Goal: Task Accomplishment & Management: Manage account settings

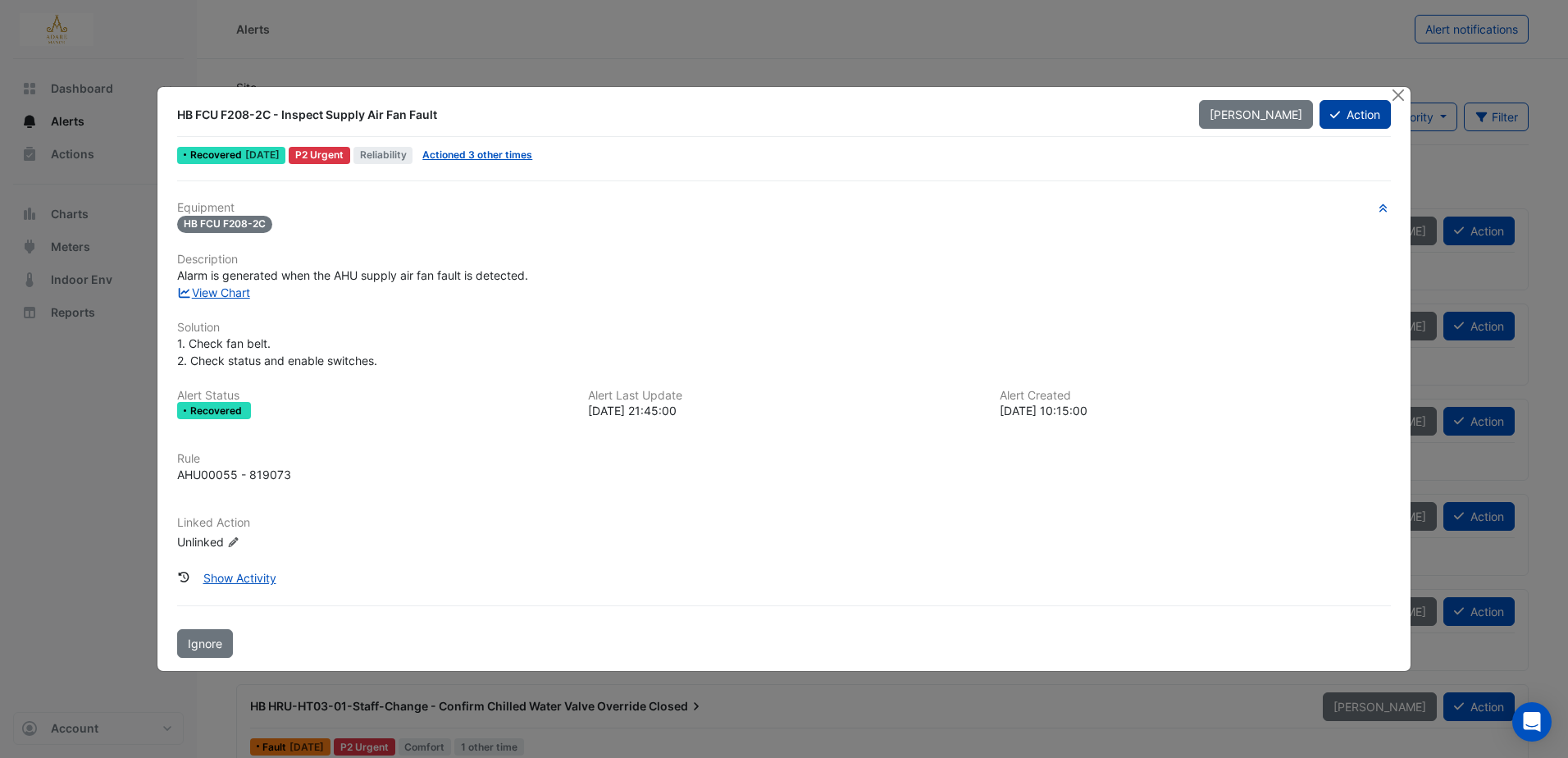
click at [1369, 106] on button "Action" at bounding box center [1356, 115] width 71 height 29
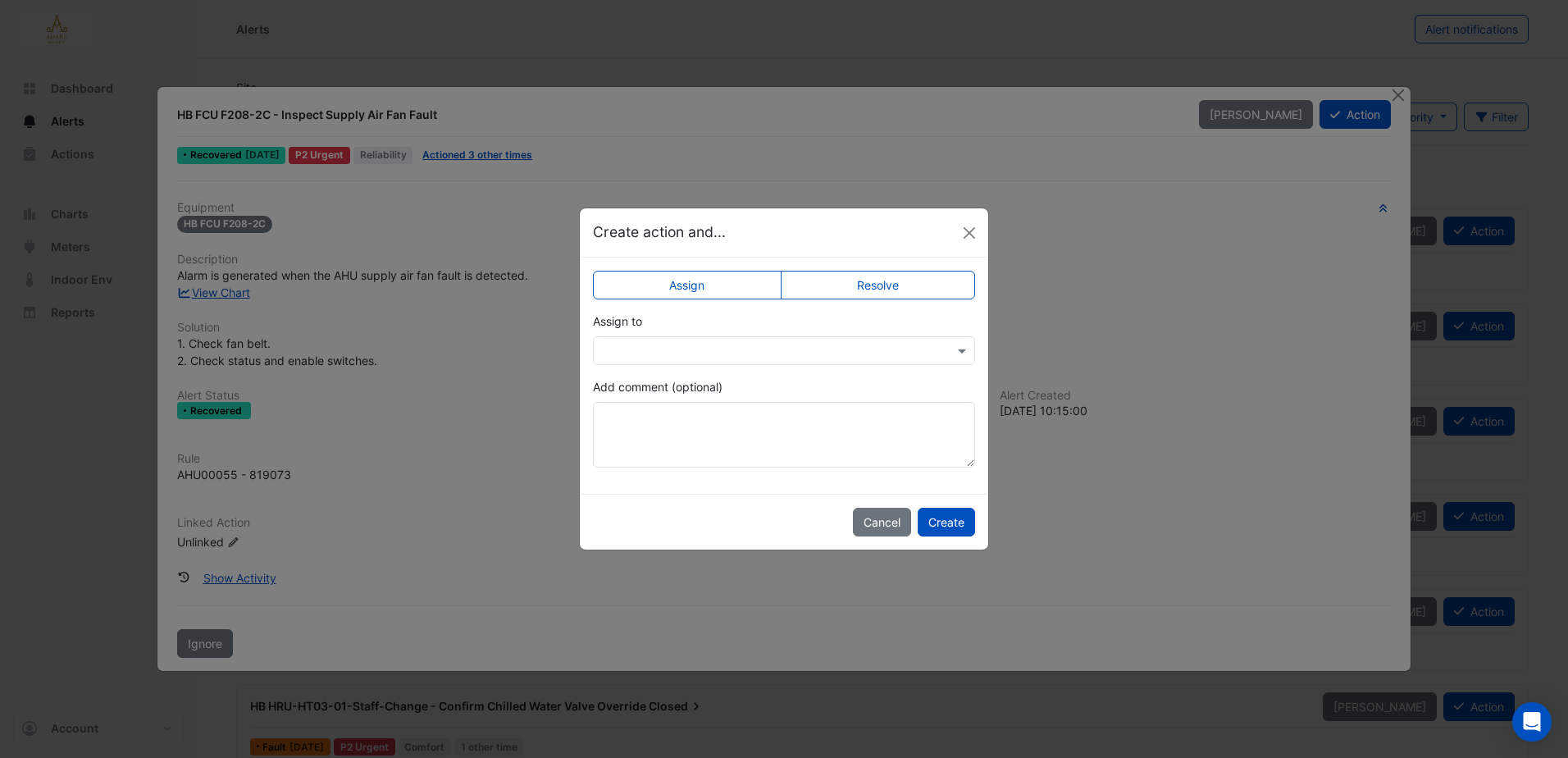
click at [880, 268] on div "Assign Resolve Assign to Add comment (optional)" at bounding box center [784, 376] width 409 height 236
click at [880, 275] on label "Resolve" at bounding box center [879, 285] width 195 height 29
click at [944, 530] on button "Create" at bounding box center [947, 522] width 58 height 29
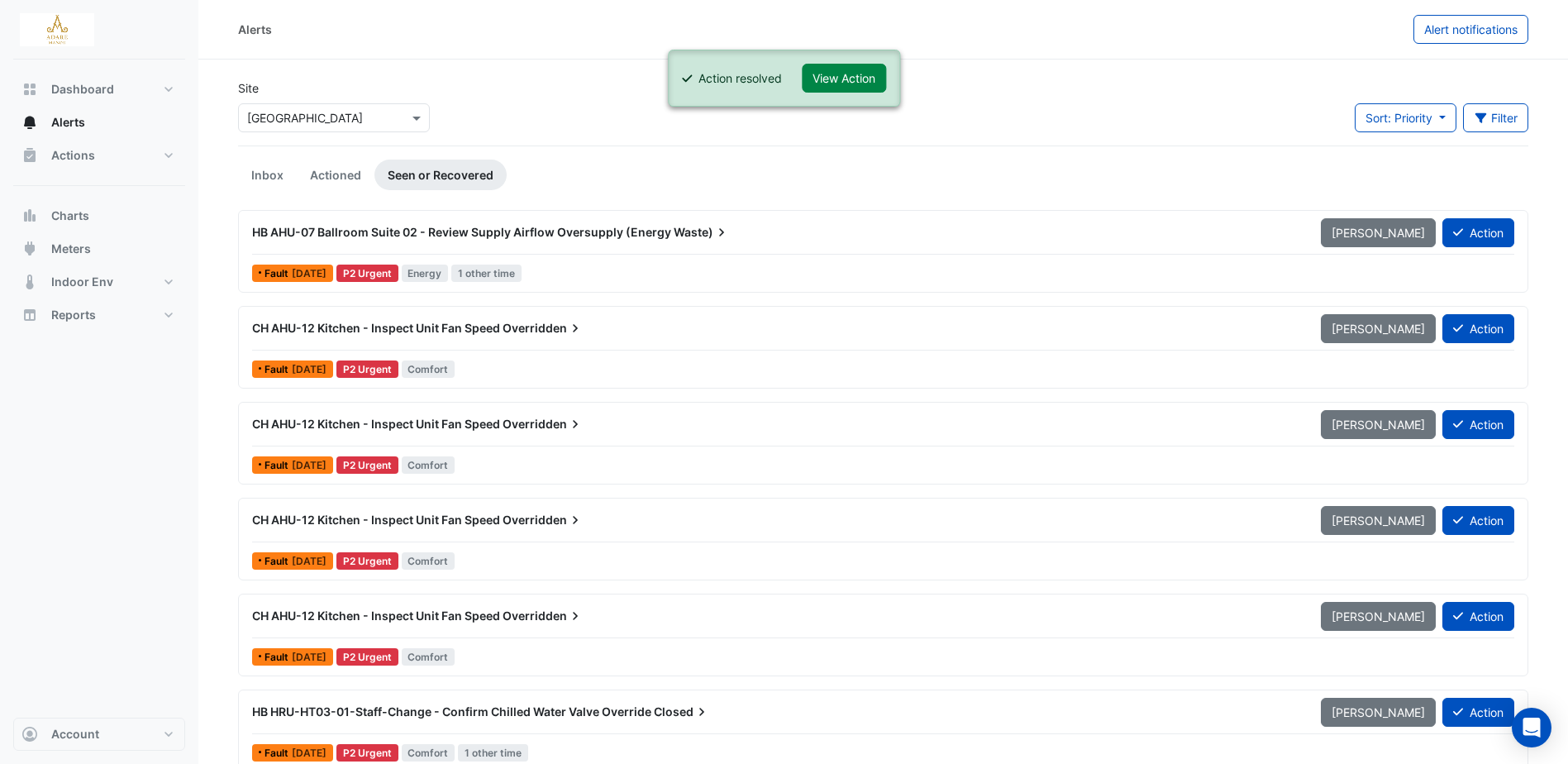
click at [572, 232] on span "HB AHU-07 Ballroom Suite 02 - Review Supply Airflow Oversupply (Energy" at bounding box center [461, 231] width 419 height 14
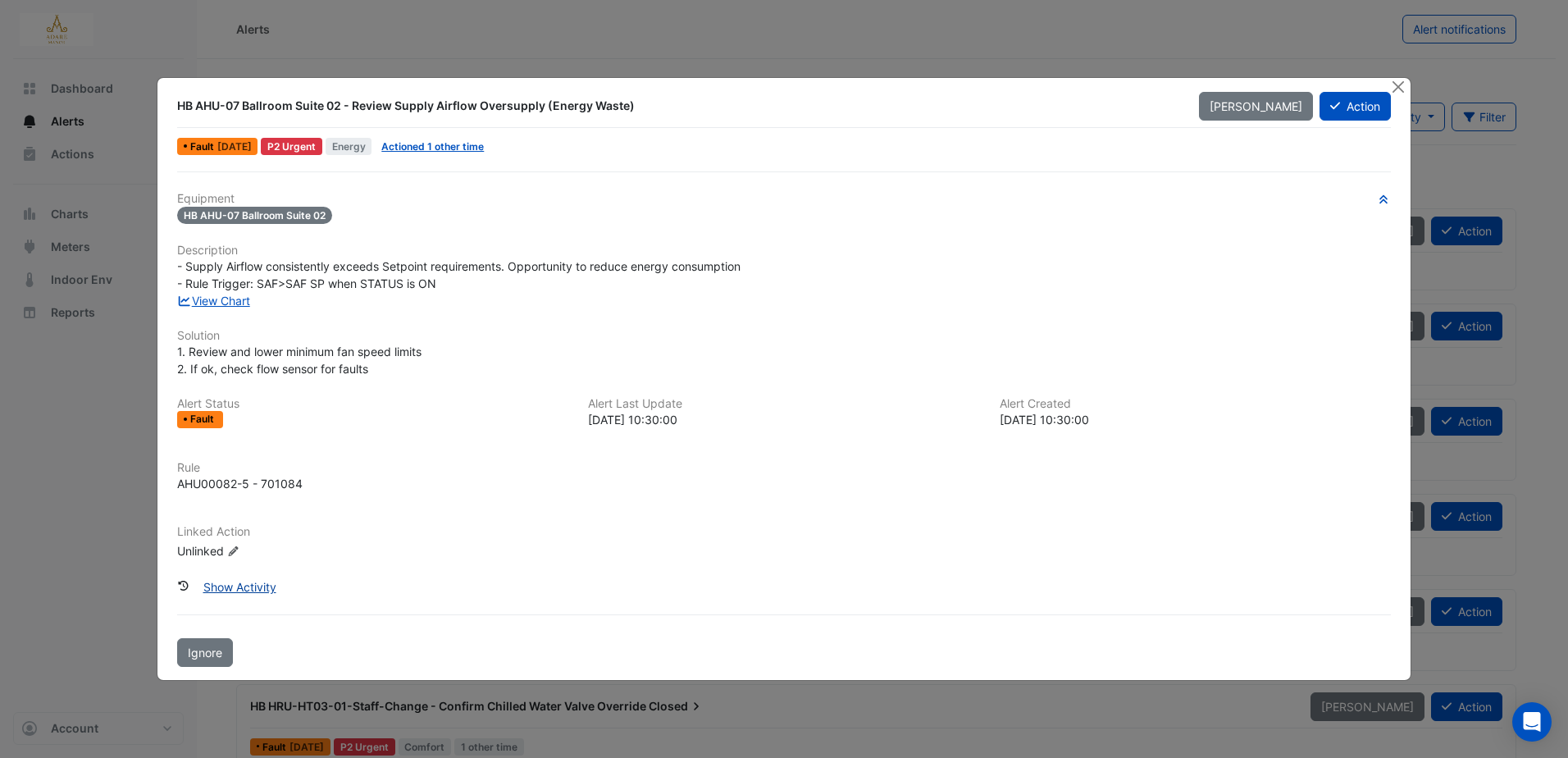
click at [257, 591] on button "Show Activity" at bounding box center [240, 587] width 94 height 29
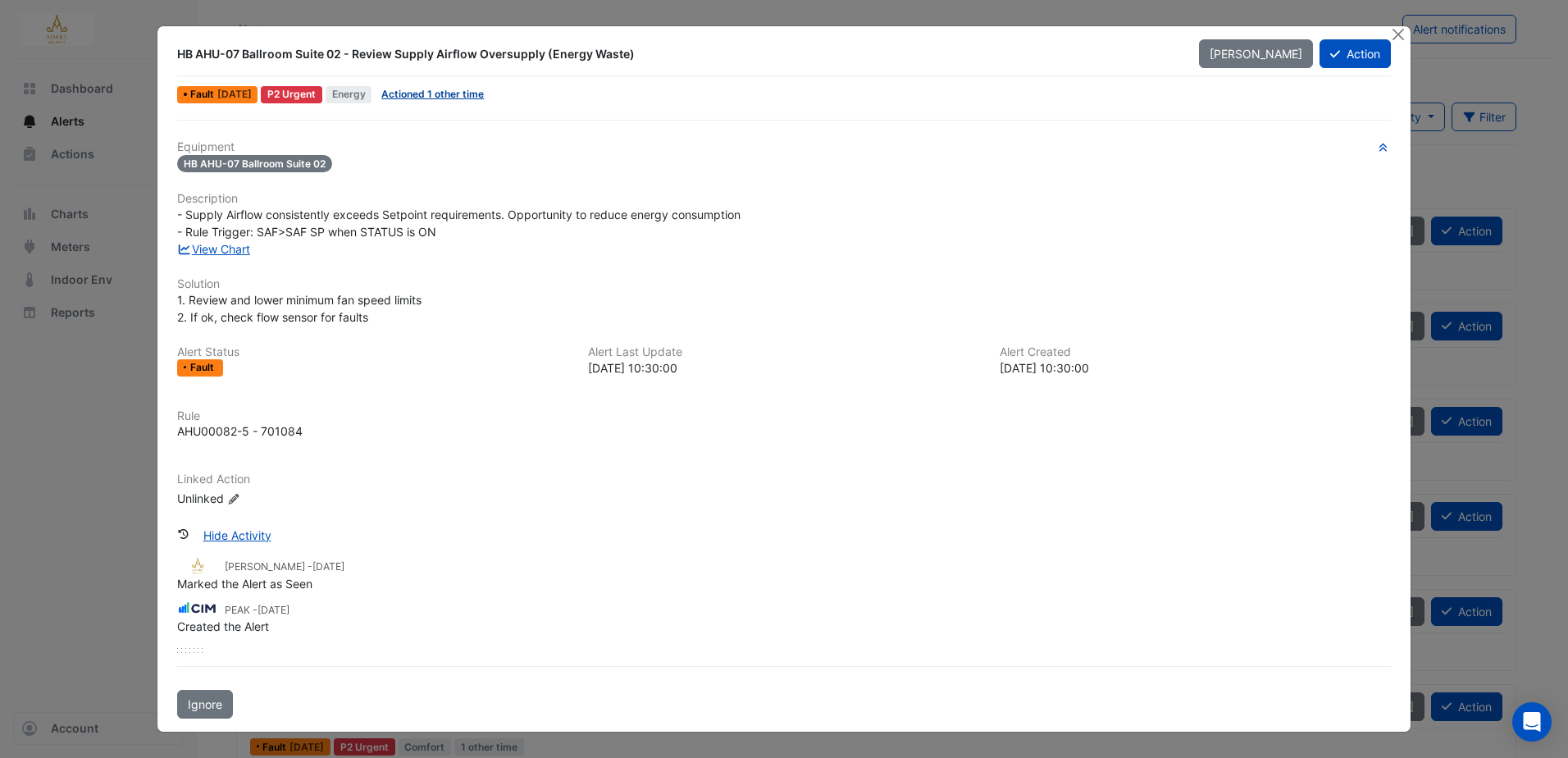
click at [453, 91] on link "Actioned 1 other time" at bounding box center [433, 93] width 103 height 12
click at [237, 535] on button "Hide Activity" at bounding box center [237, 535] width 89 height 29
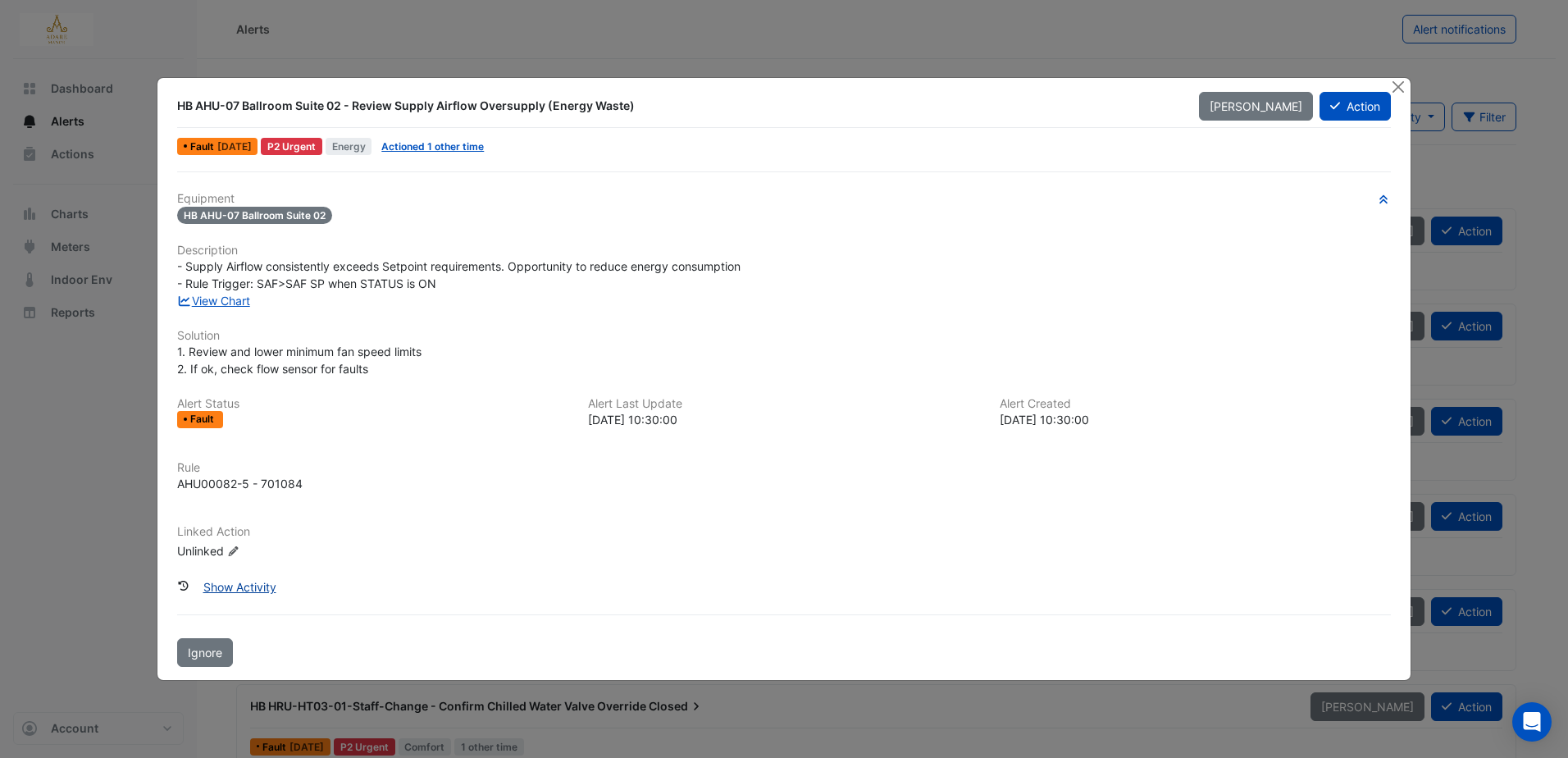
click at [263, 582] on button "Show Activity" at bounding box center [240, 587] width 94 height 29
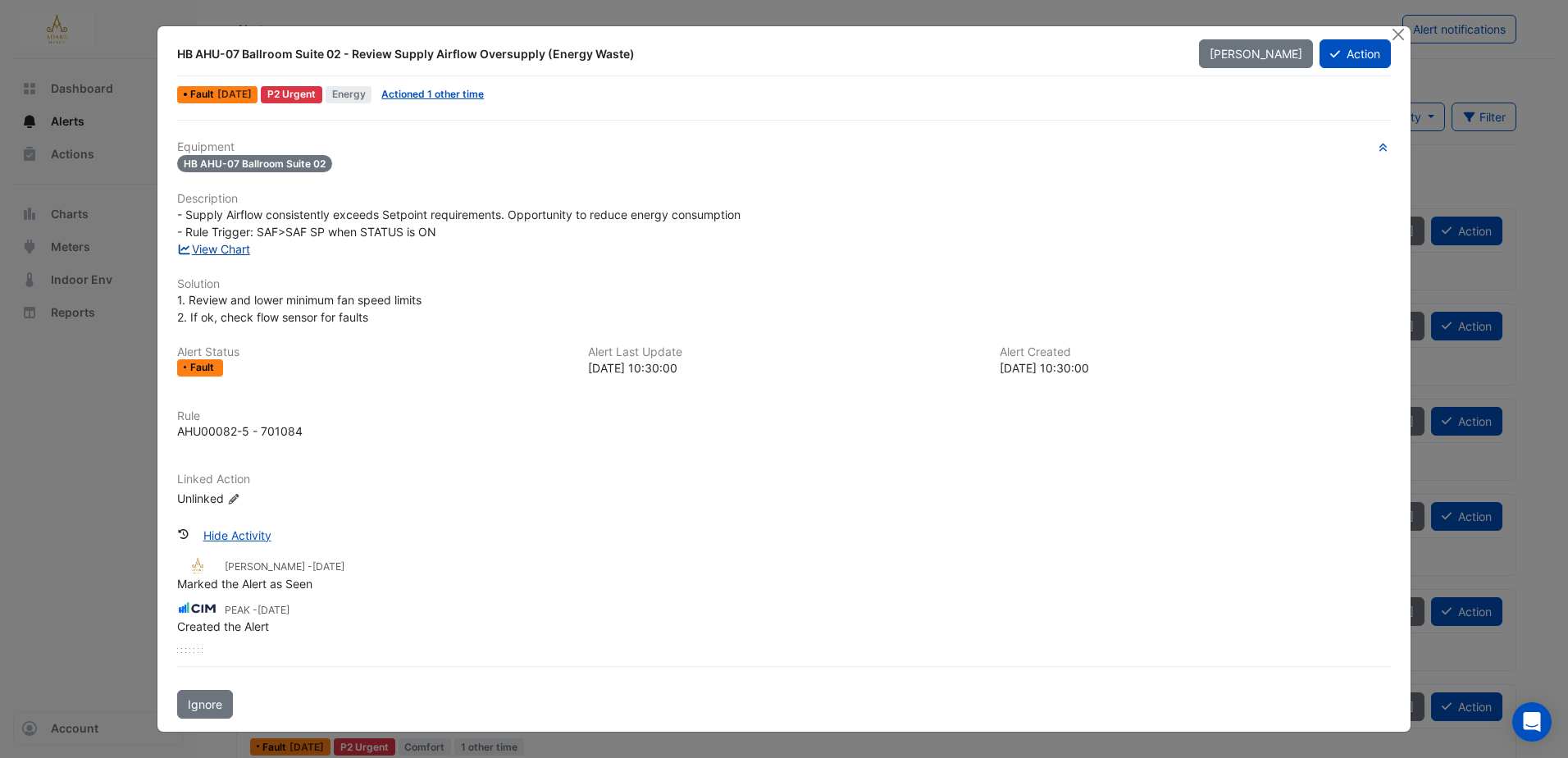
click at [219, 251] on link "View Chart" at bounding box center [213, 249] width 73 height 14
click at [555, 472] on div "Equipment HB AHU-07 Ballroom Suite 02 Description - Supply Airflow consistently…" at bounding box center [784, 331] width 1214 height 381
click at [241, 246] on link "View Chart" at bounding box center [213, 249] width 73 height 14
click at [1356, 56] on button "Action" at bounding box center [1356, 54] width 71 height 29
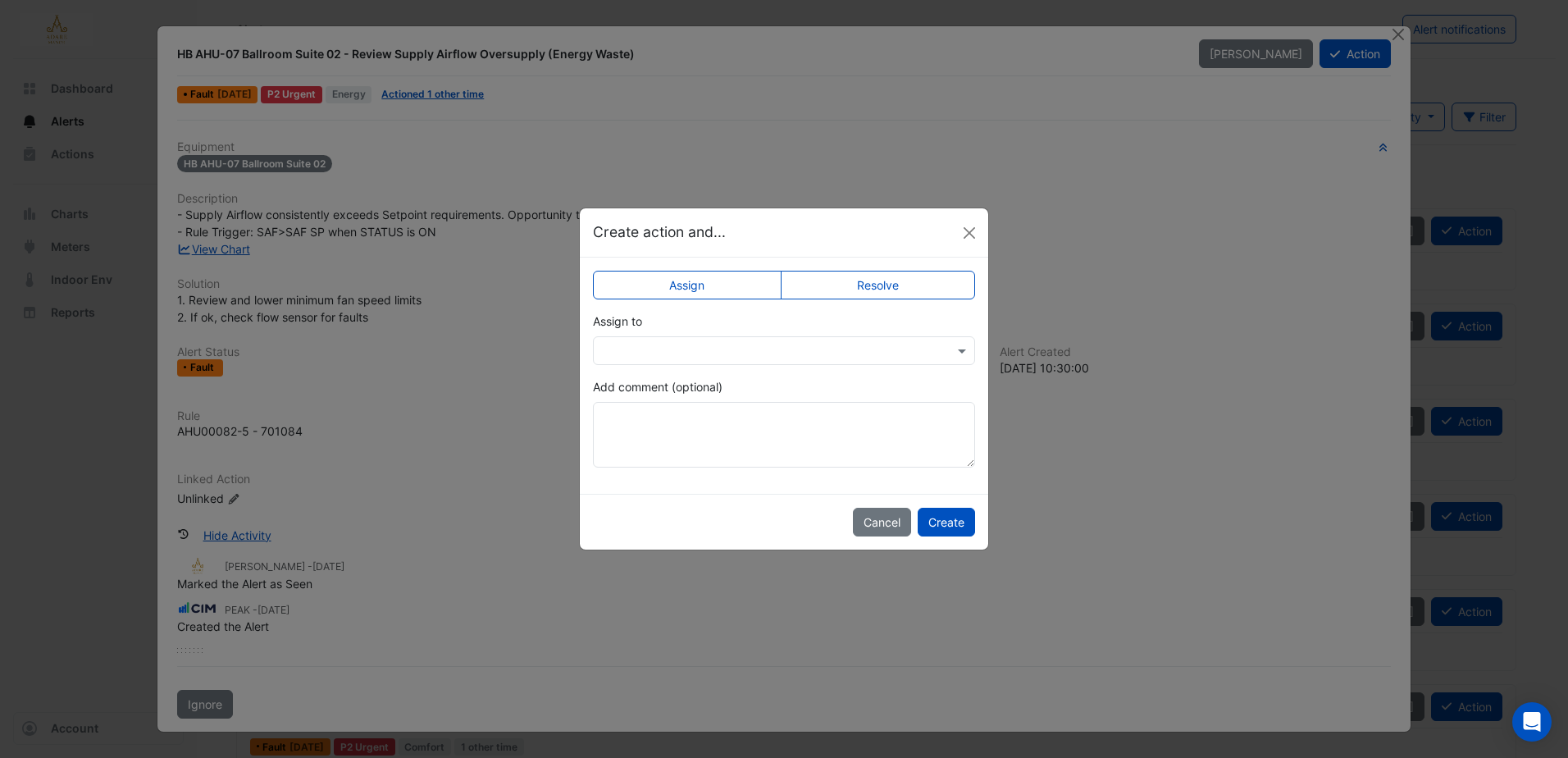
click at [693, 340] on div at bounding box center [784, 351] width 382 height 29
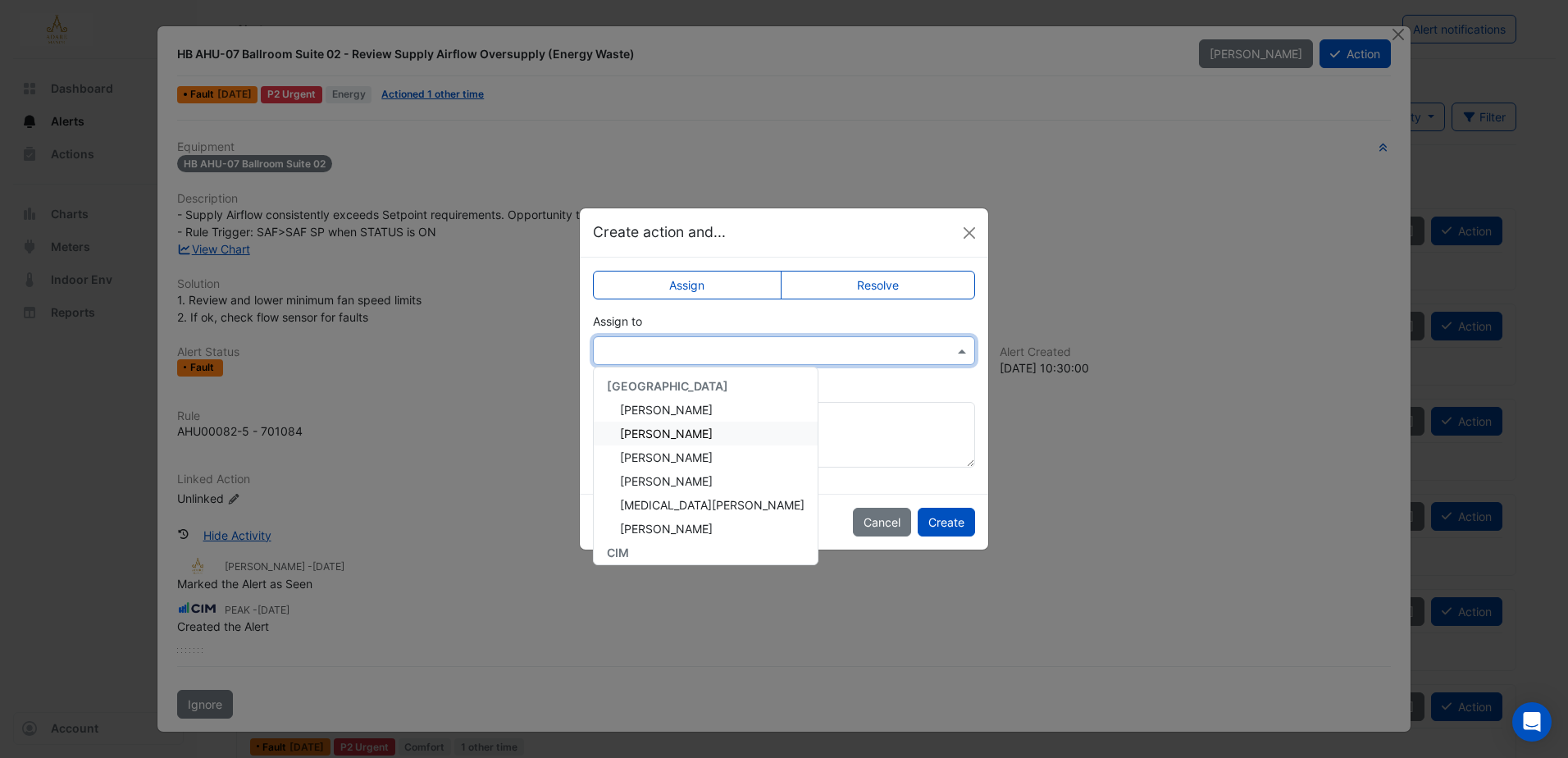
click at [664, 434] on span "Eddie Reale" at bounding box center [666, 433] width 93 height 14
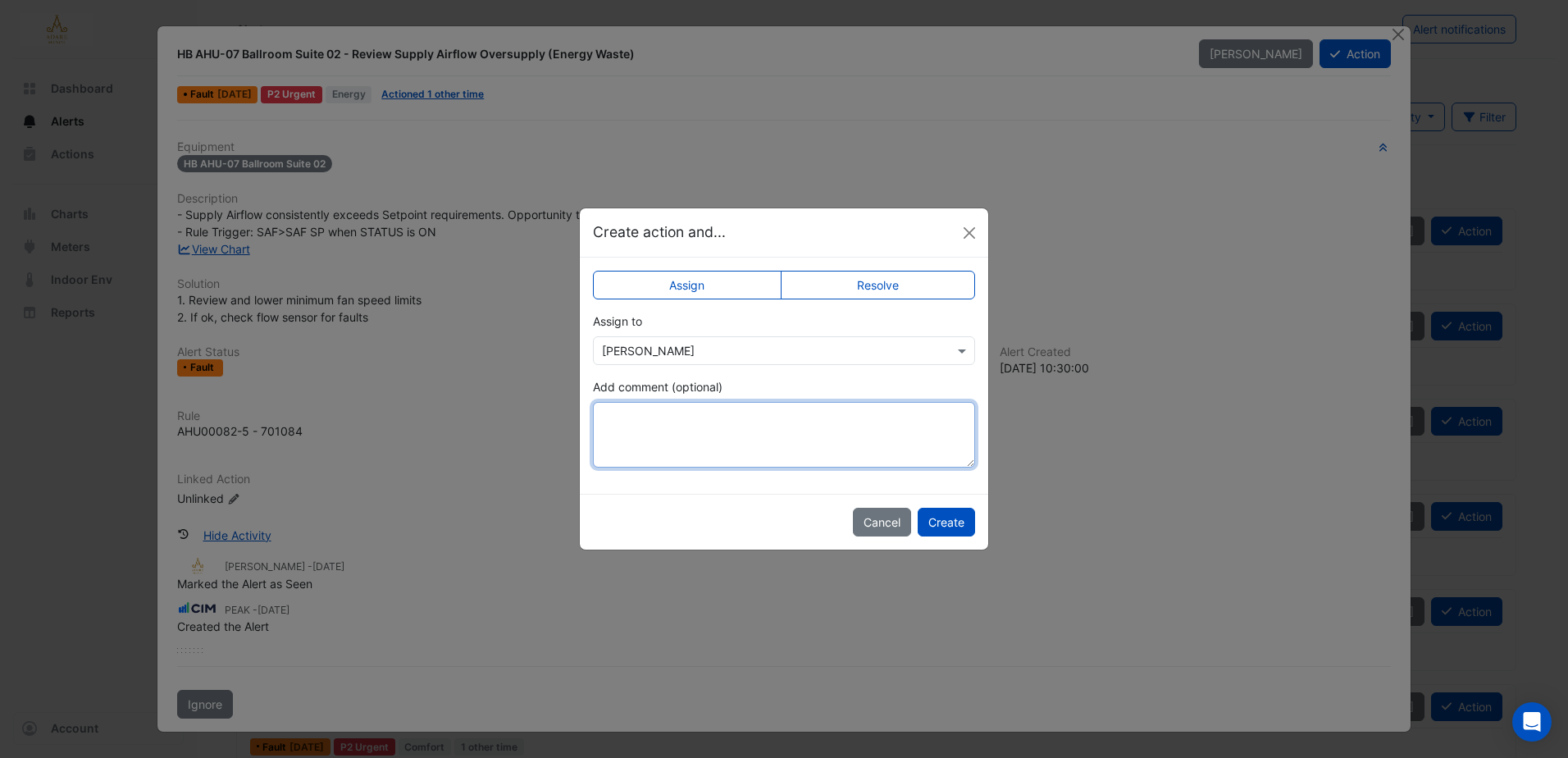
click at [744, 433] on textarea "Add comment (optional)" at bounding box center [784, 434] width 382 height 65
click at [717, 283] on label "Assign" at bounding box center [688, 285] width 189 height 29
click at [948, 523] on button "Create" at bounding box center [947, 522] width 58 height 29
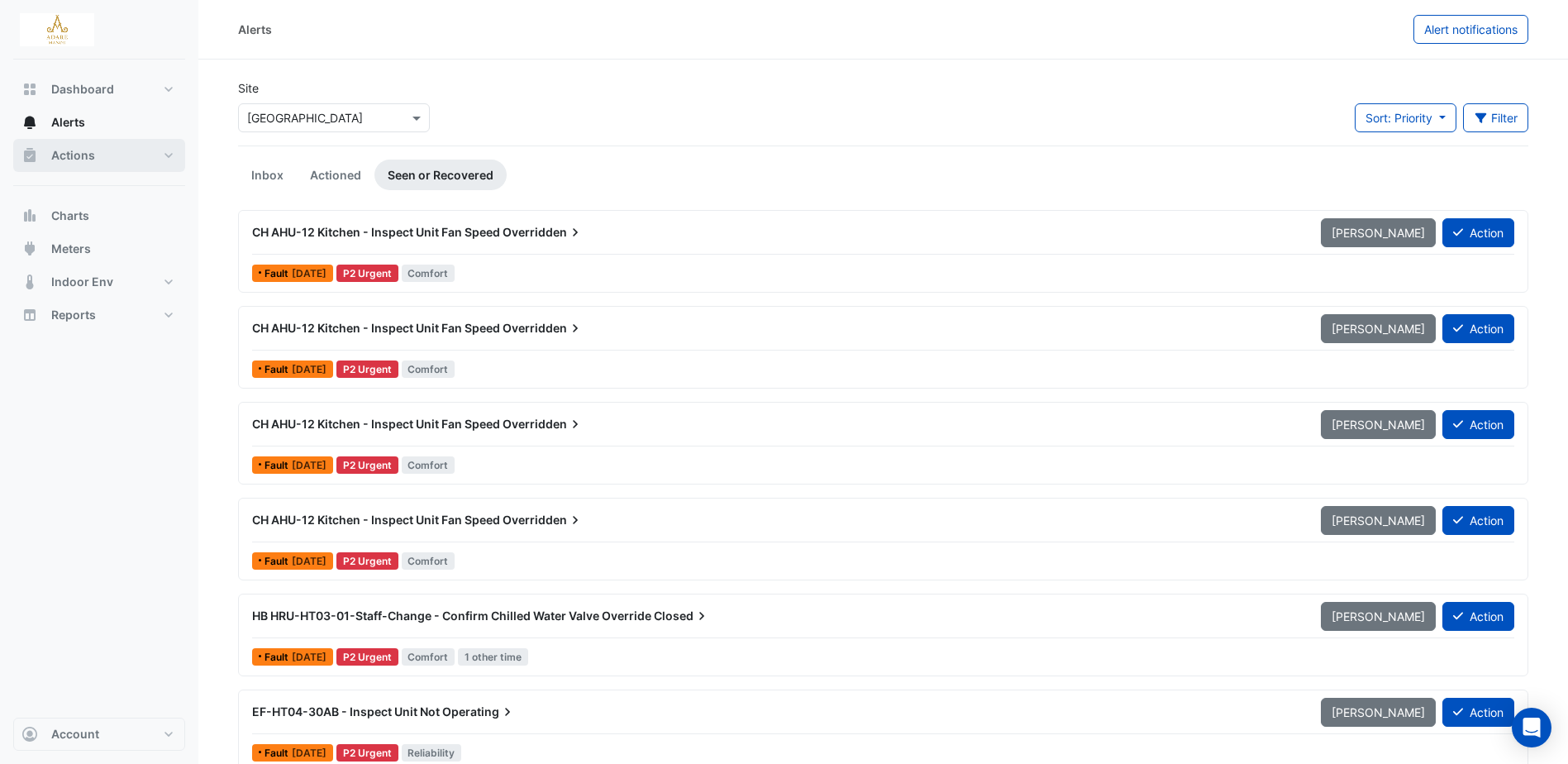
click at [82, 150] on span "Actions" at bounding box center [73, 155] width 44 height 16
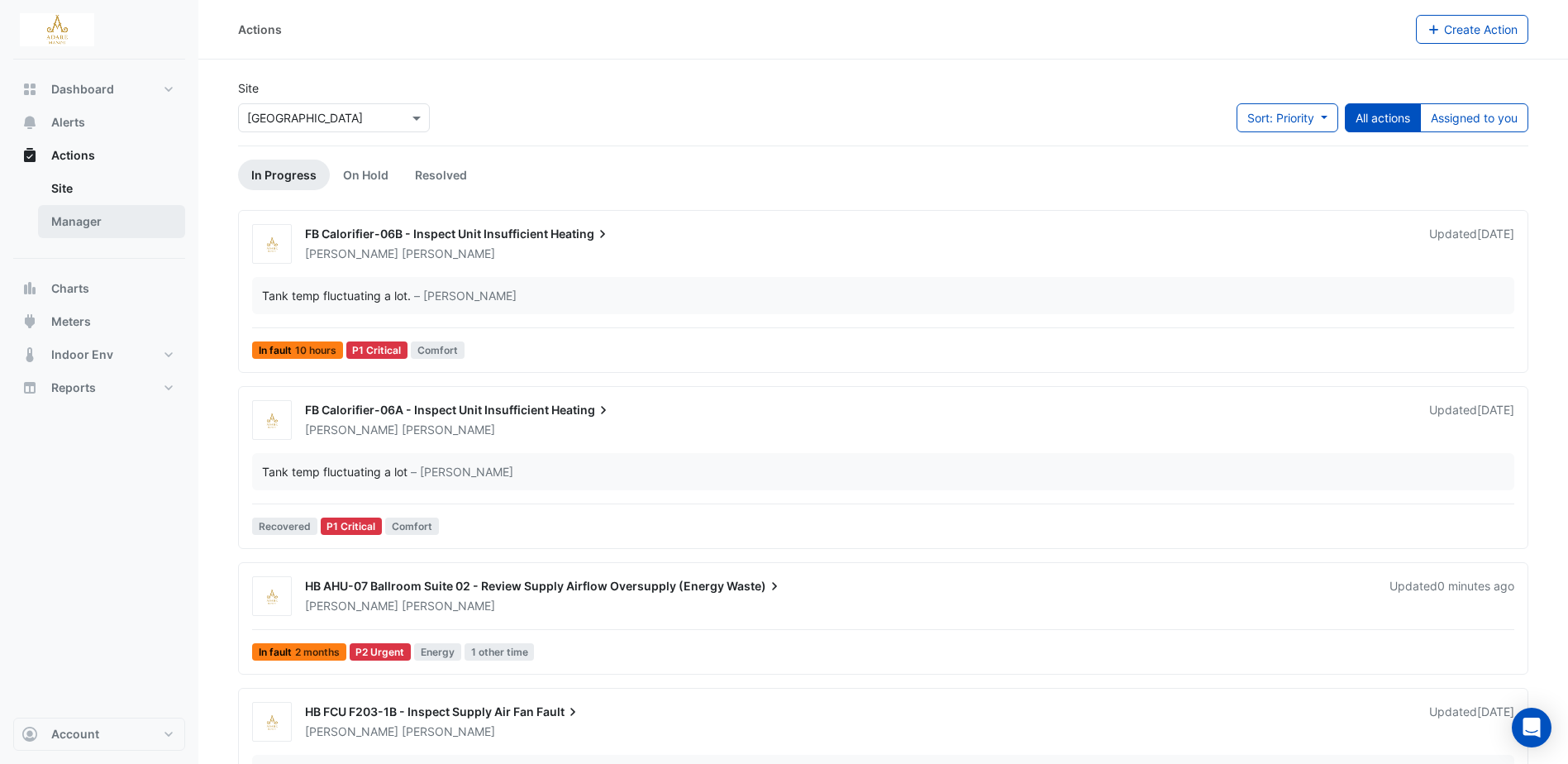
click at [76, 212] on link "Manager" at bounding box center [111, 221] width 147 height 33
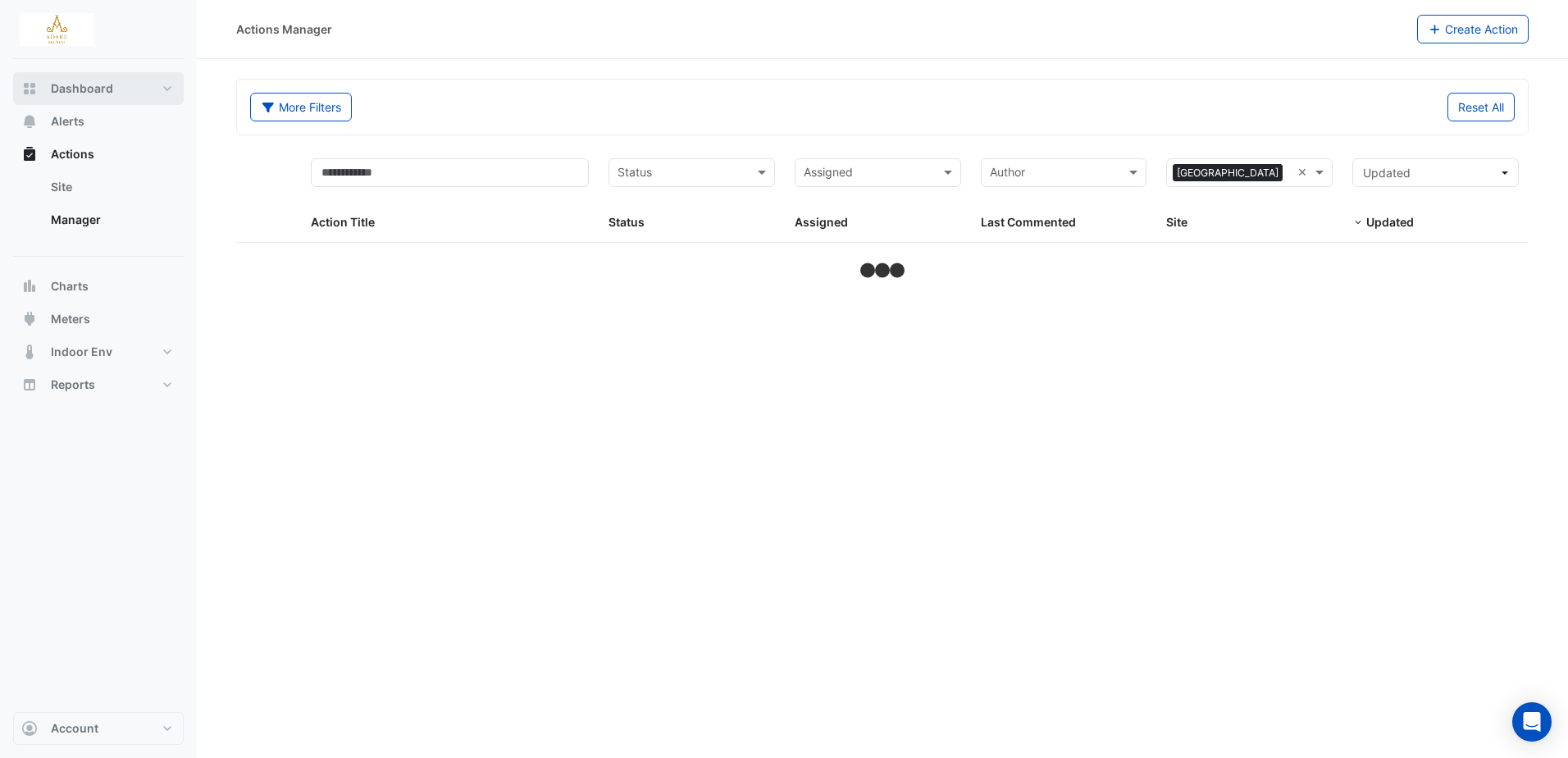
click at [97, 91] on span "Dashboard" at bounding box center [82, 88] width 62 height 16
select select "***"
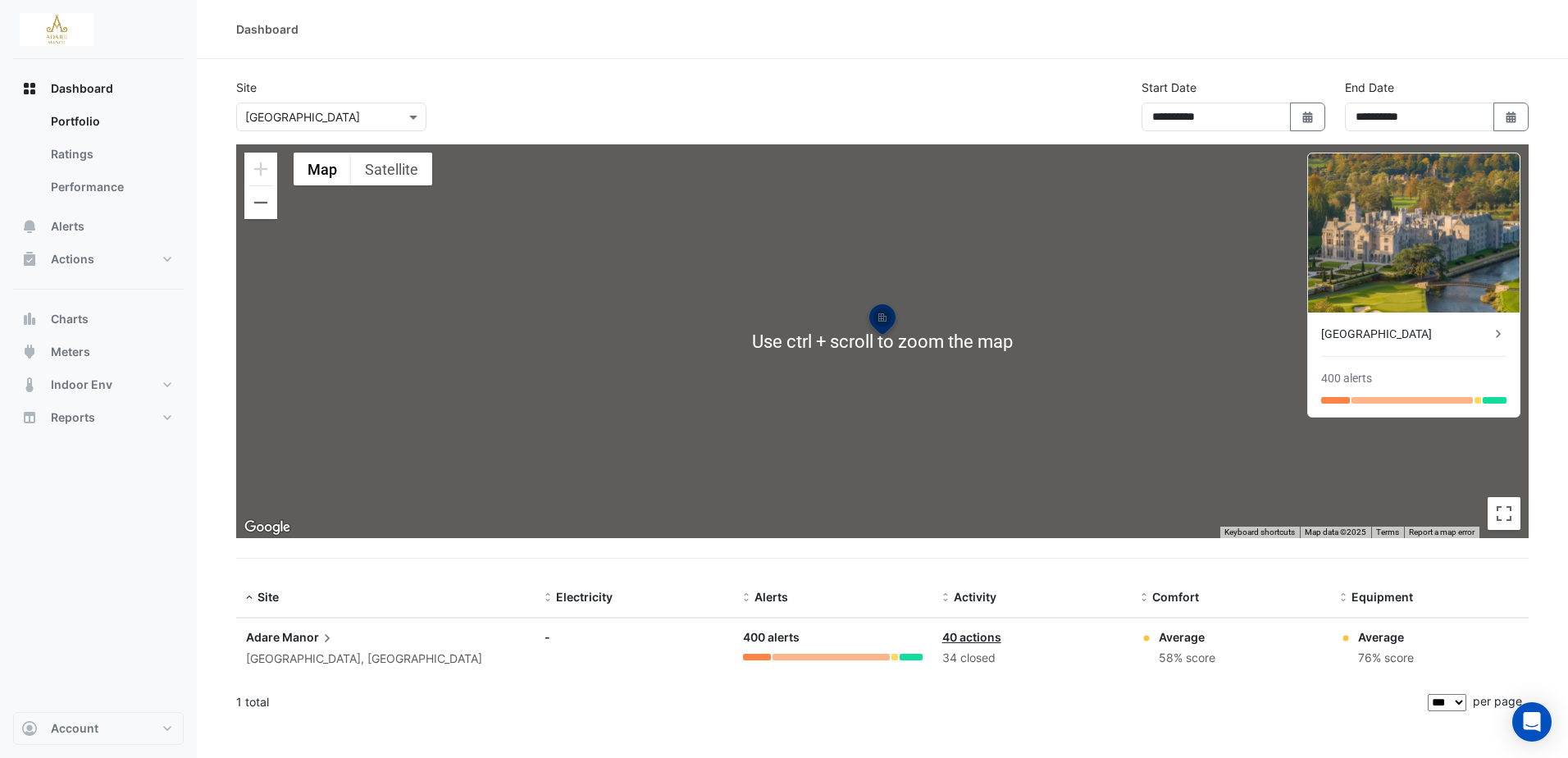
click at [242, 212] on div "To activate drag with keyboard, press Alt + Enter. Once in keyboard drag state,…" at bounding box center [882, 341] width 1293 height 393
click at [258, 209] on button "Zoom out" at bounding box center [261, 202] width 33 height 33
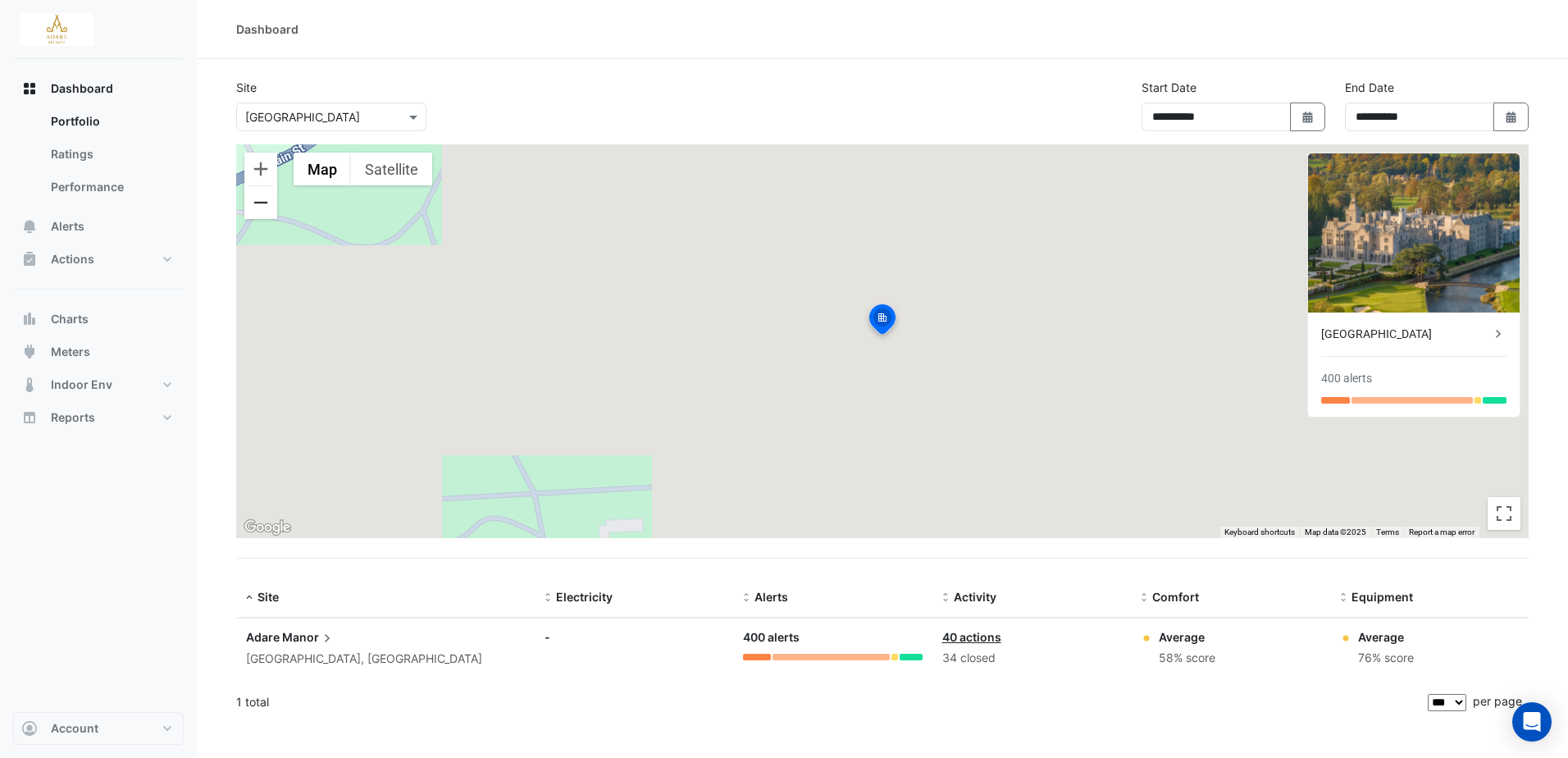
click at [258, 209] on button "Zoom out" at bounding box center [261, 202] width 33 height 33
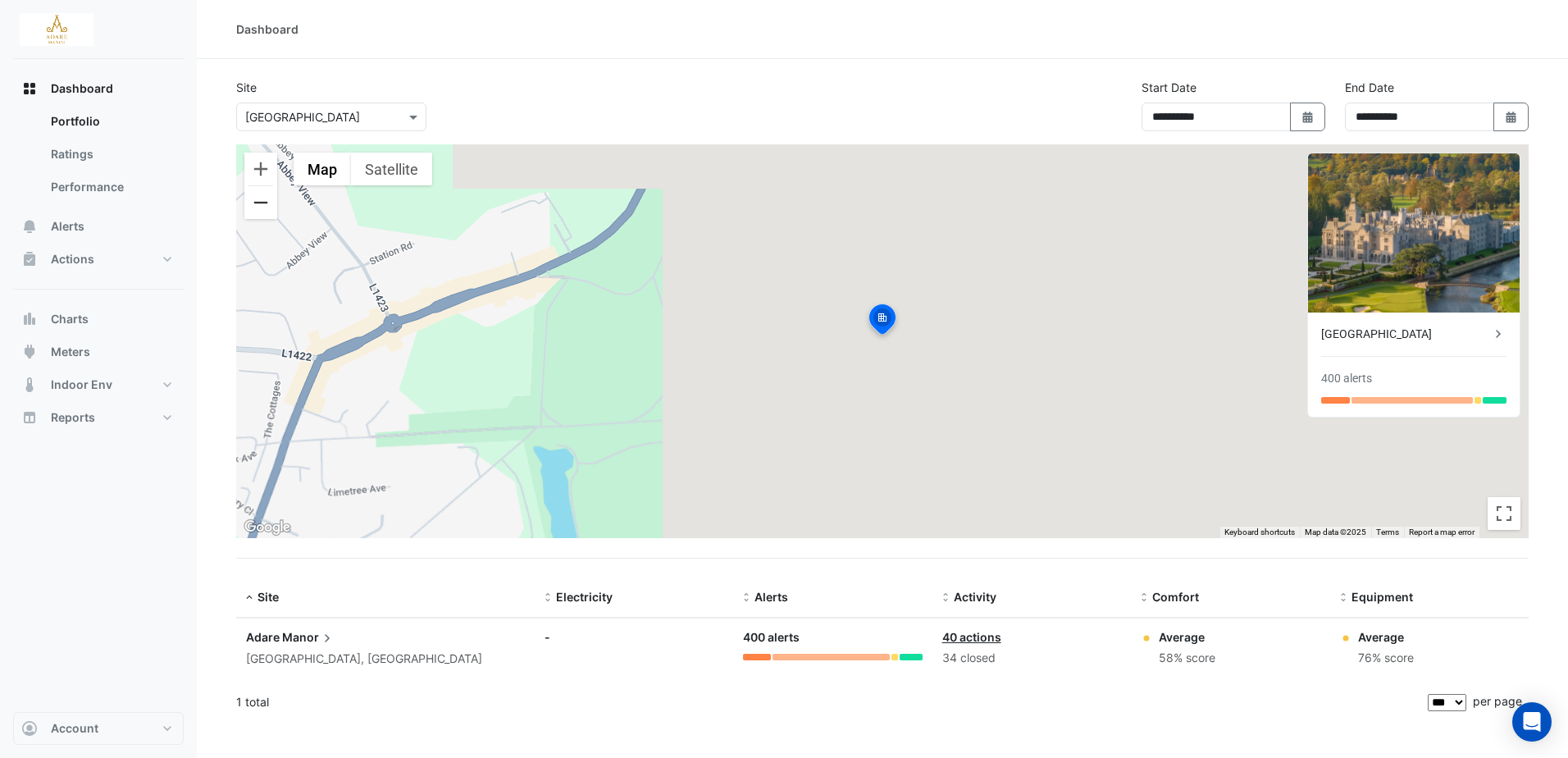
click at [258, 209] on button "Zoom out" at bounding box center [261, 202] width 33 height 33
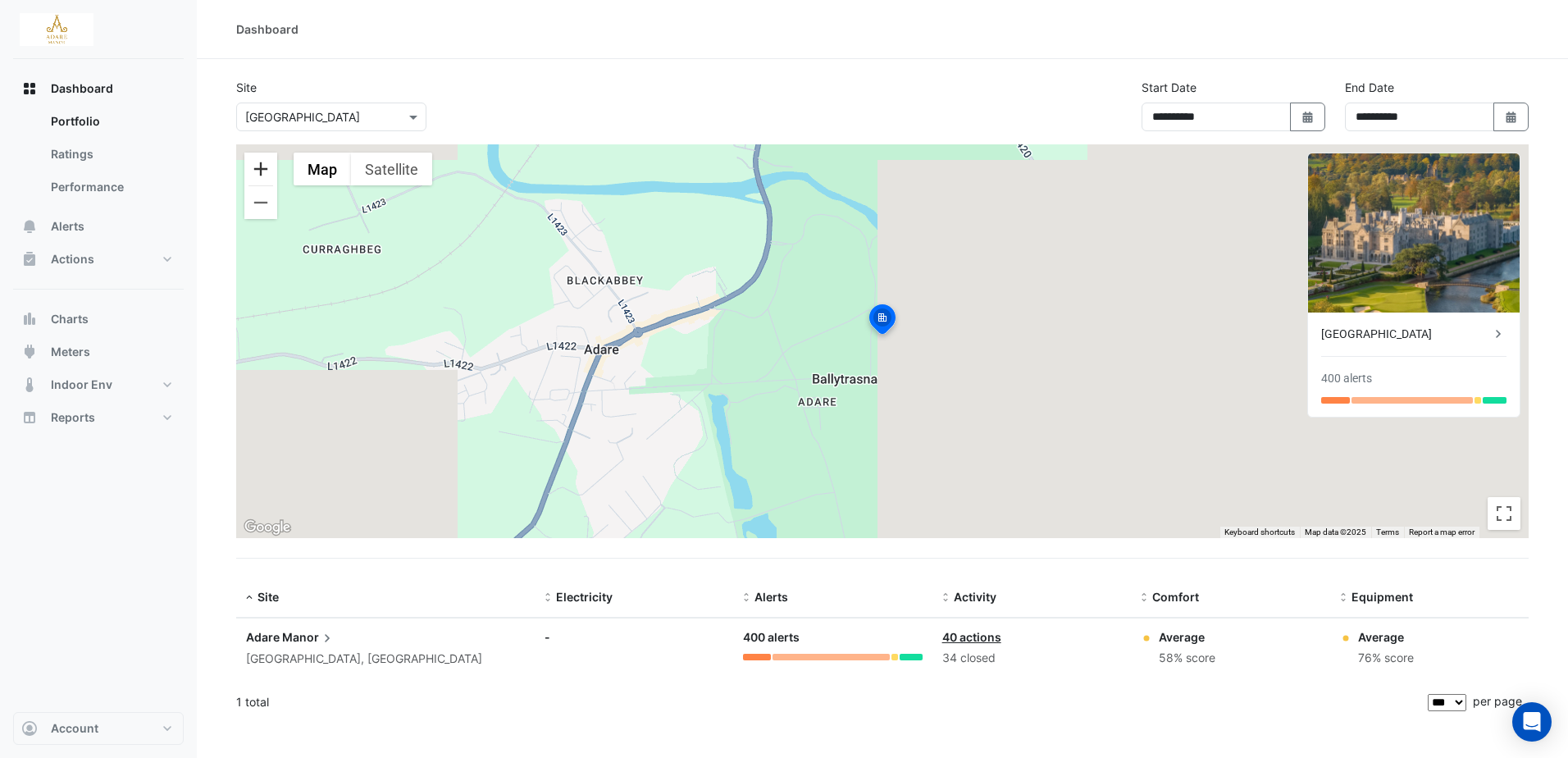
click at [268, 168] on button "Zoom in" at bounding box center [261, 168] width 33 height 33
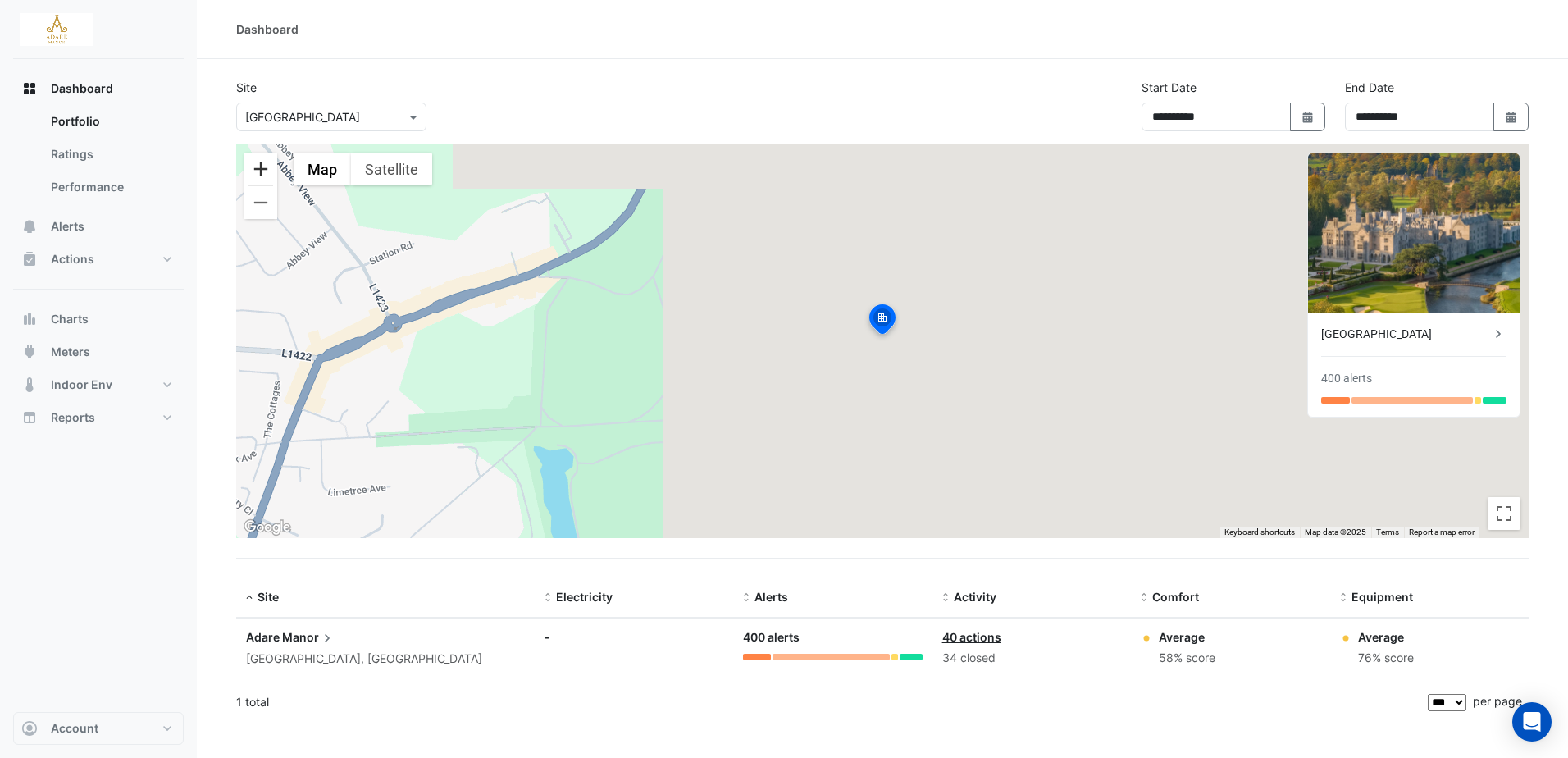
click at [268, 168] on button "Zoom in" at bounding box center [261, 168] width 33 height 33
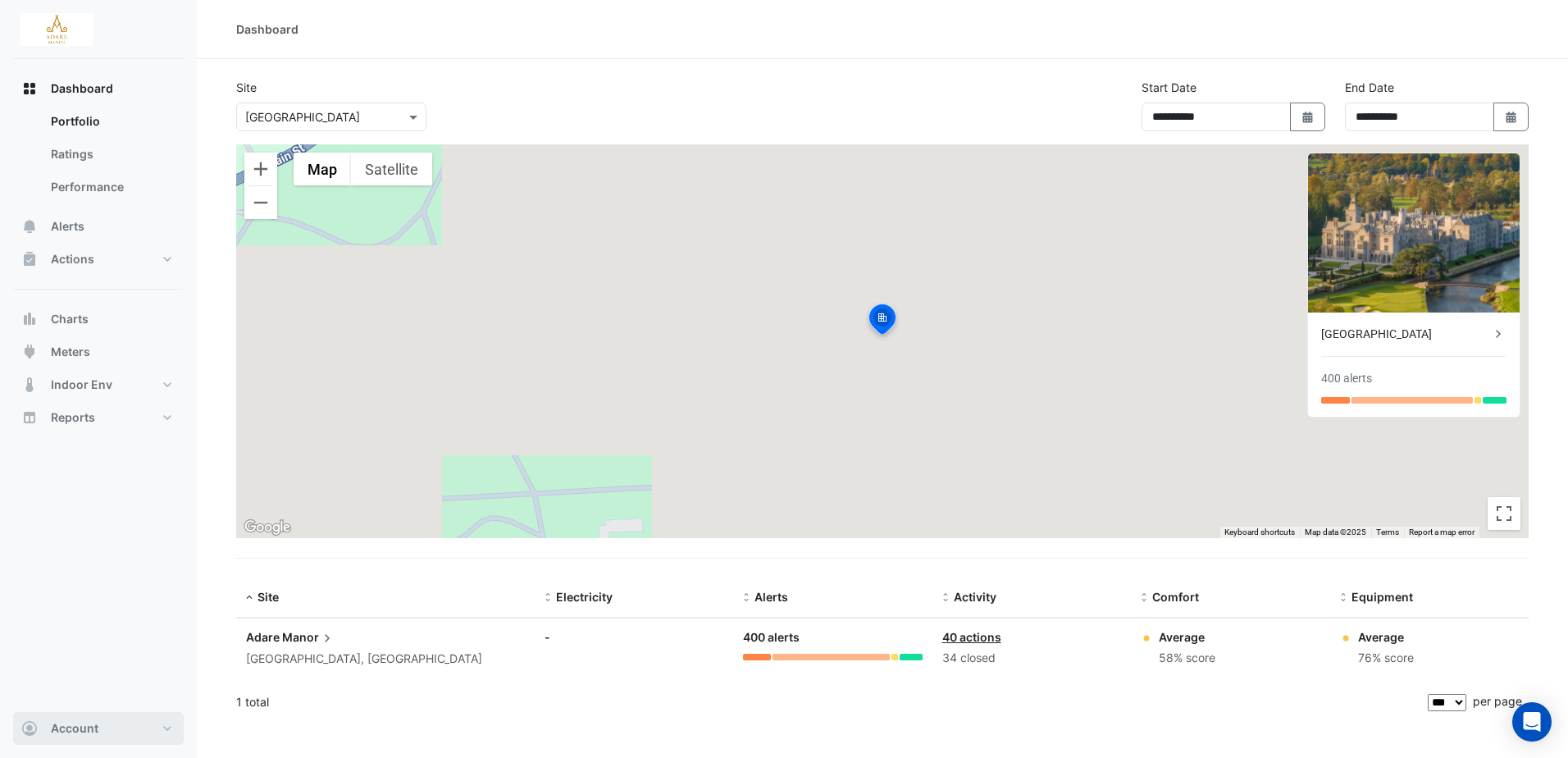
click at [108, 720] on button "Account" at bounding box center [98, 728] width 171 height 33
drag, startPoint x: 151, startPoint y: 489, endPoint x: 151, endPoint y: 457, distance: 32.0
click at [151, 489] on div "Dashboard Portfolio Ratings Performance Alerts Actions Site Manager Charts" at bounding box center [98, 385] width 171 height 653
click at [84, 265] on span "Actions" at bounding box center [72, 258] width 43 height 16
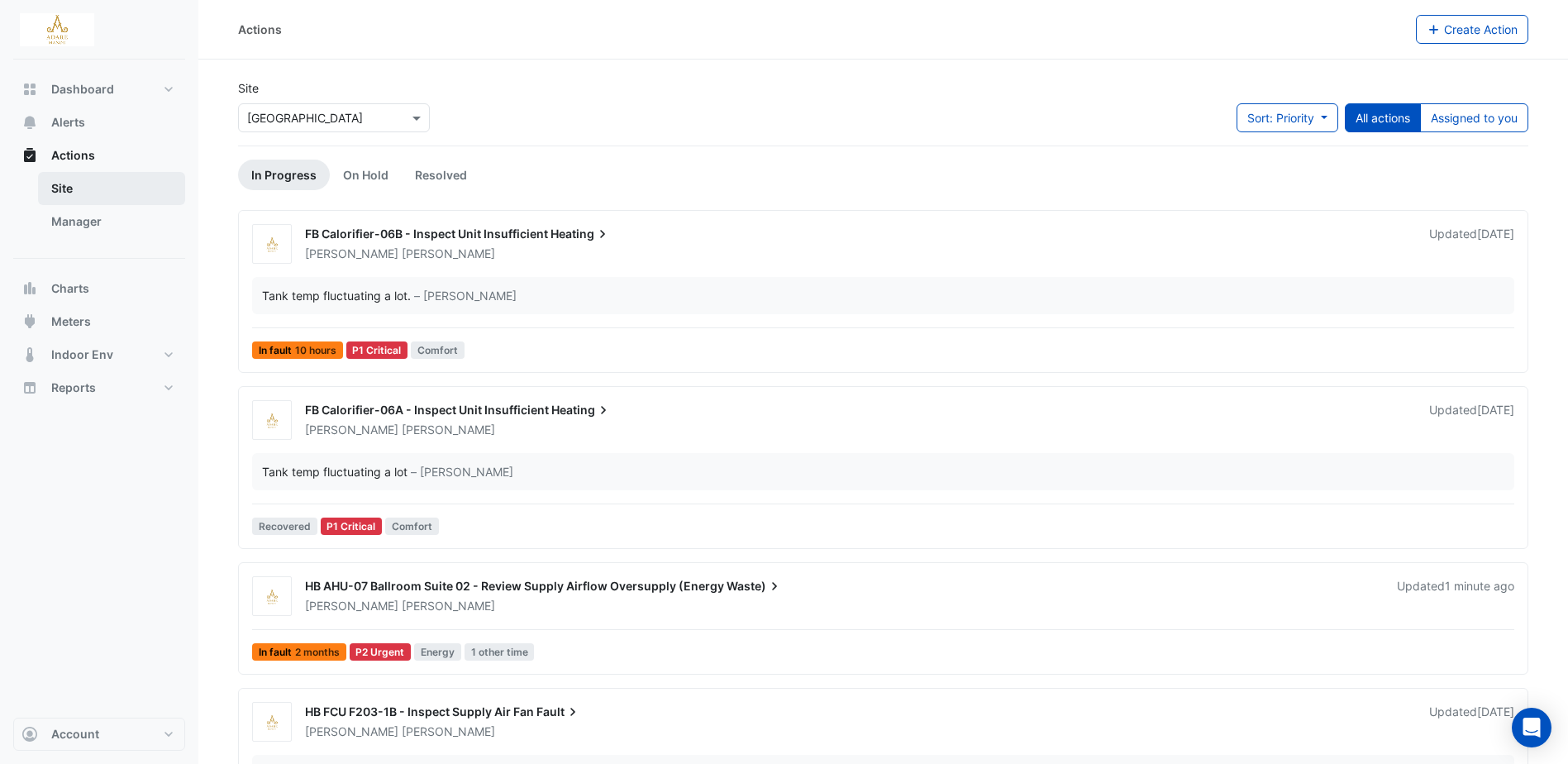
click at [71, 196] on link "Site" at bounding box center [111, 188] width 147 height 33
click at [87, 82] on span "Dashboard" at bounding box center [82, 89] width 63 height 16
select select "***"
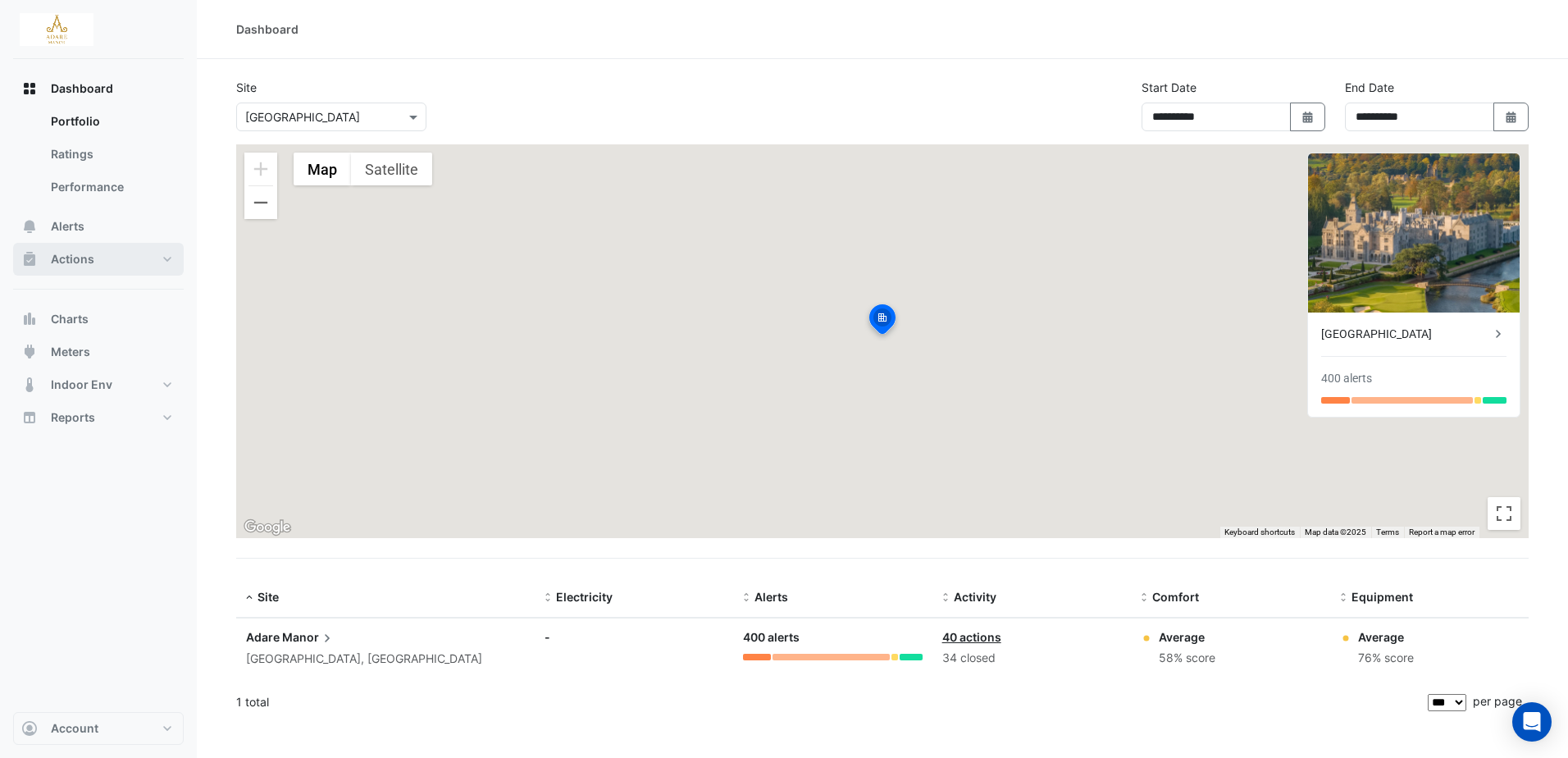
click at [67, 253] on span "Actions" at bounding box center [72, 258] width 43 height 16
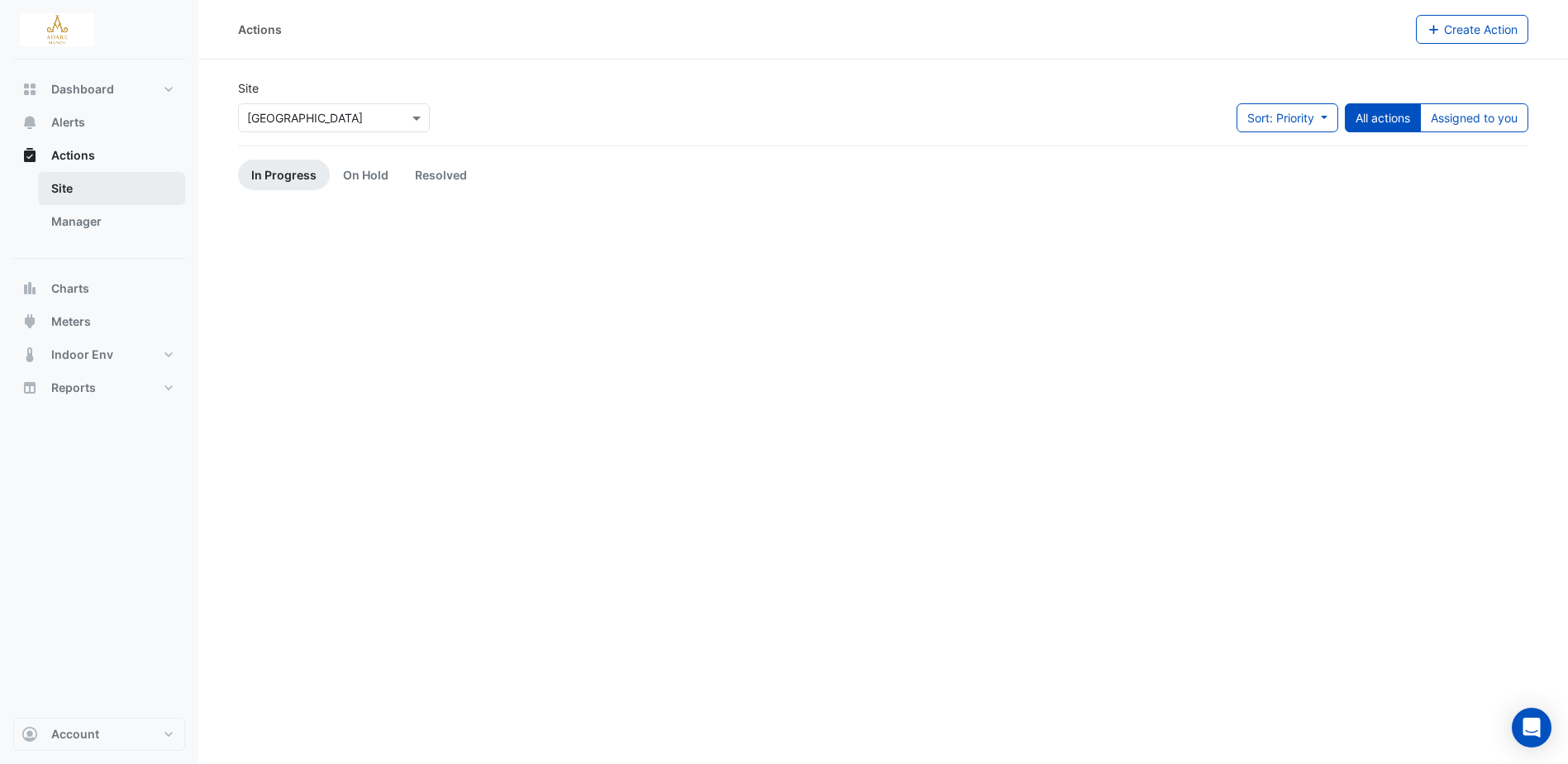
click at [60, 183] on link "Site" at bounding box center [111, 188] width 147 height 33
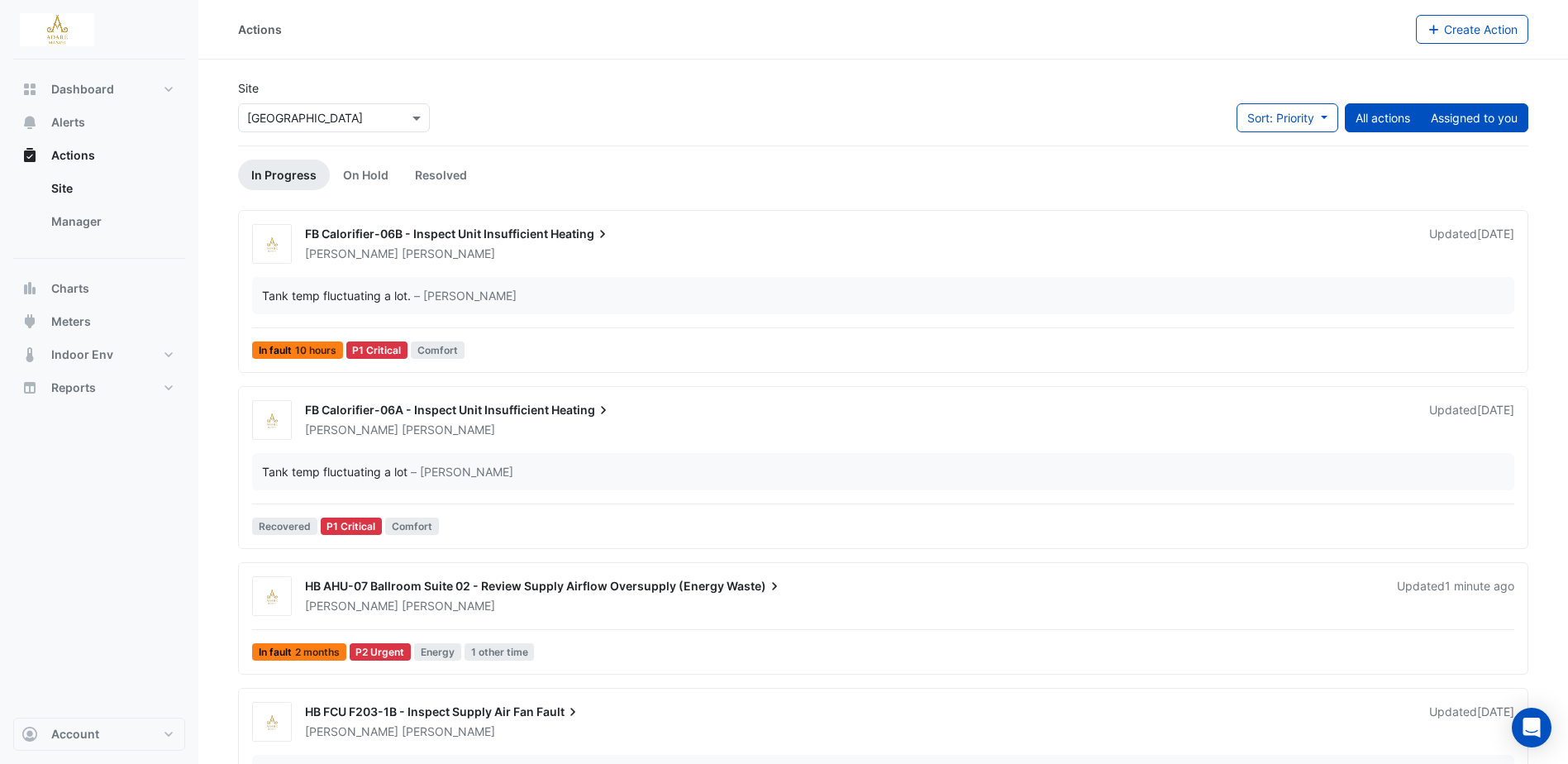
click at [1457, 116] on button "Assigned to you" at bounding box center [1474, 118] width 108 height 29
click at [1314, 120] on button "Sort: Priority" at bounding box center [1287, 118] width 102 height 29
click at [1287, 182] on li "Updated" at bounding box center [1269, 177] width 130 height 24
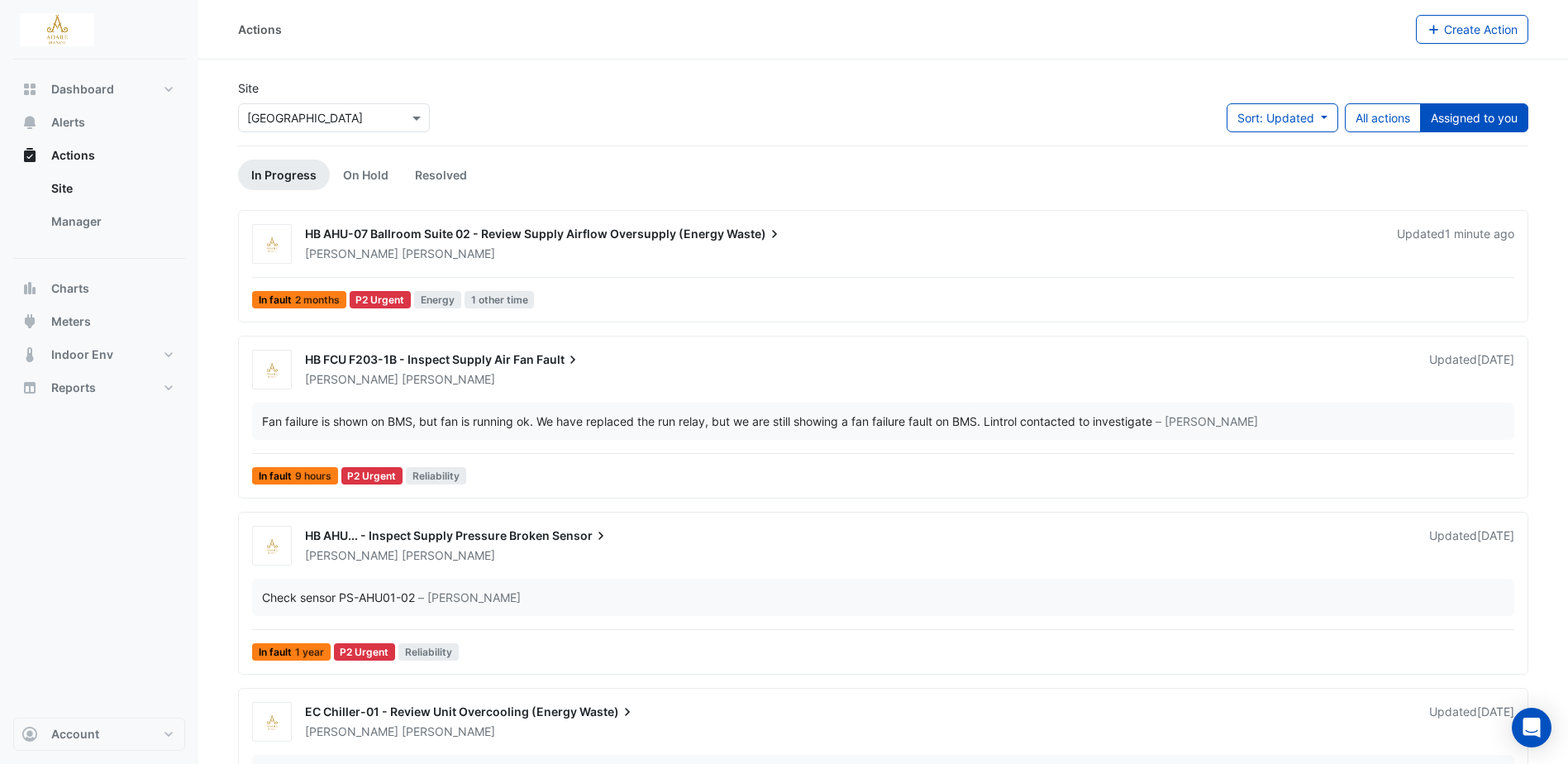
click at [558, 234] on span "HB AHU-07 Ballroom Suite 02 - Review Supply Airflow Oversupply (Energy" at bounding box center [514, 233] width 419 height 14
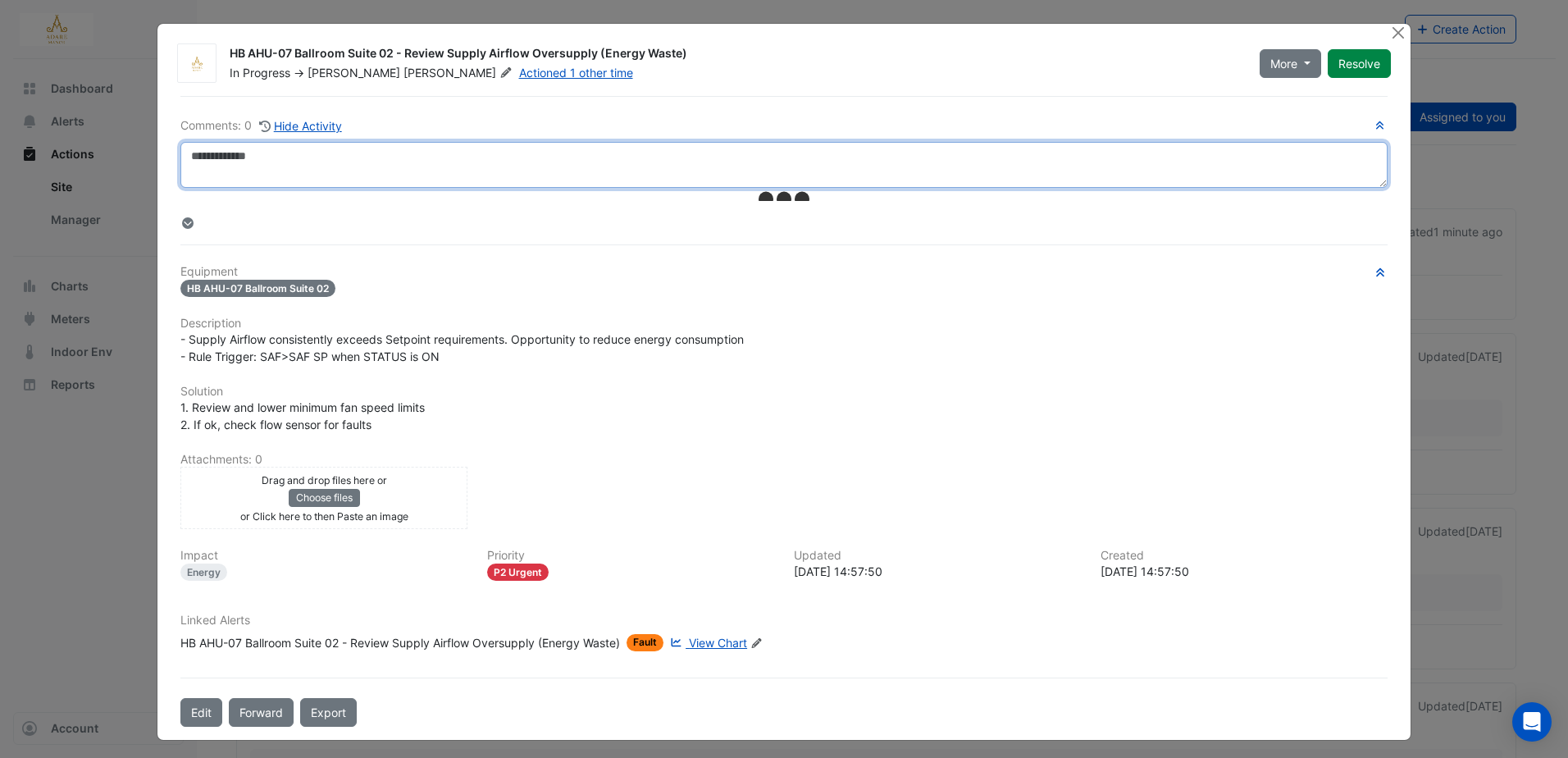
click at [450, 168] on textarea at bounding box center [784, 165] width 1207 height 46
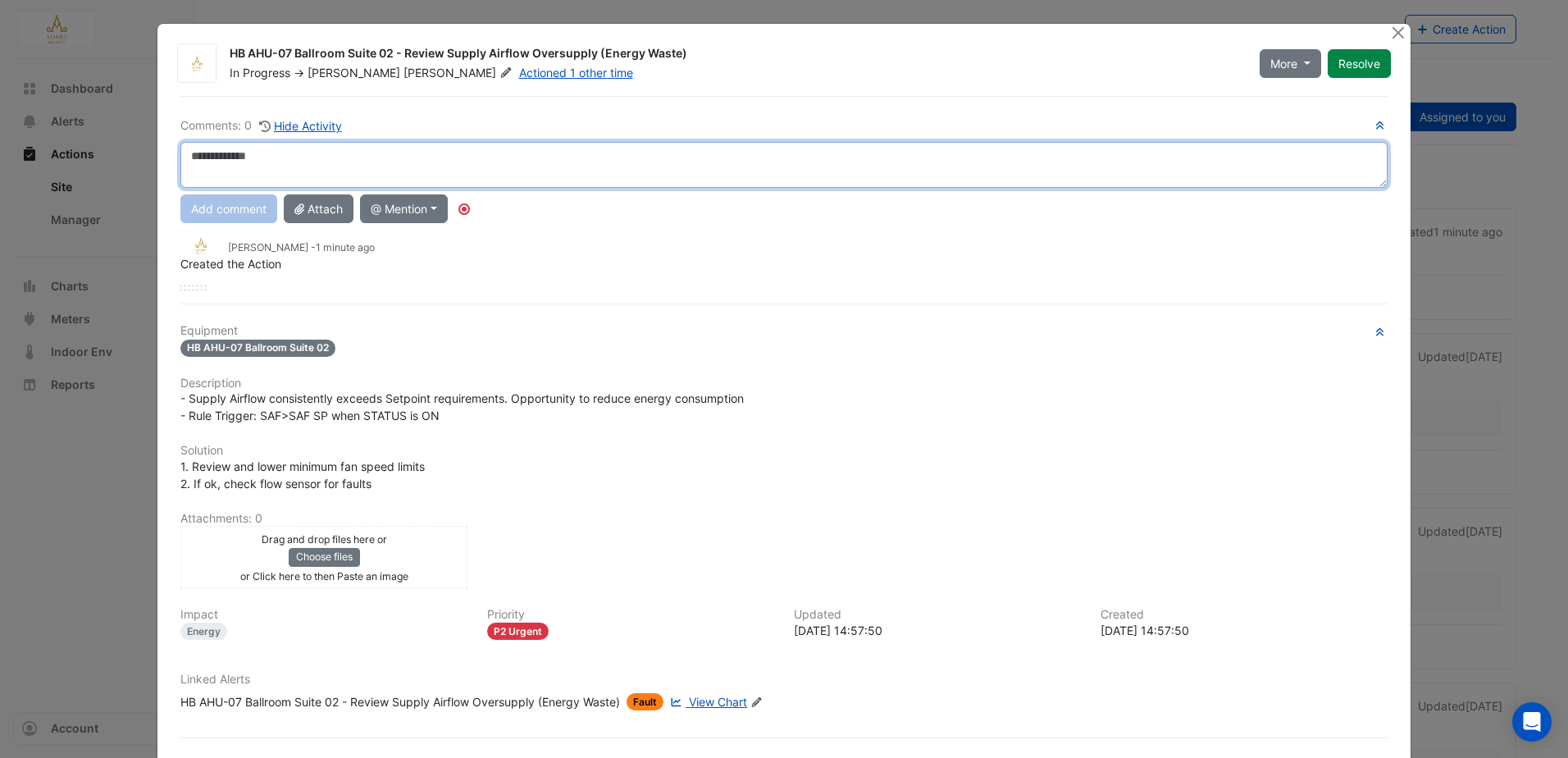
paste textarea "**********"
type textarea "**********"
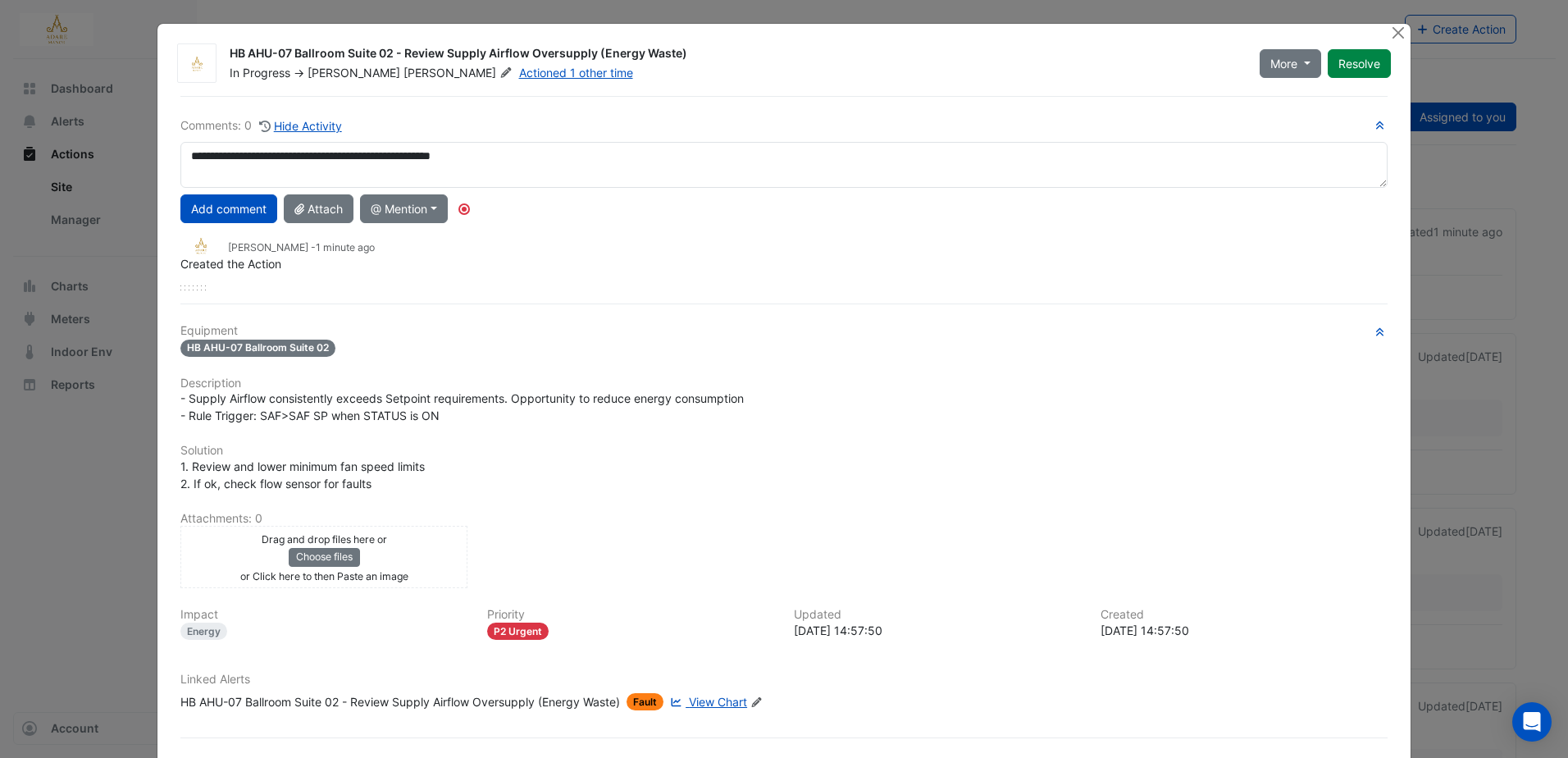
click at [775, 271] on div "Created the Action" at bounding box center [784, 263] width 1207 height 17
click at [241, 206] on button "Add comment" at bounding box center [229, 209] width 97 height 29
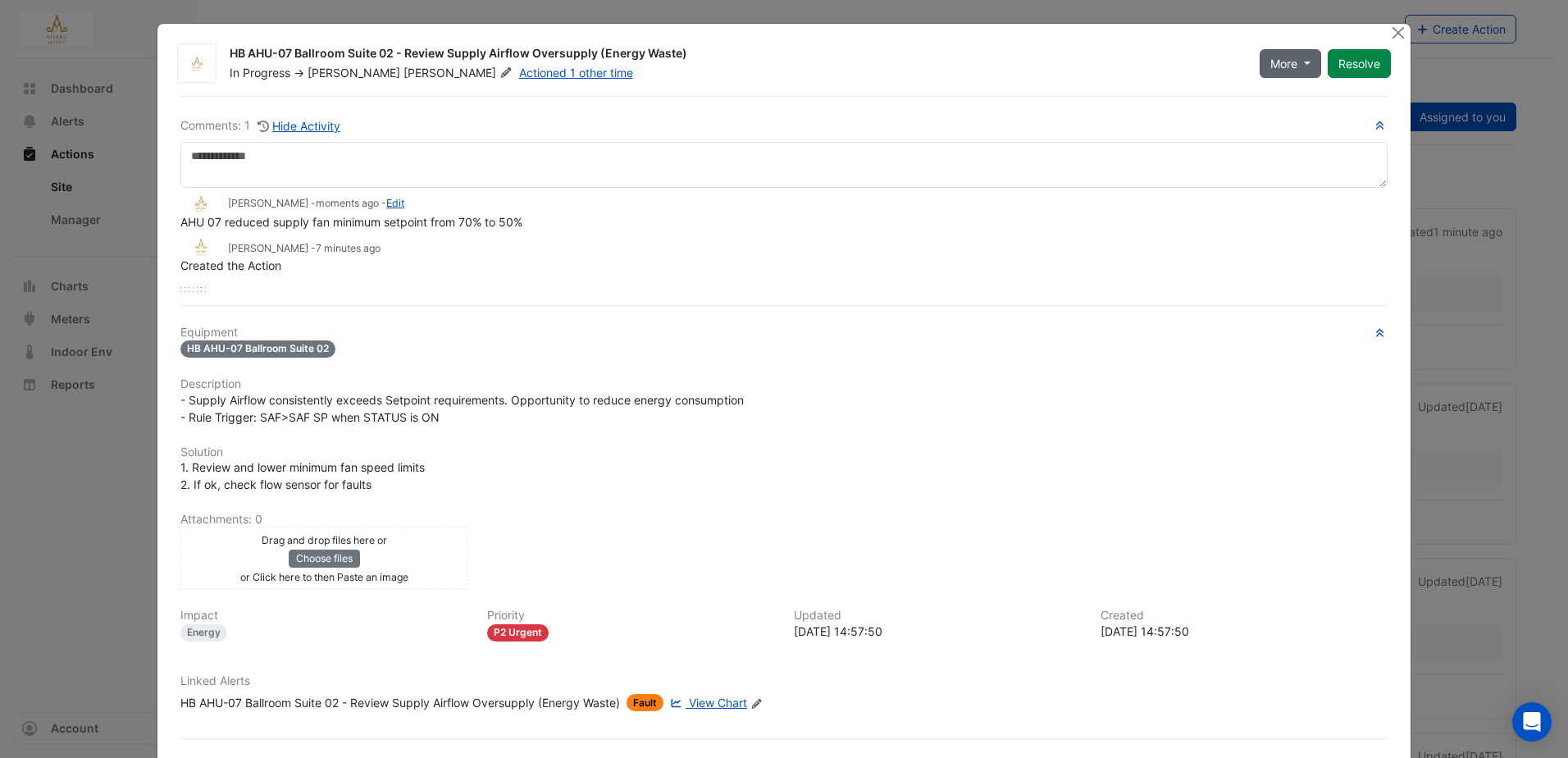
click at [1294, 59] on button "More" at bounding box center [1290, 64] width 61 height 29
click at [1183, 62] on div "HB AHU-07 Ballroom Suite 02 - Review Supply Airflow Oversupply (Energy Waste)" at bounding box center [734, 54] width 1010 height 20
click at [1398, 30] on button "Close" at bounding box center [1399, 32] width 17 height 17
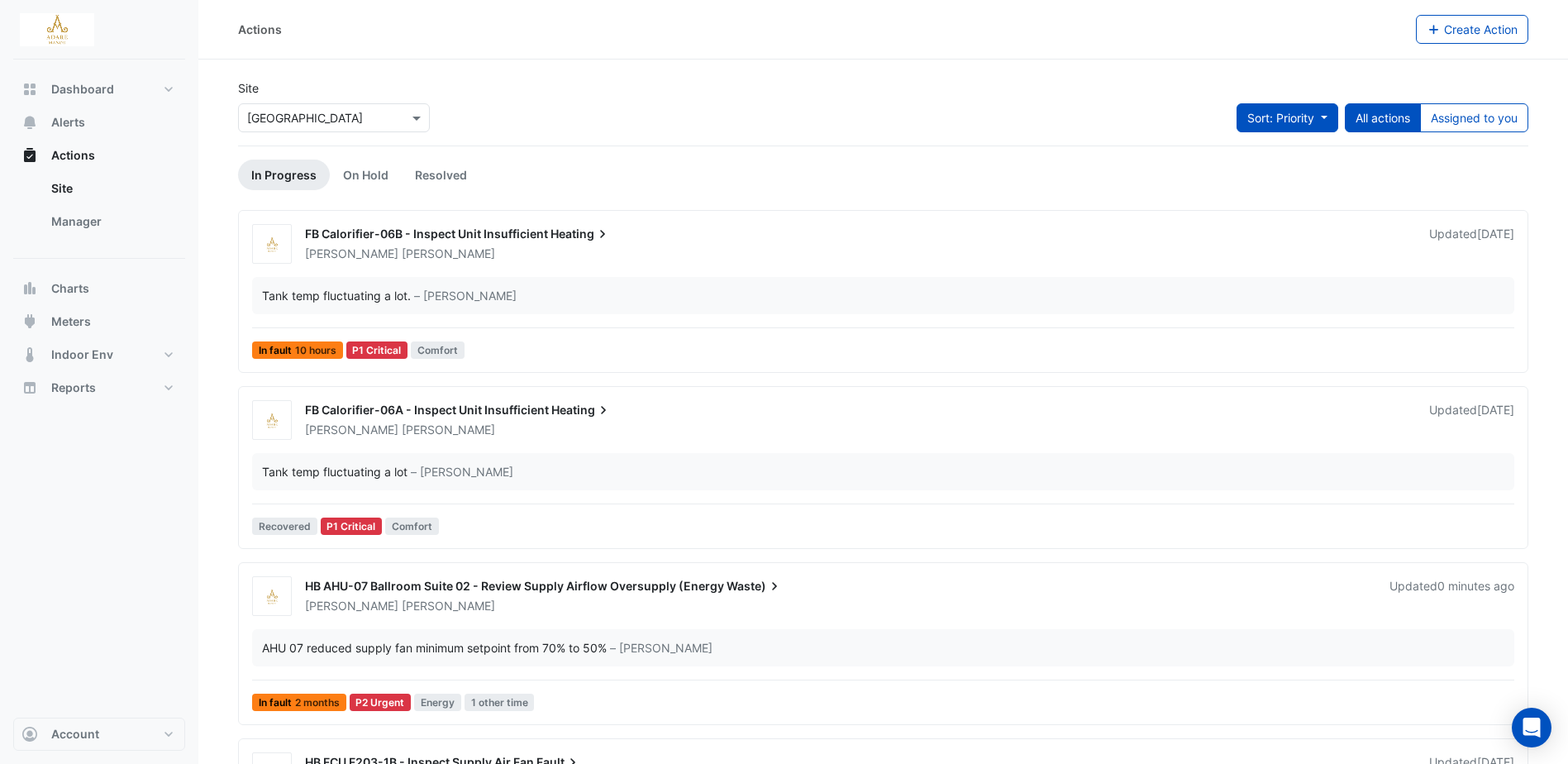
click at [1283, 130] on button "Sort: Priority" at bounding box center [1287, 118] width 102 height 29
click at [1315, 122] on button "Sort: Priority" at bounding box center [1287, 118] width 102 height 29
click at [1464, 122] on button "Assigned to you" at bounding box center [1474, 118] width 108 height 29
click at [444, 173] on link "Resolved" at bounding box center [441, 175] width 79 height 31
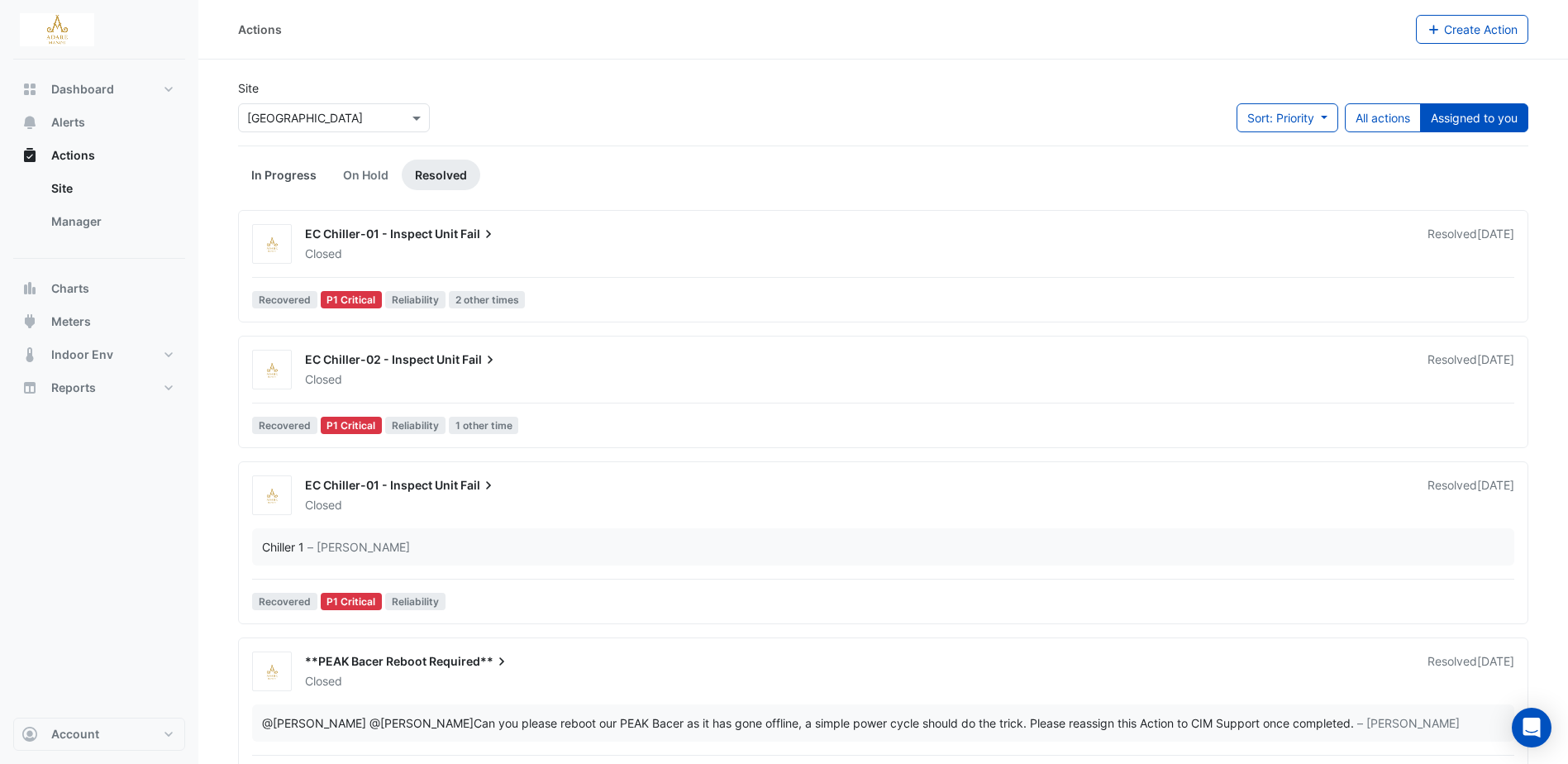
click at [280, 162] on link "In Progress" at bounding box center [283, 175] width 92 height 31
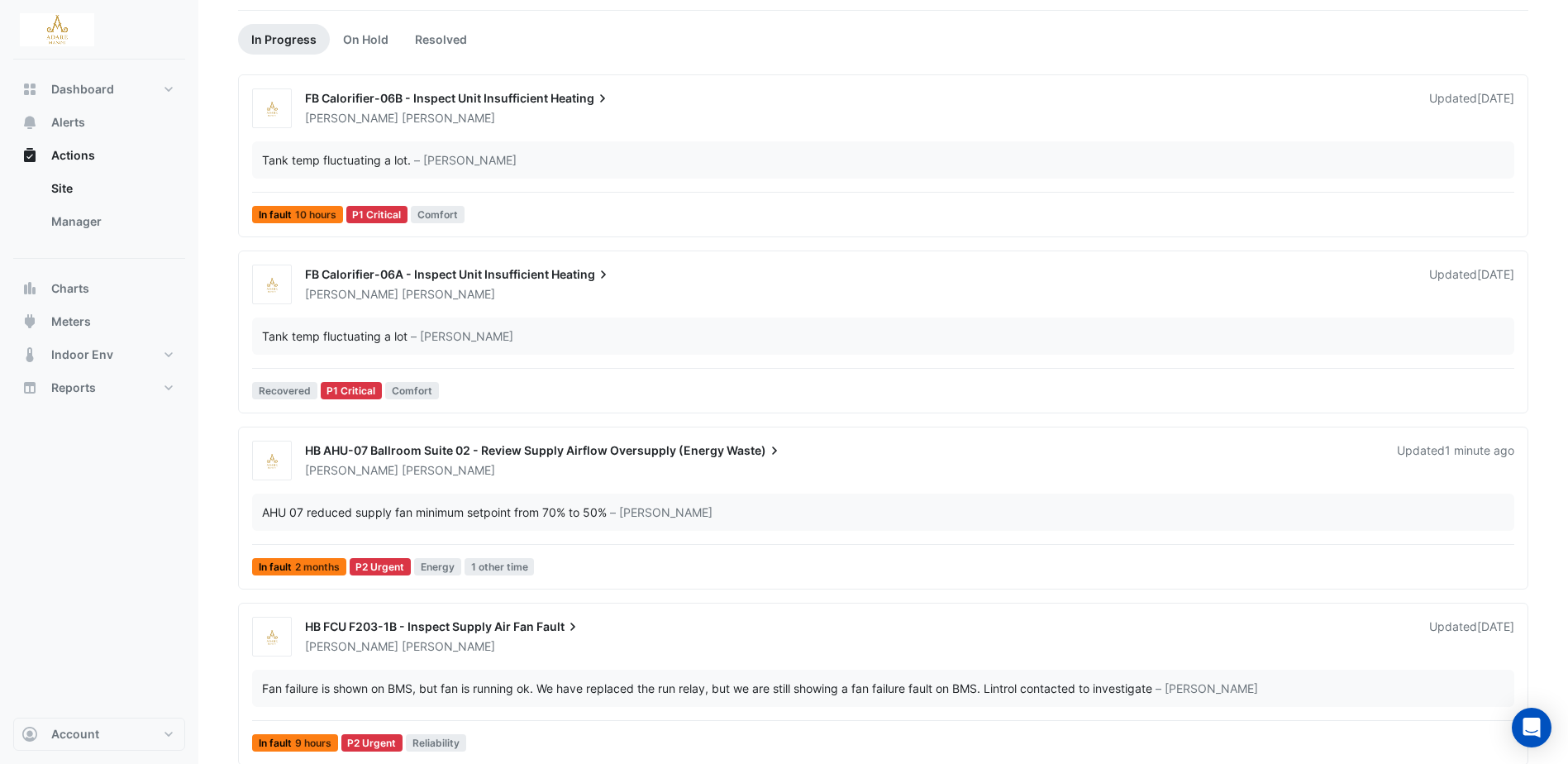
scroll to position [165, 0]
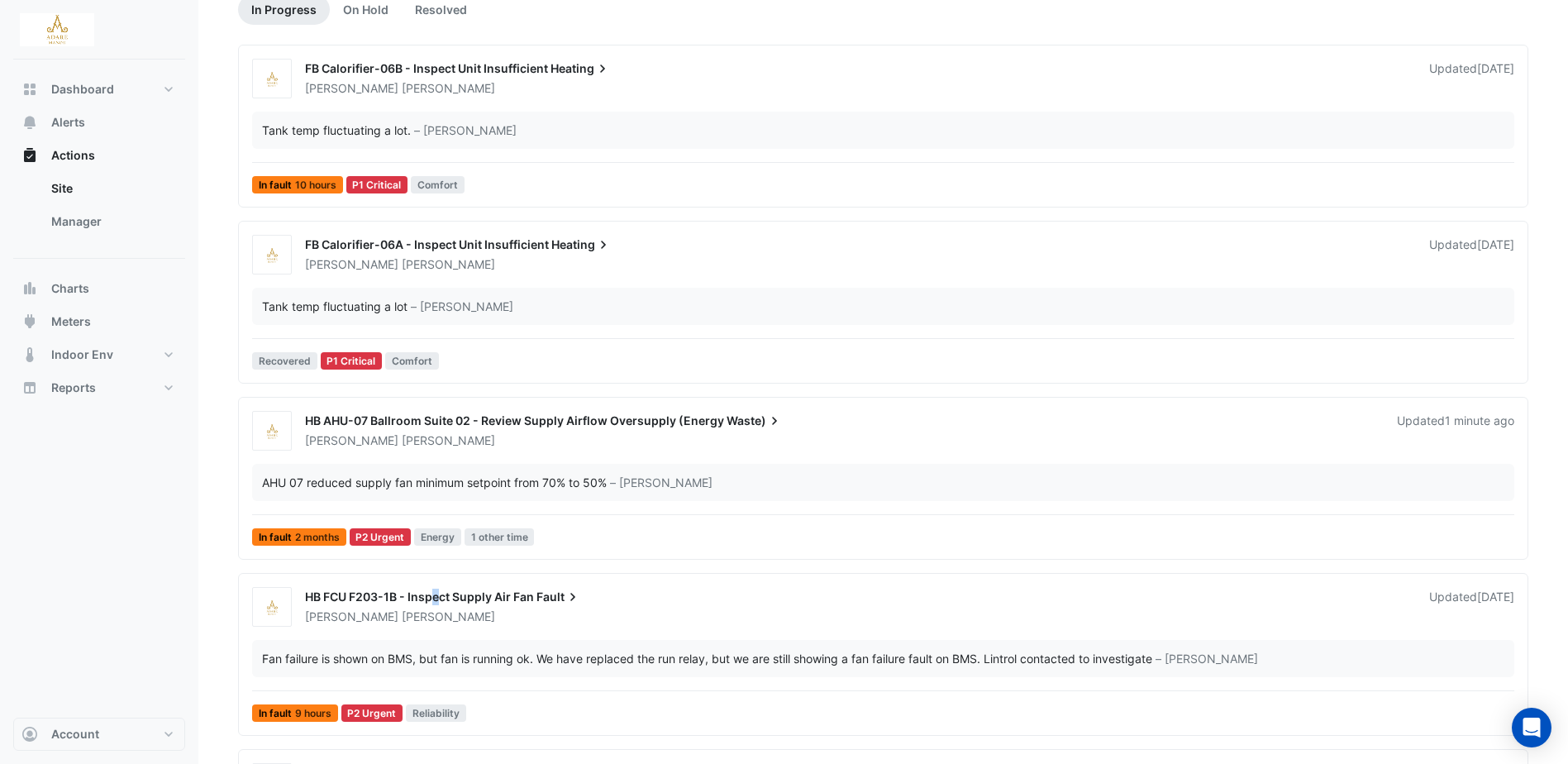
click at [437, 598] on span "HB FCU F203-1B - Inspect Supply Air Fan" at bounding box center [419, 596] width 229 height 14
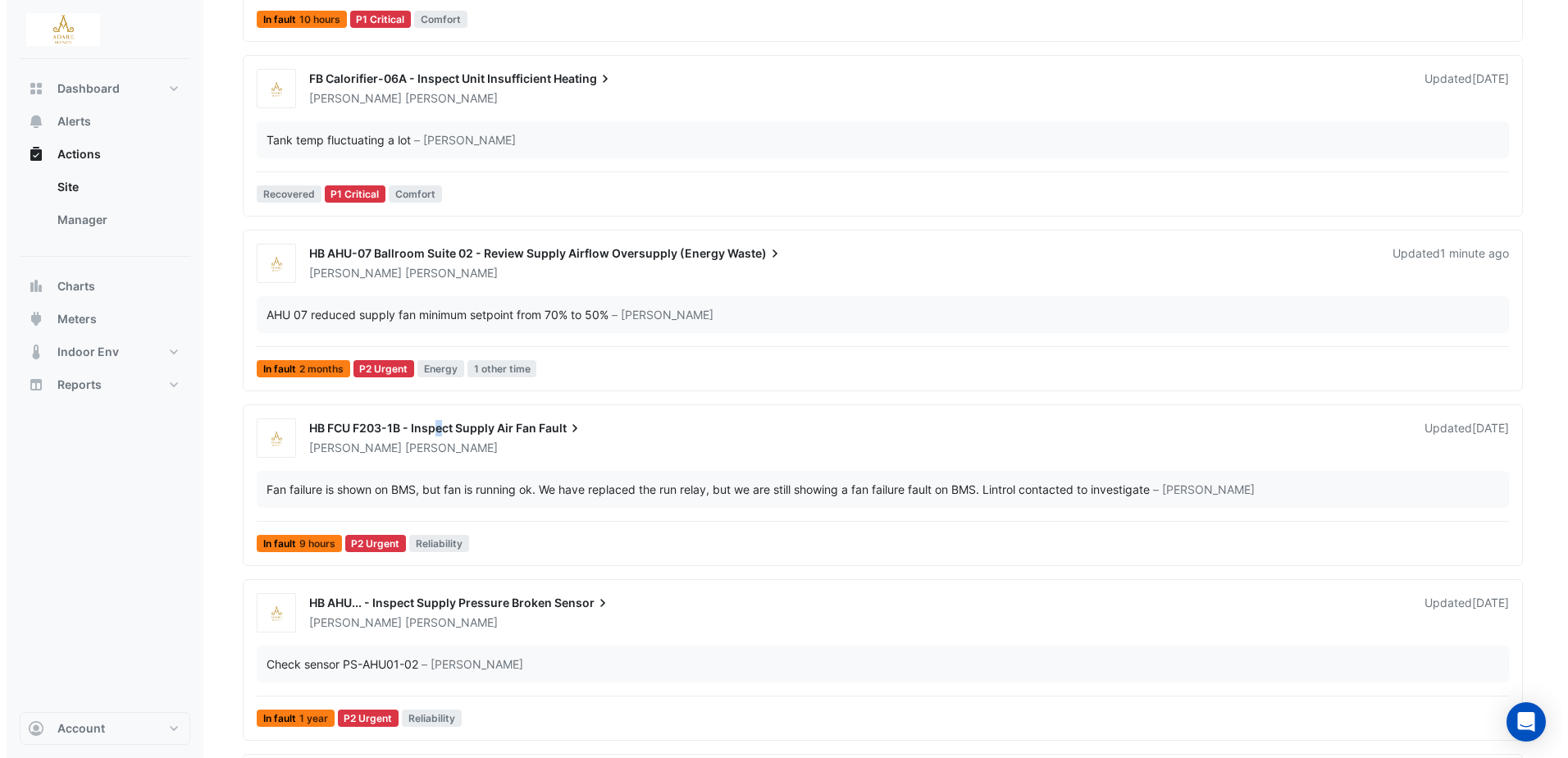
scroll to position [410, 0]
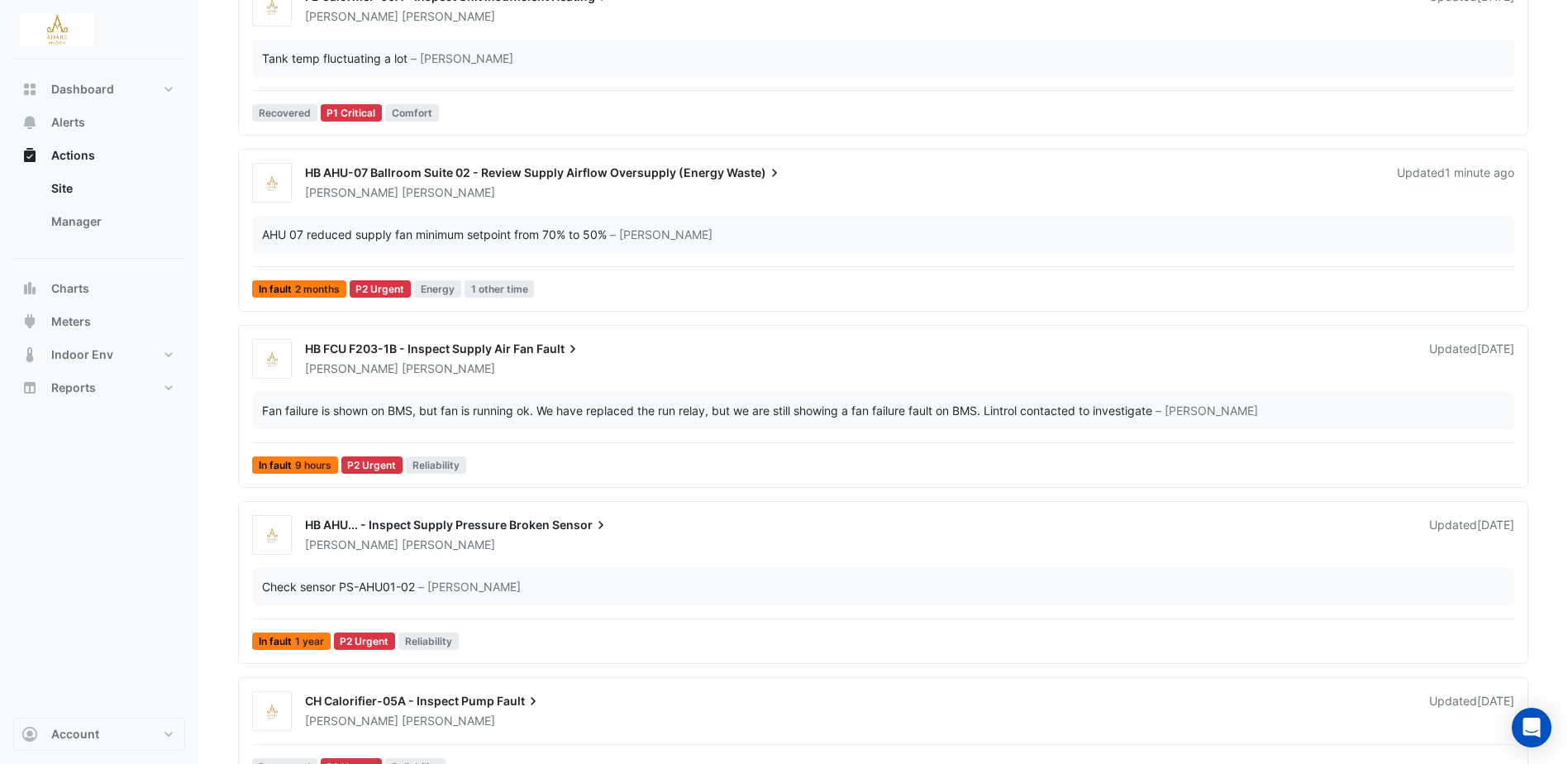
click at [355, 520] on span "HB AHU... - Inspect Supply Pressure Broken" at bounding box center [427, 524] width 245 height 14
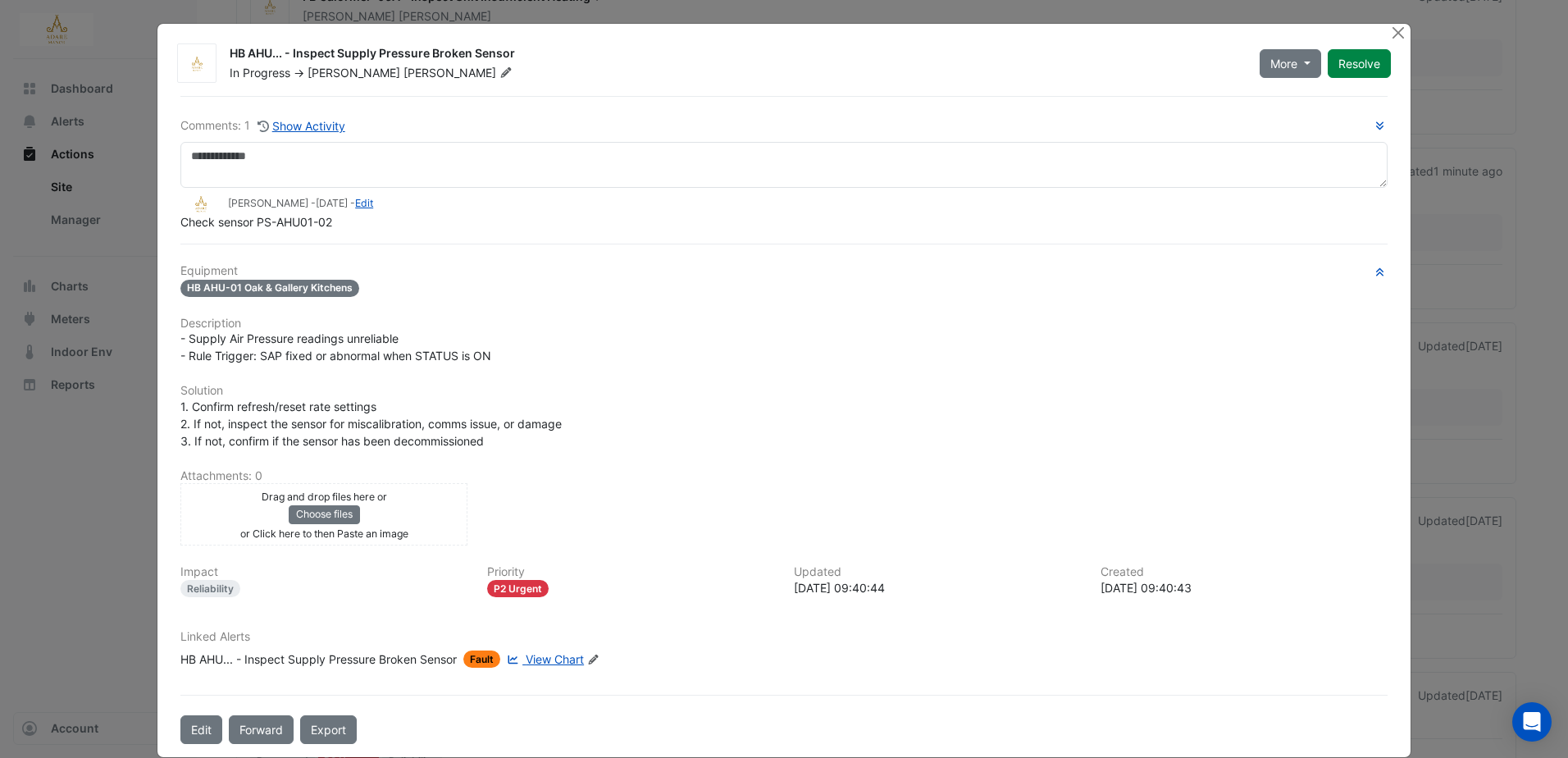
click at [541, 659] on span "View Chart" at bounding box center [555, 659] width 59 height 14
drag, startPoint x: 1350, startPoint y: 66, endPoint x: 1299, endPoint y: 127, distance: 79.5
click at [1350, 66] on button "Resolve" at bounding box center [1359, 64] width 63 height 29
click at [1397, 32] on button "Close" at bounding box center [1399, 32] width 17 height 17
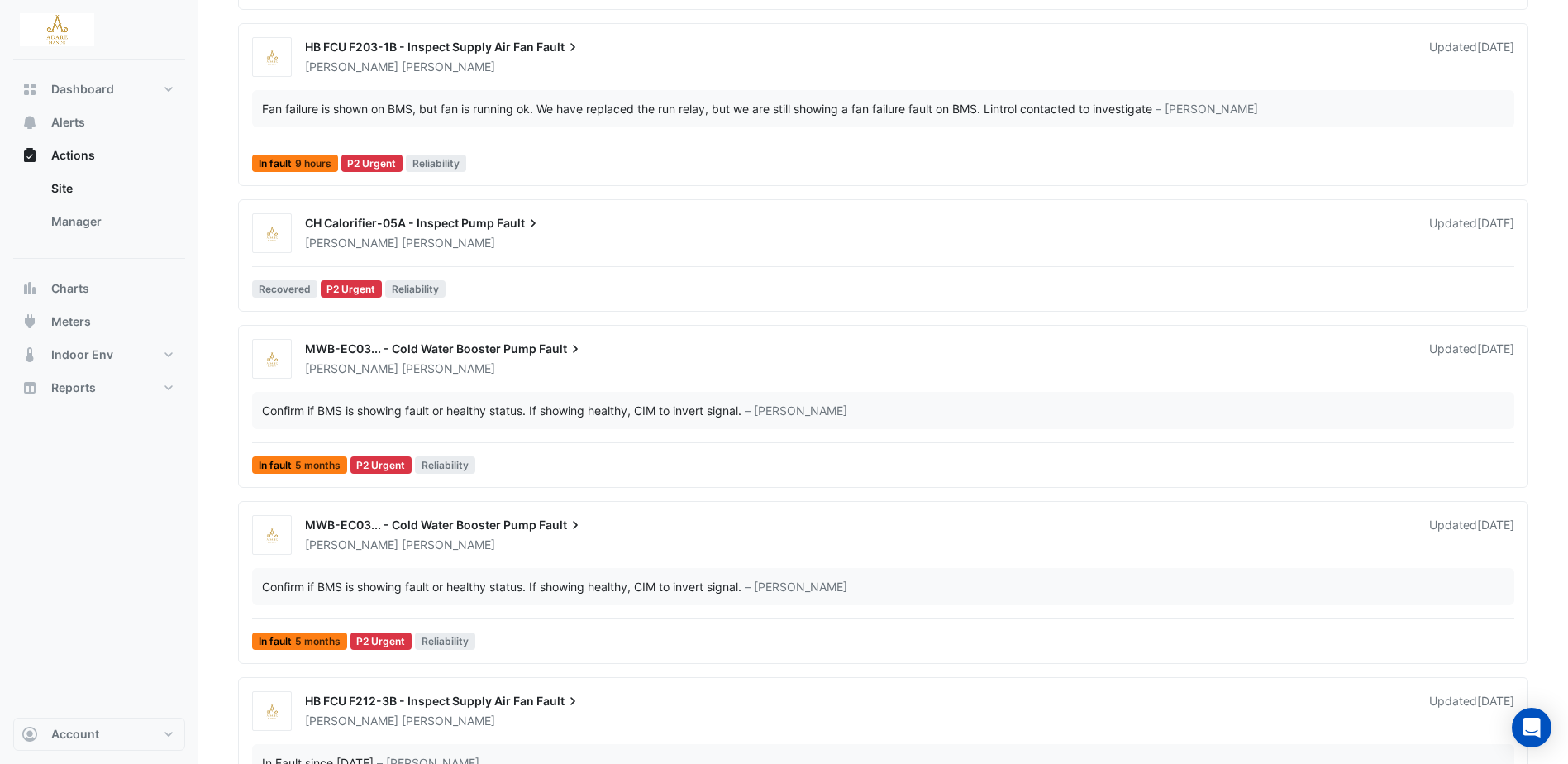
scroll to position [743, 0]
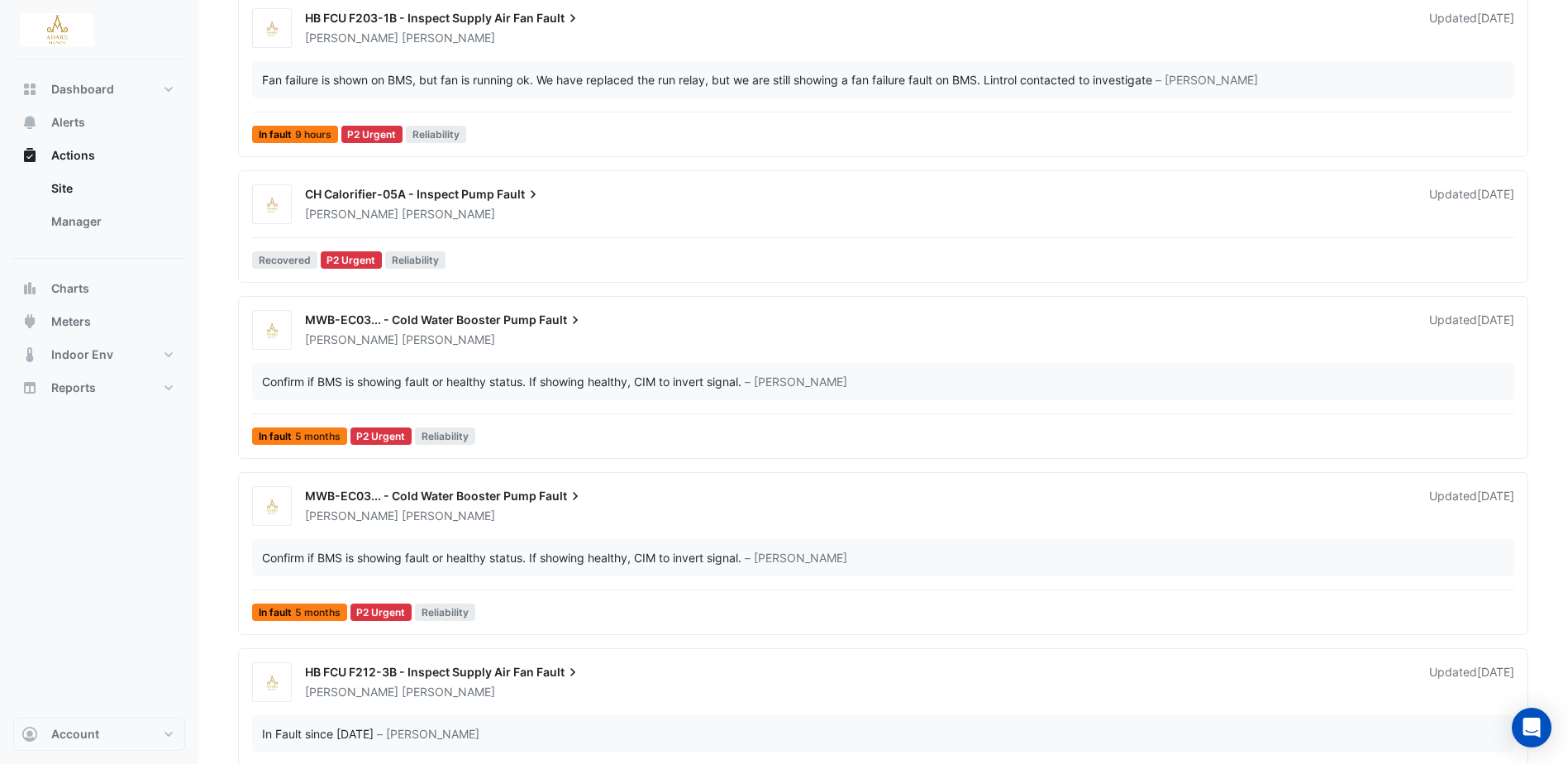
click at [513, 494] on span "MWB-EC03... - Cold Water Booster Pump" at bounding box center [420, 495] width 231 height 14
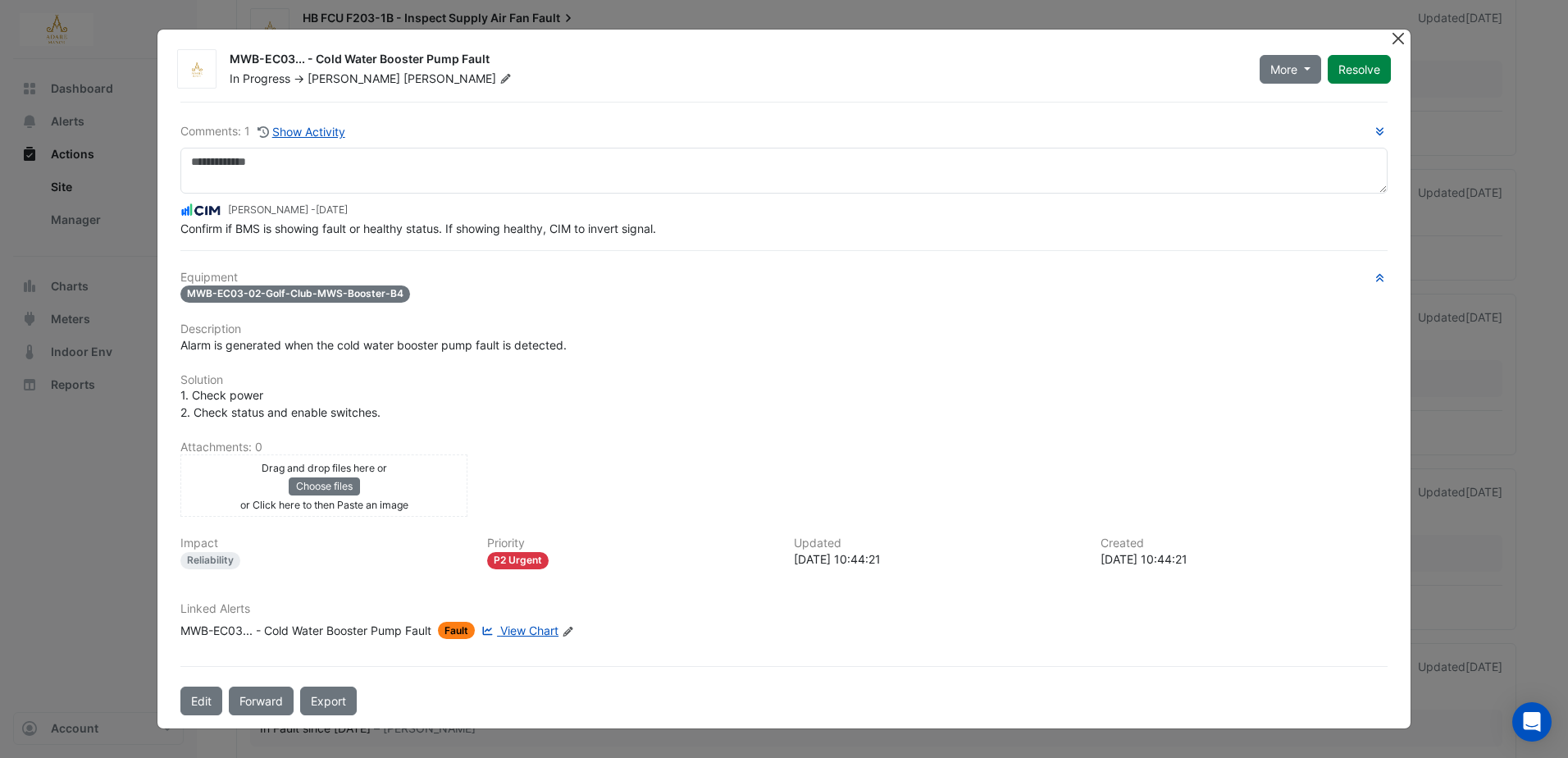
click at [1400, 33] on button "Close" at bounding box center [1399, 38] width 17 height 17
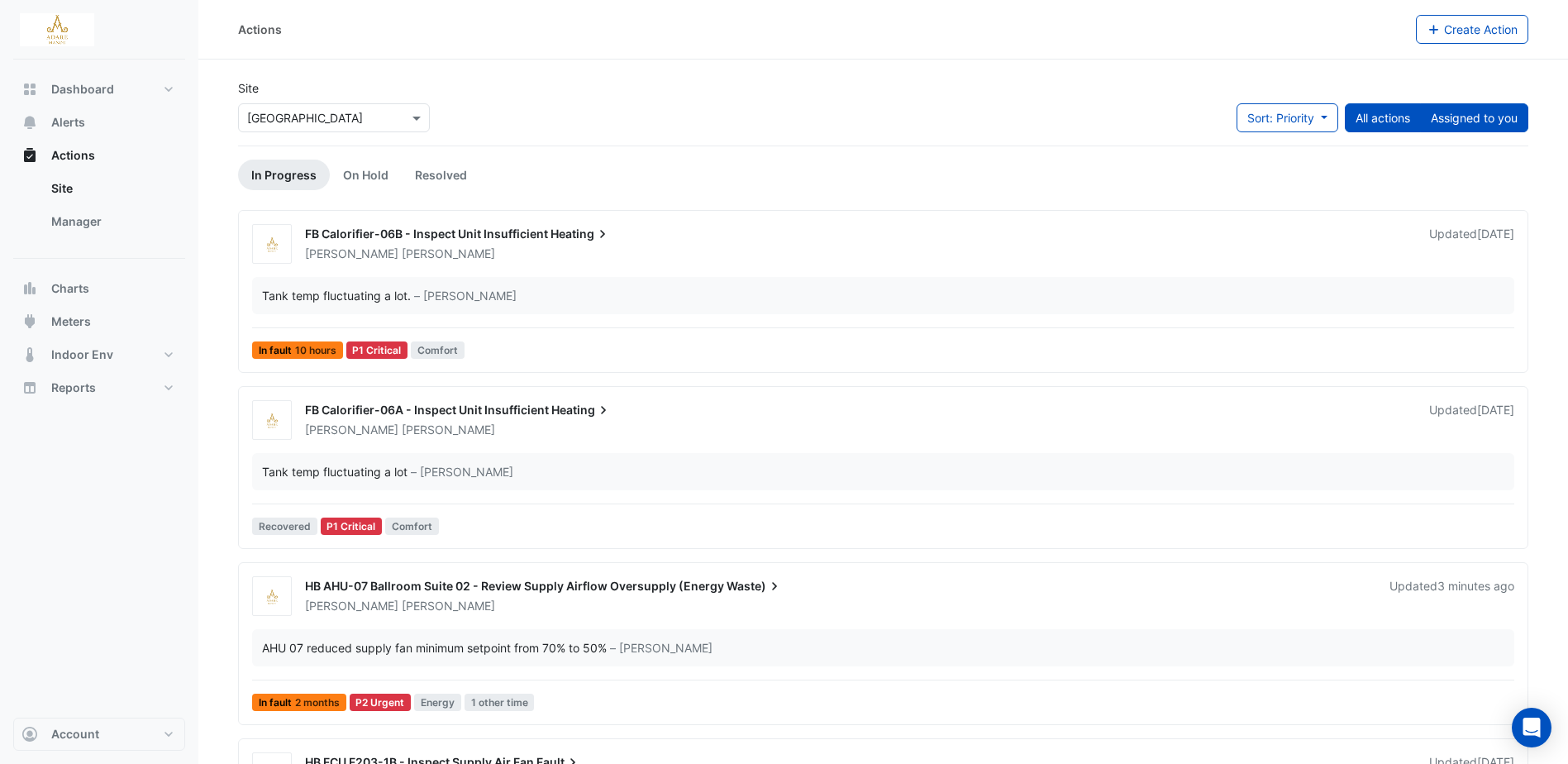
click at [1476, 110] on button "Assigned to you" at bounding box center [1474, 118] width 108 height 29
click at [556, 413] on span "Heating" at bounding box center [581, 409] width 60 height 16
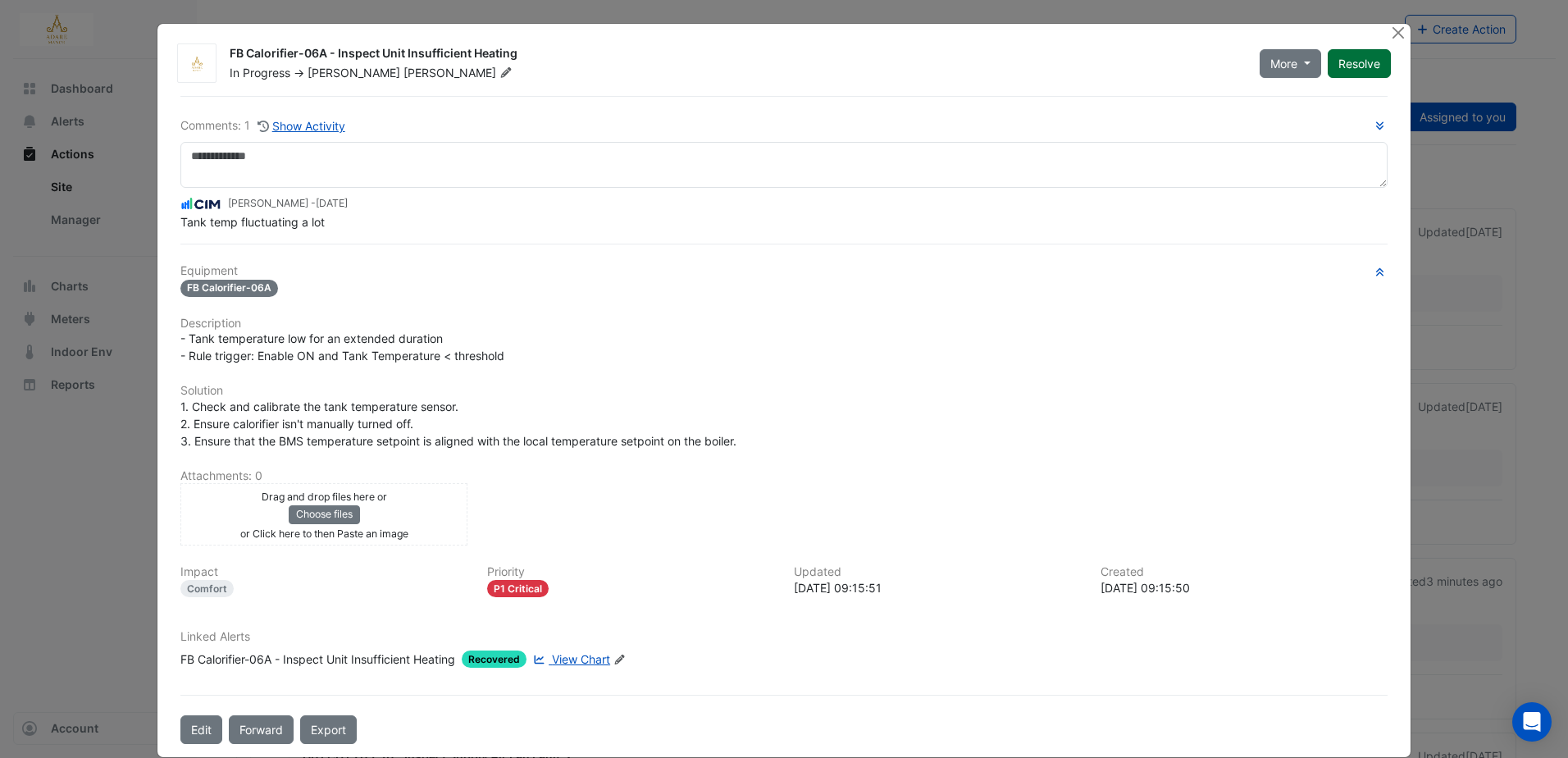
click at [1367, 65] on button "Resolve" at bounding box center [1359, 64] width 63 height 29
click at [1399, 29] on button "Close" at bounding box center [1399, 32] width 17 height 17
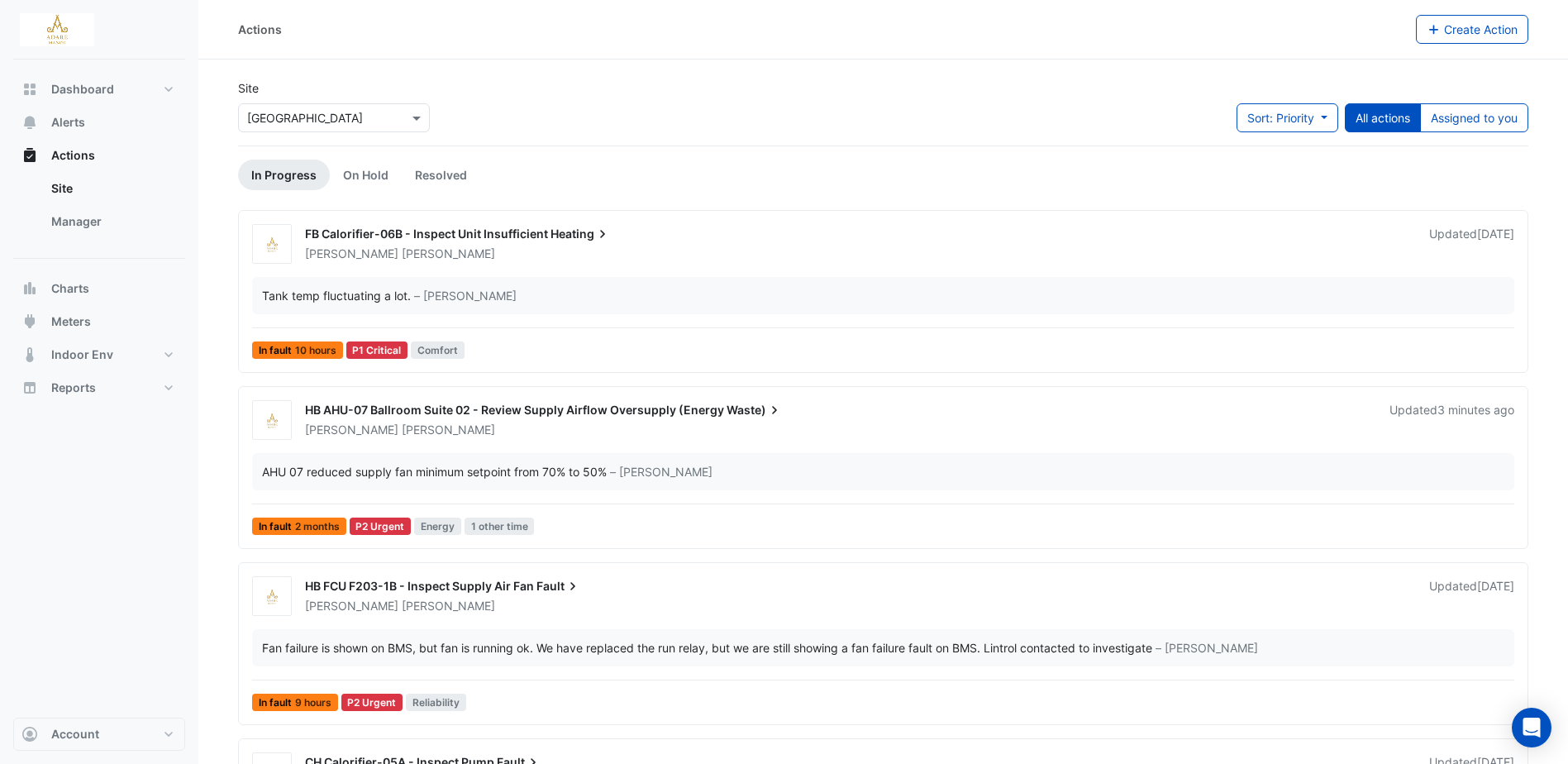
click at [468, 230] on span "FB Calorifier-06B - Inspect Unit Insufficient" at bounding box center [426, 233] width 243 height 14
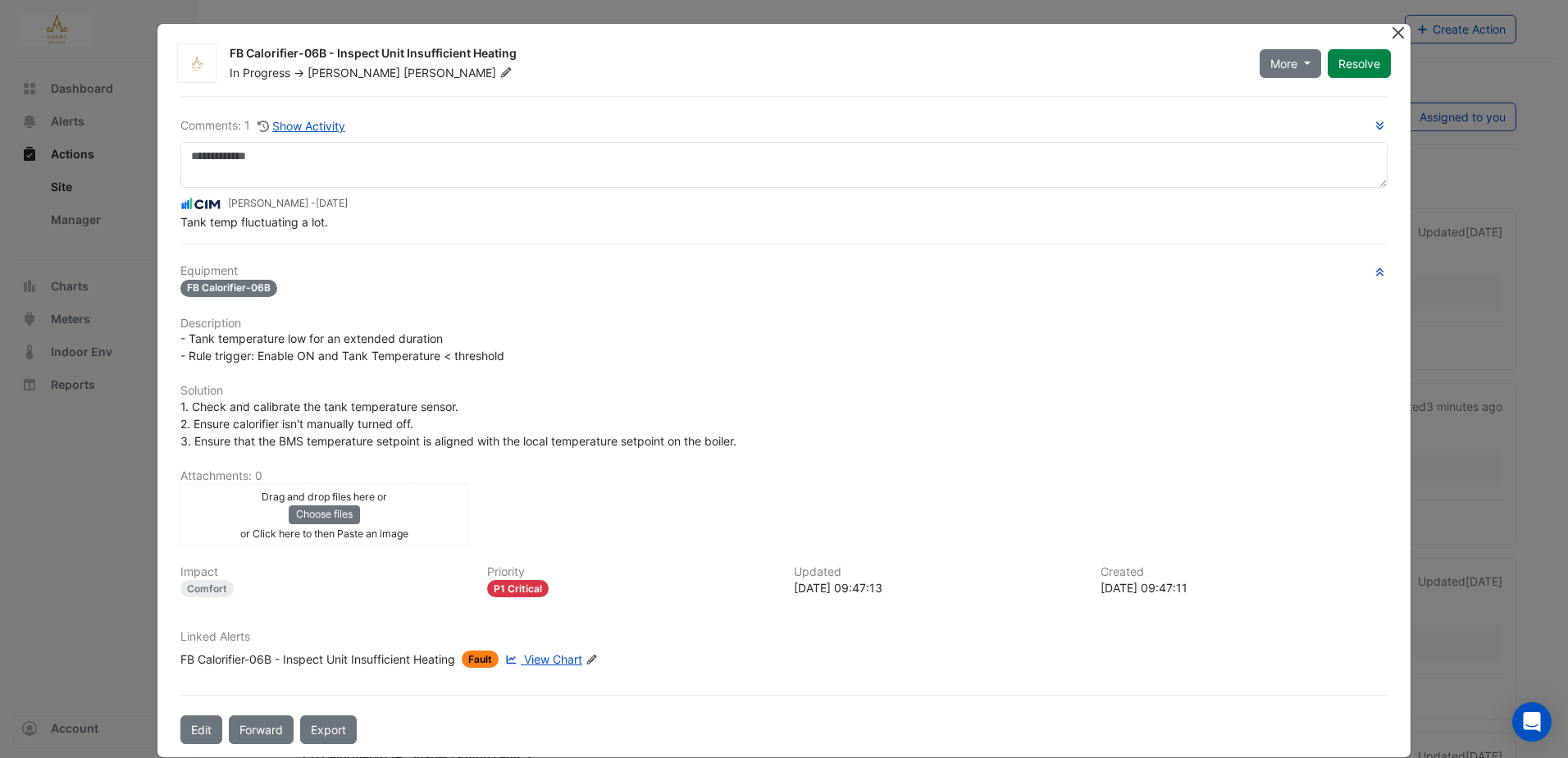
click at [1394, 33] on button "Close" at bounding box center [1399, 32] width 17 height 17
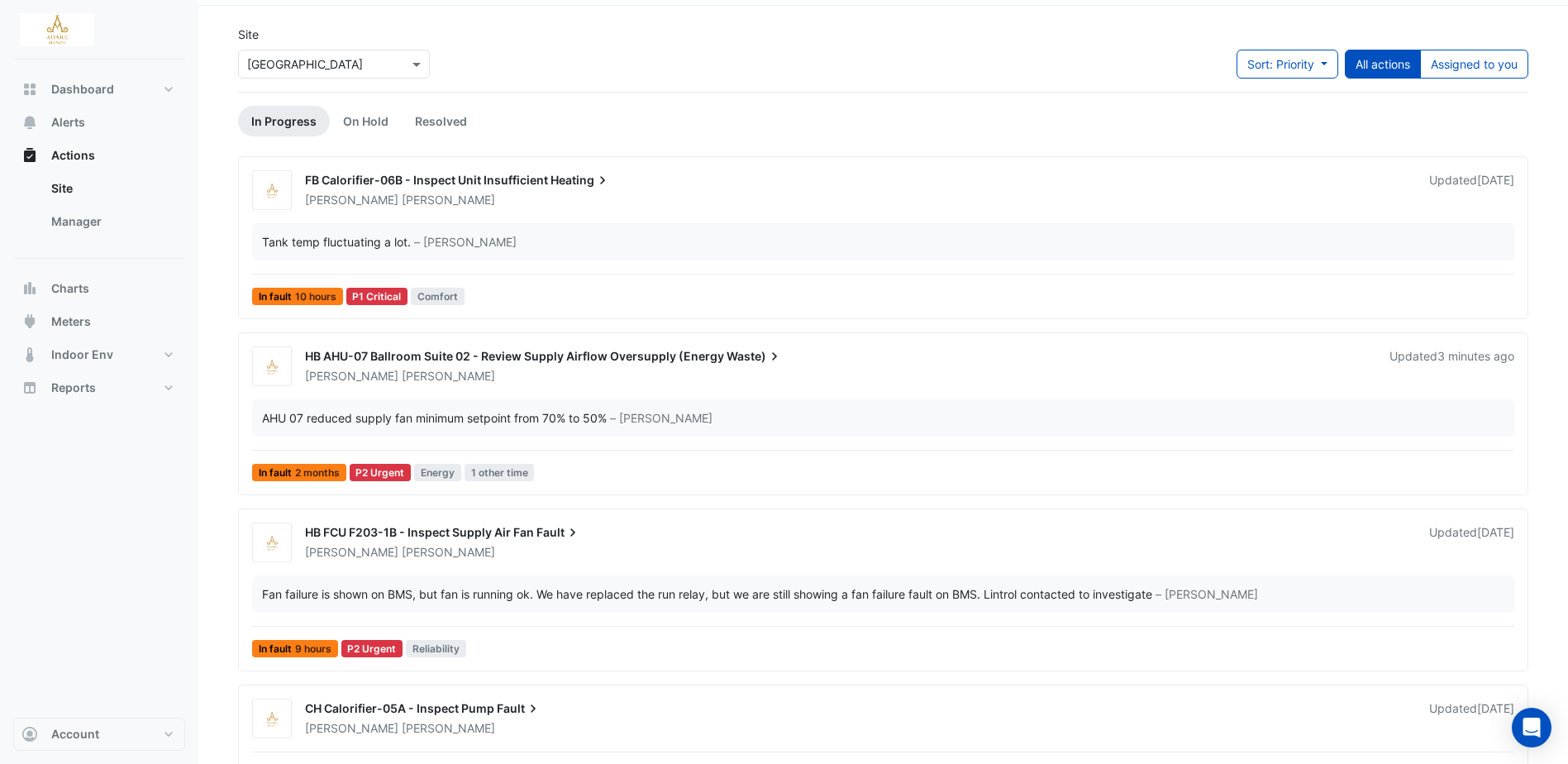
scroll to position [82, 0]
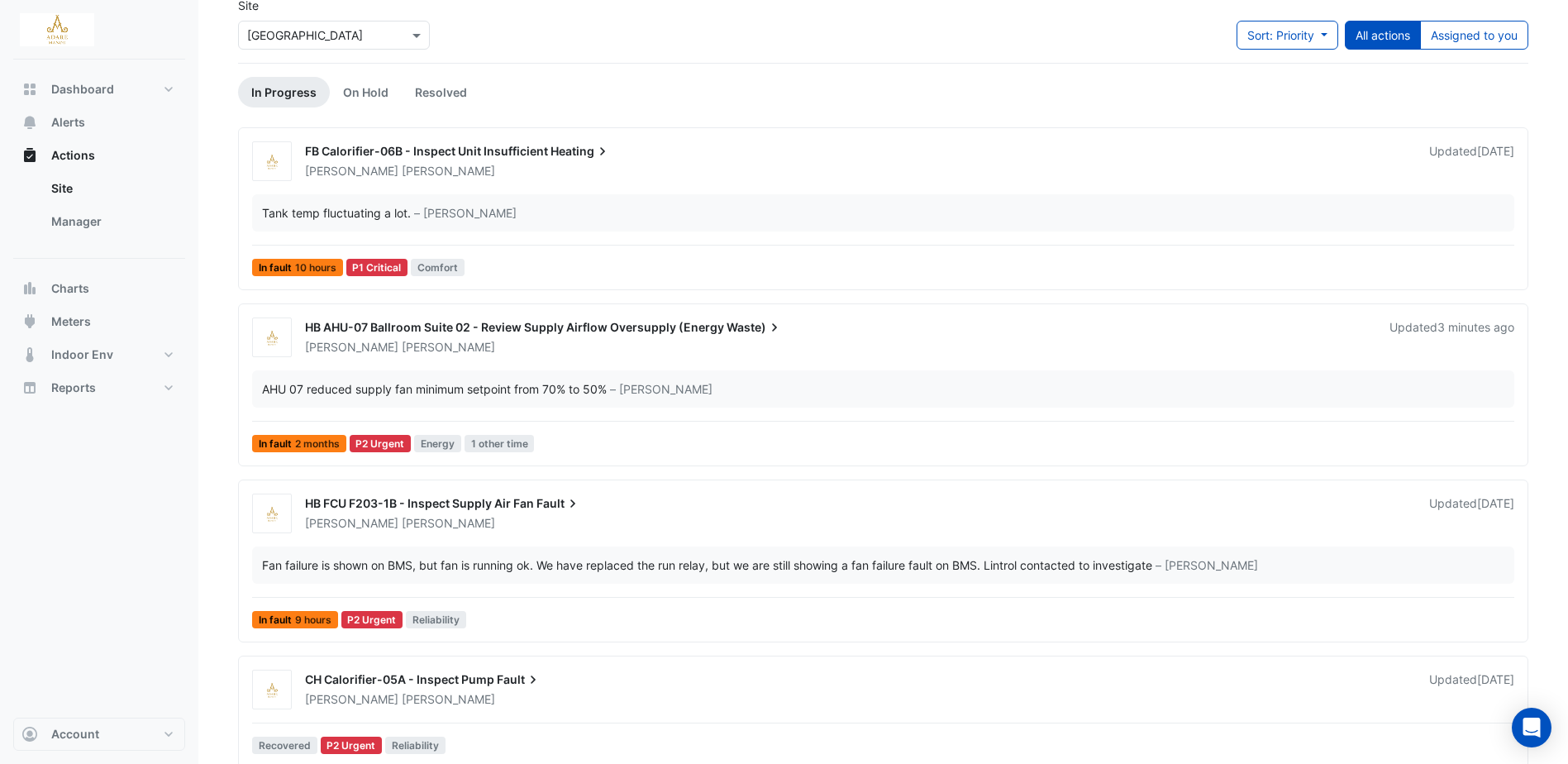
click at [417, 510] on div "HB FCU F203-1B - Inspect Supply Air Fan Fault" at bounding box center [856, 504] width 1104 height 20
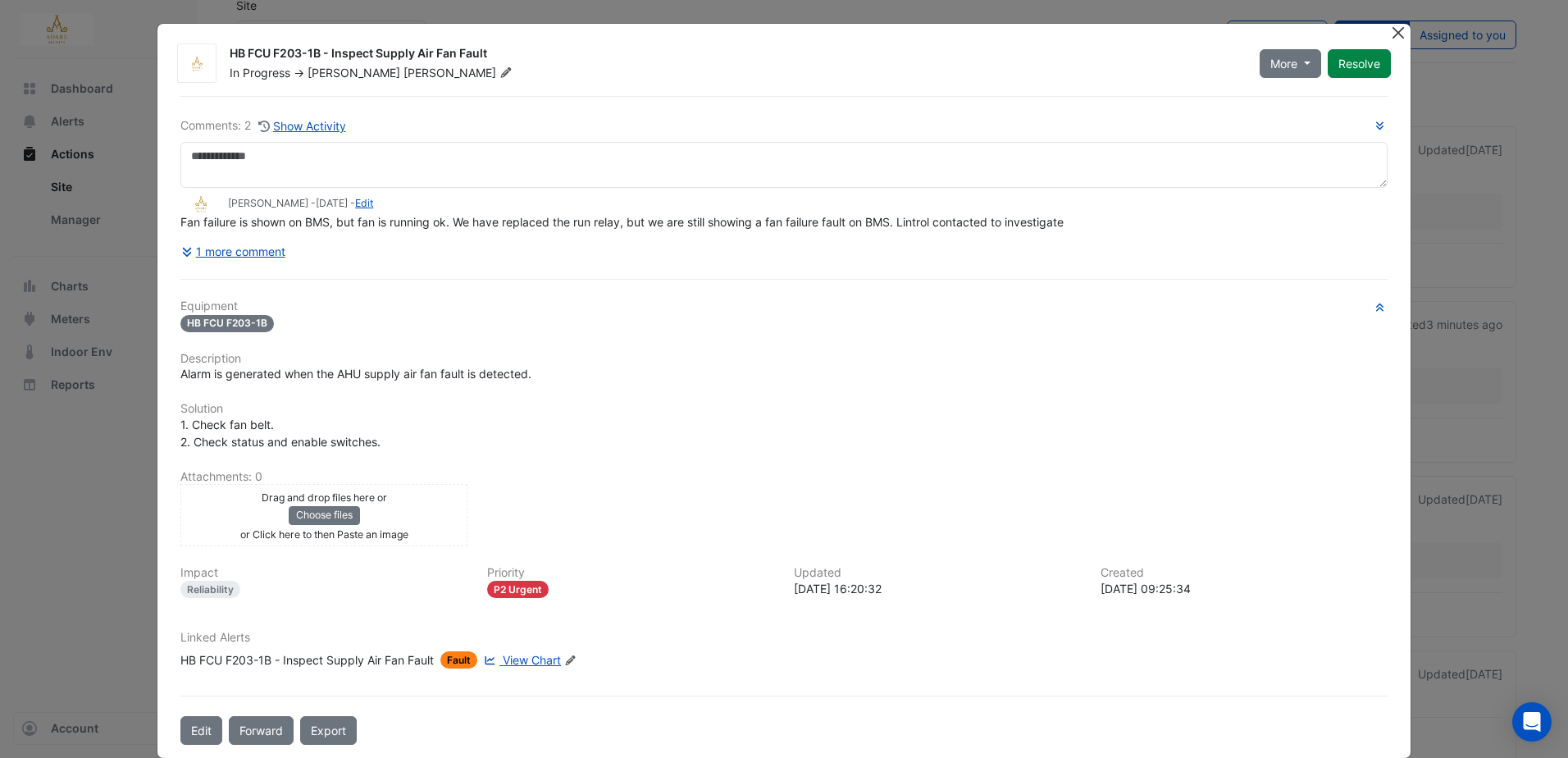
click at [1390, 30] on button "Close" at bounding box center [1399, 32] width 17 height 17
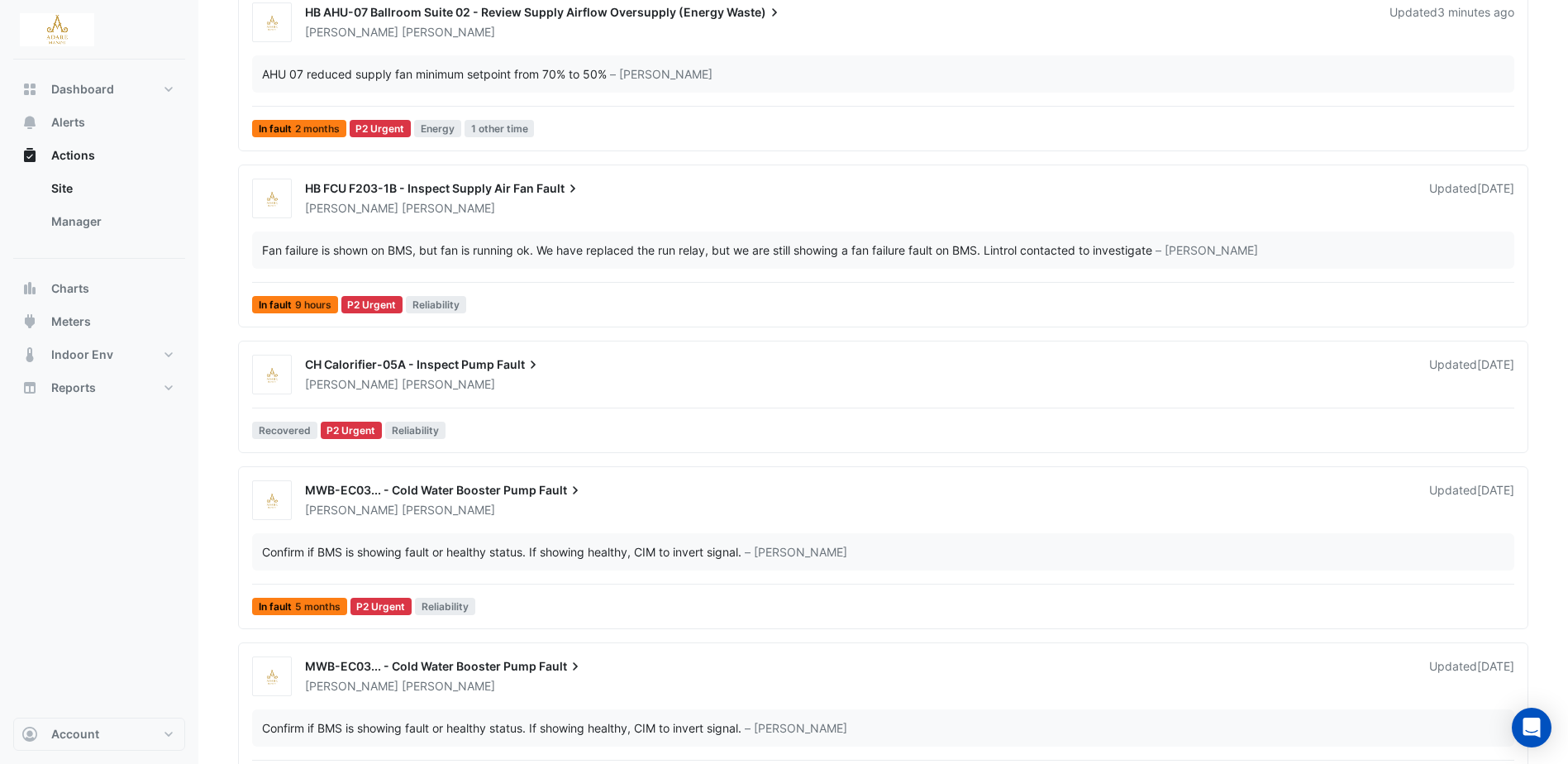
scroll to position [413, 0]
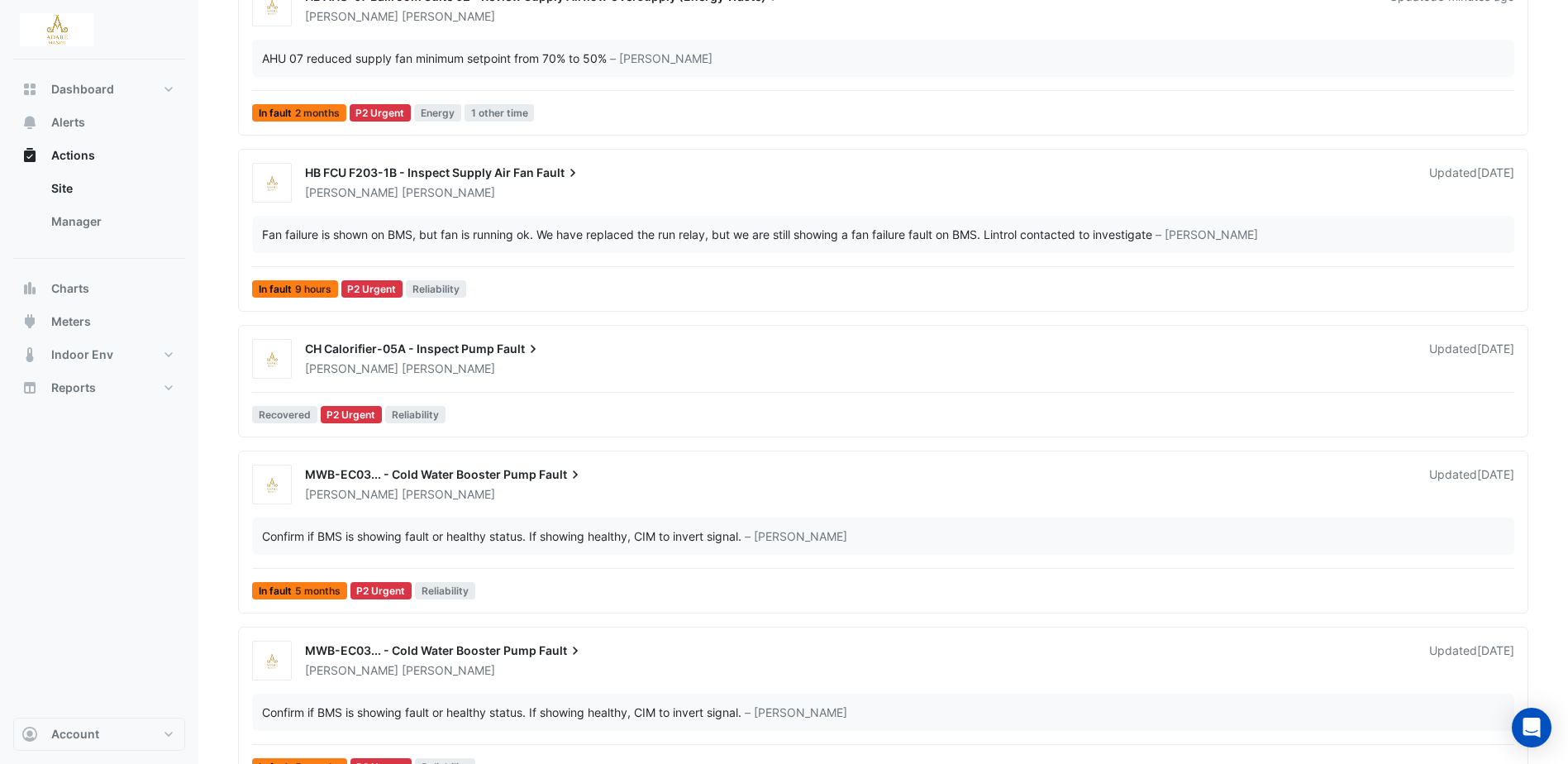
click at [438, 352] on span "CH Calorifier-05A - Inspect Pump" at bounding box center [399, 349] width 189 height 14
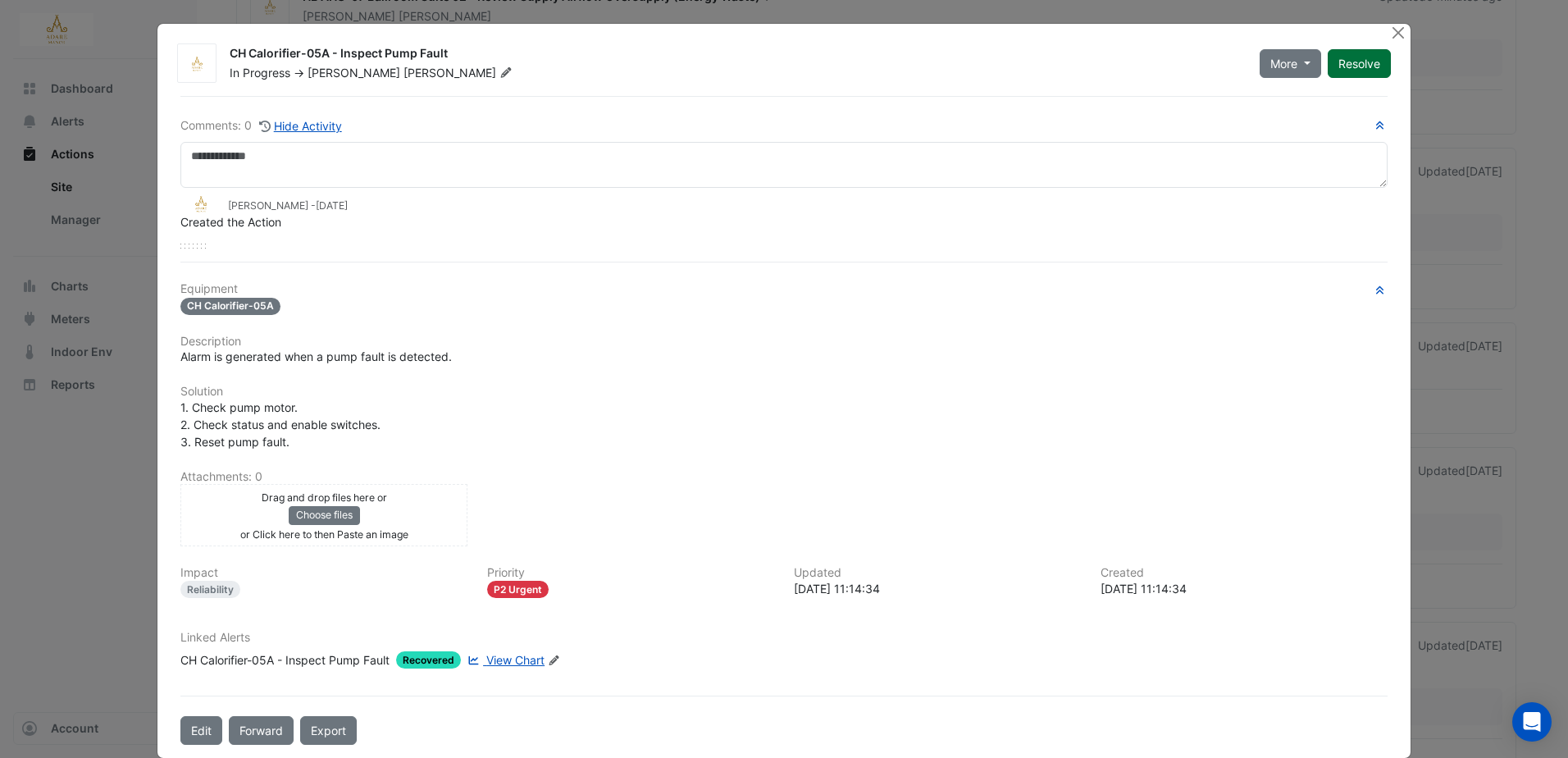
click at [1349, 59] on button "Resolve" at bounding box center [1359, 64] width 63 height 29
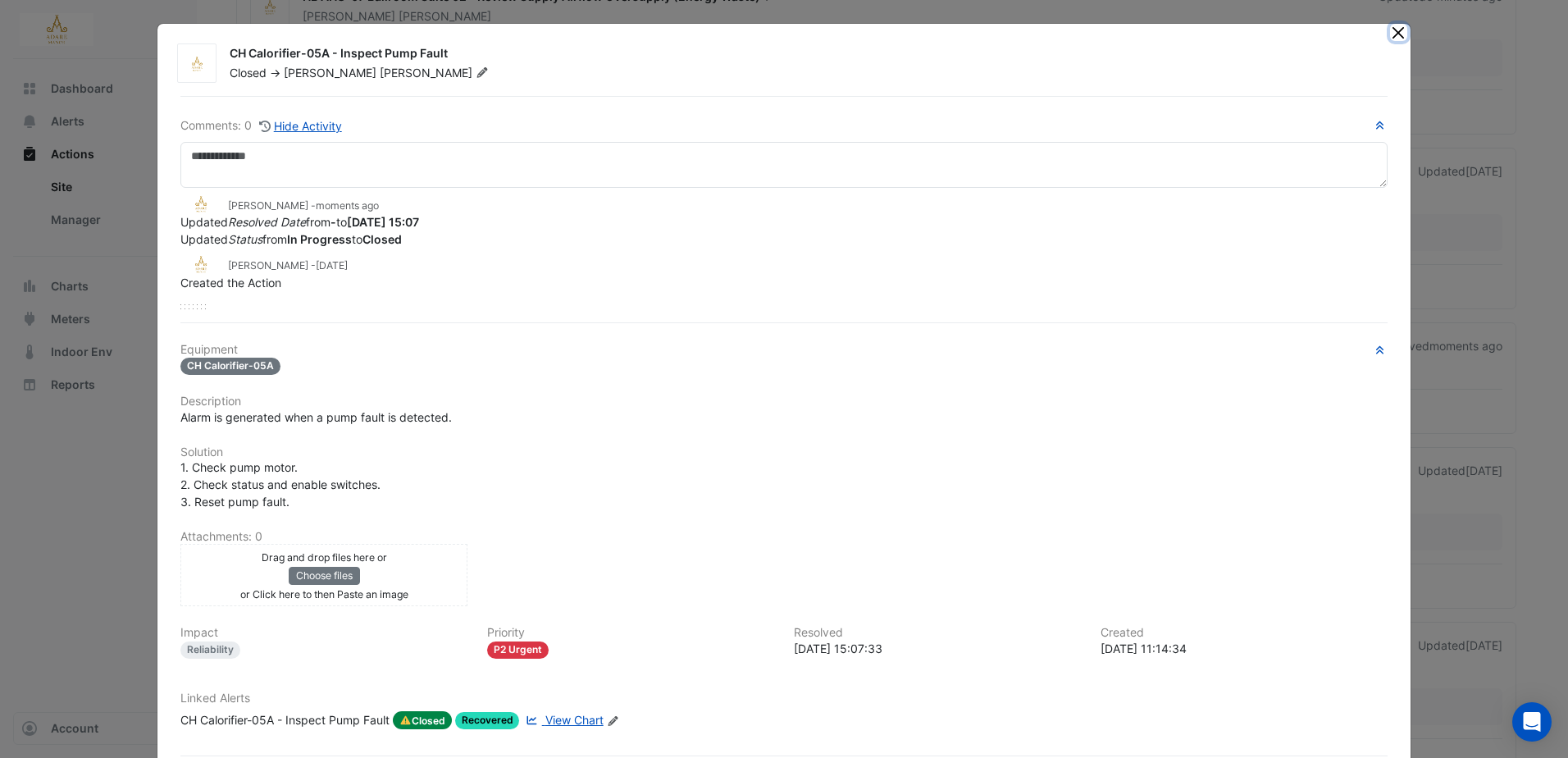
click at [1390, 29] on button "Close" at bounding box center [1399, 32] width 17 height 17
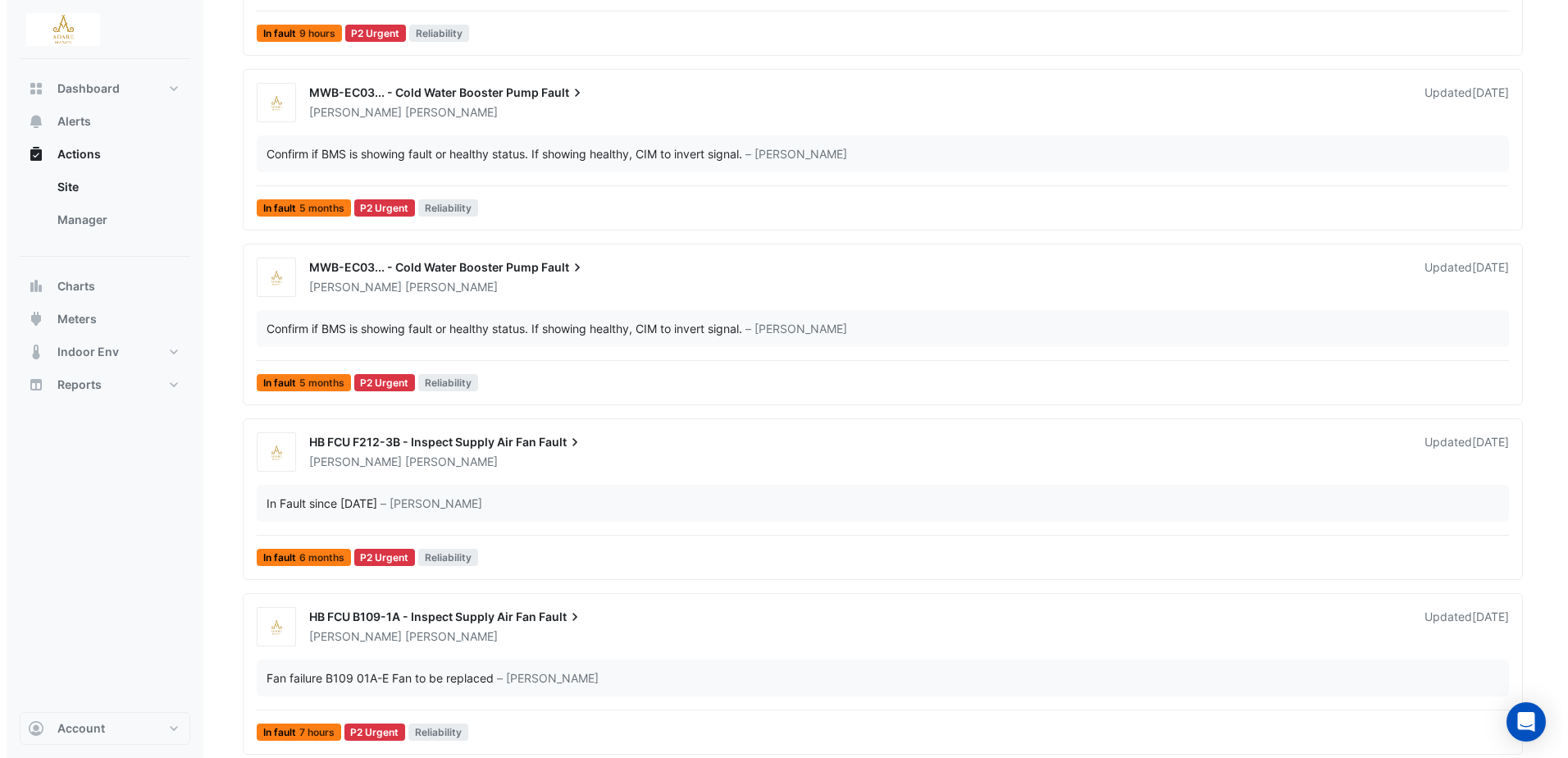
scroll to position [738, 0]
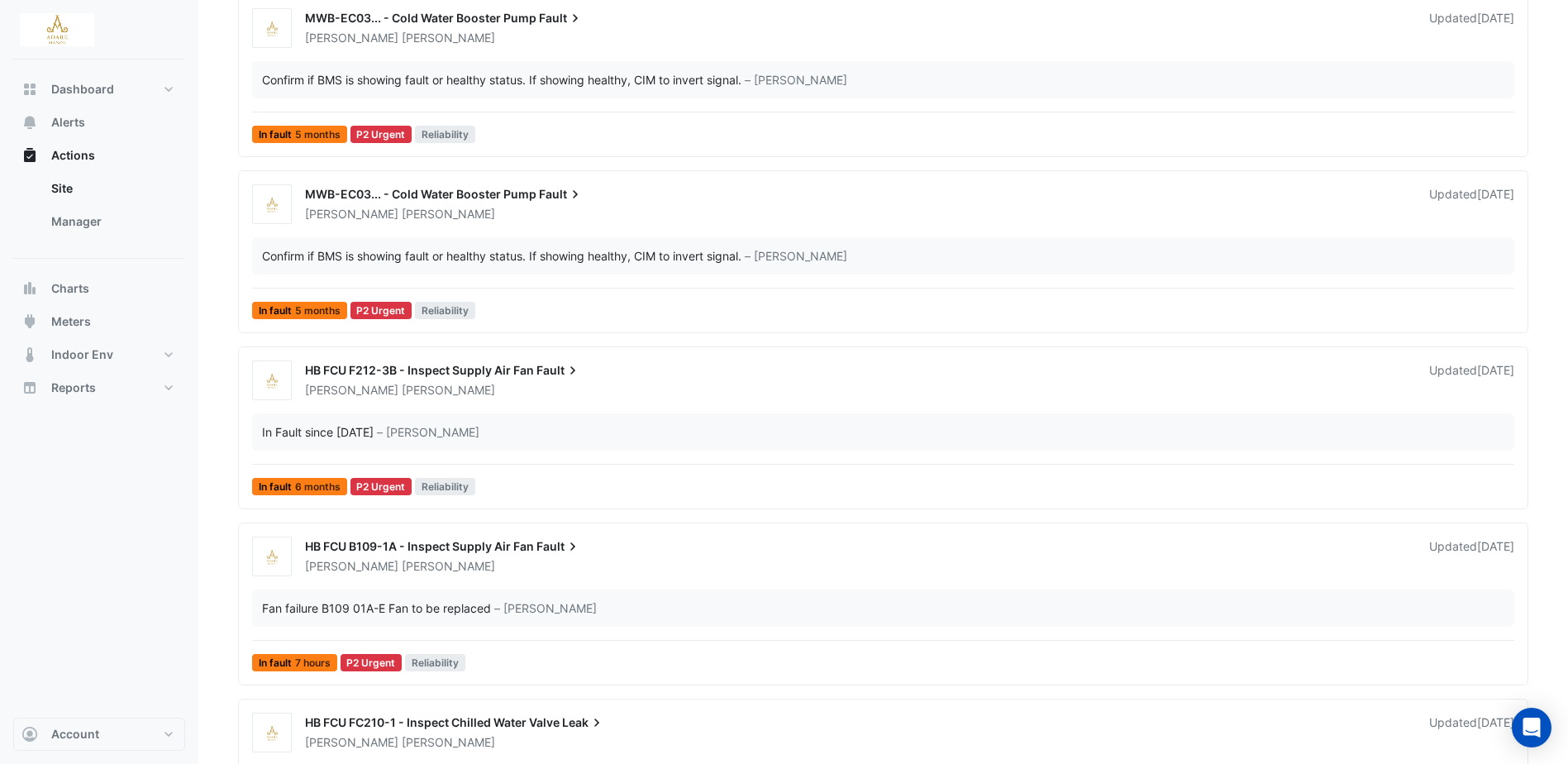
click at [390, 375] on span "HB FCU F212-3B - Inspect Supply Air Fan" at bounding box center [419, 370] width 229 height 14
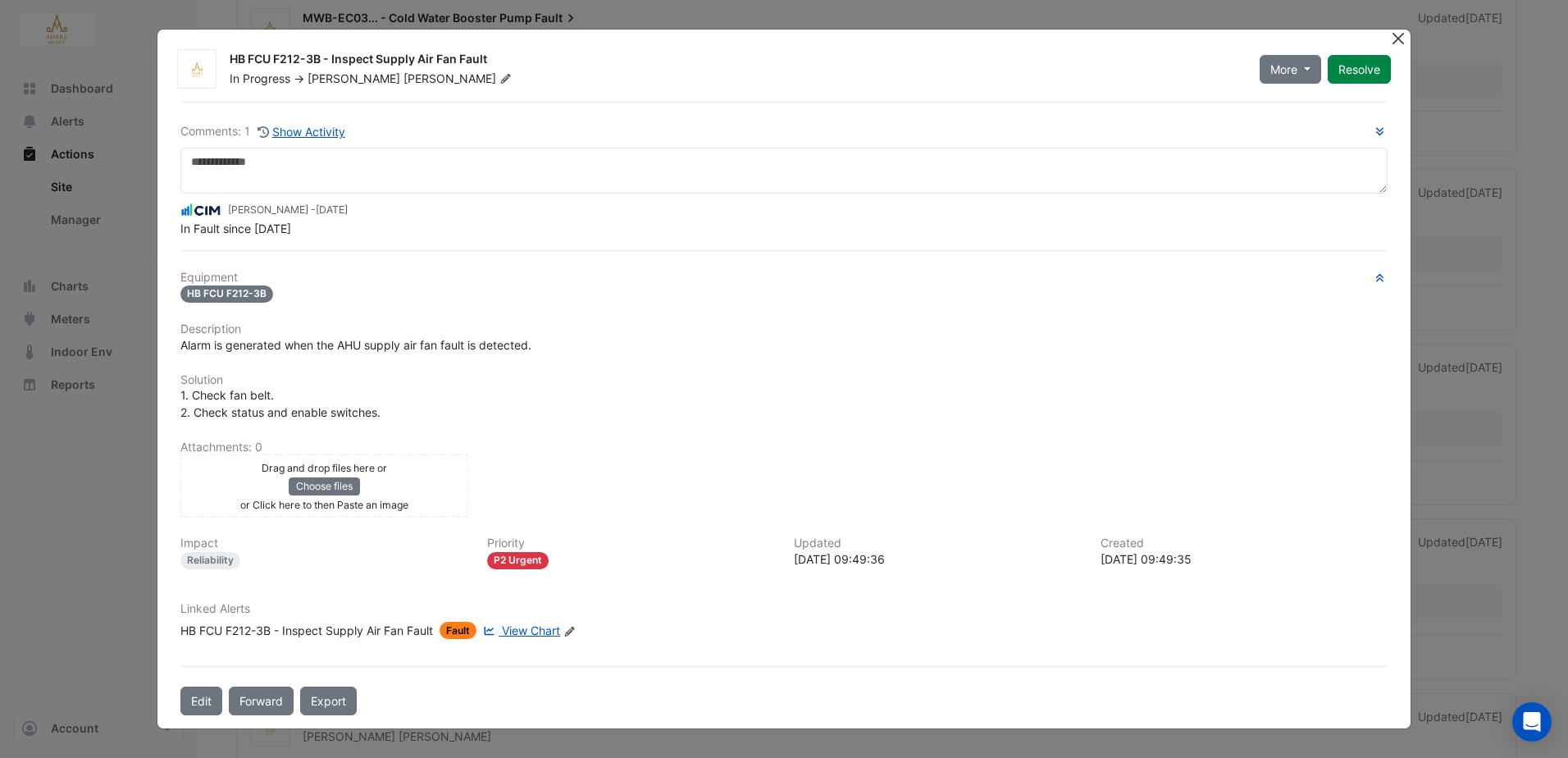
click at [1398, 37] on button "Close" at bounding box center [1399, 38] width 17 height 17
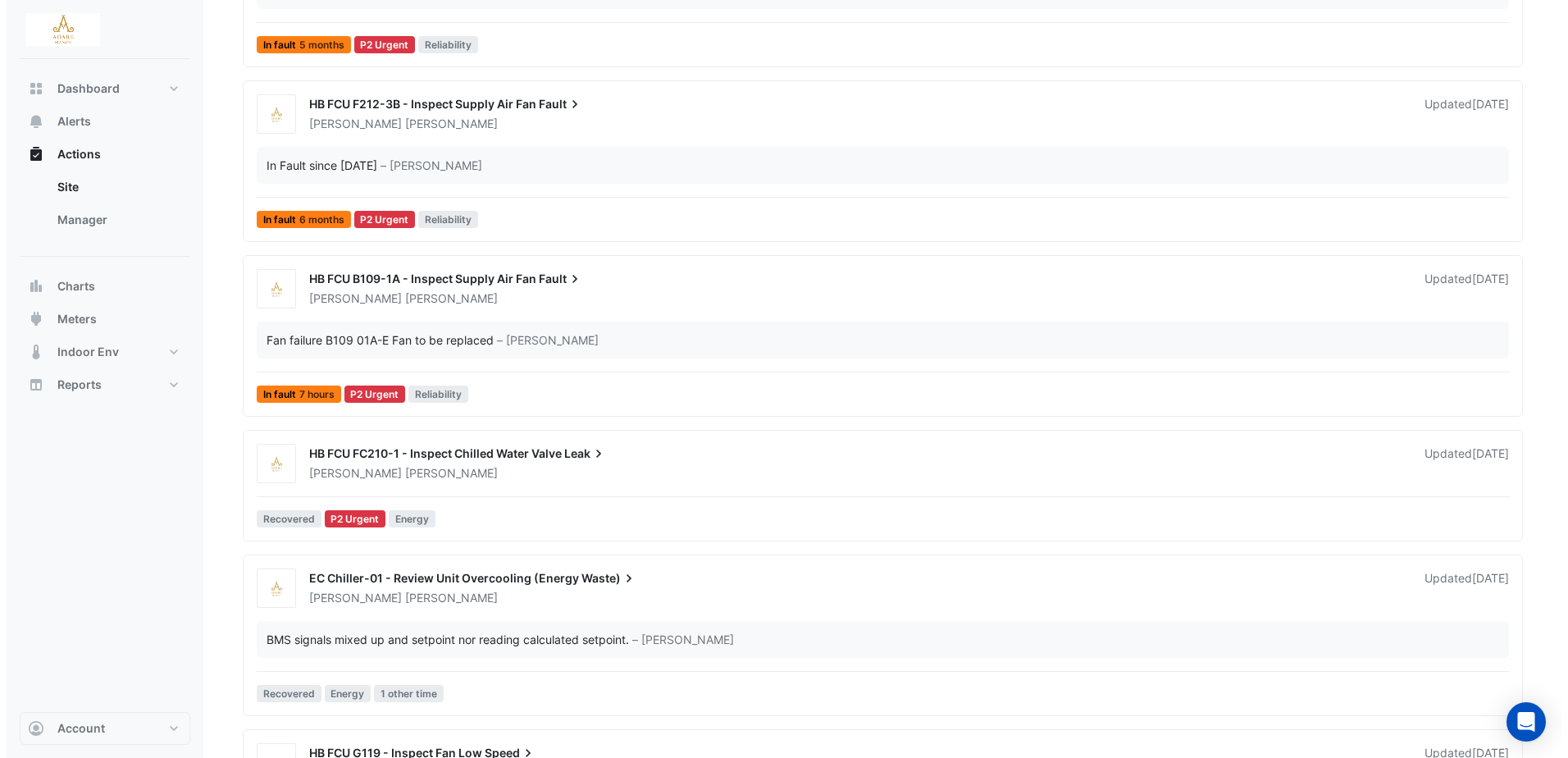
scroll to position [1066, 0]
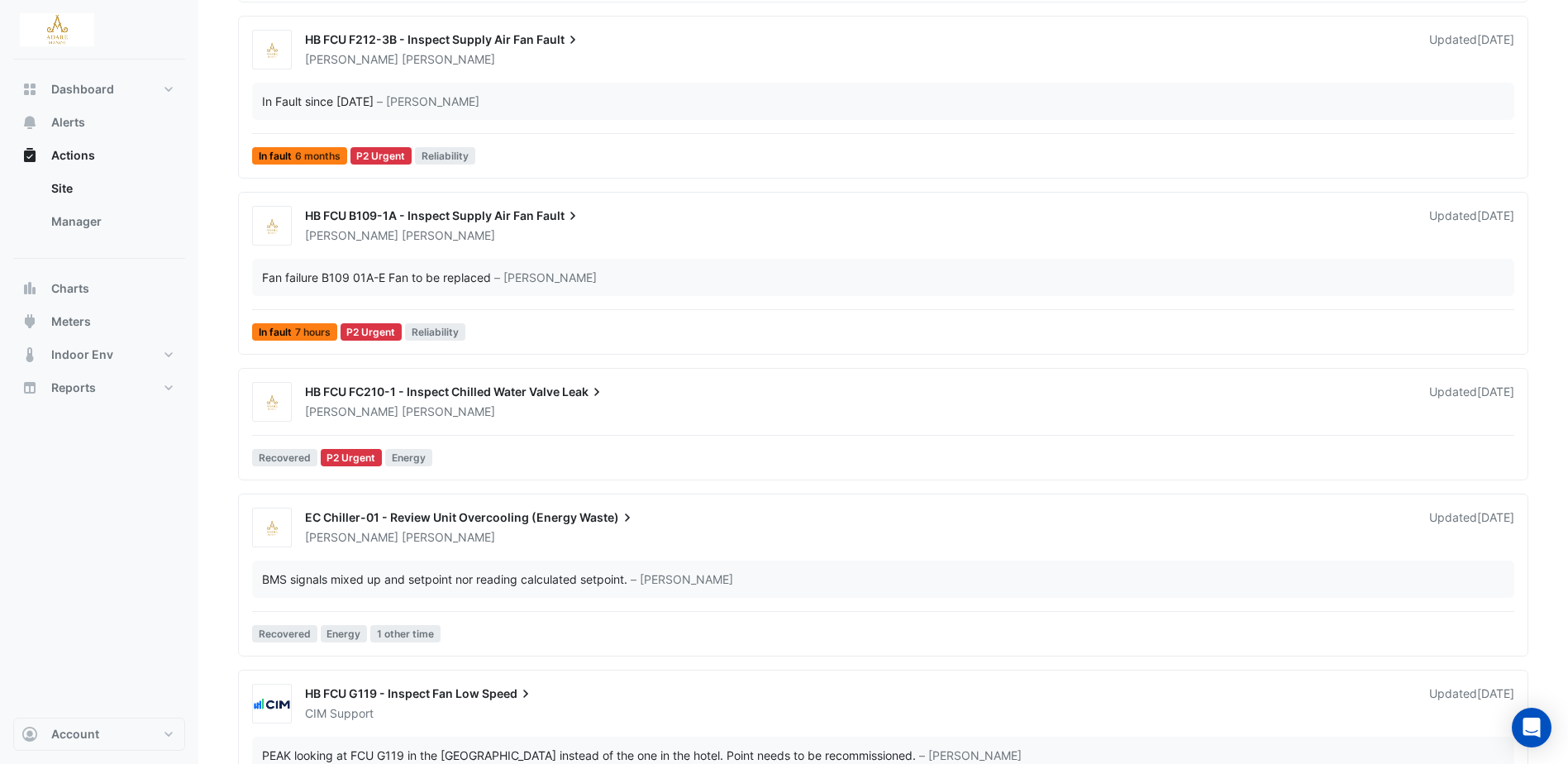
click at [532, 385] on span "HB FCU FC210-1 - Inspect Chilled Water Valve" at bounding box center [432, 391] width 254 height 14
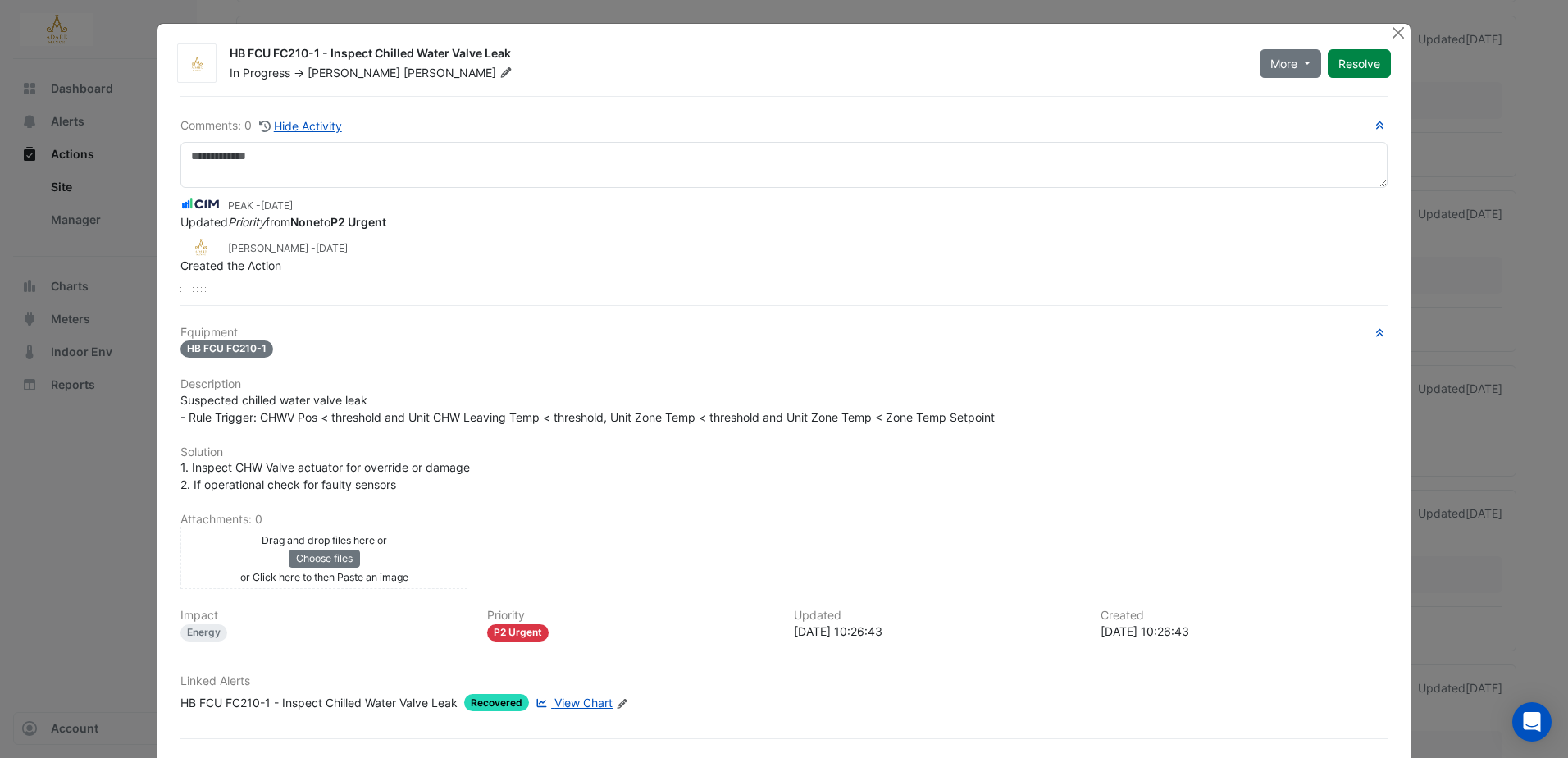
click at [1353, 49] on button "Resolve" at bounding box center [1359, 64] width 63 height 29
click at [1357, 63] on div "More On Hold Not Doing Resolve" at bounding box center [1318, 63] width 165 height 36
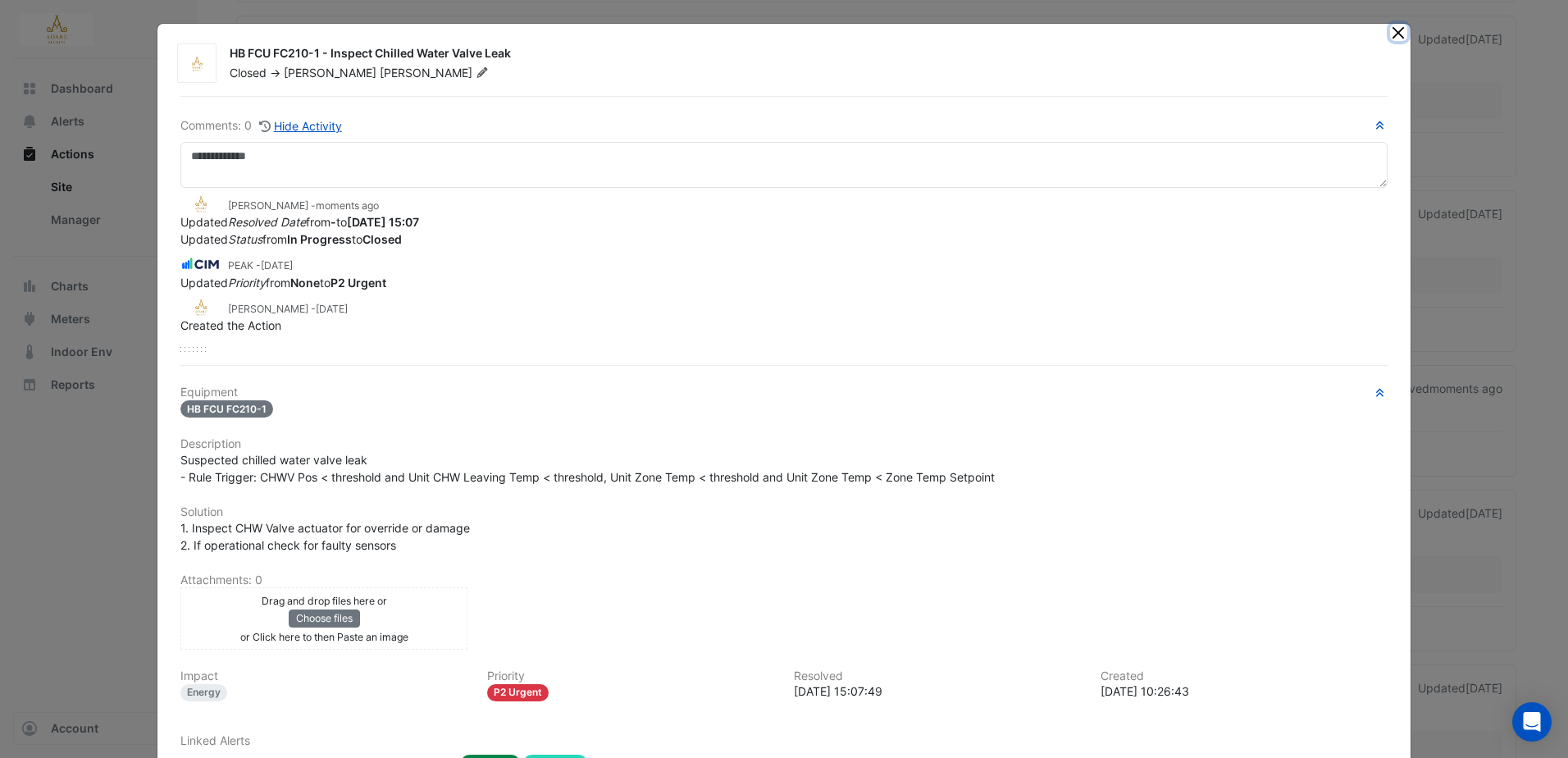
click at [1394, 25] on button "Close" at bounding box center [1399, 32] width 17 height 17
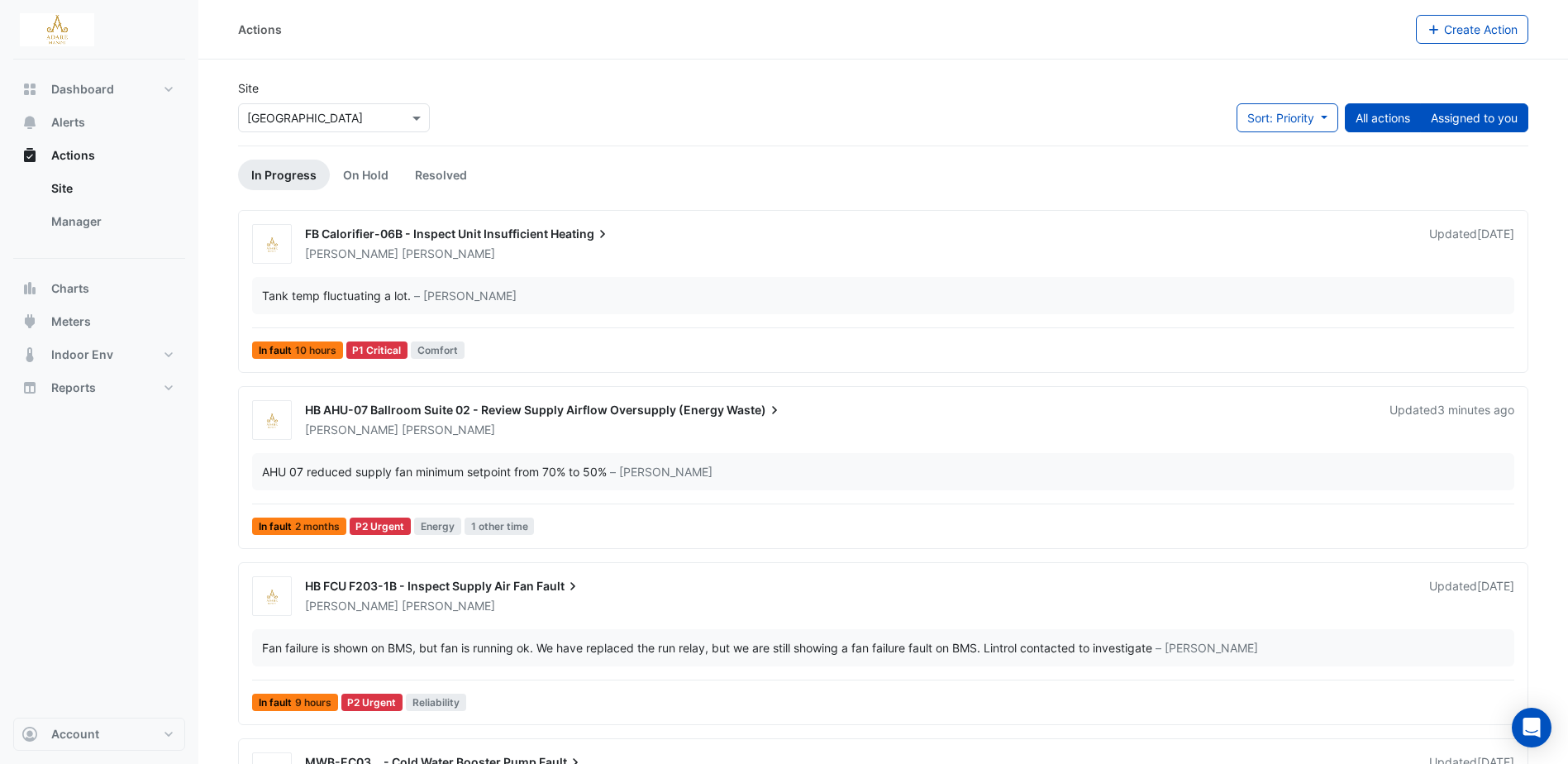
click at [1458, 110] on button "Assigned to you" at bounding box center [1474, 118] width 108 height 29
click at [538, 236] on span "FB Calorifier-06B - Inspect Unit Insufficient" at bounding box center [426, 233] width 243 height 14
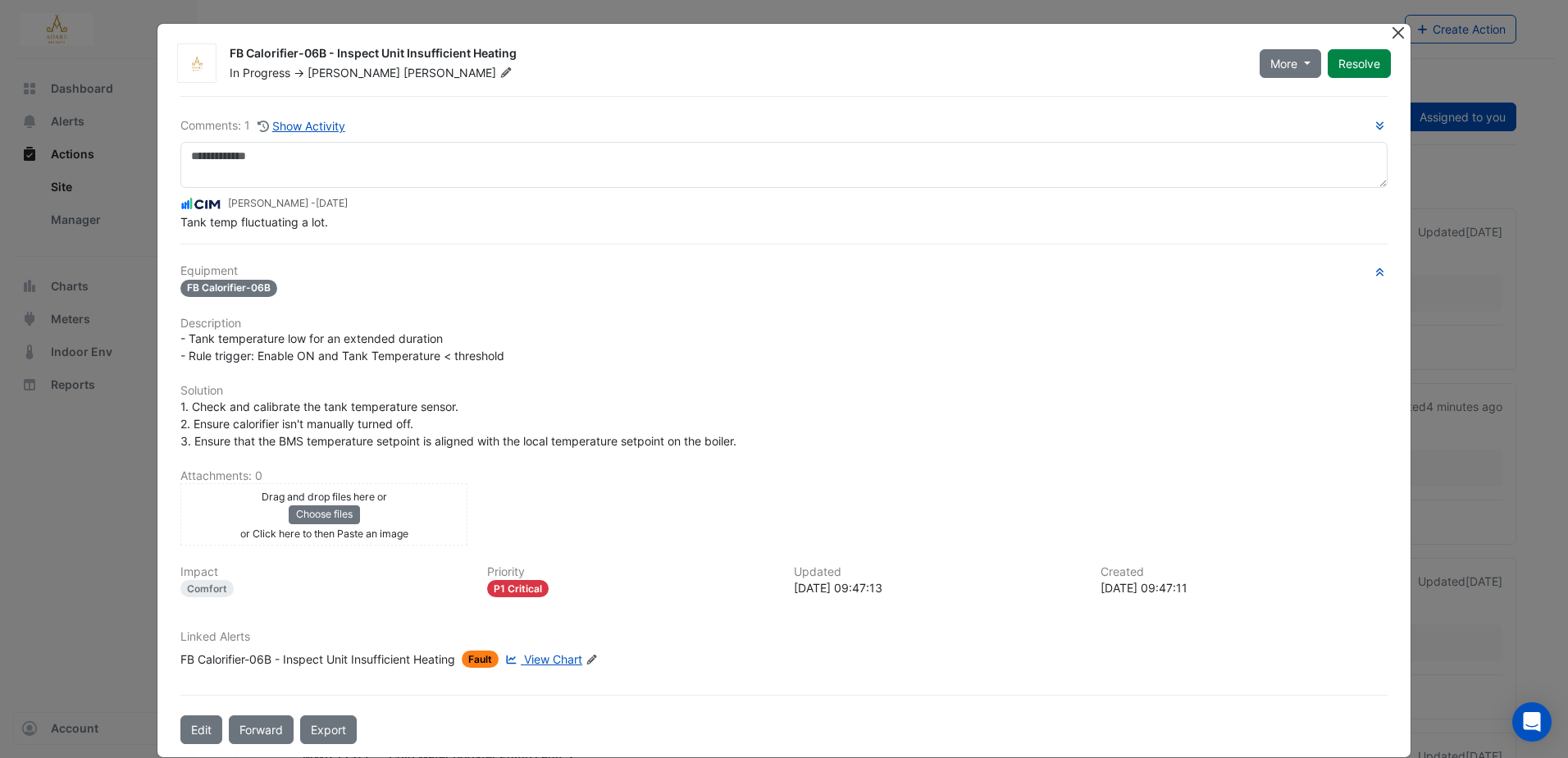
click at [1390, 33] on button "Close" at bounding box center [1399, 32] width 17 height 17
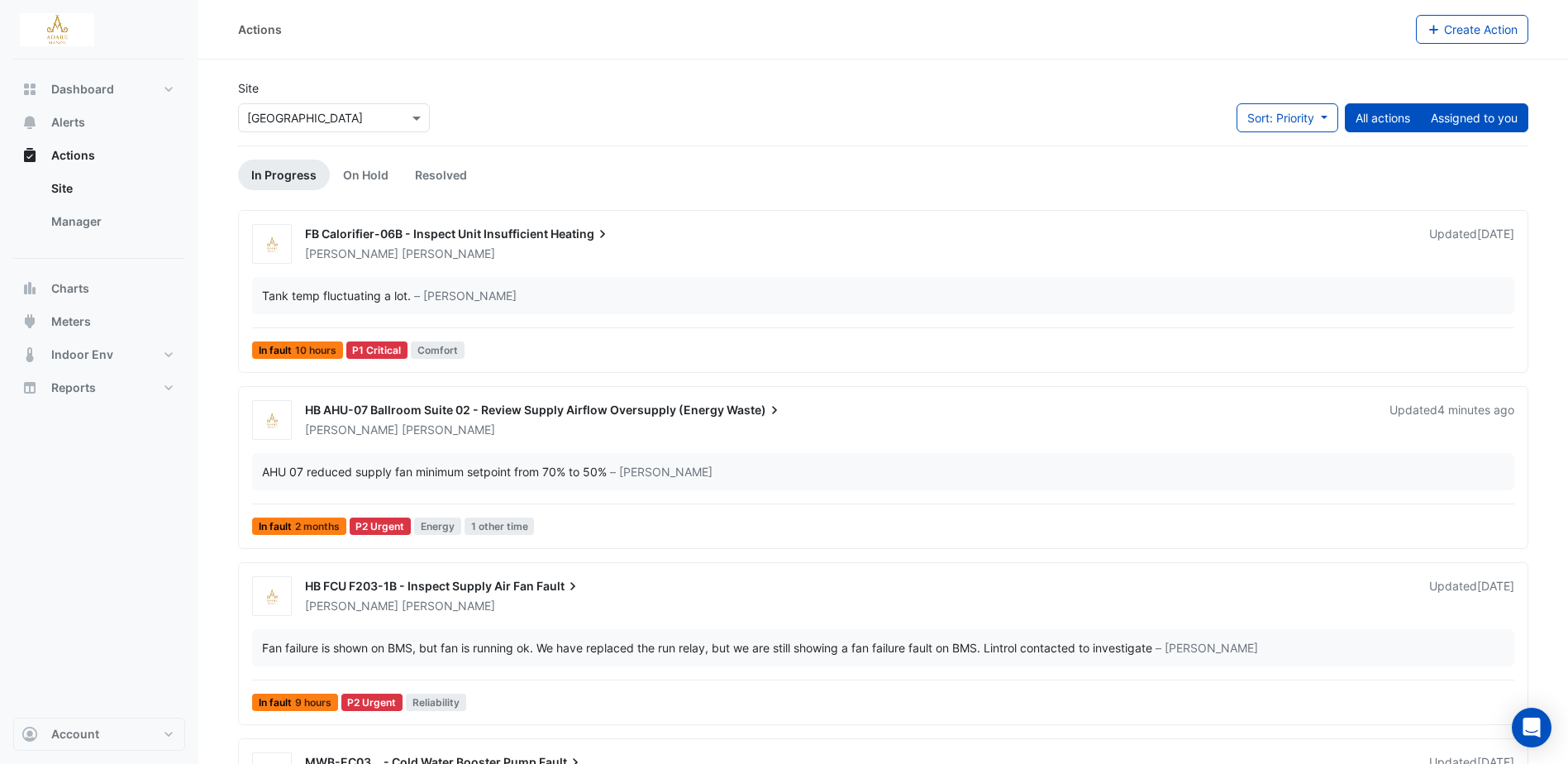
click at [1462, 115] on button "Assigned to you" at bounding box center [1474, 118] width 108 height 29
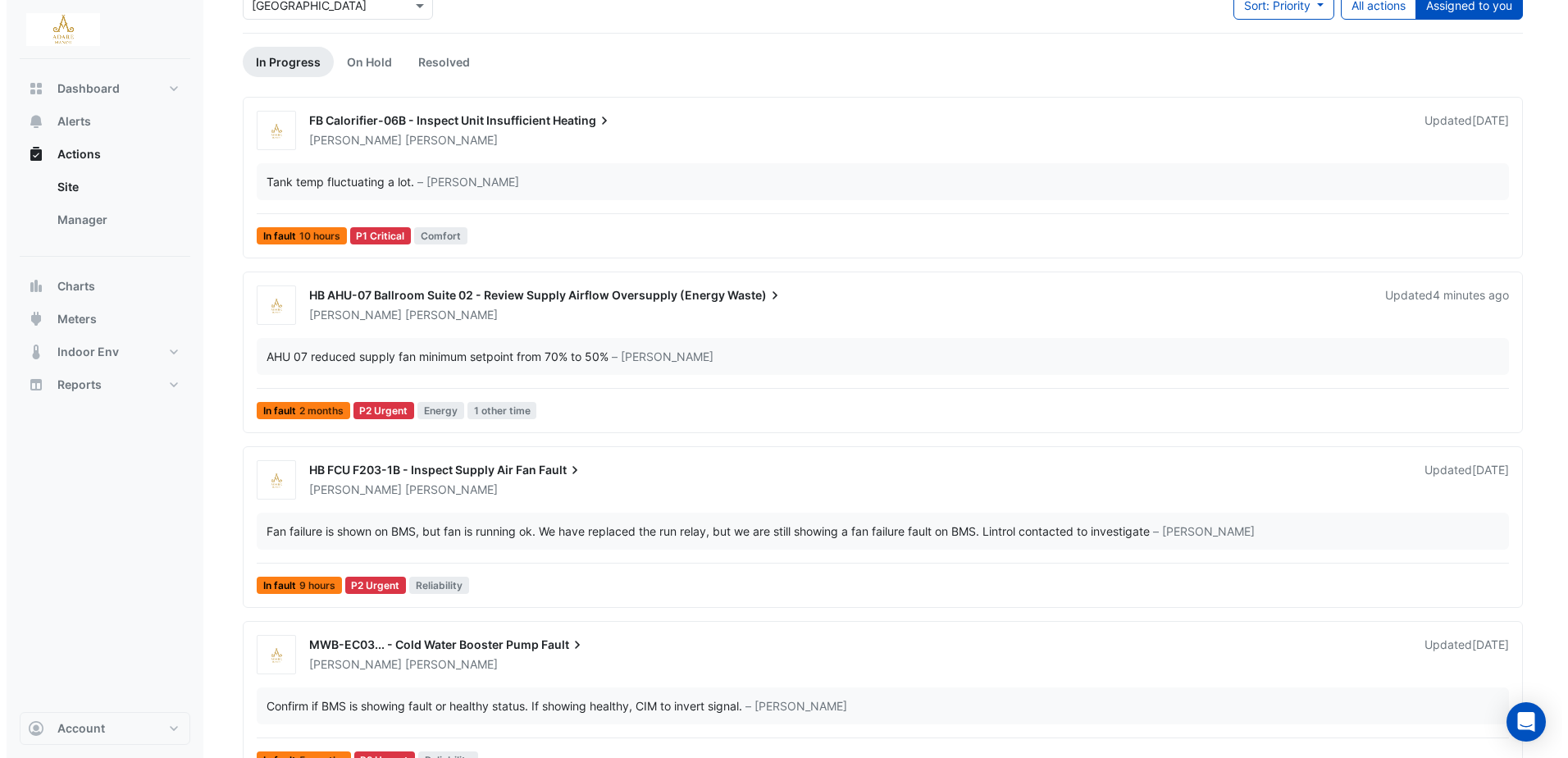
scroll to position [82, 0]
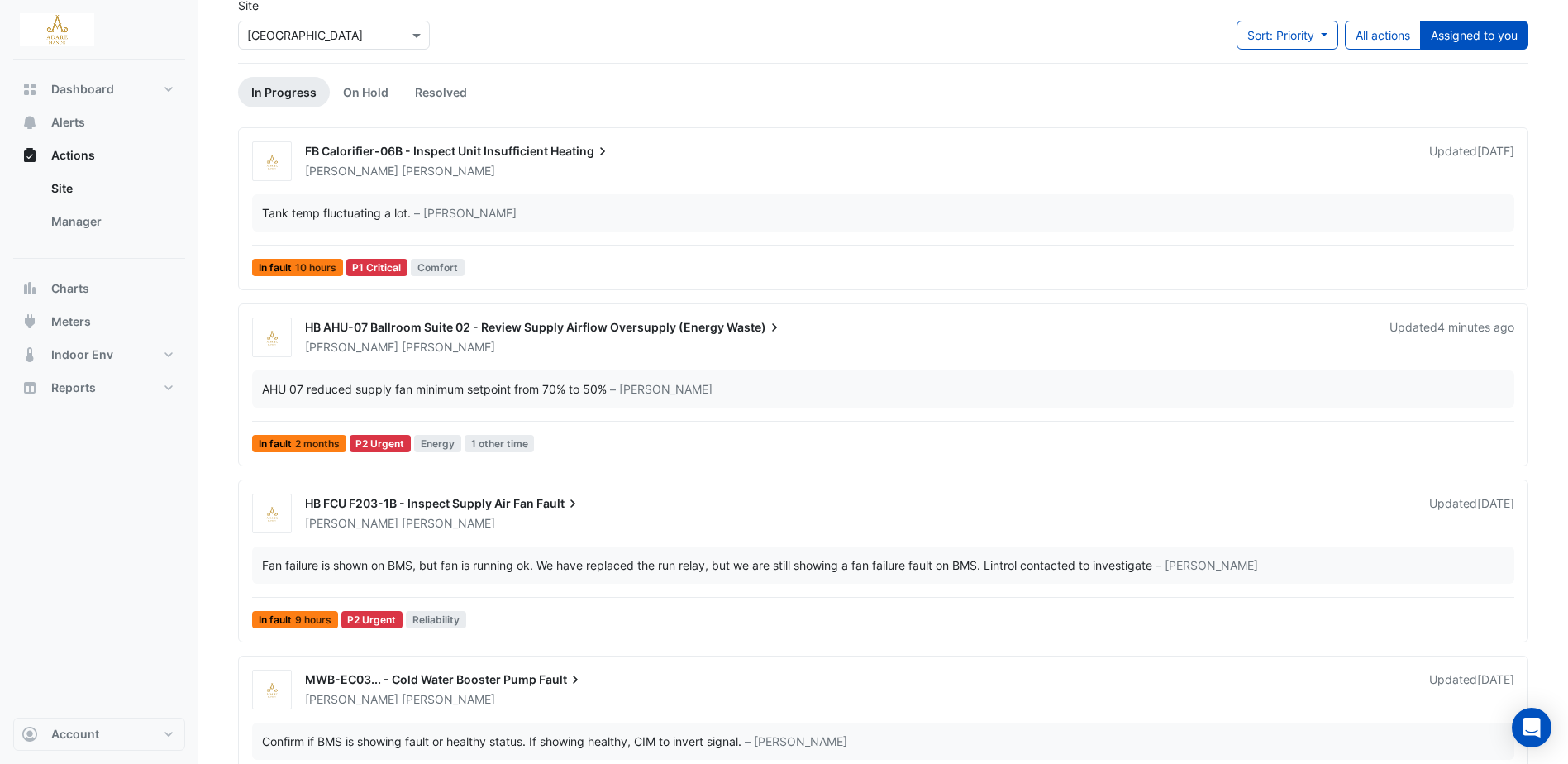
click at [385, 212] on div "Tank temp fluctuating a lot." at bounding box center [337, 212] width 149 height 17
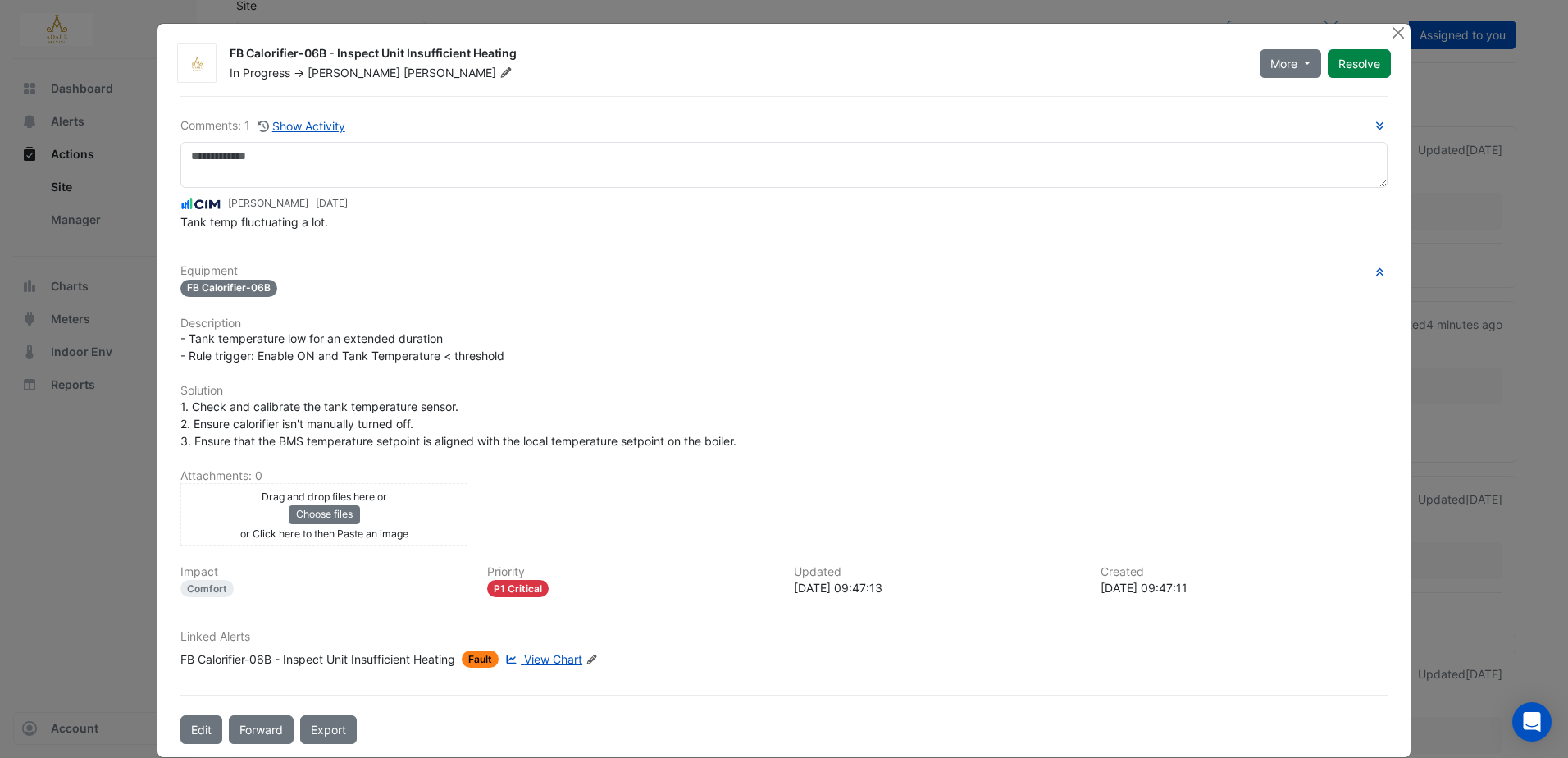
click at [559, 660] on span "View Chart" at bounding box center [553, 659] width 59 height 14
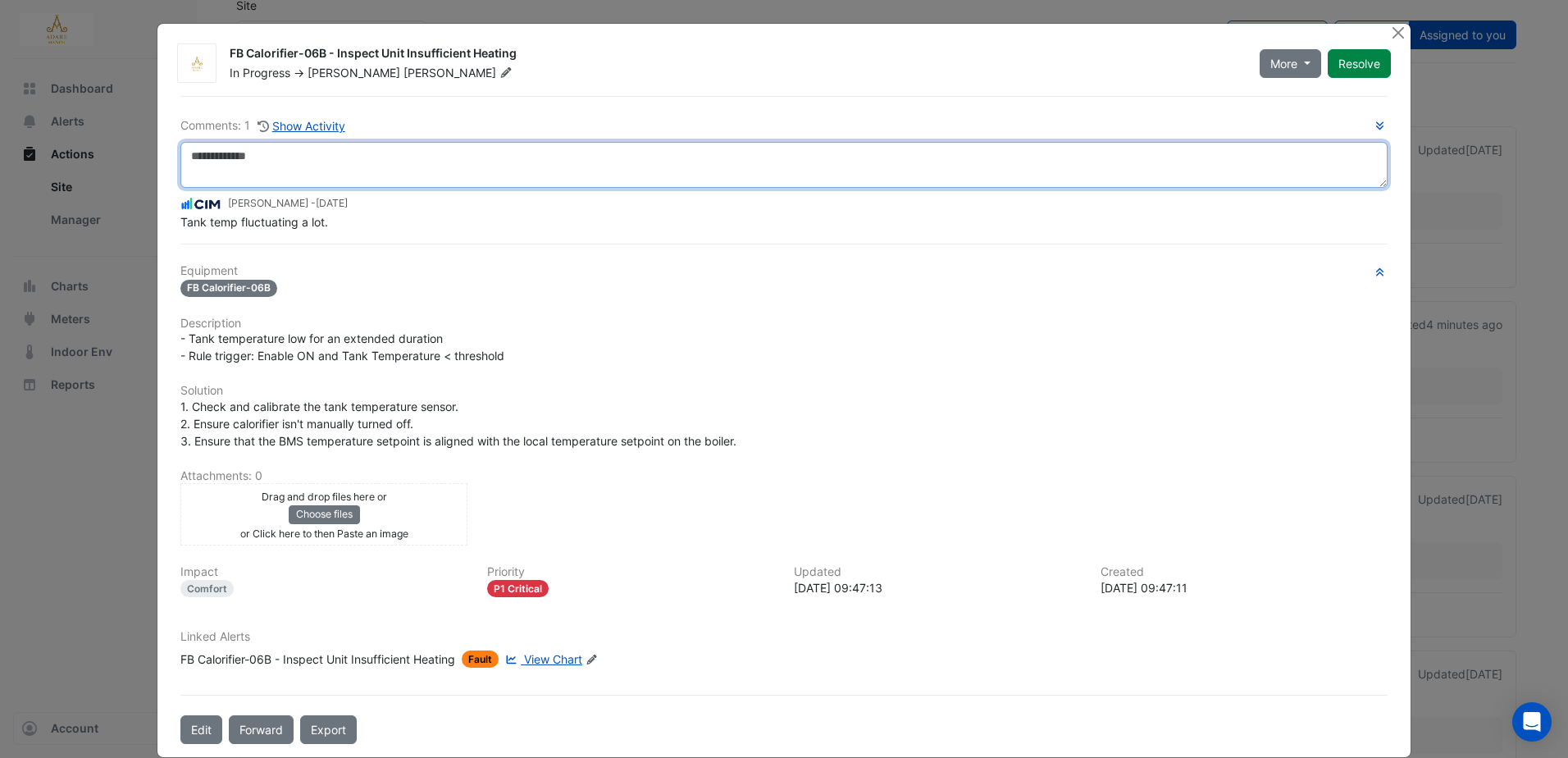
click at [654, 152] on textarea at bounding box center [784, 165] width 1207 height 46
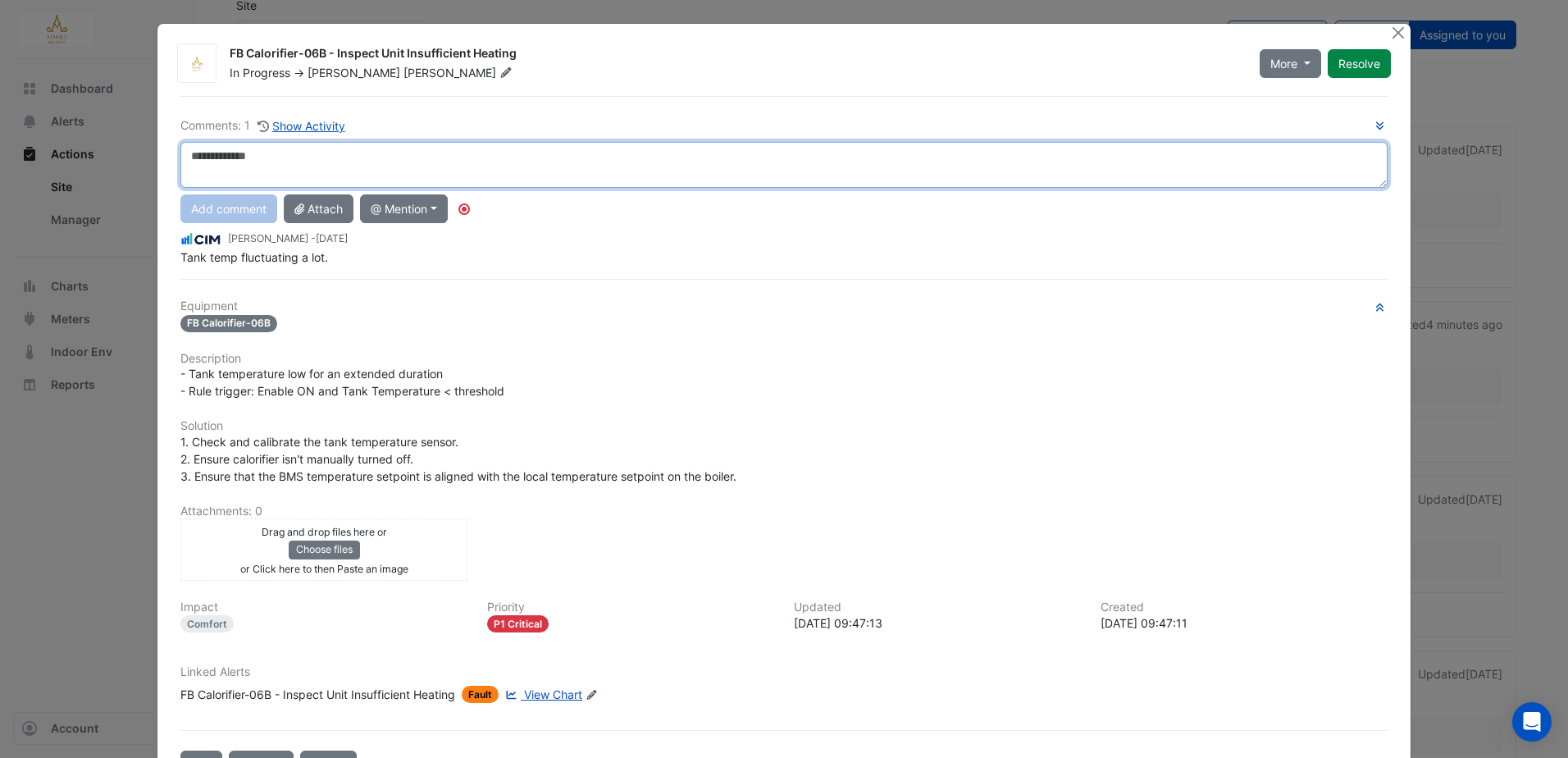
type textarea "*"
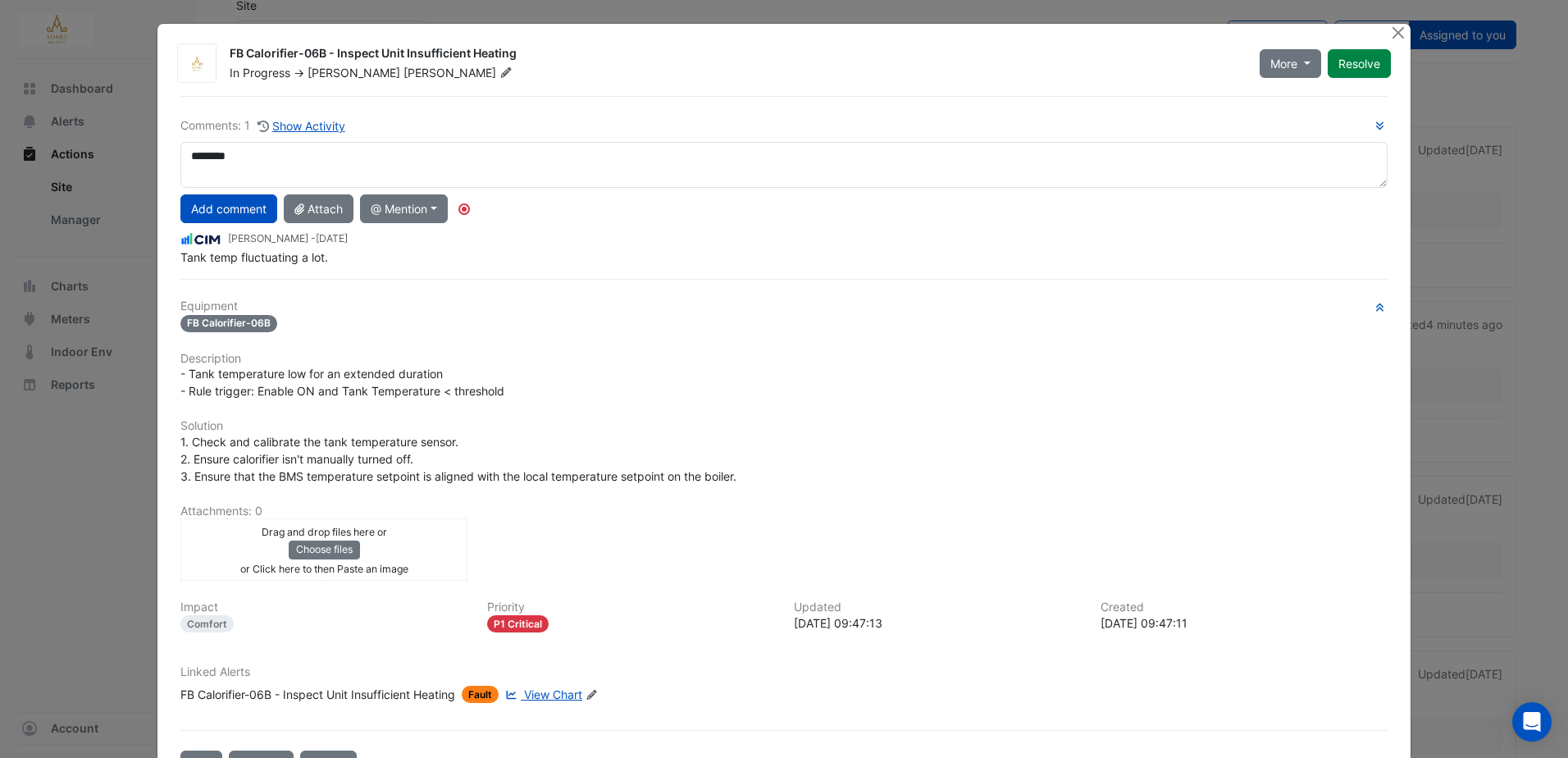
click at [530, 692] on span "View Chart" at bounding box center [553, 694] width 59 height 14
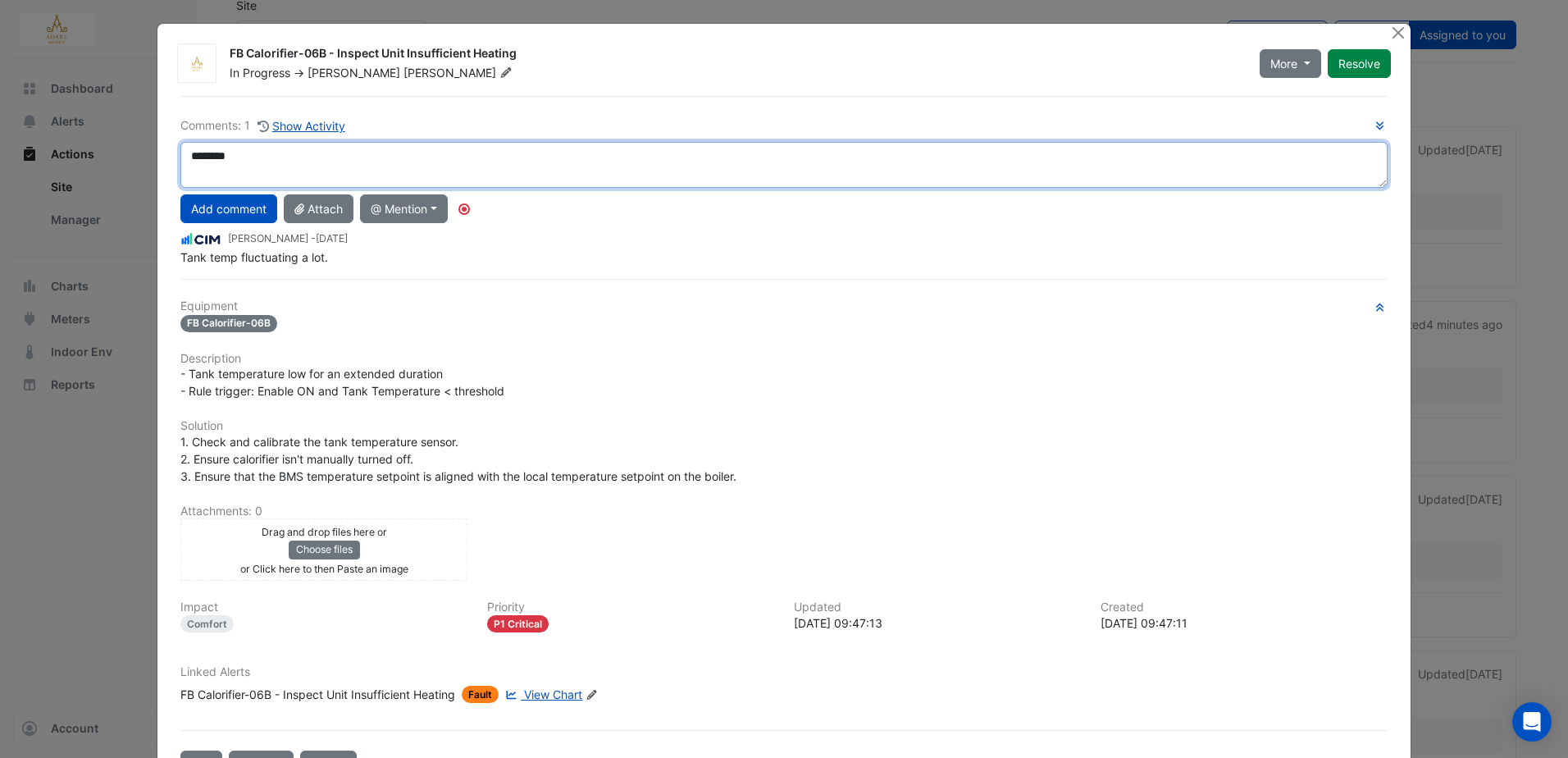
click at [303, 155] on textarea "*******" at bounding box center [784, 165] width 1207 height 46
type textarea "****"
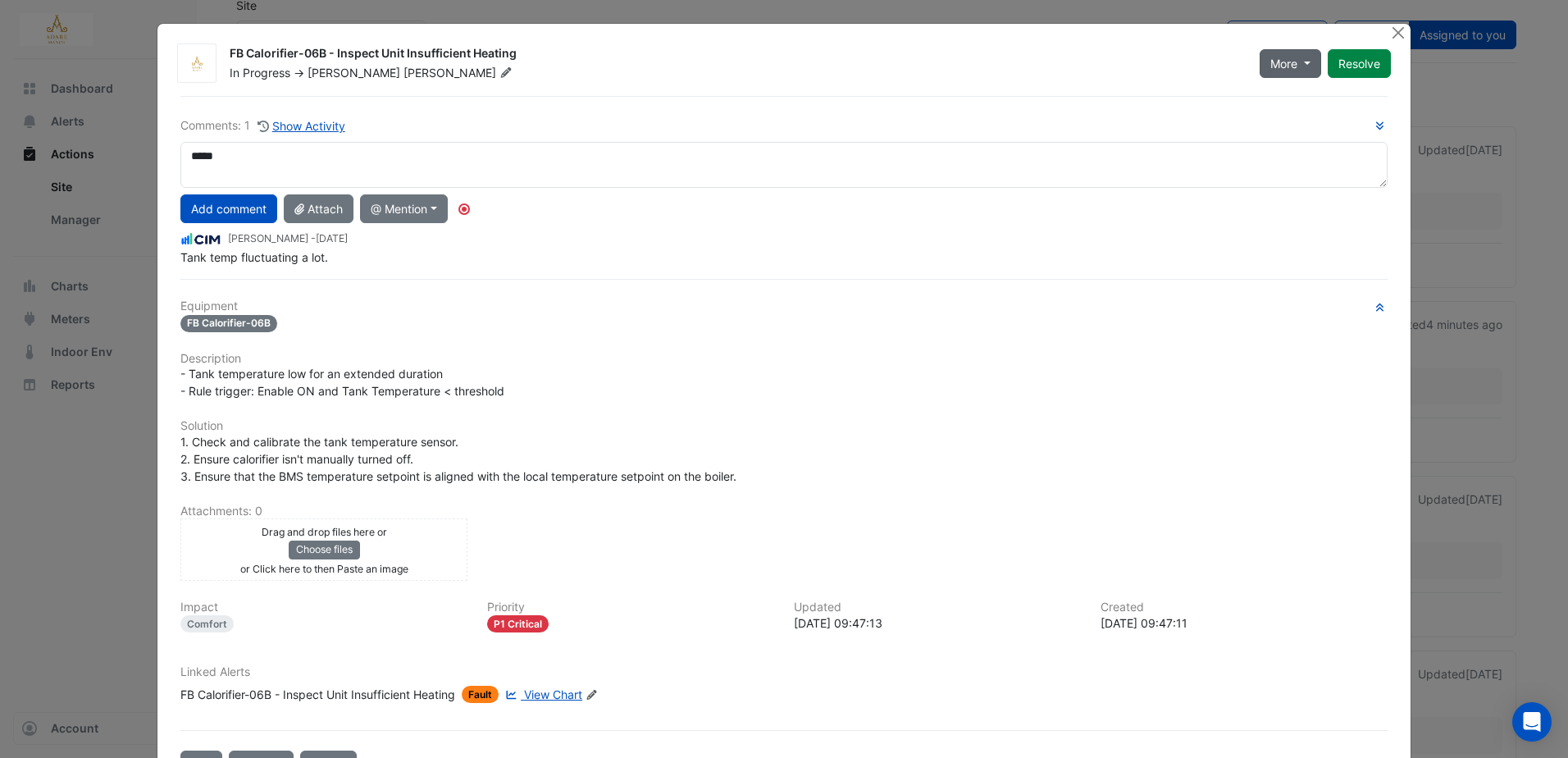
click at [1303, 65] on button "More" at bounding box center [1290, 64] width 61 height 29
click at [1299, 121] on button "Not Doing" at bounding box center [1318, 122] width 129 height 24
click at [1361, 62] on button "Resolve" at bounding box center [1359, 64] width 63 height 29
click at [1395, 33] on button "Close" at bounding box center [1399, 32] width 17 height 17
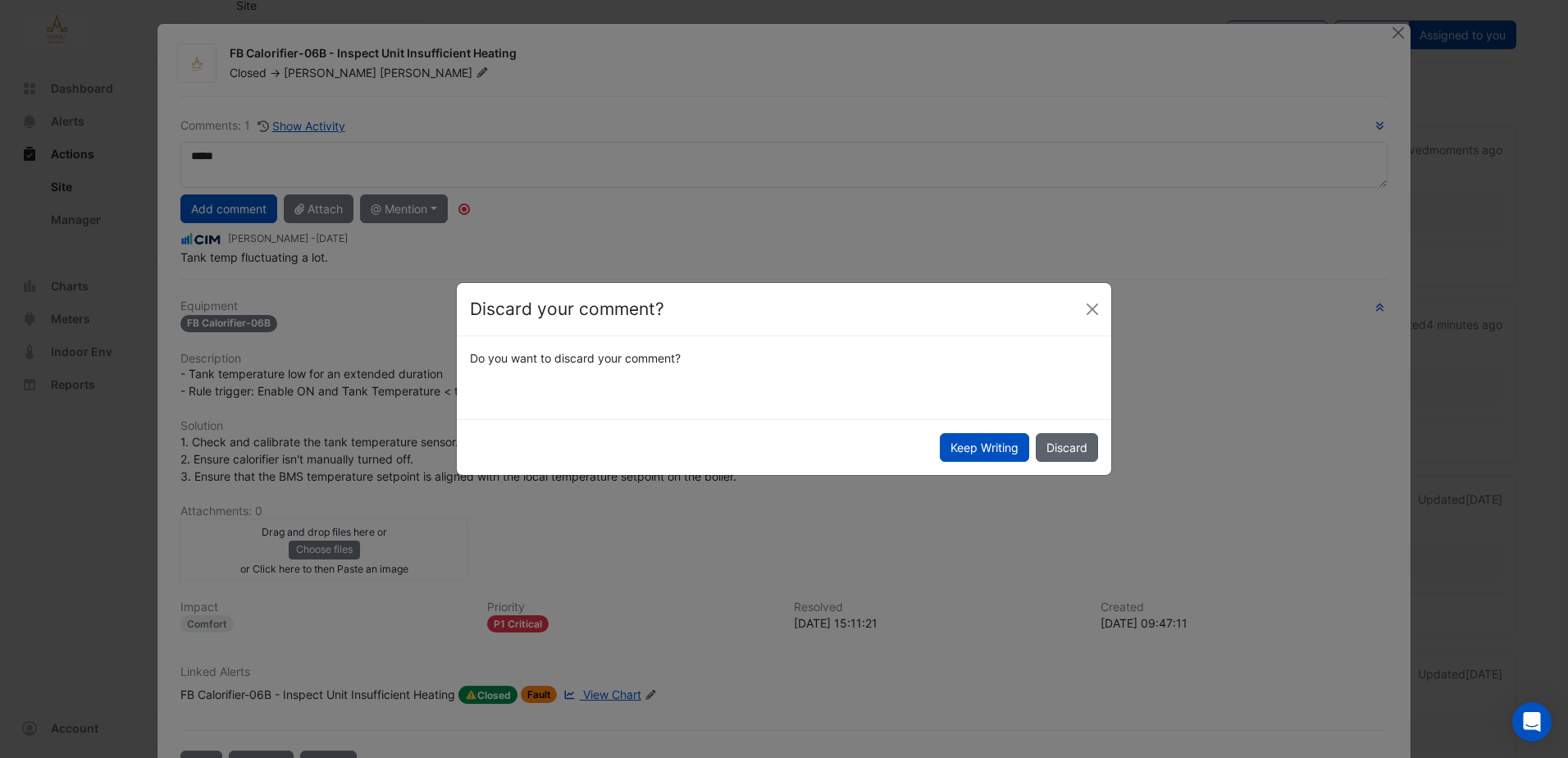
click at [1072, 444] on button "Discard" at bounding box center [1067, 448] width 62 height 29
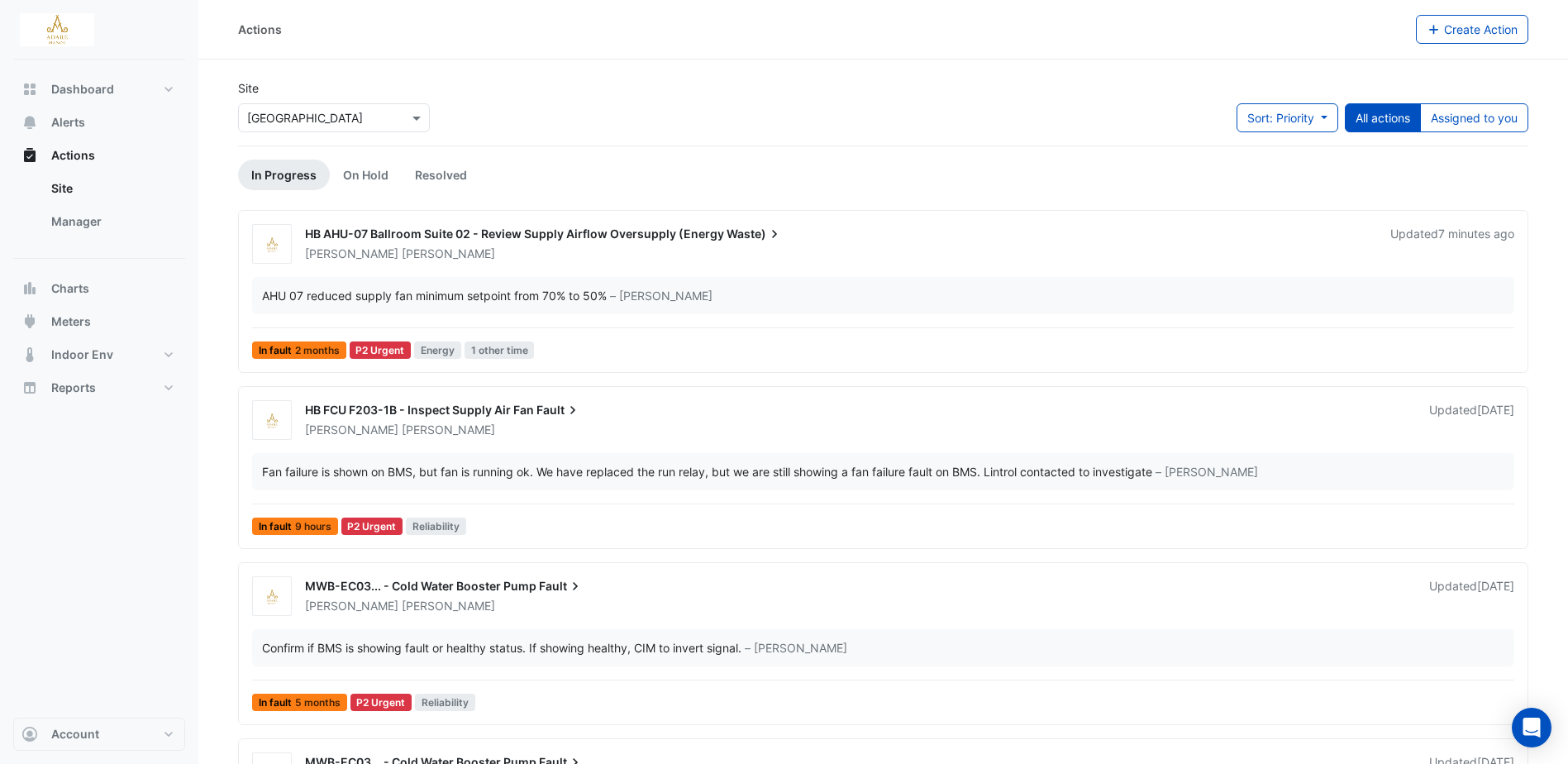
click at [532, 238] on span "HB AHU-07 Ballroom Suite 02 - Review Supply Airflow Oversupply (Energy" at bounding box center [514, 233] width 419 height 14
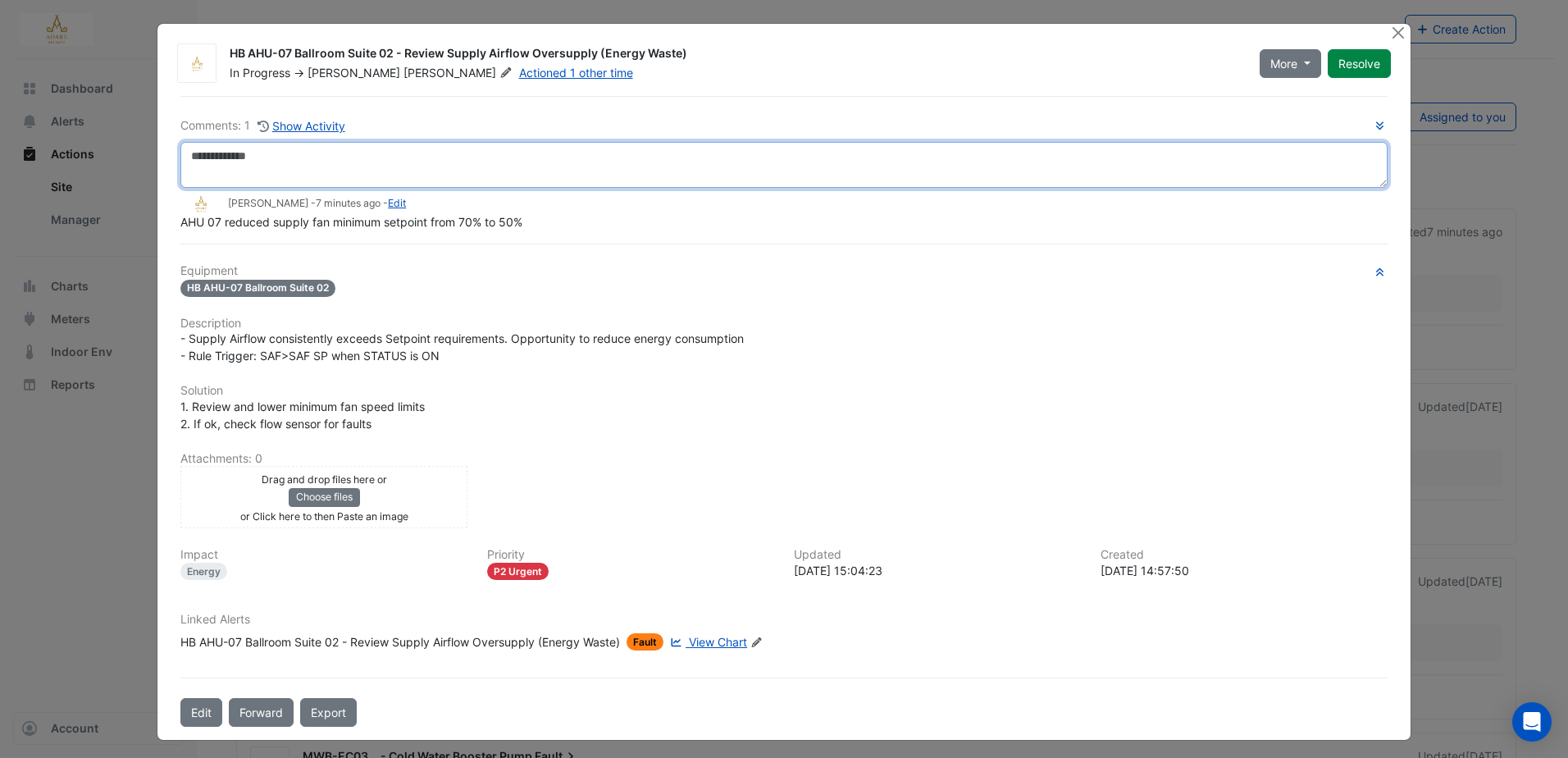
click at [251, 171] on textarea at bounding box center [784, 165] width 1207 height 46
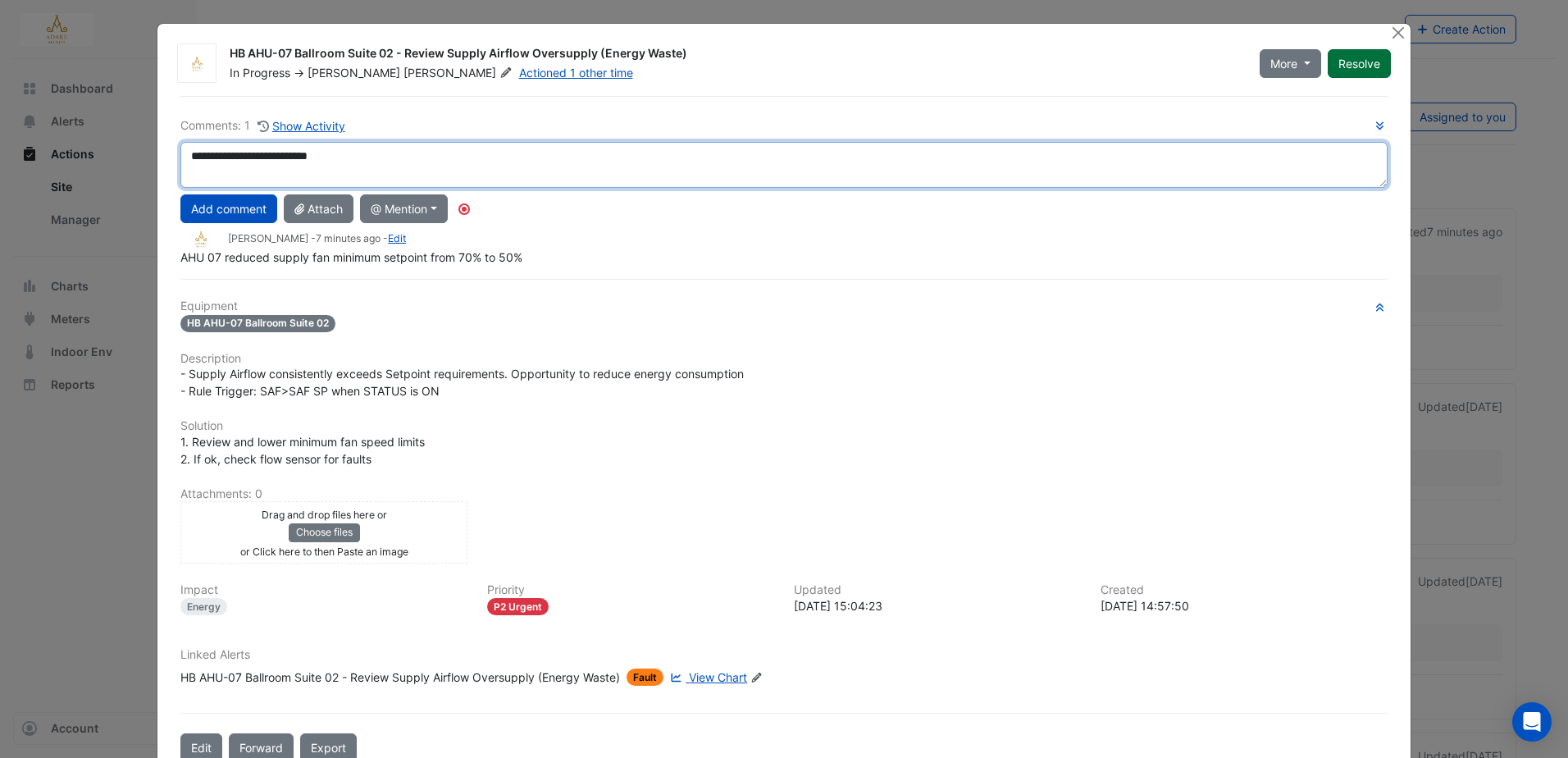
type textarea "**********"
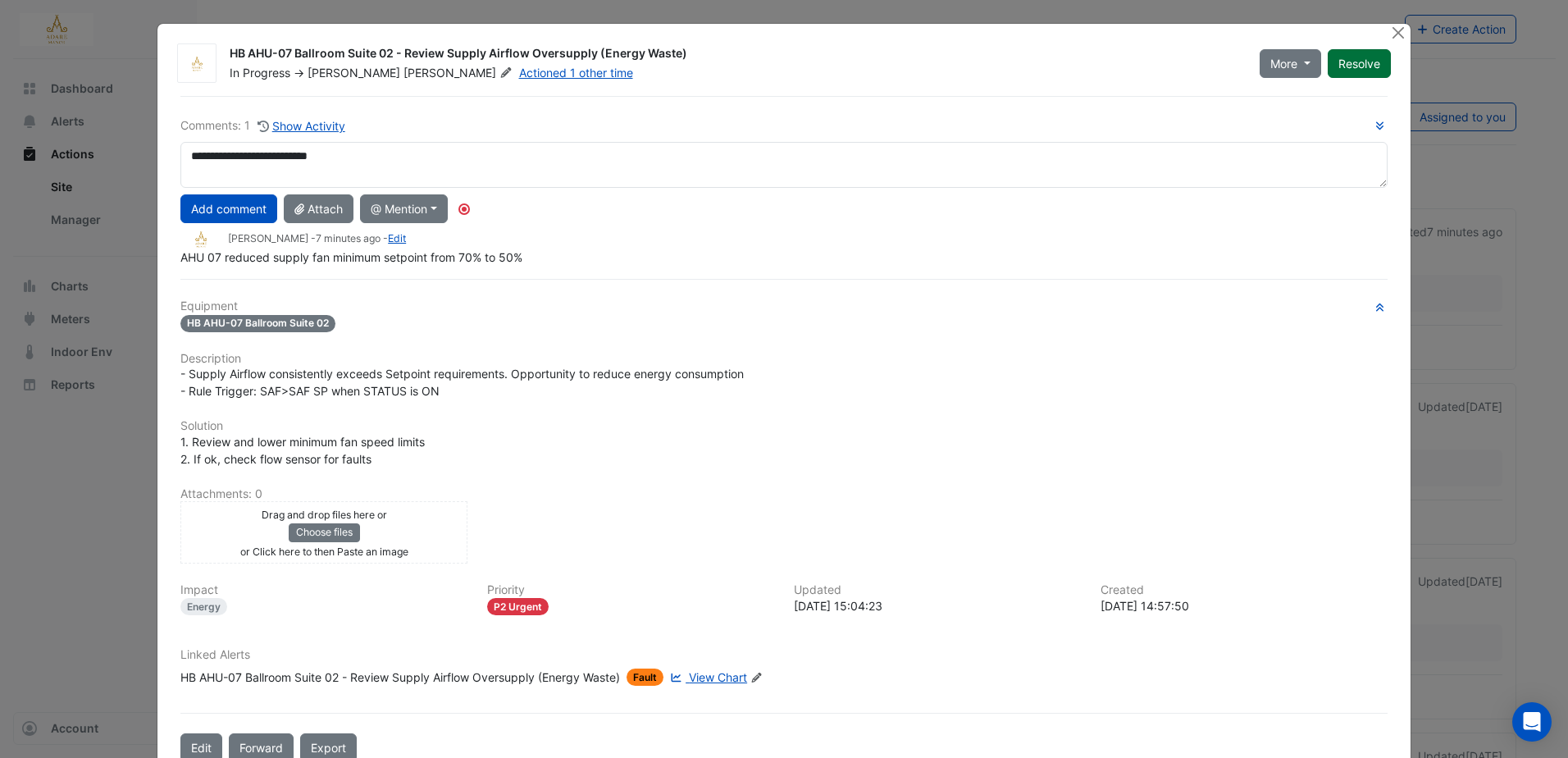
click at [1350, 58] on button "Resolve" at bounding box center [1359, 64] width 63 height 29
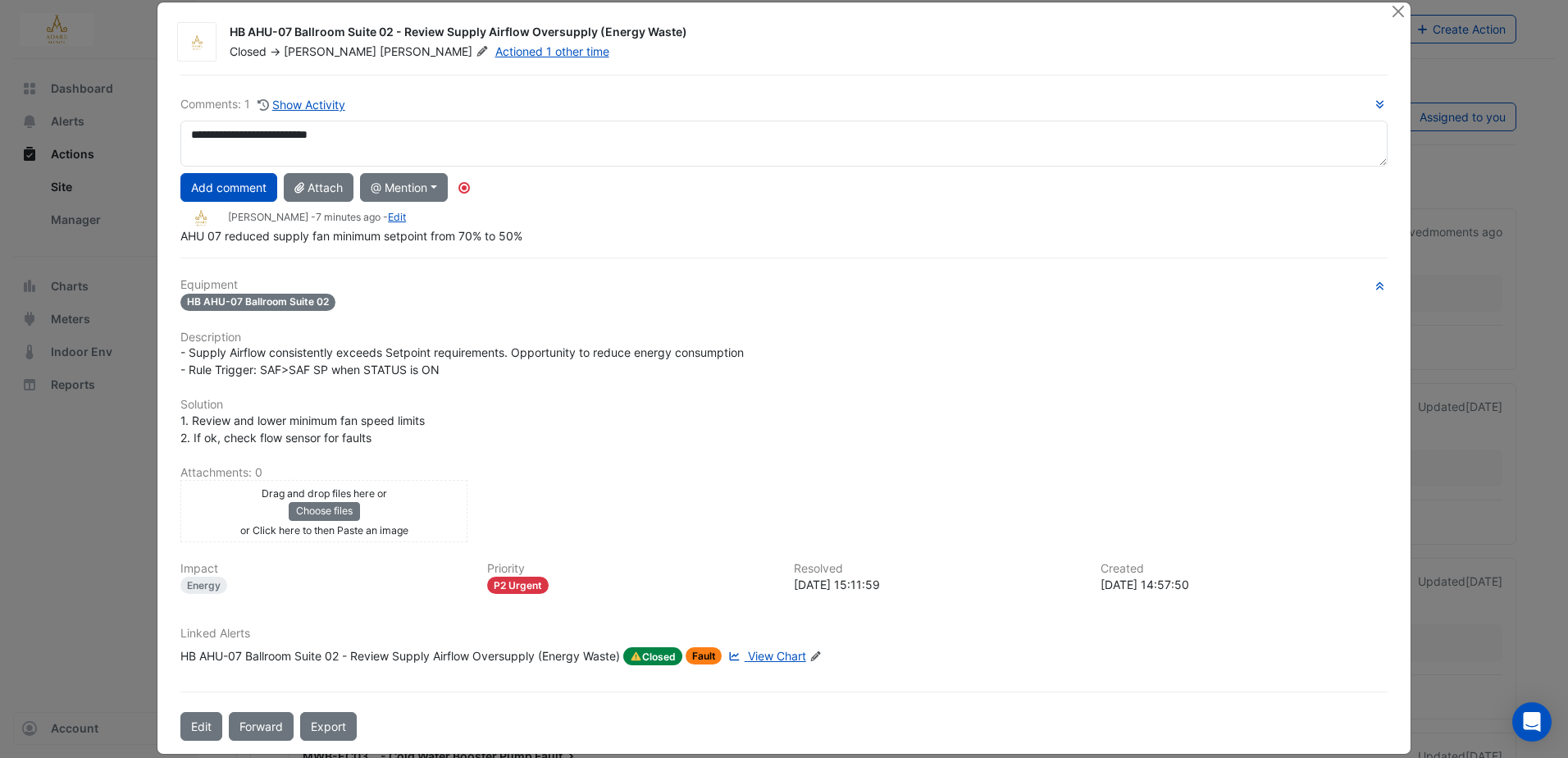
scroll to position [41, 0]
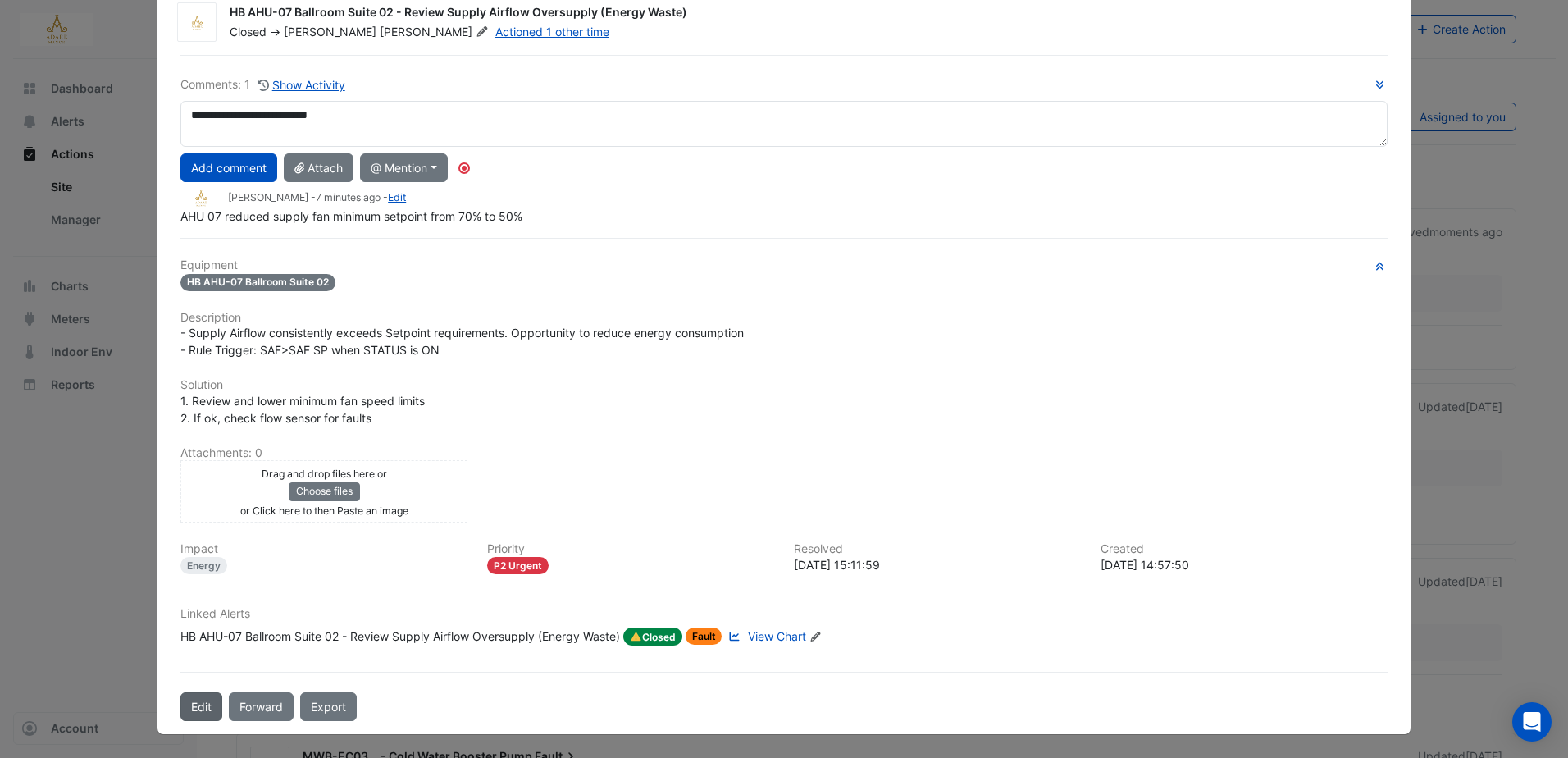
click at [196, 703] on button "Edit" at bounding box center [201, 706] width 42 height 29
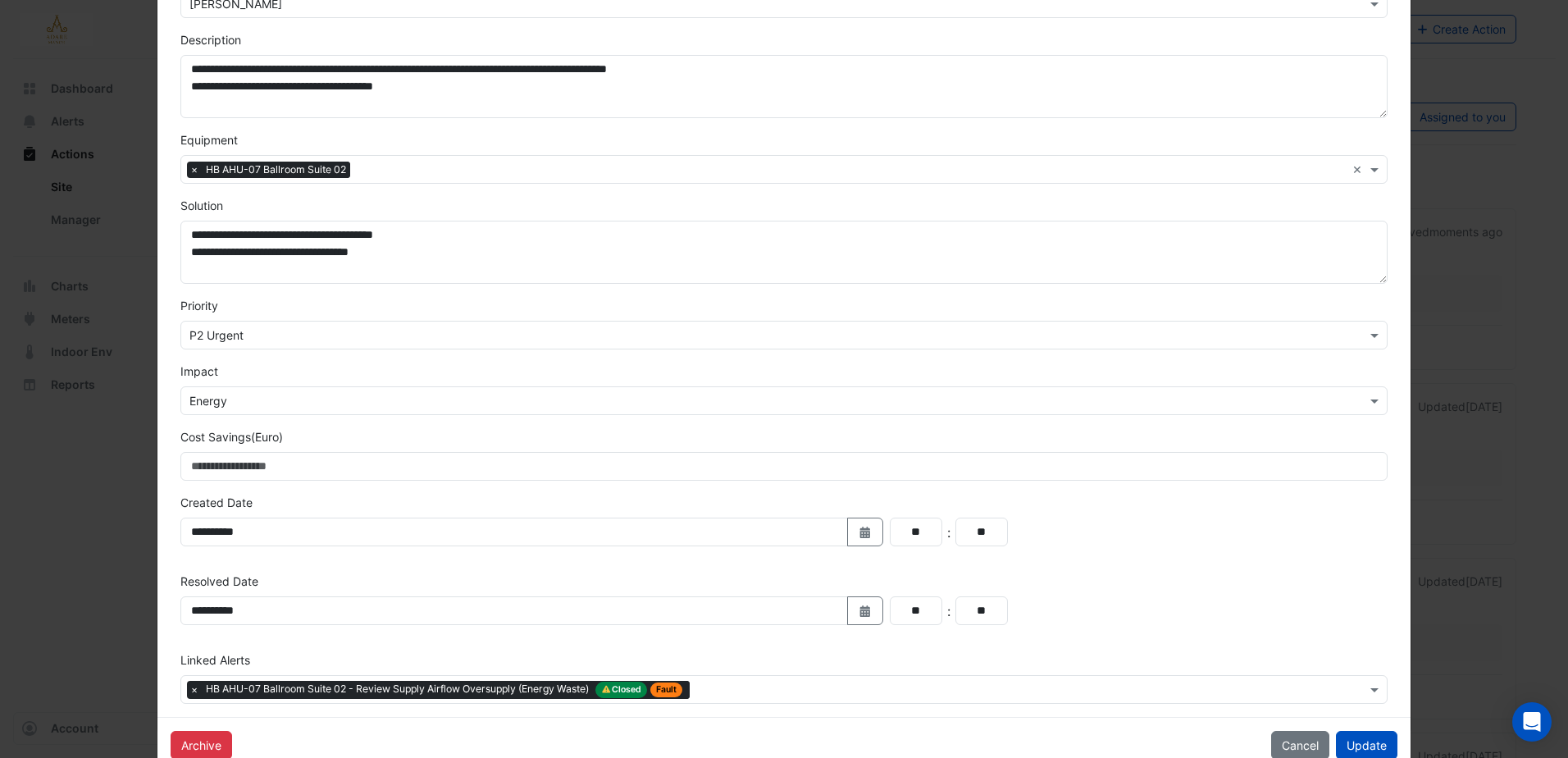
scroll to position [290, 0]
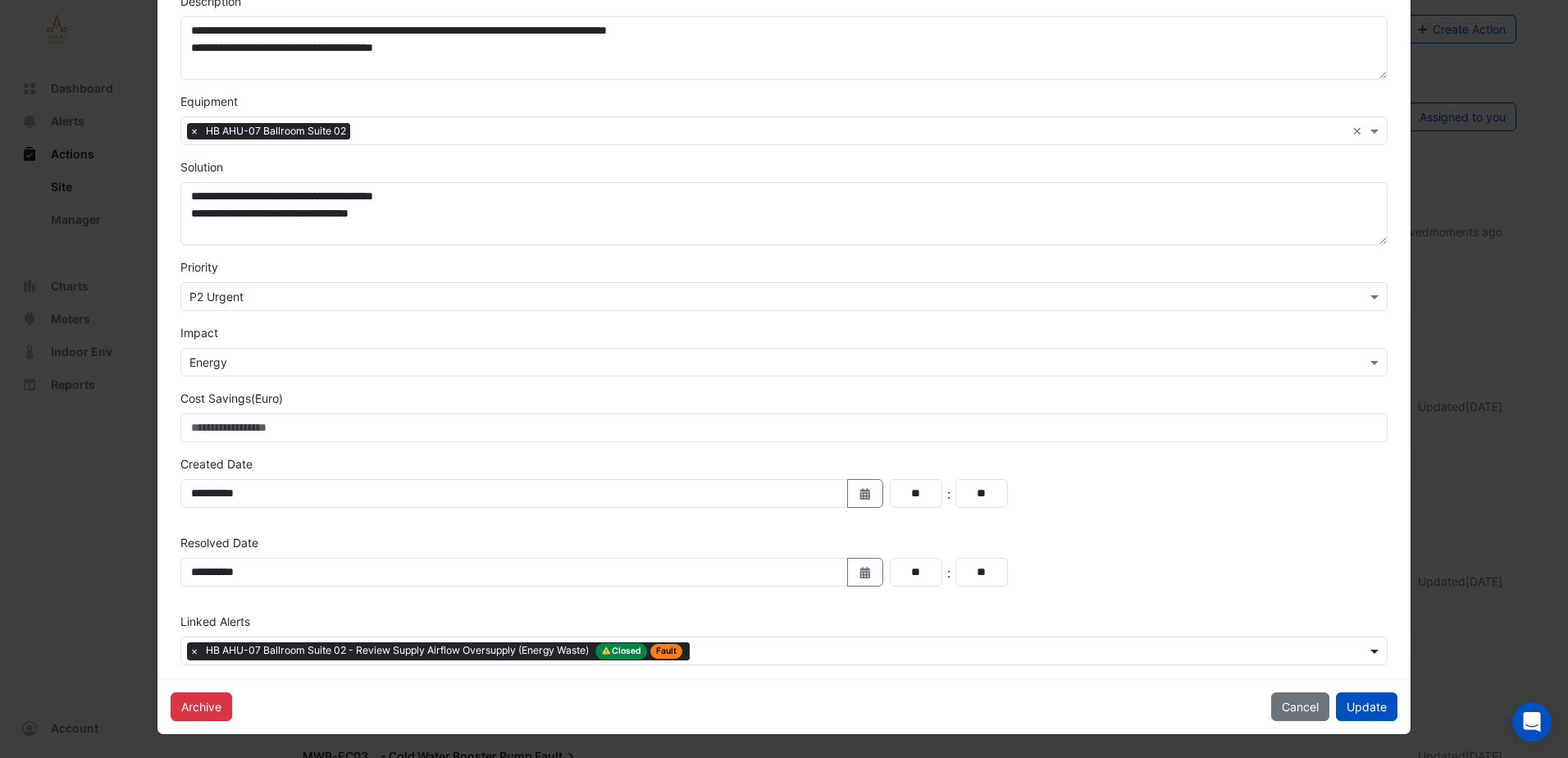
click at [1370, 653] on span at bounding box center [1377, 651] width 20 height 17
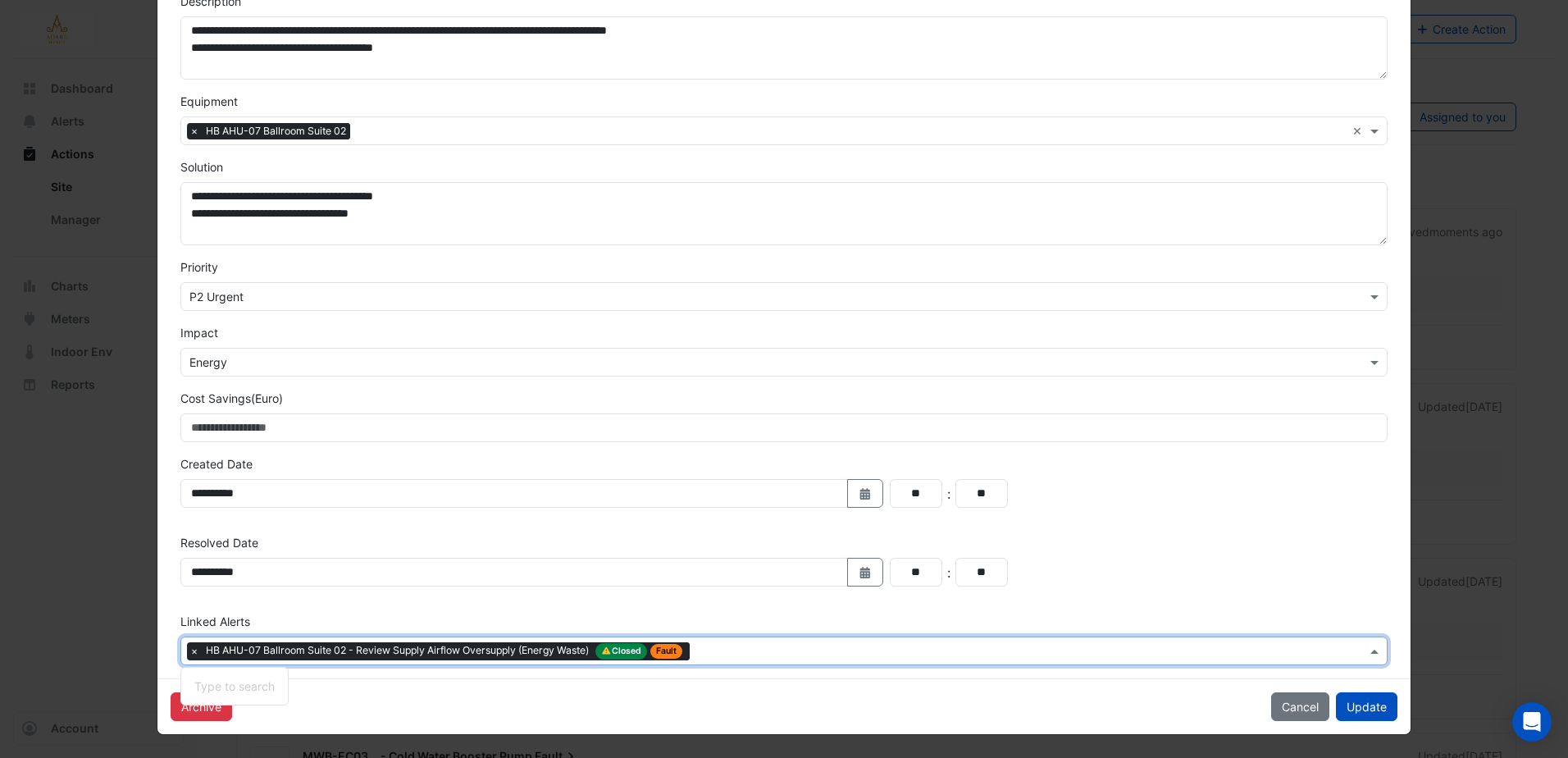
click at [1276, 482] on div "** : **" at bounding box center [1139, 494] width 498 height 29
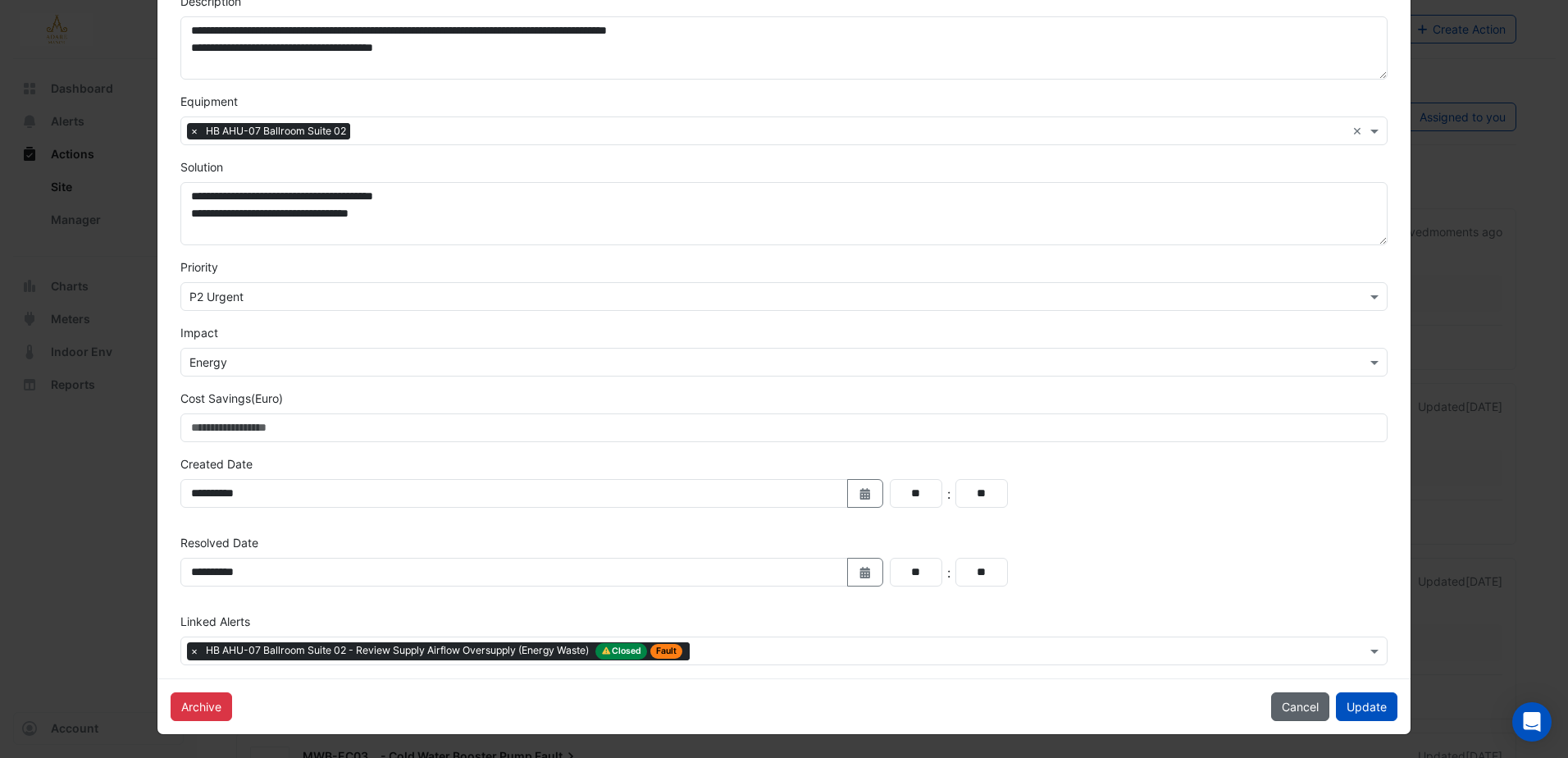
click at [1297, 704] on button "Cancel" at bounding box center [1300, 706] width 59 height 29
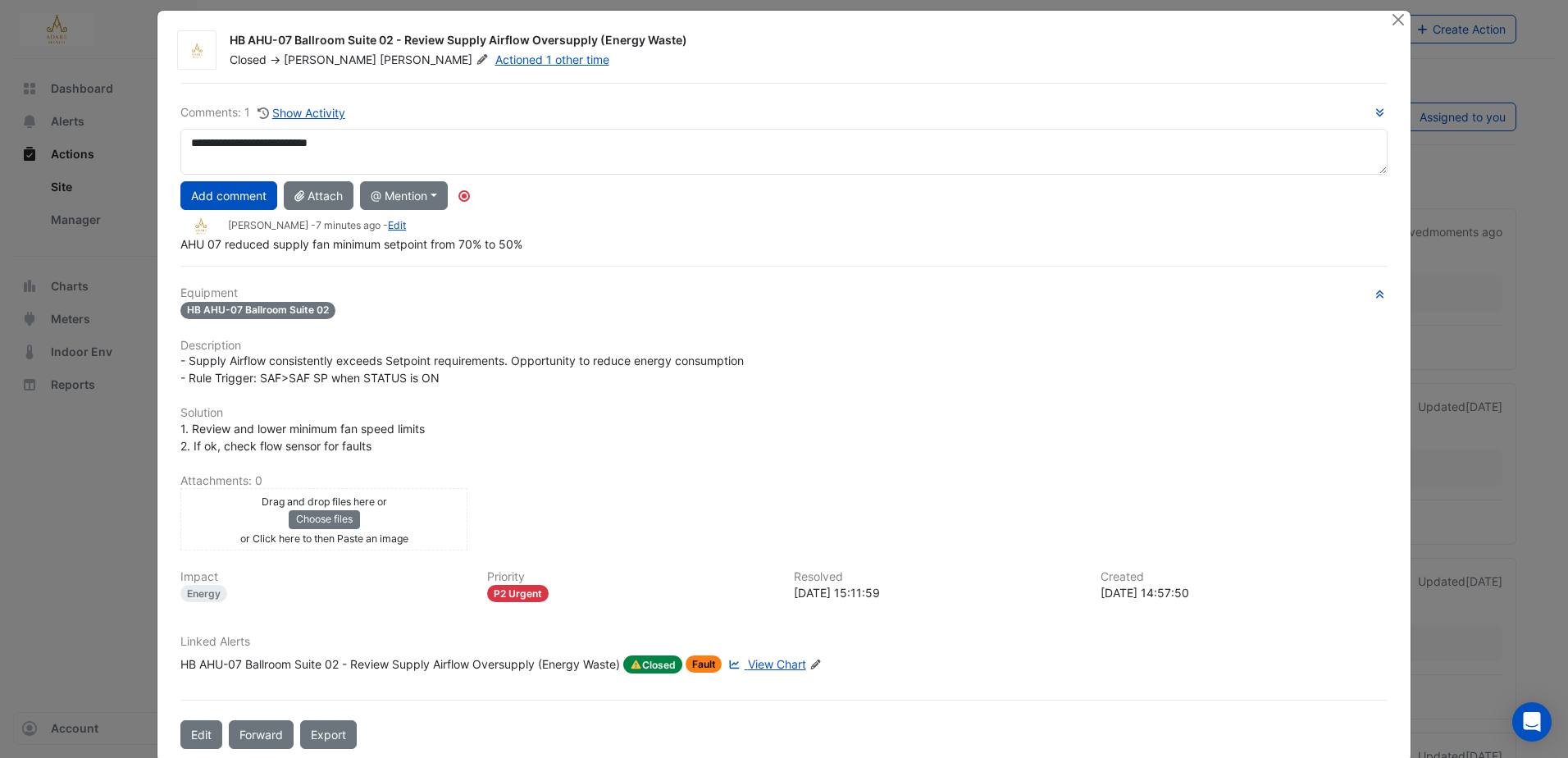
scroll to position [0, 0]
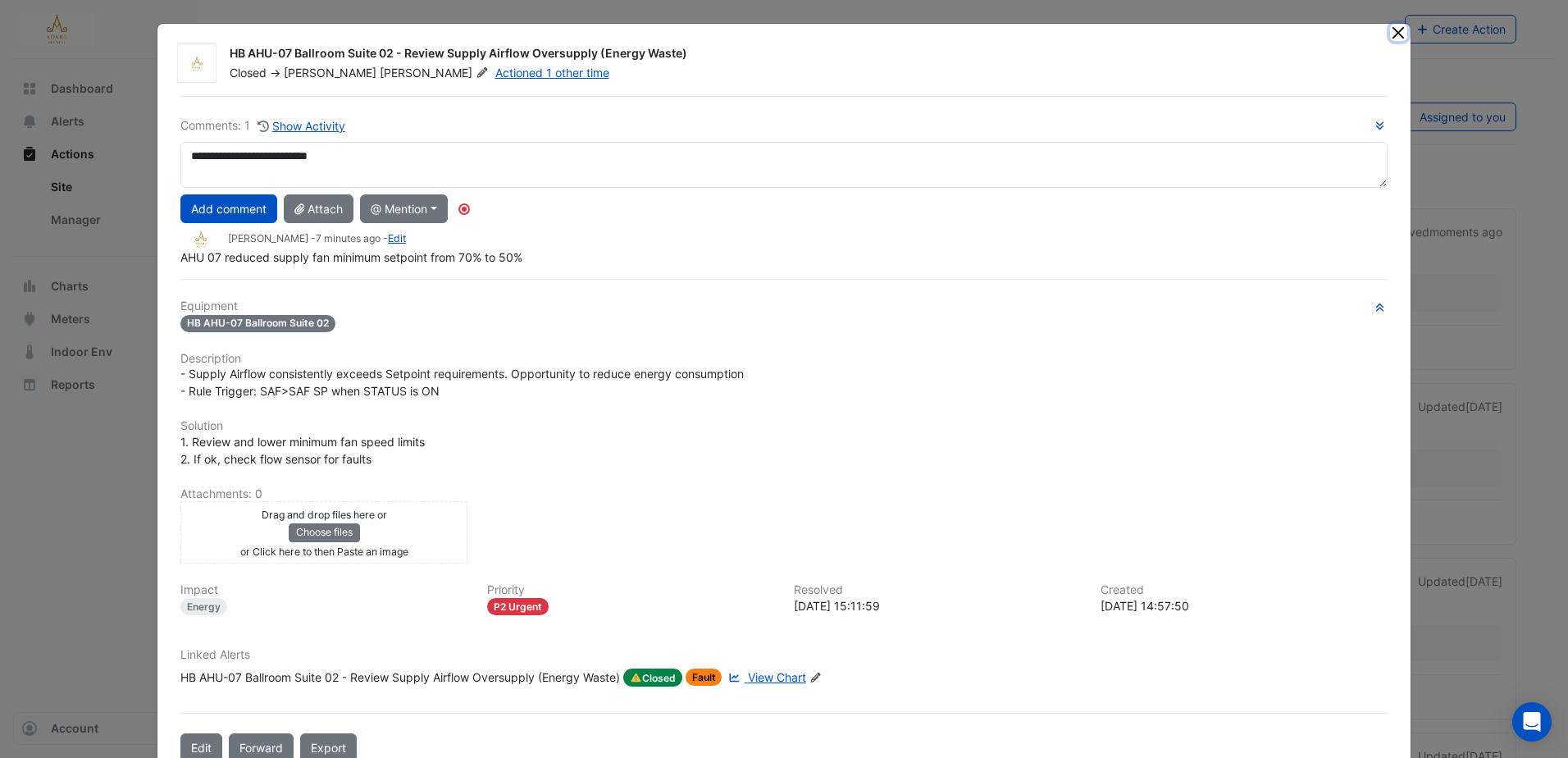
click at [1390, 31] on button "Close" at bounding box center [1399, 32] width 17 height 17
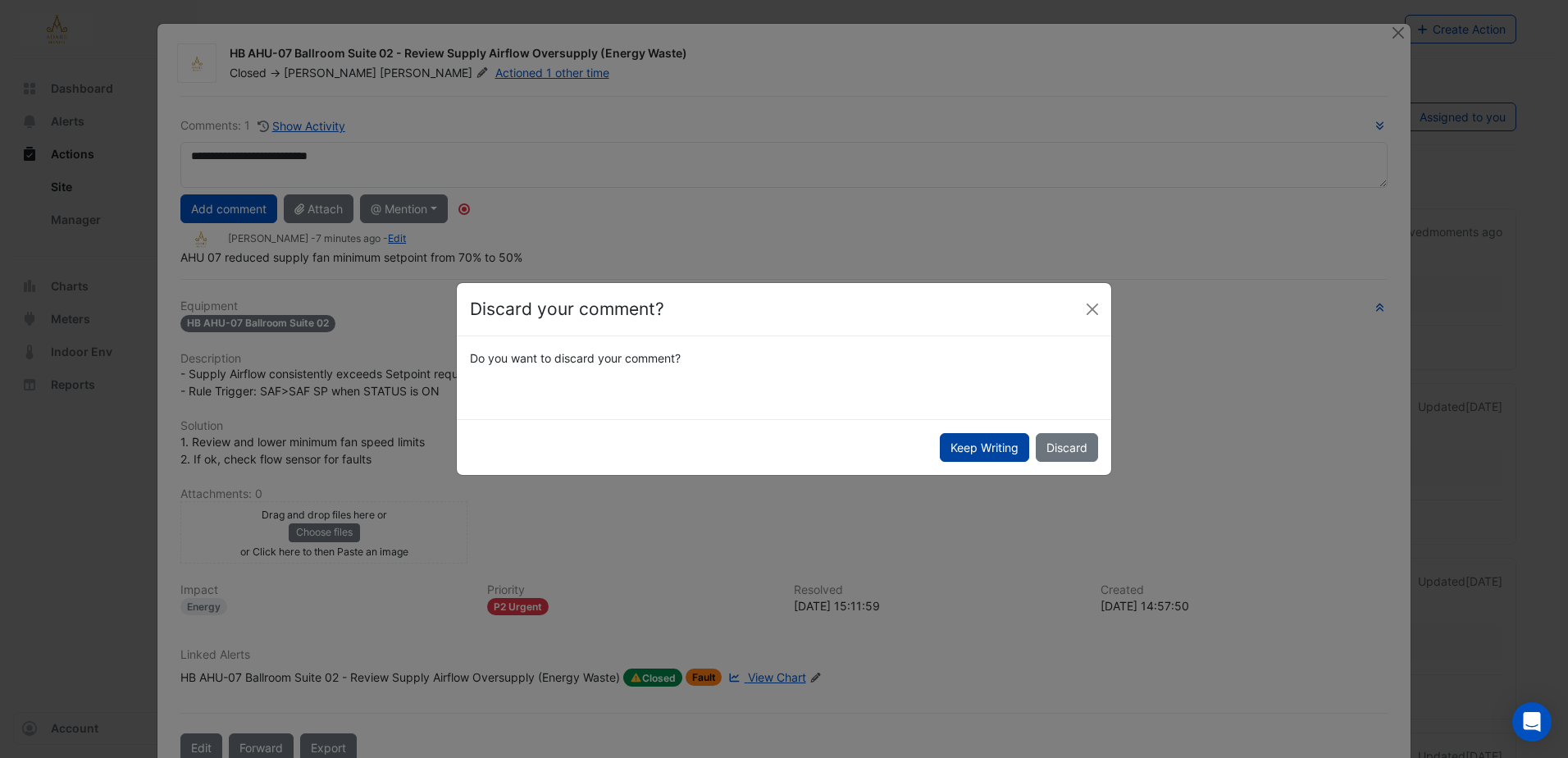
click at [998, 446] on button "Keep Writing" at bounding box center [984, 448] width 89 height 29
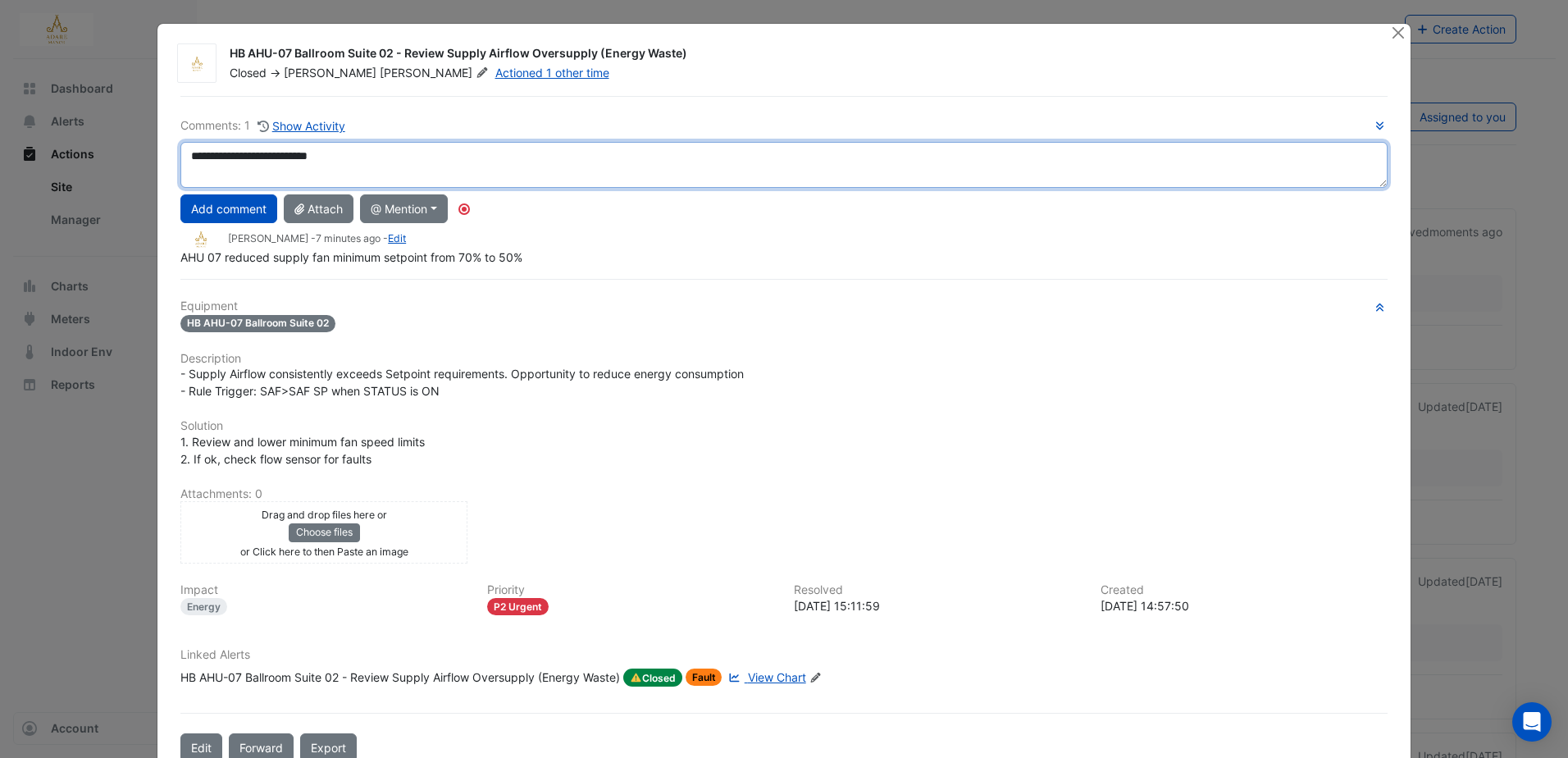
scroll to position [41, 0]
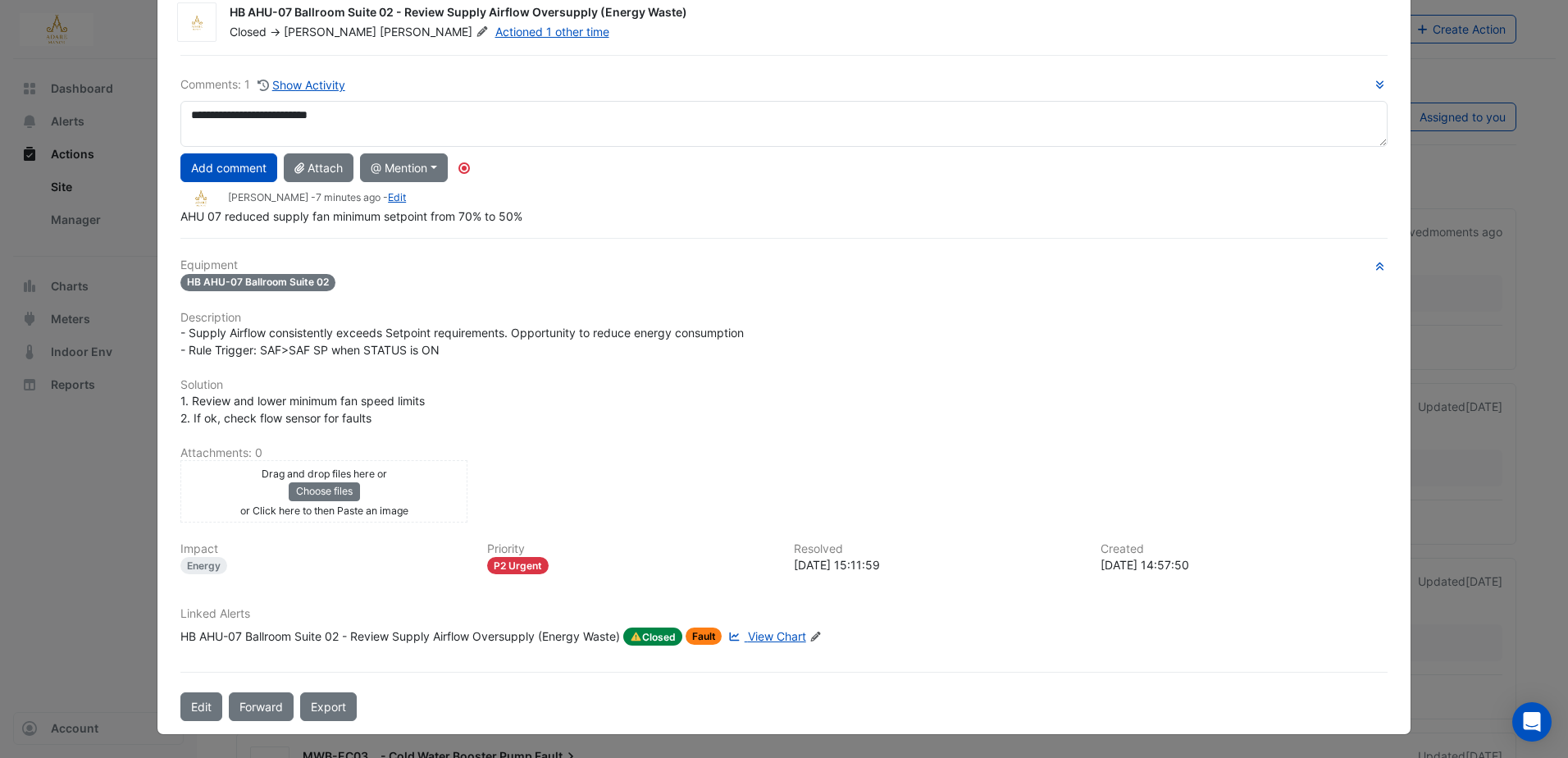
click at [658, 636] on span "Closed" at bounding box center [652, 636] width 59 height 18
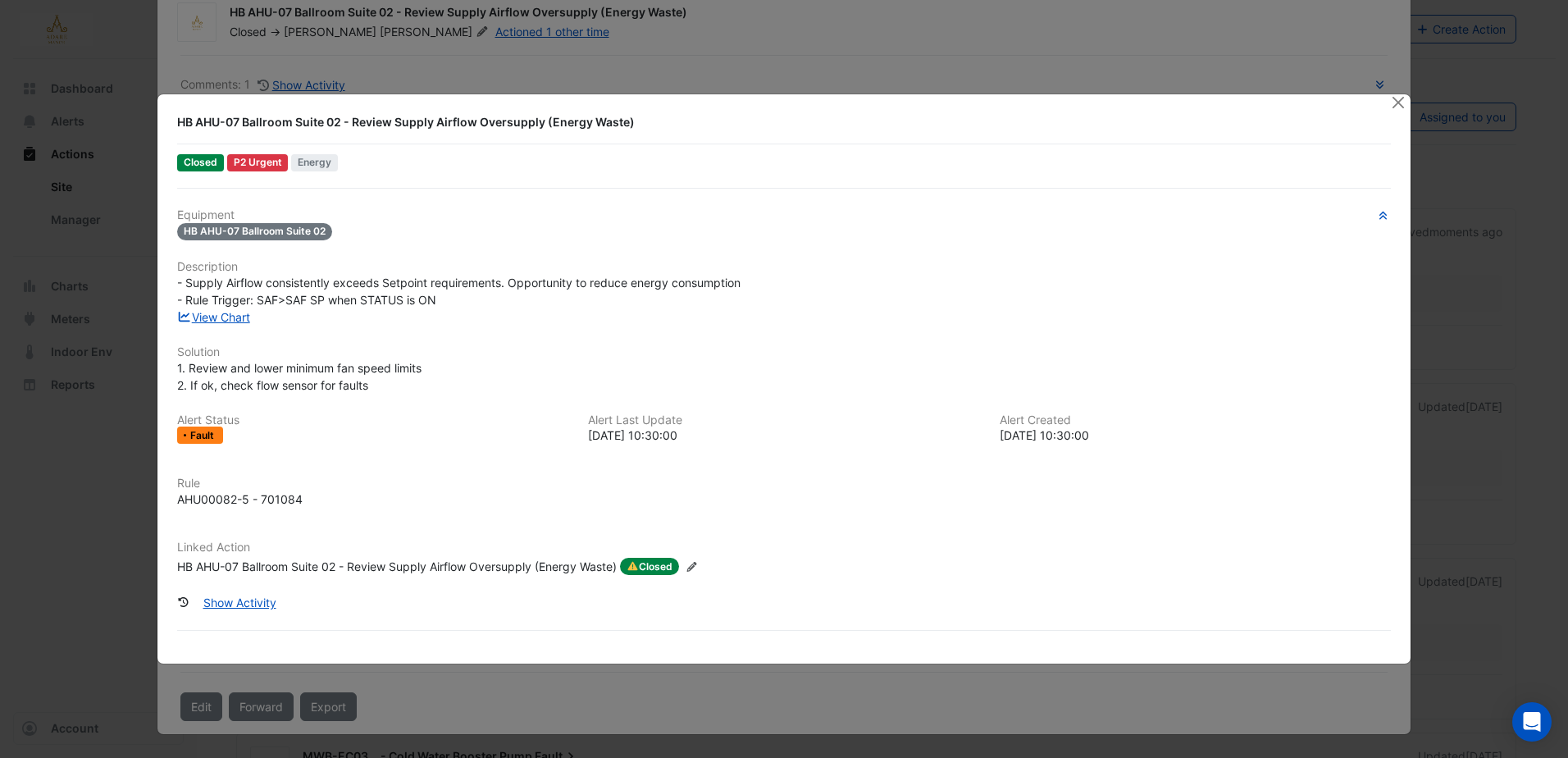
click at [696, 563] on icon at bounding box center [692, 567] width 10 height 10
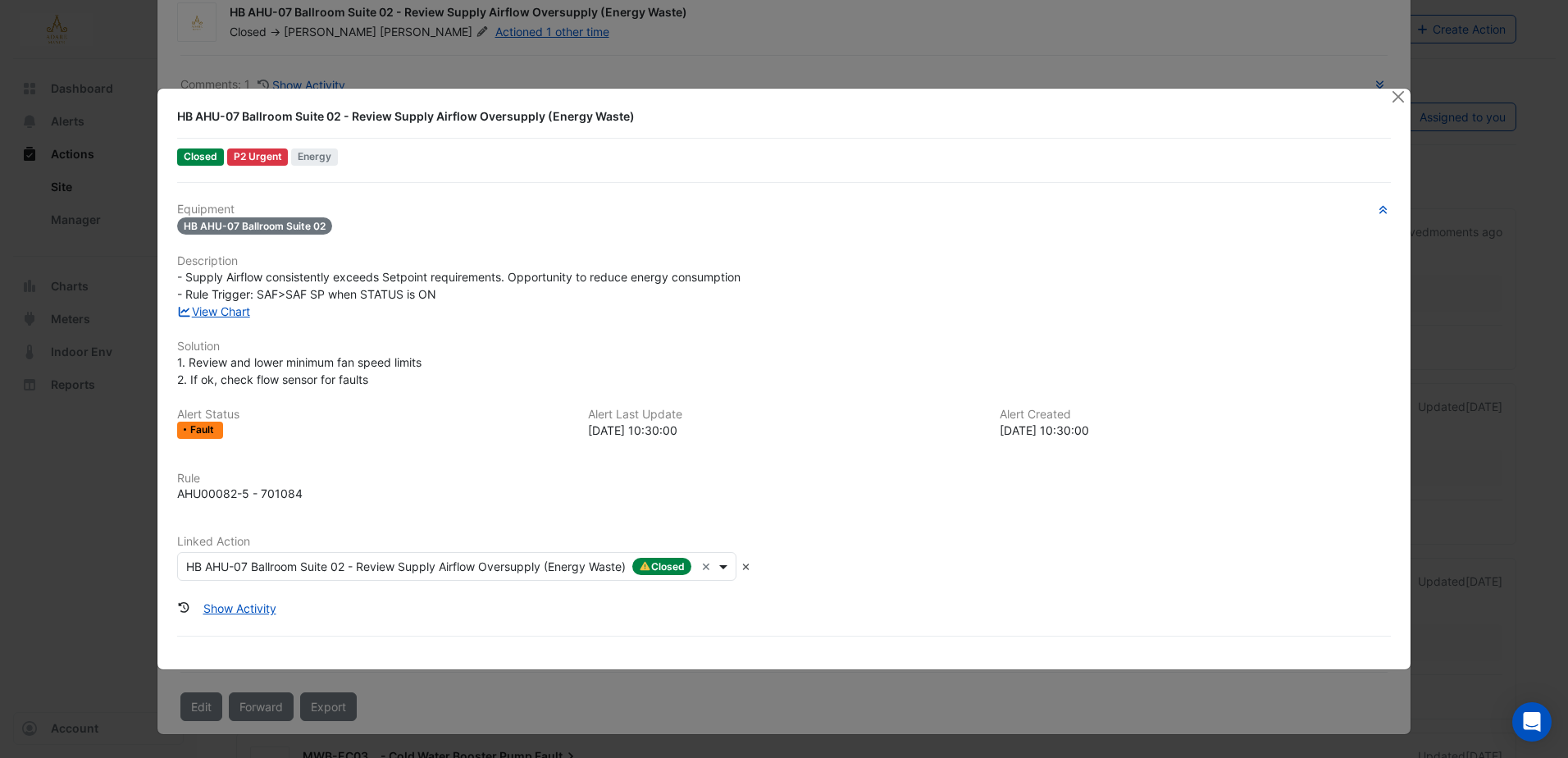
click at [727, 564] on span at bounding box center [725, 566] width 20 height 17
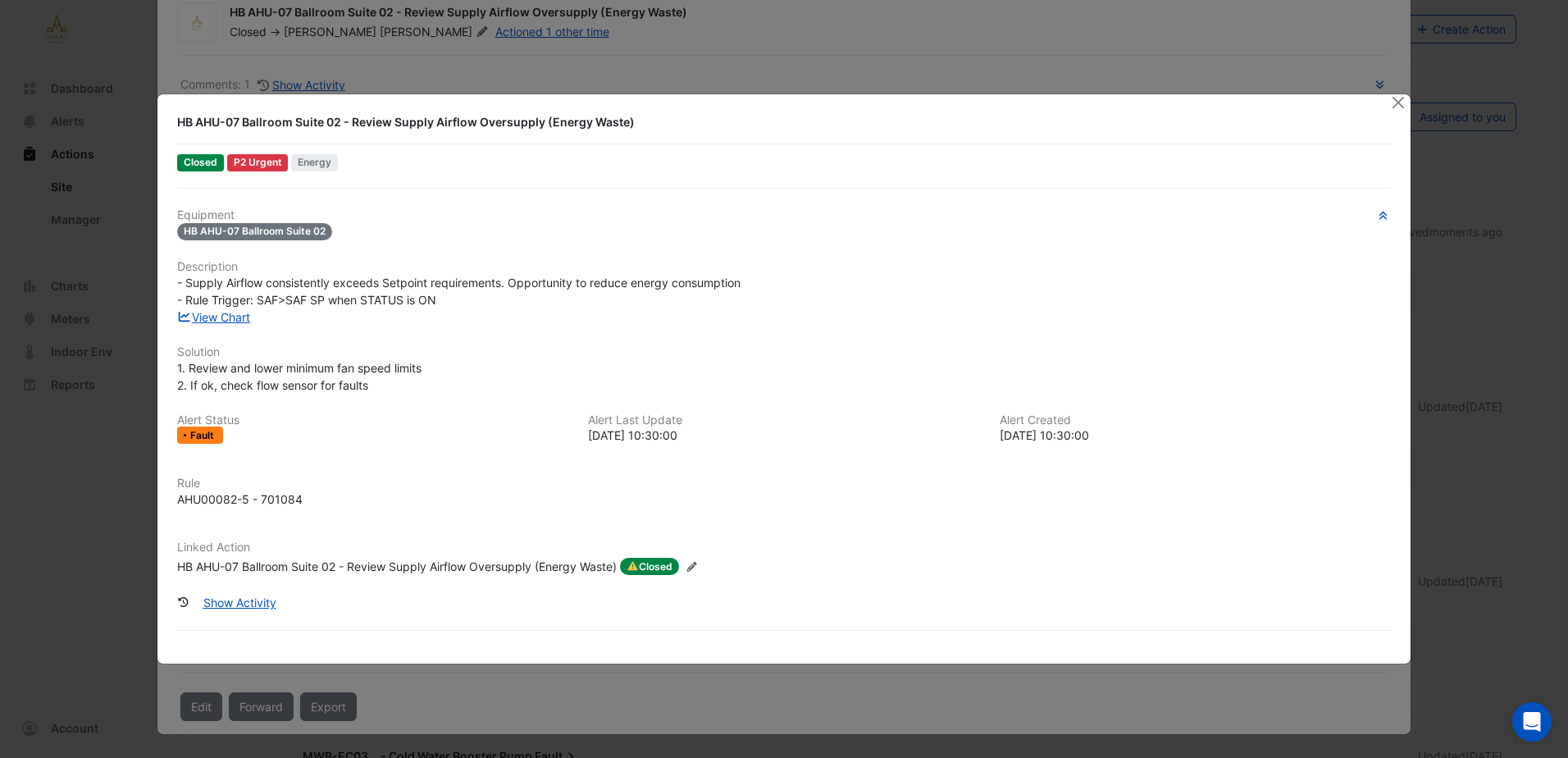
click at [696, 564] on icon at bounding box center [692, 567] width 10 height 10
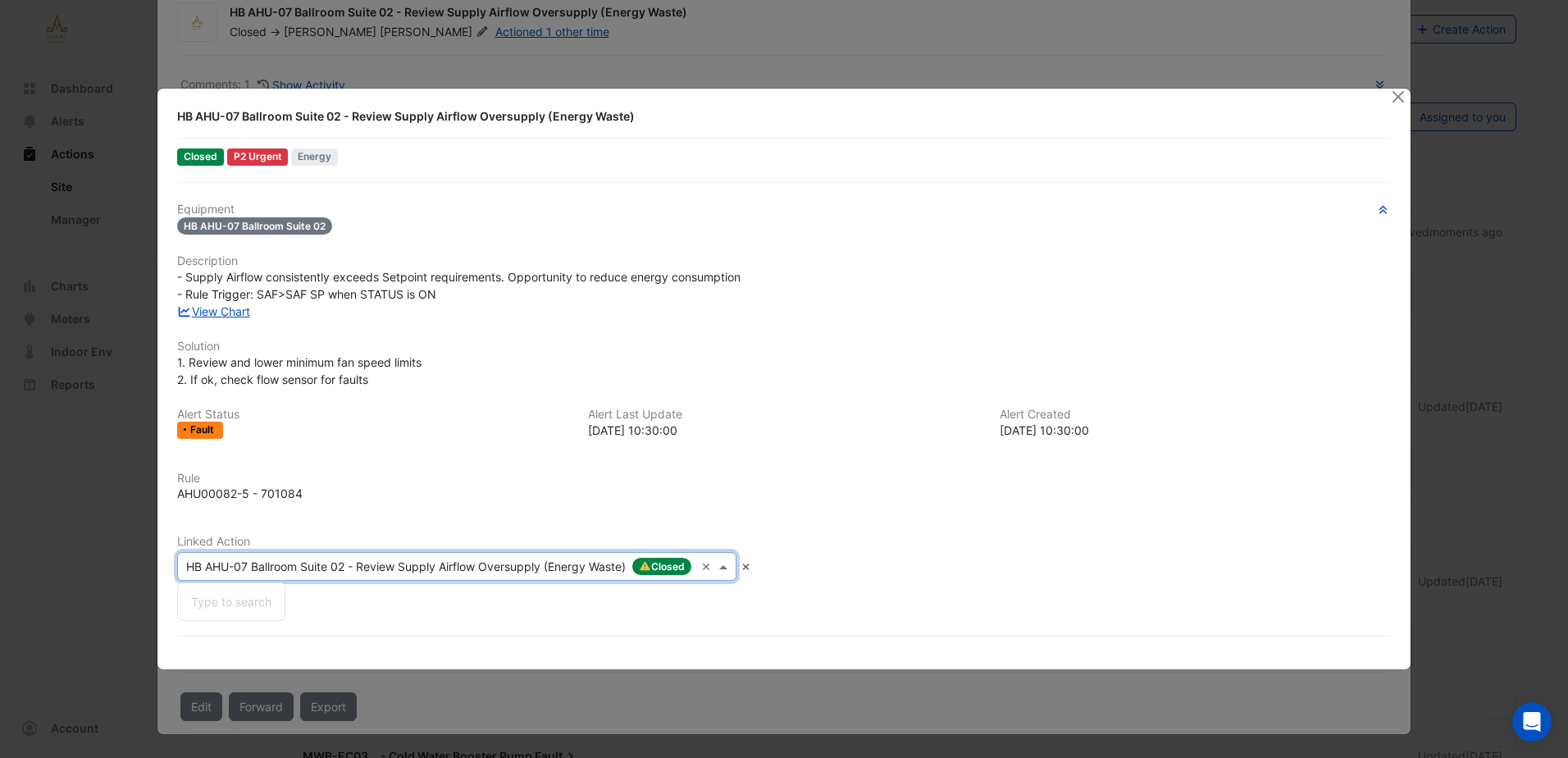
click at [668, 566] on input "text" at bounding box center [440, 567] width 508 height 17
click at [854, 539] on h6 "Linked Action" at bounding box center [784, 541] width 1214 height 14
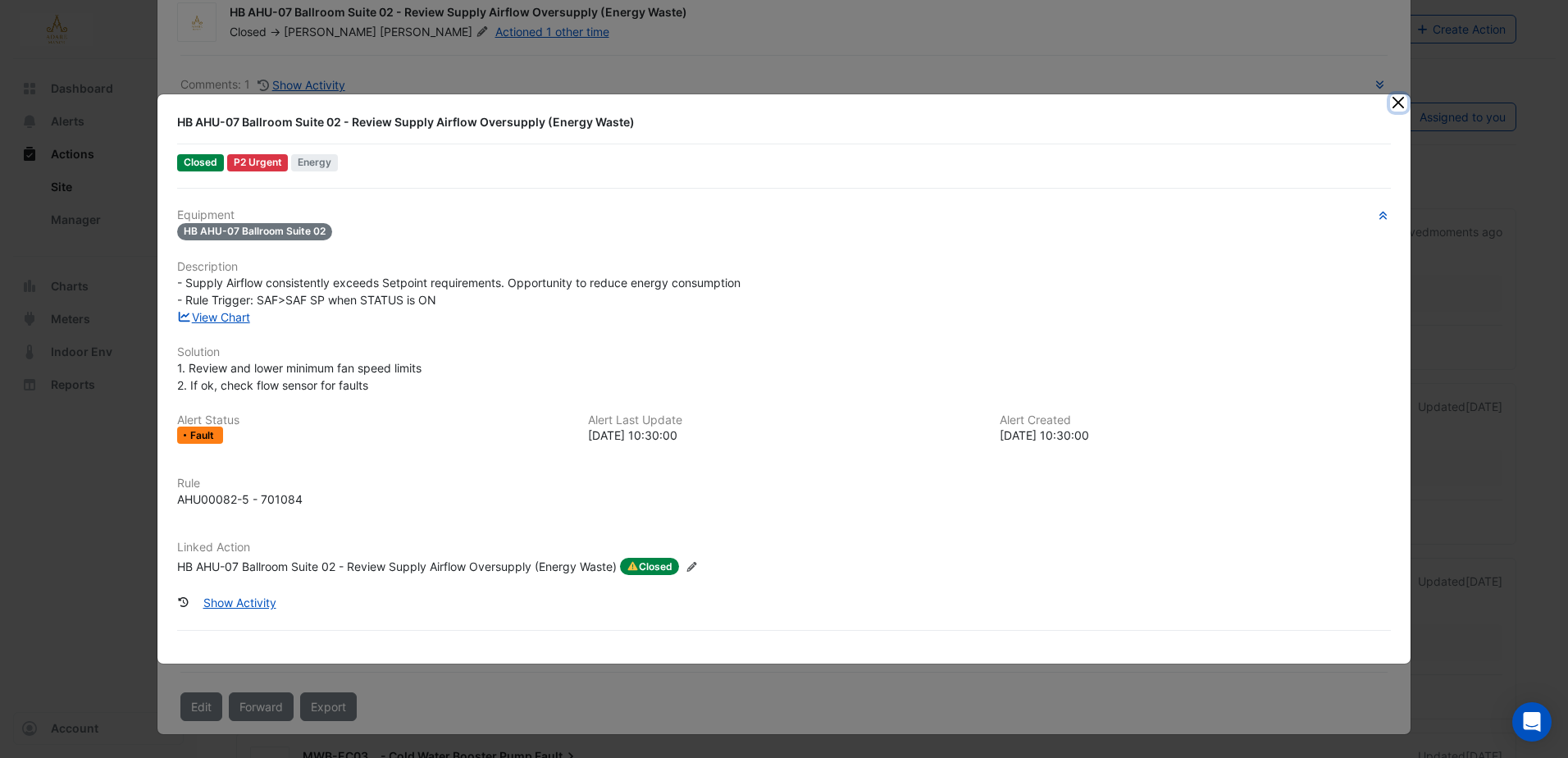
click at [1392, 99] on button "Close" at bounding box center [1399, 103] width 17 height 17
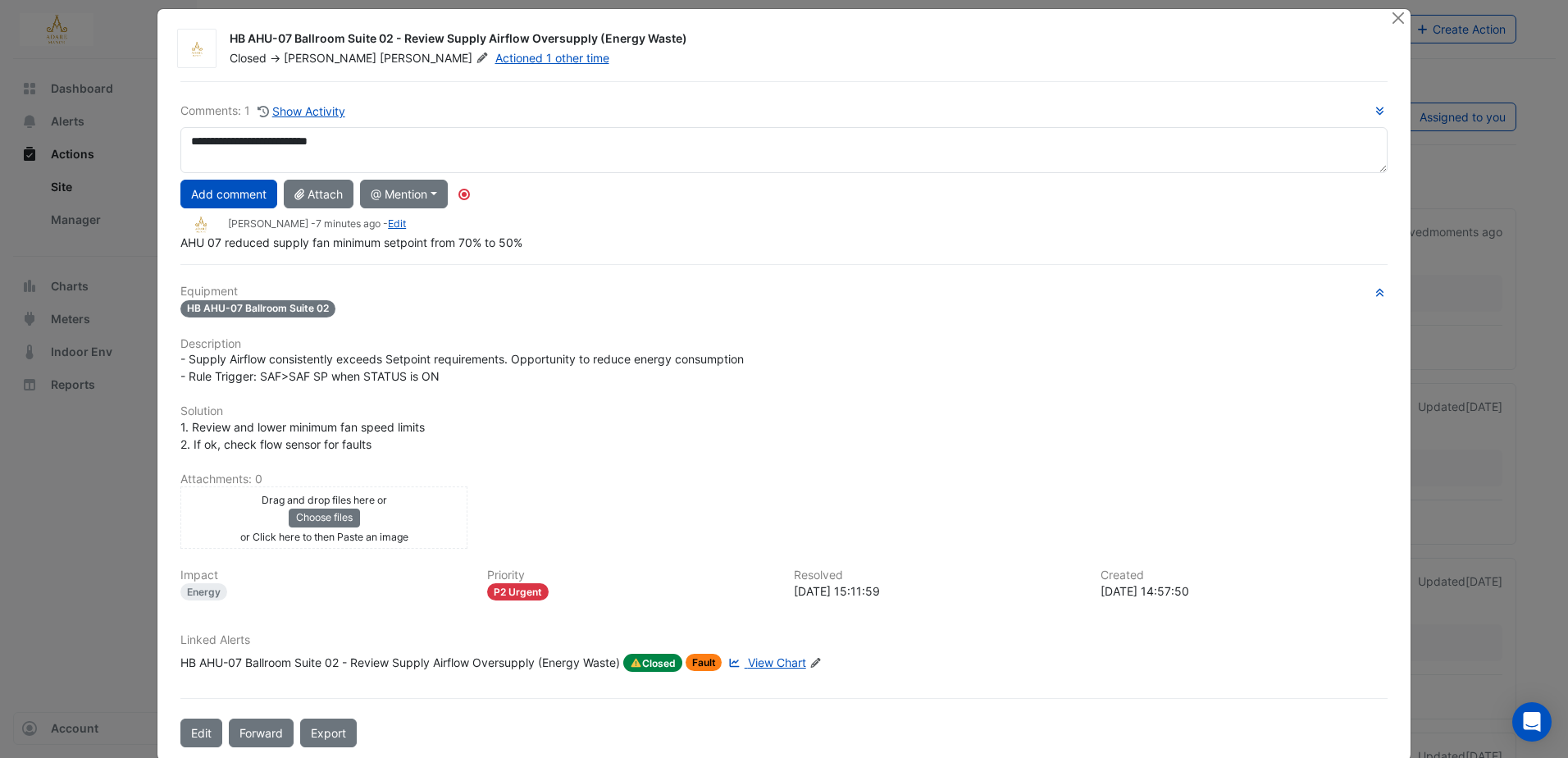
scroll to position [0, 0]
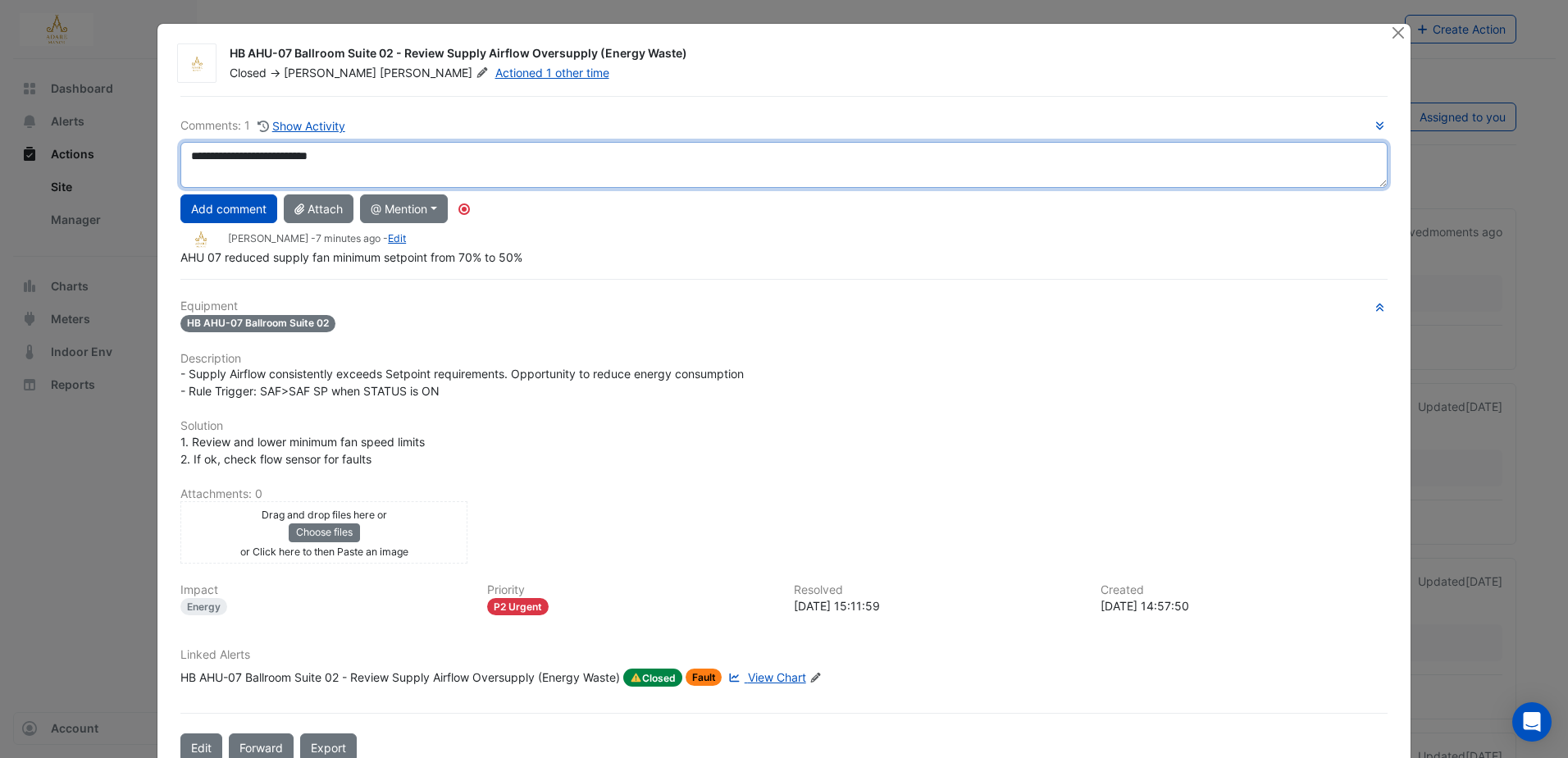
click at [402, 161] on textarea "**********" at bounding box center [784, 165] width 1207 height 46
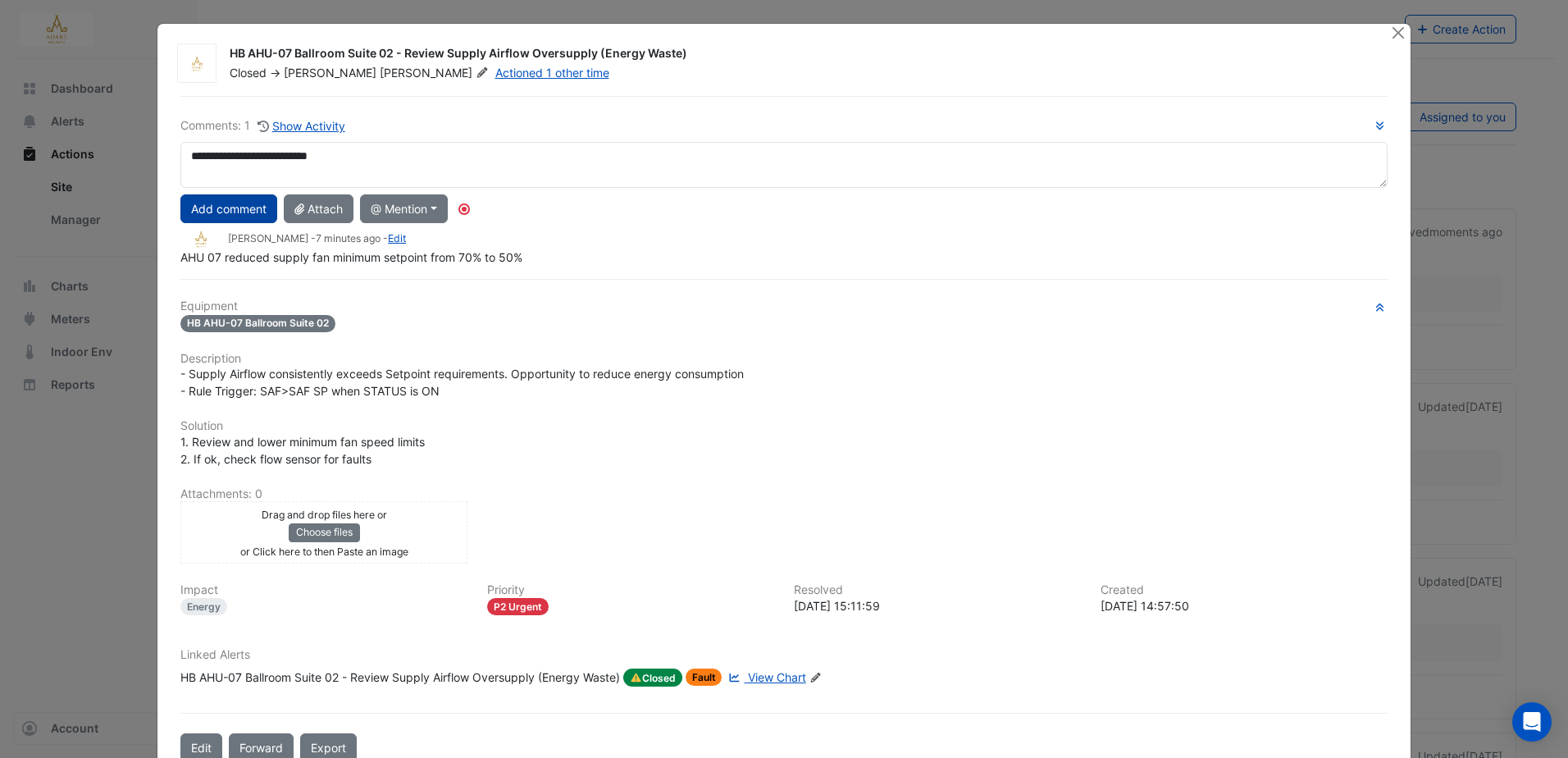
click at [226, 211] on button "Add comment" at bounding box center [229, 209] width 97 height 29
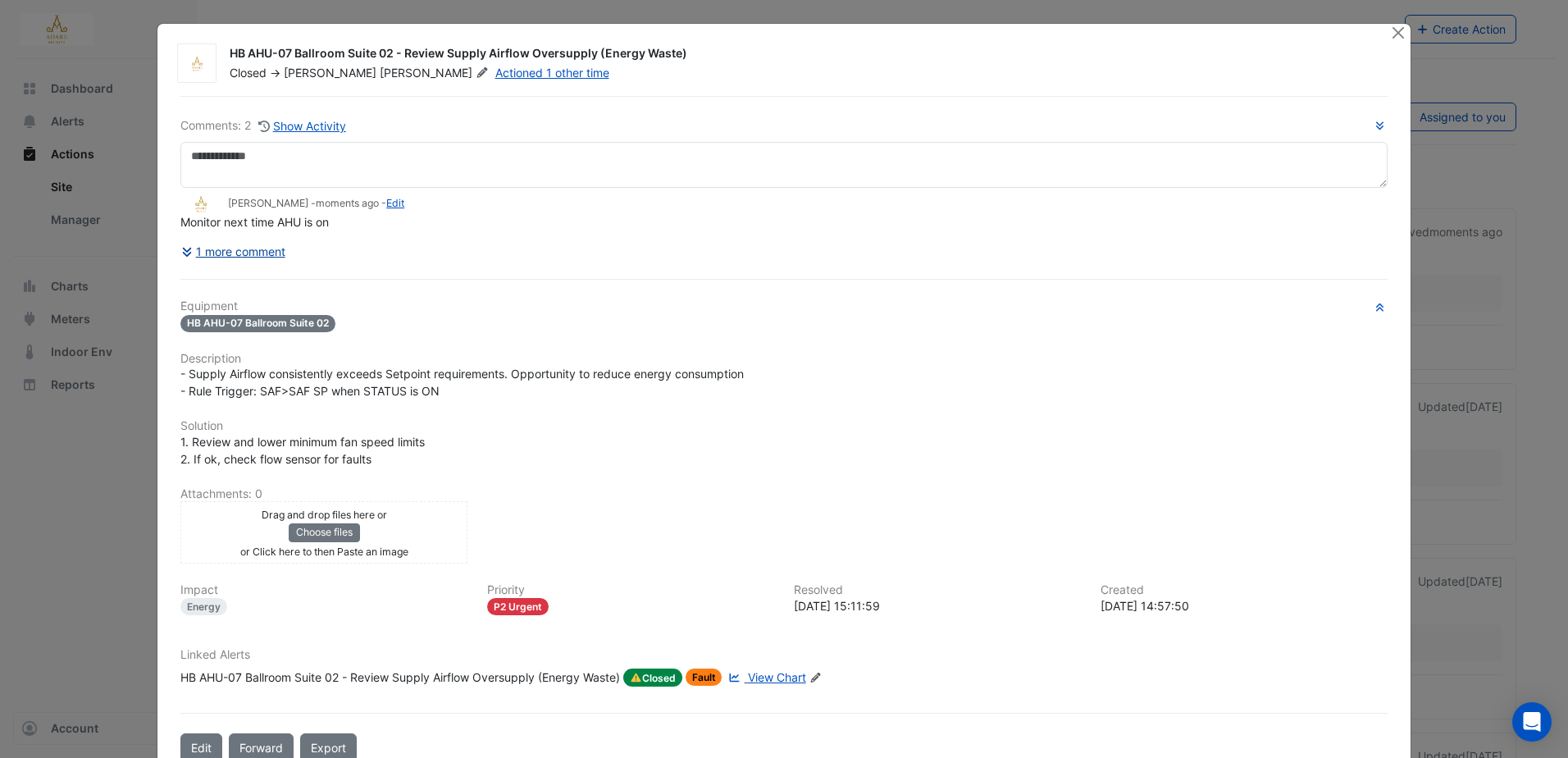
click at [252, 247] on button "1 more comment" at bounding box center [233, 252] width 105 height 29
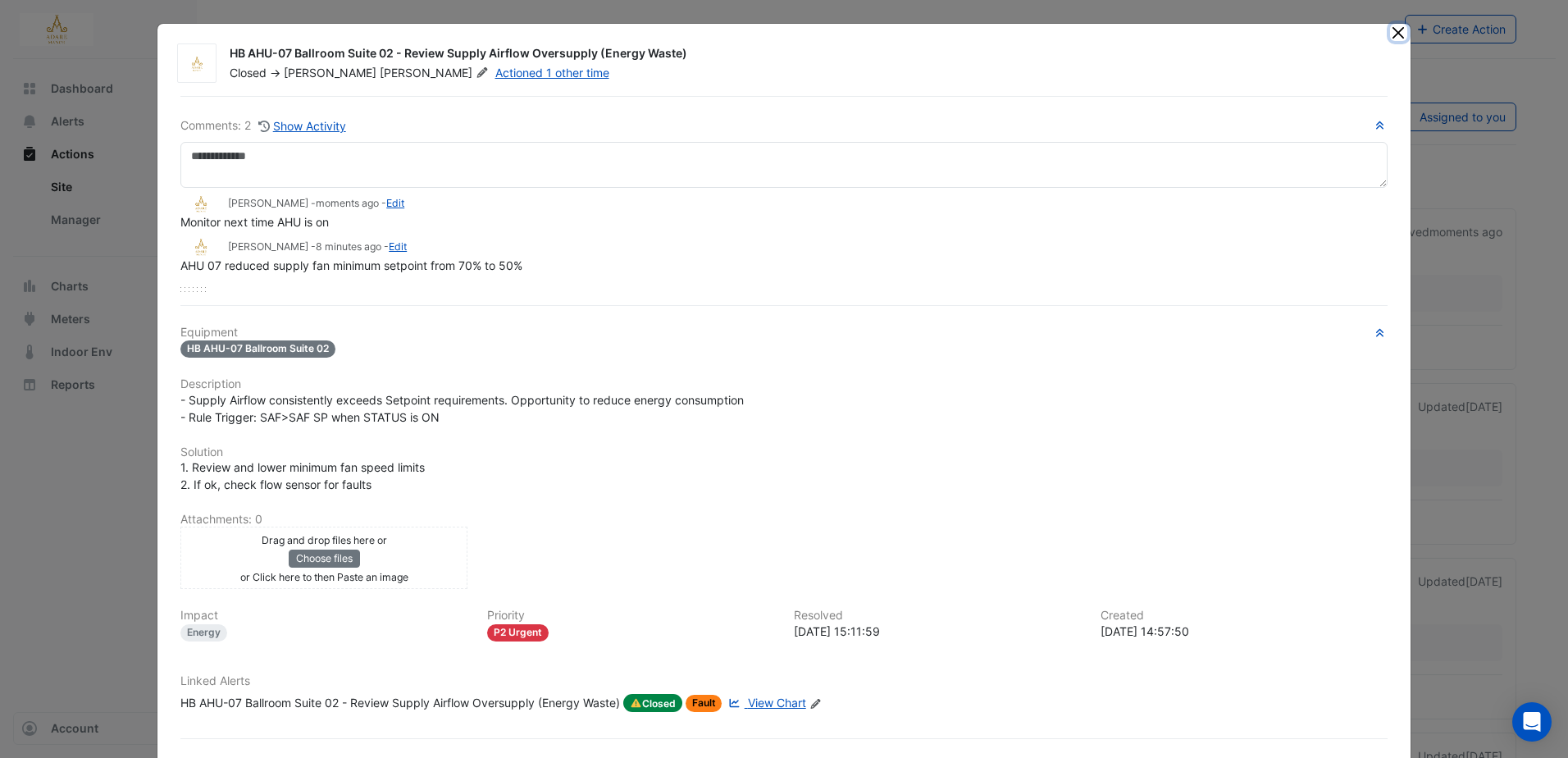
click at [1390, 34] on button "Close" at bounding box center [1399, 32] width 17 height 17
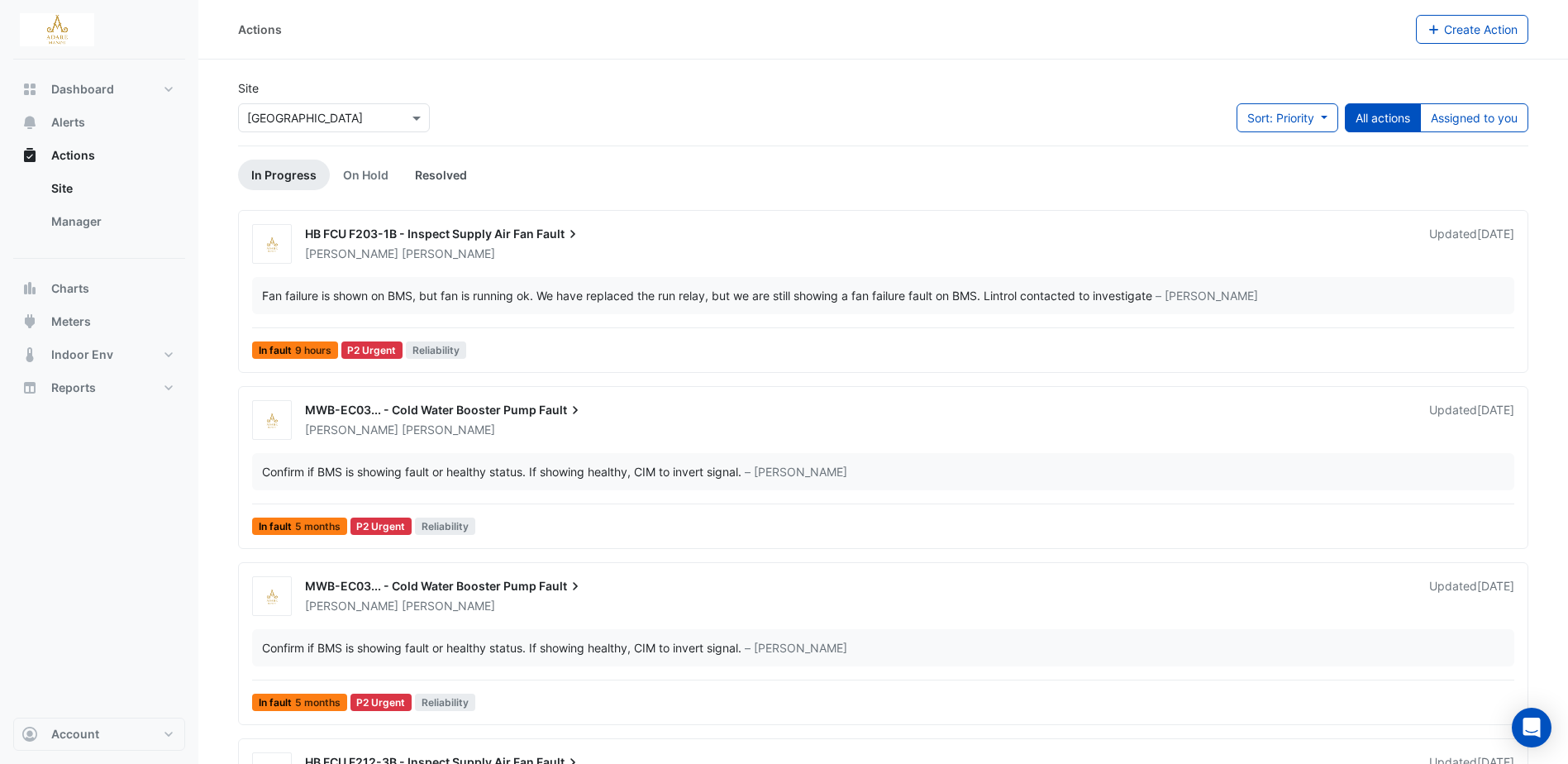
click at [434, 181] on link "Resolved" at bounding box center [441, 175] width 79 height 31
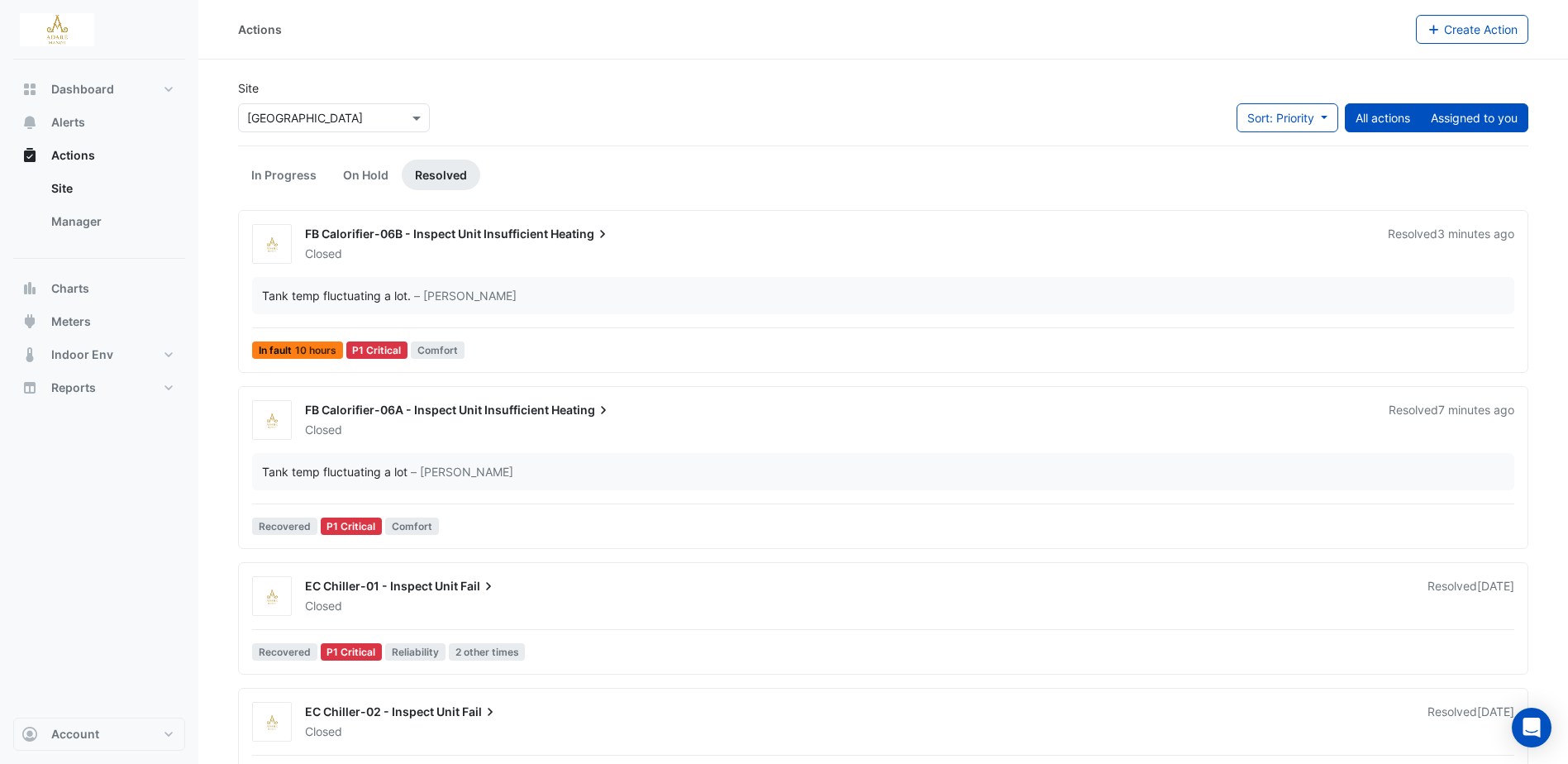
click at [1501, 114] on button "Assigned to you" at bounding box center [1474, 118] width 108 height 29
click at [79, 219] on link "Manager" at bounding box center [111, 221] width 147 height 33
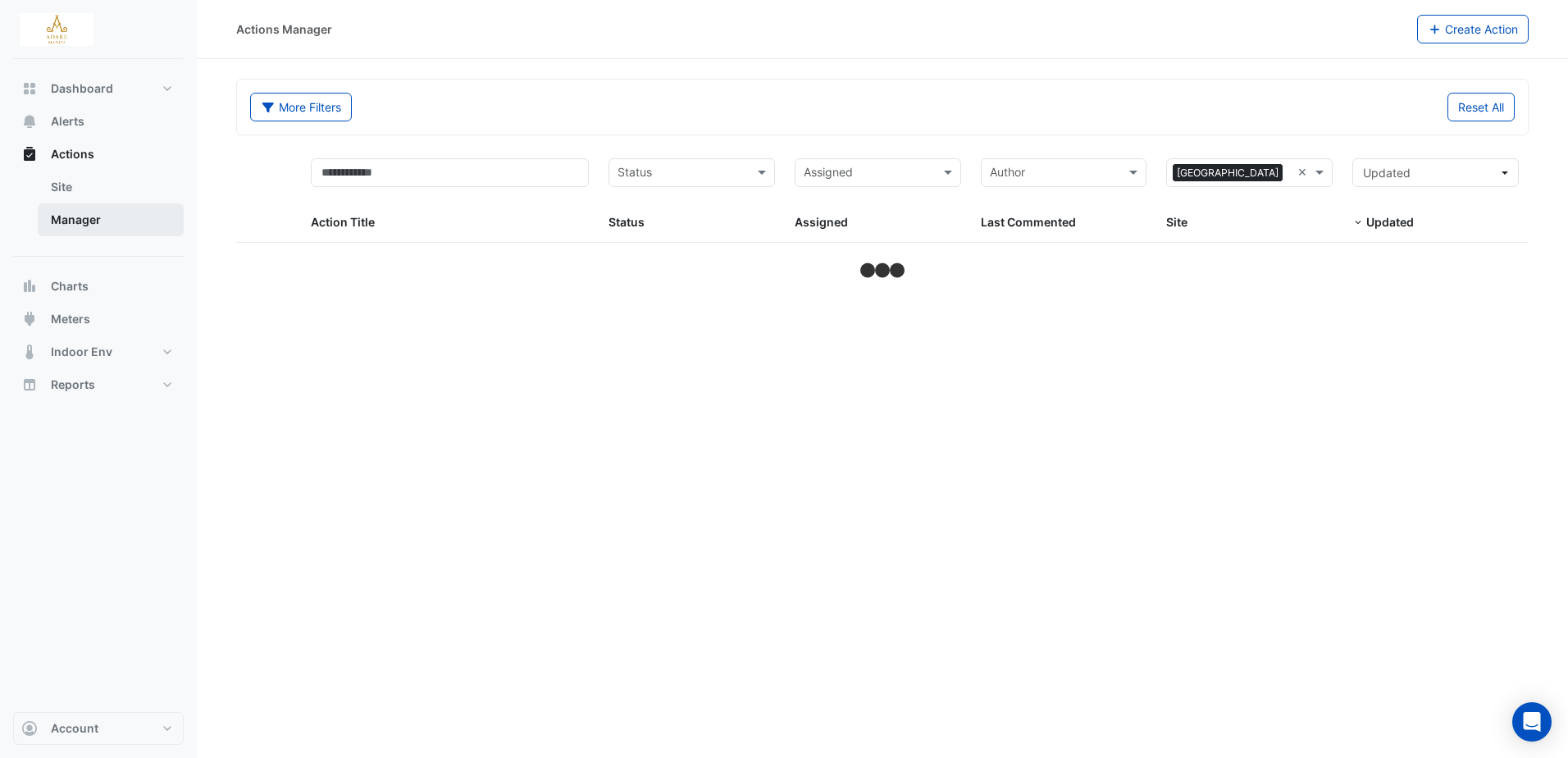
select select "***"
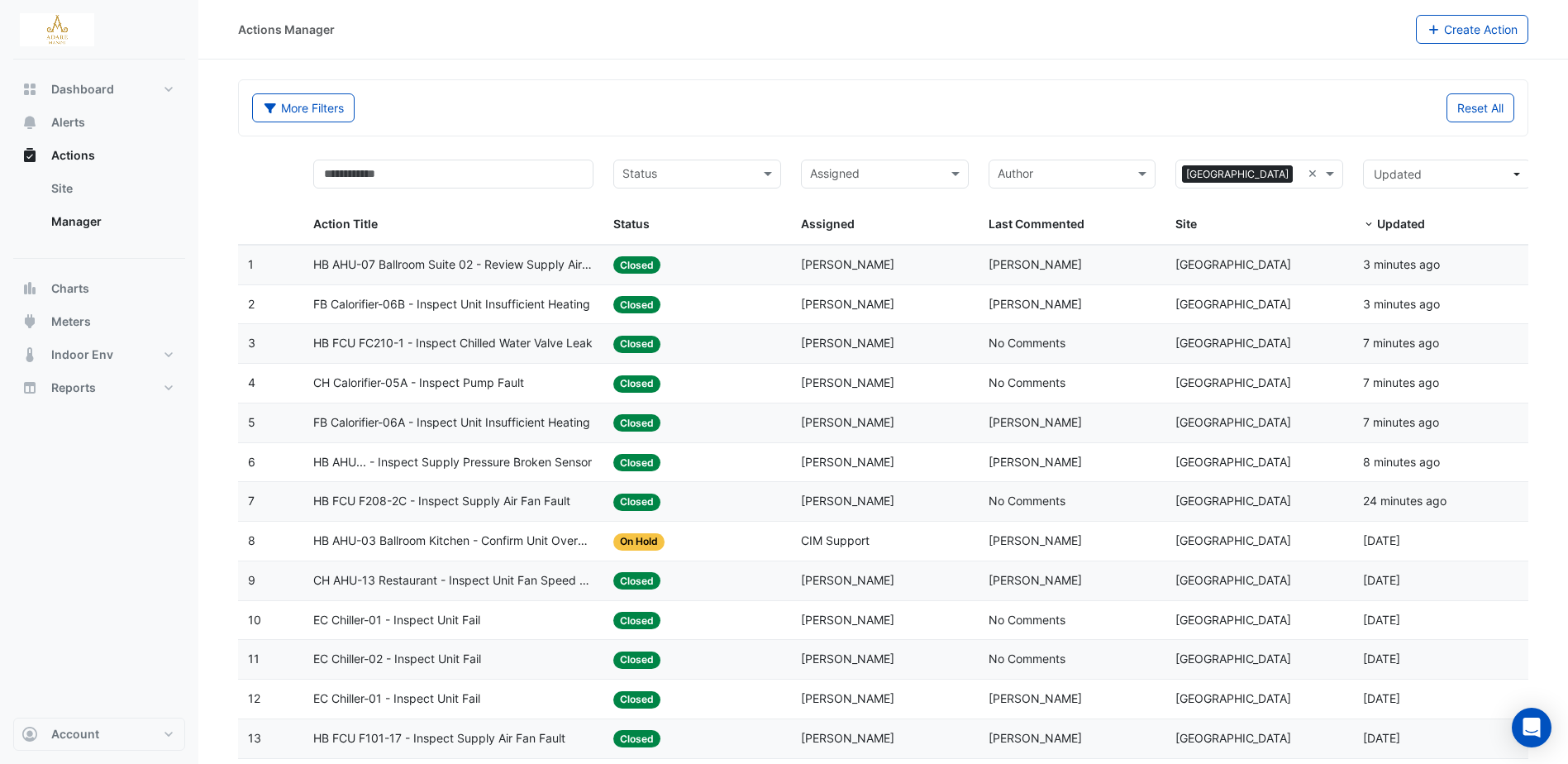
click at [471, 256] on span "HB AHU-07 Ballroom Suite 02 - Review Supply Airflow Oversupply (Energy Waste)" at bounding box center [453, 265] width 280 height 19
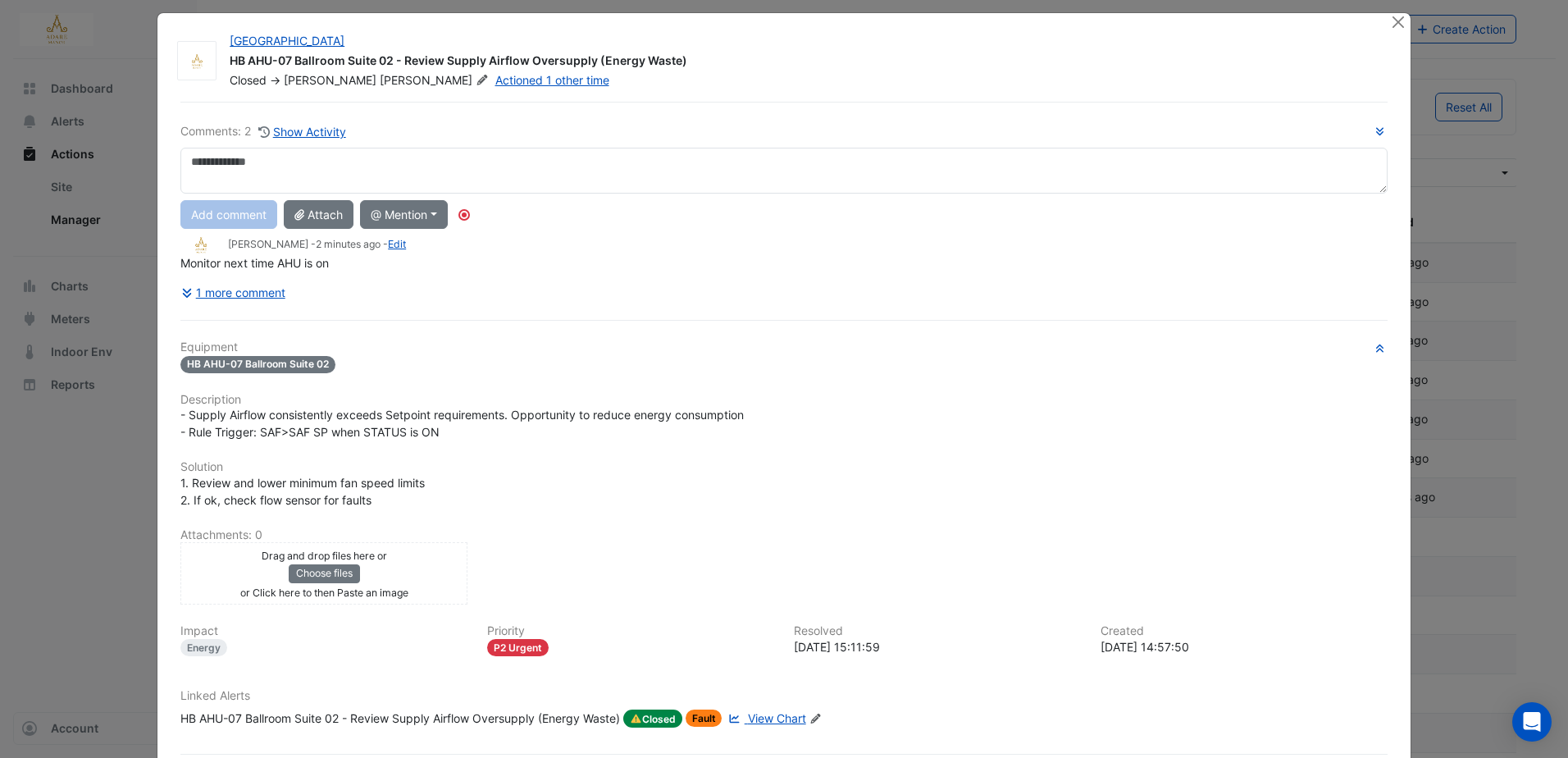
scroll to position [93, 0]
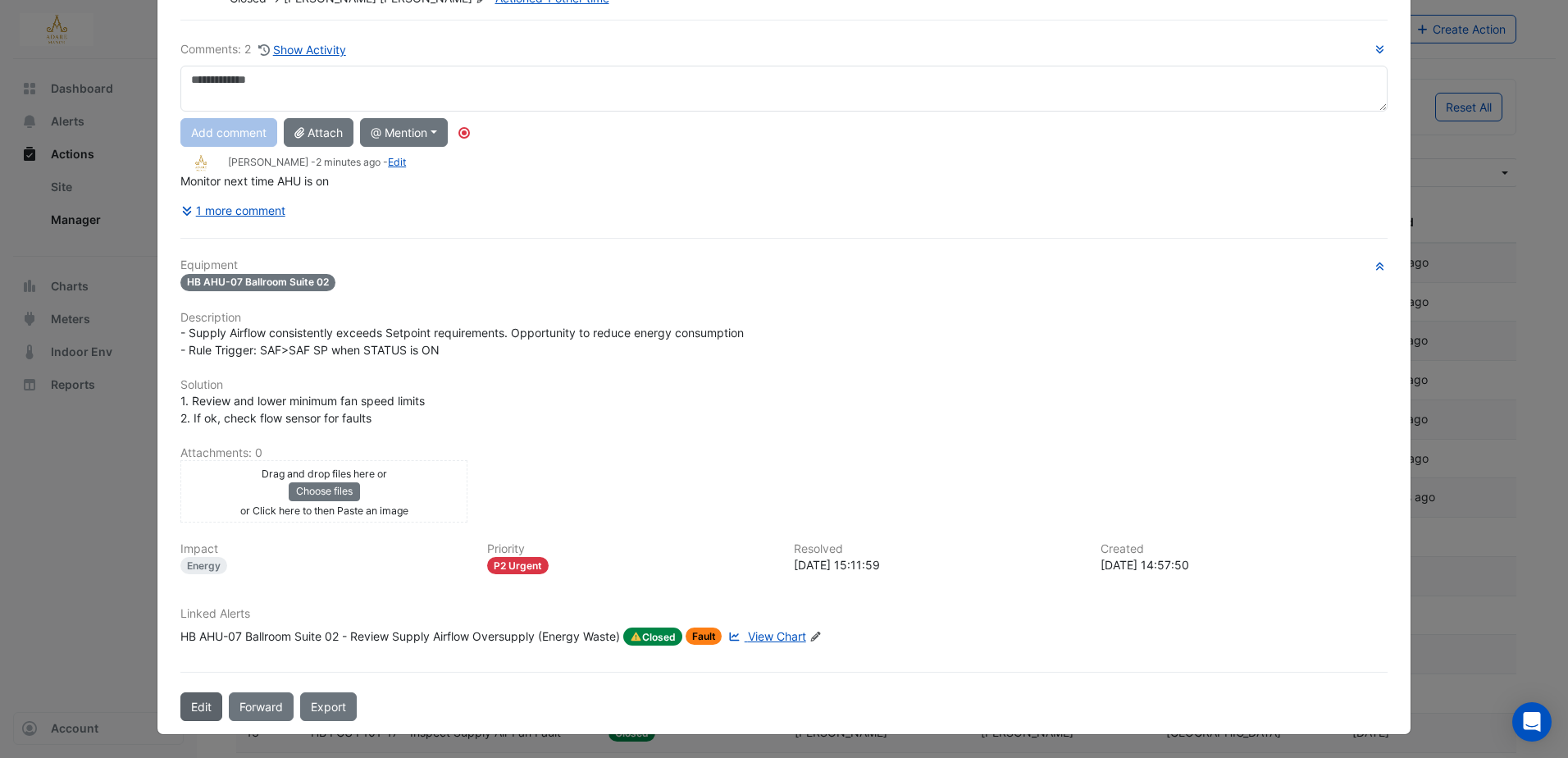
click at [192, 704] on button "Edit" at bounding box center [201, 706] width 42 height 29
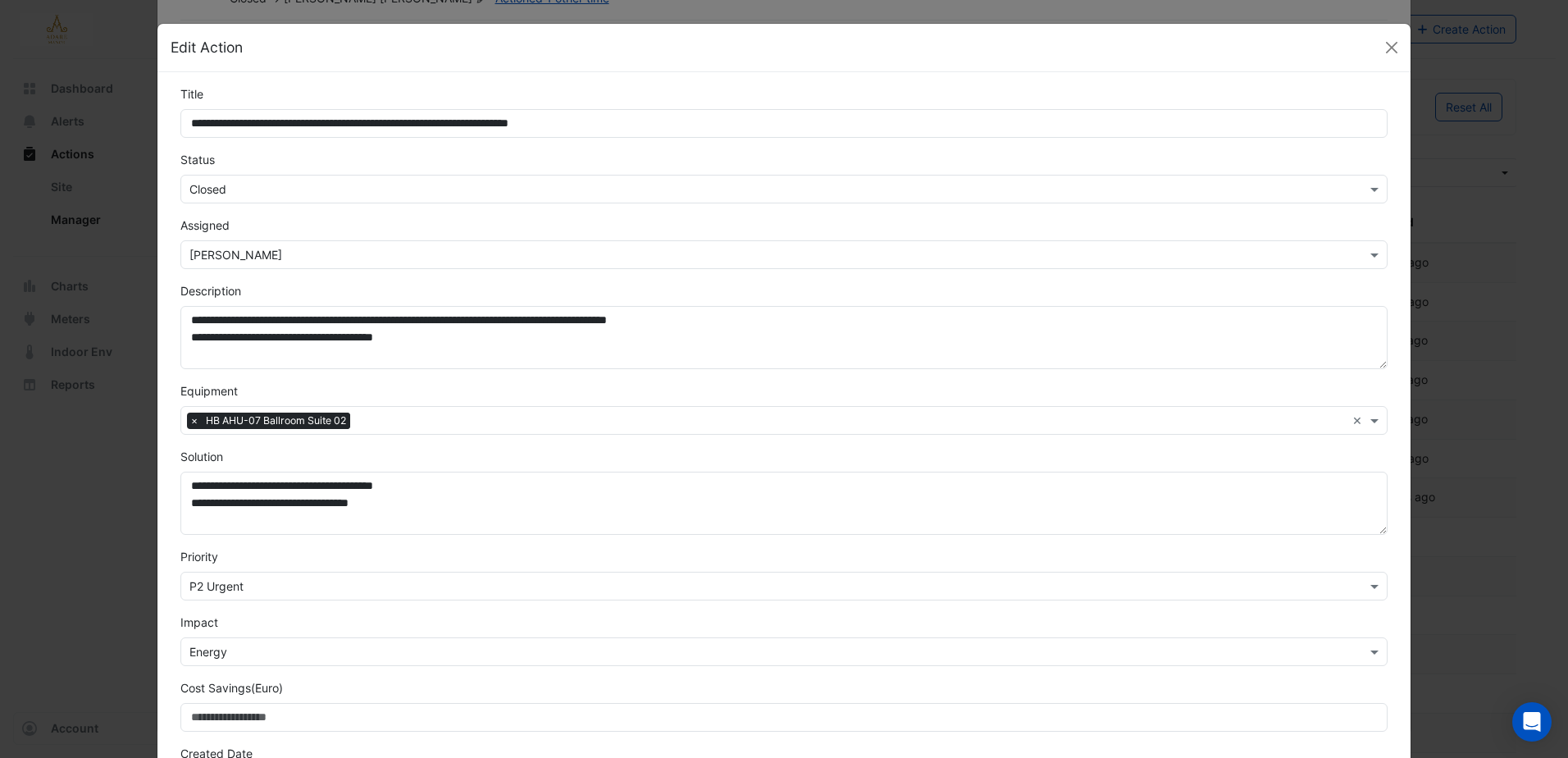
scroll to position [58, 0]
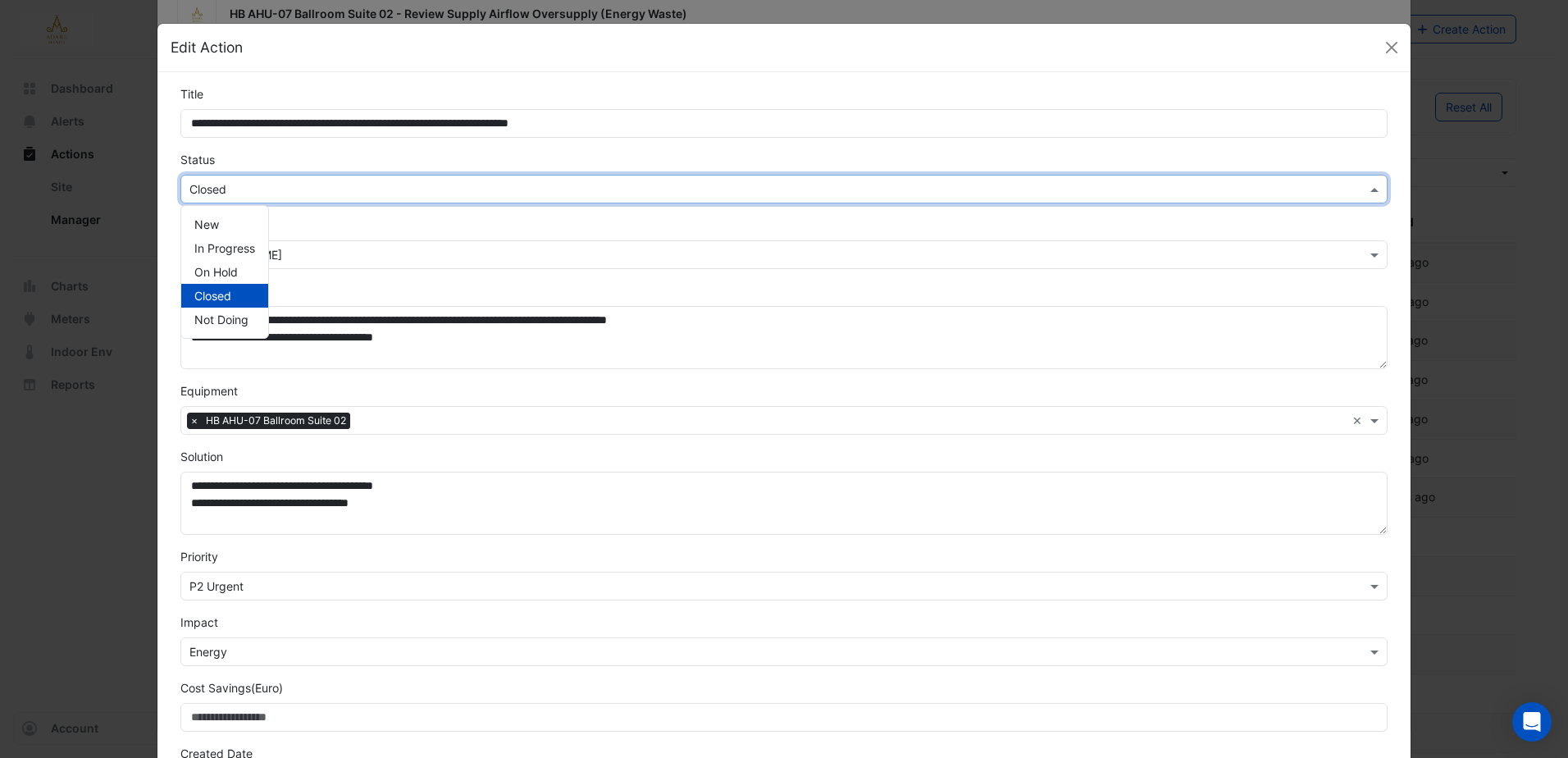
click at [358, 184] on input "text" at bounding box center [767, 190] width 1157 height 17
click at [238, 246] on span "In Progress" at bounding box center [224, 248] width 60 height 14
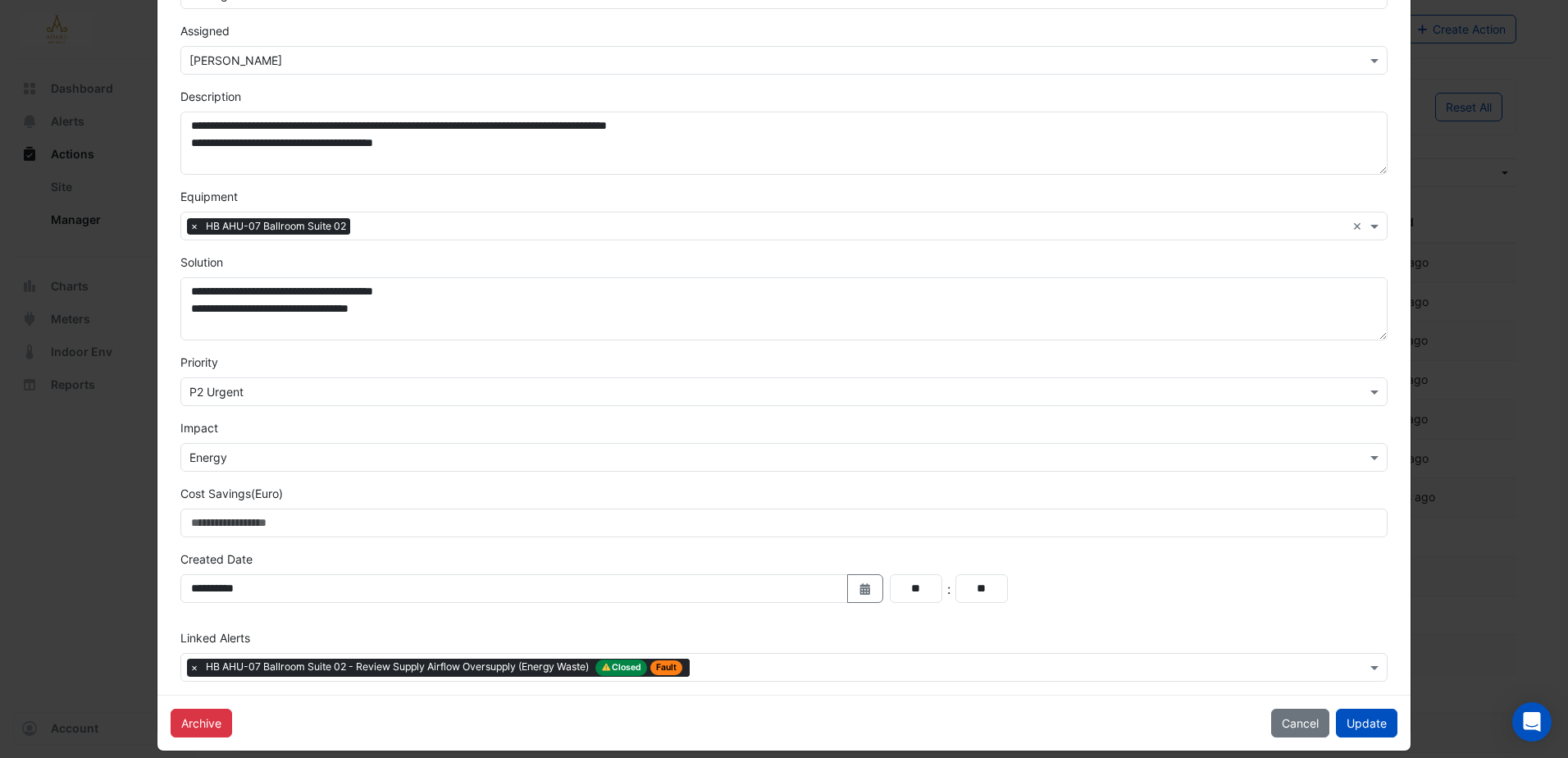
scroll to position [211, 0]
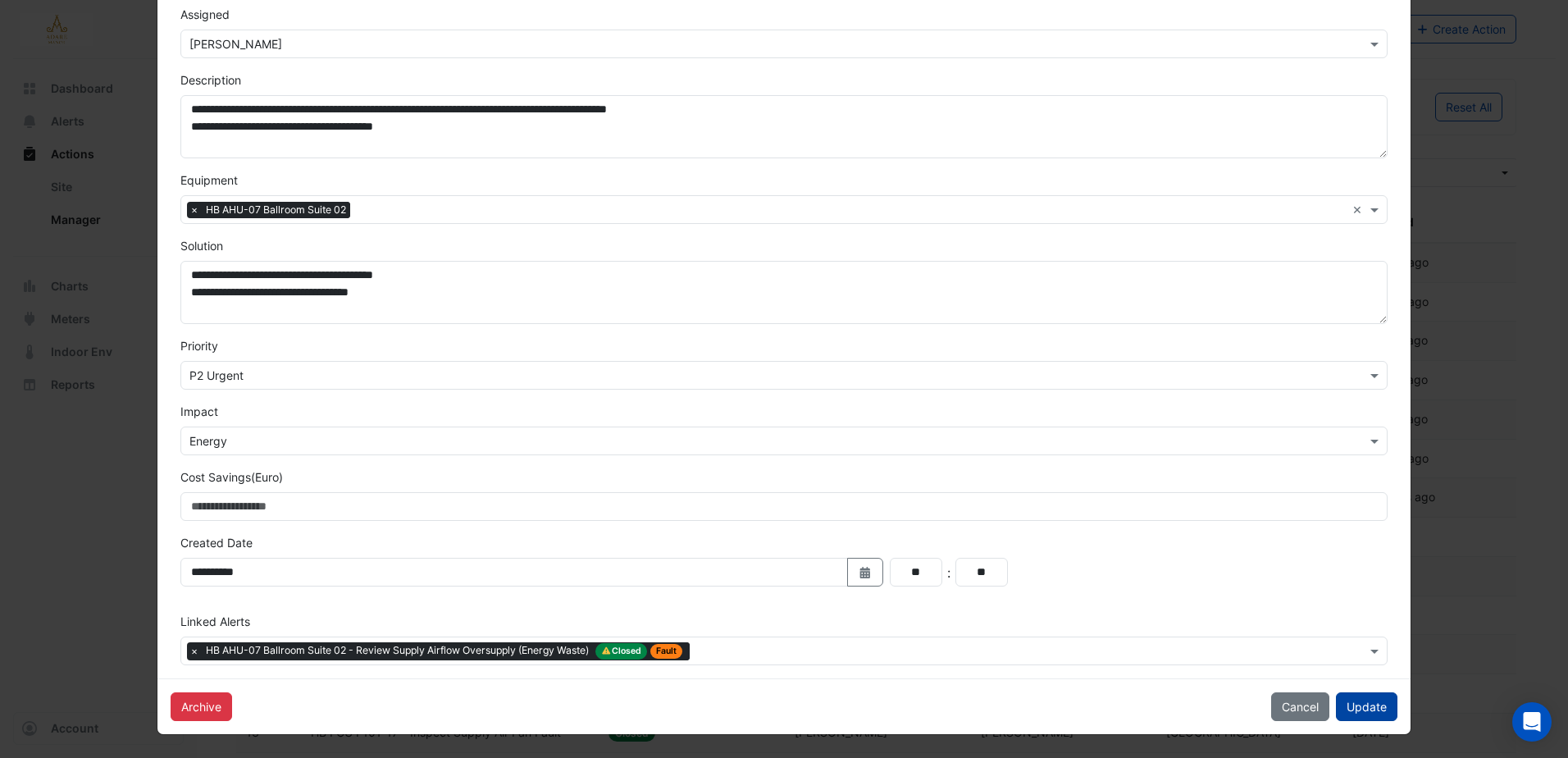
click at [1360, 702] on button "Update" at bounding box center [1367, 706] width 61 height 29
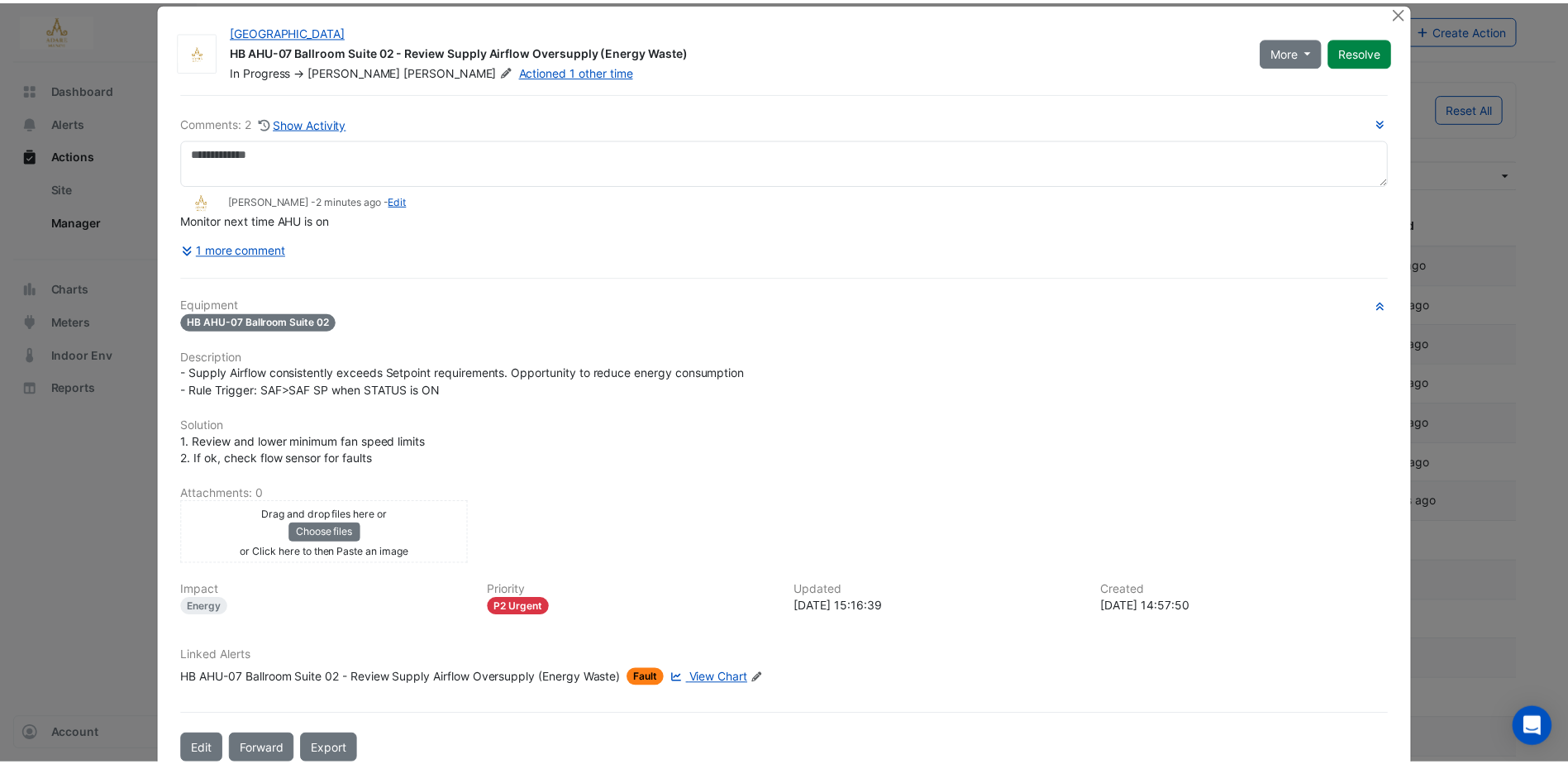
scroll to position [0, 0]
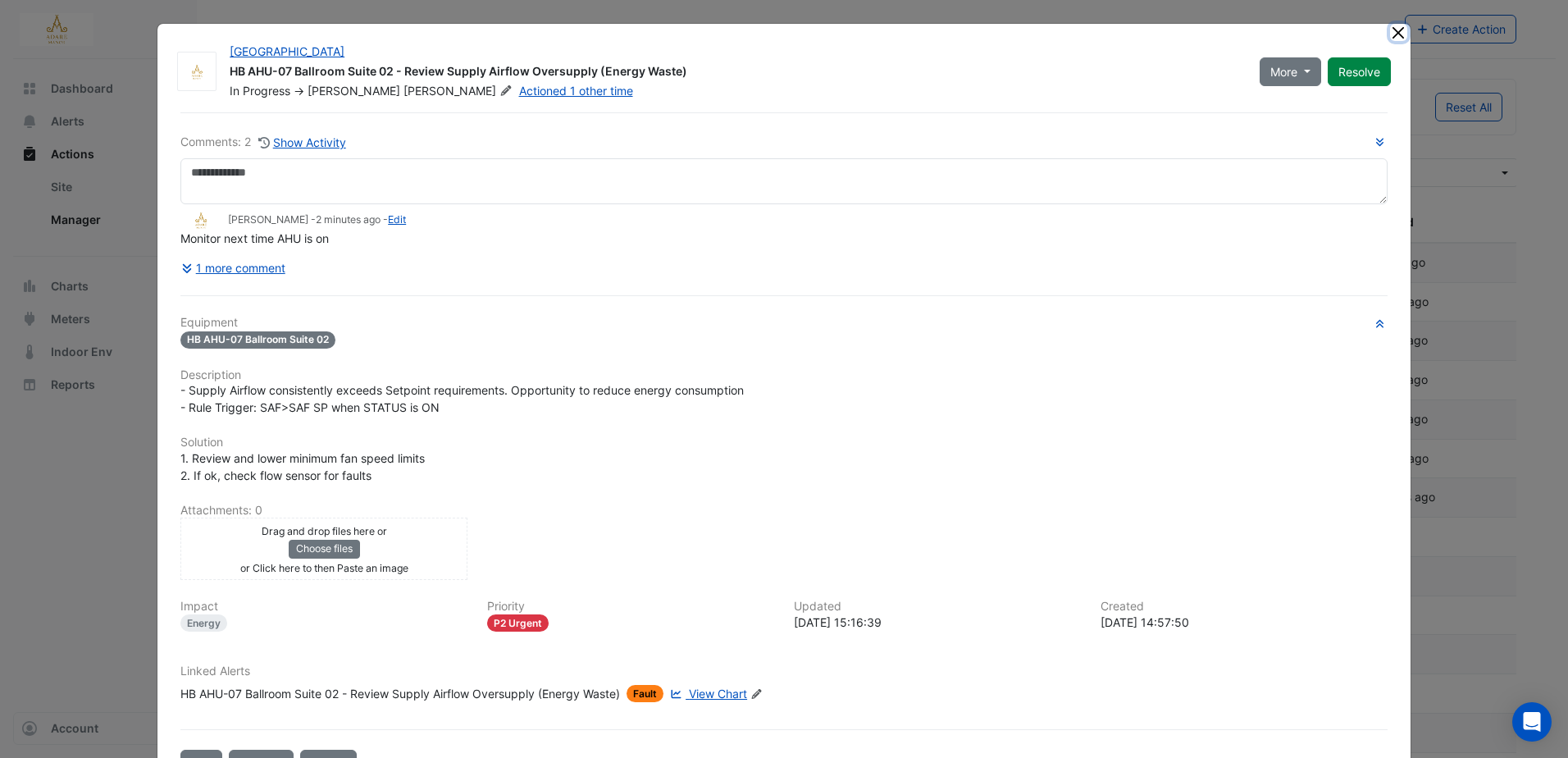
click at [1390, 30] on button "Close" at bounding box center [1399, 32] width 17 height 17
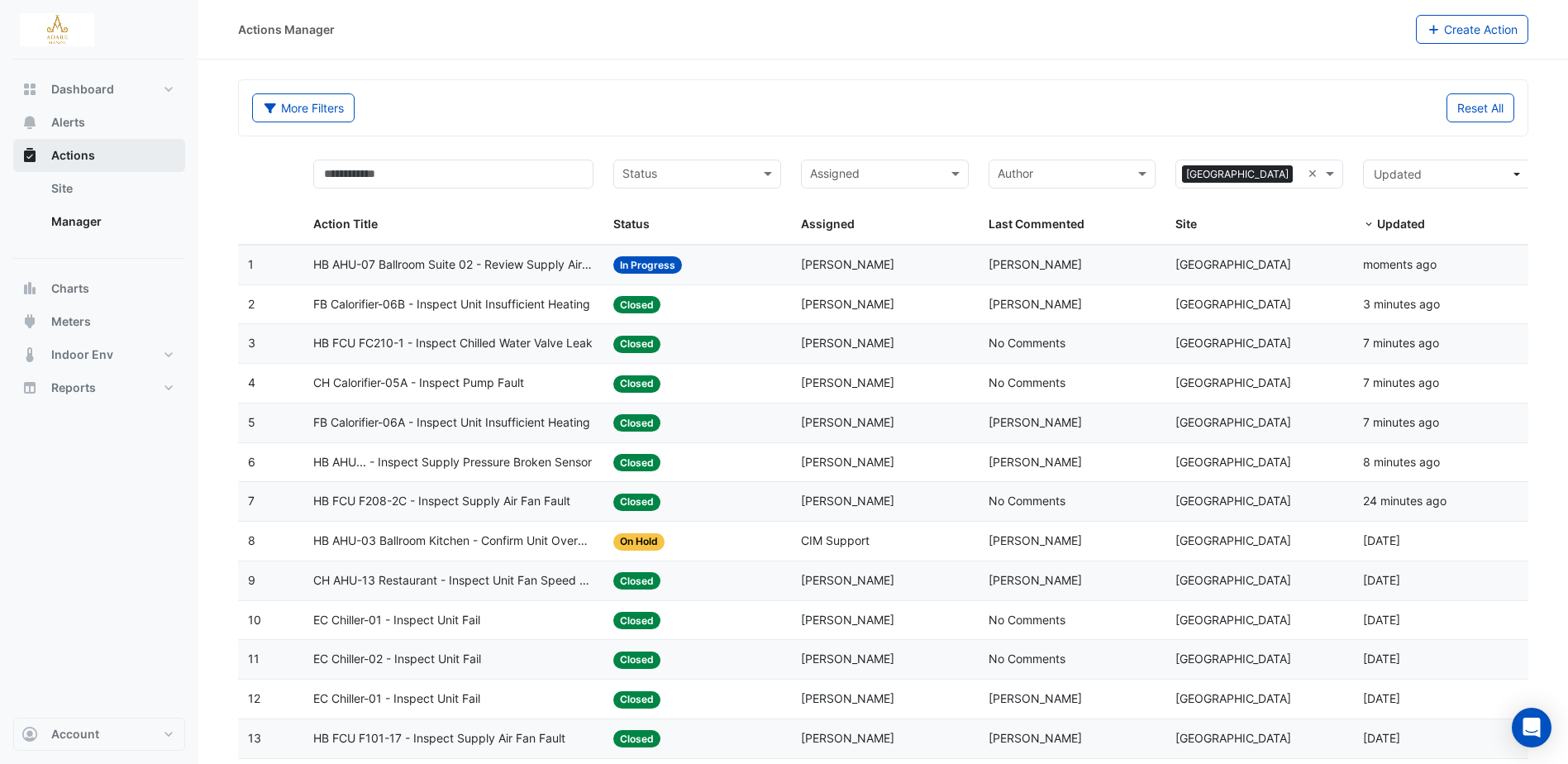
click at [82, 154] on span "Actions" at bounding box center [73, 155] width 44 height 16
click at [80, 218] on link "Manager" at bounding box center [111, 221] width 147 height 33
click at [75, 284] on span "Charts" at bounding box center [70, 288] width 38 height 16
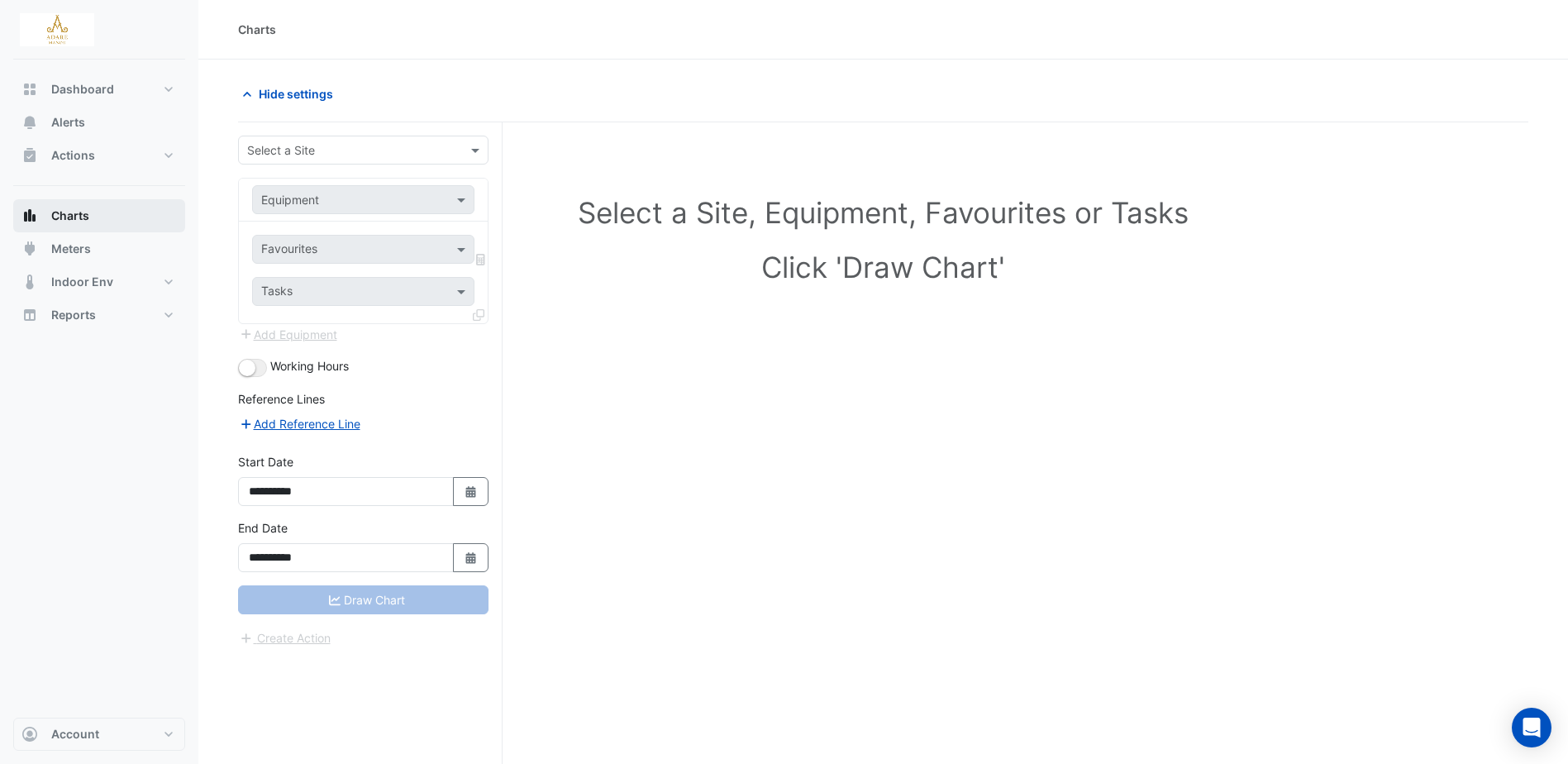
click at [73, 214] on span "Charts" at bounding box center [70, 215] width 38 height 16
click at [87, 150] on span "Actions" at bounding box center [73, 155] width 44 height 16
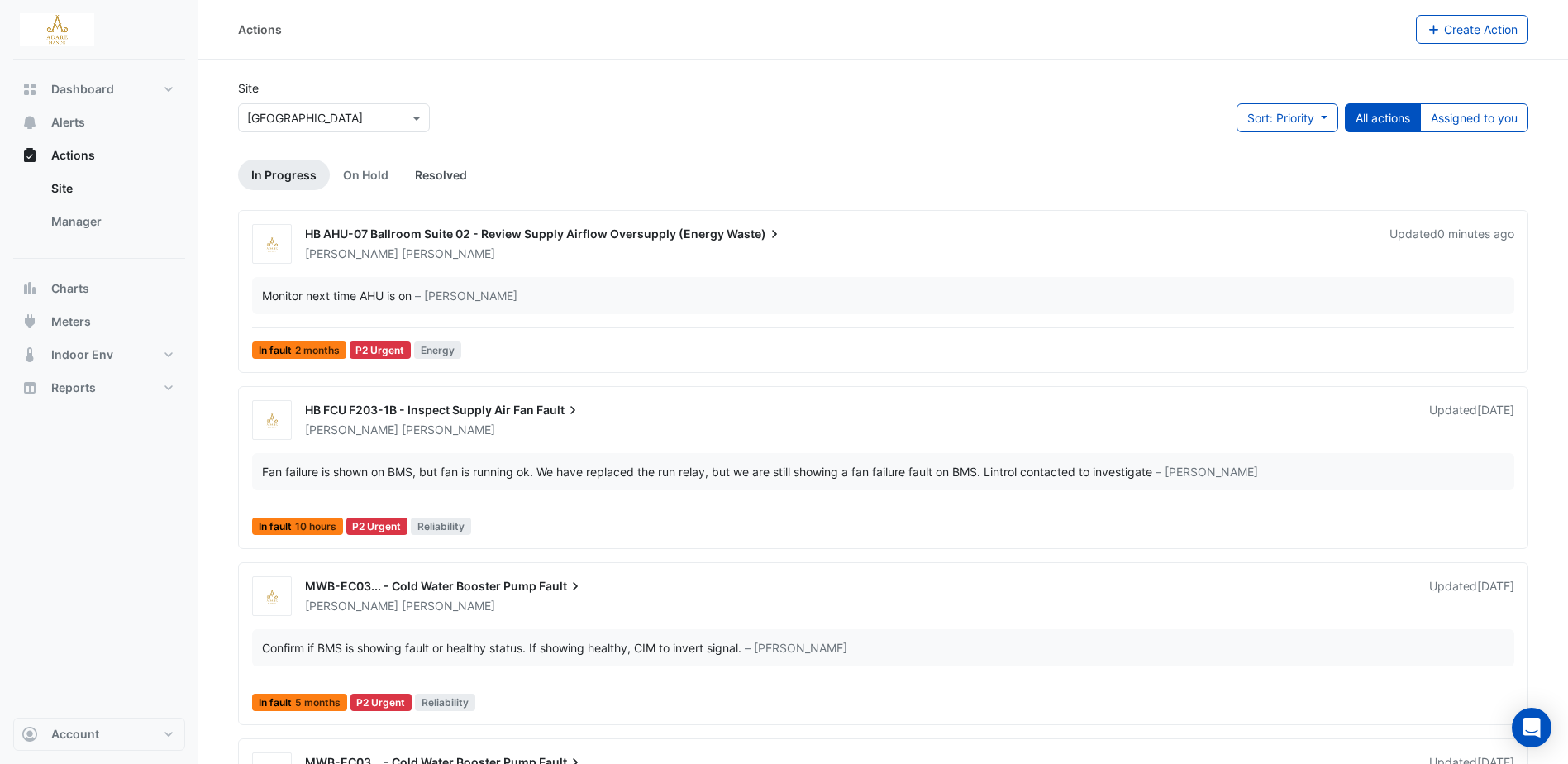
click at [444, 171] on link "Resolved" at bounding box center [441, 175] width 79 height 31
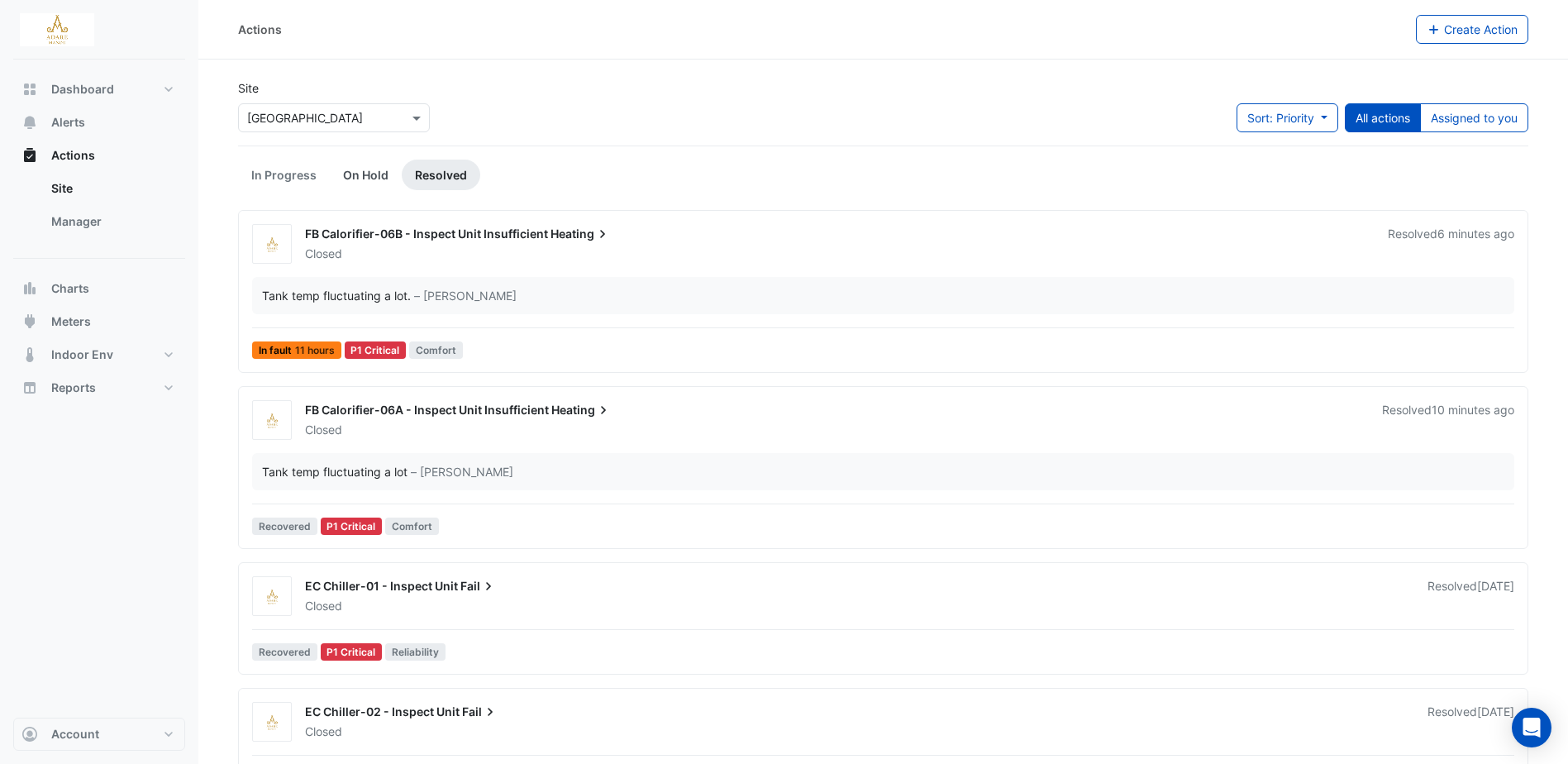
click at [375, 174] on link "On Hold" at bounding box center [366, 175] width 72 height 31
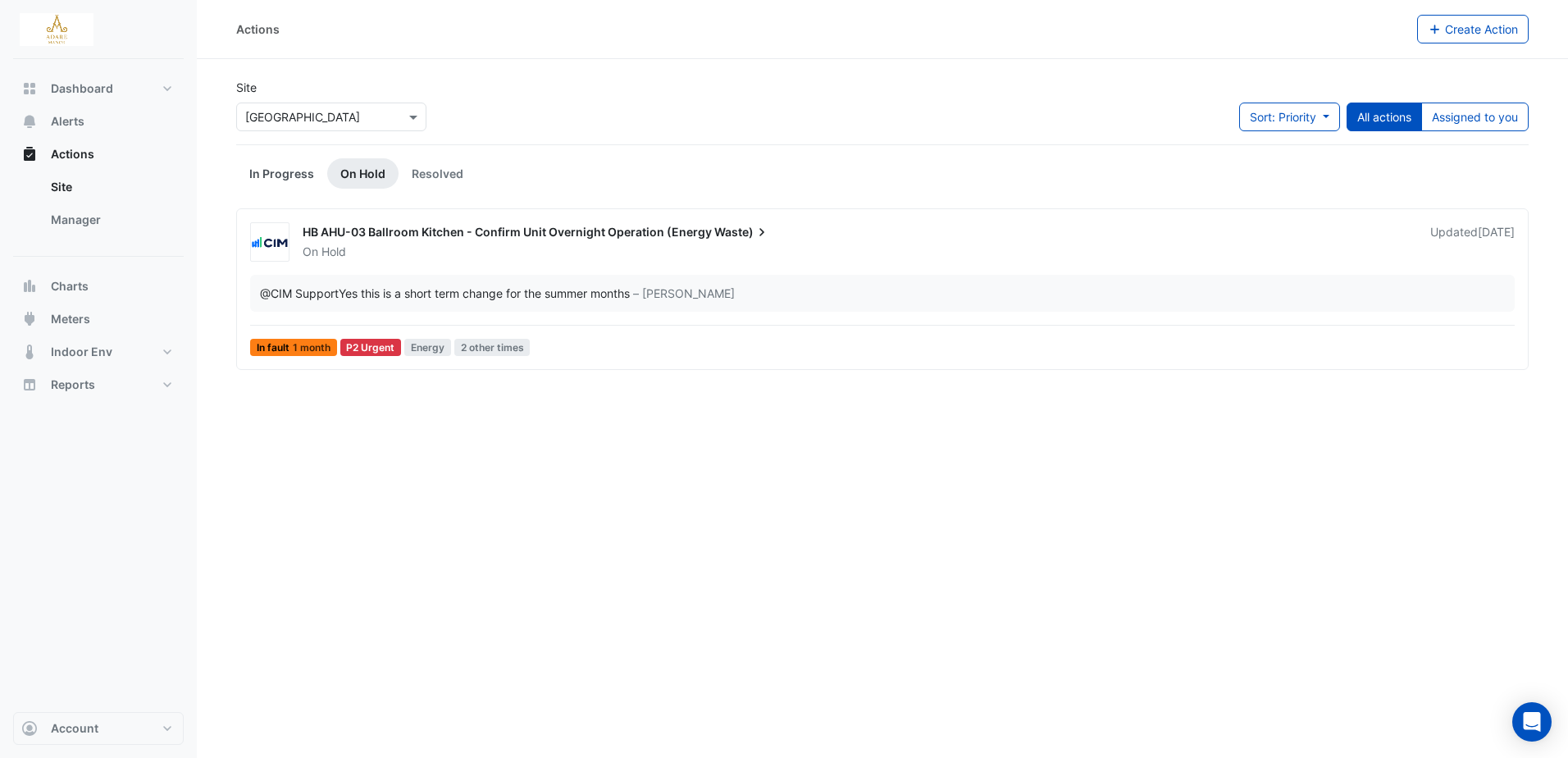
click at [251, 166] on link "In Progress" at bounding box center [281, 173] width 91 height 31
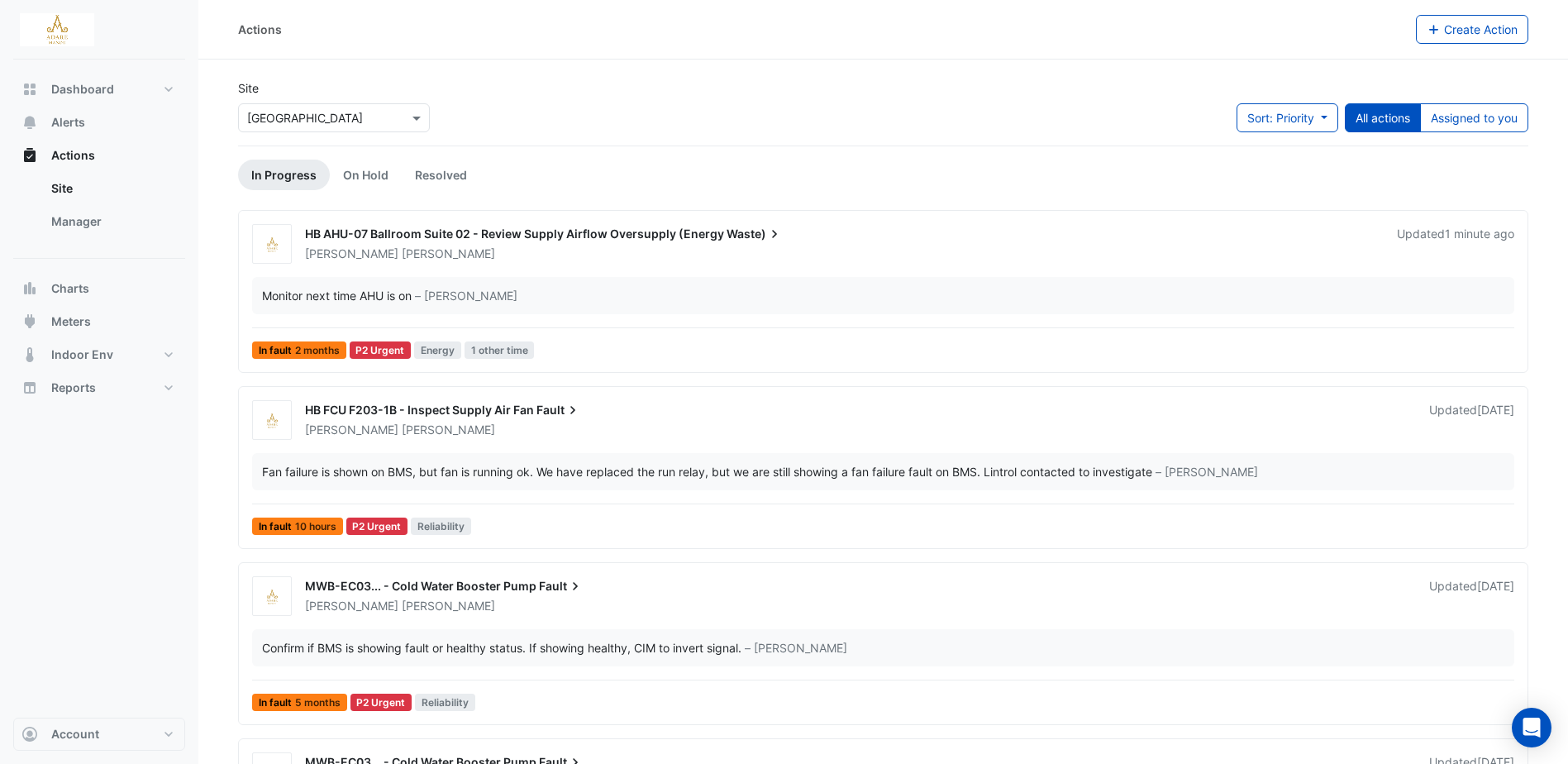
click at [1392, 115] on button "All actions" at bounding box center [1382, 118] width 76 height 29
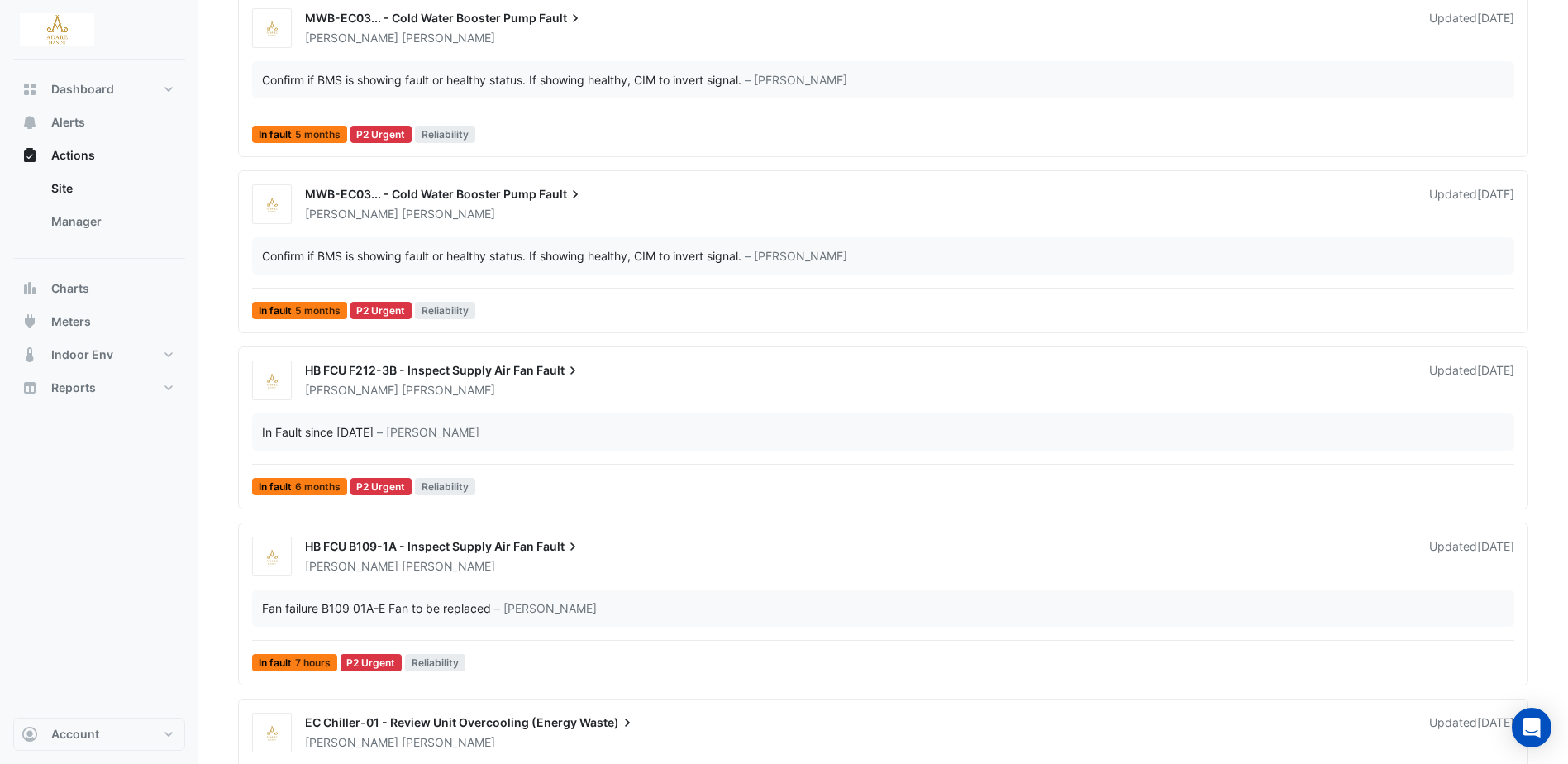
scroll to position [578, 0]
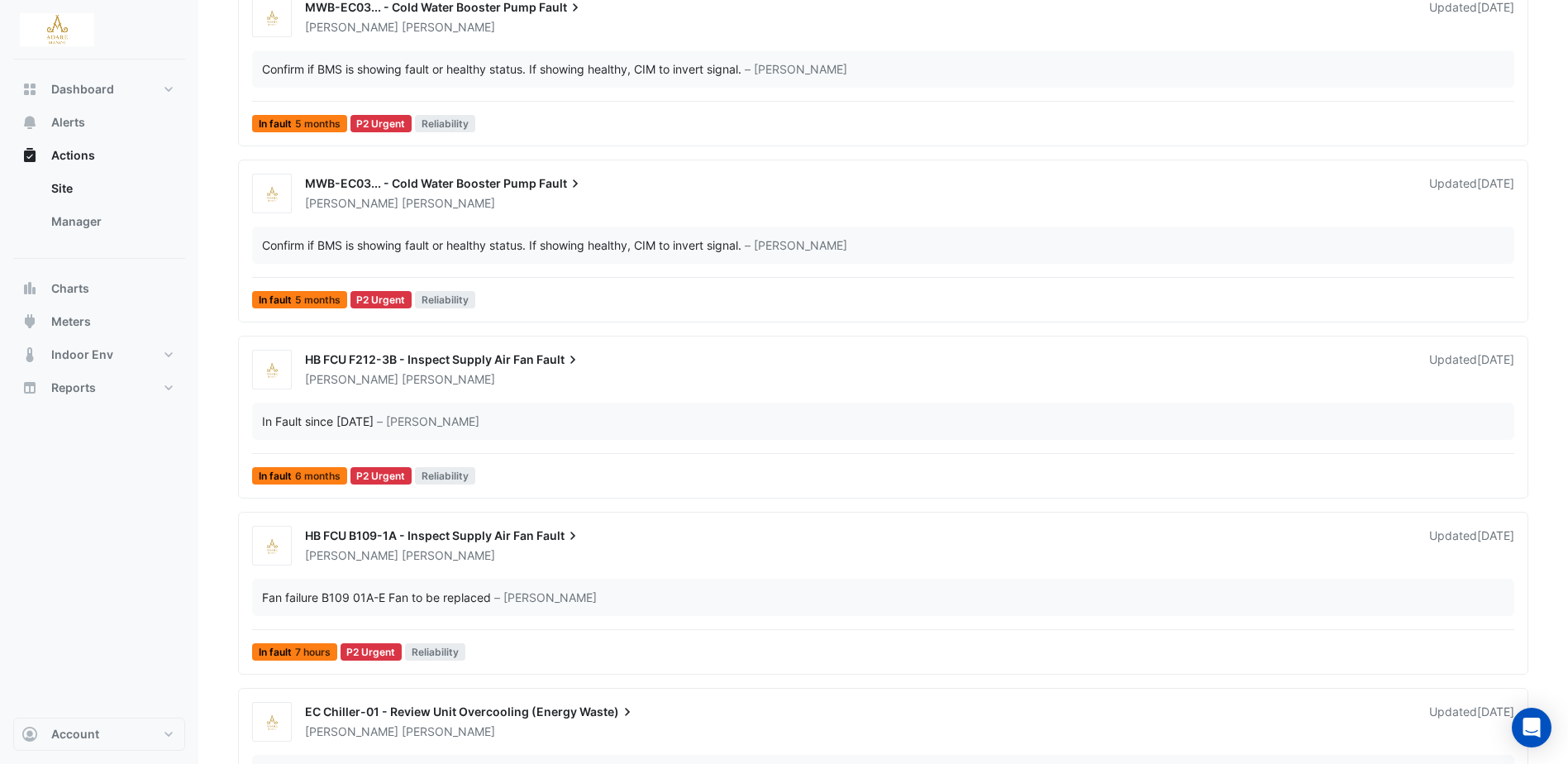
click at [486, 358] on span "HB FCU F212-3B - Inspect Supply Air Fan" at bounding box center [419, 359] width 229 height 14
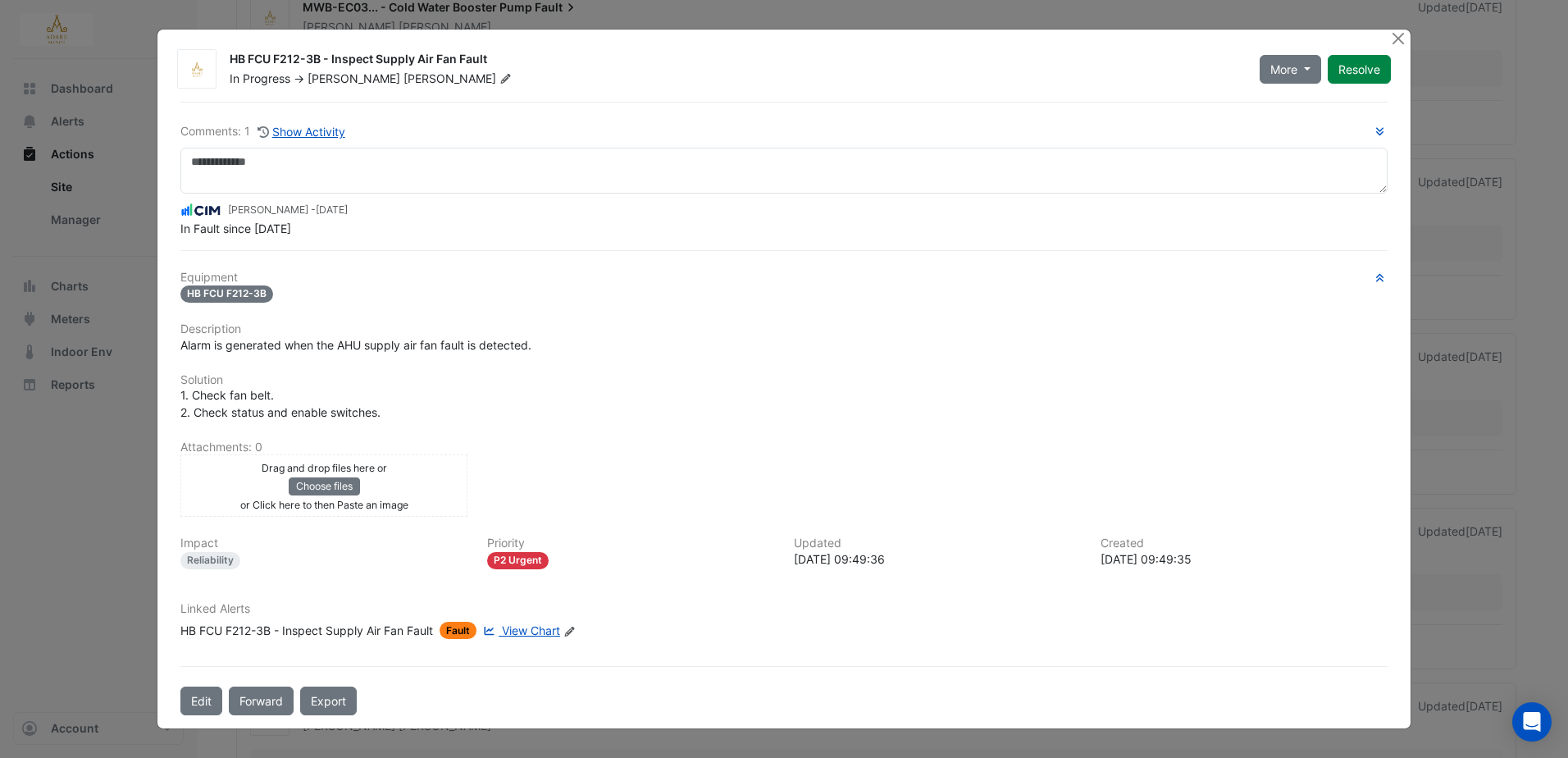
click at [531, 633] on span "View Chart" at bounding box center [531, 630] width 59 height 14
click at [84, 455] on ngb-modal-window "HB FCU F212-3B - Inspect Supply Air Fan Fault In Progress -> Eddie Reale More O…" at bounding box center [784, 379] width 1568 height 758
click at [1404, 37] on button "Close" at bounding box center [1399, 38] width 17 height 17
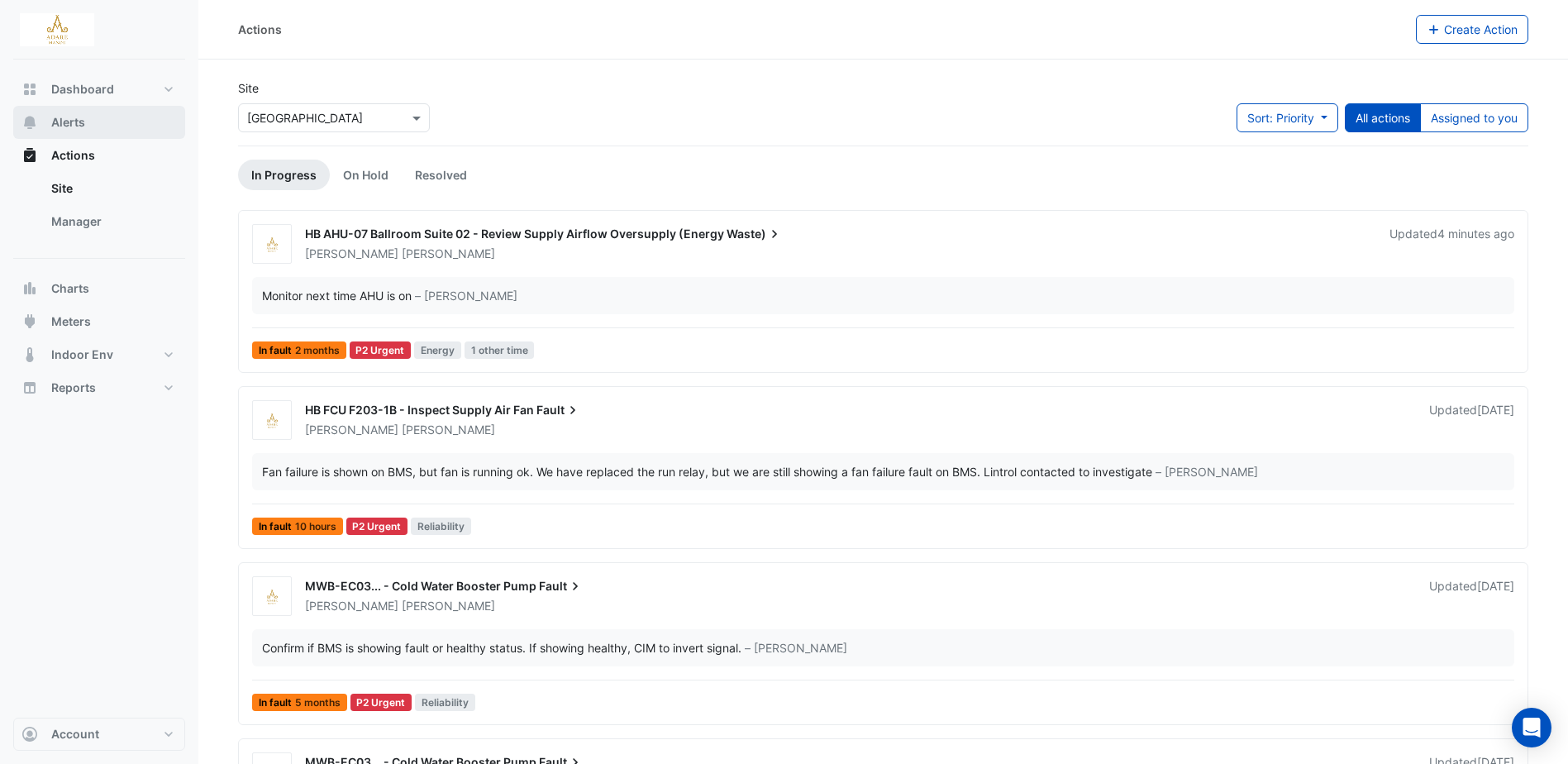
click at [75, 122] on span "Alerts" at bounding box center [69, 122] width 34 height 16
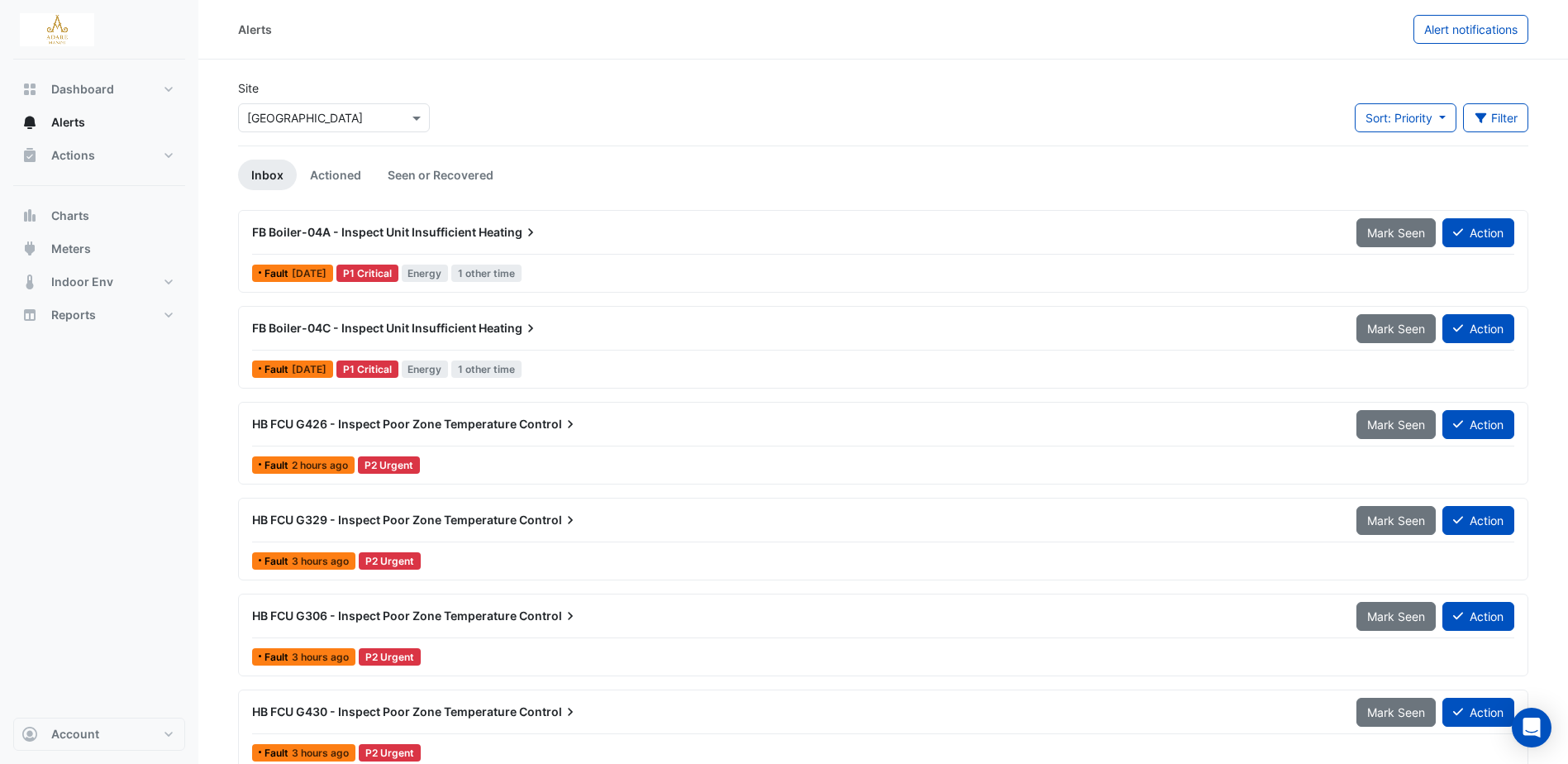
click at [447, 231] on span "FB Boiler-04A - Inspect Unit Insufficient" at bounding box center [364, 231] width 224 height 14
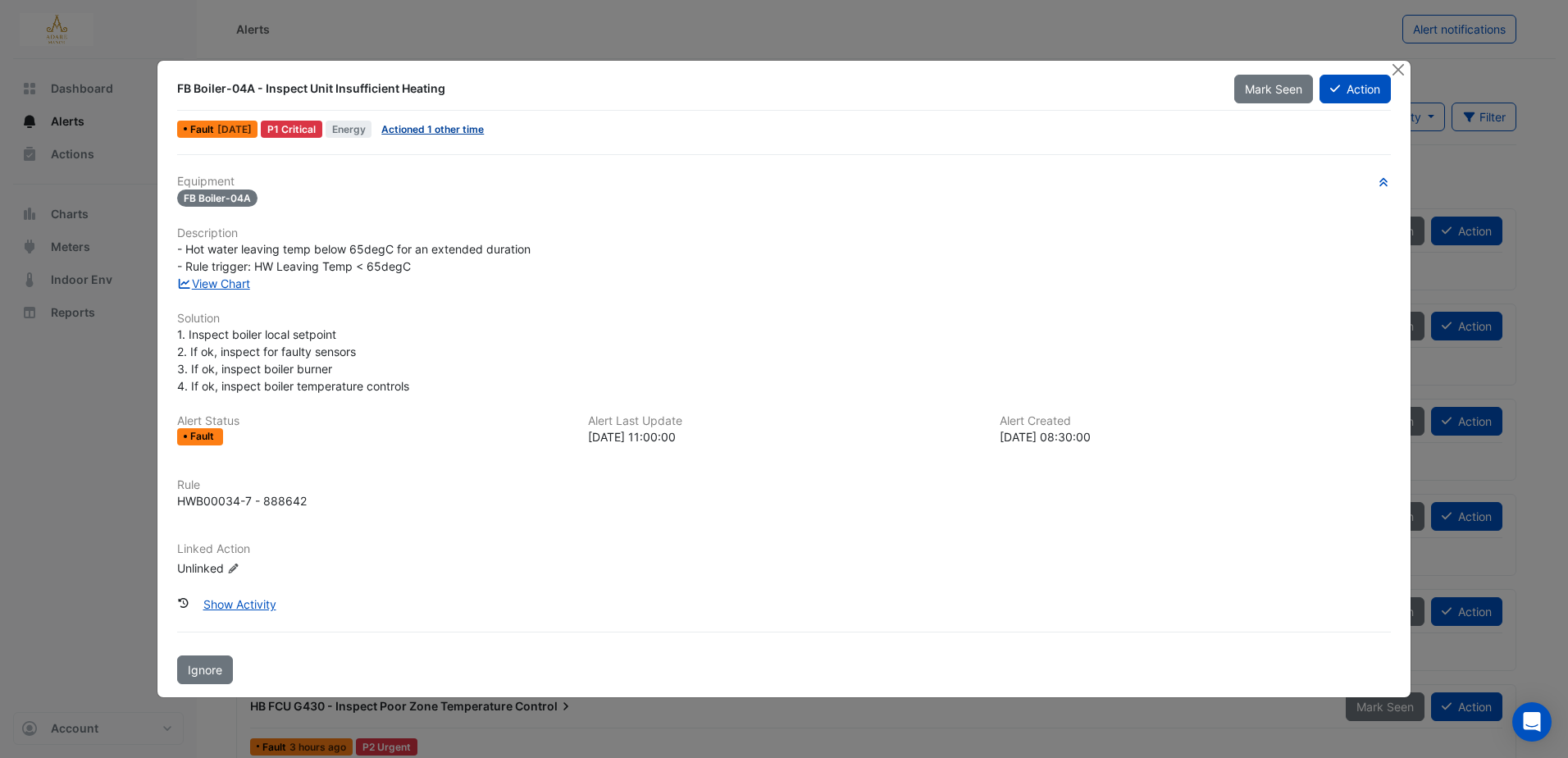
click at [433, 130] on link "Actioned 1 other time" at bounding box center [433, 129] width 103 height 12
click at [242, 282] on link "View Chart" at bounding box center [213, 283] width 73 height 14
click at [1395, 64] on button "Close" at bounding box center [1399, 69] width 17 height 17
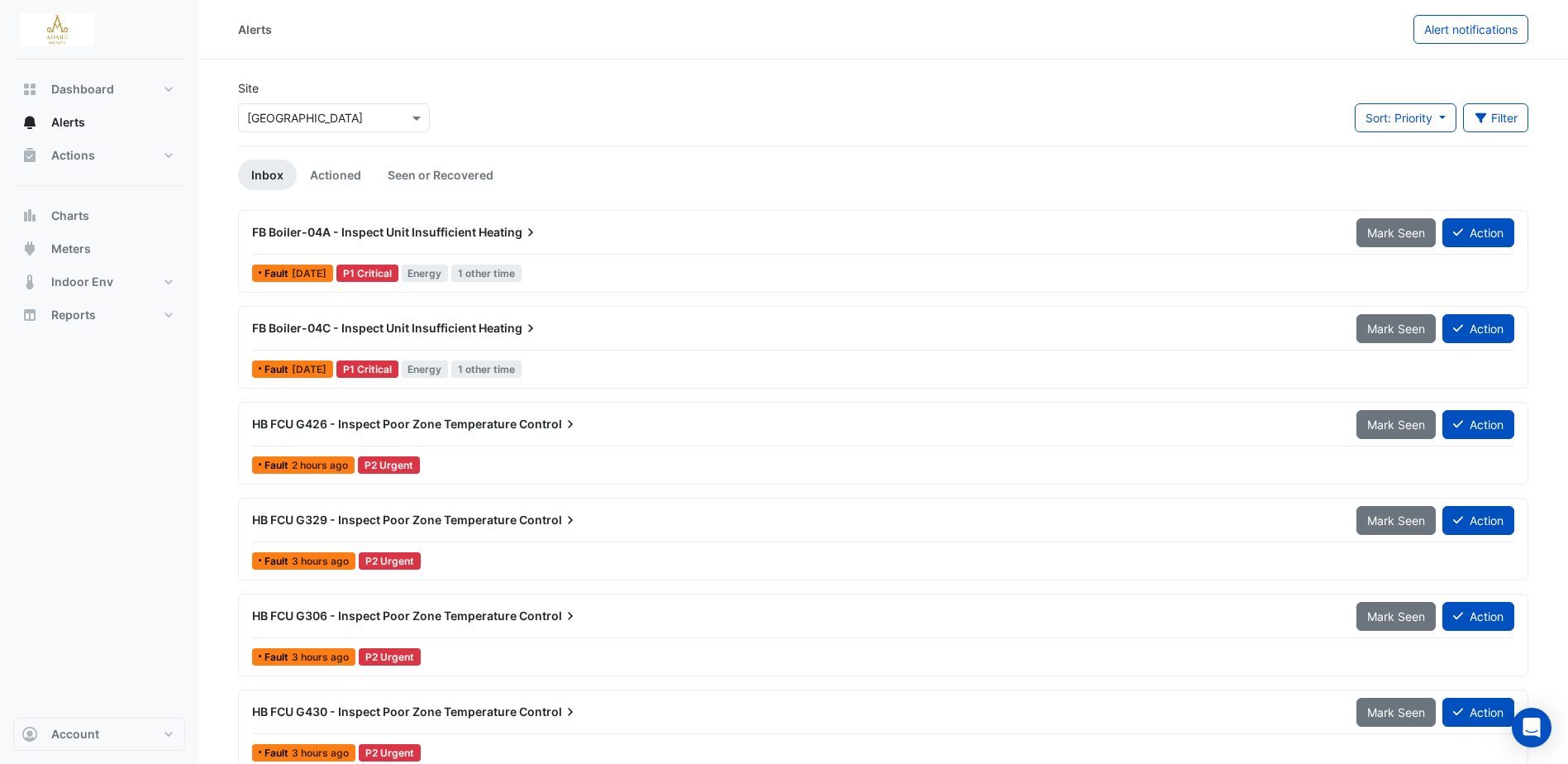
click at [436, 326] on span "FB Boiler-04C - Inspect Unit Insufficient" at bounding box center [364, 327] width 224 height 14
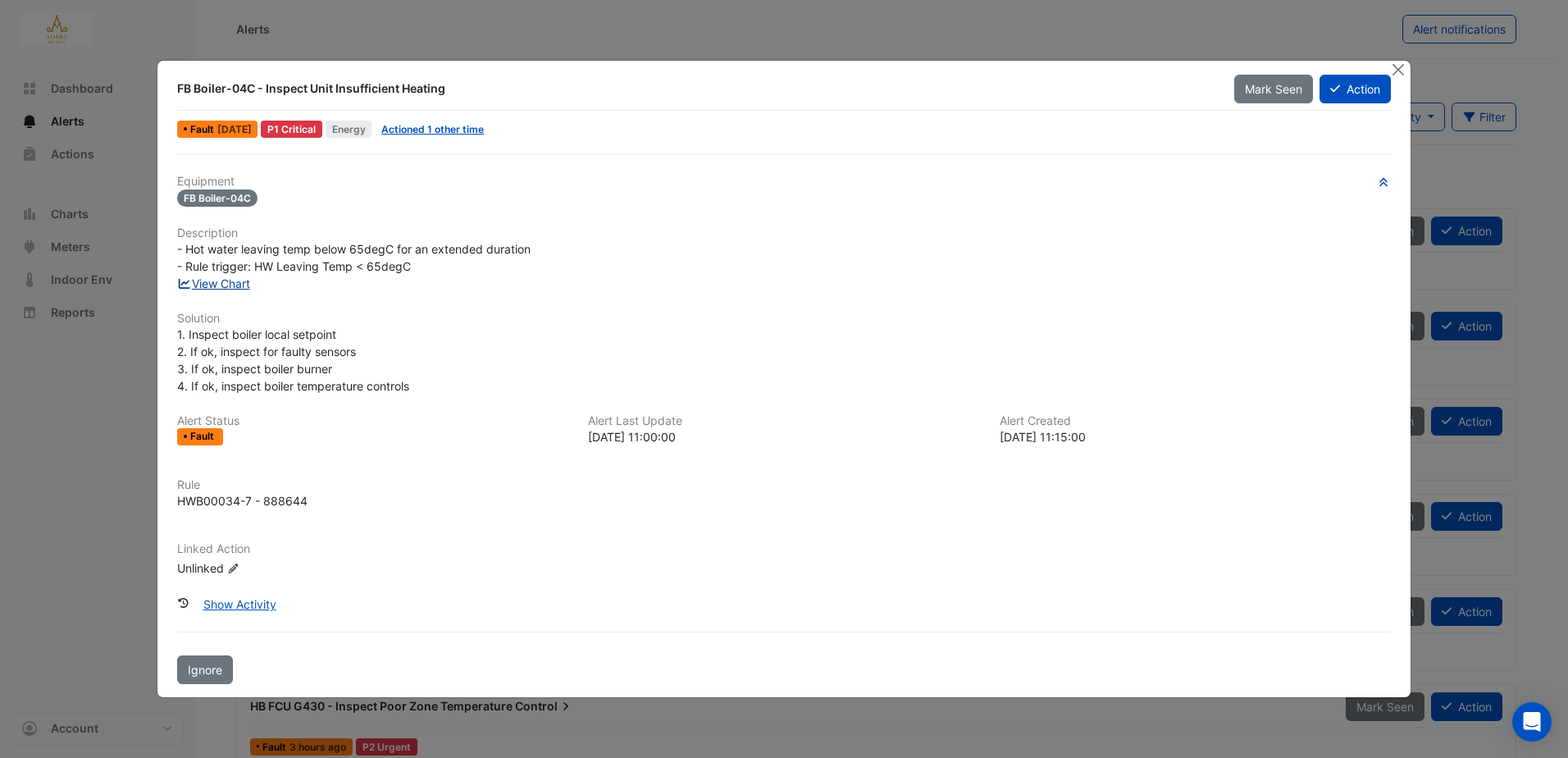
click at [232, 286] on link "View Chart" at bounding box center [213, 283] width 73 height 14
click at [1347, 91] on button "Action" at bounding box center [1356, 89] width 71 height 29
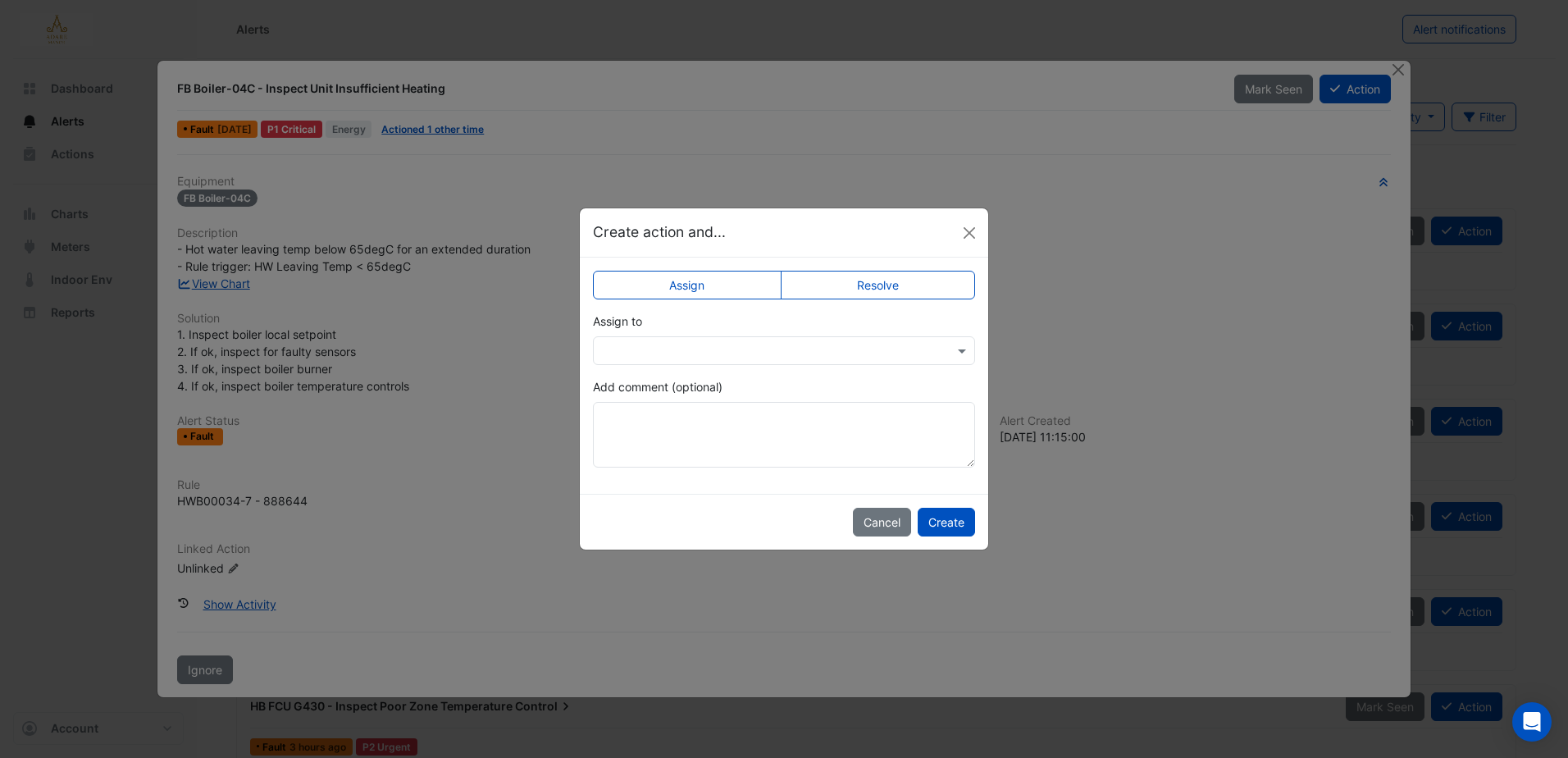
click at [707, 344] on input "text" at bounding box center [767, 351] width 331 height 17
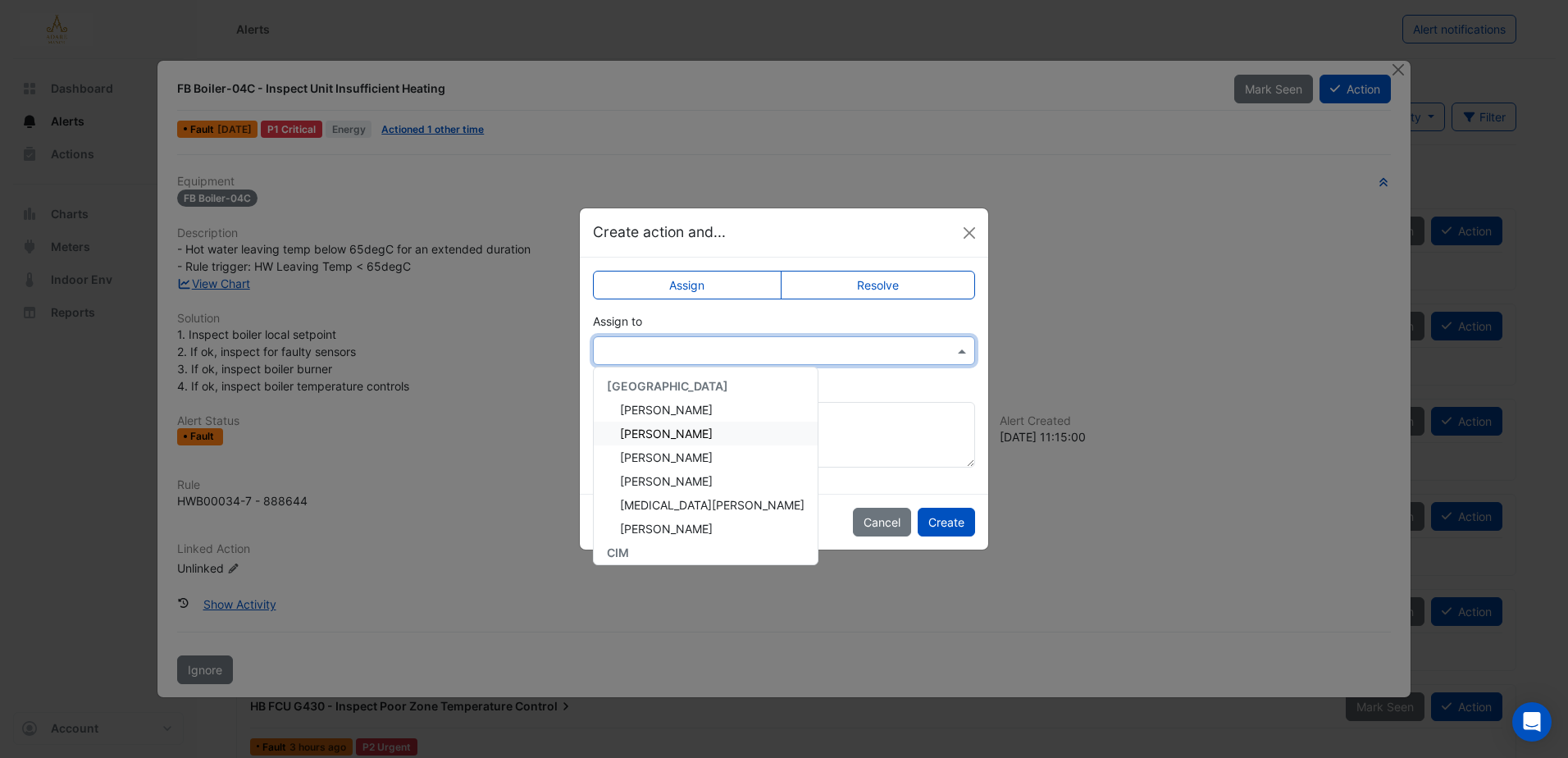
click at [691, 441] on div "Eddie Reale" at bounding box center [705, 433] width 224 height 24
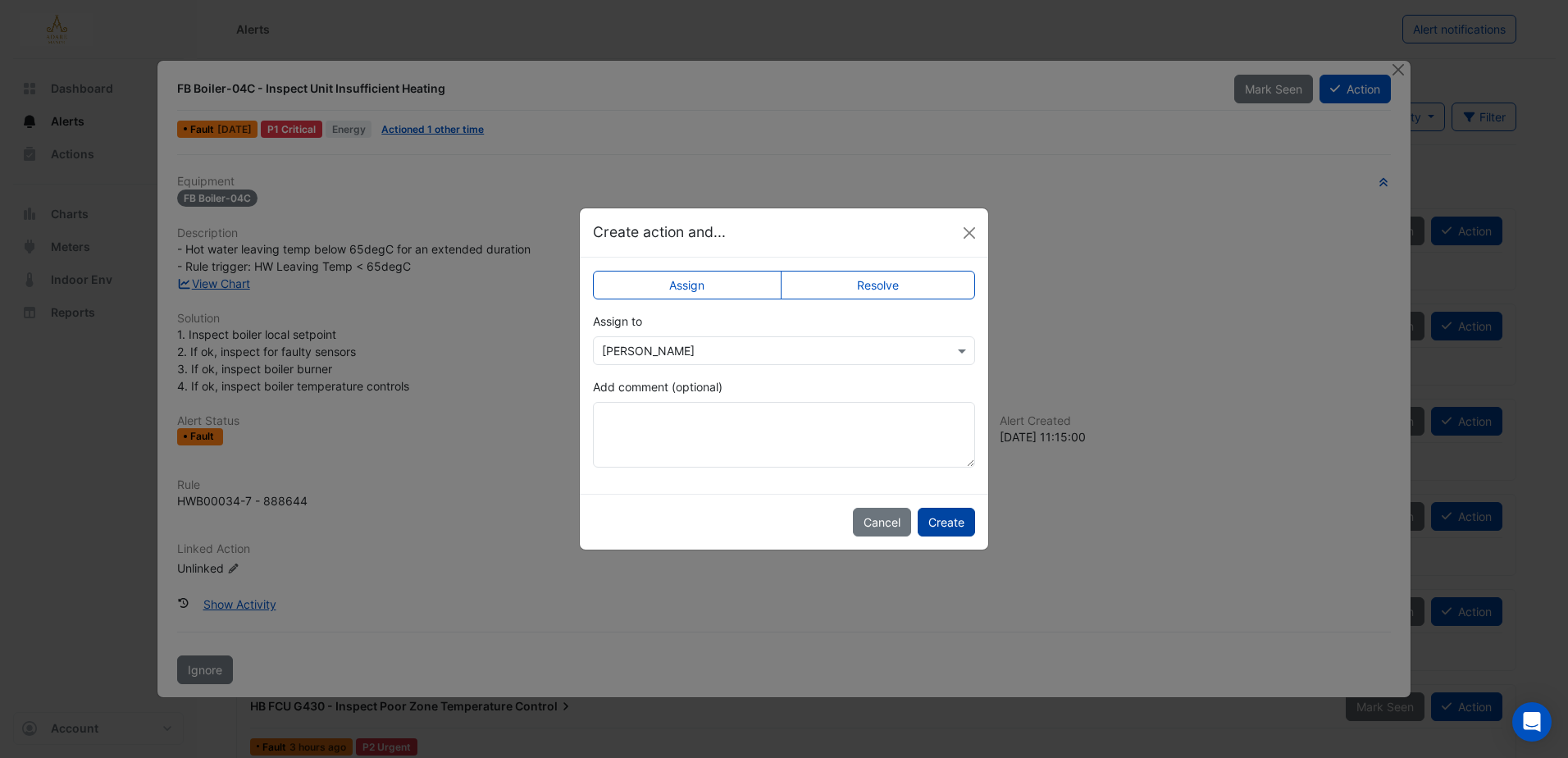
click at [950, 525] on button "Create" at bounding box center [947, 522] width 58 height 29
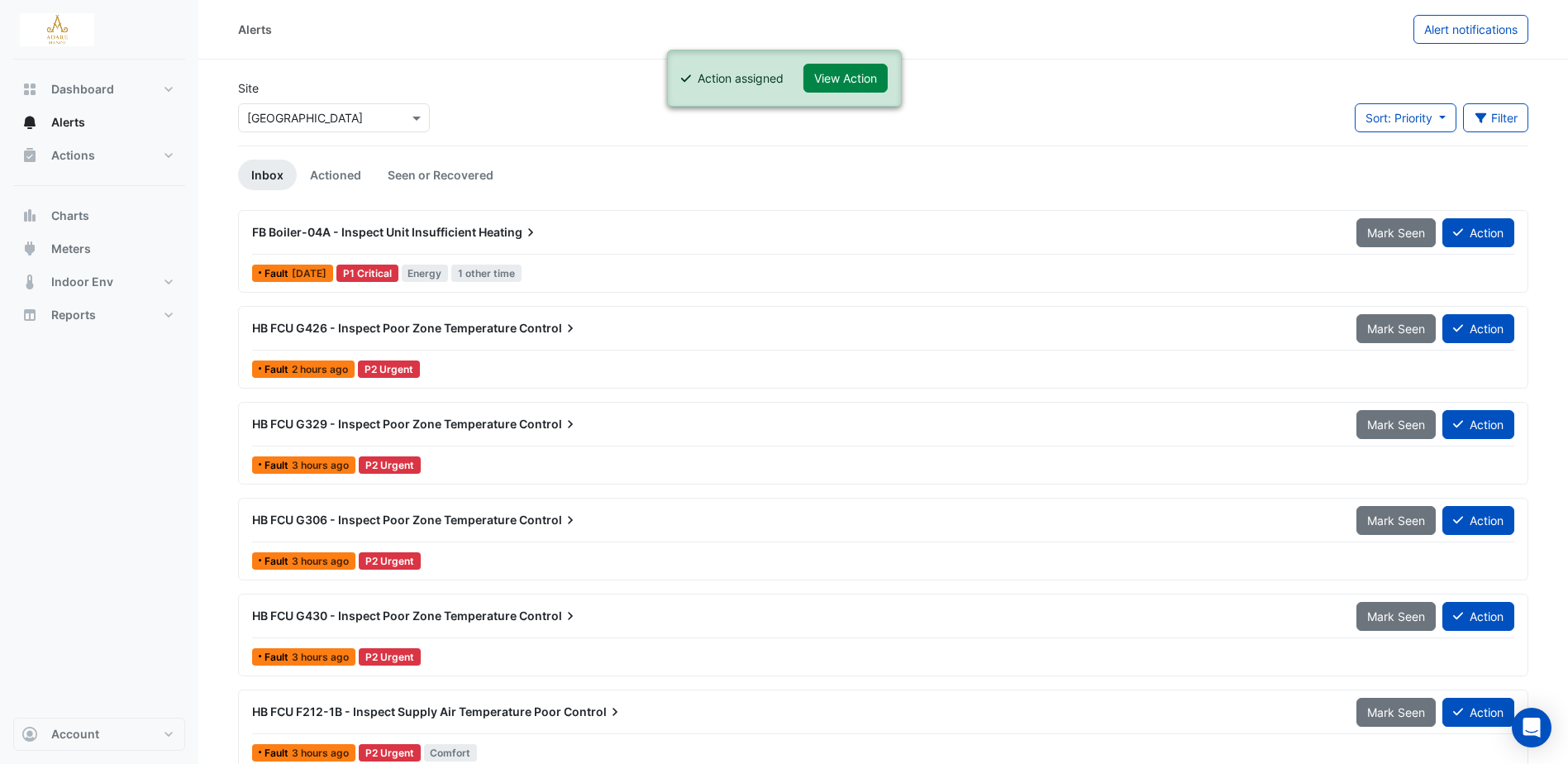
click at [385, 229] on span "FB Boiler-04A - Inspect Unit Insufficient" at bounding box center [364, 231] width 224 height 14
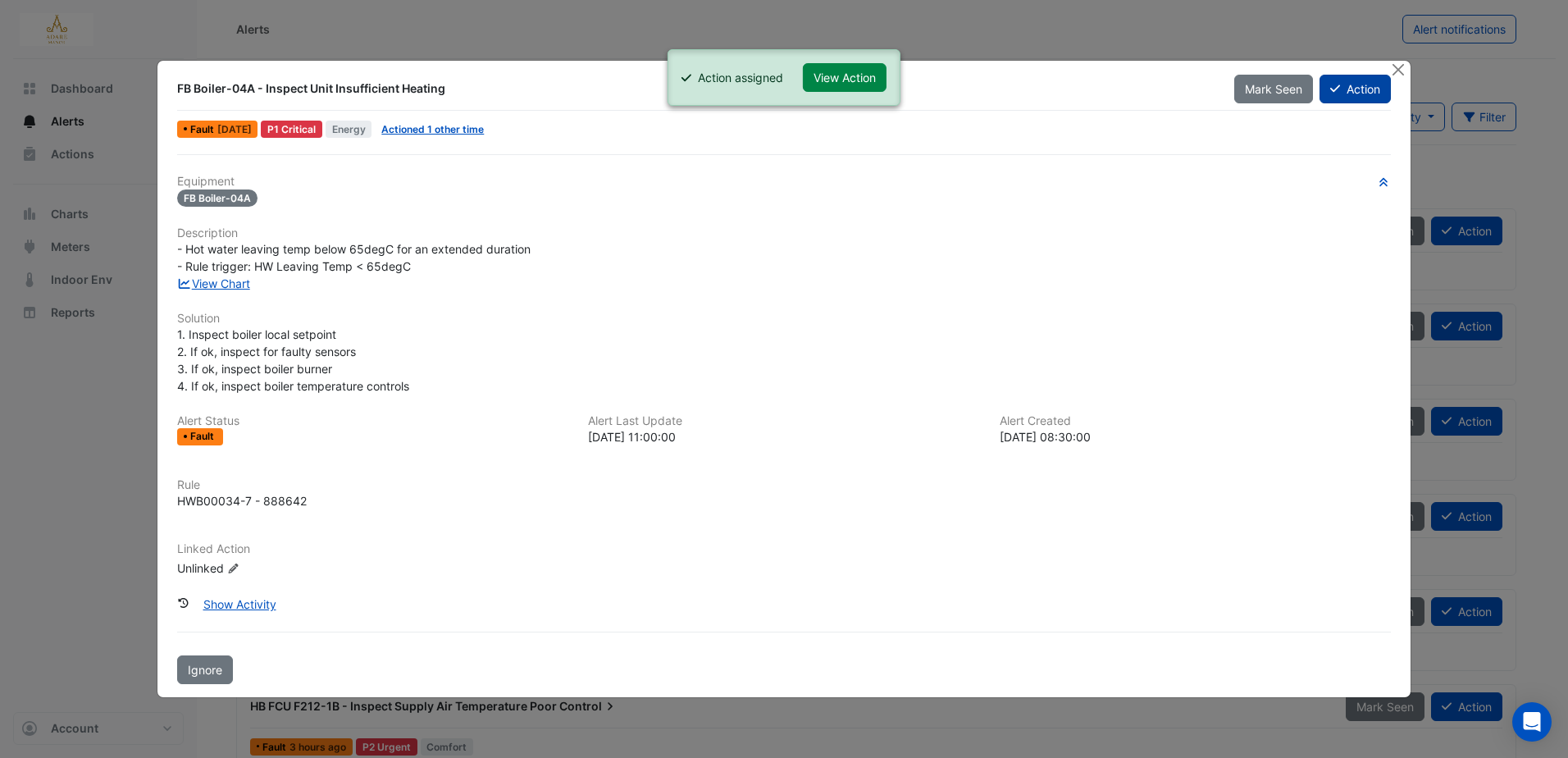
click at [1372, 92] on button "Action" at bounding box center [1356, 89] width 71 height 29
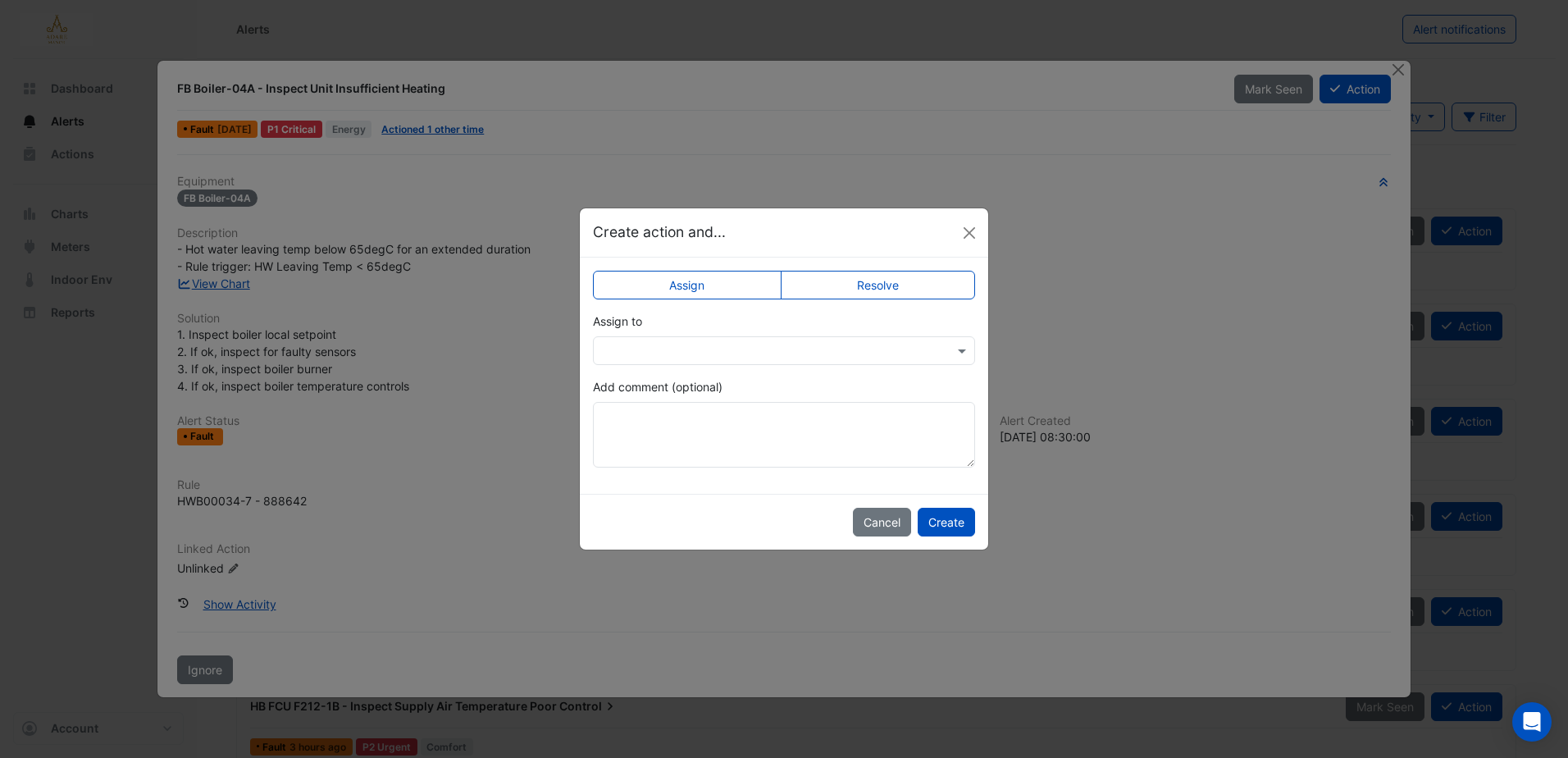
click at [710, 342] on input "text" at bounding box center [767, 351] width 331 height 17
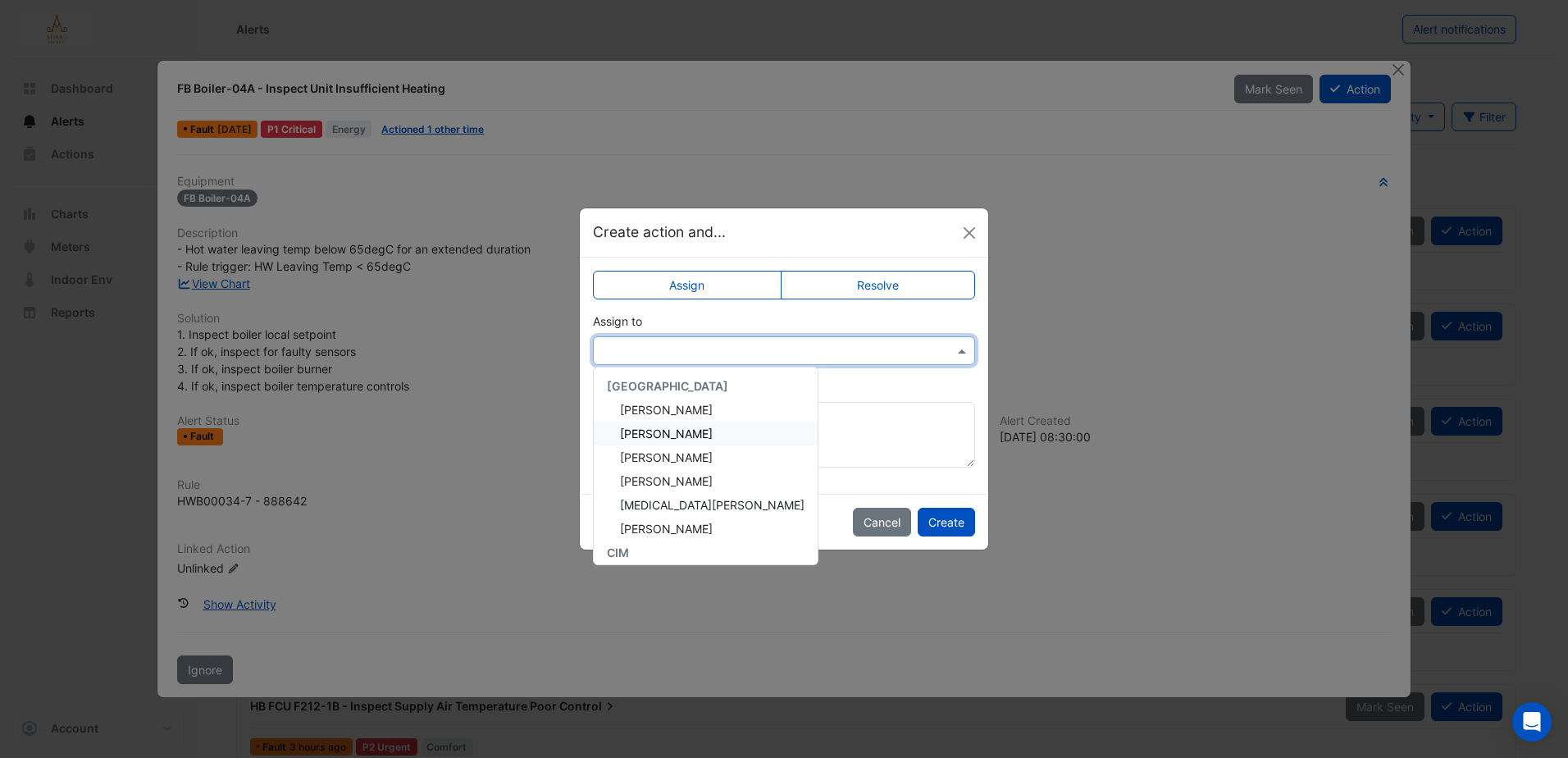
click at [683, 433] on span "Eddie Reale" at bounding box center [666, 433] width 93 height 14
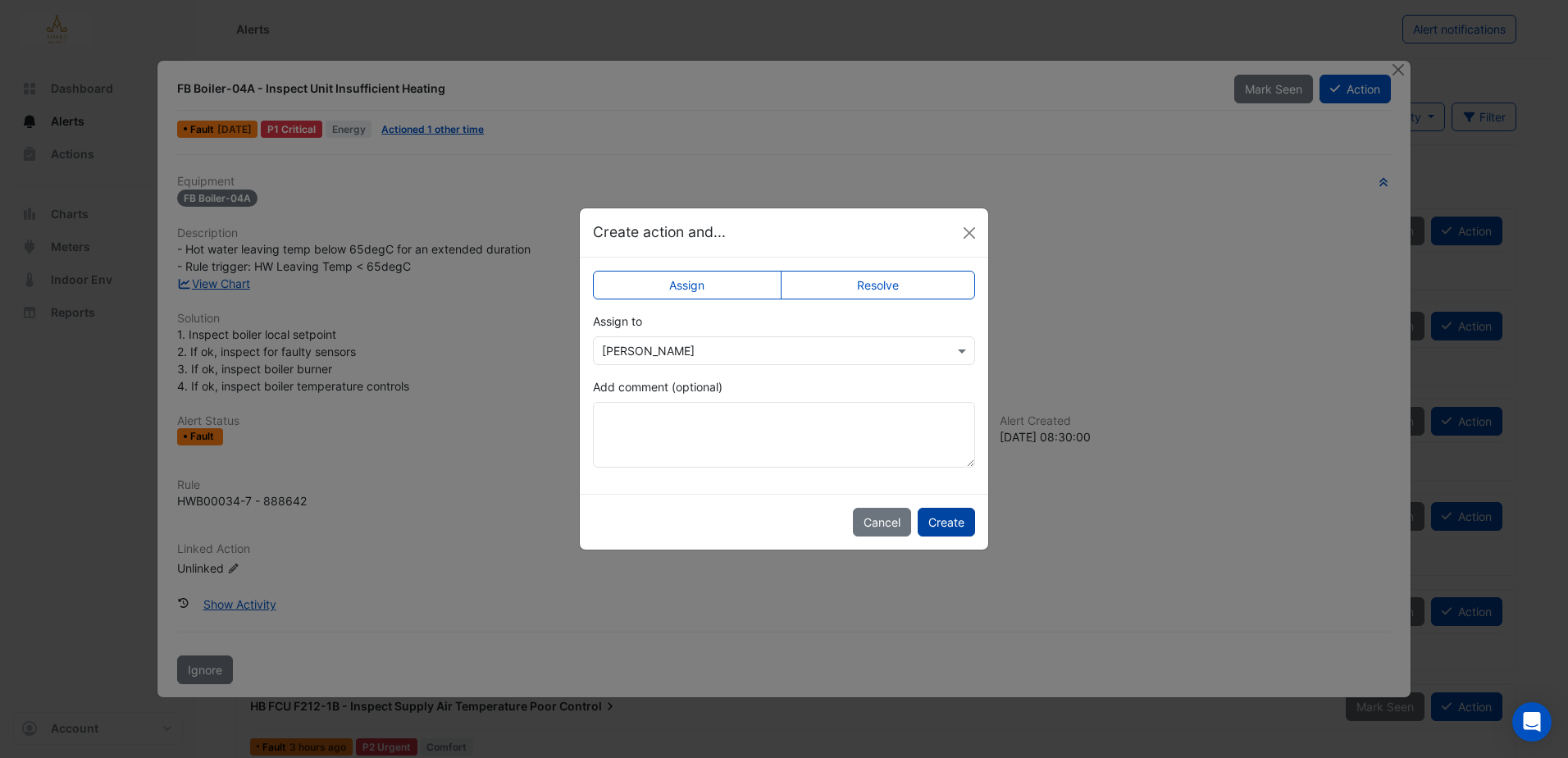
click at [956, 519] on button "Create" at bounding box center [947, 522] width 58 height 29
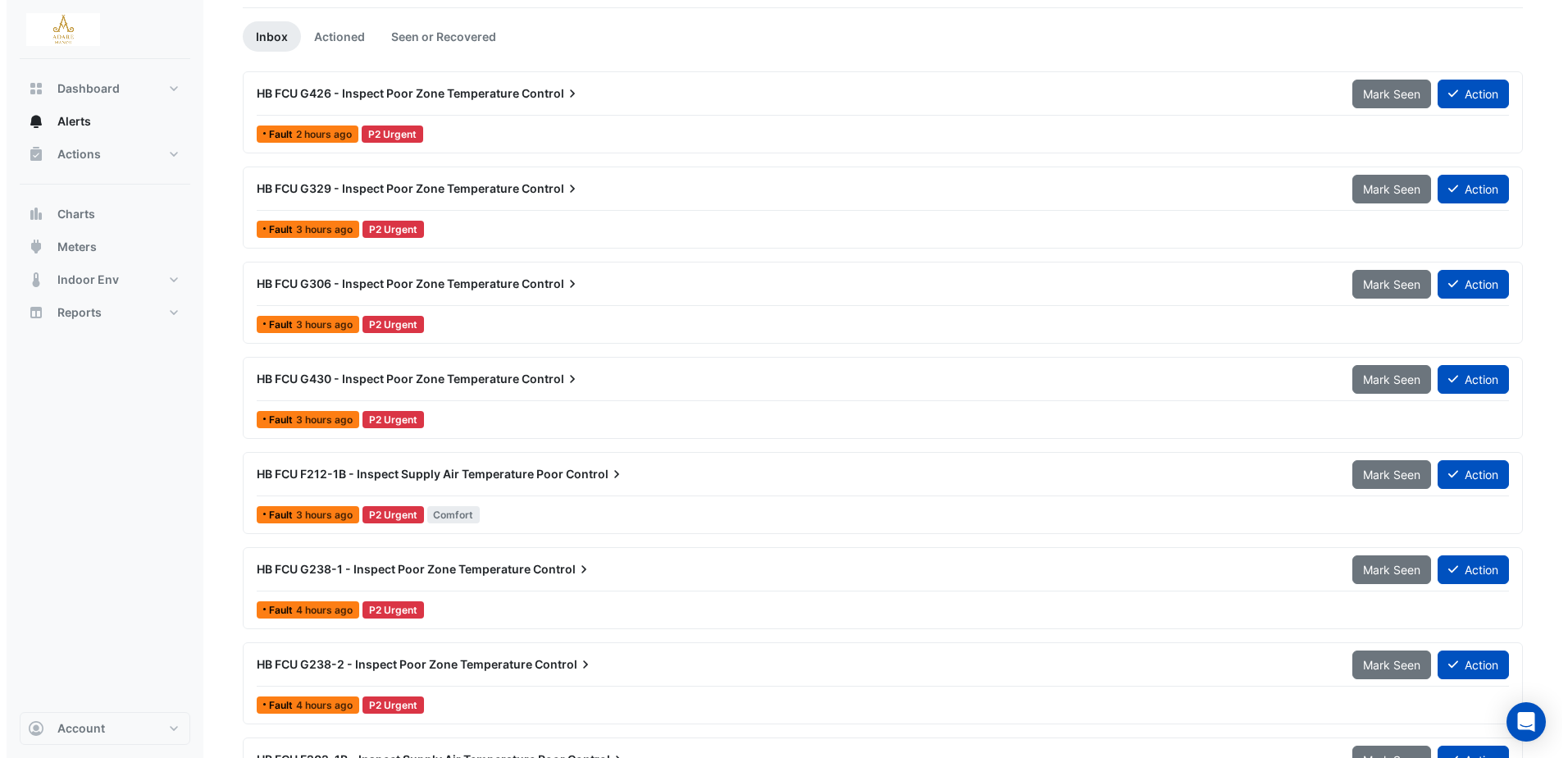
scroll to position [82, 0]
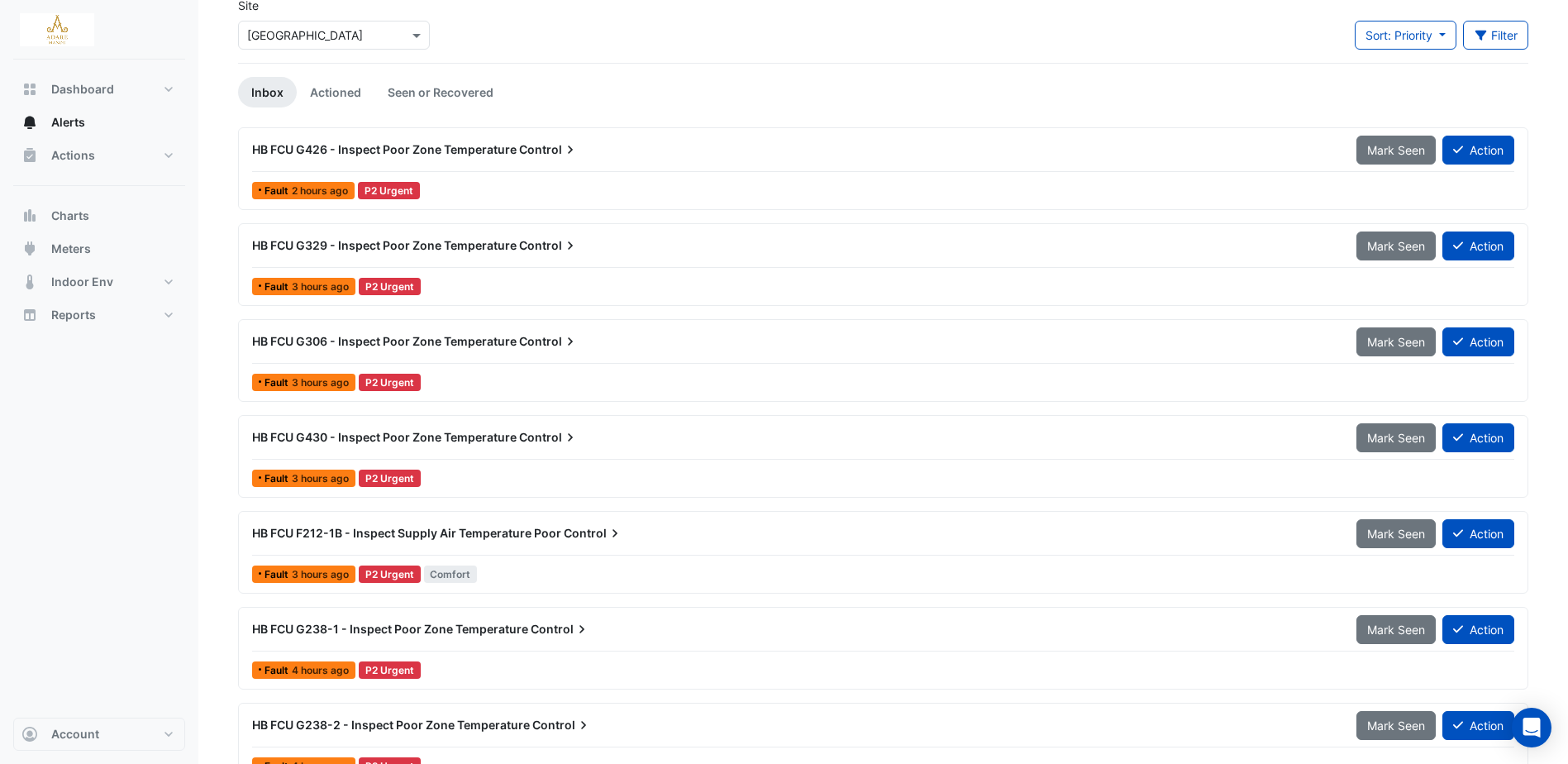
click at [462, 433] on span "HB FCU G430 - Inspect Poor Zone Temperature" at bounding box center [384, 437] width 265 height 14
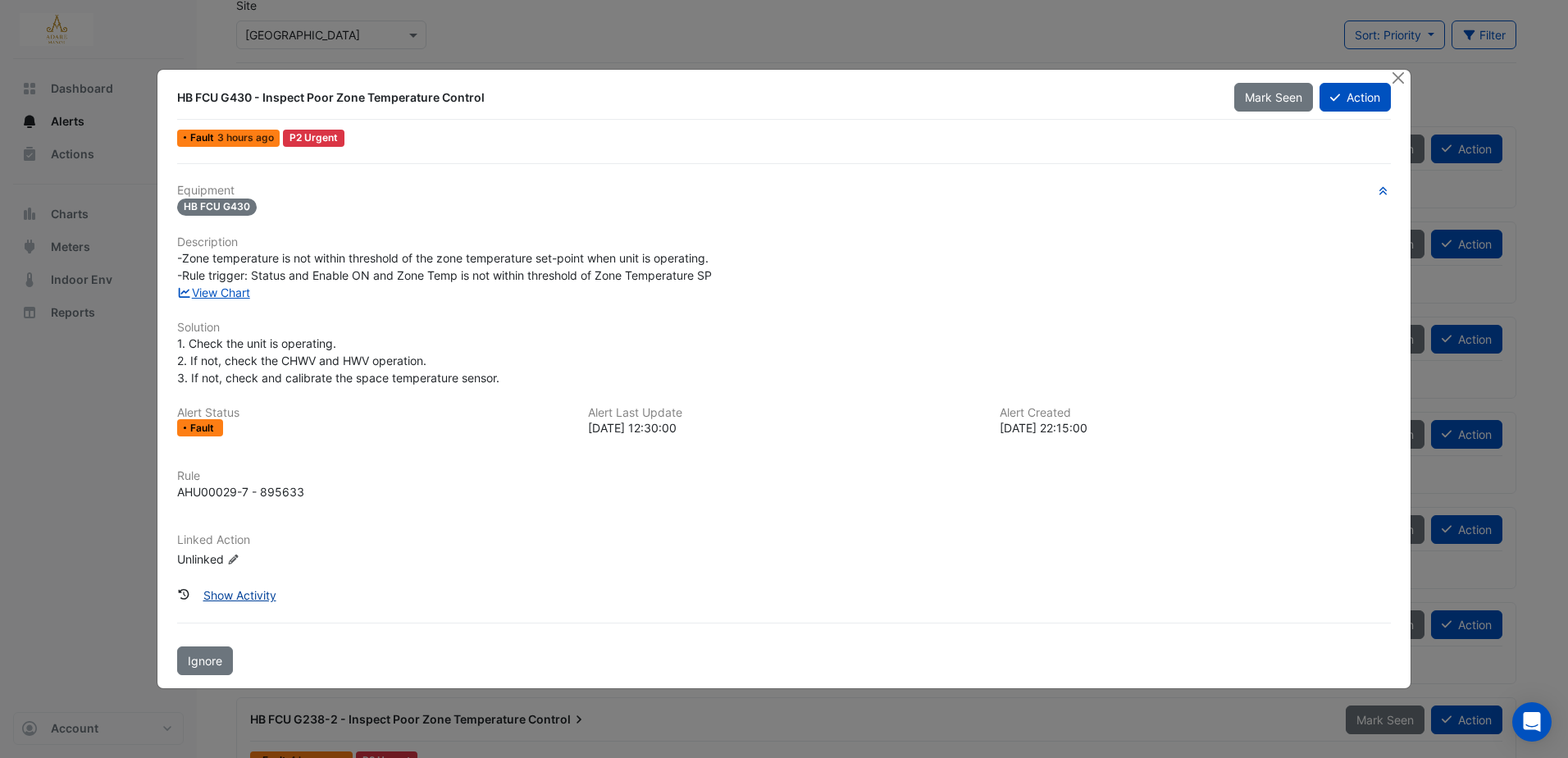
click at [260, 592] on button "Show Activity" at bounding box center [240, 595] width 94 height 29
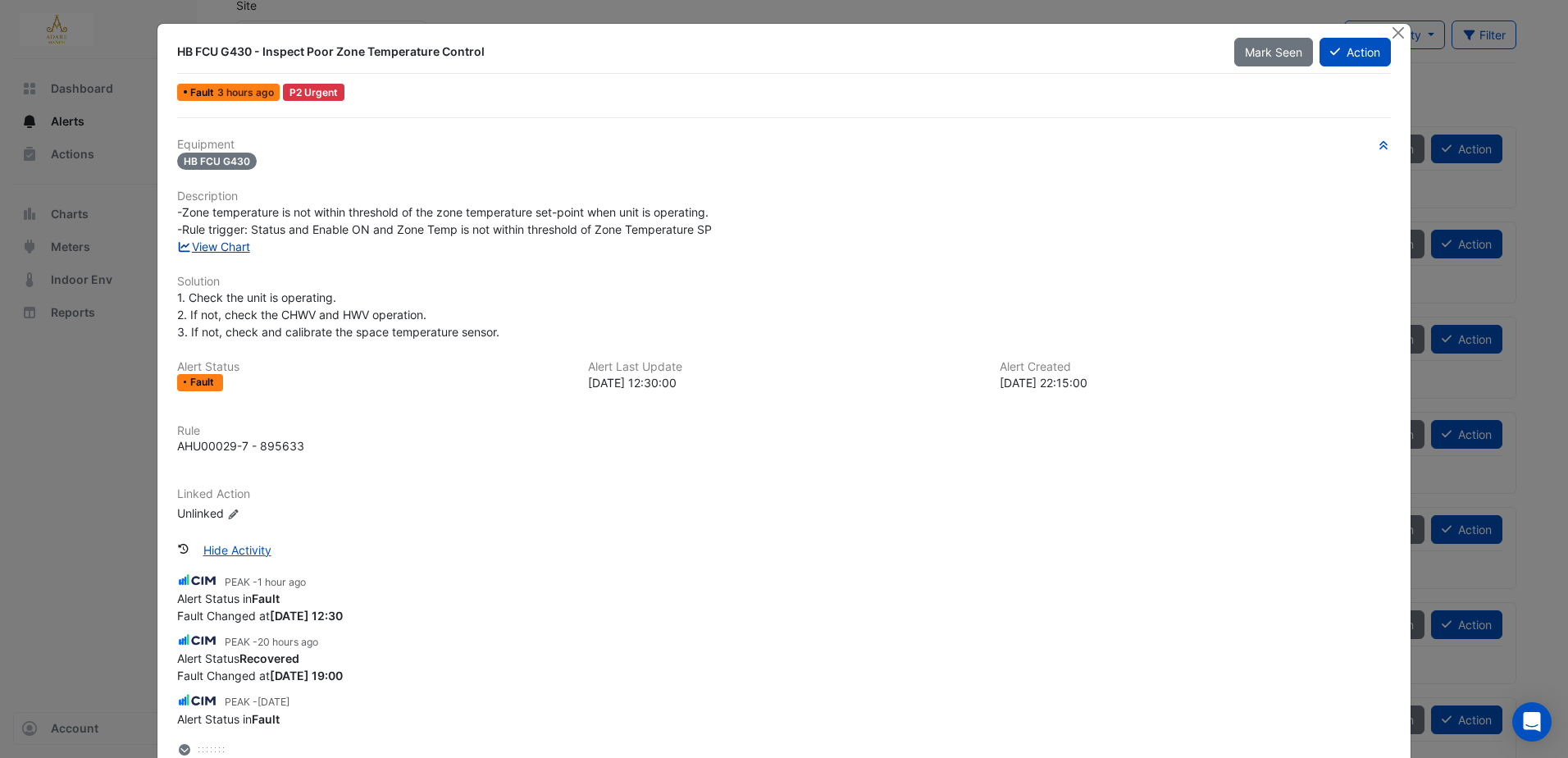
click at [232, 249] on link "View Chart" at bounding box center [213, 246] width 73 height 14
click at [1394, 33] on button "Close" at bounding box center [1399, 32] width 17 height 17
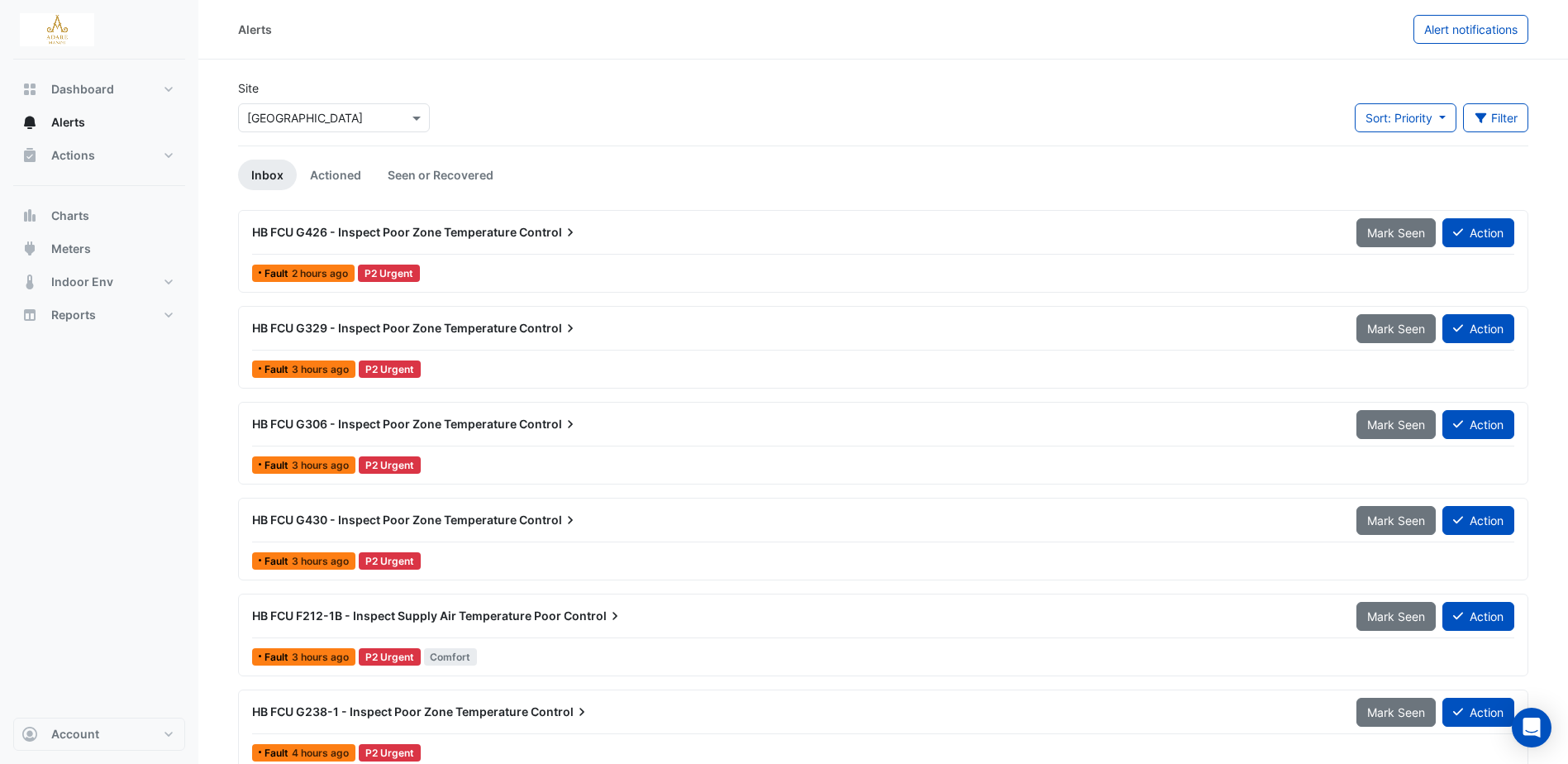
click at [478, 231] on span "HB FCU G426 - Inspect Poor Zone Temperature" at bounding box center [384, 231] width 265 height 14
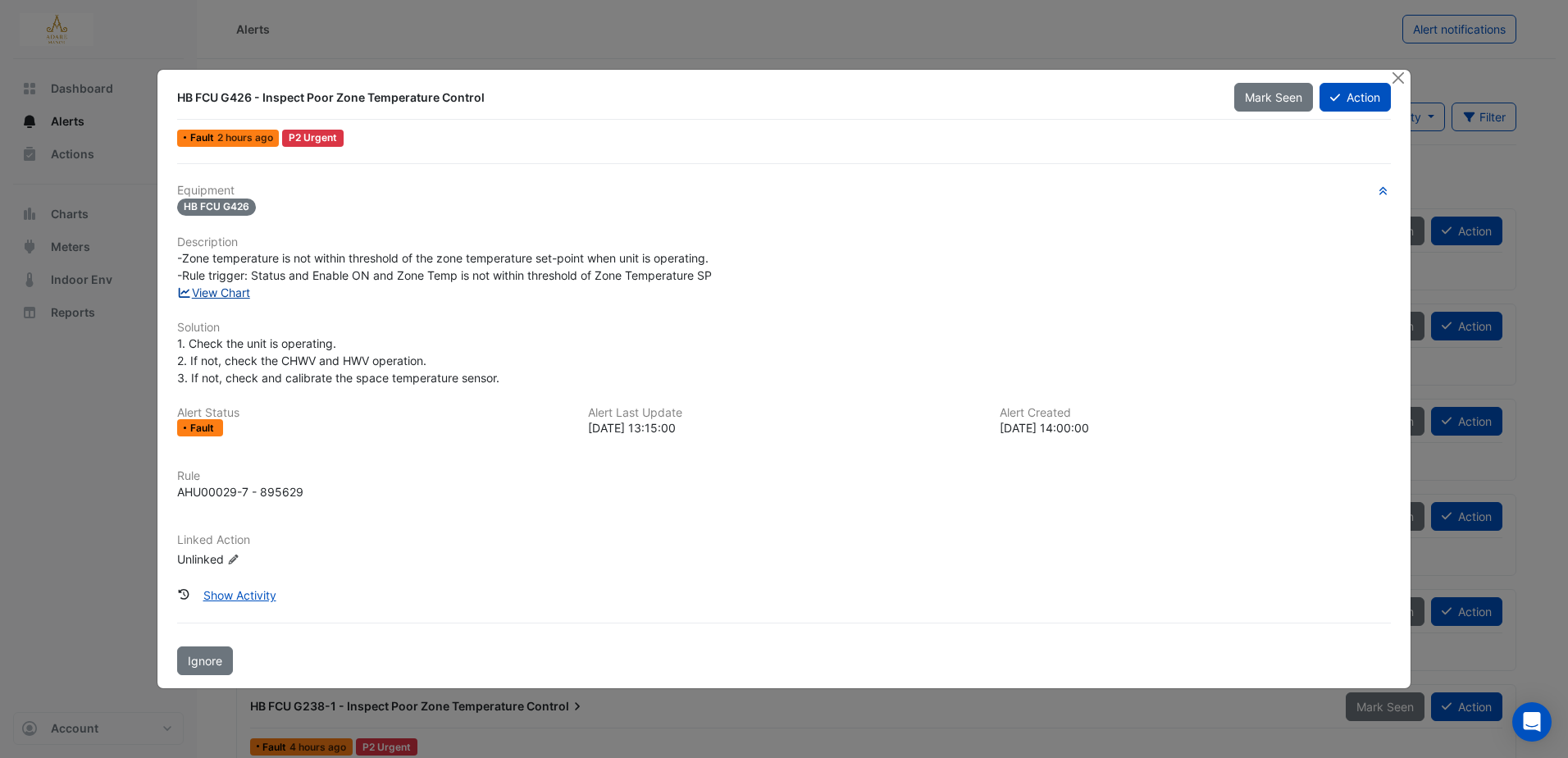
click at [240, 292] on link "View Chart" at bounding box center [213, 292] width 73 height 14
click at [1358, 96] on button "Action" at bounding box center [1356, 97] width 71 height 29
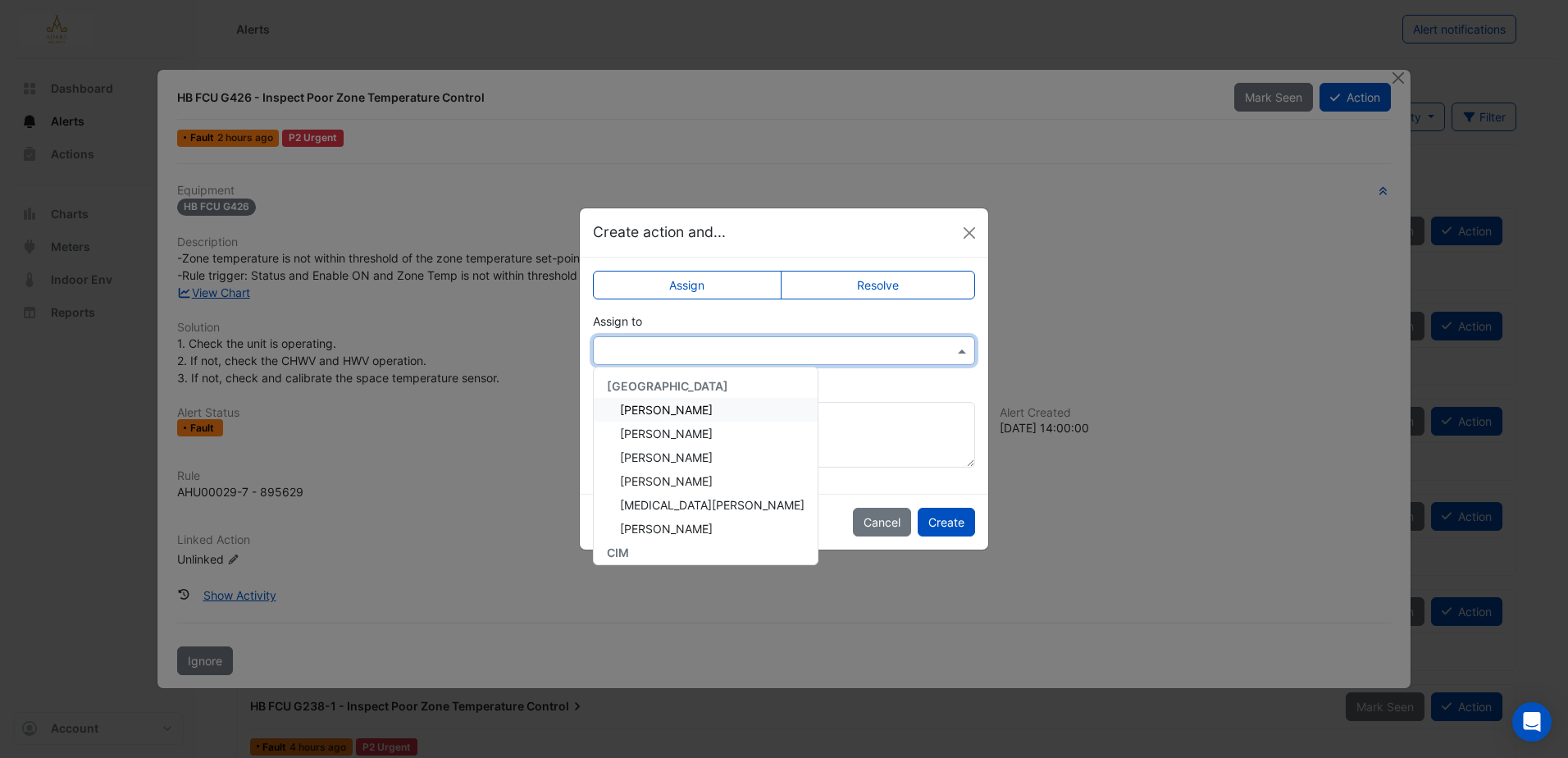
click at [697, 342] on input "text" at bounding box center [767, 351] width 331 height 17
click at [673, 433] on span "Eddie Reale" at bounding box center [666, 433] width 93 height 14
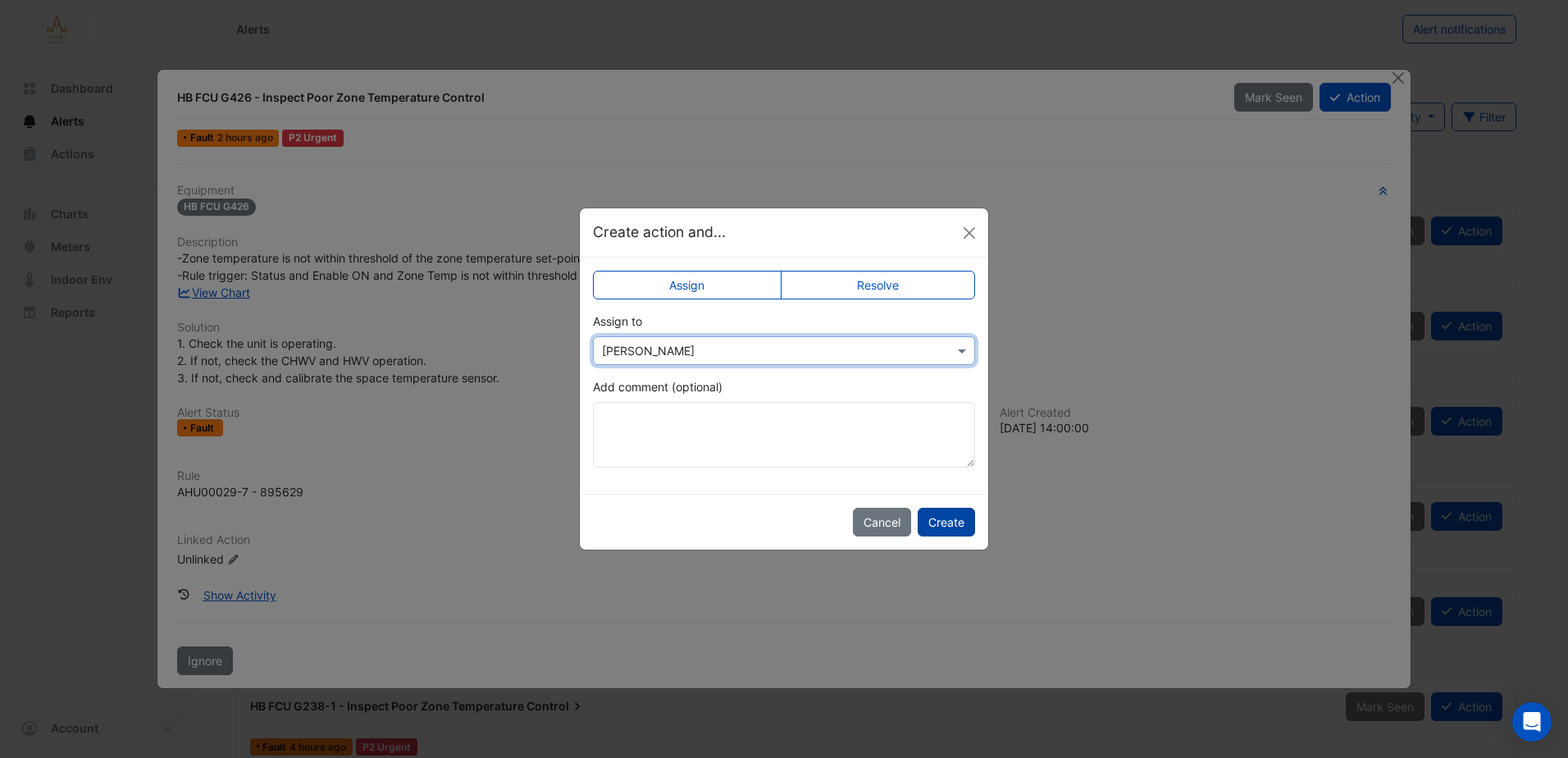
click at [948, 525] on button "Create" at bounding box center [947, 522] width 58 height 29
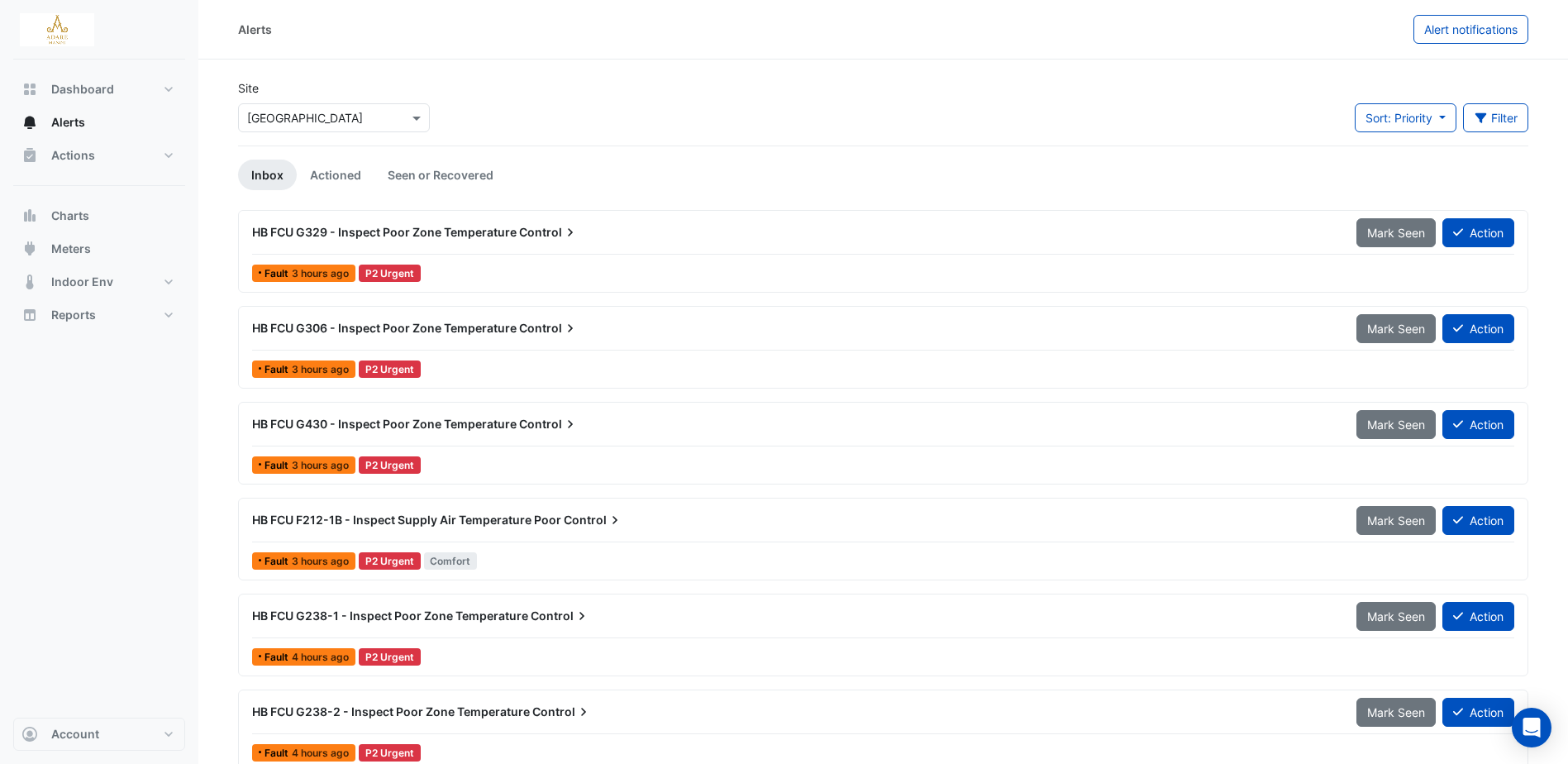
click at [516, 419] on span "HB FCU G430 - Inspect Poor Zone Temperature" at bounding box center [384, 423] width 265 height 14
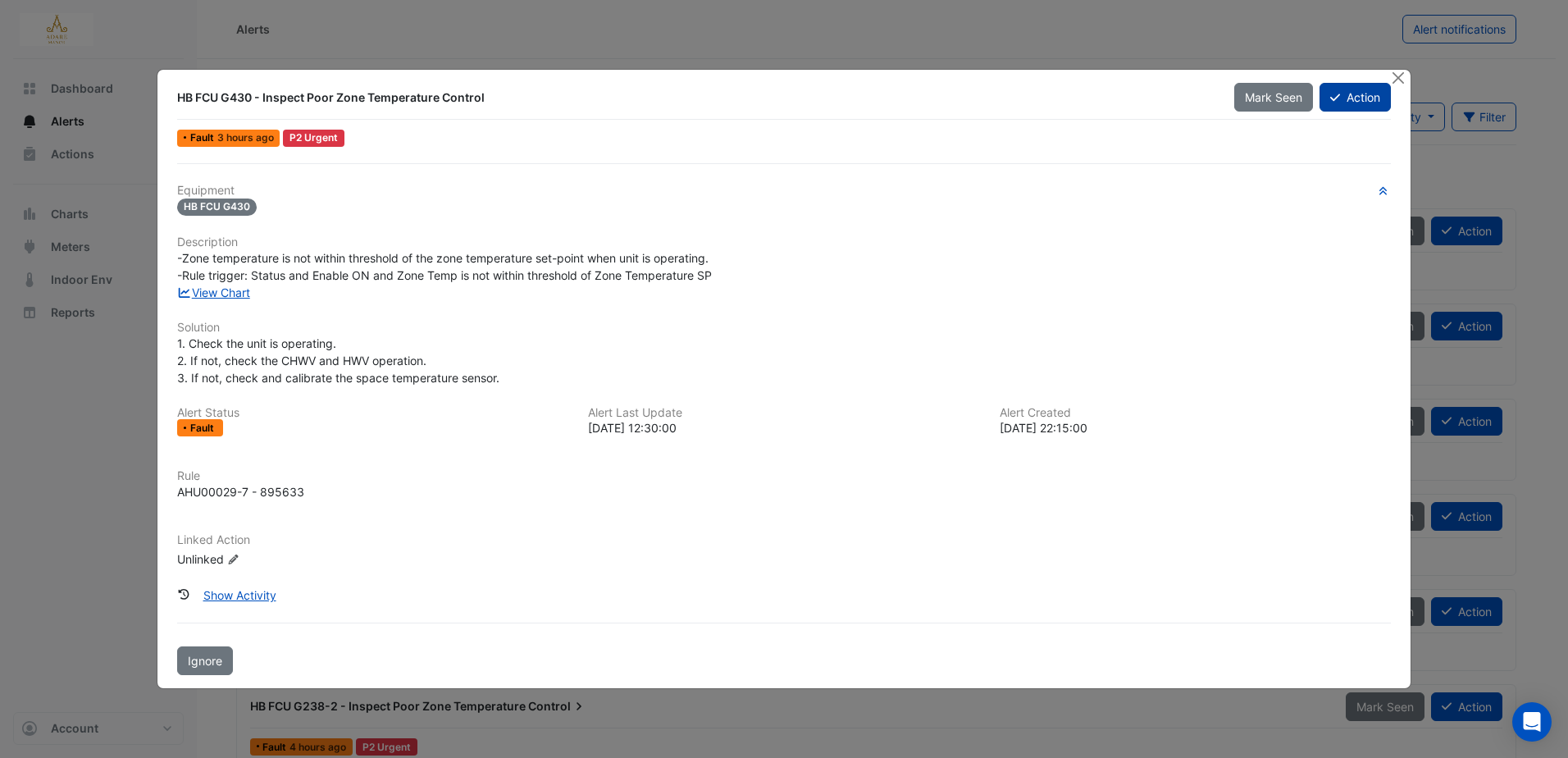
click at [1357, 98] on button "Action" at bounding box center [1356, 97] width 71 height 29
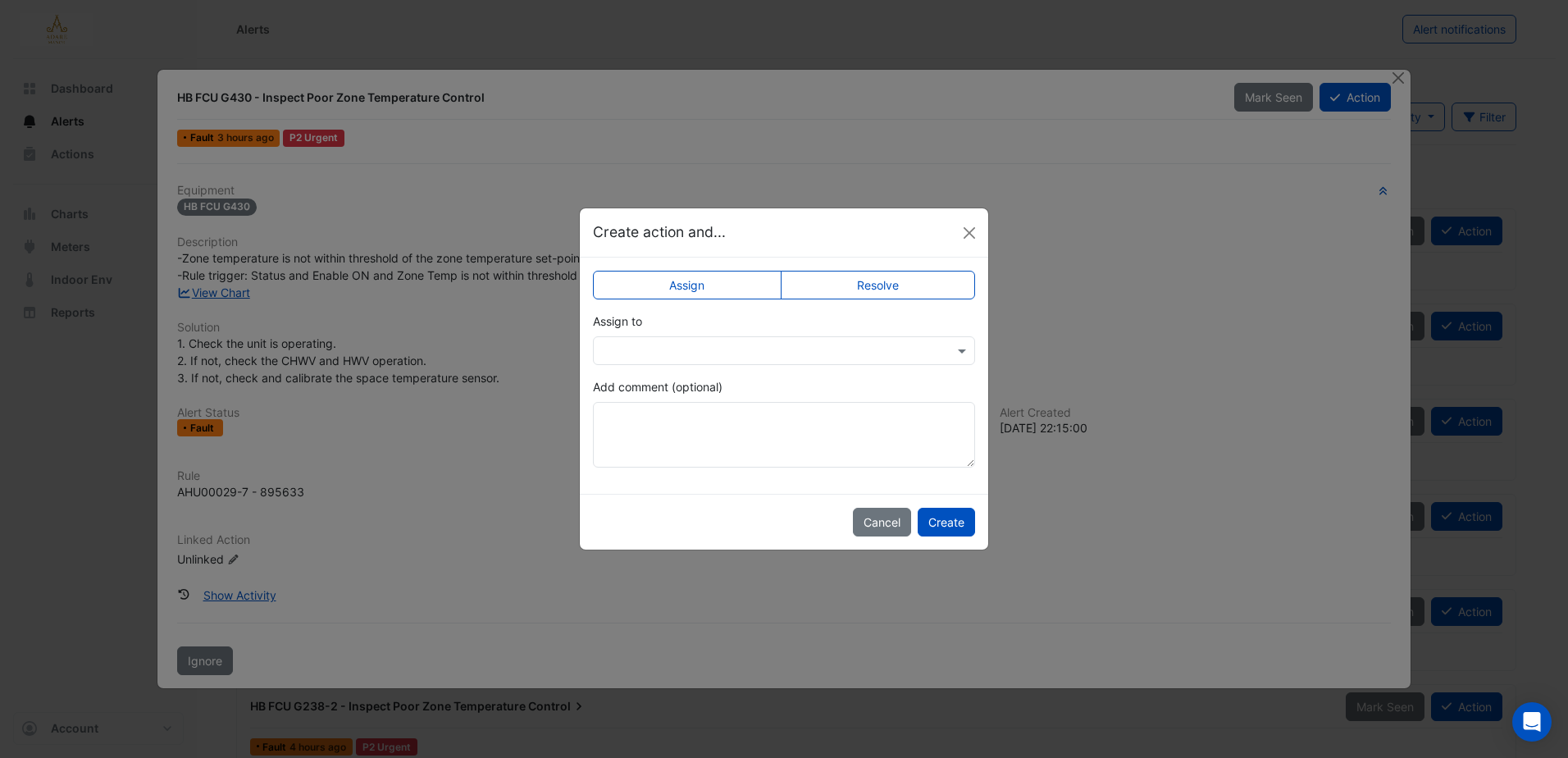
click at [738, 335] on div "Assign to" at bounding box center [784, 339] width 382 height 53
click at [745, 354] on input "text" at bounding box center [767, 351] width 331 height 17
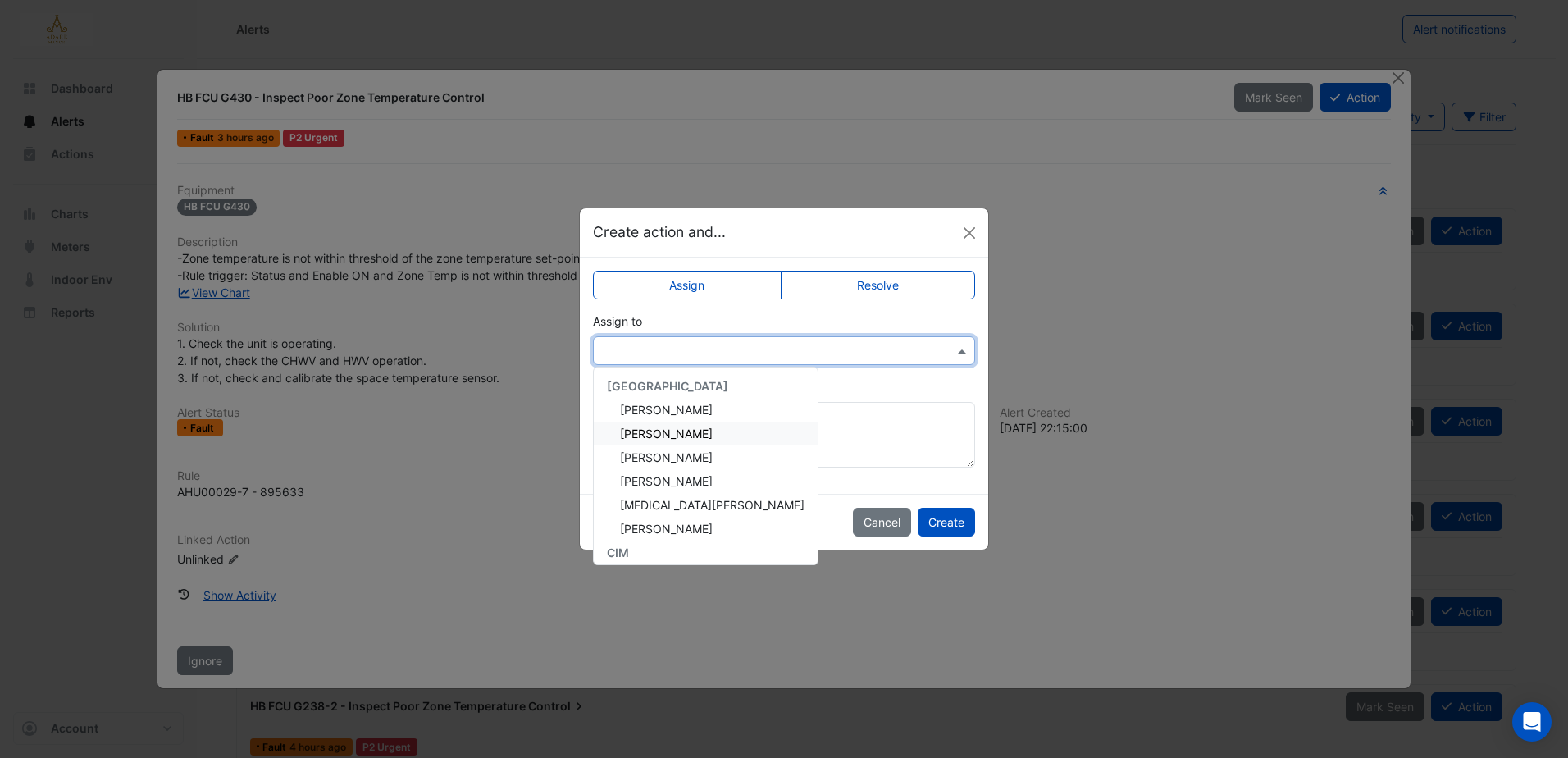
click at [672, 429] on span "Eddie Reale" at bounding box center [666, 433] width 93 height 14
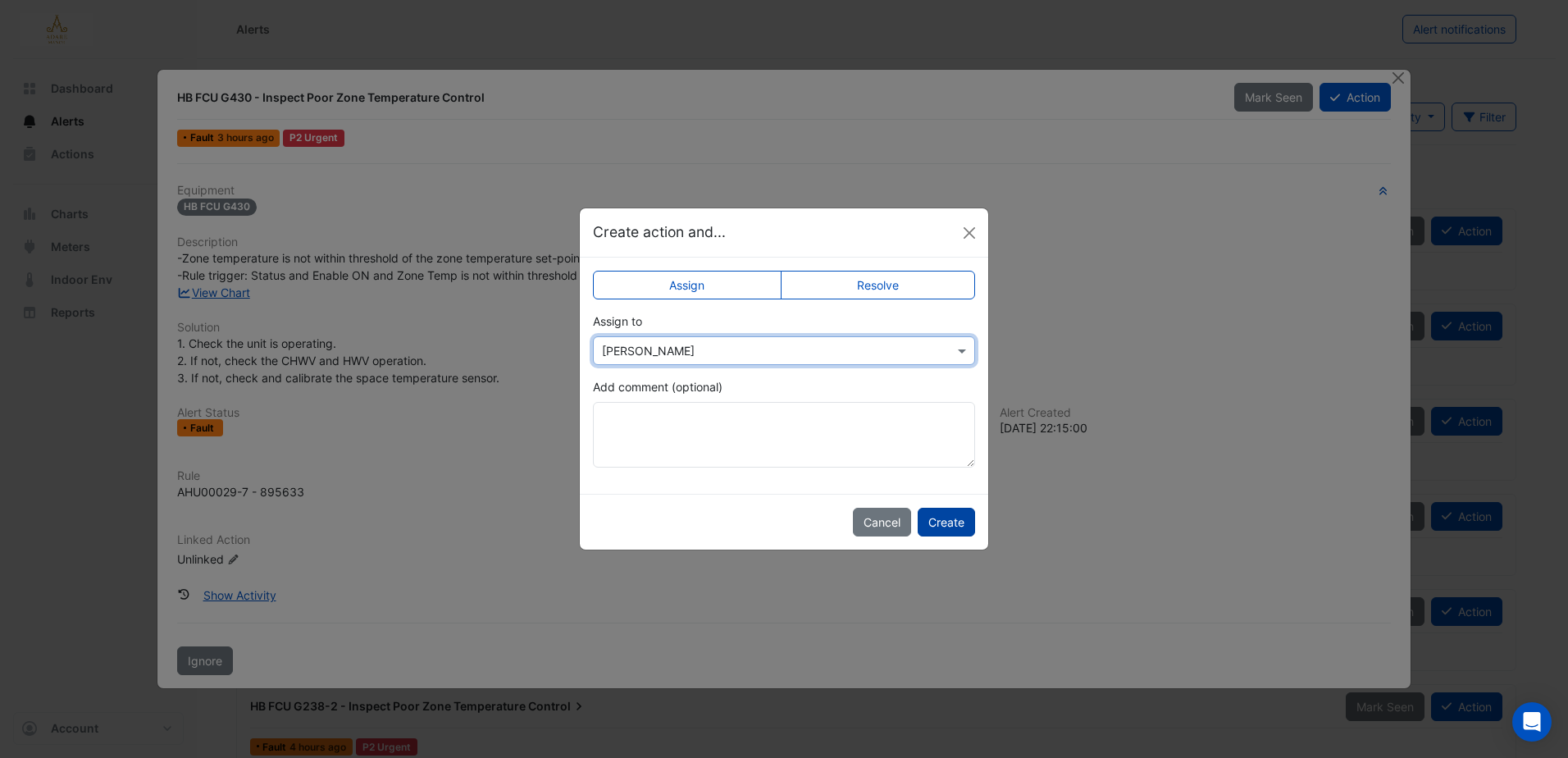
click at [955, 525] on button "Create" at bounding box center [947, 522] width 58 height 29
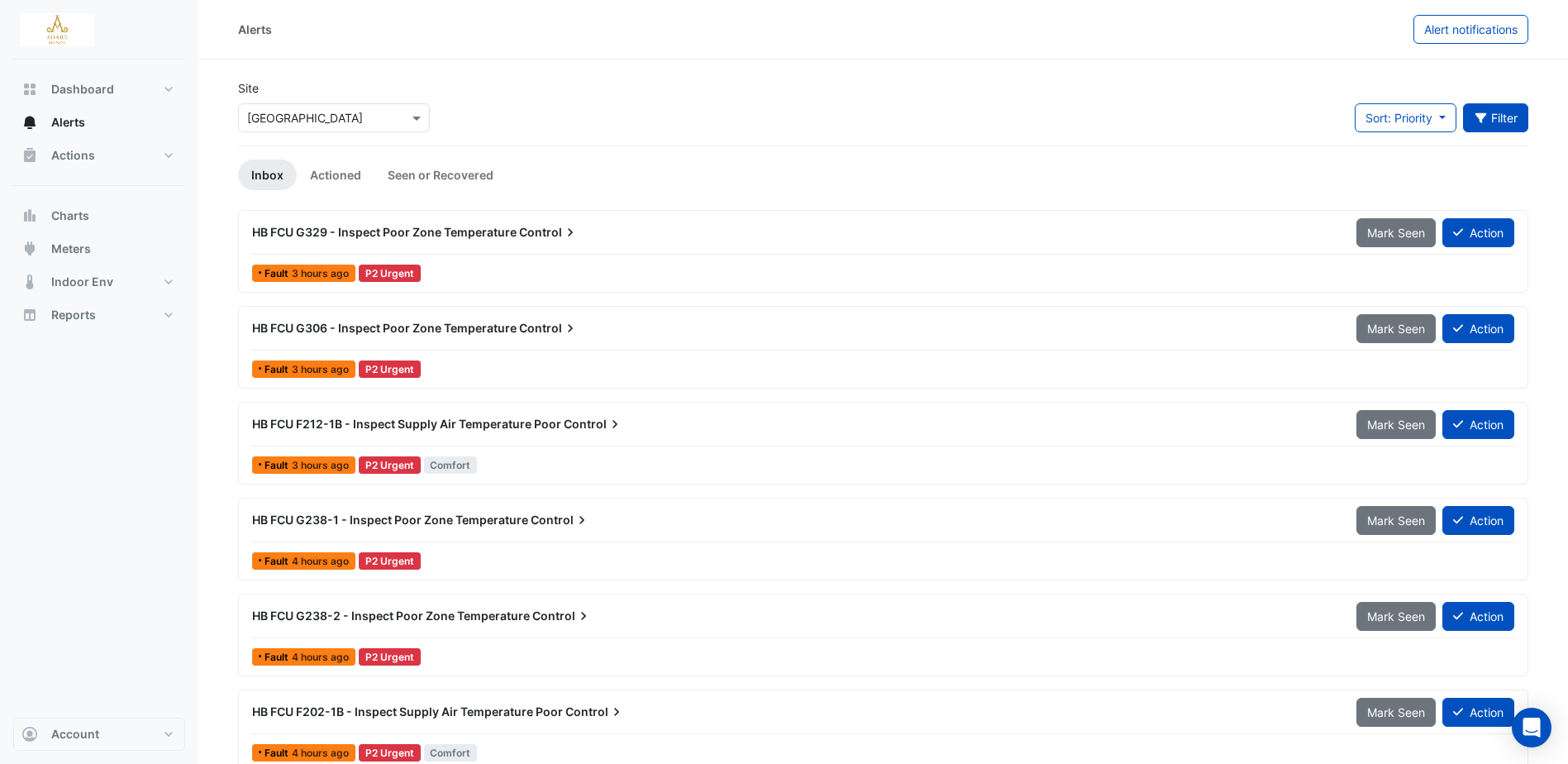
click at [1491, 116] on button "Filter" at bounding box center [1495, 118] width 66 height 29
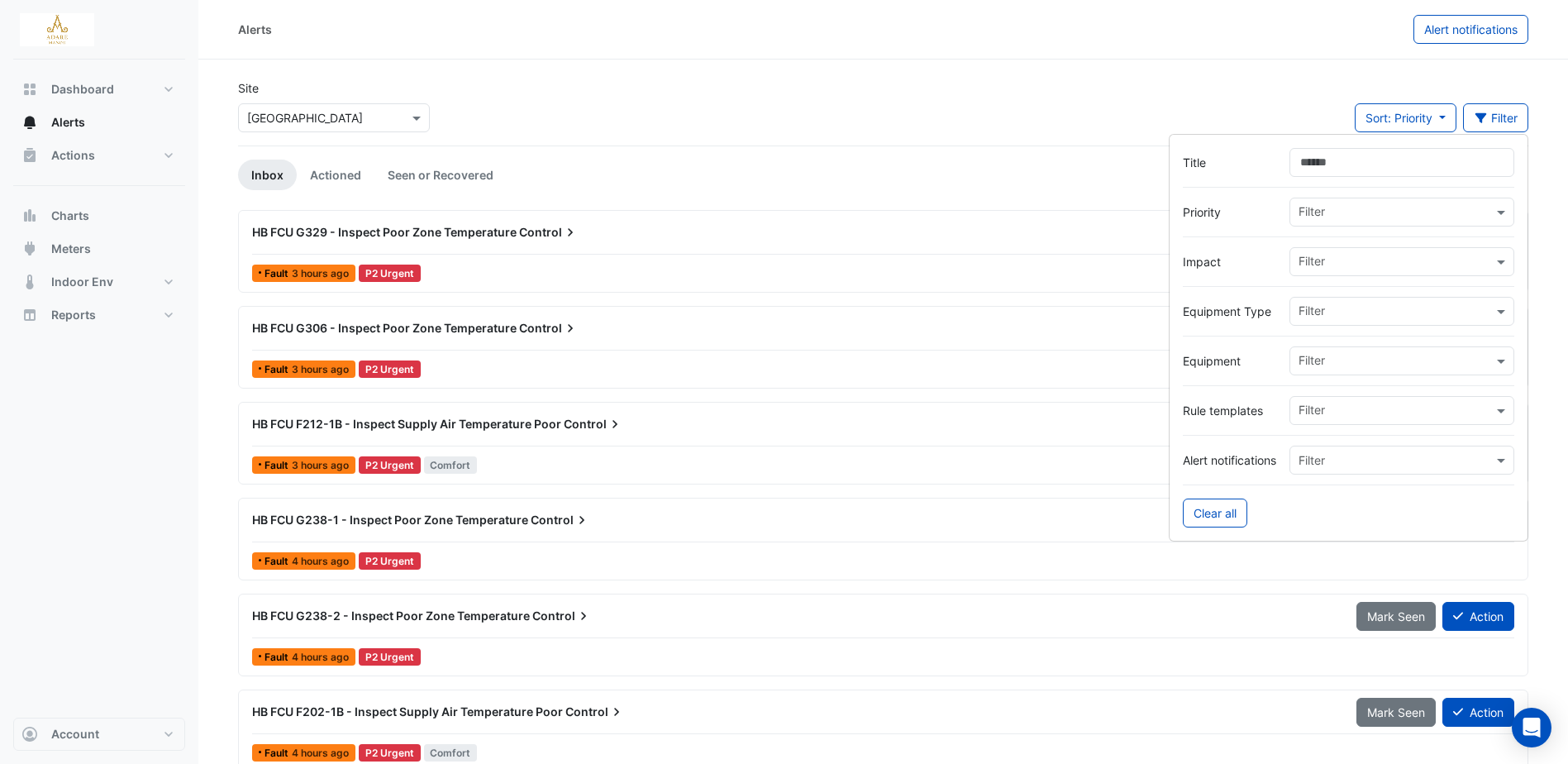
click at [1053, 166] on ul "Inbox Actioned Seen or Recovered" at bounding box center [883, 175] width 1290 height 31
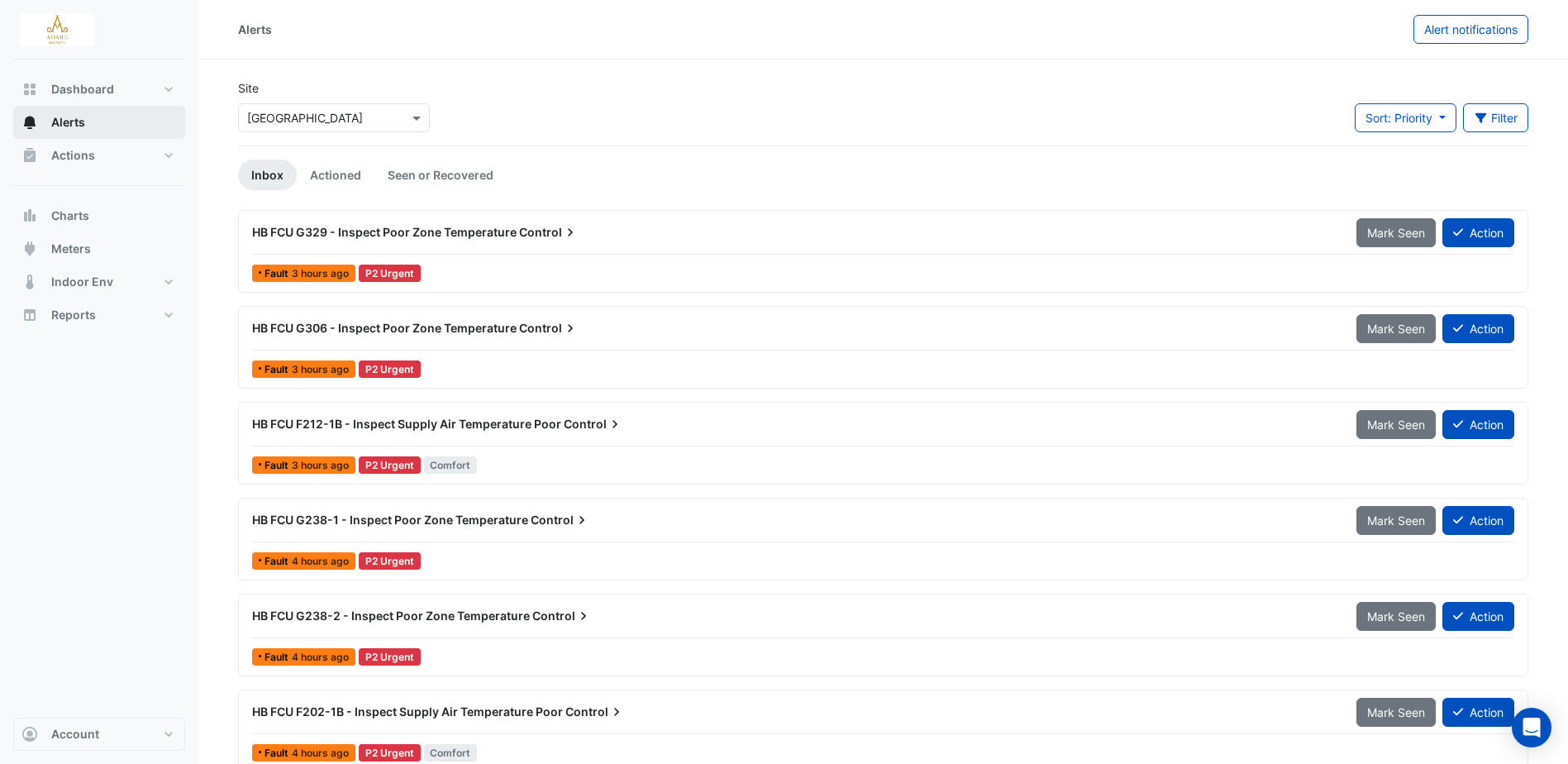
click at [96, 125] on button "Alerts" at bounding box center [98, 122] width 172 height 33
click at [349, 177] on link "Actioned" at bounding box center [335, 175] width 78 height 31
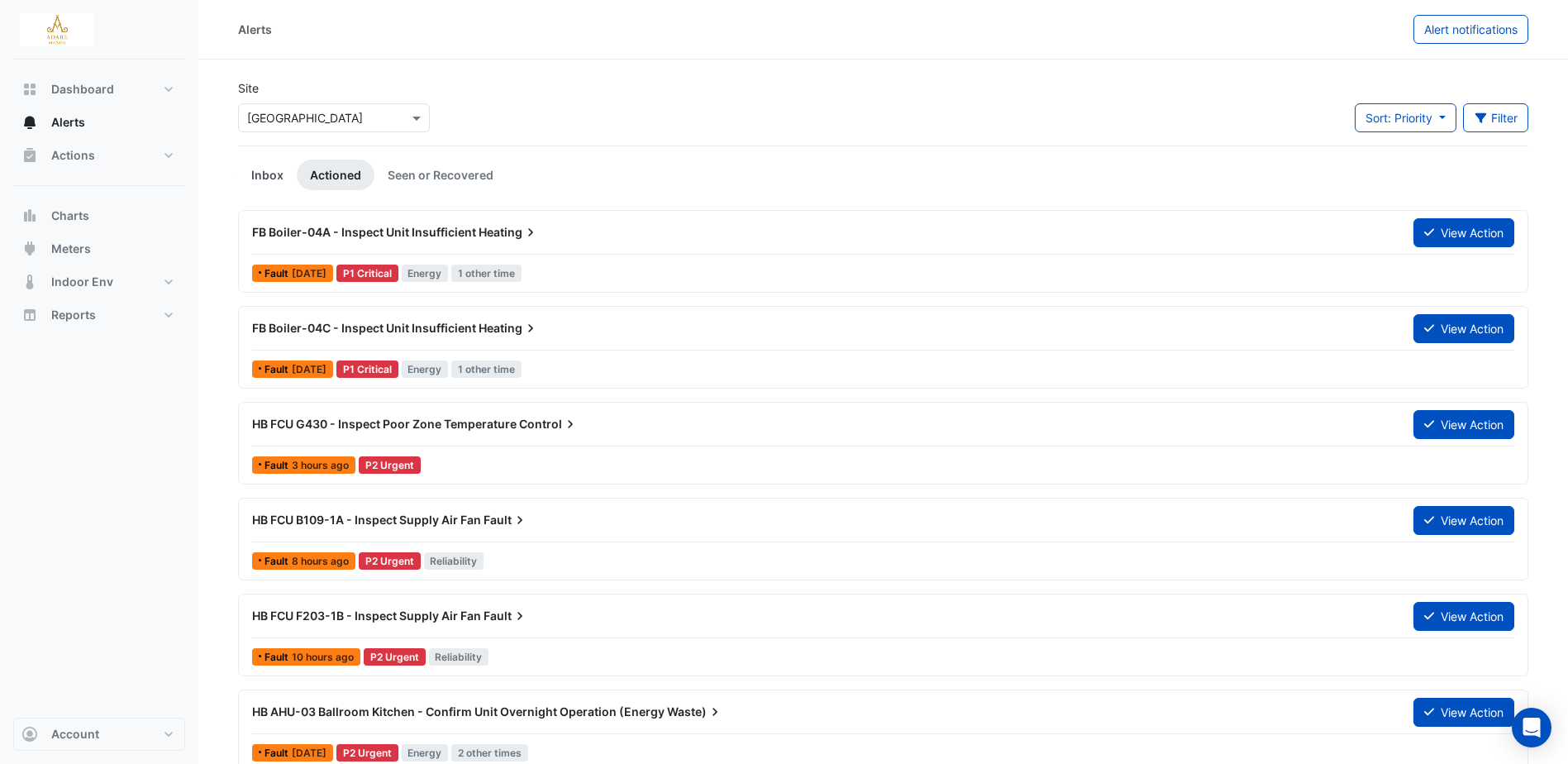
click at [279, 169] on link "Inbox" at bounding box center [267, 175] width 59 height 31
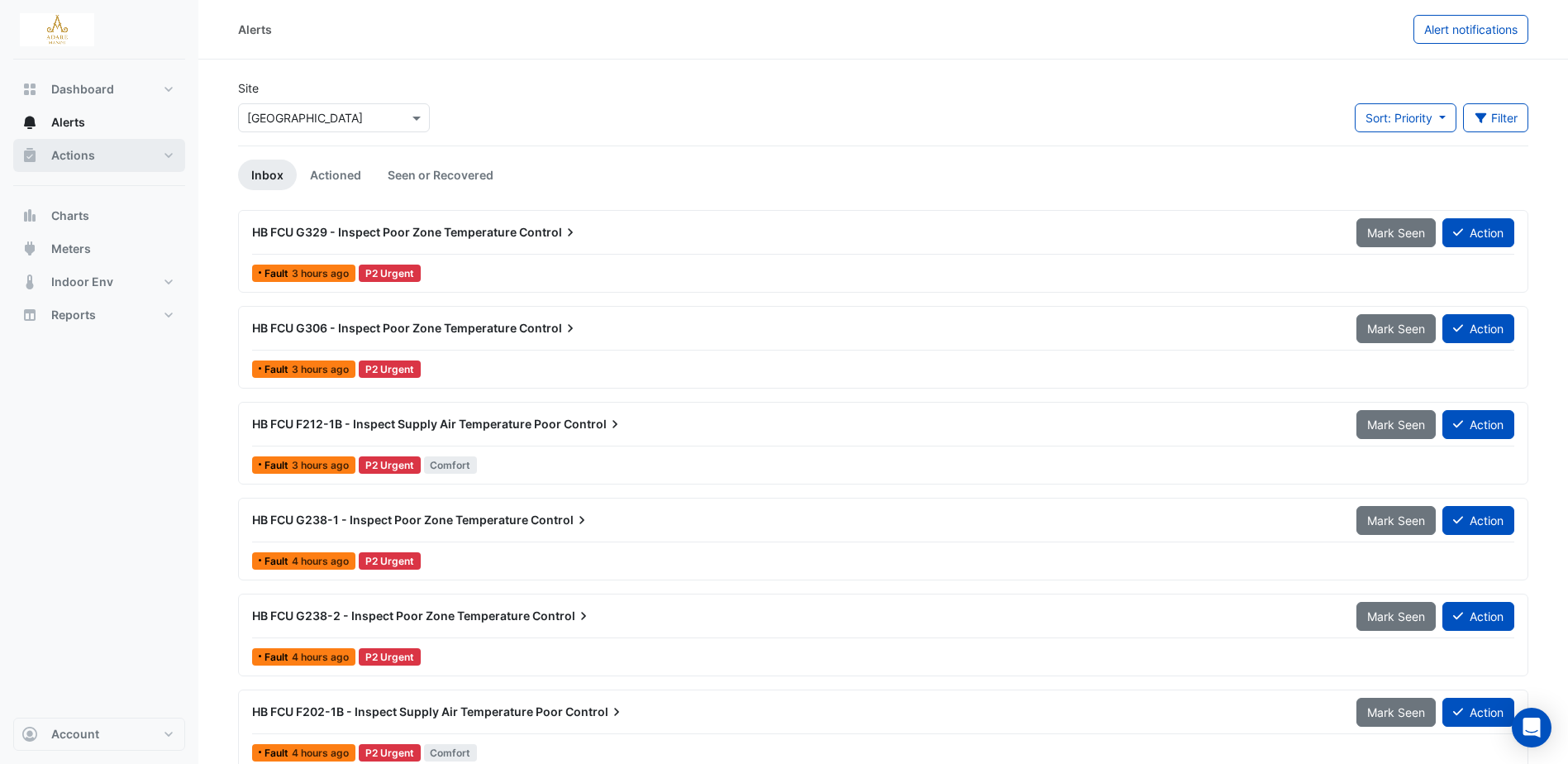
click at [93, 164] on button "Actions" at bounding box center [98, 155] width 172 height 33
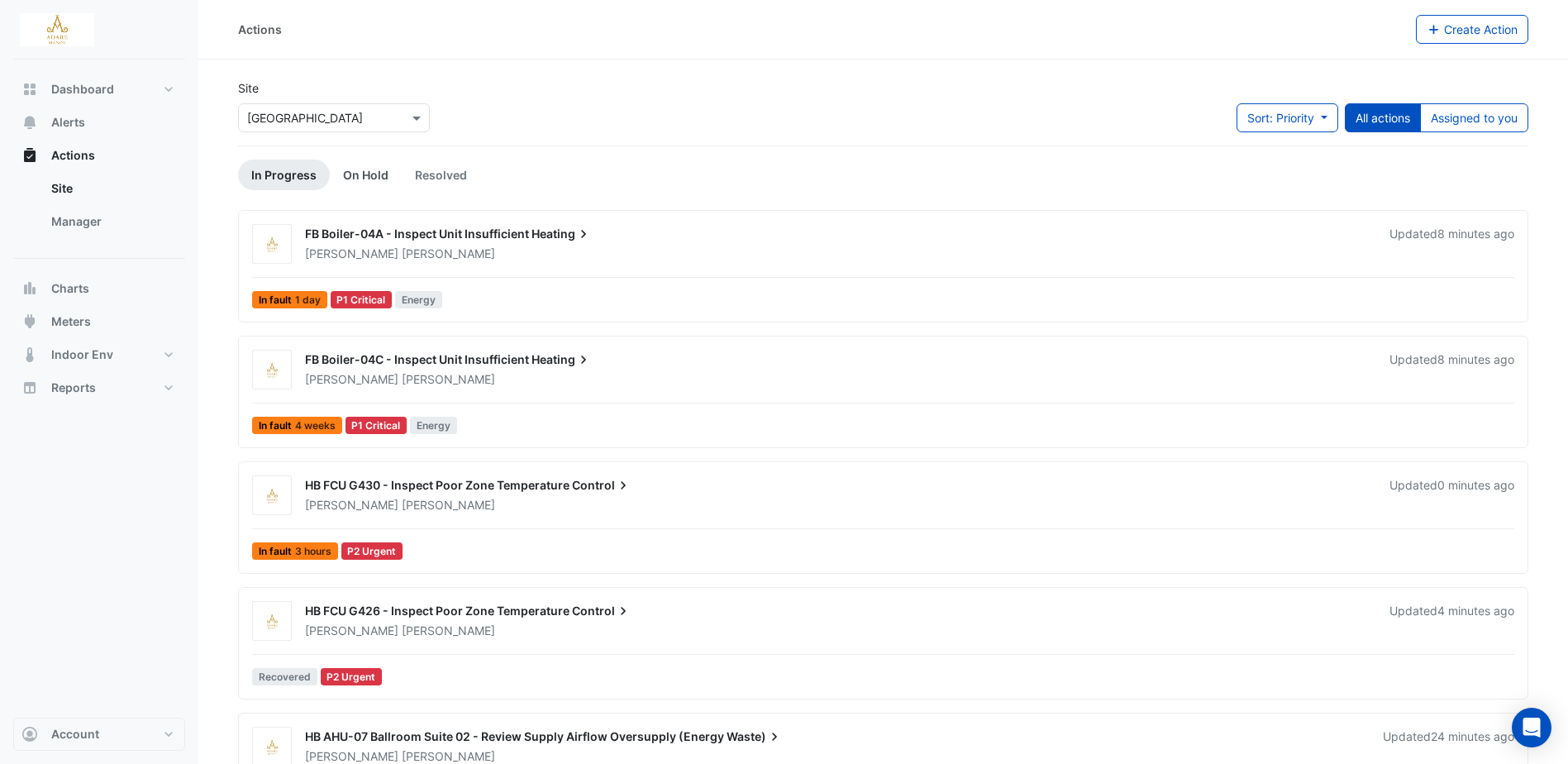
click at [367, 179] on link "On Hold" at bounding box center [366, 175] width 72 height 31
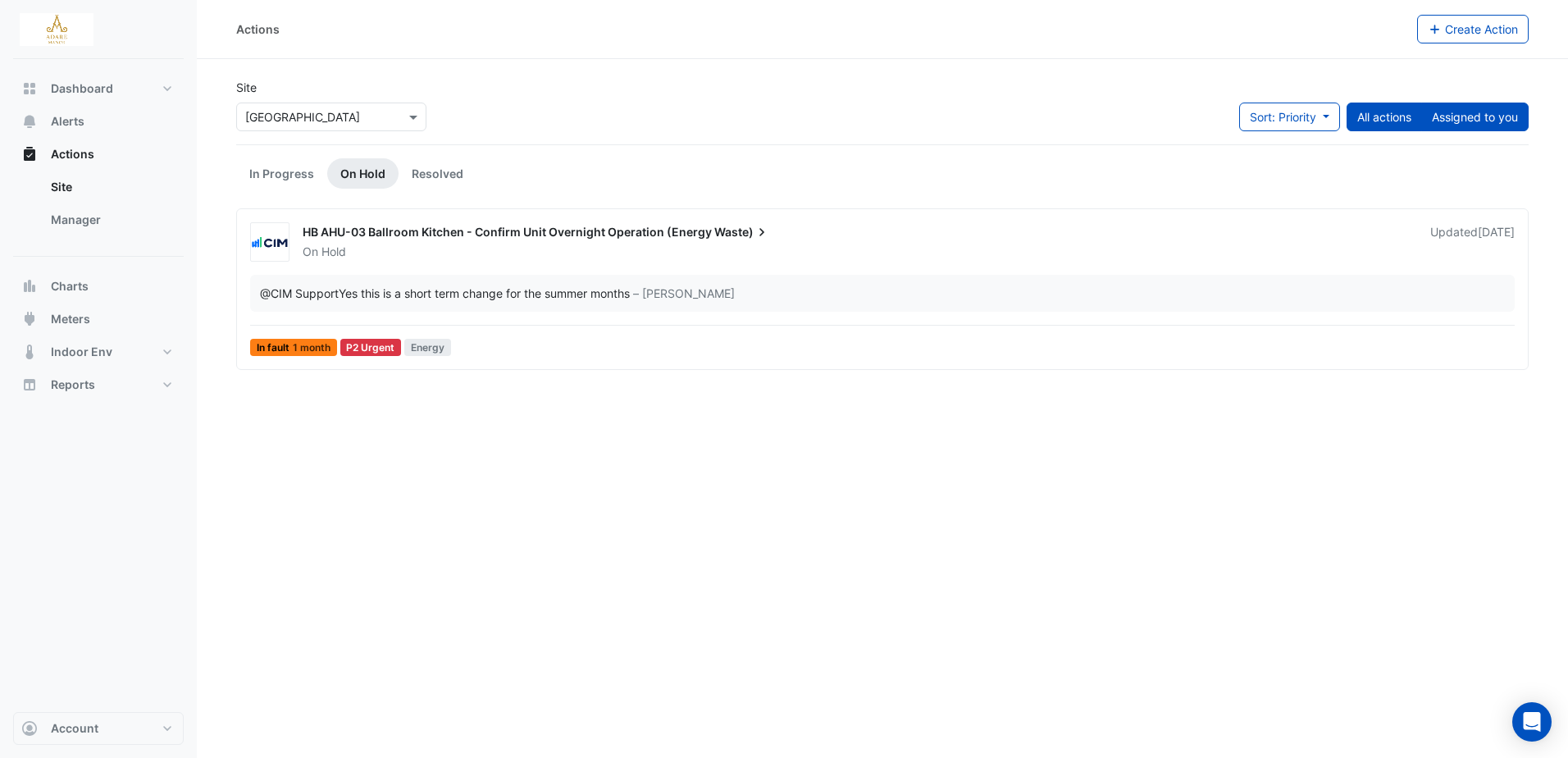
click at [1458, 119] on button "Assigned to you" at bounding box center [1475, 117] width 107 height 29
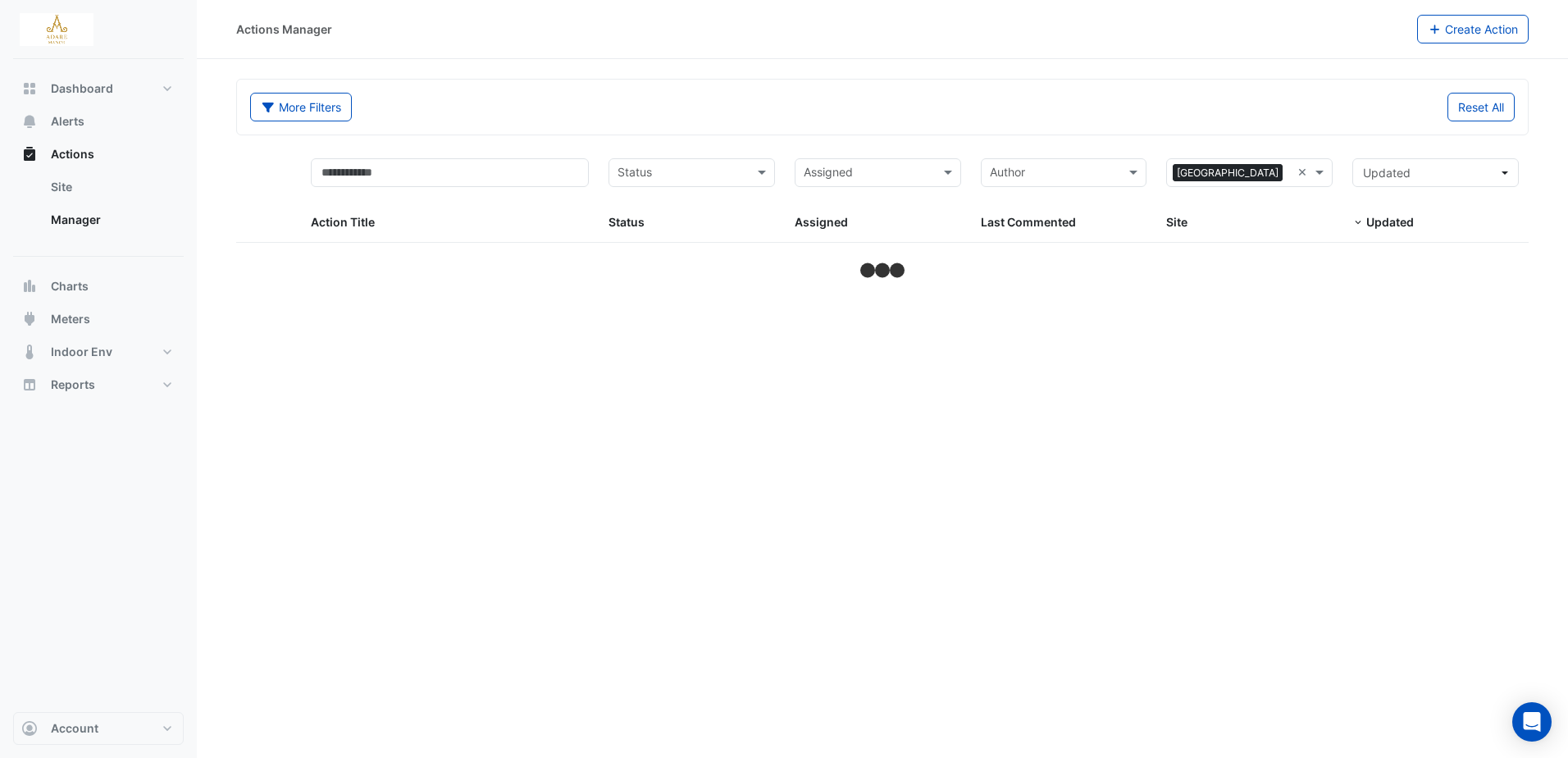
select select "***"
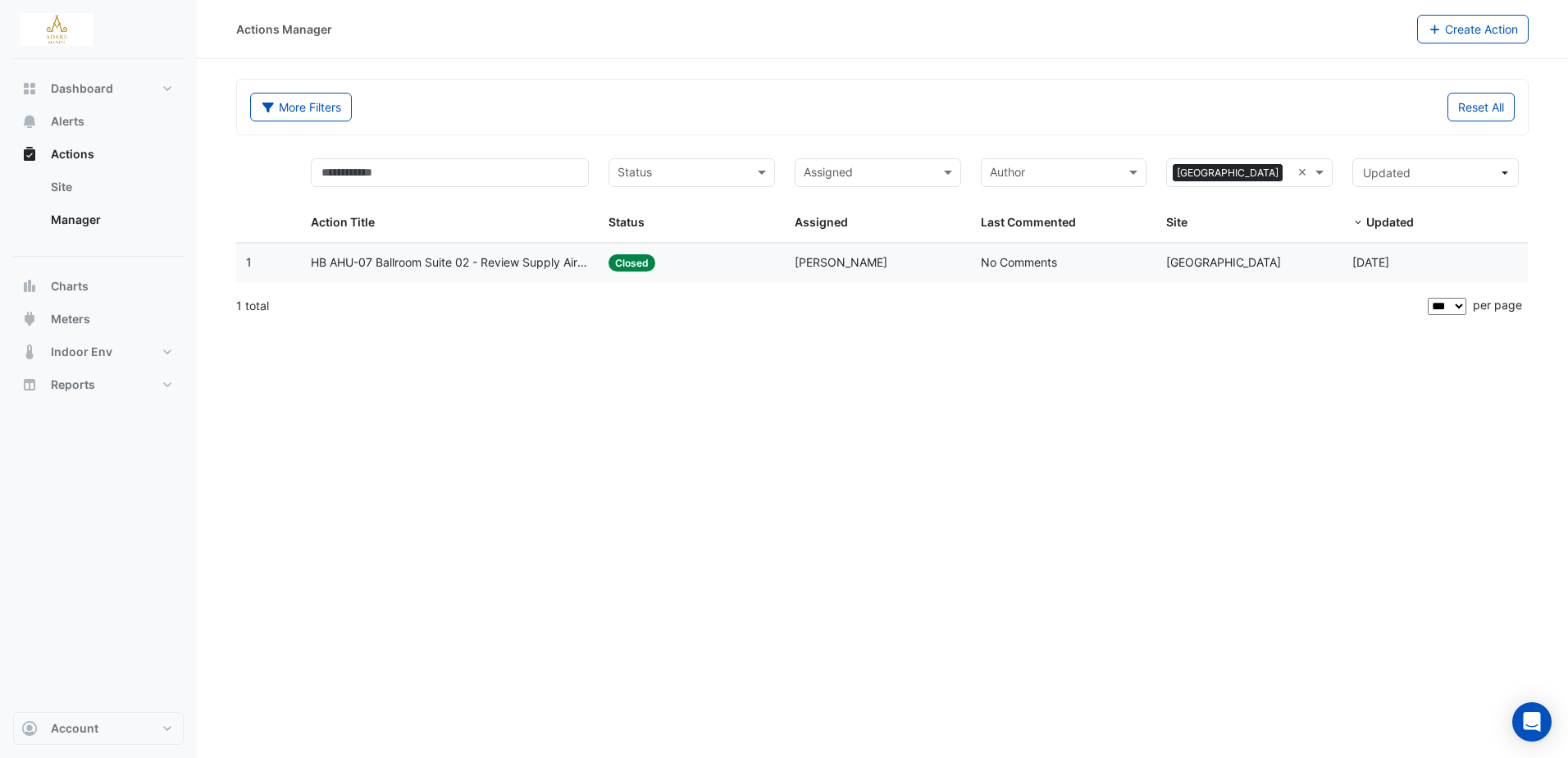
click at [412, 268] on span "HB AHU-07 Ballroom Suite 02 - Review Supply Airflow Oversupply (Energy Waste)" at bounding box center [450, 263] width 278 height 19
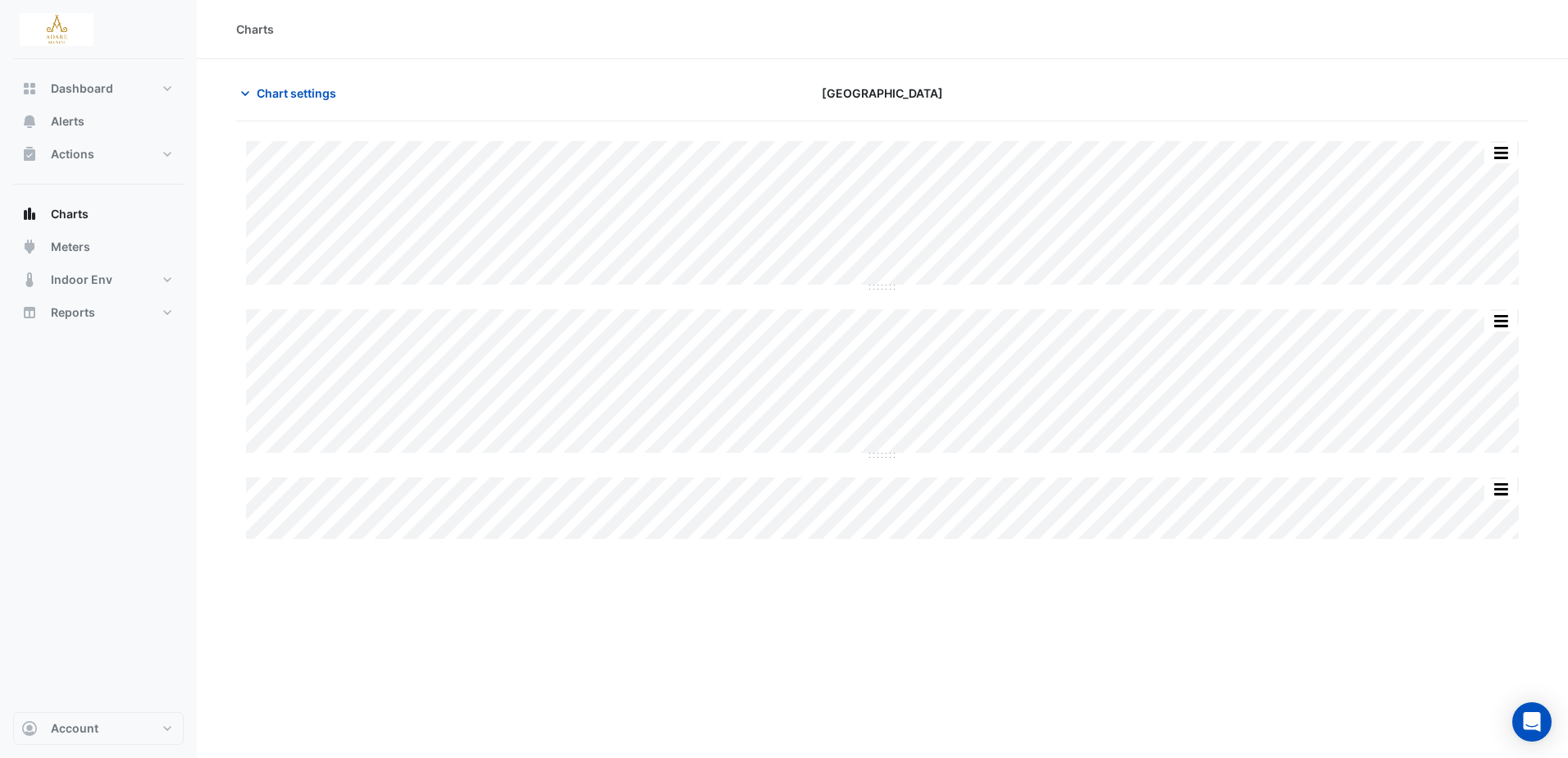
click at [1099, 40] on div "Charts" at bounding box center [882, 29] width 1371 height 59
click at [1054, 665] on div "Charts Chart settings Adare Manor Split All Split None Print Save as JPEG Save …" at bounding box center [882, 379] width 1371 height 758
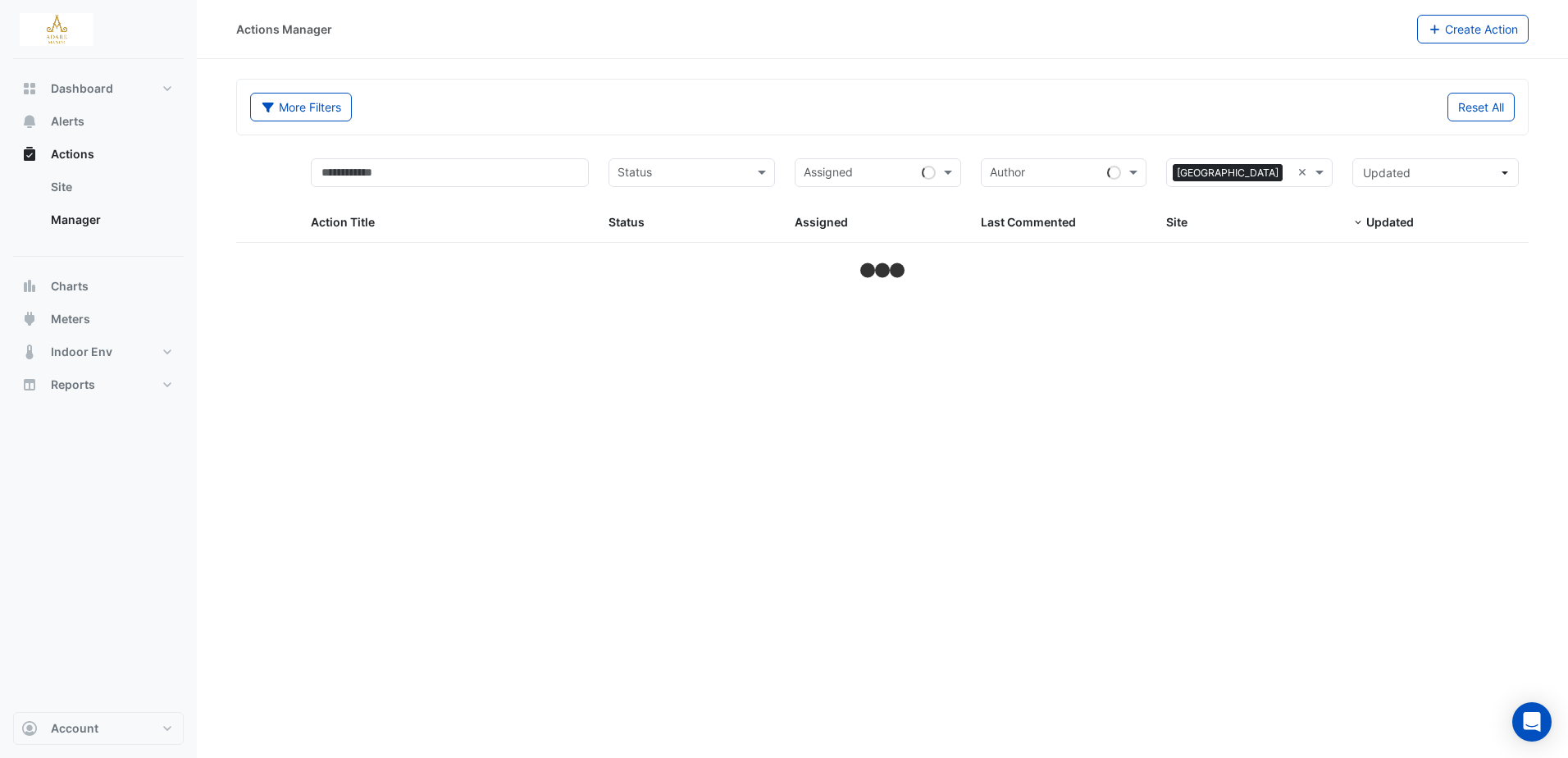
select select "***"
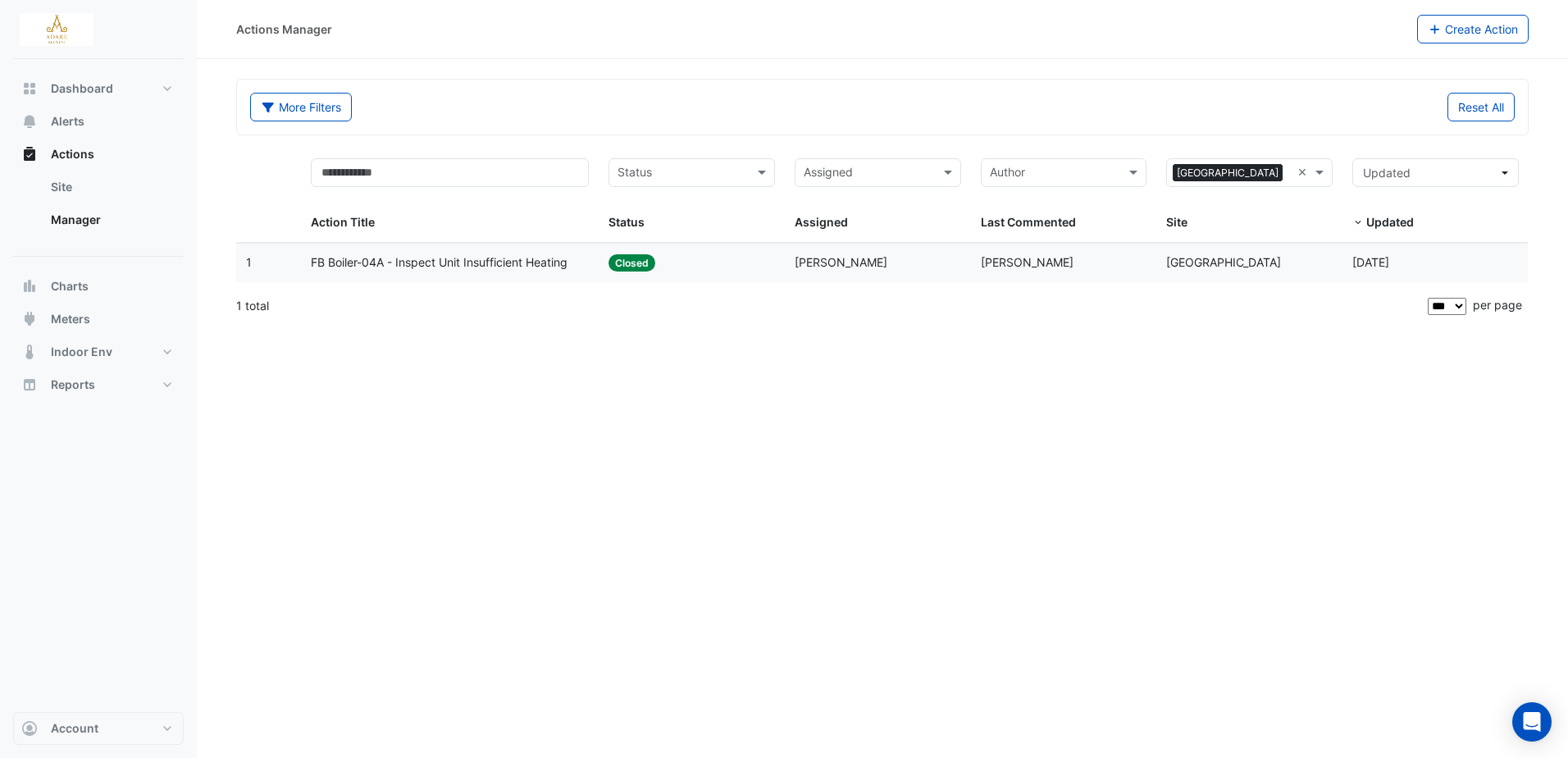
click at [474, 264] on span "FB Boiler-04A - Inspect Unit Insufficient Heating" at bounding box center [439, 263] width 257 height 19
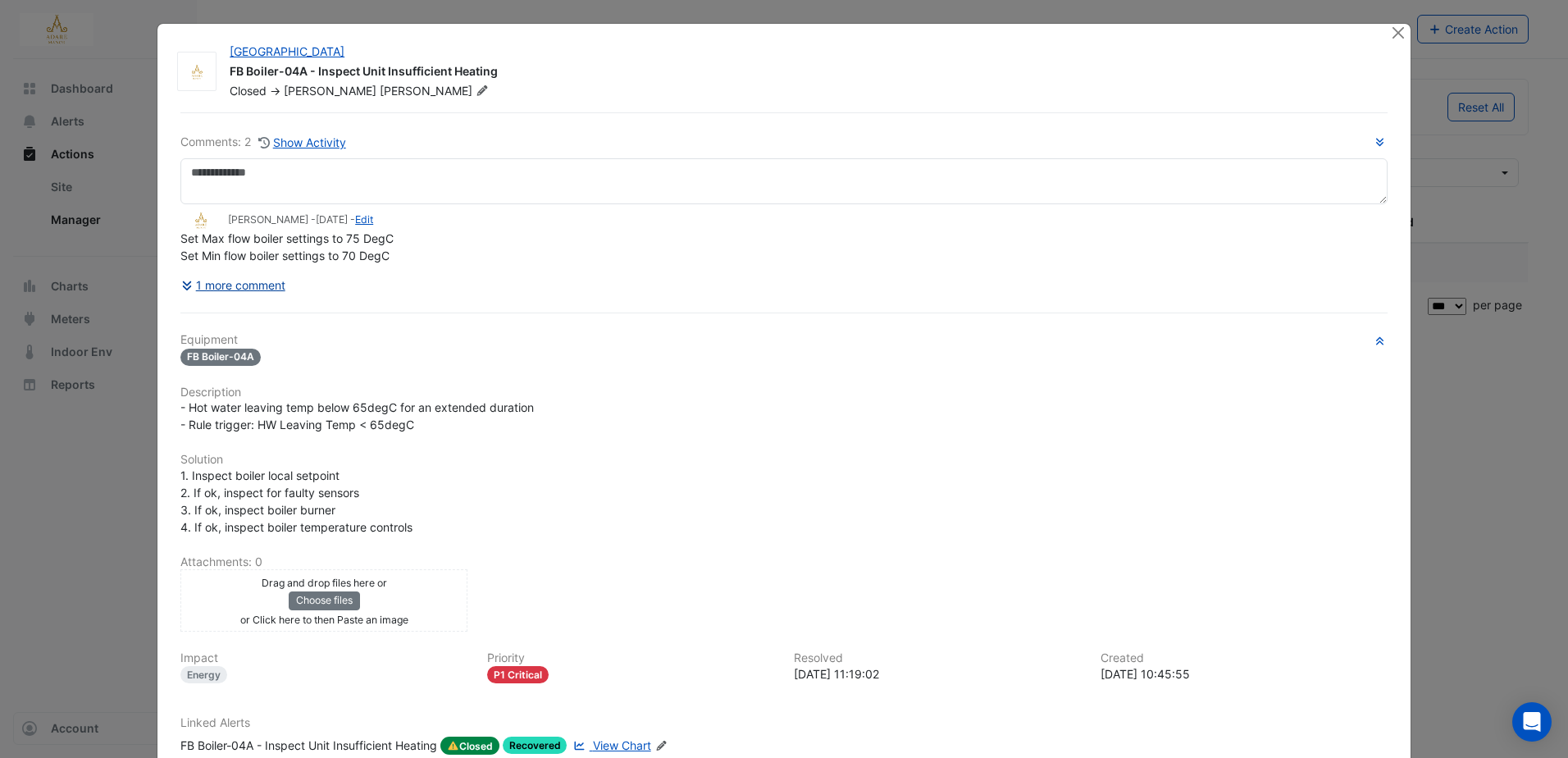
click at [248, 281] on button "1 more comment" at bounding box center [233, 285] width 105 height 29
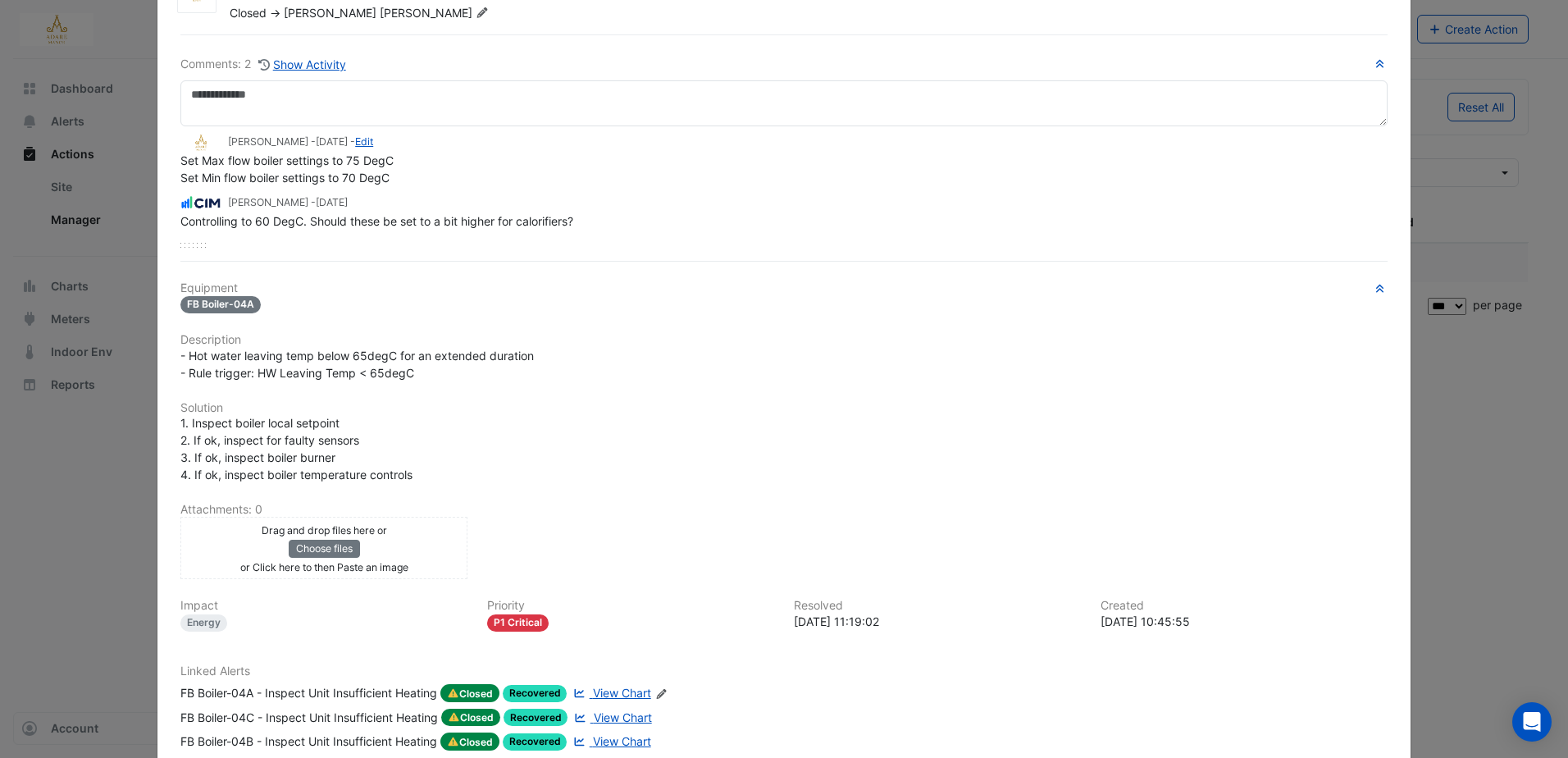
scroll to position [183, 0]
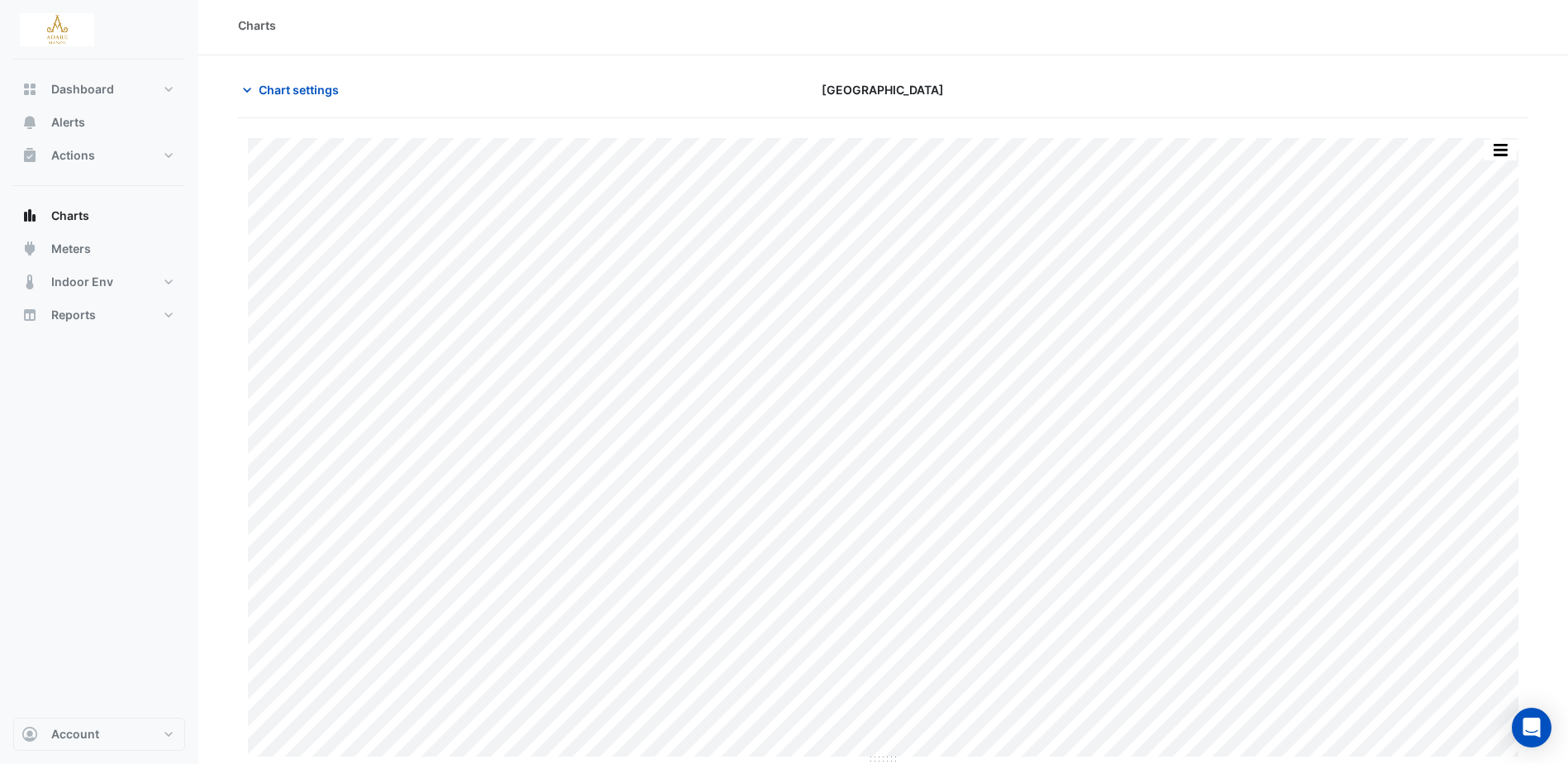
scroll to position [5, 0]
click at [295, 87] on span "Chart settings" at bounding box center [299, 89] width 80 height 17
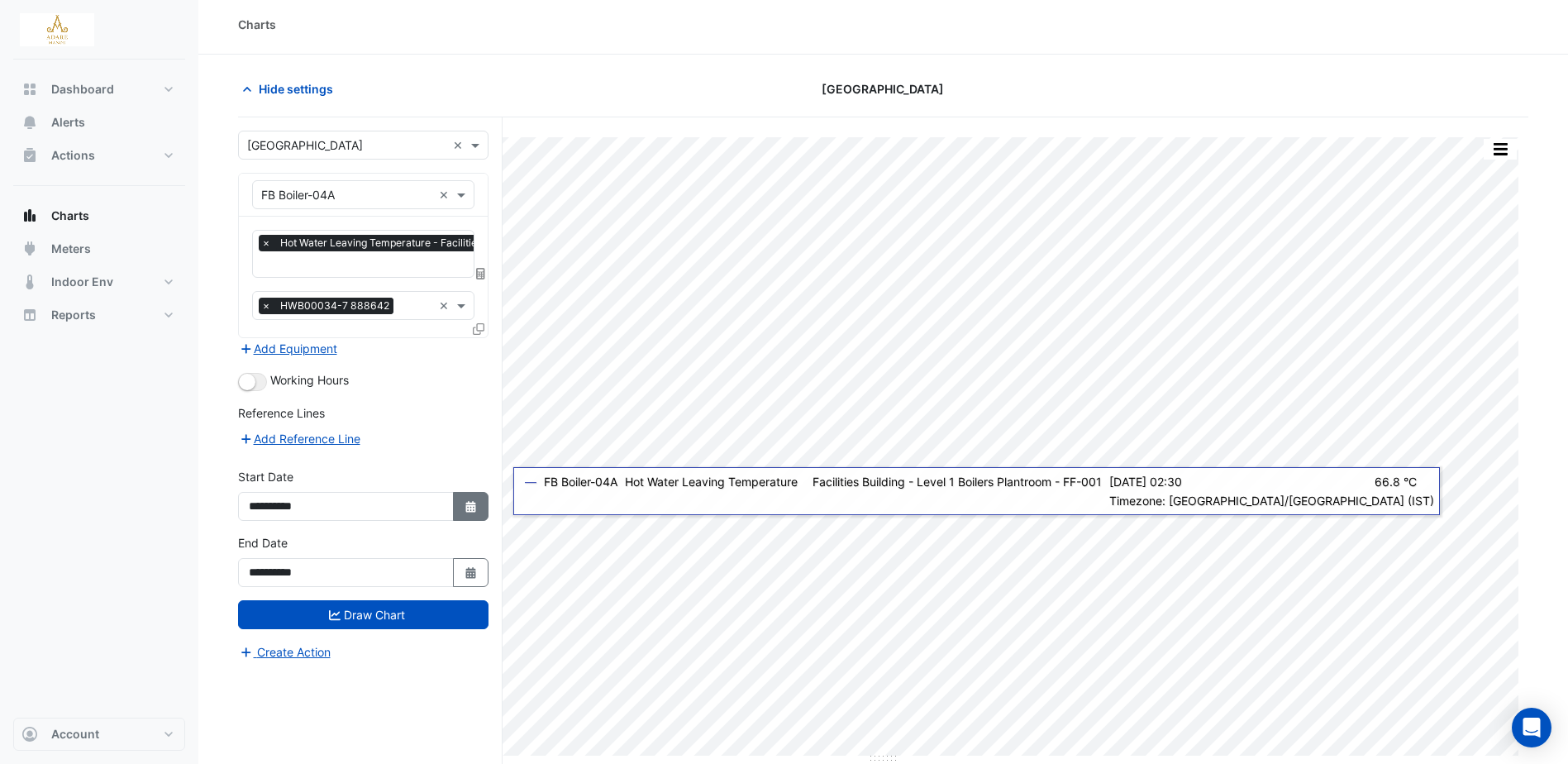
click at [468, 508] on icon "Select Date" at bounding box center [470, 507] width 15 height 12
select select "*"
select select "****"
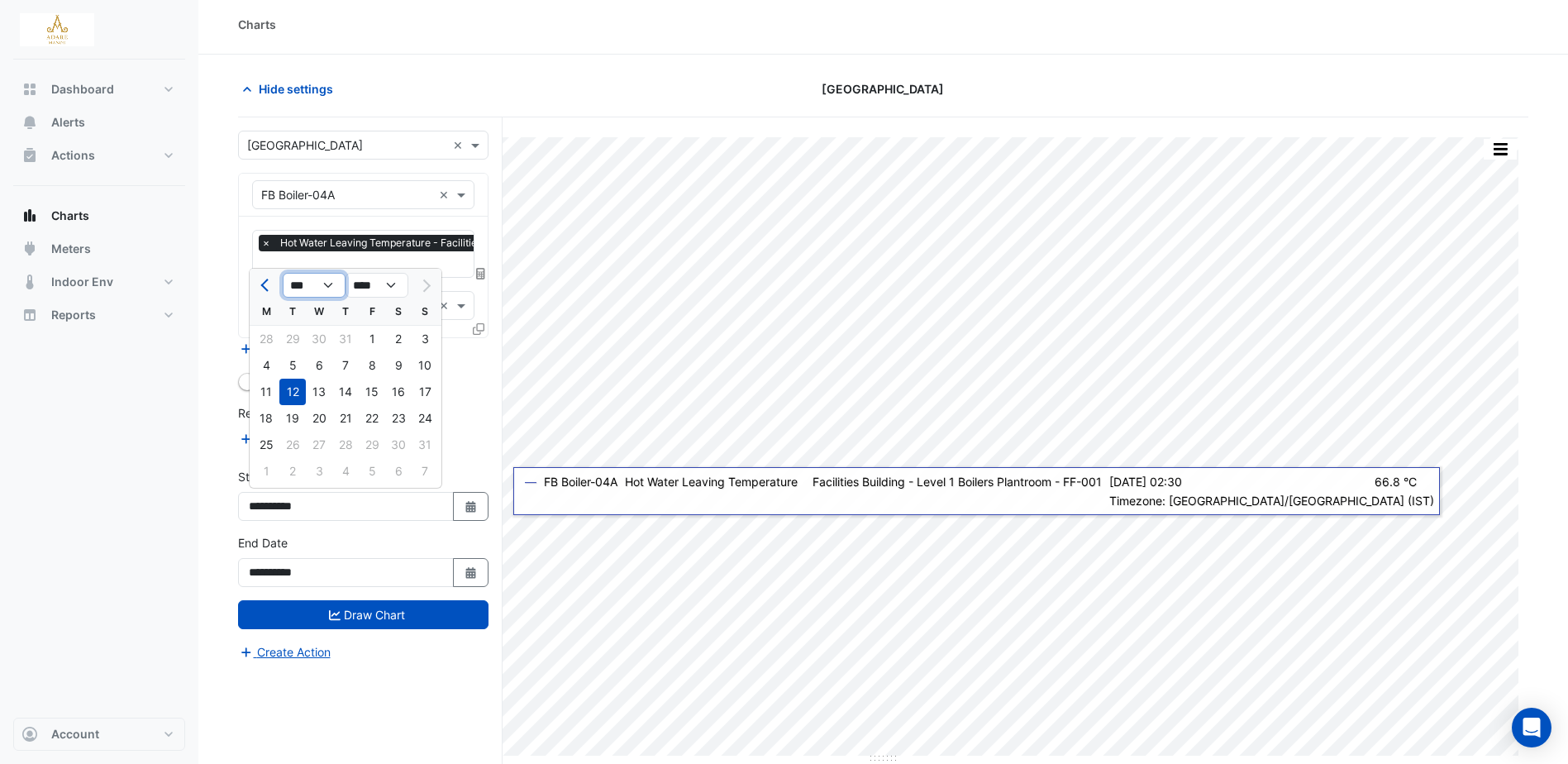
click at [332, 284] on select "*** *** *** *** *** *** *** ***" at bounding box center [313, 284] width 63 height 25
select select "*"
click at [283, 272] on select "*** *** *** *** *** *** *** ***" at bounding box center [313, 284] width 63 height 25
click at [292, 337] on div "1" at bounding box center [292, 338] width 27 height 27
type input "**********"
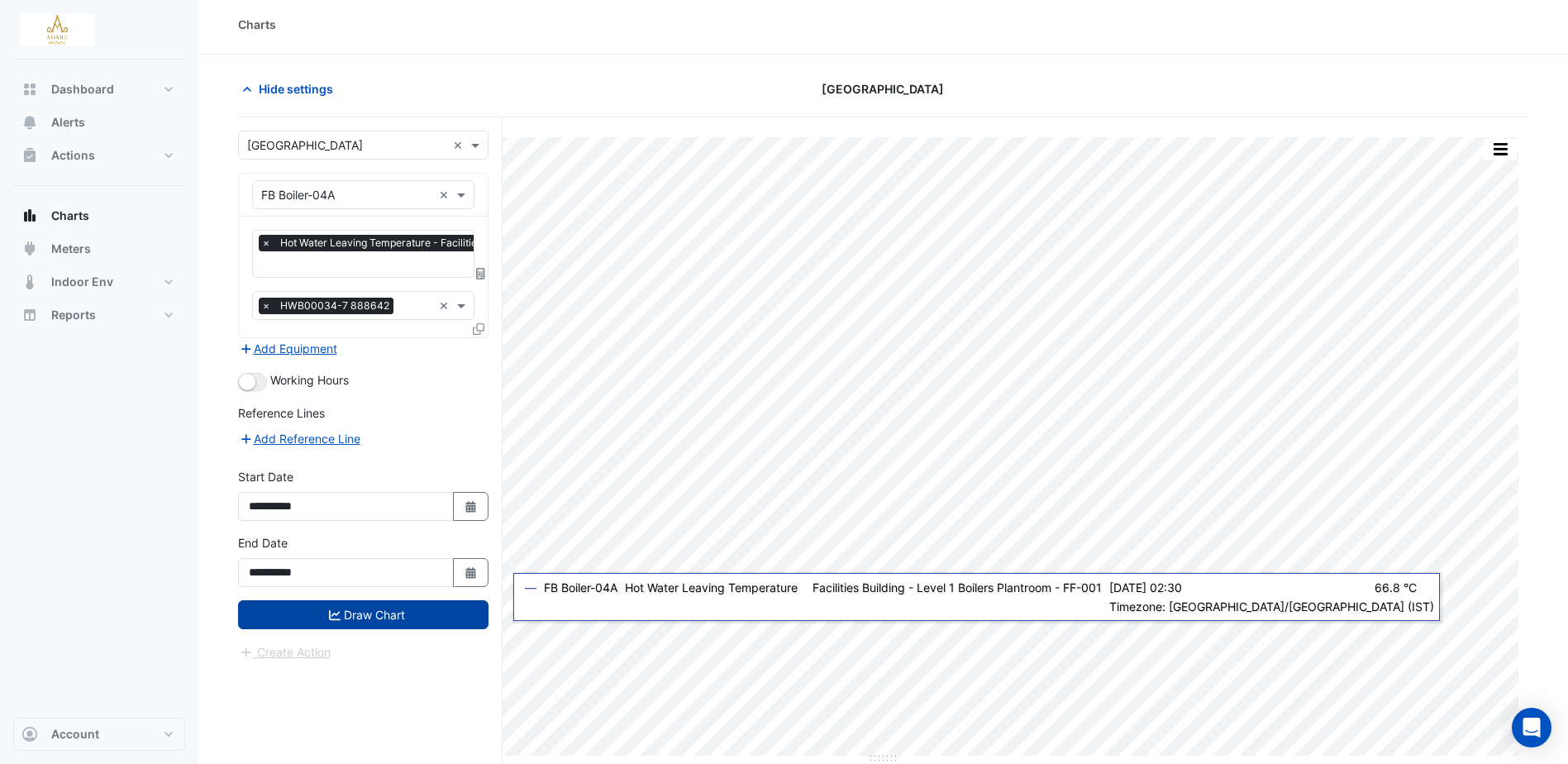
click at [387, 608] on button "Draw Chart" at bounding box center [363, 615] width 250 height 29
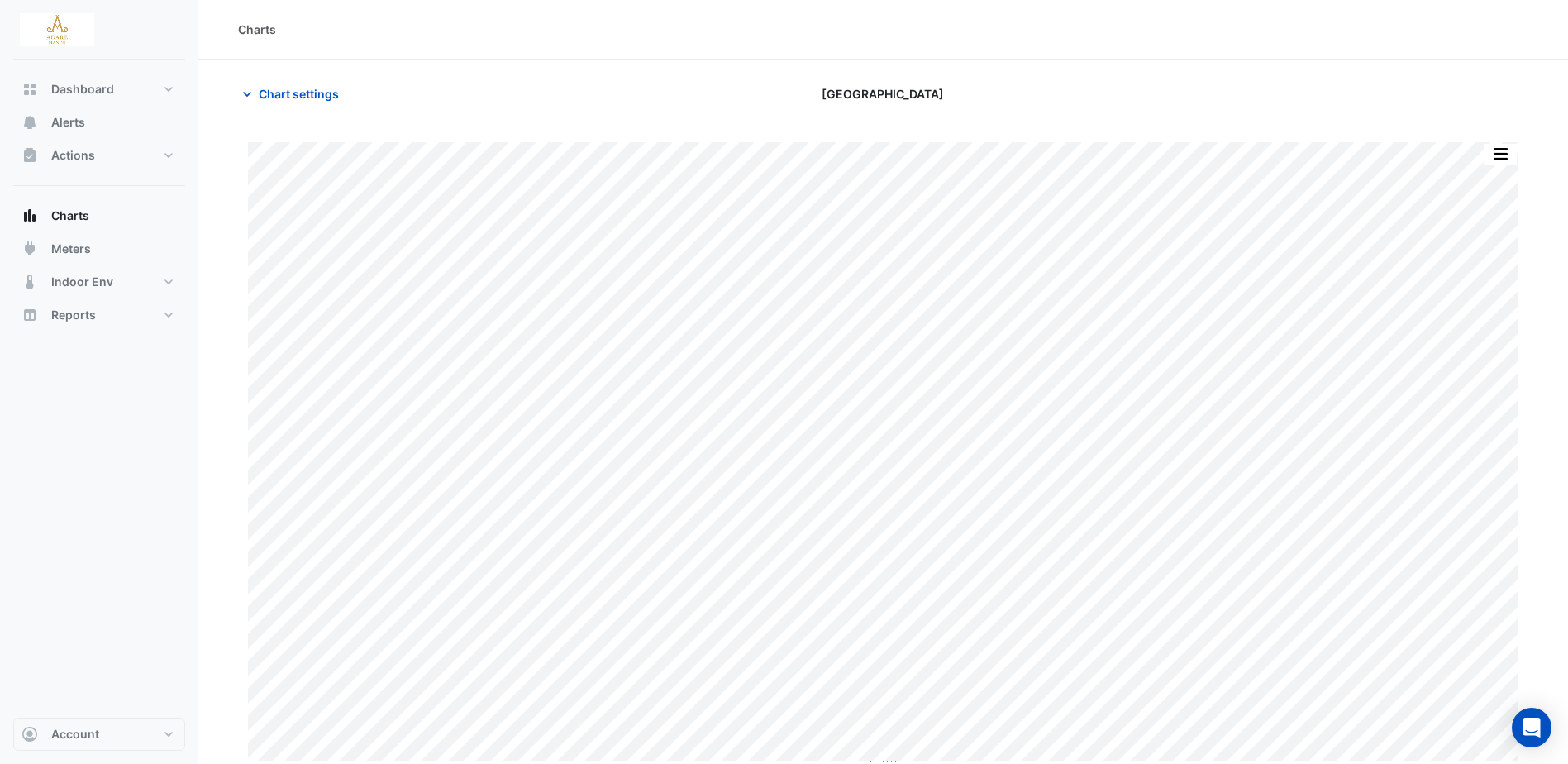
click at [1079, 54] on div "Charts" at bounding box center [883, 29] width 1369 height 59
click at [304, 93] on span "Chart settings" at bounding box center [299, 93] width 80 height 17
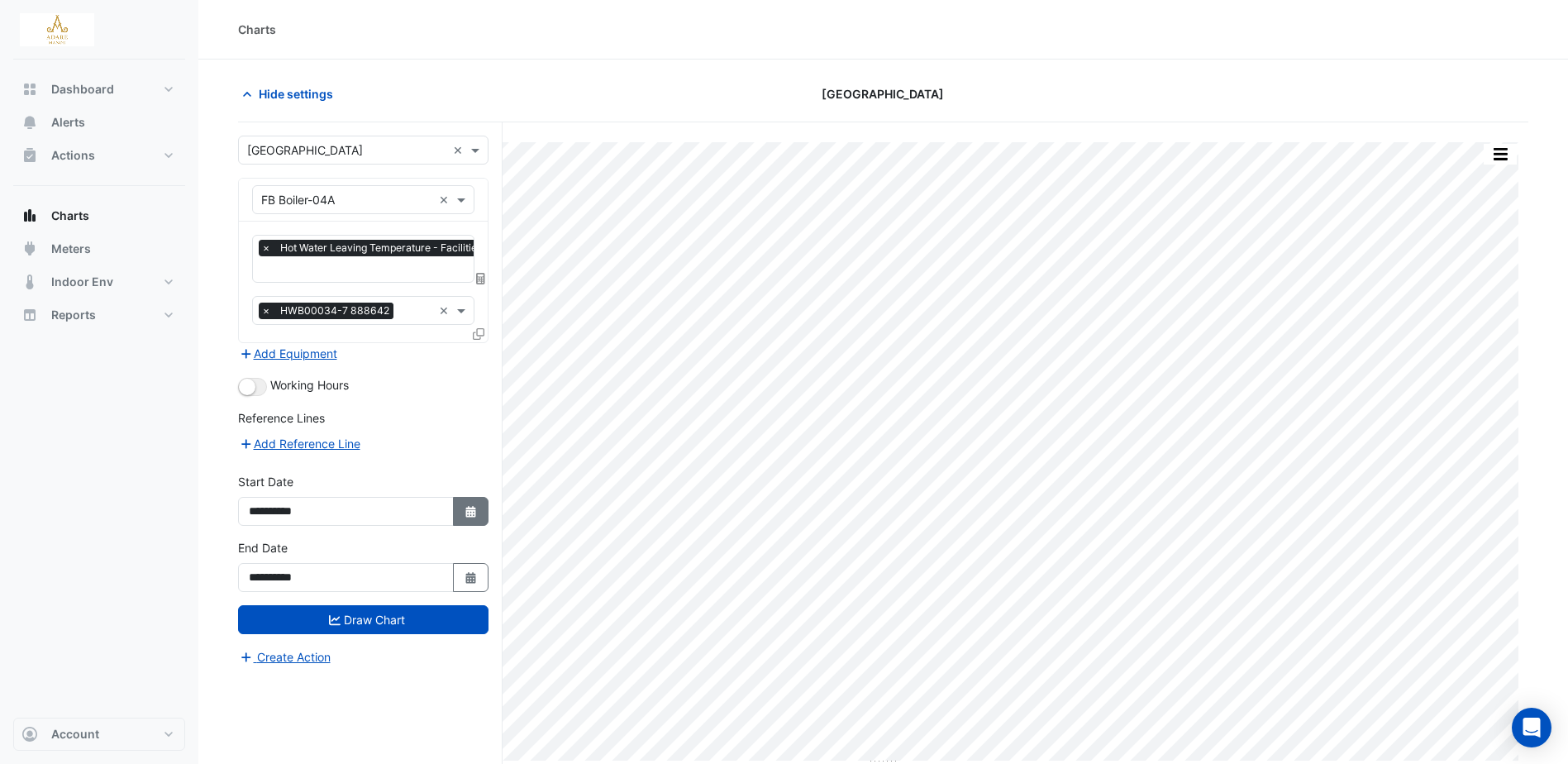
click at [463, 508] on icon "Select Date" at bounding box center [470, 512] width 15 height 12
select select "*"
select select "****"
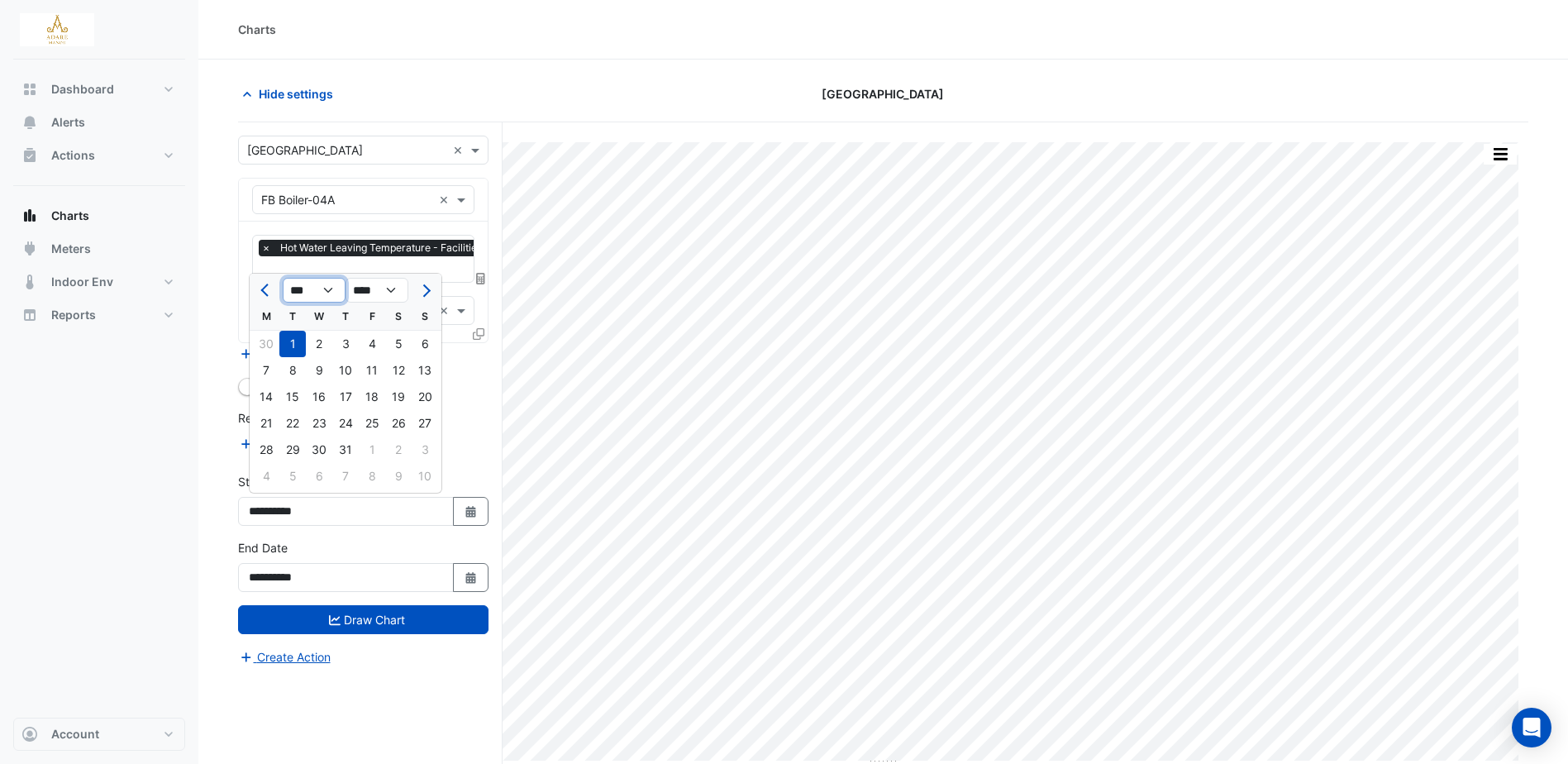
click at [310, 286] on select "*** *** *** *** *** *** *** ***" at bounding box center [313, 289] width 63 height 25
select select "*"
click at [283, 278] on select "*** *** *** *** *** *** *** ***" at bounding box center [313, 289] width 63 height 25
click at [271, 367] on div "2" at bounding box center [265, 370] width 27 height 27
type input "**********"
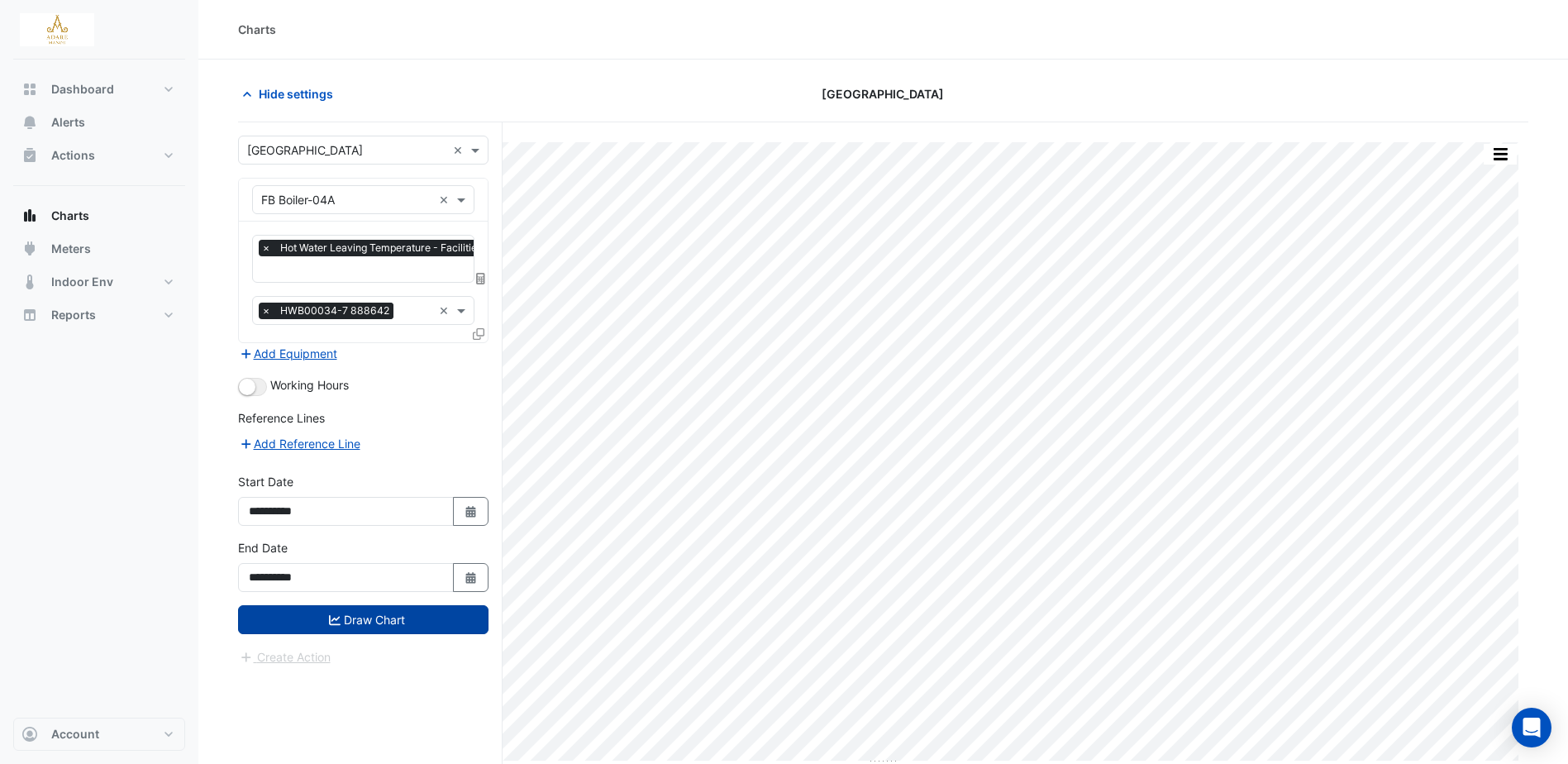
click at [461, 622] on button "Draw Chart" at bounding box center [363, 619] width 250 height 29
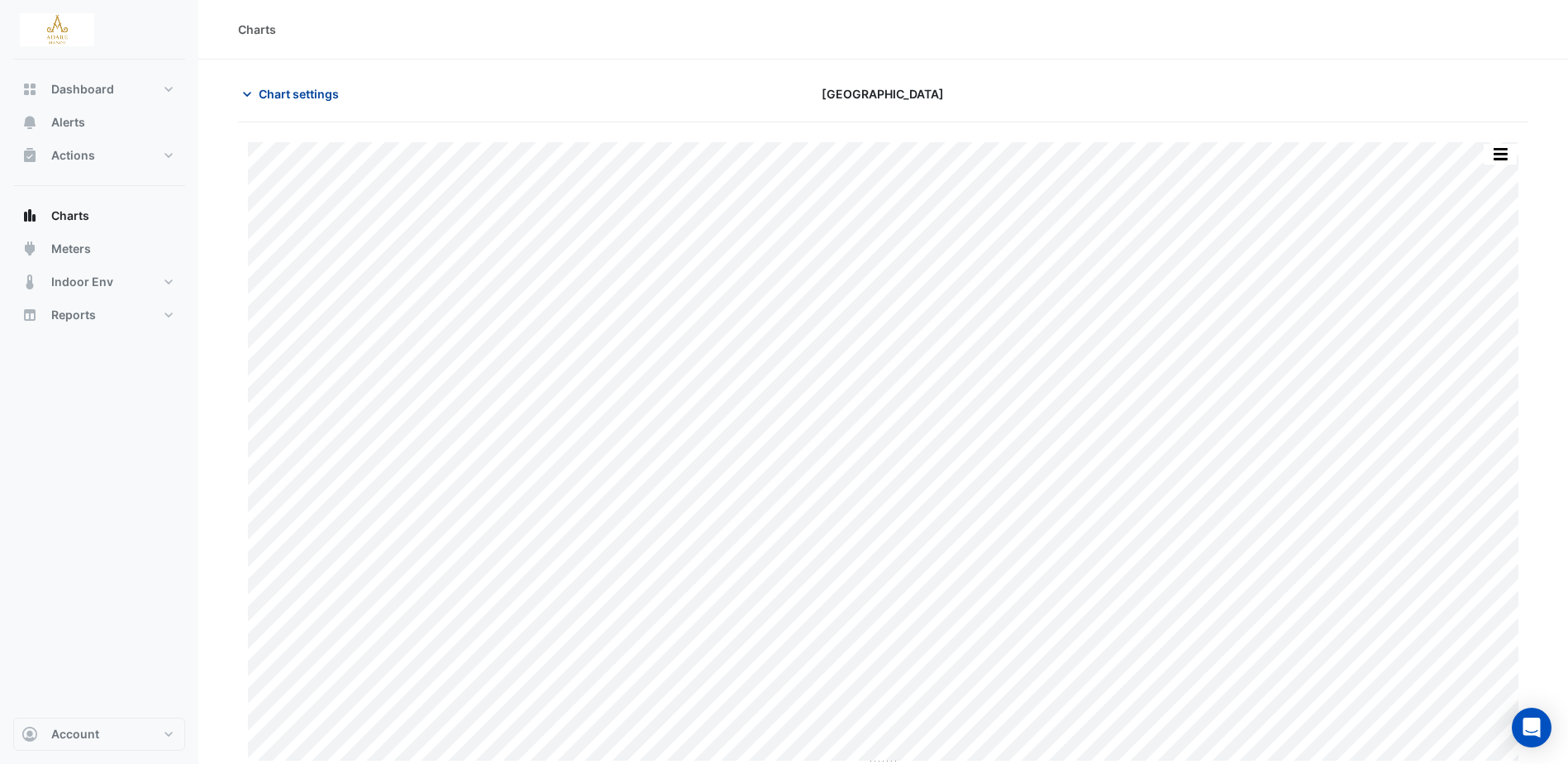
click at [302, 96] on span "Chart settings" at bounding box center [299, 93] width 80 height 17
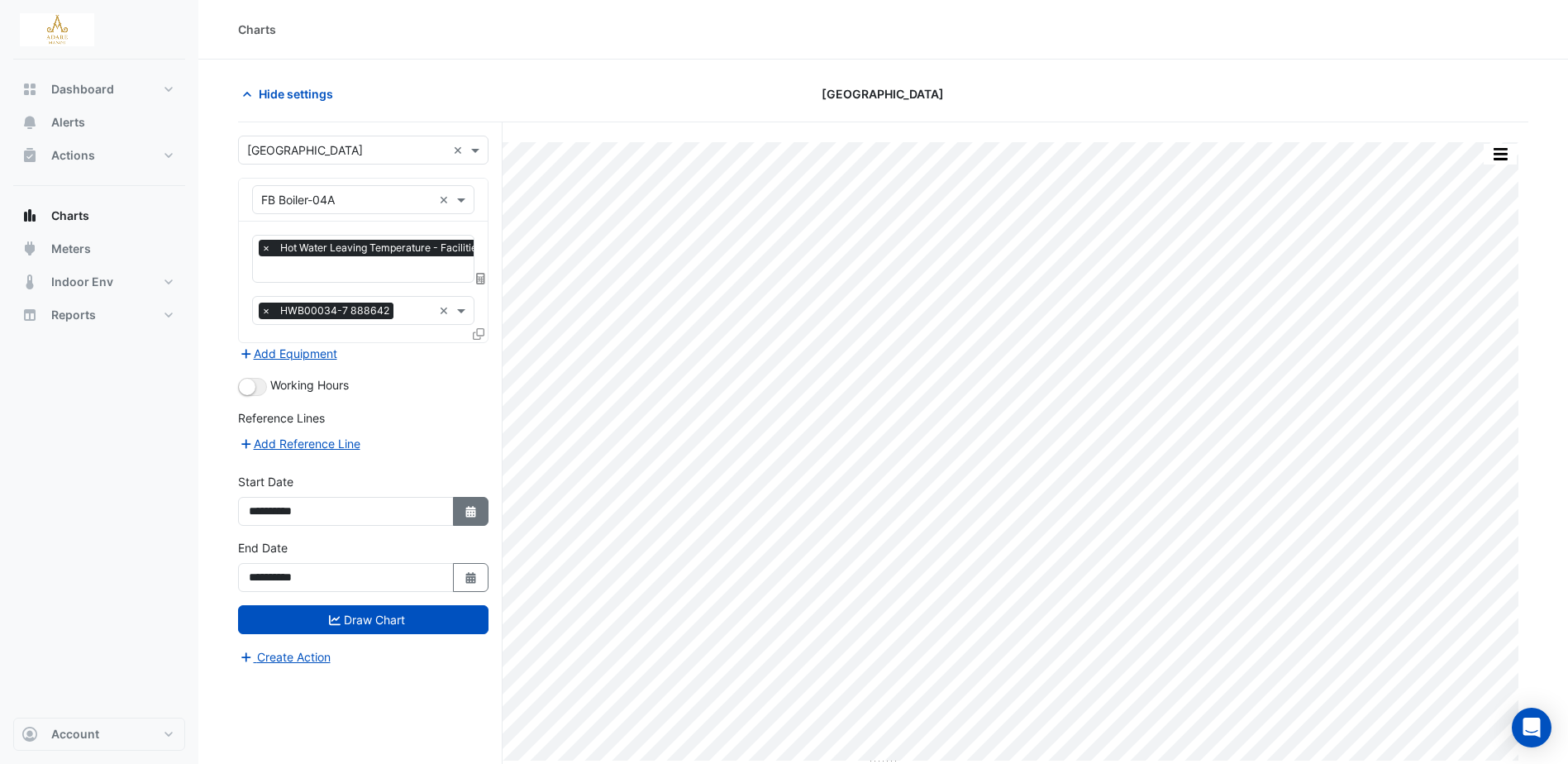
click at [473, 502] on button "Select Date" at bounding box center [471, 511] width 36 height 29
select select "*"
select select "****"
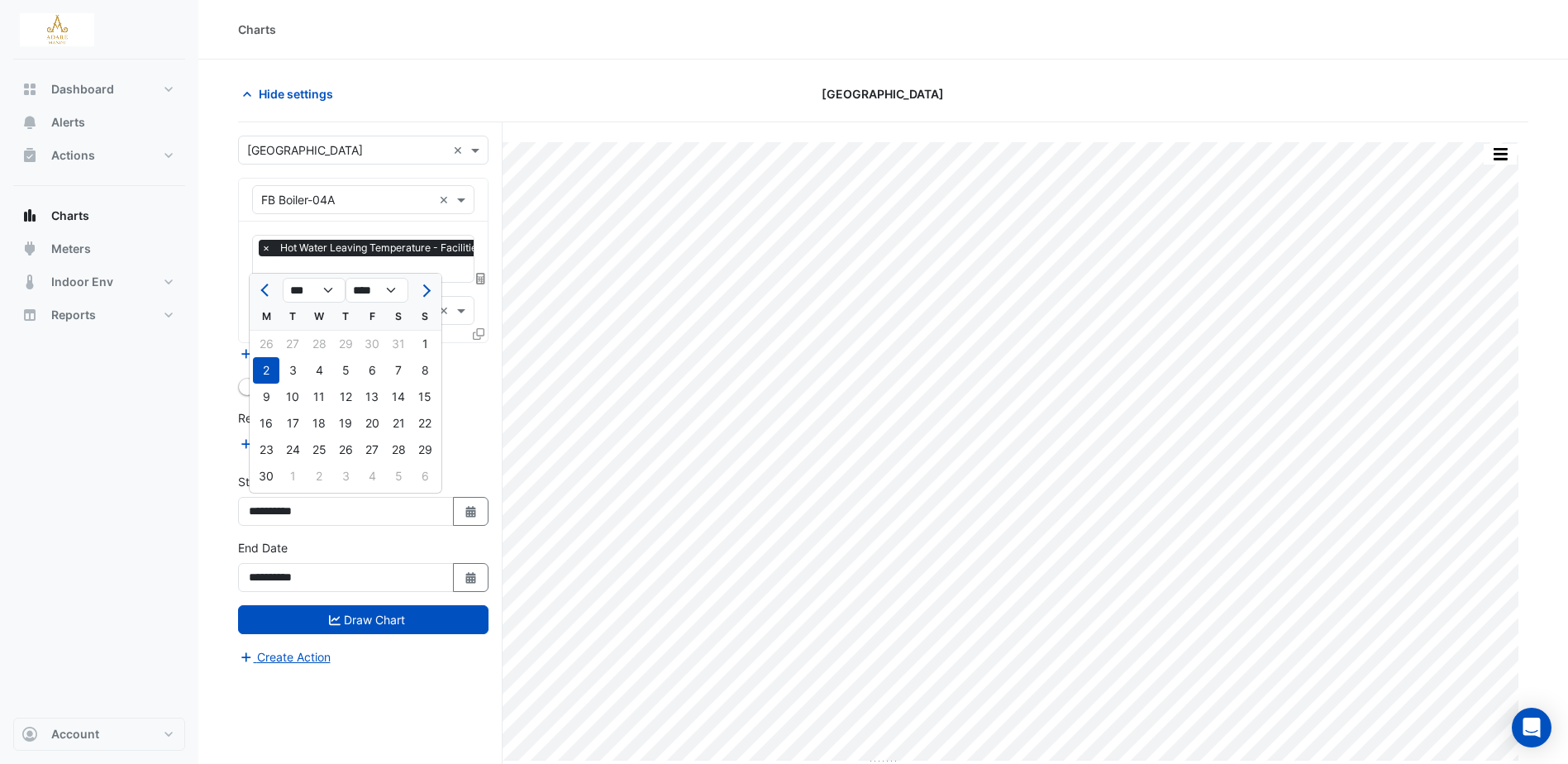
click at [328, 274] on div "*** *** *** *** *** *** *** *** **** **** **** **** **** **** **** **** **** **…" at bounding box center [345, 288] width 192 height 30
click at [321, 279] on select "*** *** *** *** *** *** *** ***" at bounding box center [313, 289] width 63 height 25
select select "*"
click at [283, 278] on select "*** *** *** *** *** *** *** ***" at bounding box center [313, 289] width 63 height 25
click at [292, 338] on div "1" at bounding box center [292, 343] width 27 height 27
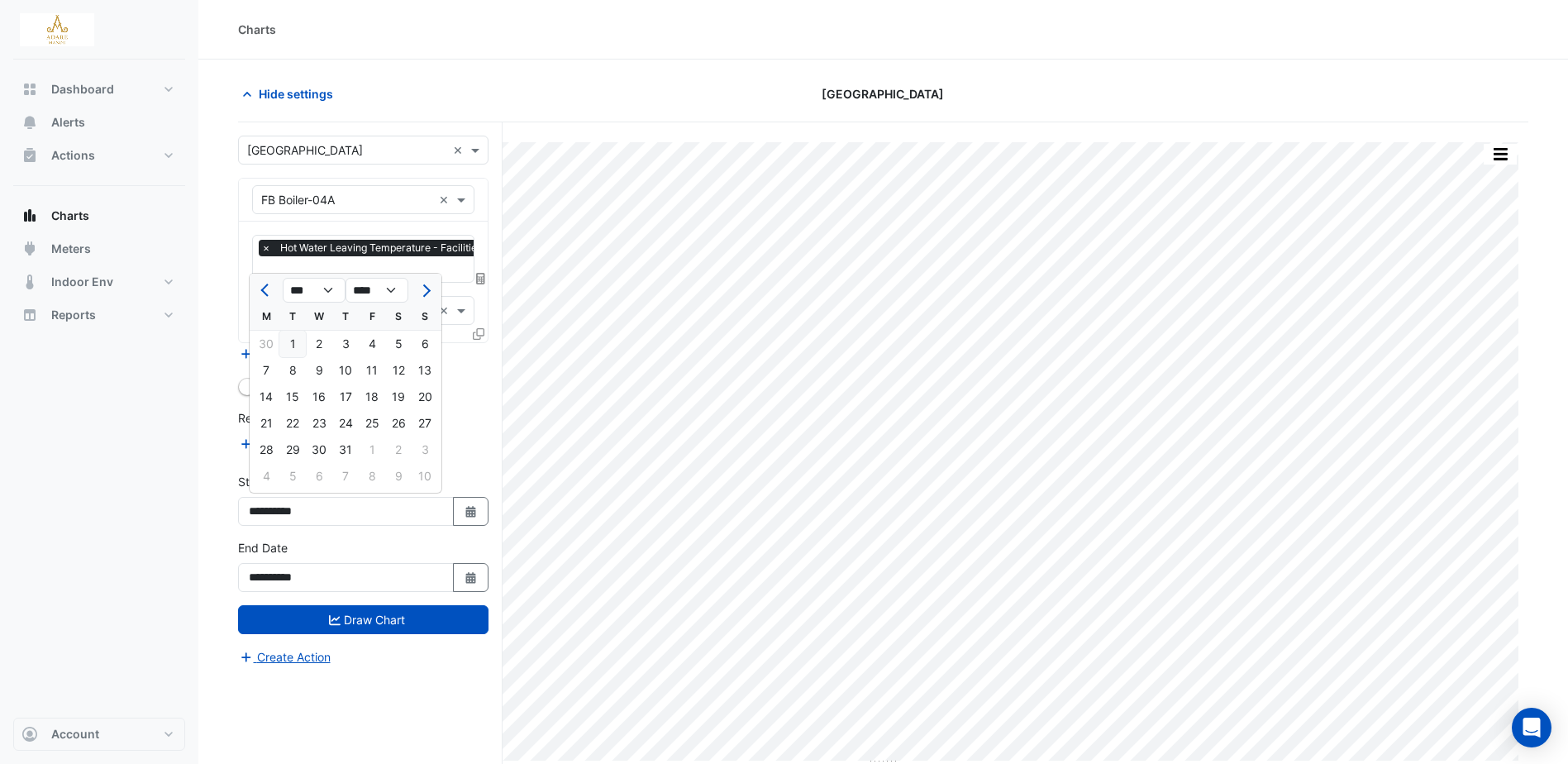
type input "**********"
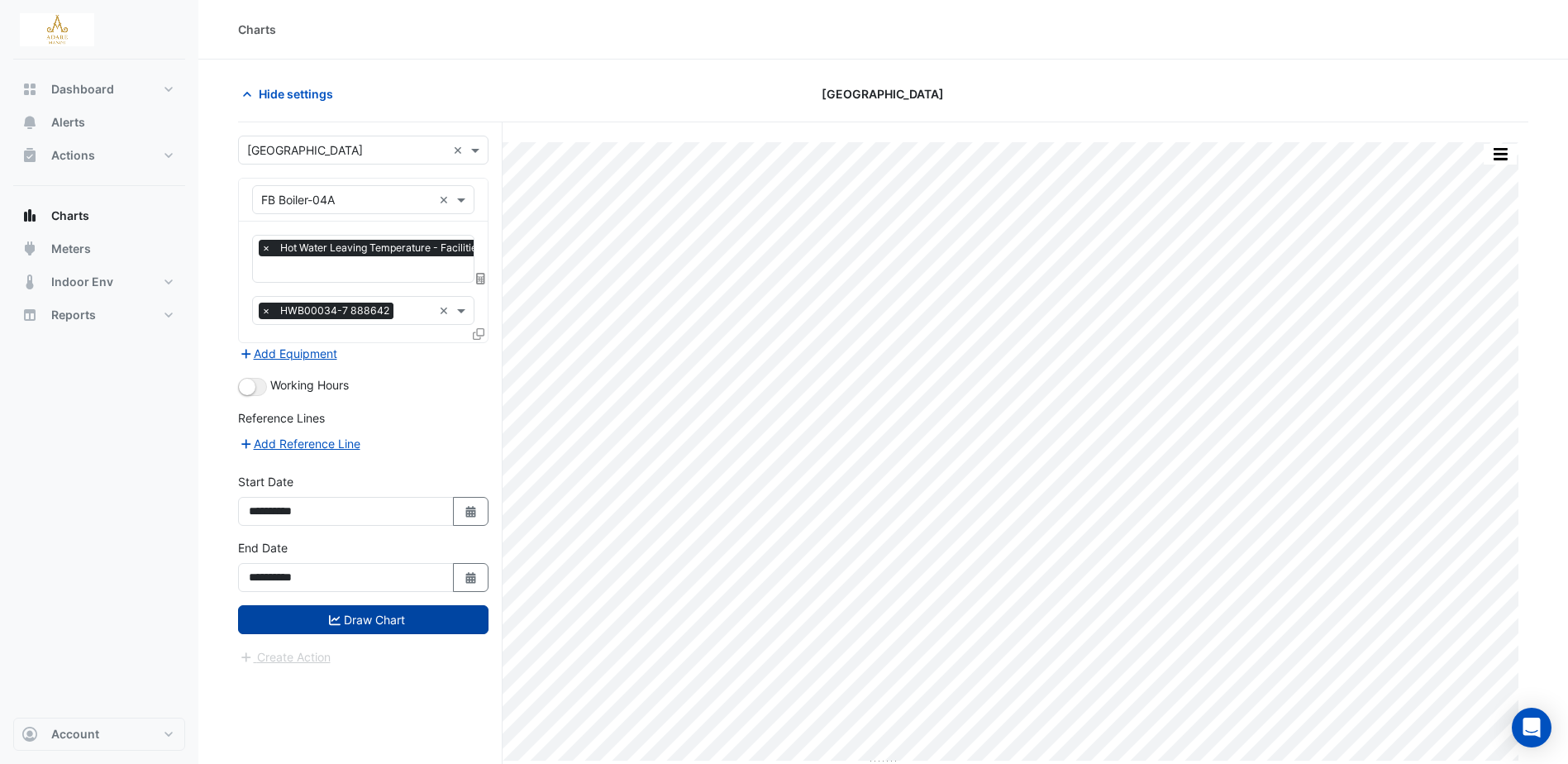
click at [382, 615] on button "Draw Chart" at bounding box center [363, 619] width 250 height 29
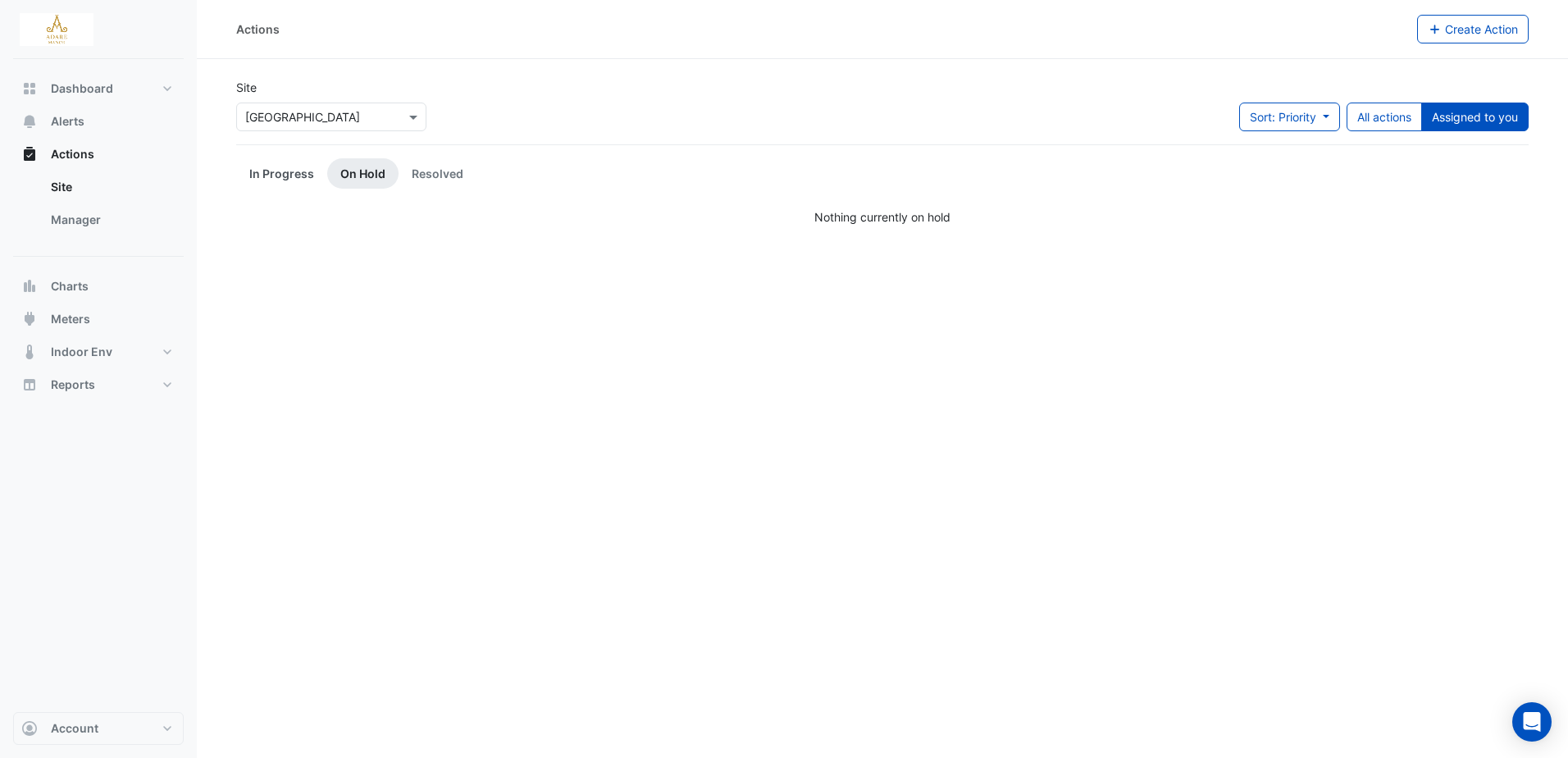
click at [303, 176] on link "In Progress" at bounding box center [281, 173] width 91 height 31
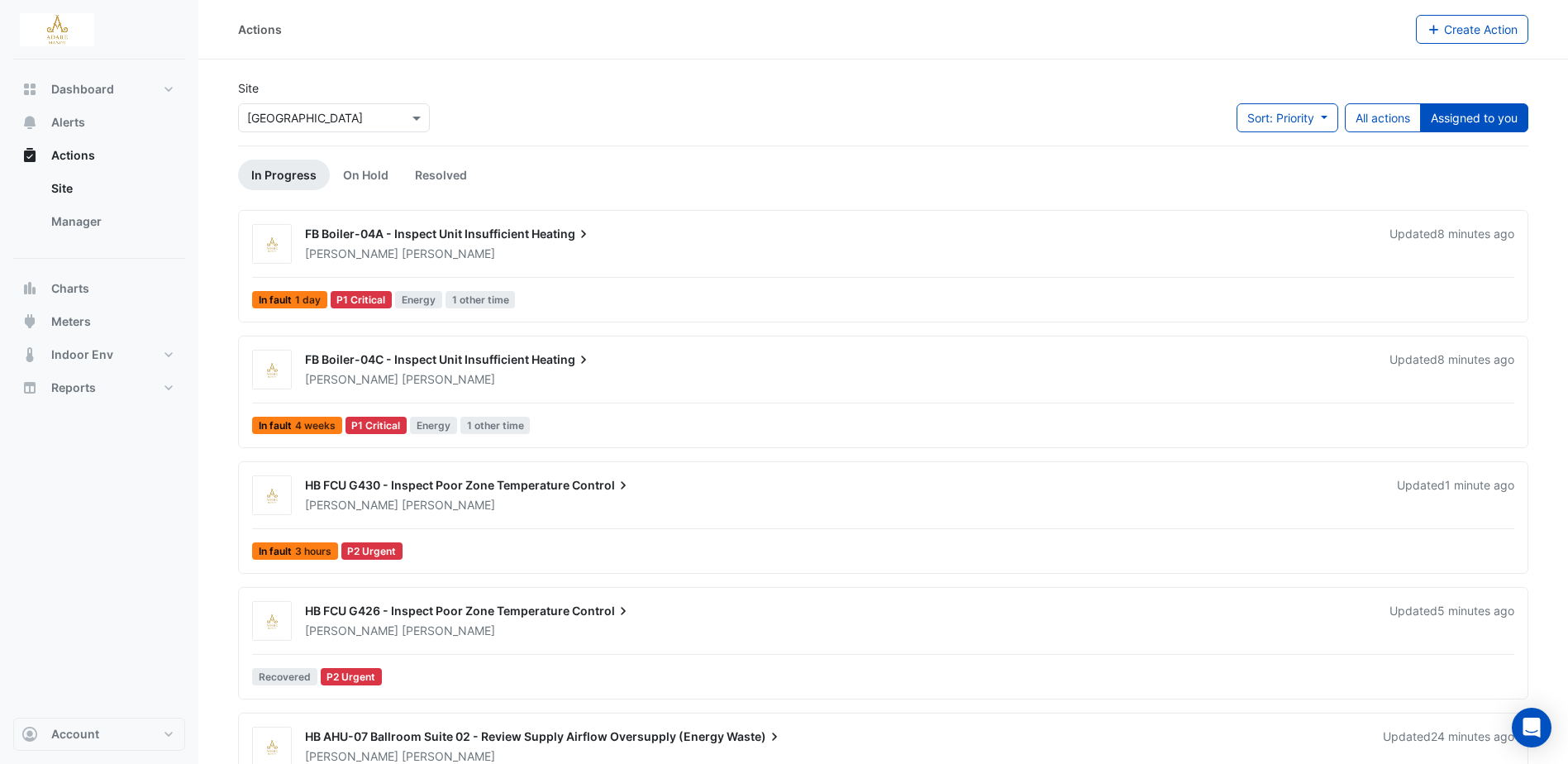
click at [289, 176] on link "In Progress" at bounding box center [283, 175] width 92 height 31
click at [367, 176] on link "On Hold" at bounding box center [366, 175] width 72 height 31
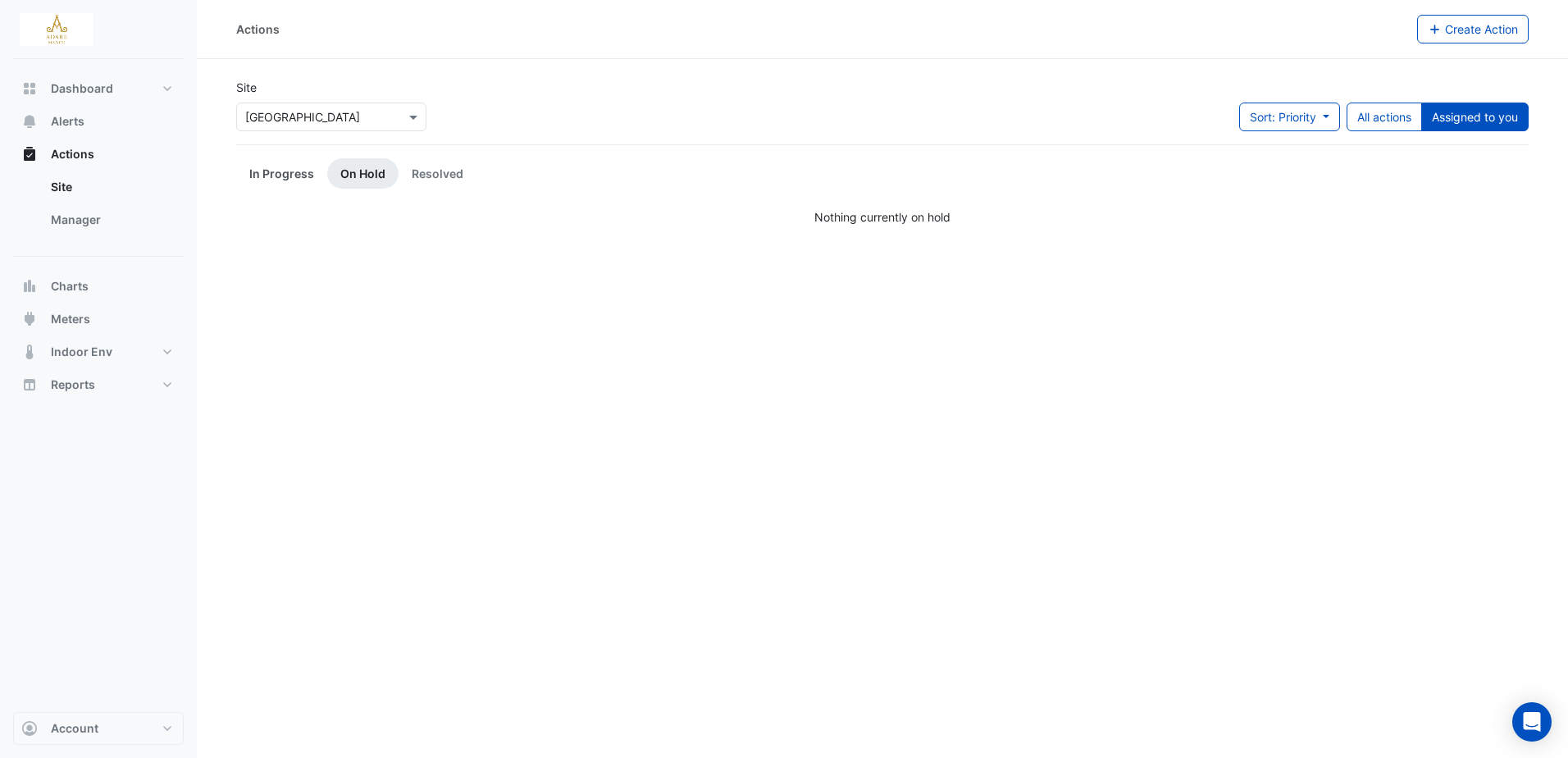
click at [286, 172] on link "In Progress" at bounding box center [281, 173] width 91 height 31
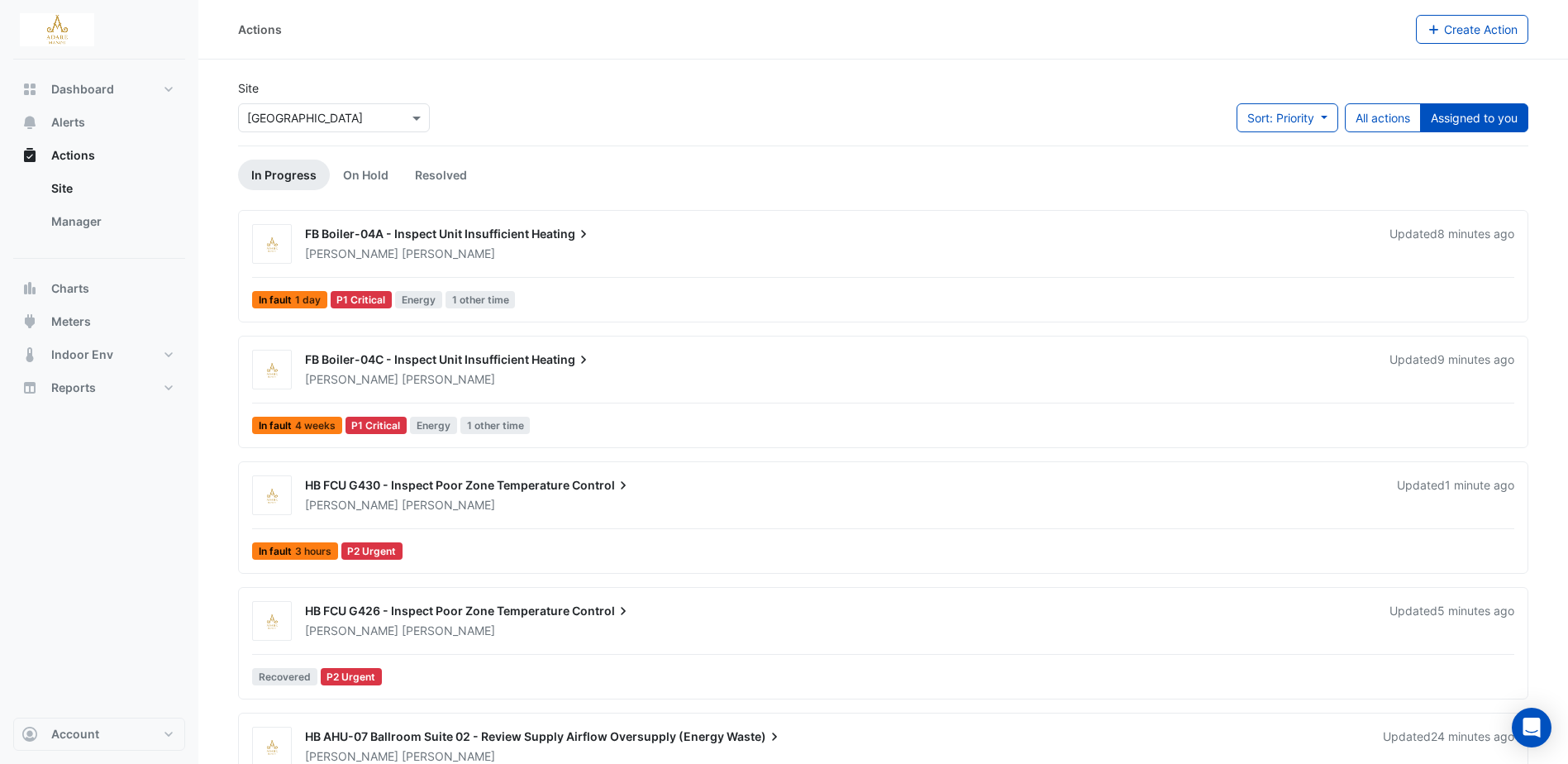
scroll to position [82, 0]
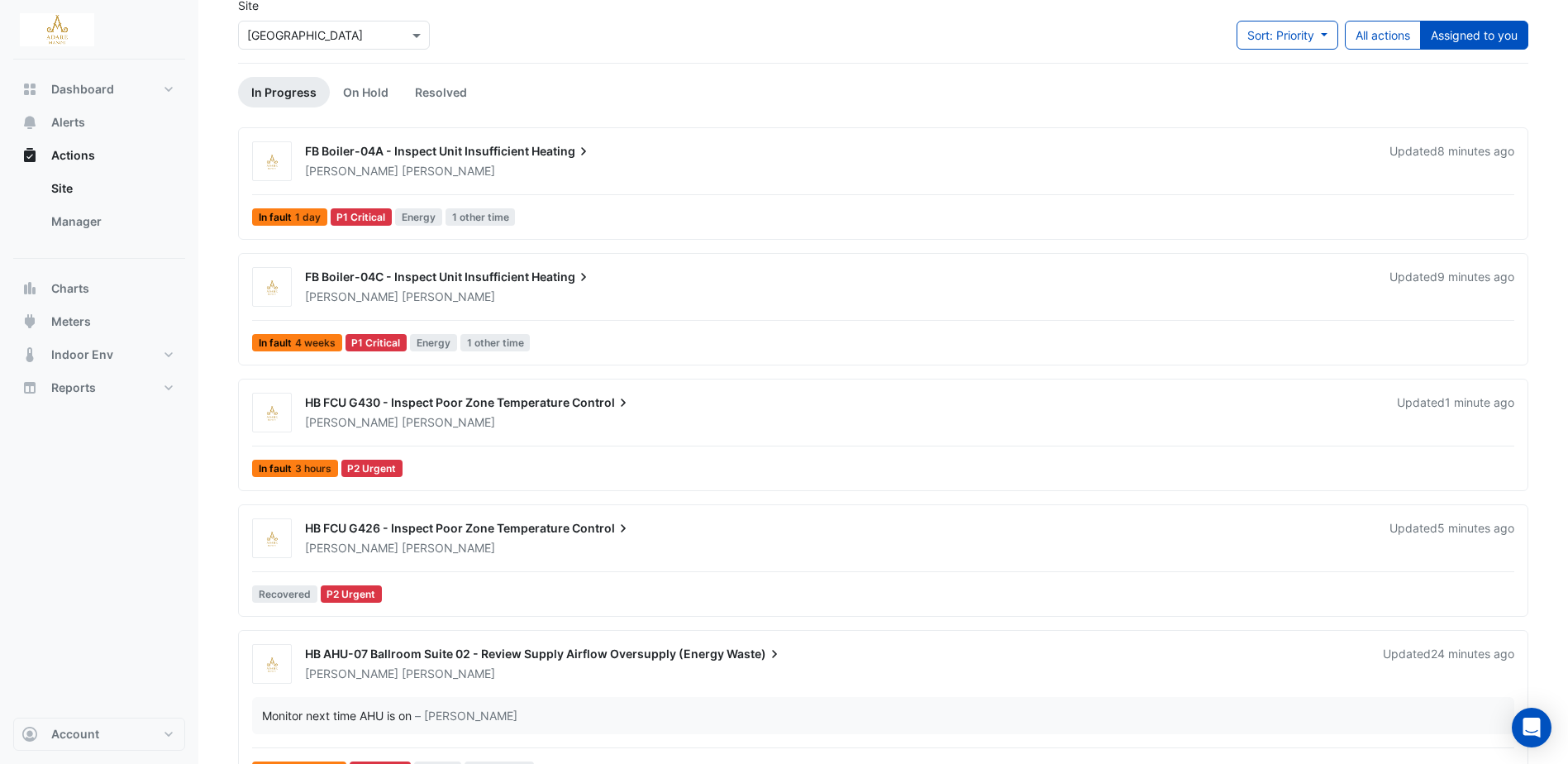
click at [563, 396] on span "HB FCU G430 - Inspect Poor Zone Temperature" at bounding box center [437, 402] width 265 height 14
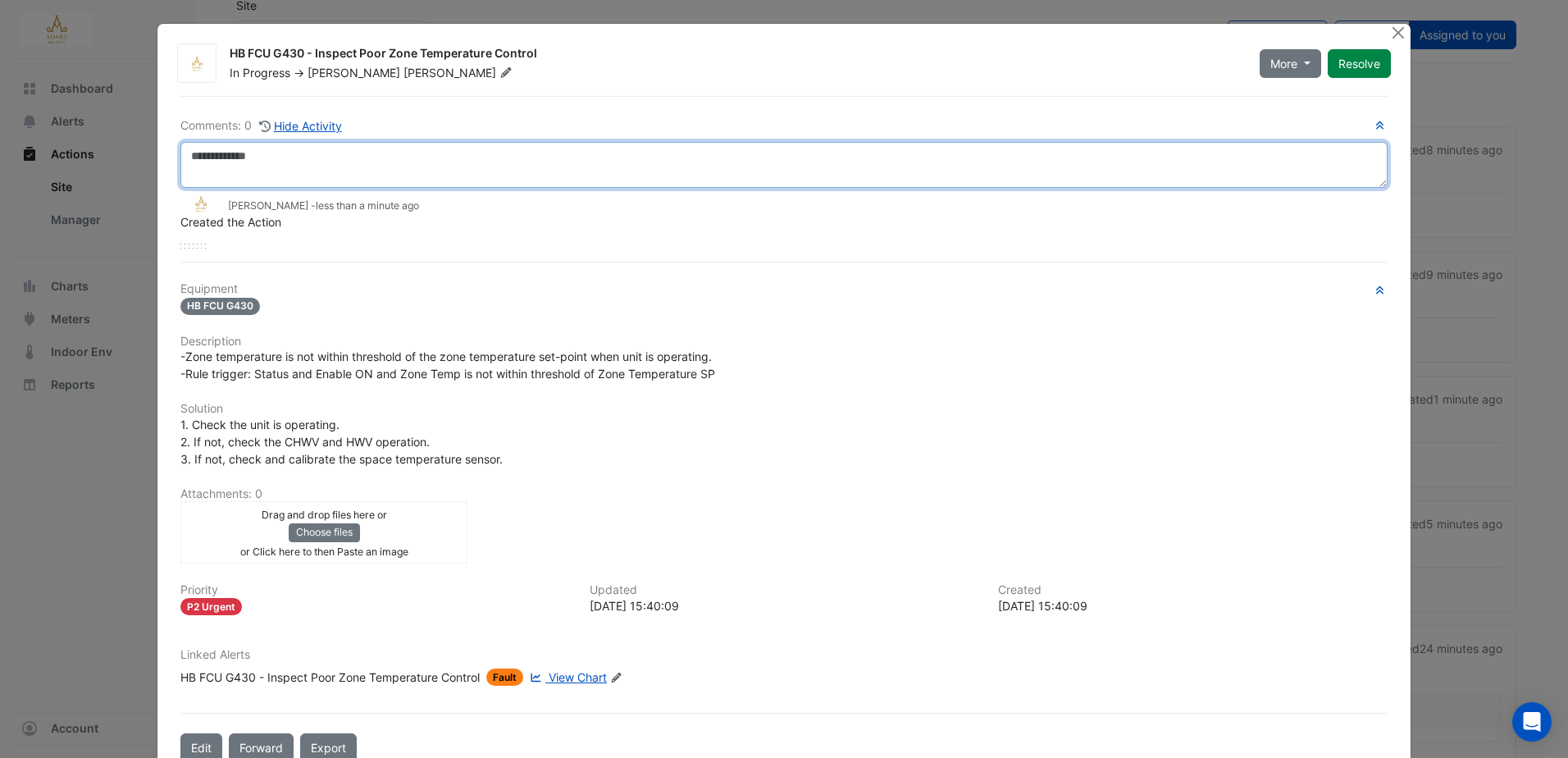
click at [317, 162] on textarea at bounding box center [784, 165] width 1207 height 46
click at [358, 165] on textarea at bounding box center [784, 165] width 1207 height 46
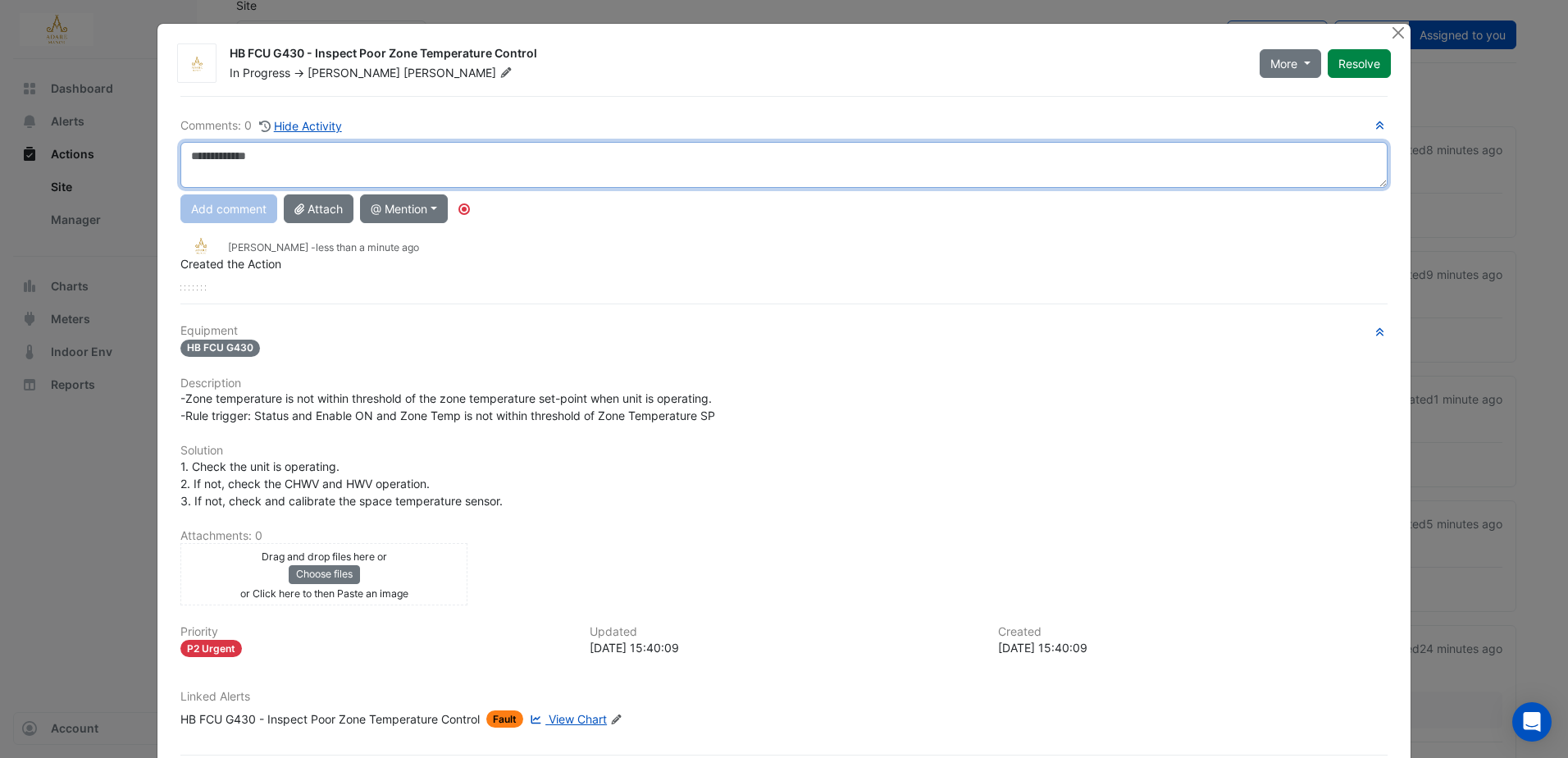
paste textarea "**********"
click at [359, 162] on textarea "**********" at bounding box center [784, 165] width 1207 height 46
click at [399, 161] on textarea "**********" at bounding box center [784, 165] width 1207 height 46
click at [550, 160] on textarea "**********" at bounding box center [784, 165] width 1207 height 46
type textarea "**********"
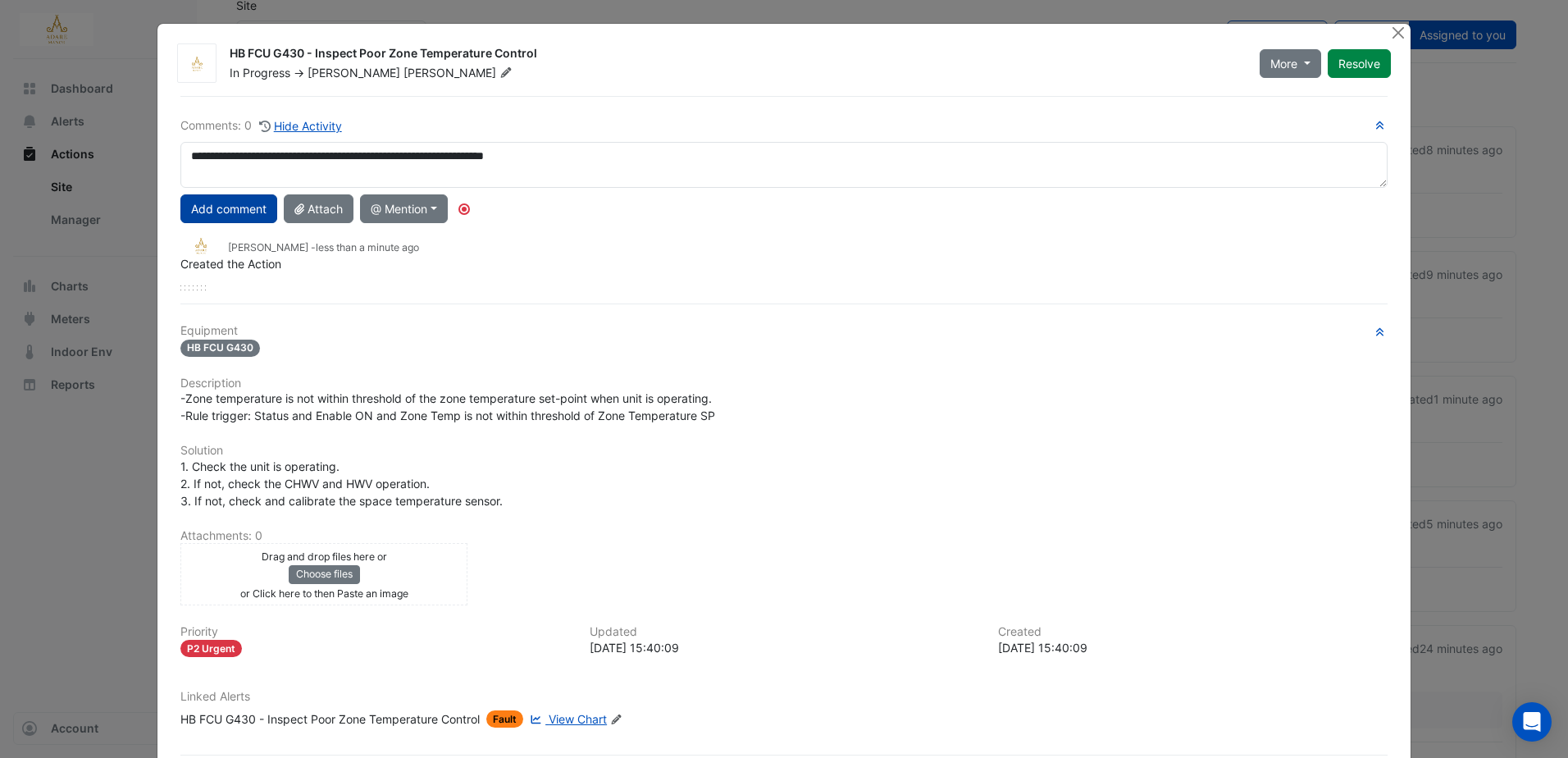
click at [230, 206] on button "Add comment" at bounding box center [229, 209] width 97 height 29
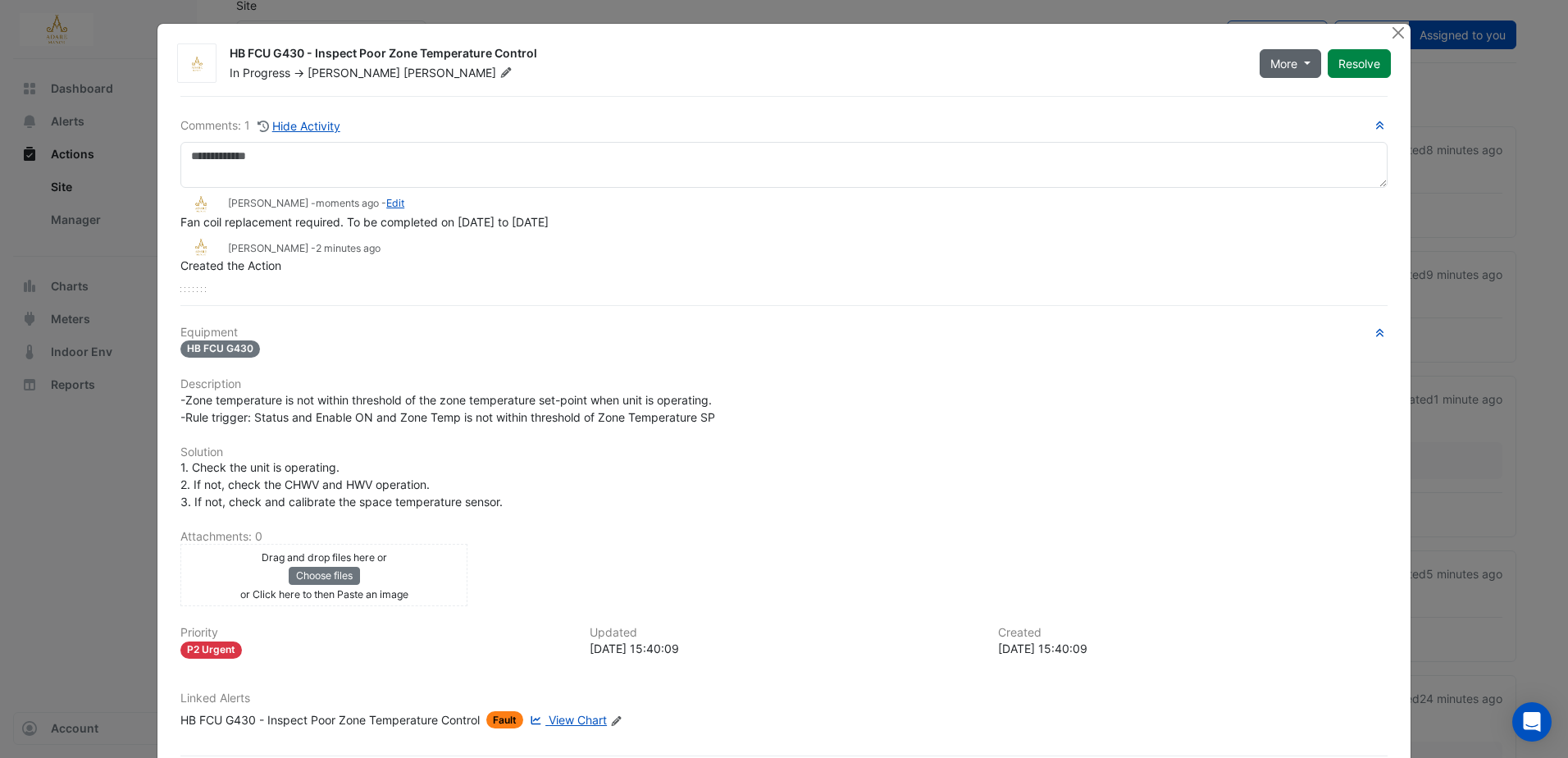
click at [1271, 58] on span "More" at bounding box center [1284, 64] width 27 height 17
click at [1393, 28] on button "Close" at bounding box center [1399, 32] width 17 height 17
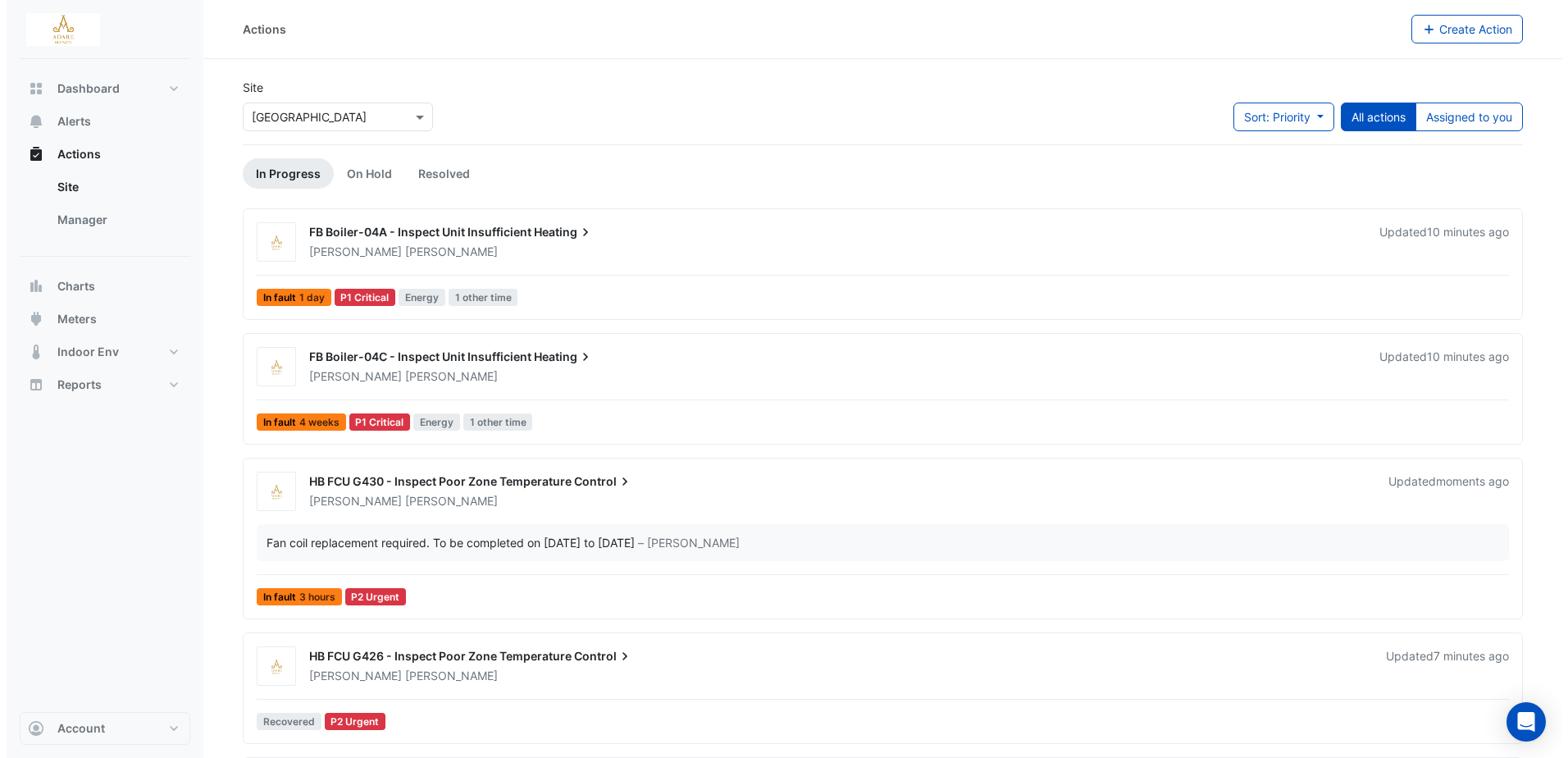
scroll to position [82, 0]
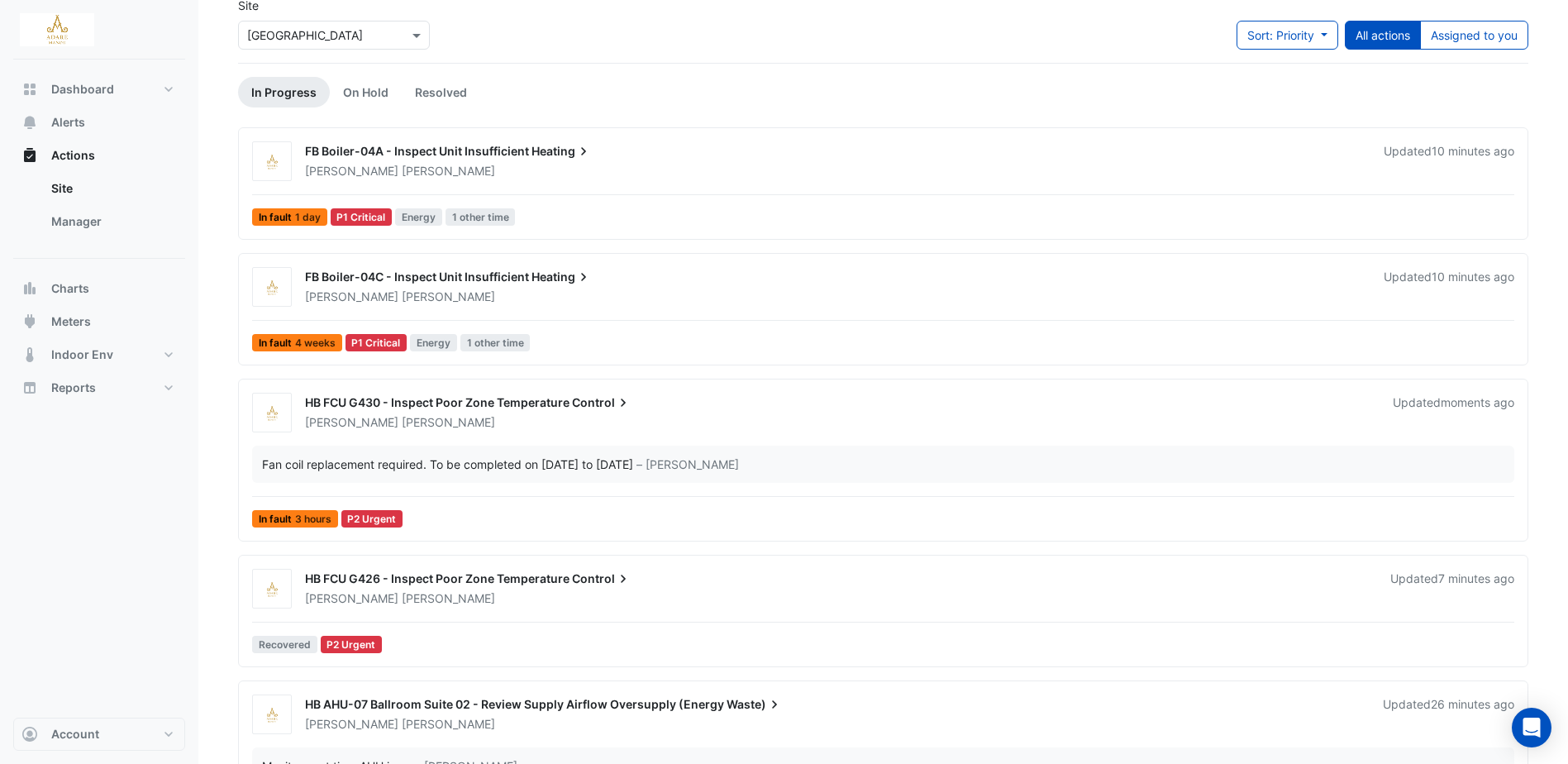
click at [518, 585] on div "HB FCU G426 - Inspect Poor Zone Temperature Control" at bounding box center [838, 580] width 1065 height 20
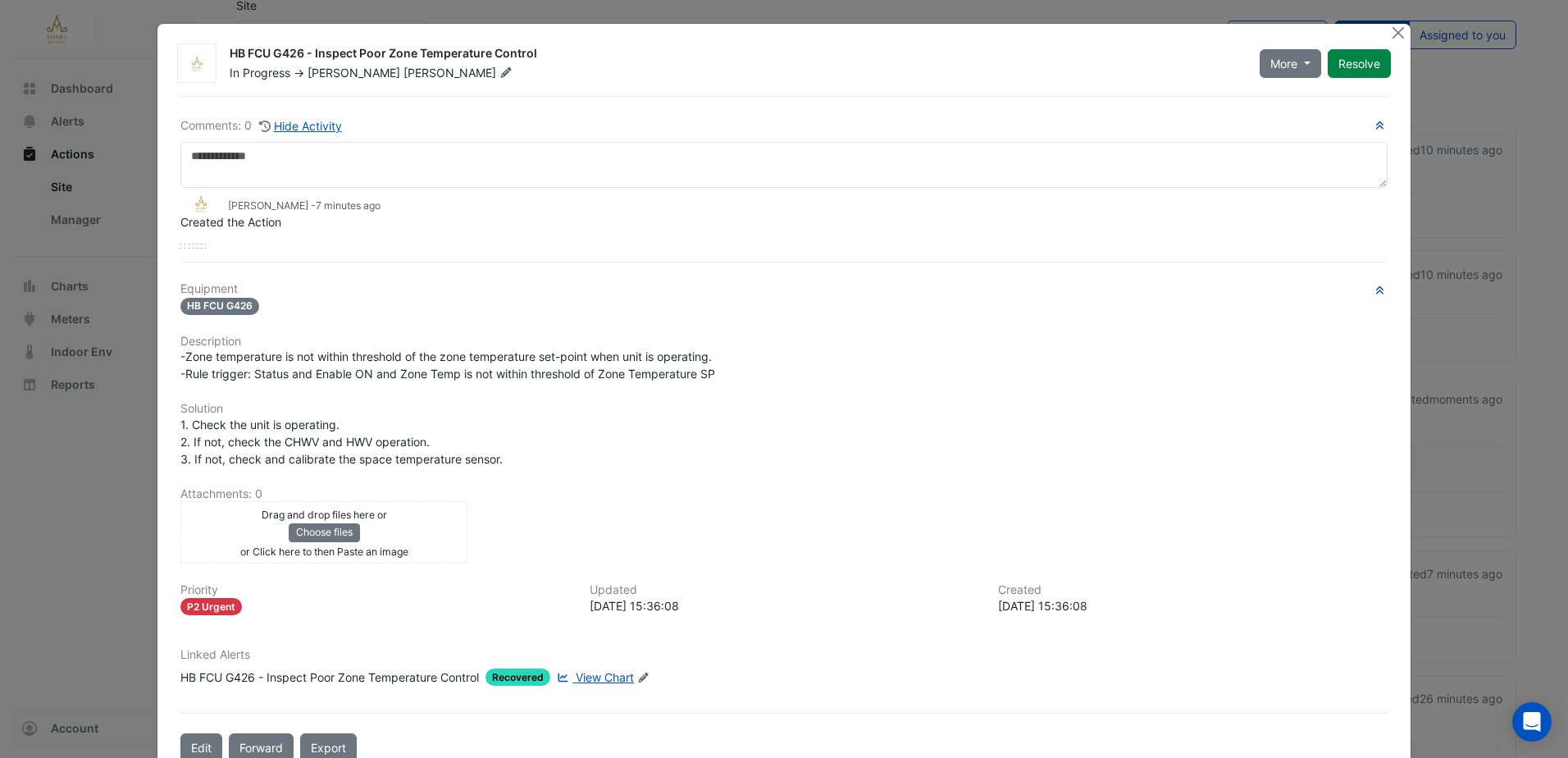
scroll to position [41, 0]
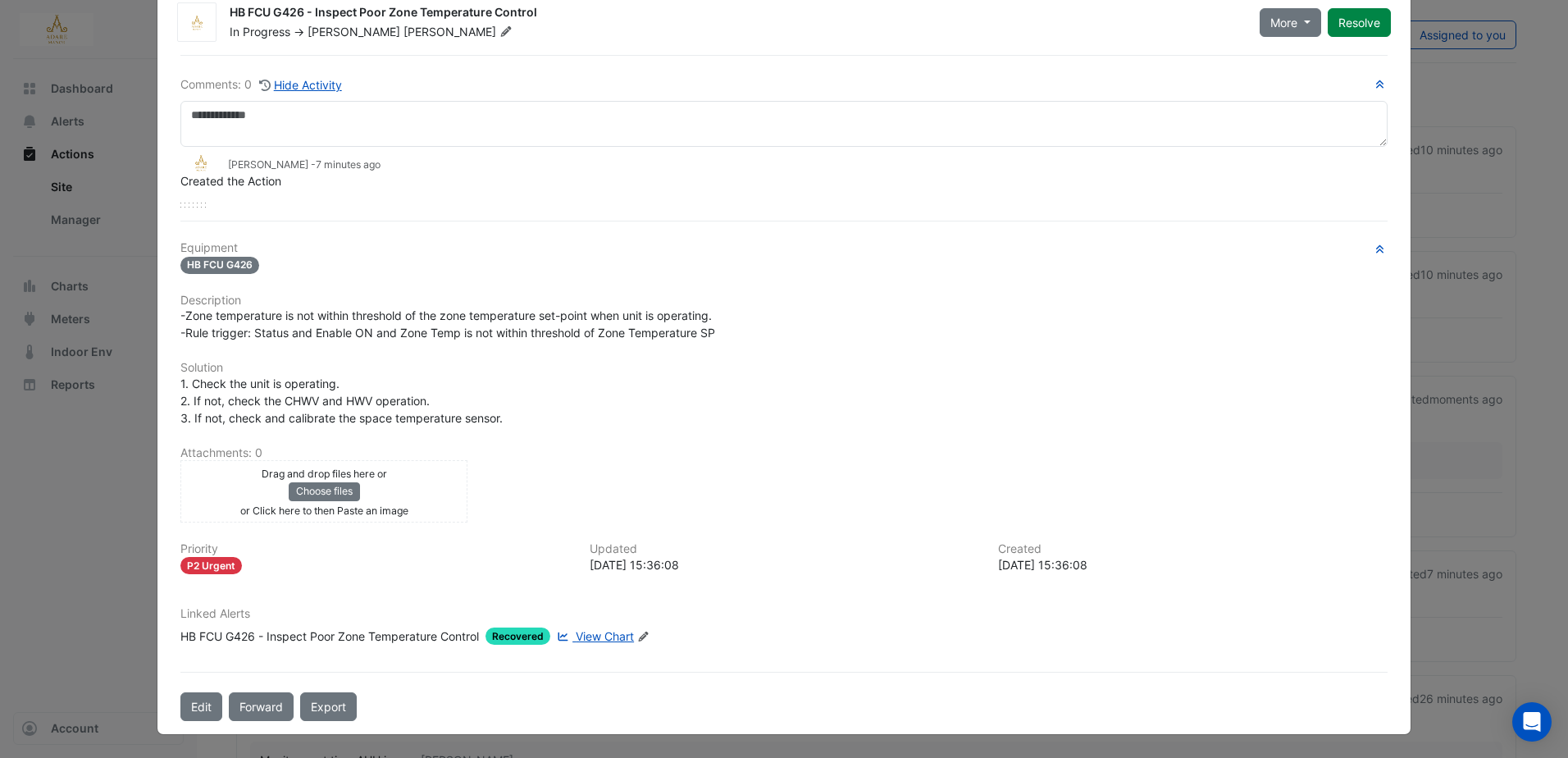
click at [600, 636] on span "View Chart" at bounding box center [604, 636] width 59 height 14
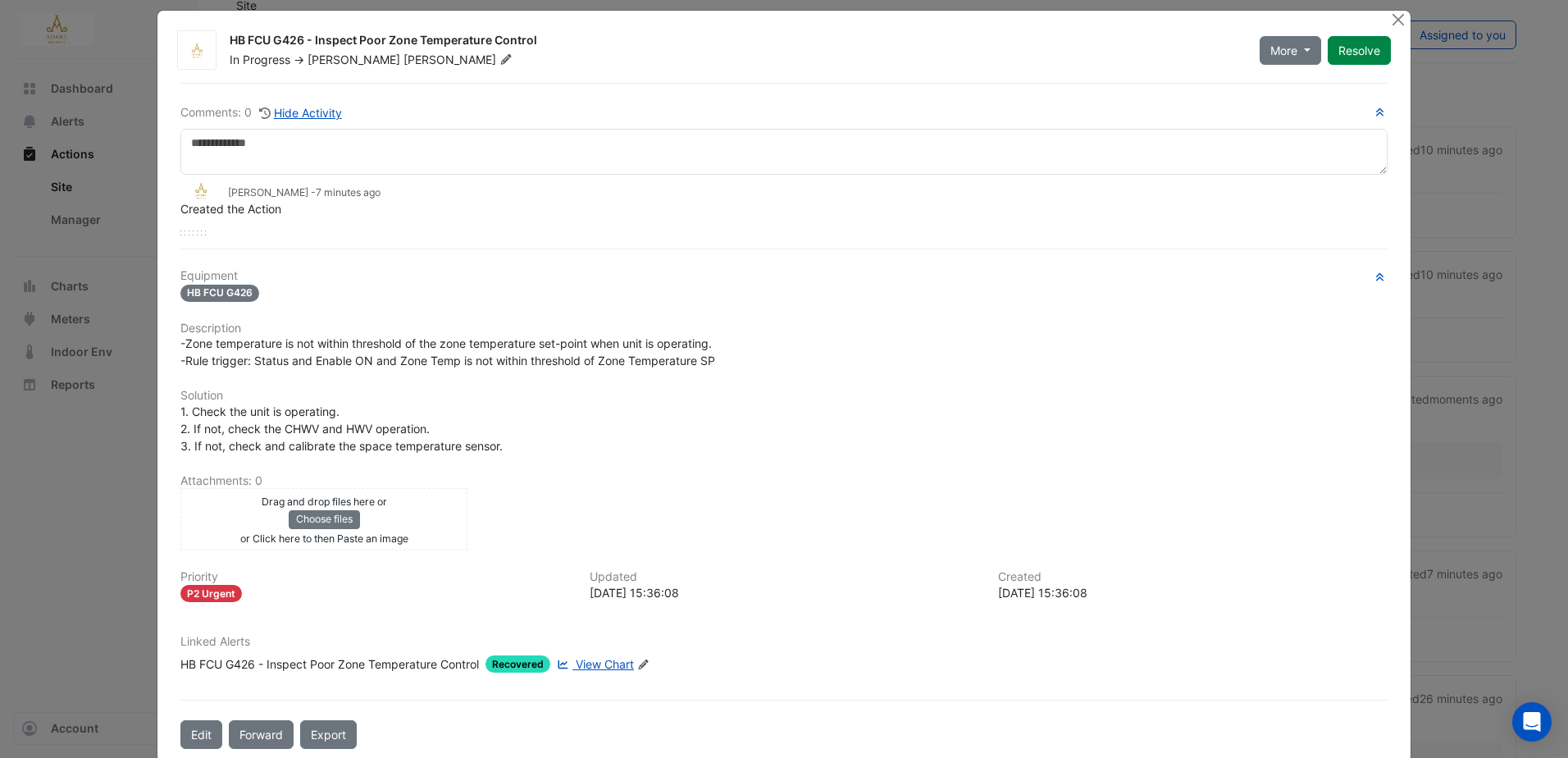
scroll to position [0, 0]
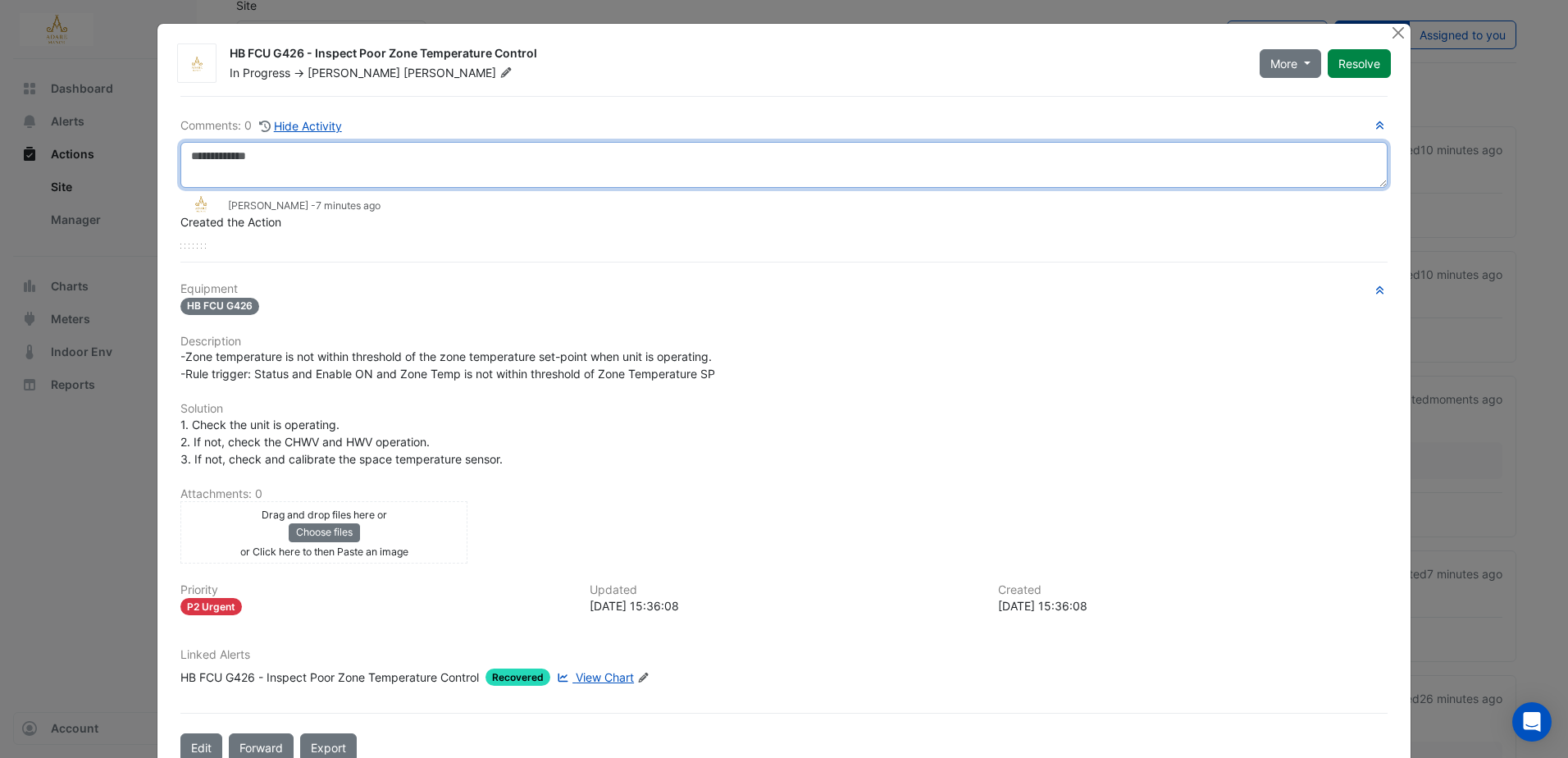
click at [504, 156] on textarea at bounding box center [784, 165] width 1207 height 46
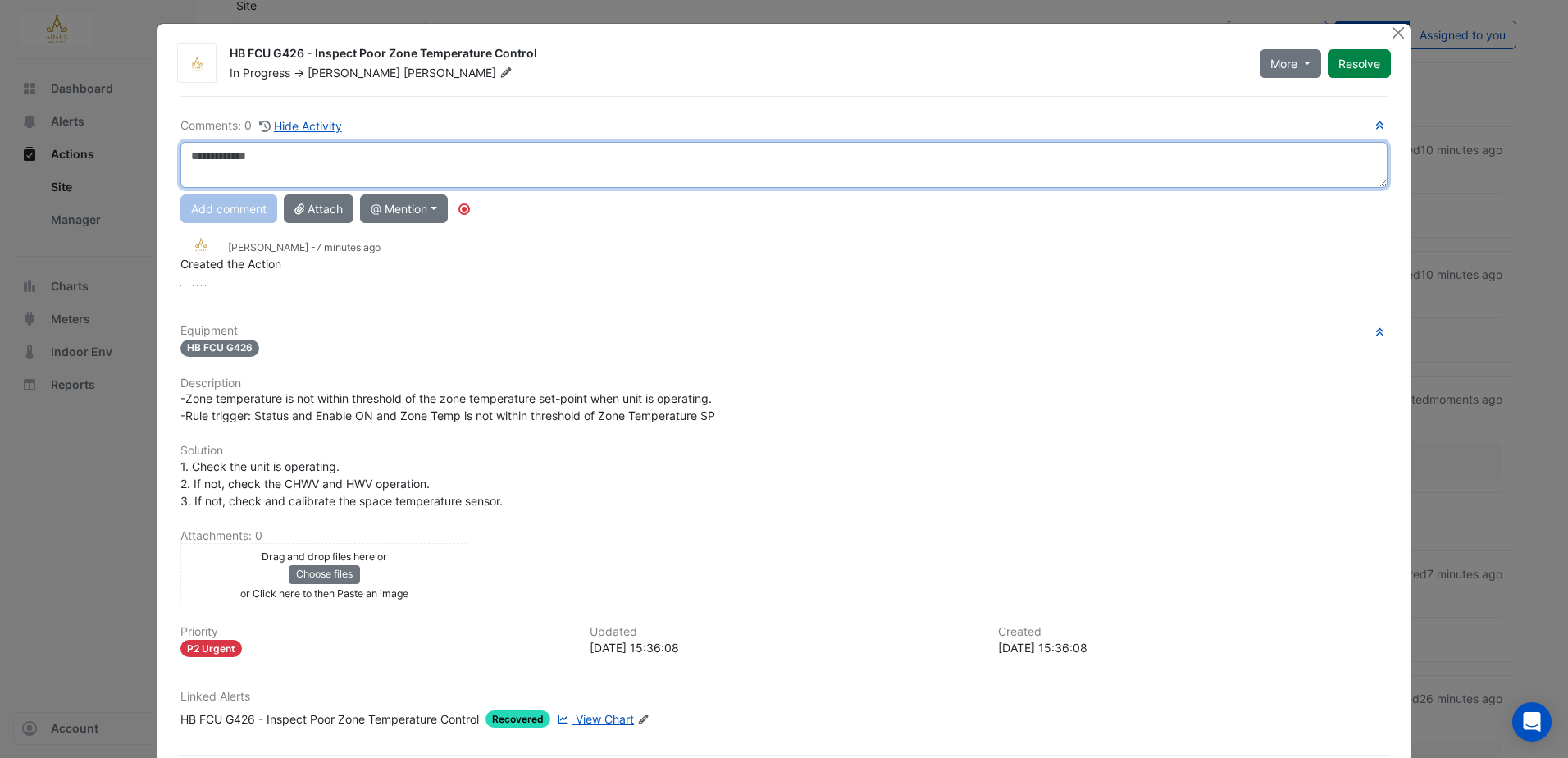
click at [535, 160] on textarea at bounding box center [784, 165] width 1207 height 46
click at [340, 156] on textarea "**********" at bounding box center [784, 165] width 1207 height 46
click at [491, 150] on textarea "**********" at bounding box center [784, 165] width 1207 height 46
click at [225, 156] on textarea "**********" at bounding box center [784, 165] width 1207 height 46
click at [501, 152] on textarea "**********" at bounding box center [784, 165] width 1207 height 46
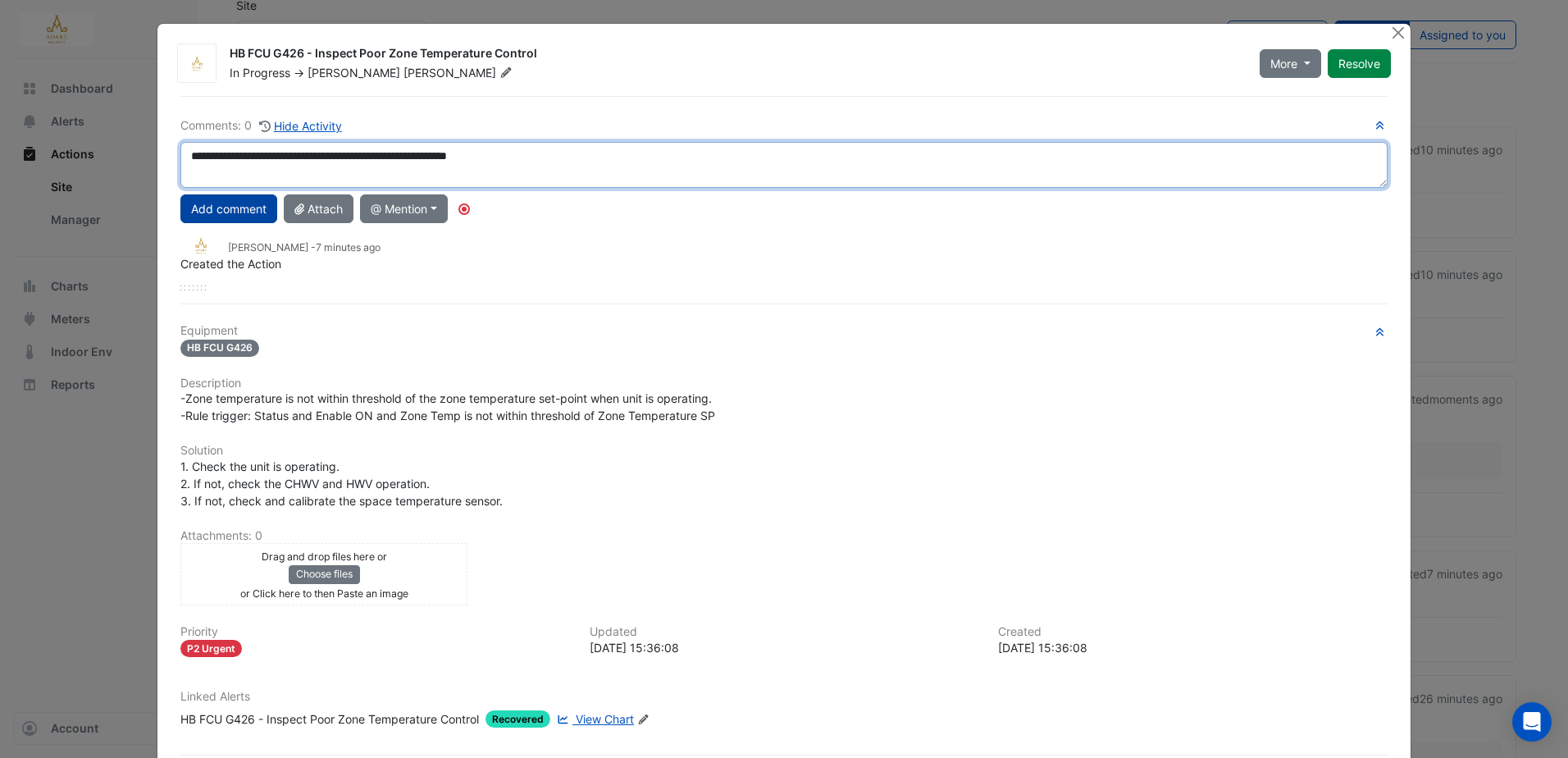
type textarea "**********"
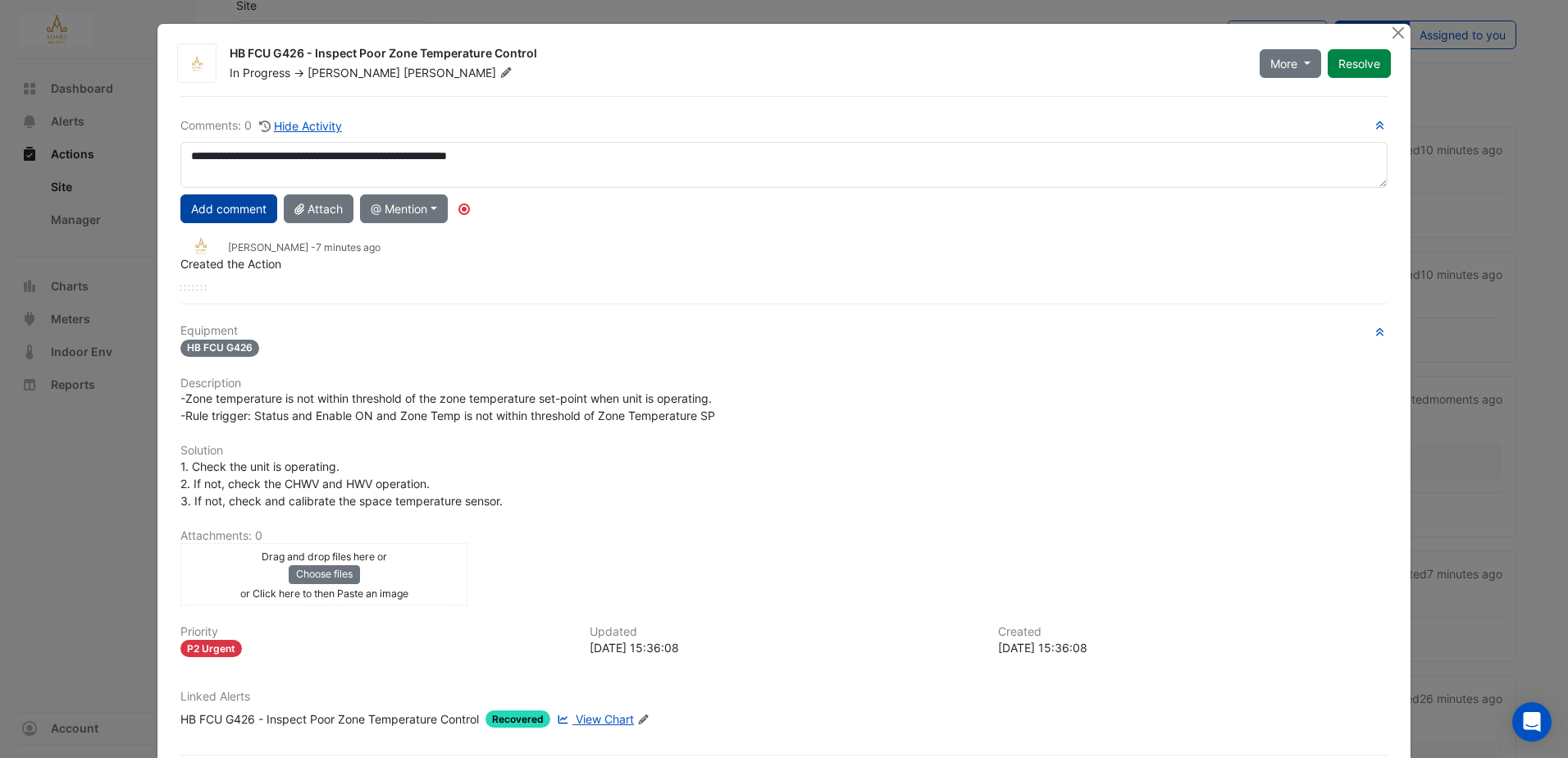
click at [235, 213] on button "Add comment" at bounding box center [229, 209] width 97 height 29
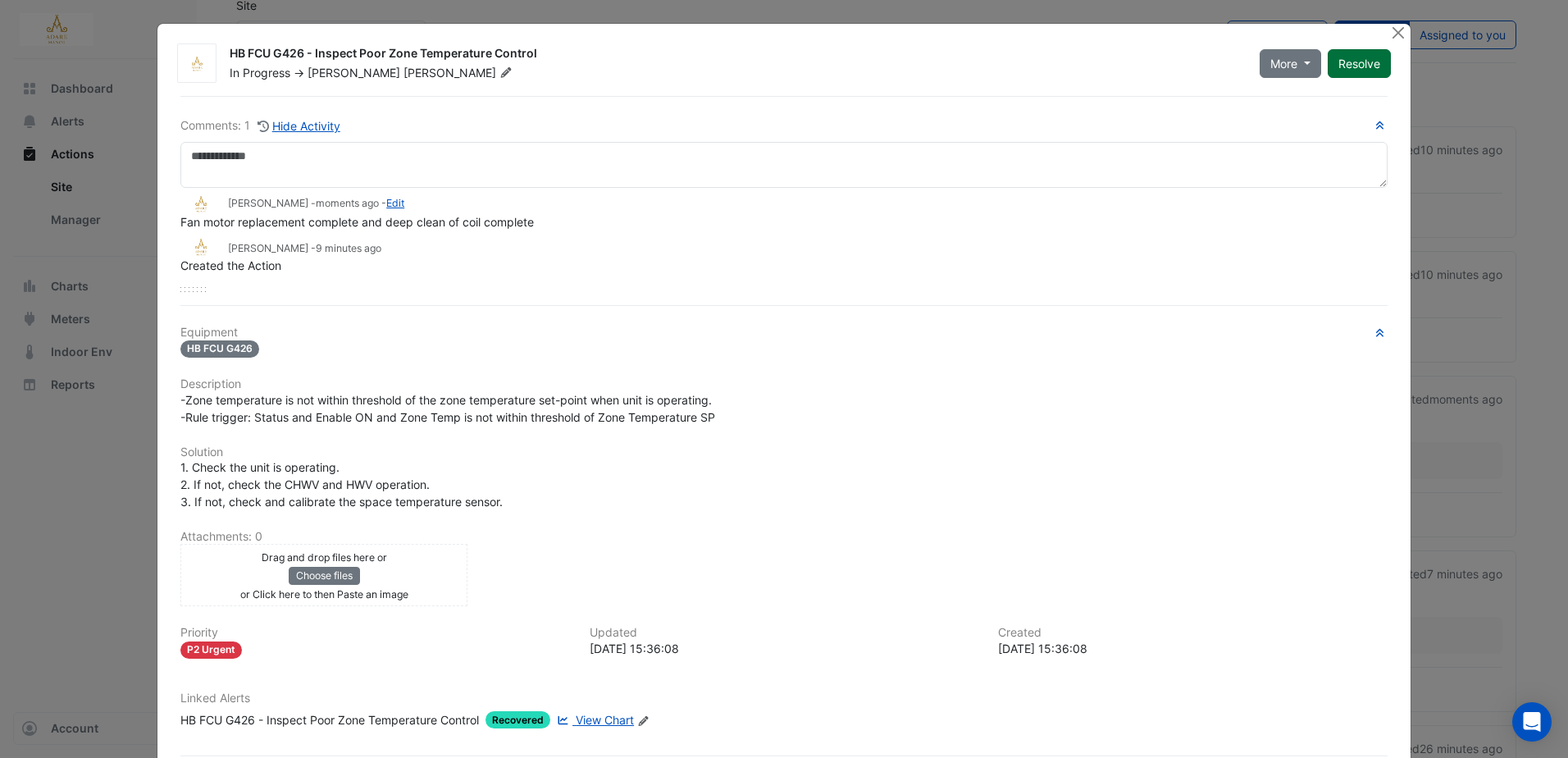
click at [1348, 59] on button "Resolve" at bounding box center [1359, 64] width 63 height 29
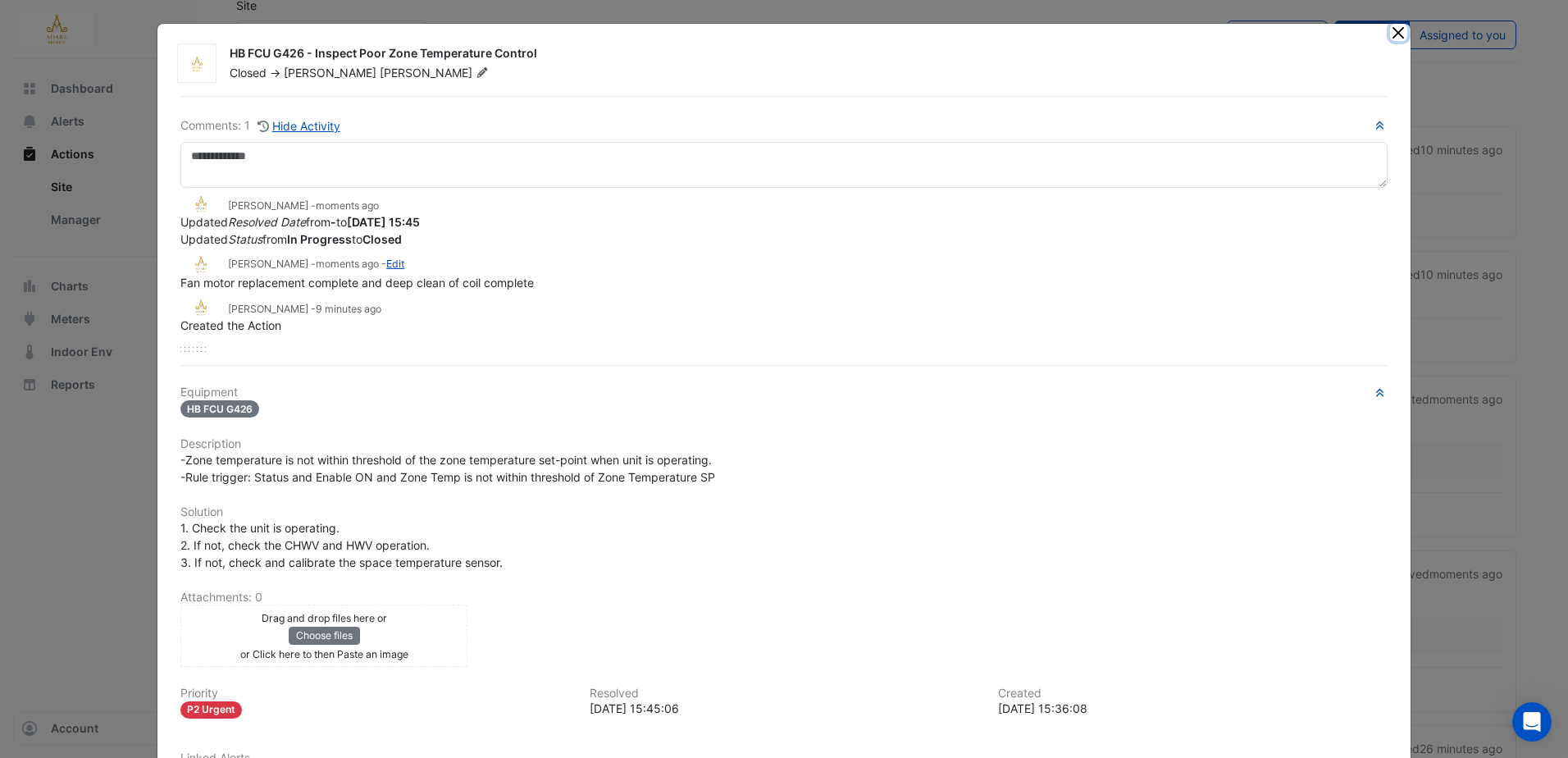
click at [1391, 34] on button "Close" at bounding box center [1399, 32] width 17 height 17
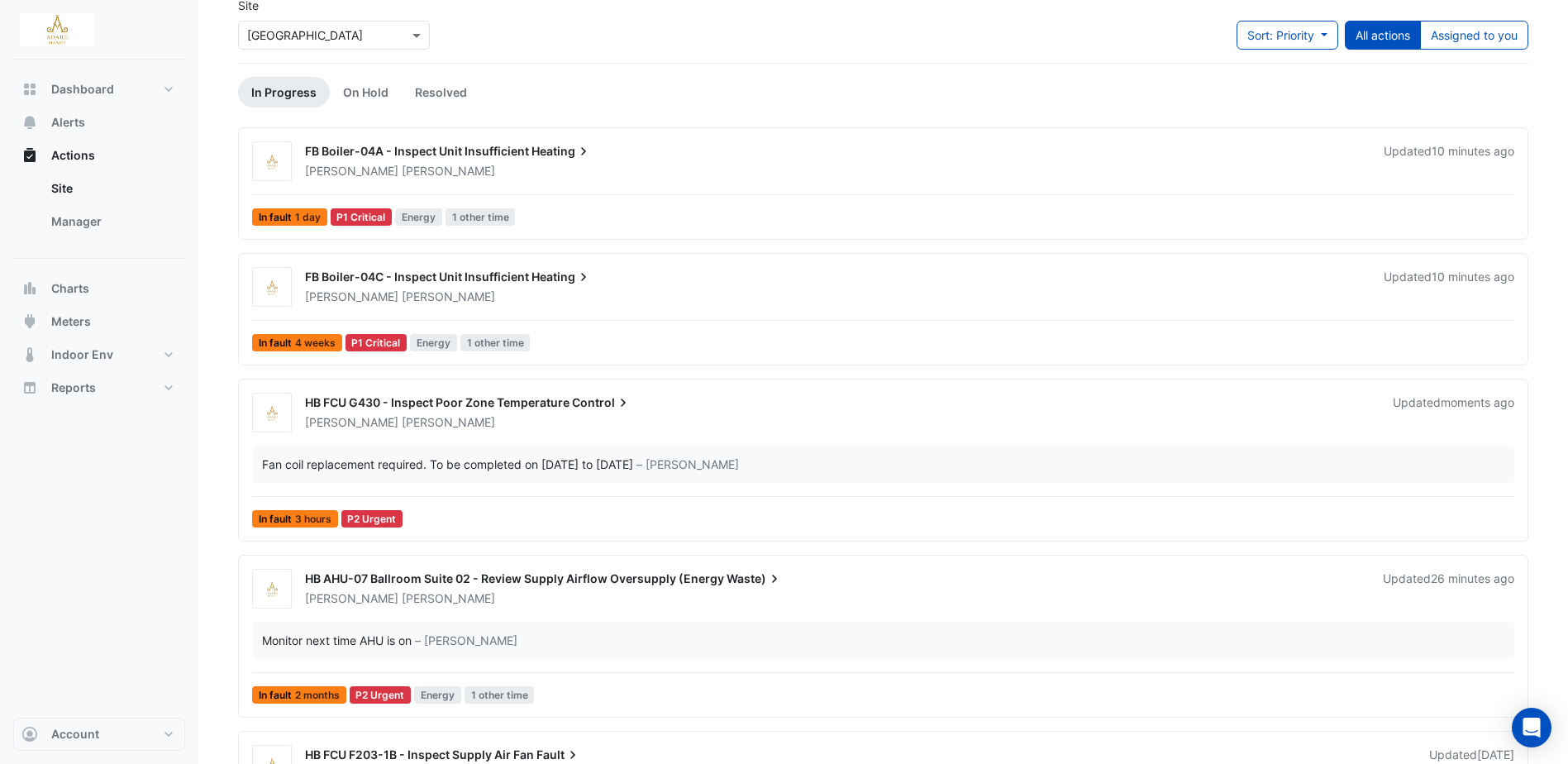
click at [466, 401] on span "HB FCU G430 - Inspect Poor Zone Temperature" at bounding box center [437, 402] width 265 height 14
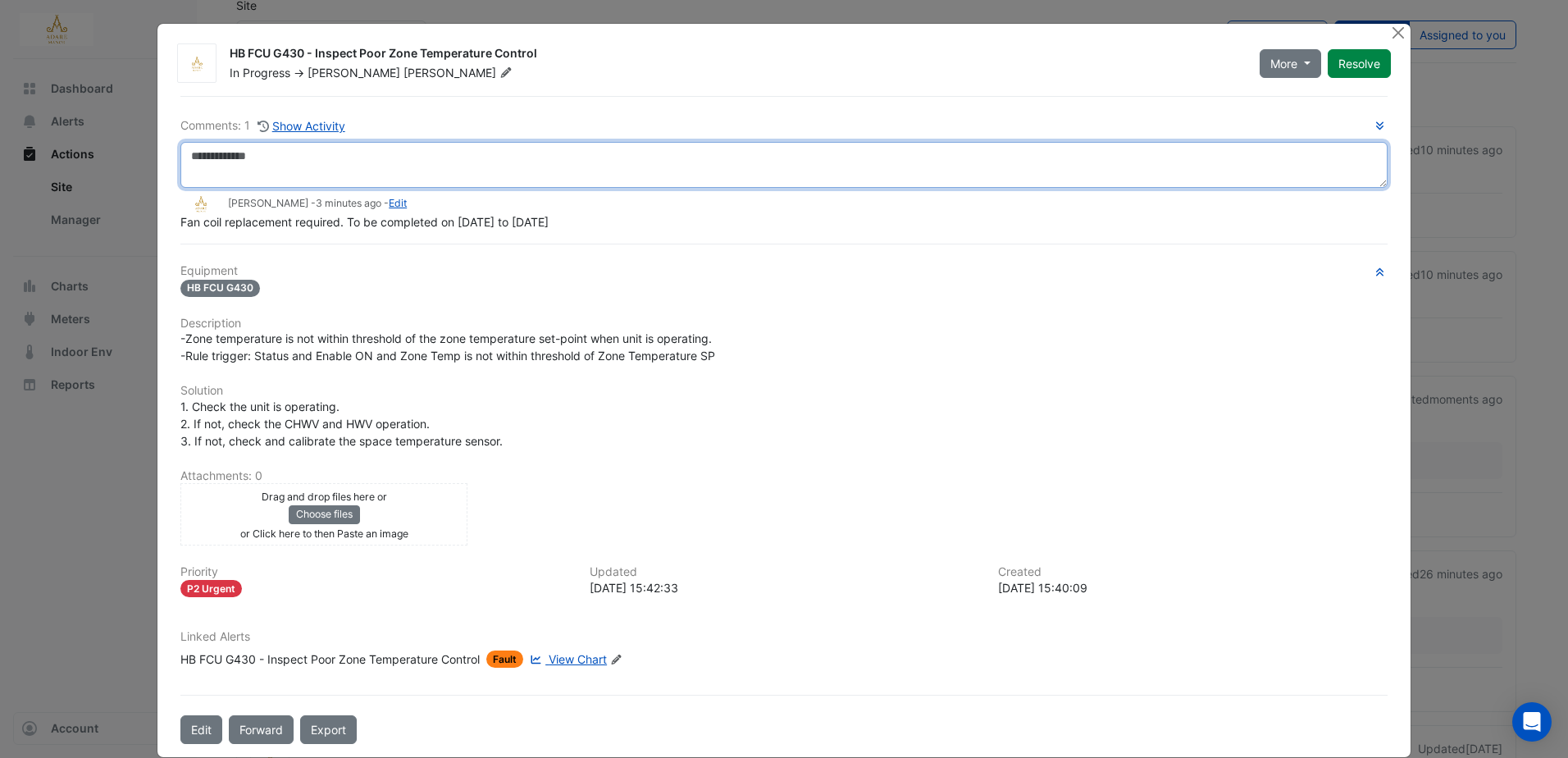
click at [586, 168] on textarea at bounding box center [784, 165] width 1207 height 46
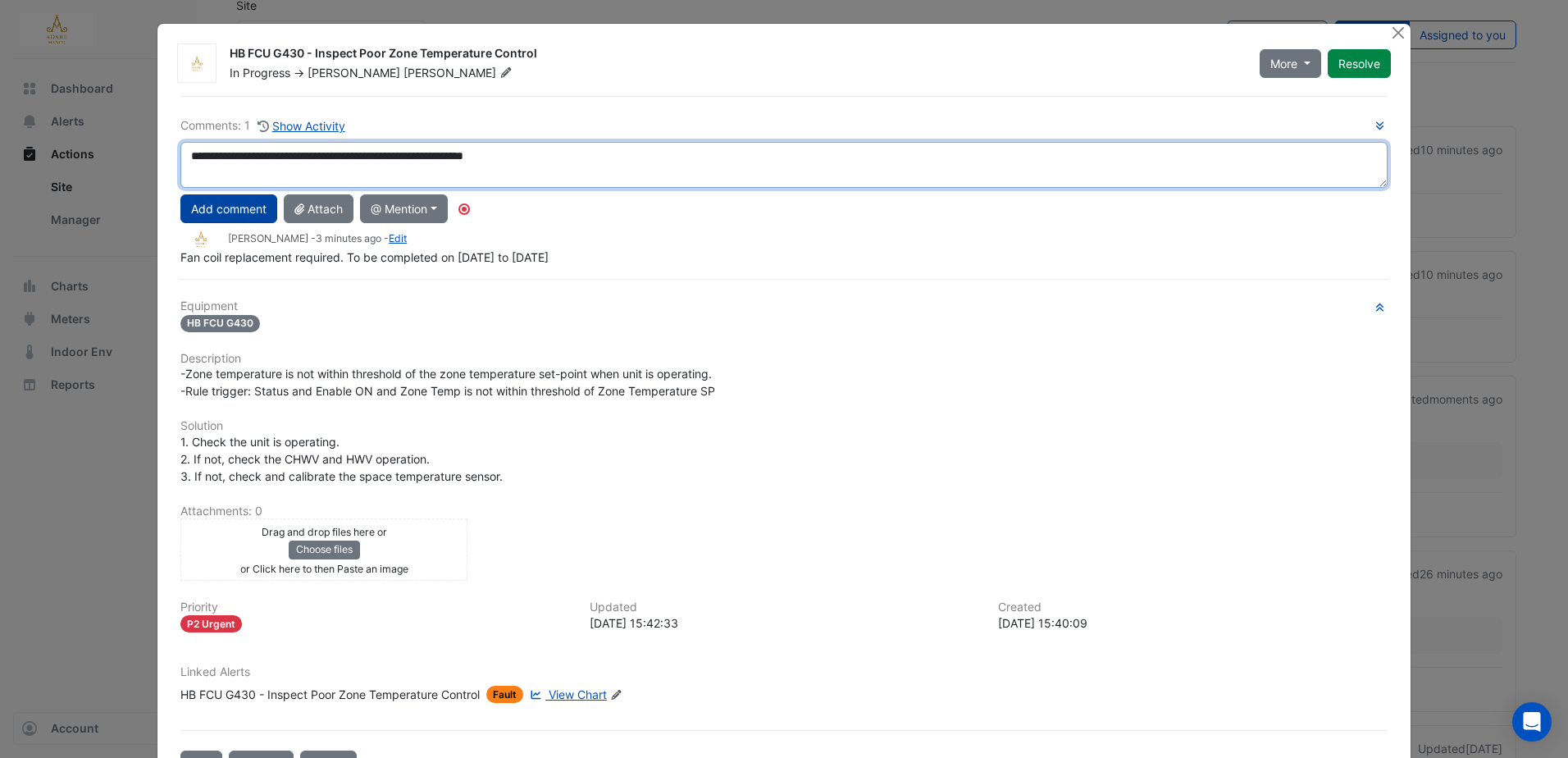
type textarea "**********"
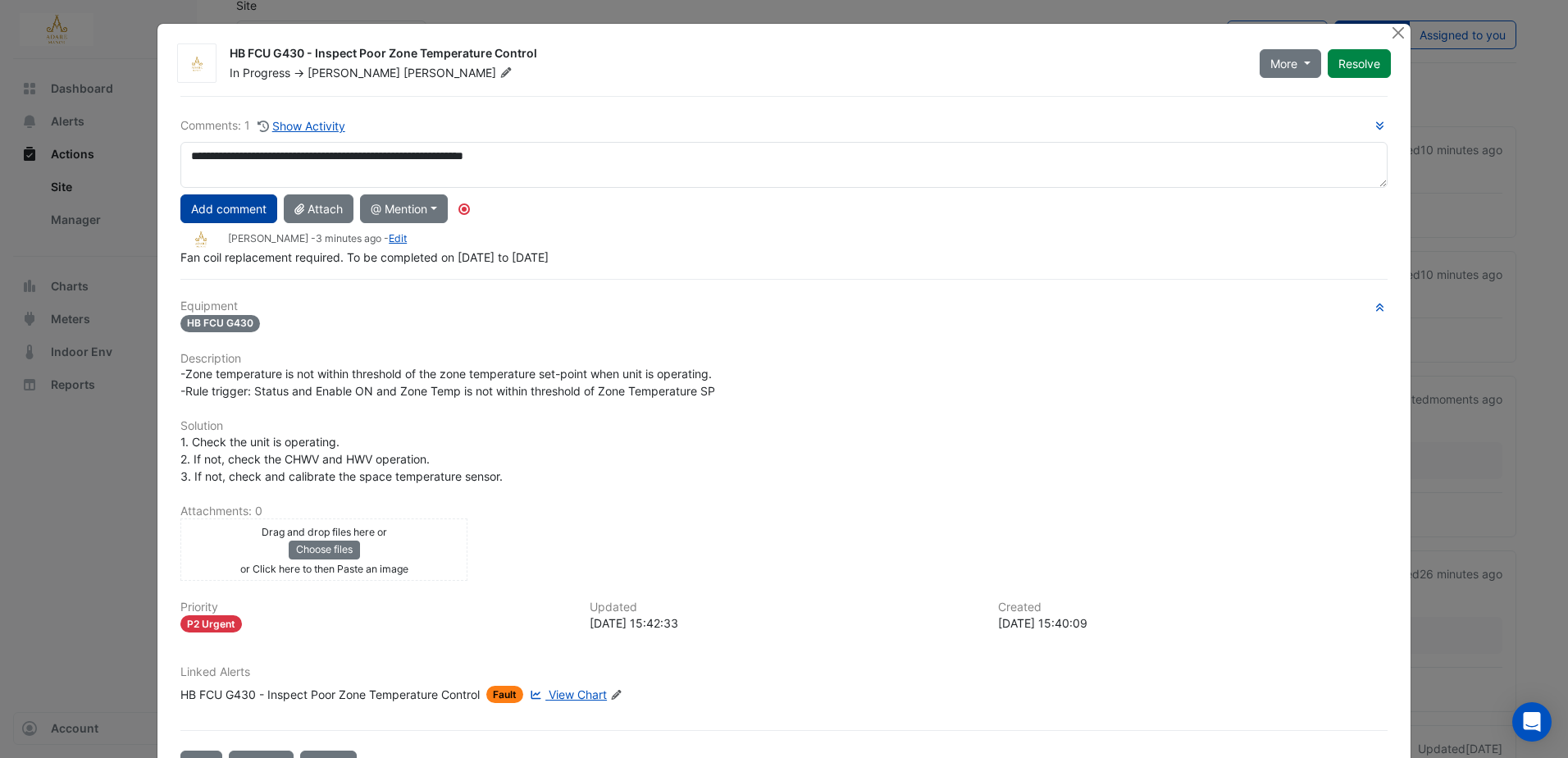
click at [217, 206] on button "Add comment" at bounding box center [229, 209] width 97 height 29
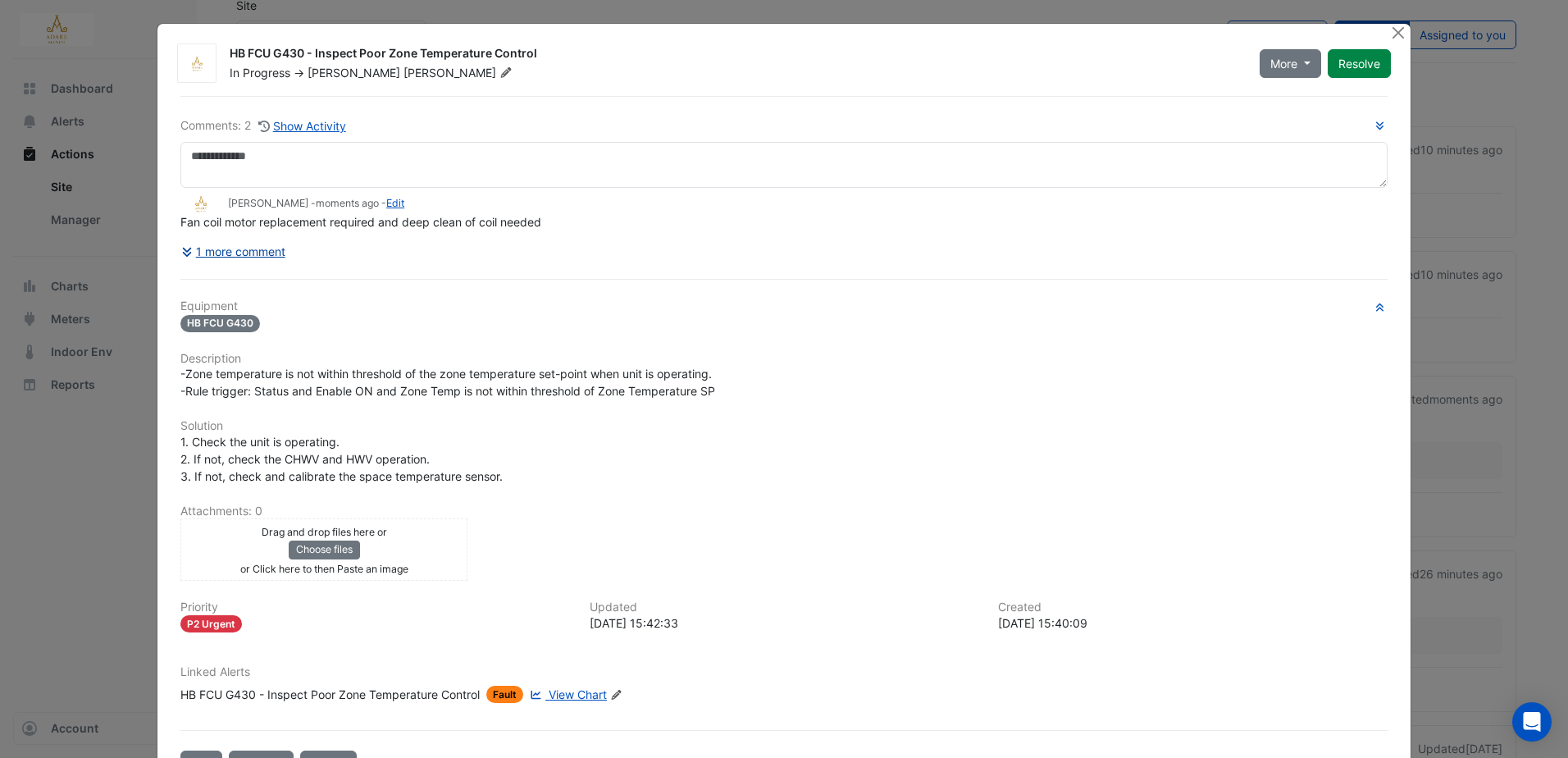
click at [203, 244] on button "1 more comment" at bounding box center [233, 252] width 105 height 29
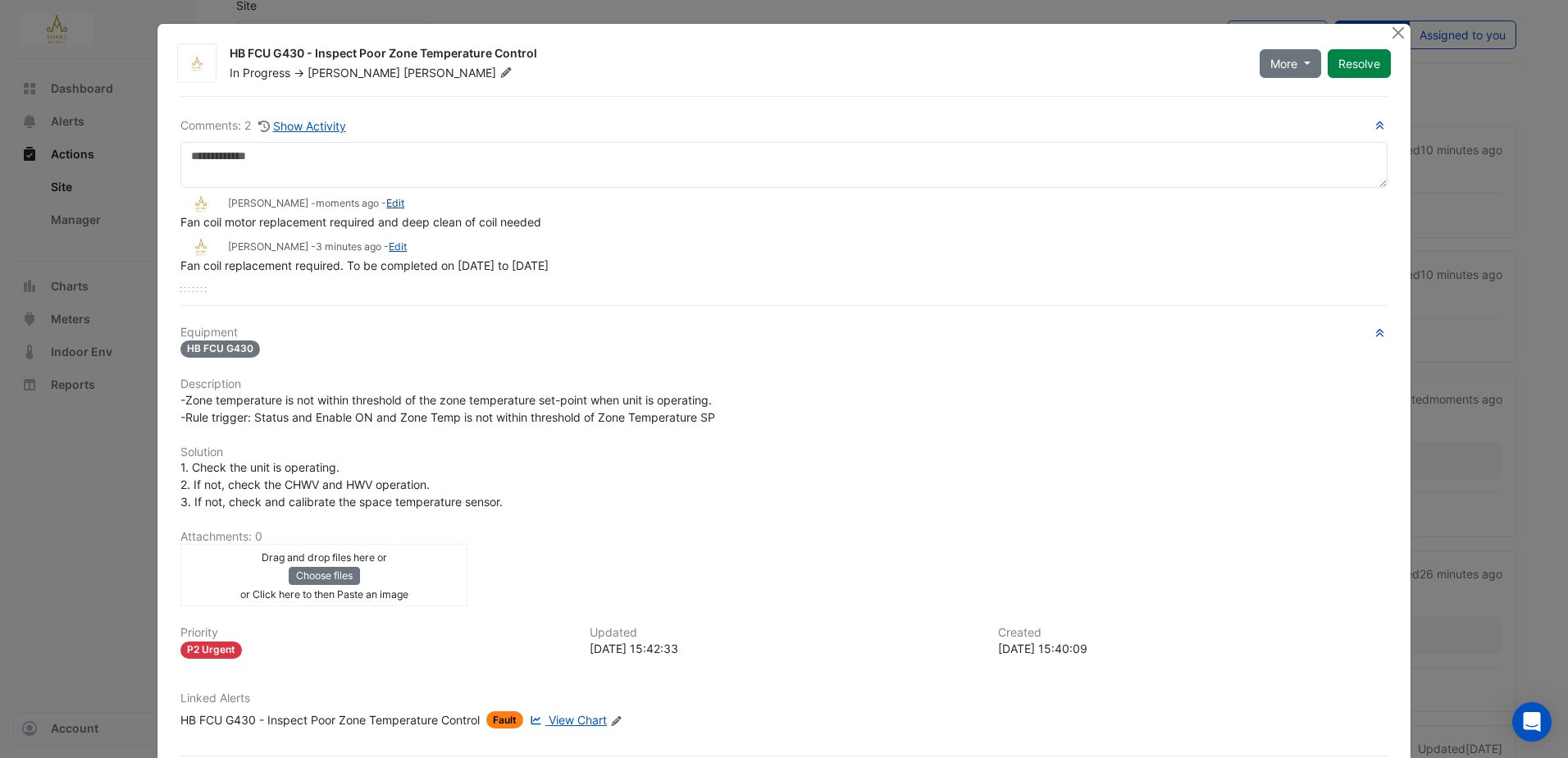
click at [387, 202] on link "Edit" at bounding box center [395, 203] width 18 height 12
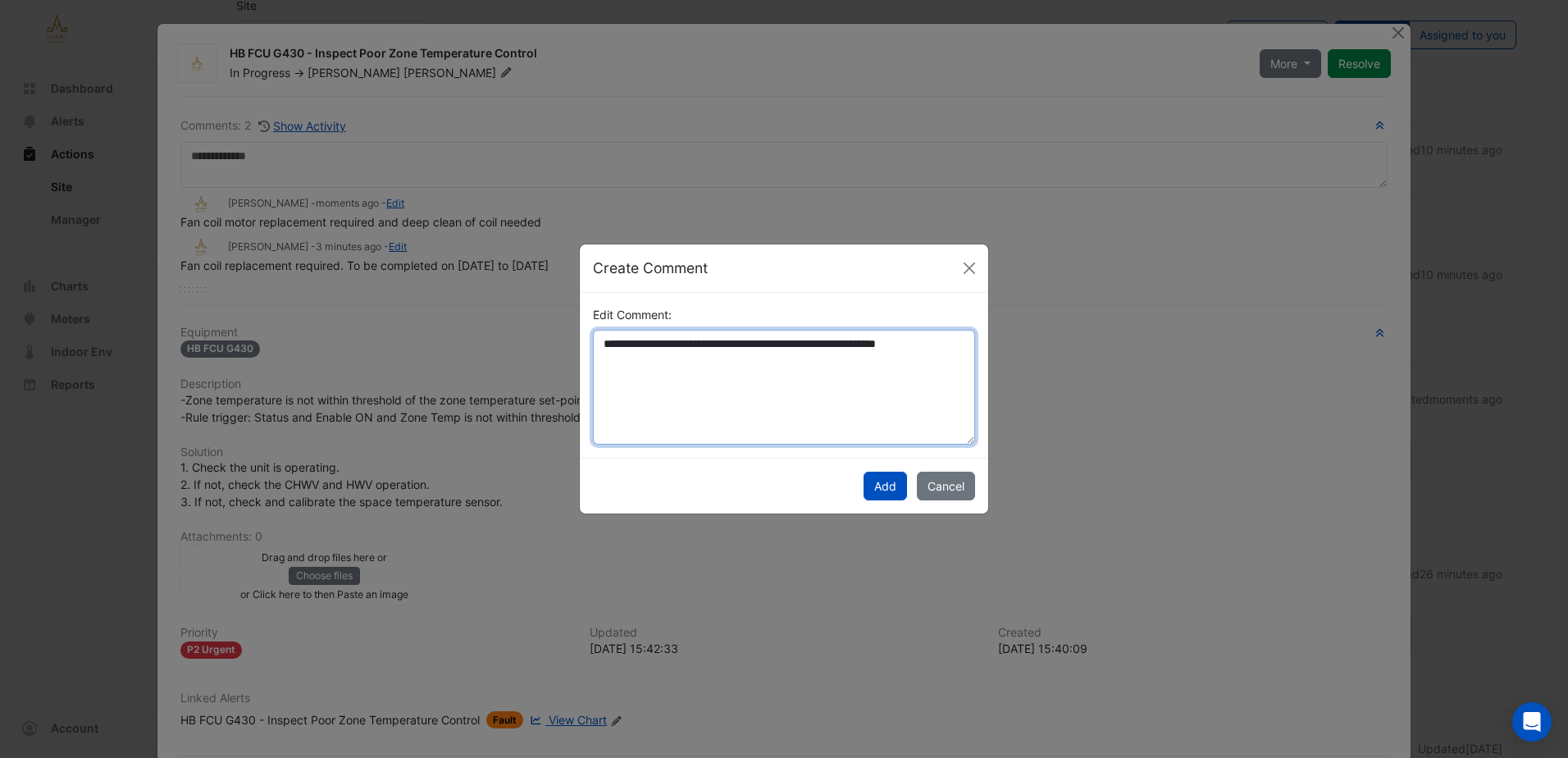
drag, startPoint x: 837, startPoint y: 397, endPoint x: 319, endPoint y: 285, distance: 530.0
click at [318, 283] on ngb-modal-window "**********" at bounding box center [784, 379] width 1568 height 758
click at [739, 404] on textarea "Edit Comment:" at bounding box center [784, 387] width 382 height 115
type textarea "*"
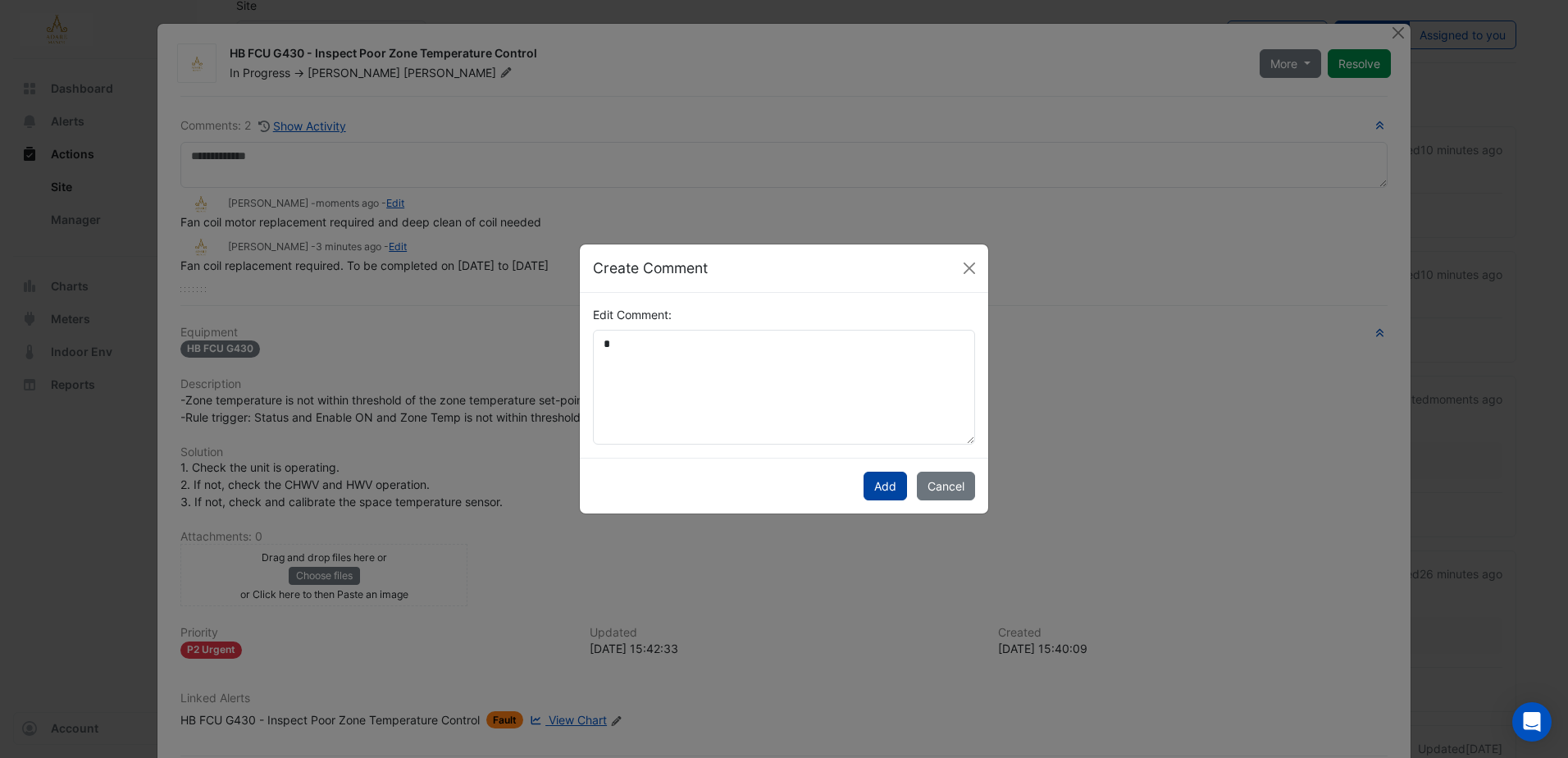
click at [901, 484] on button "Add" at bounding box center [885, 486] width 43 height 29
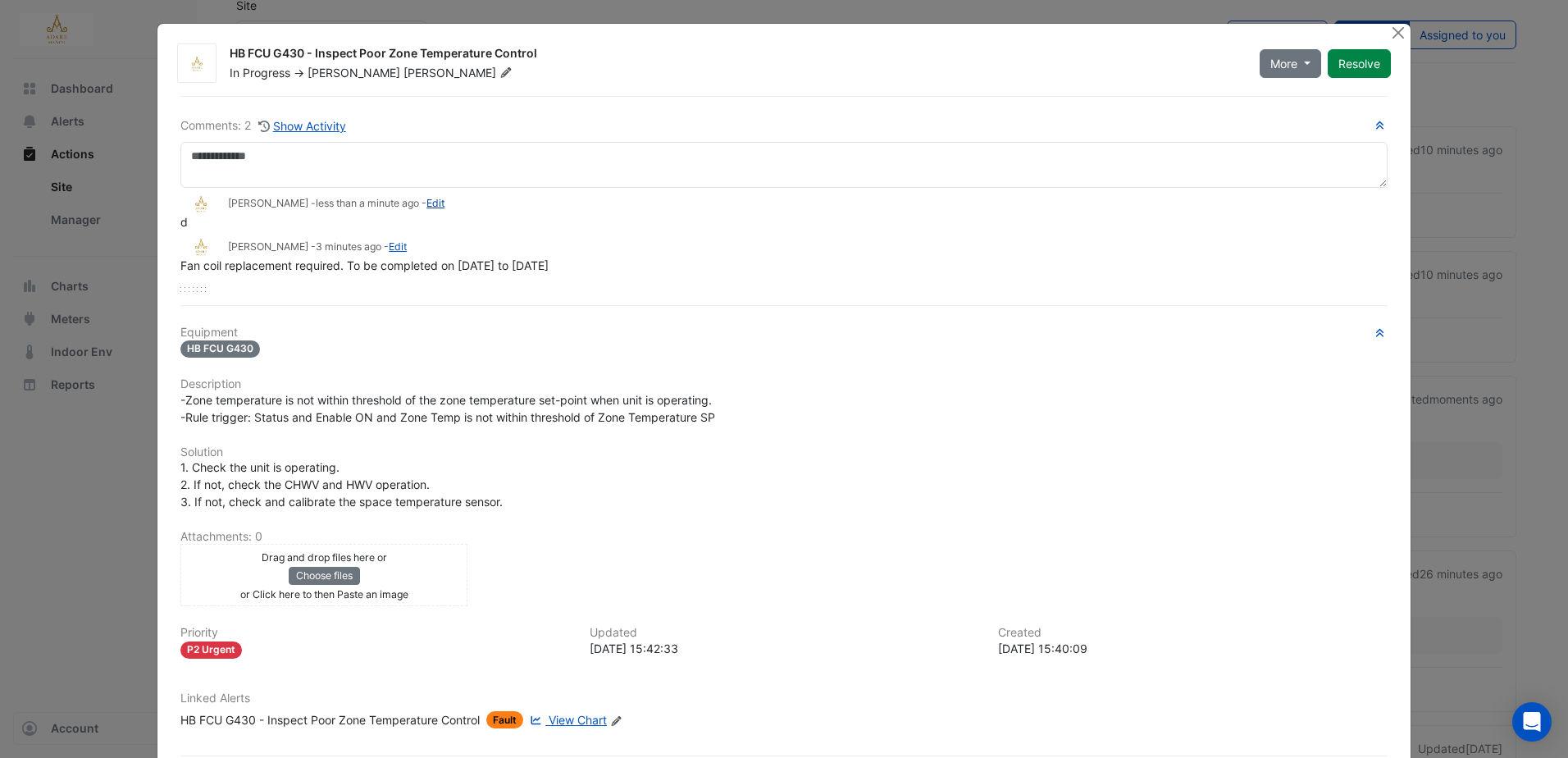
click at [427, 199] on link "Edit" at bounding box center [435, 203] width 18 height 12
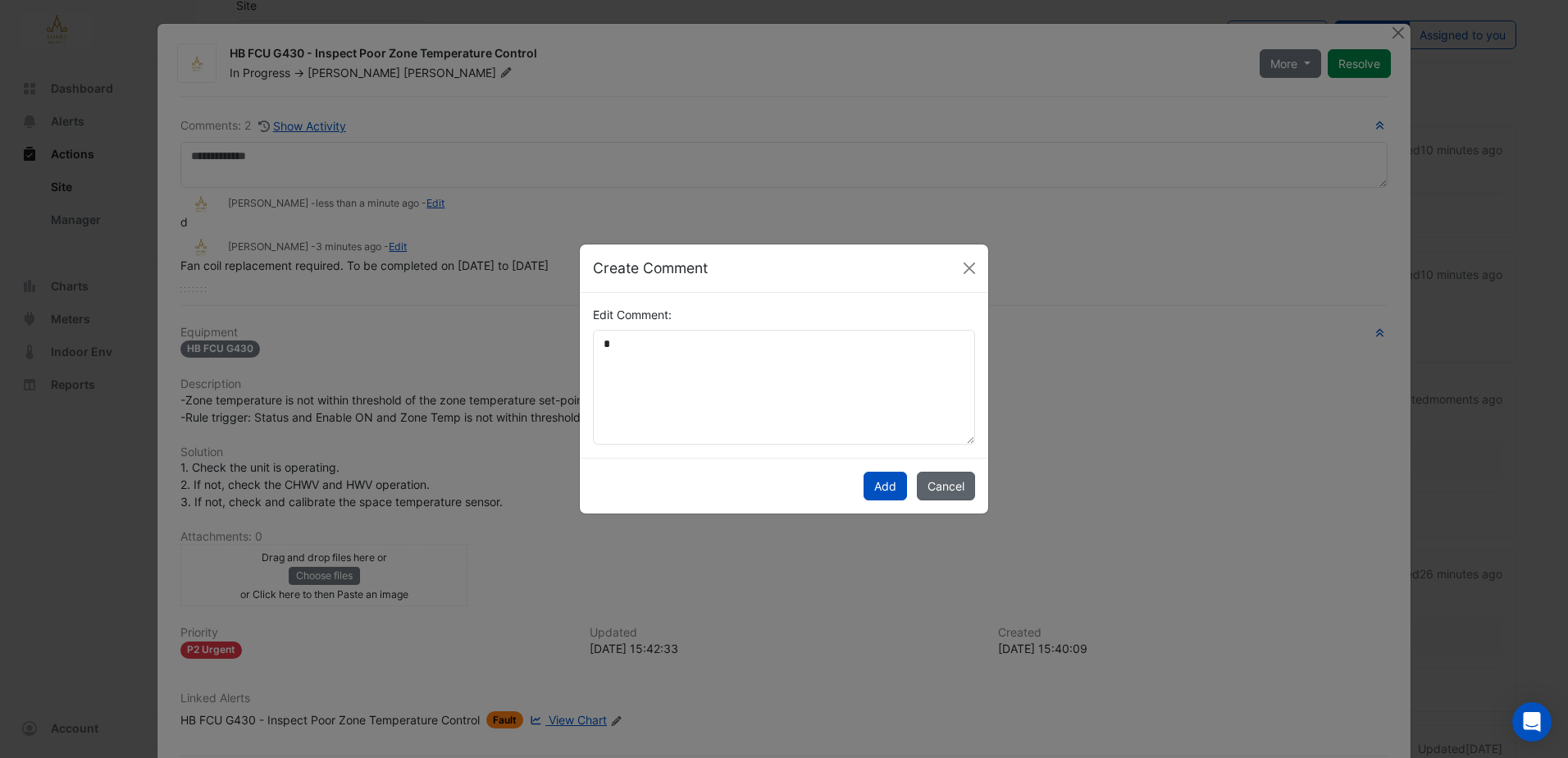
click at [959, 475] on button "Cancel" at bounding box center [946, 486] width 59 height 29
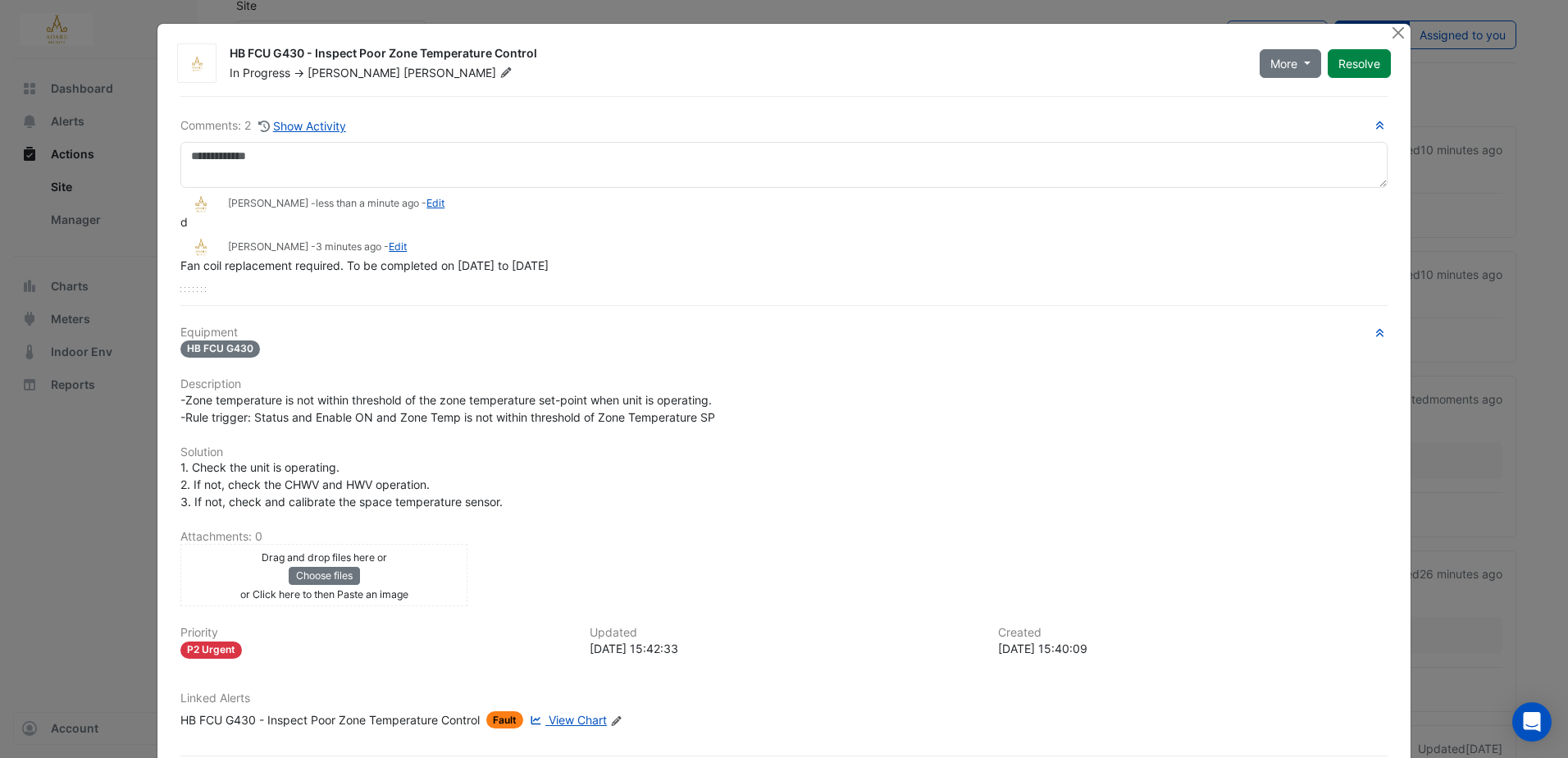
click at [478, 230] on div "d" at bounding box center [784, 222] width 1207 height 17
click at [597, 235] on div "Eddie Reale - less than a minute ago - Edit d Eddie Reale - 3 minutes ago - Edi…" at bounding box center [784, 230] width 1207 height 86
click at [1399, 33] on button "Close" at bounding box center [1399, 32] width 17 height 17
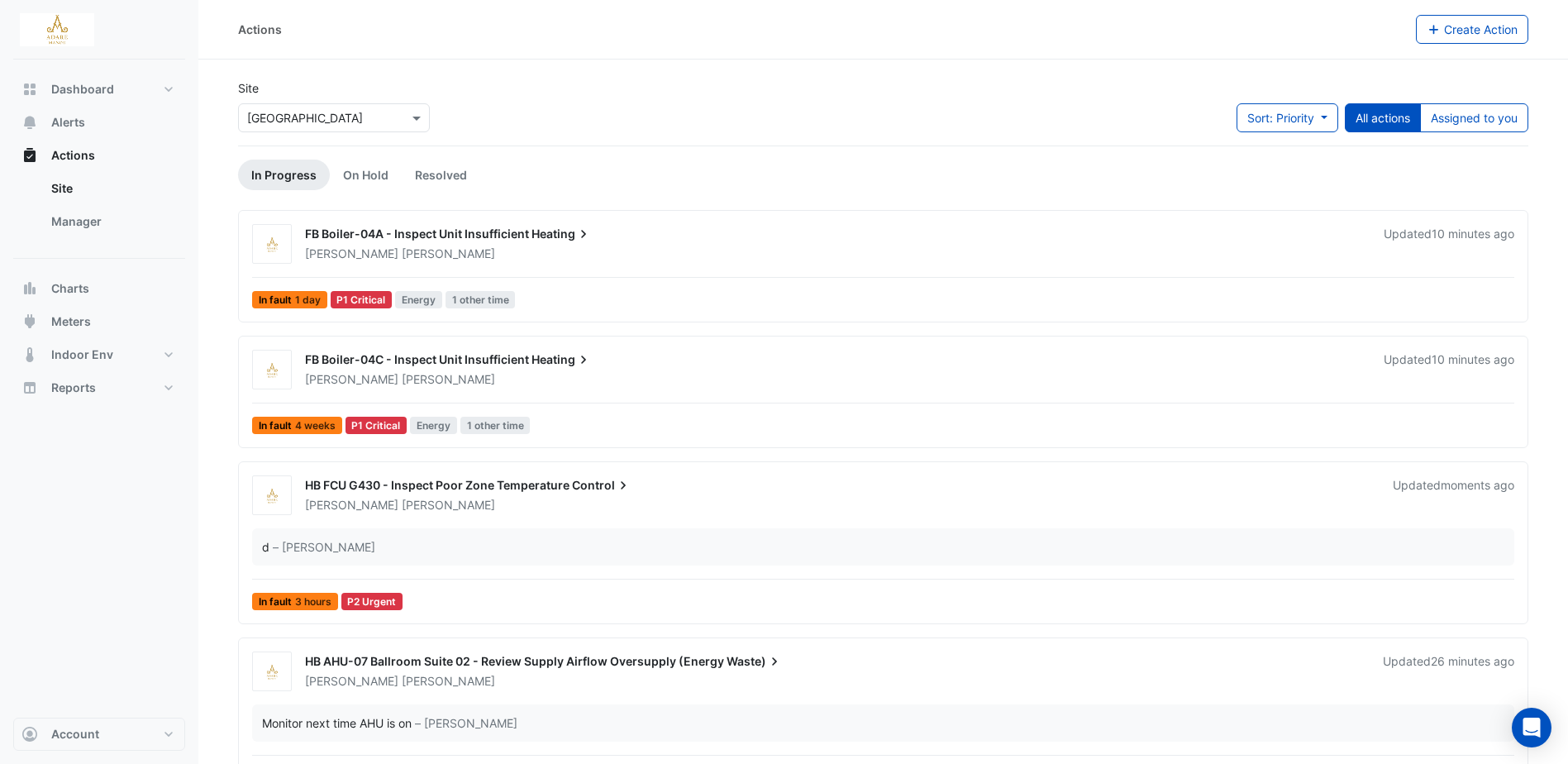
click at [441, 482] on span "HB FCU G430 - Inspect Poor Zone Temperature" at bounding box center [437, 485] width 265 height 14
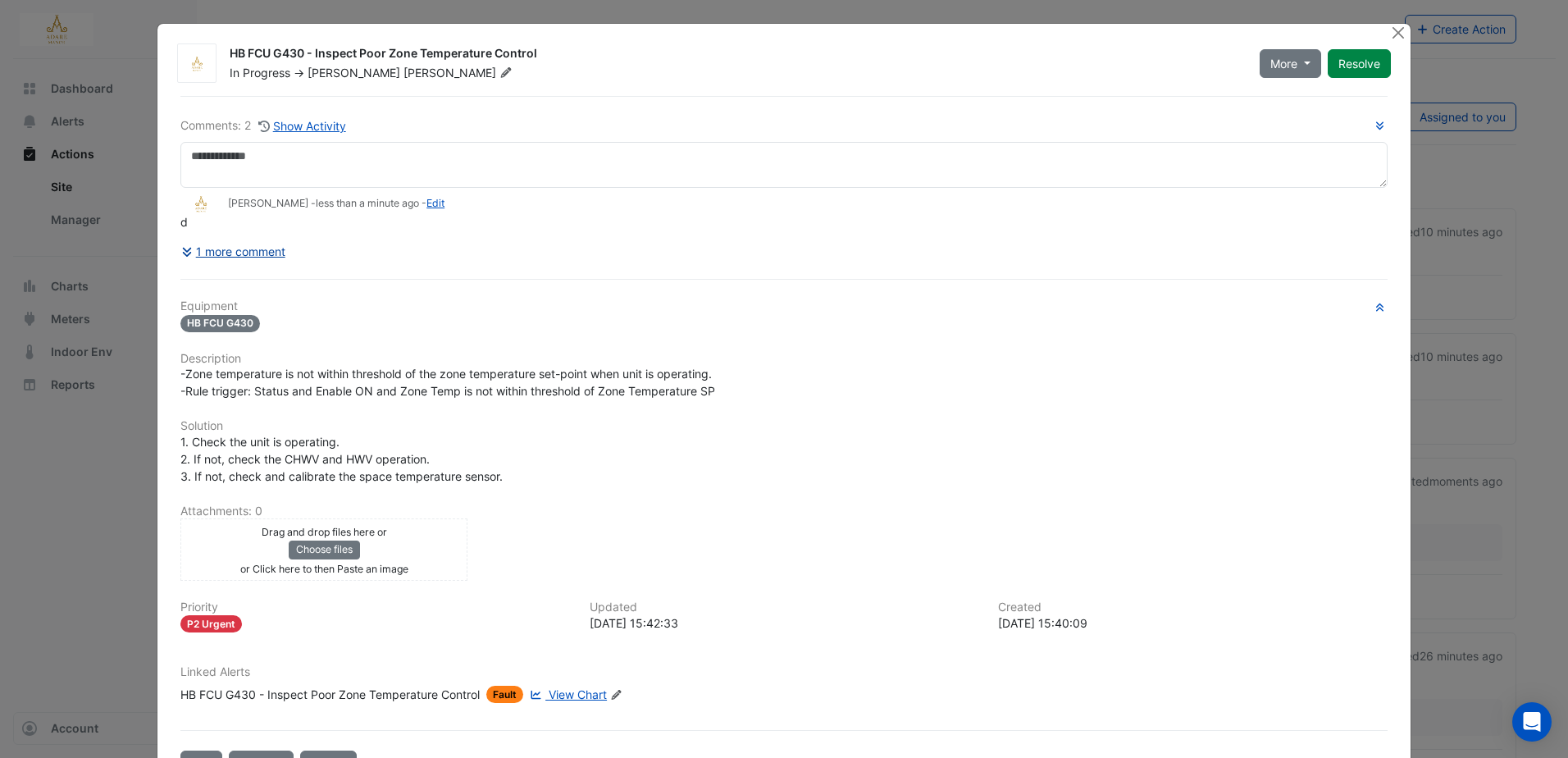
click at [235, 246] on button "1 more comment" at bounding box center [233, 252] width 105 height 29
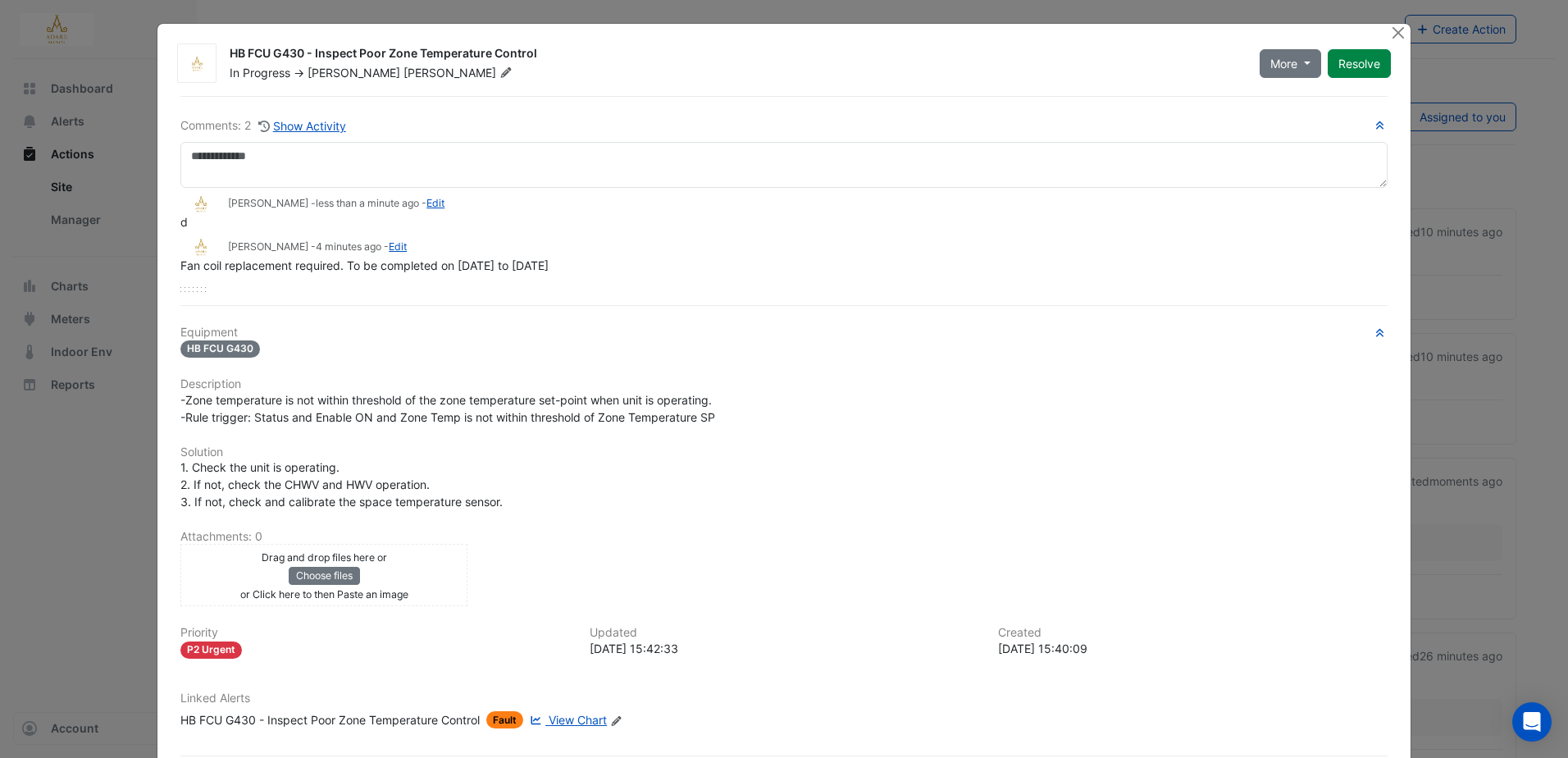
drag, startPoint x: 580, startPoint y: 265, endPoint x: 175, endPoint y: 263, distance: 405.0
click at [180, 263] on div "Fan coil replacement required. To be completed on 21st to 23rd August" at bounding box center [784, 265] width 1207 height 17
drag, startPoint x: 175, startPoint y: 263, endPoint x: 204, endPoint y: 264, distance: 29.0
copy span "Fan coil replacement required. To be completed on 21st to 23rd August"
click at [427, 203] on link "Edit" at bounding box center [435, 203] width 18 height 12
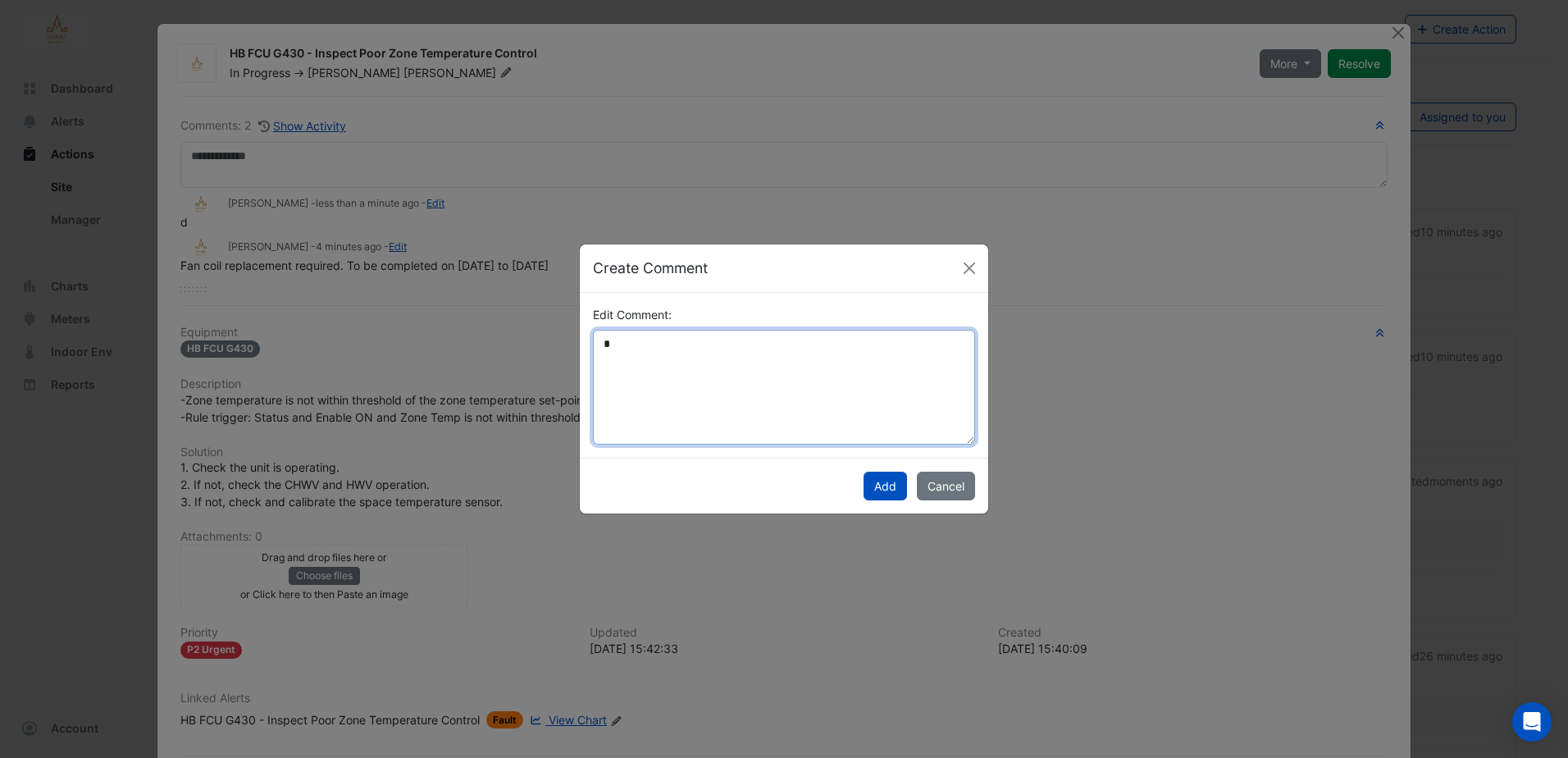
drag, startPoint x: 751, startPoint y: 343, endPoint x: 503, endPoint y: 340, distance: 248.0
click at [513, 340] on ngb-modal-window "Create Comment Edit Comment: * Add Cancel" at bounding box center [784, 379] width 1568 height 758
paste textarea "**********"
type textarea "**********"
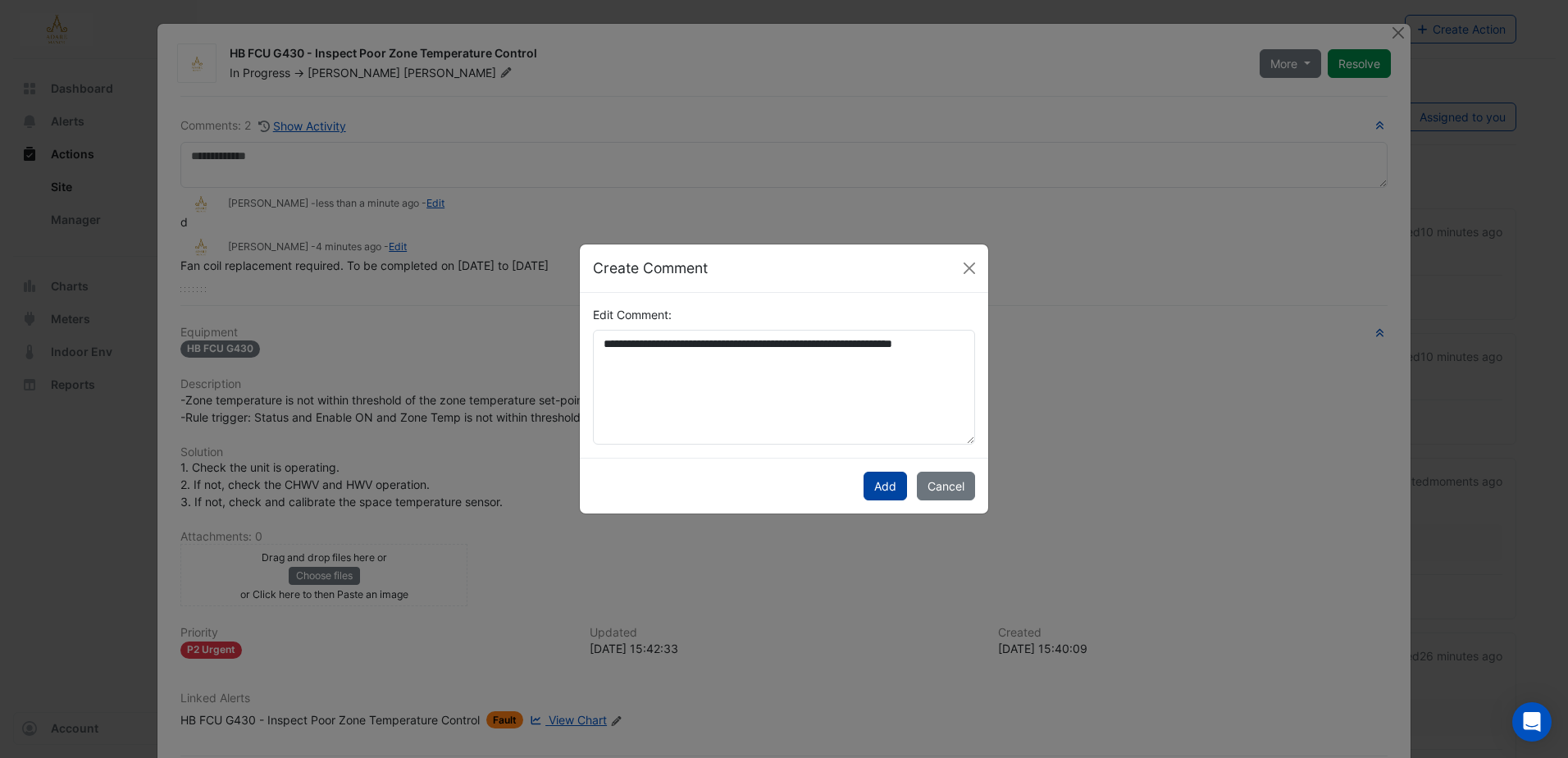
click at [883, 489] on button "Add" at bounding box center [885, 486] width 43 height 29
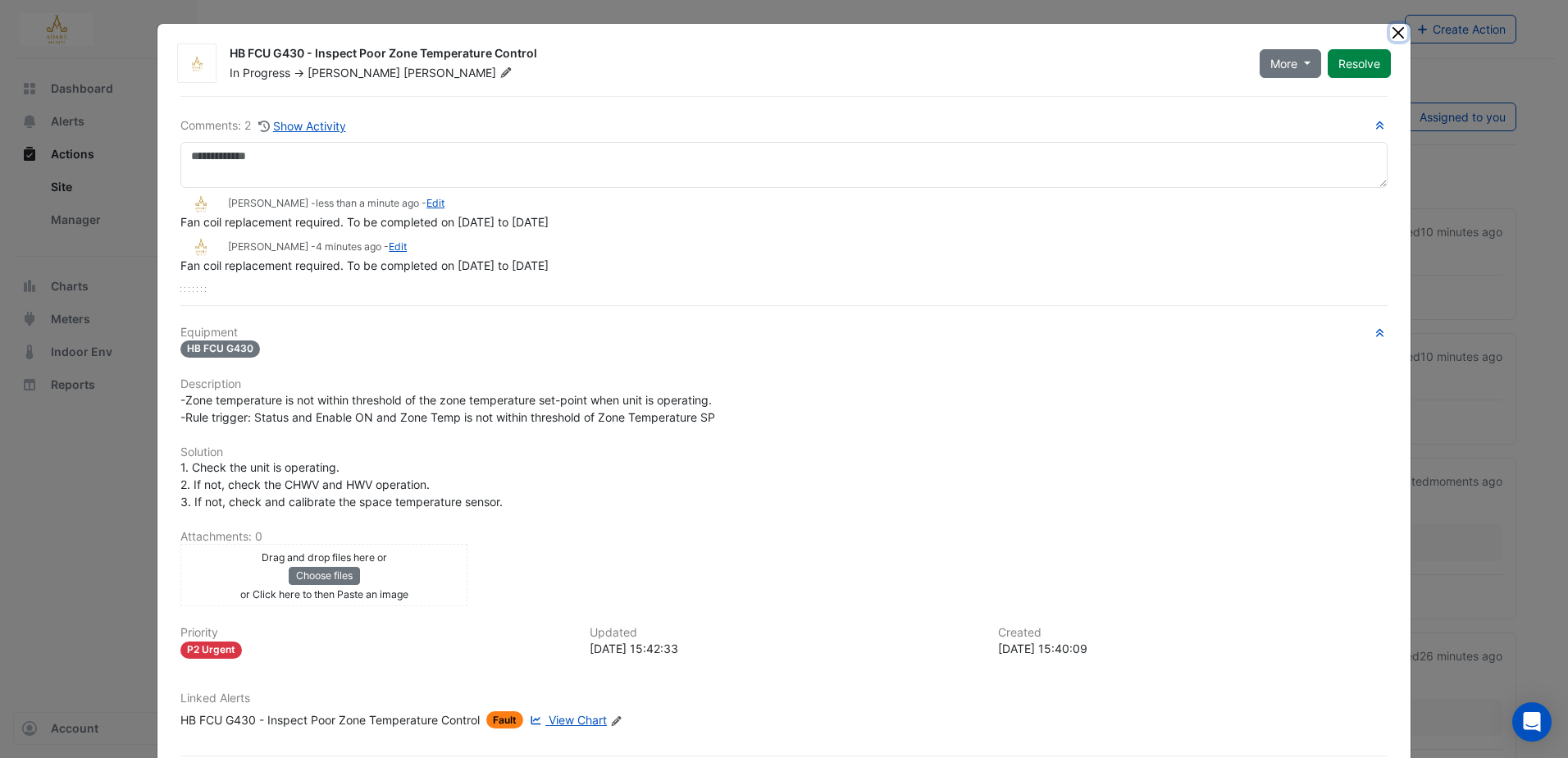
click at [1390, 34] on button "Close" at bounding box center [1399, 32] width 17 height 17
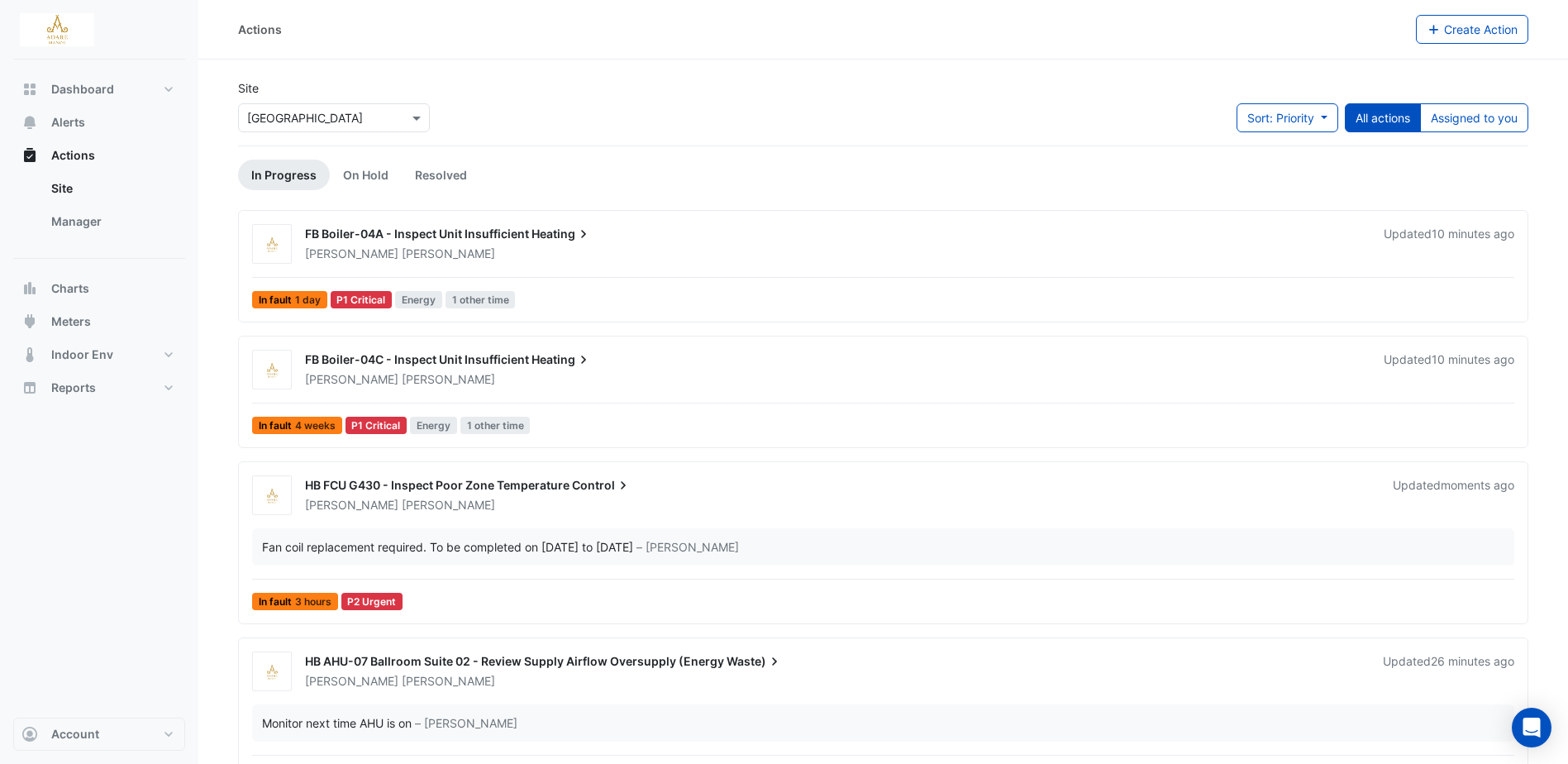
click at [513, 234] on span "FB Boiler-04A - Inspect Unit Insufficient" at bounding box center [417, 233] width 224 height 14
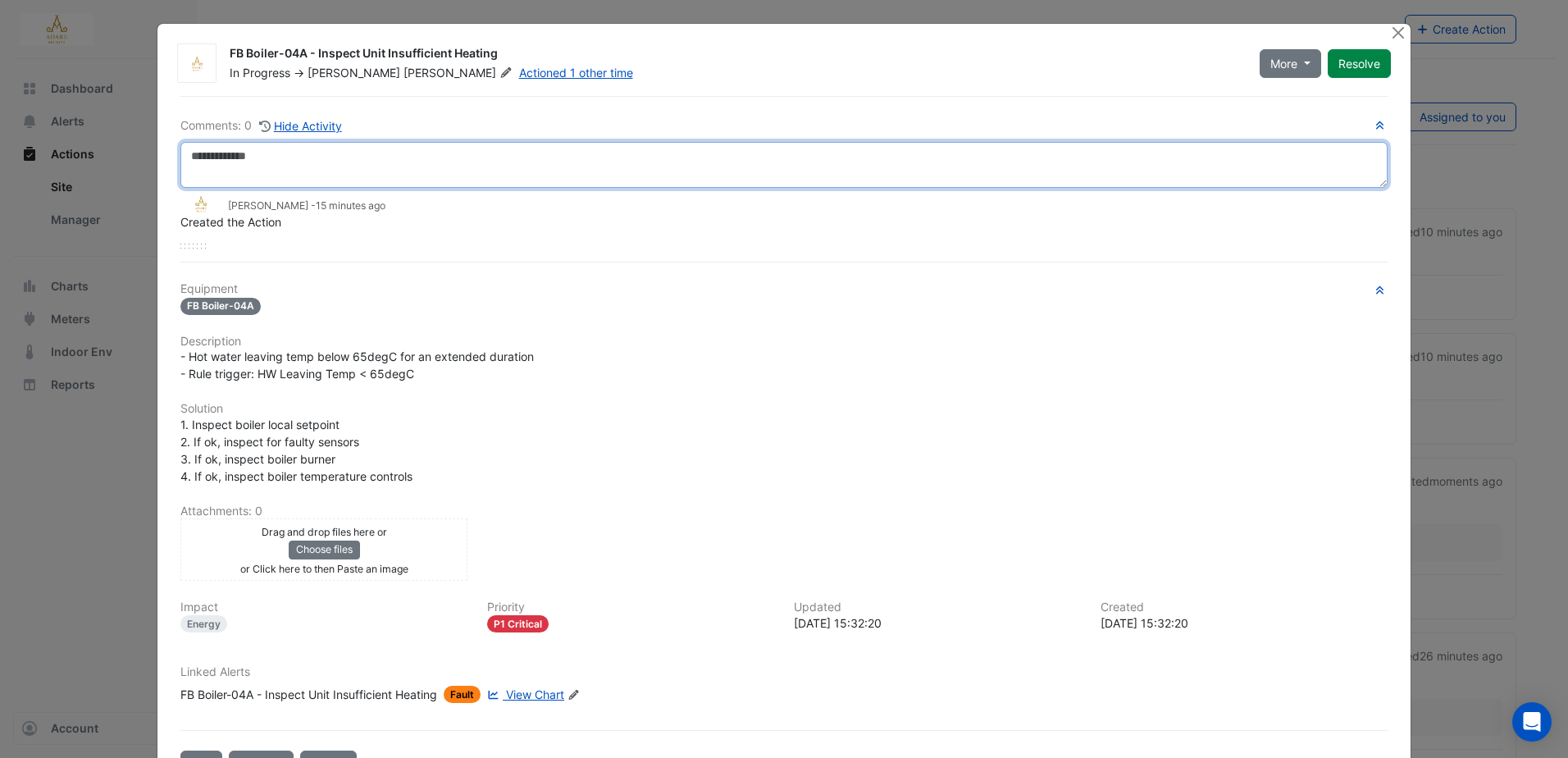
click at [444, 165] on textarea at bounding box center [784, 165] width 1207 height 46
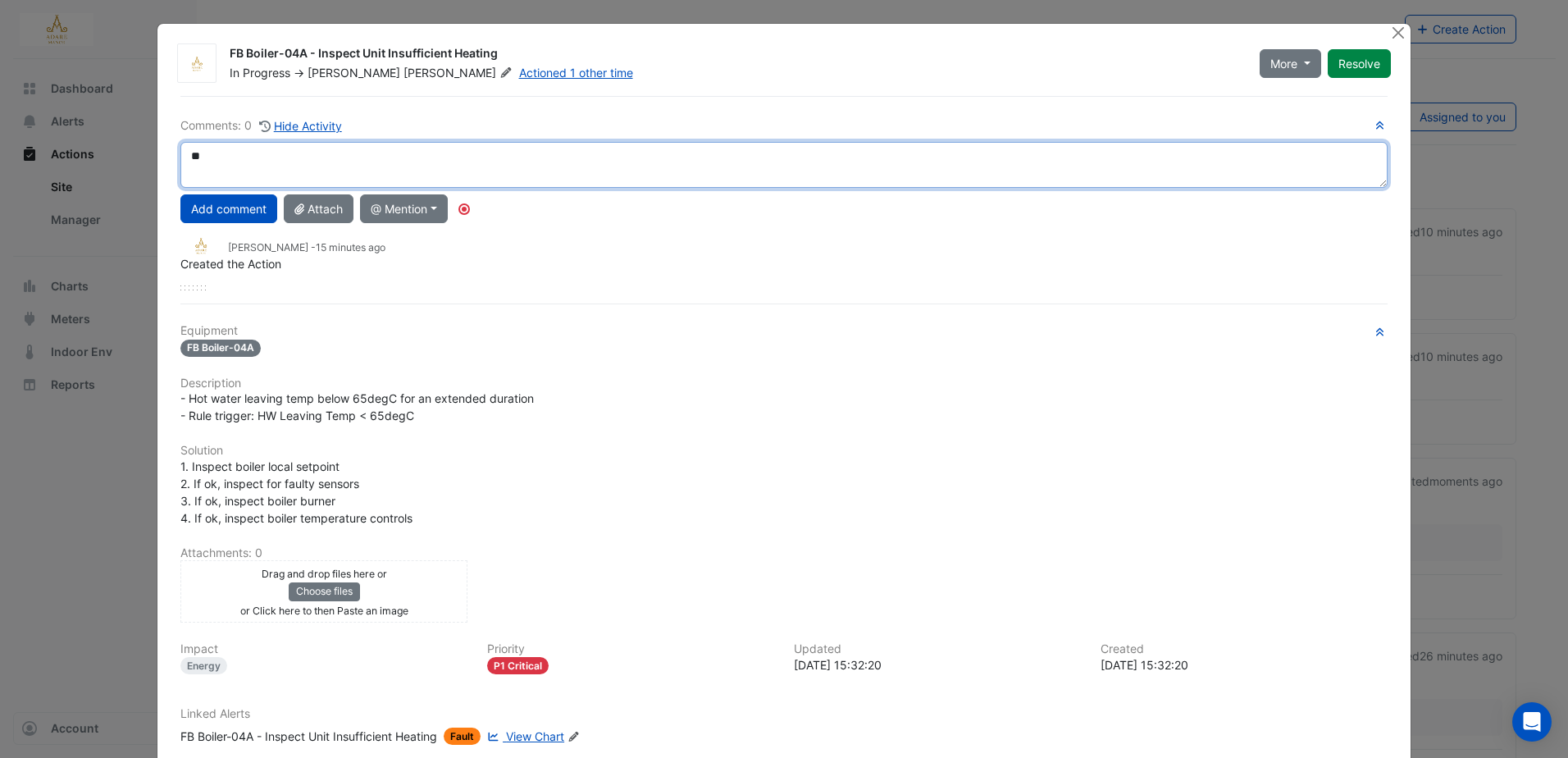
type textarea "*"
click at [565, 165] on textarea "*******" at bounding box center [784, 165] width 1207 height 46
click at [322, 164] on textarea "*******" at bounding box center [784, 165] width 1207 height 46
type textarea "**********"
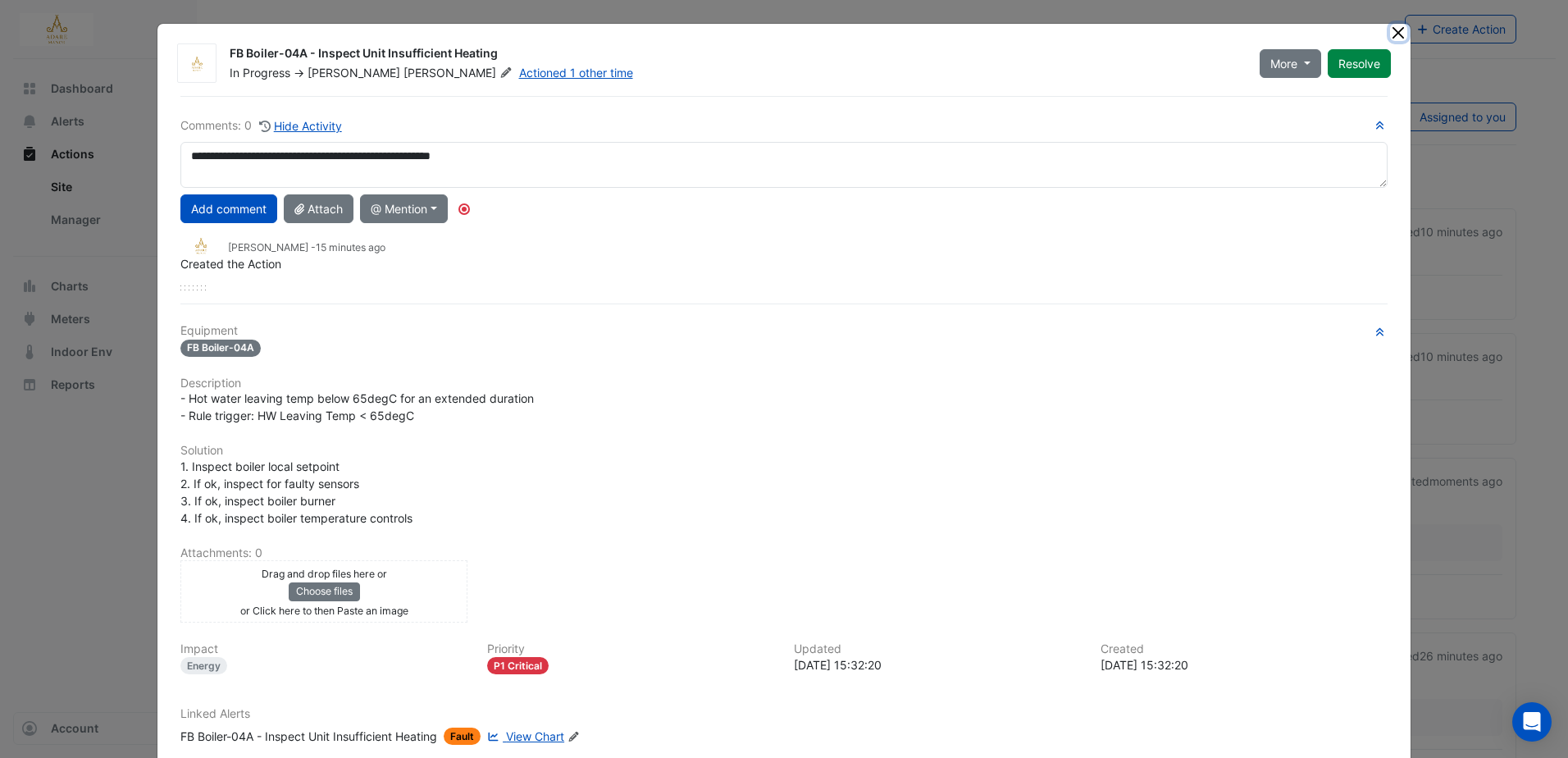
click at [1400, 35] on button "Close" at bounding box center [1399, 32] width 17 height 17
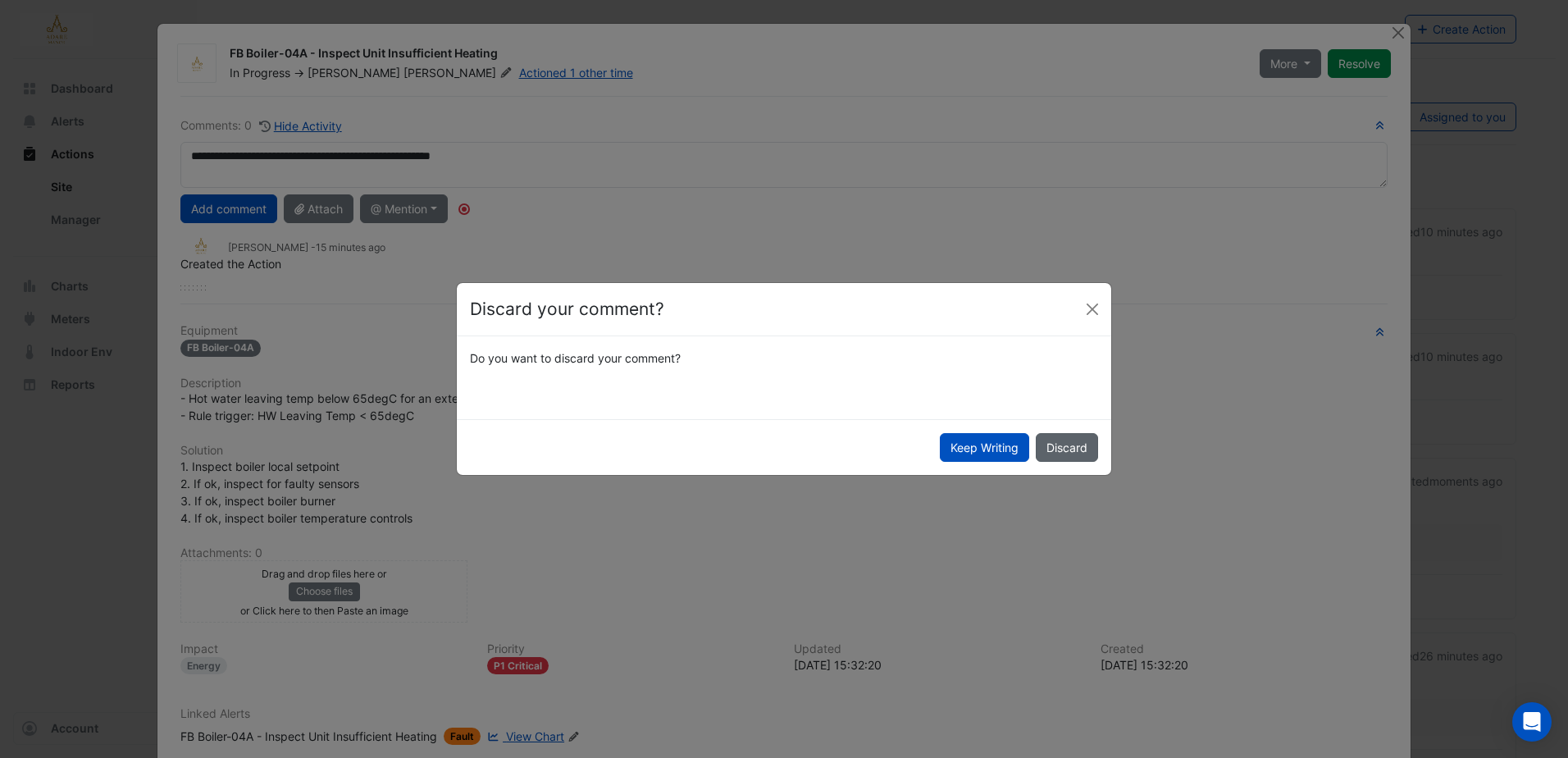
click at [1072, 450] on button "Discard" at bounding box center [1067, 448] width 62 height 29
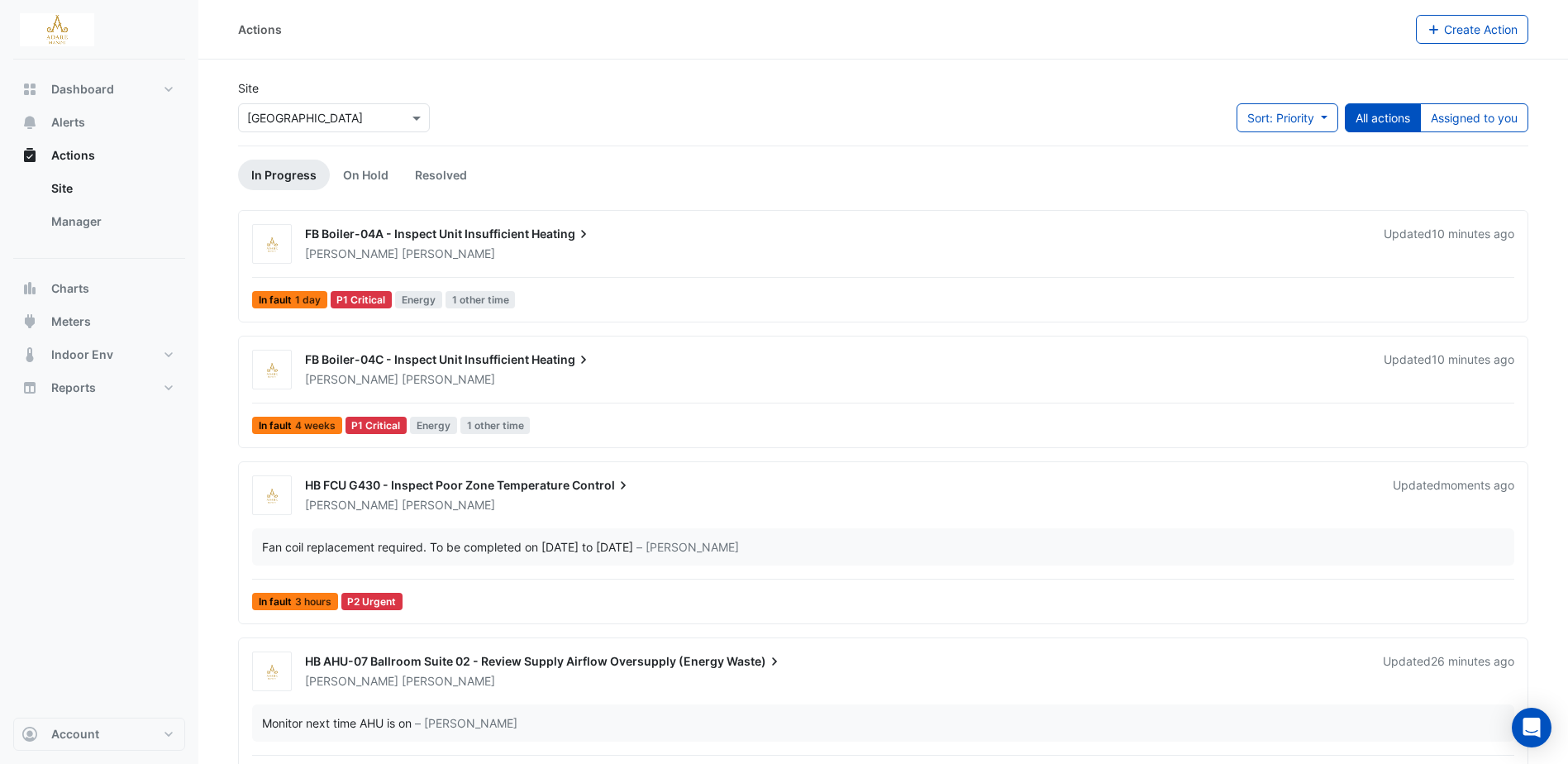
click at [558, 358] on span "Heating" at bounding box center [561, 359] width 60 height 16
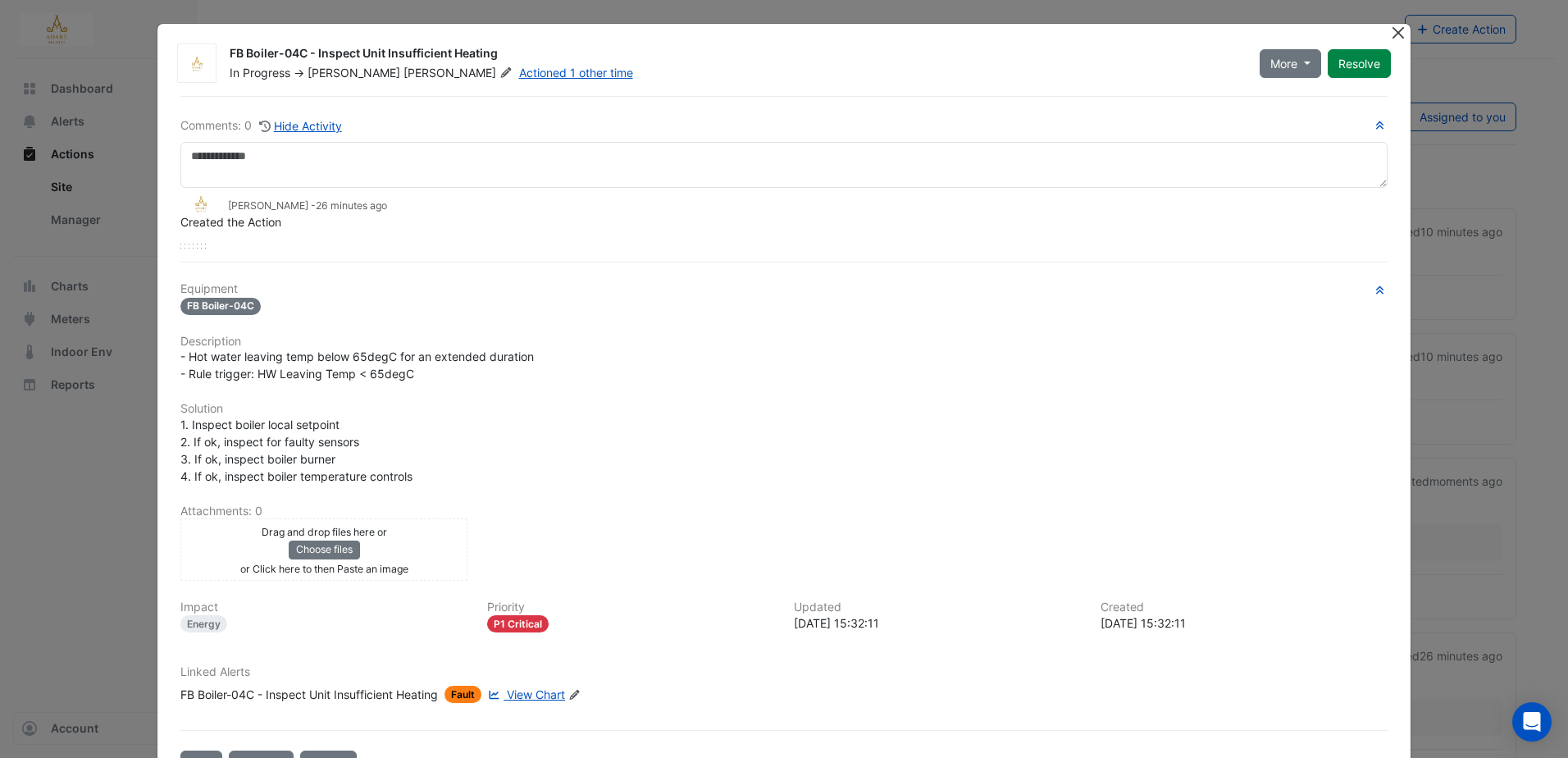
click at [1390, 33] on button "Close" at bounding box center [1399, 32] width 17 height 17
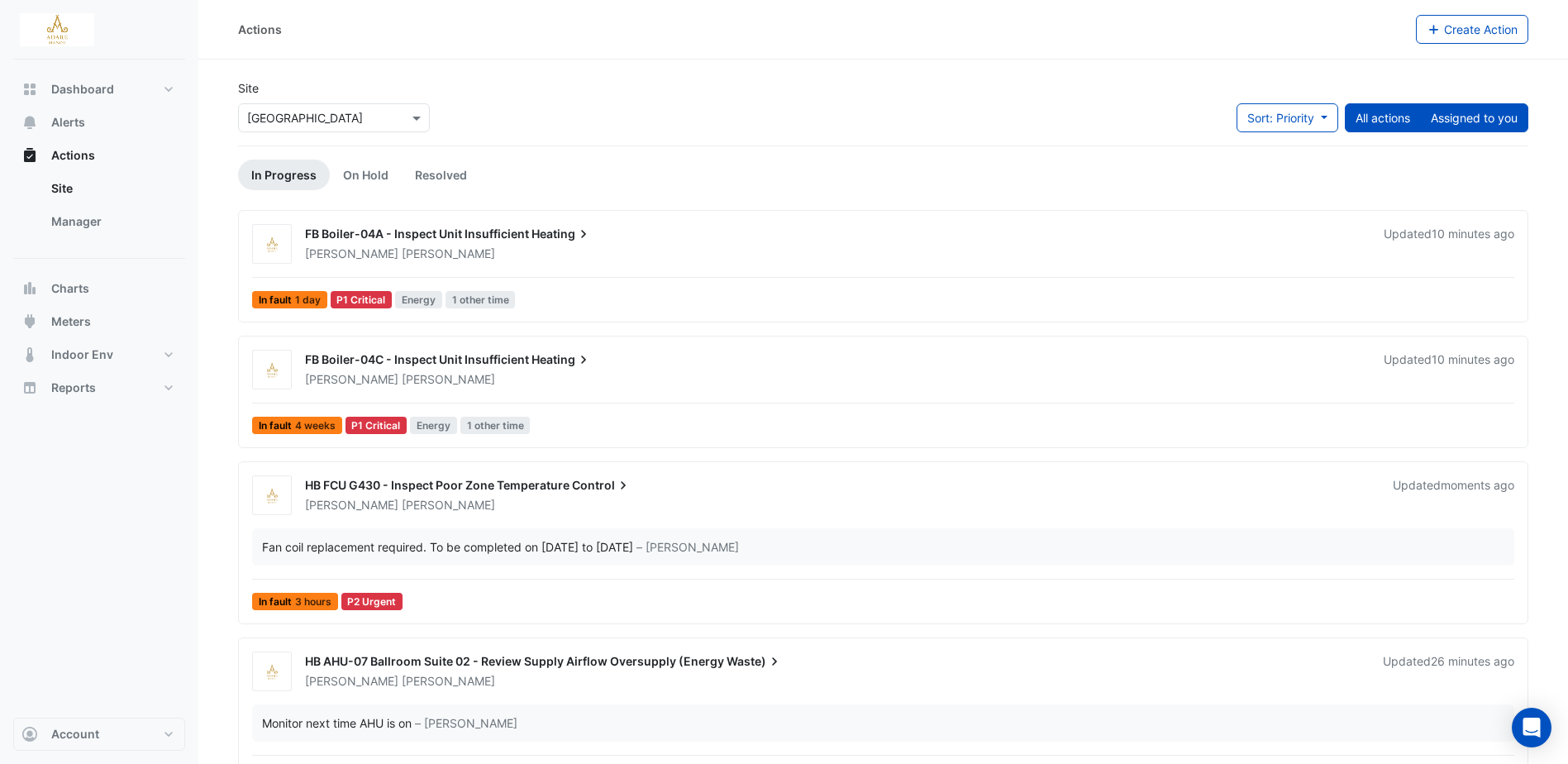
click at [1453, 120] on button "Assigned to you" at bounding box center [1474, 118] width 108 height 29
click at [501, 299] on span "1 other time" at bounding box center [480, 300] width 70 height 17
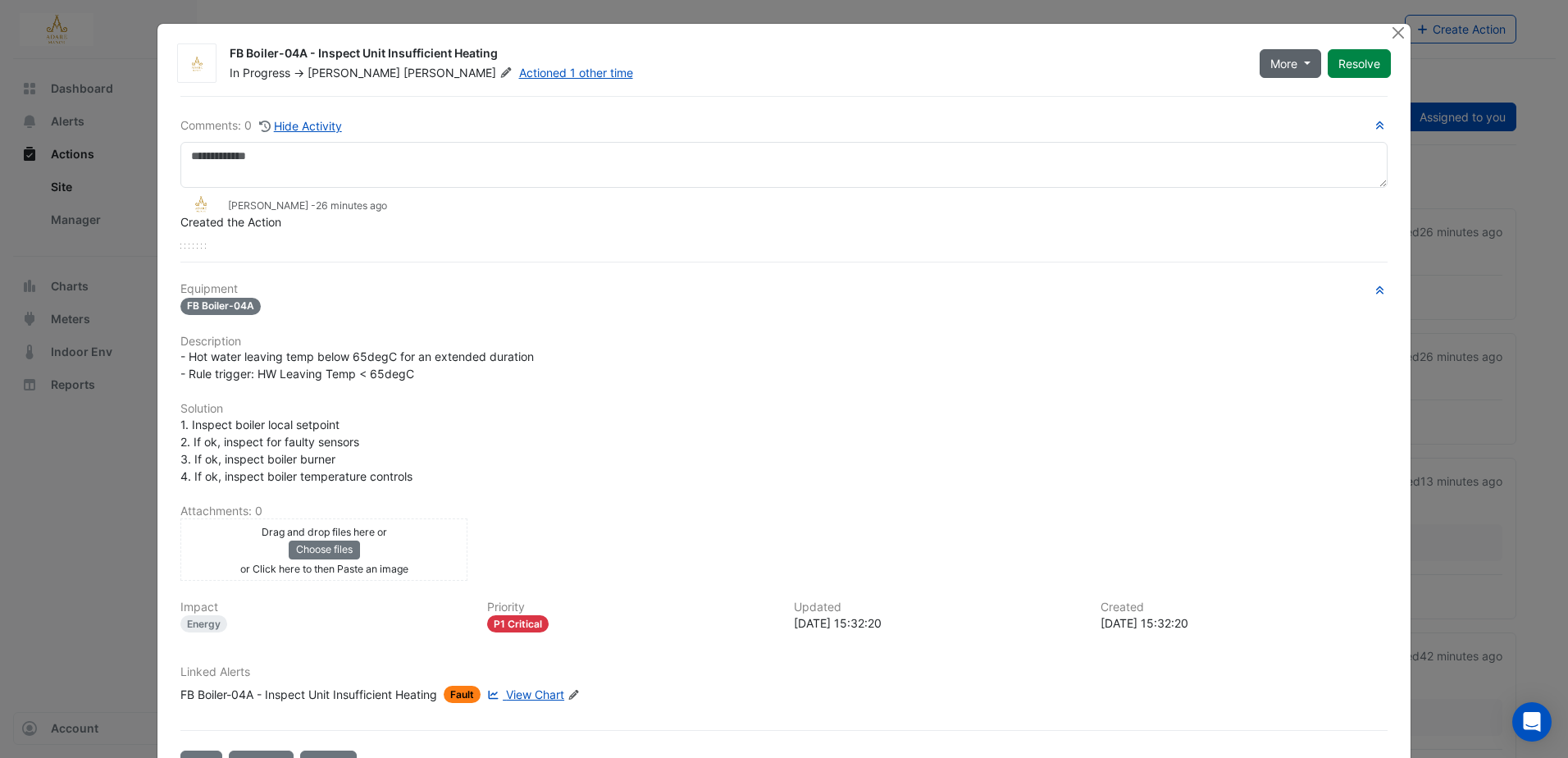
click at [1293, 53] on button "More" at bounding box center [1290, 64] width 61 height 29
click at [1325, 102] on button "On Hold" at bounding box center [1318, 99] width 129 height 24
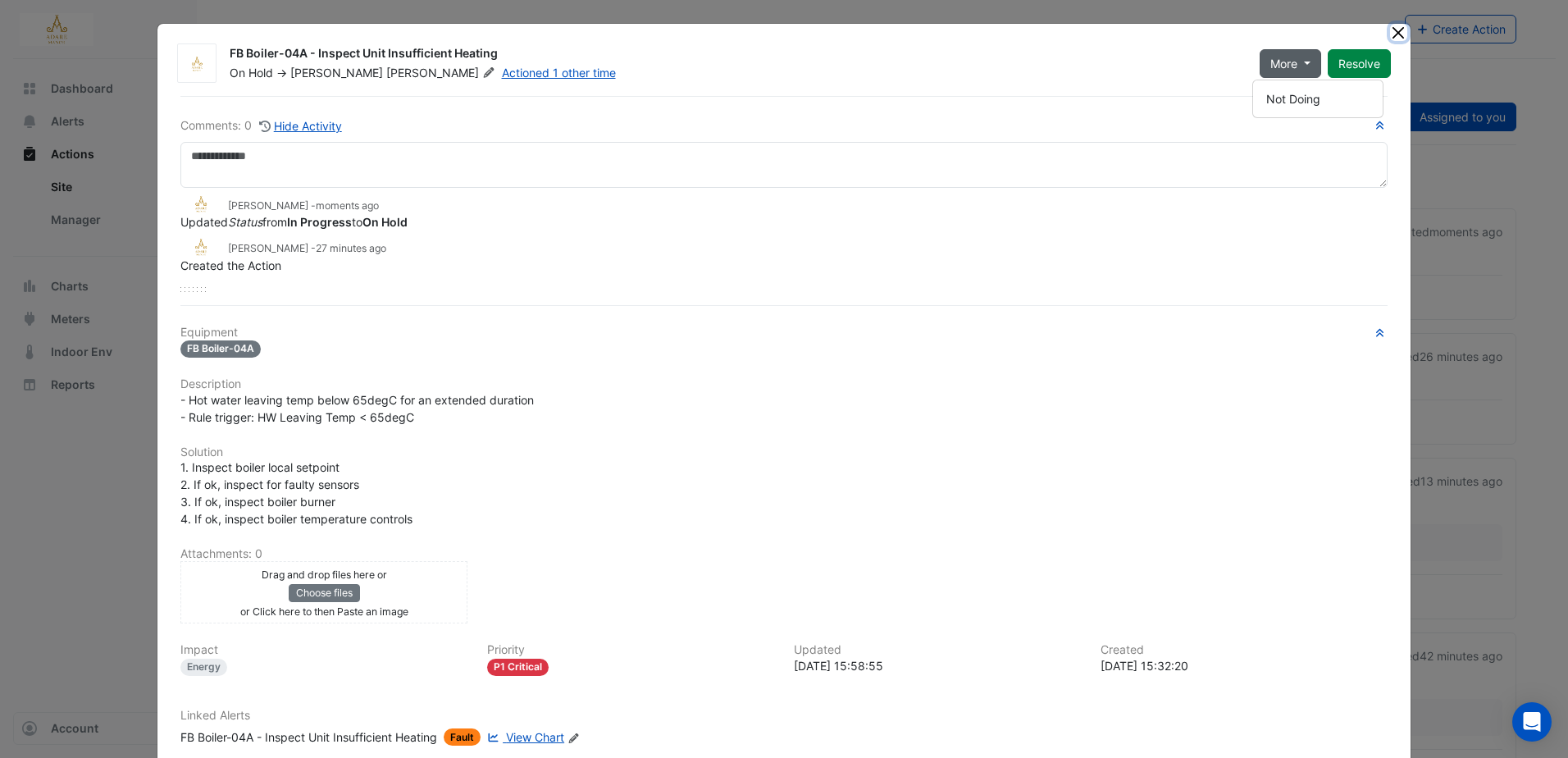
click at [1397, 37] on button "Close" at bounding box center [1399, 32] width 17 height 17
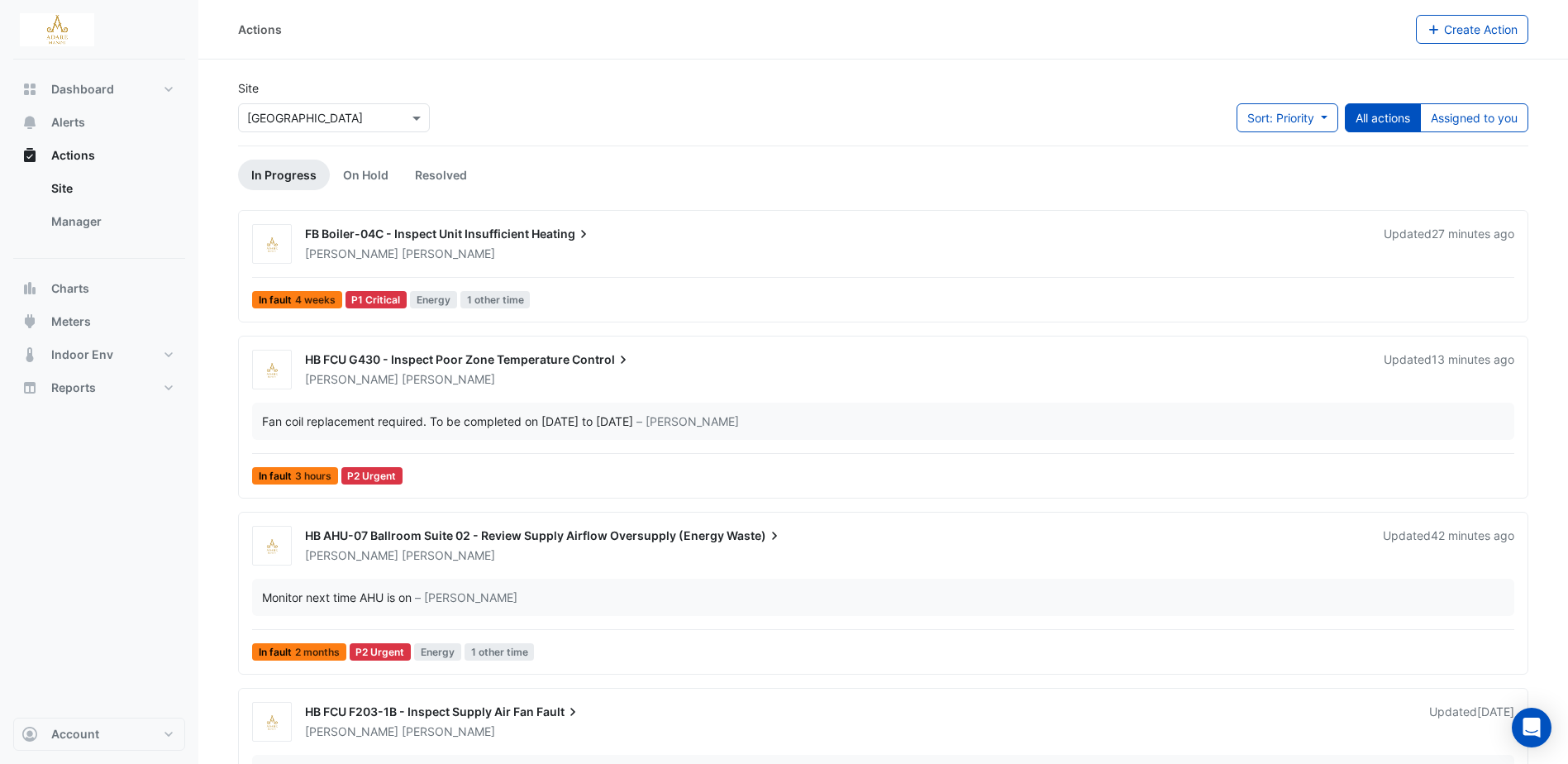
click at [512, 236] on span "FB Boiler-04C - Inspect Unit Insufficient" at bounding box center [417, 233] width 224 height 14
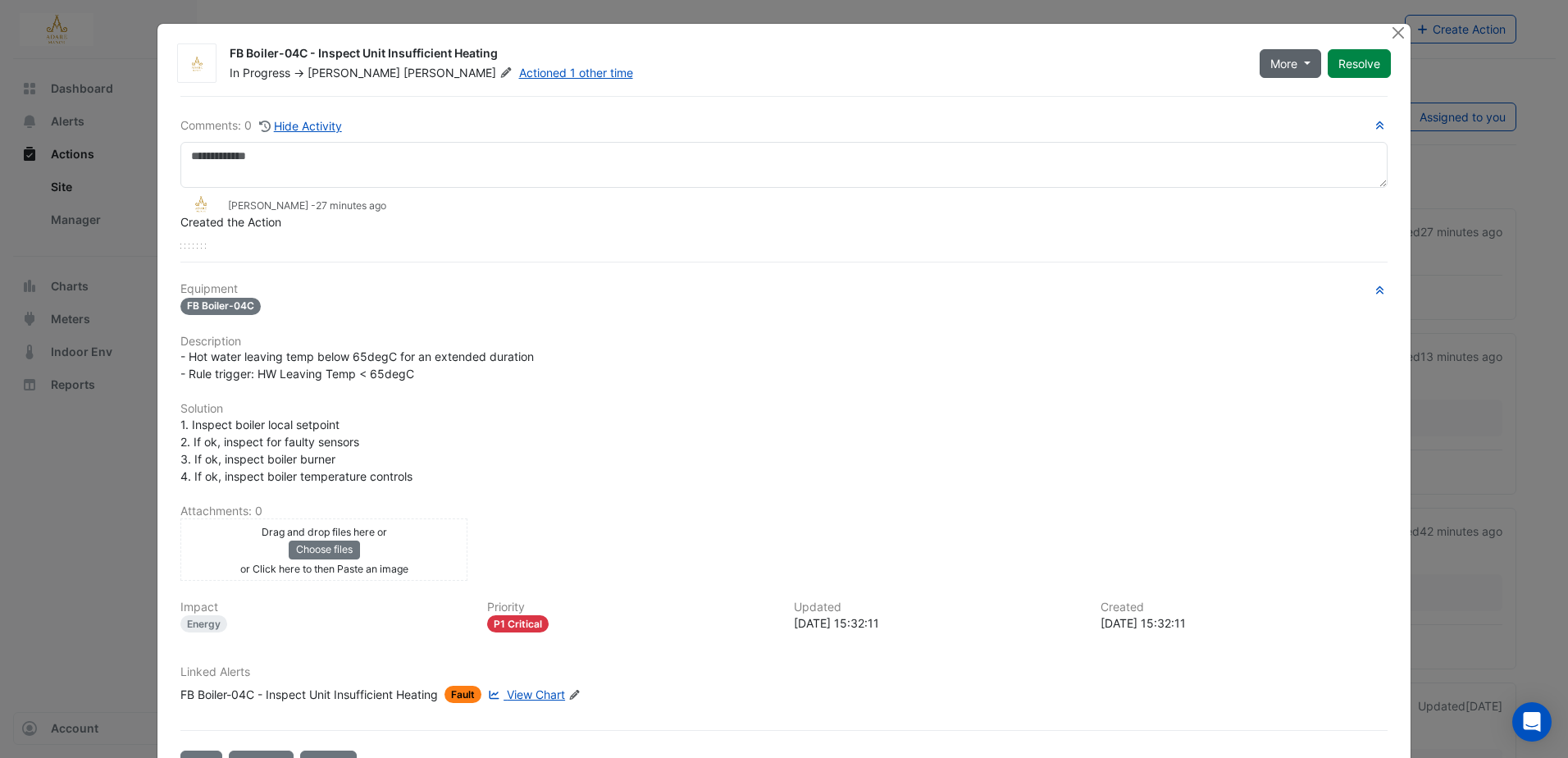
click at [1280, 62] on span "More" at bounding box center [1284, 64] width 27 height 17
click at [1288, 101] on button "On Hold" at bounding box center [1318, 99] width 129 height 24
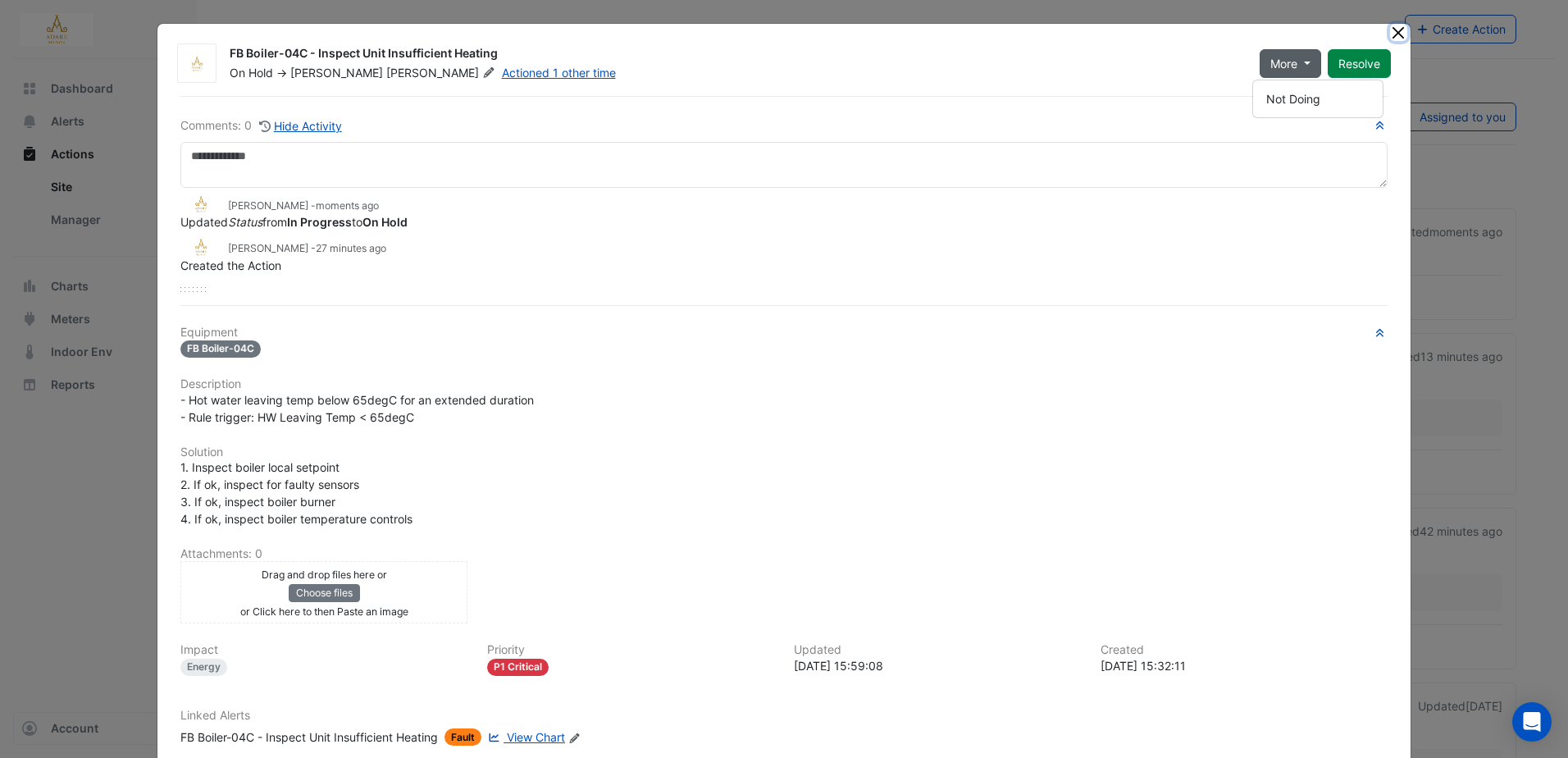
click at [1394, 33] on button "Close" at bounding box center [1399, 32] width 17 height 17
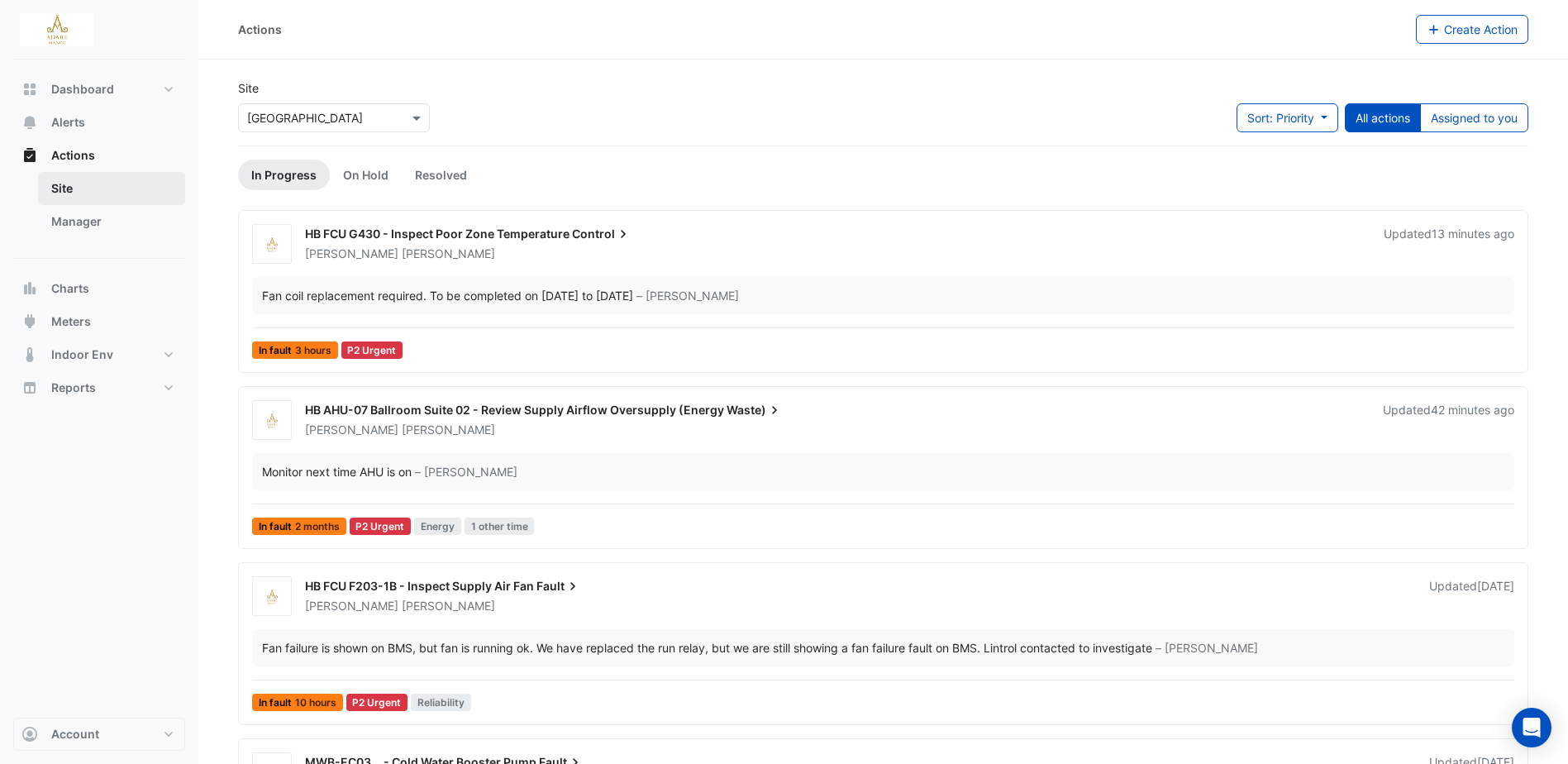
click at [76, 187] on link "Site" at bounding box center [111, 188] width 147 height 33
click at [75, 124] on span "Alerts" at bounding box center [69, 122] width 34 height 16
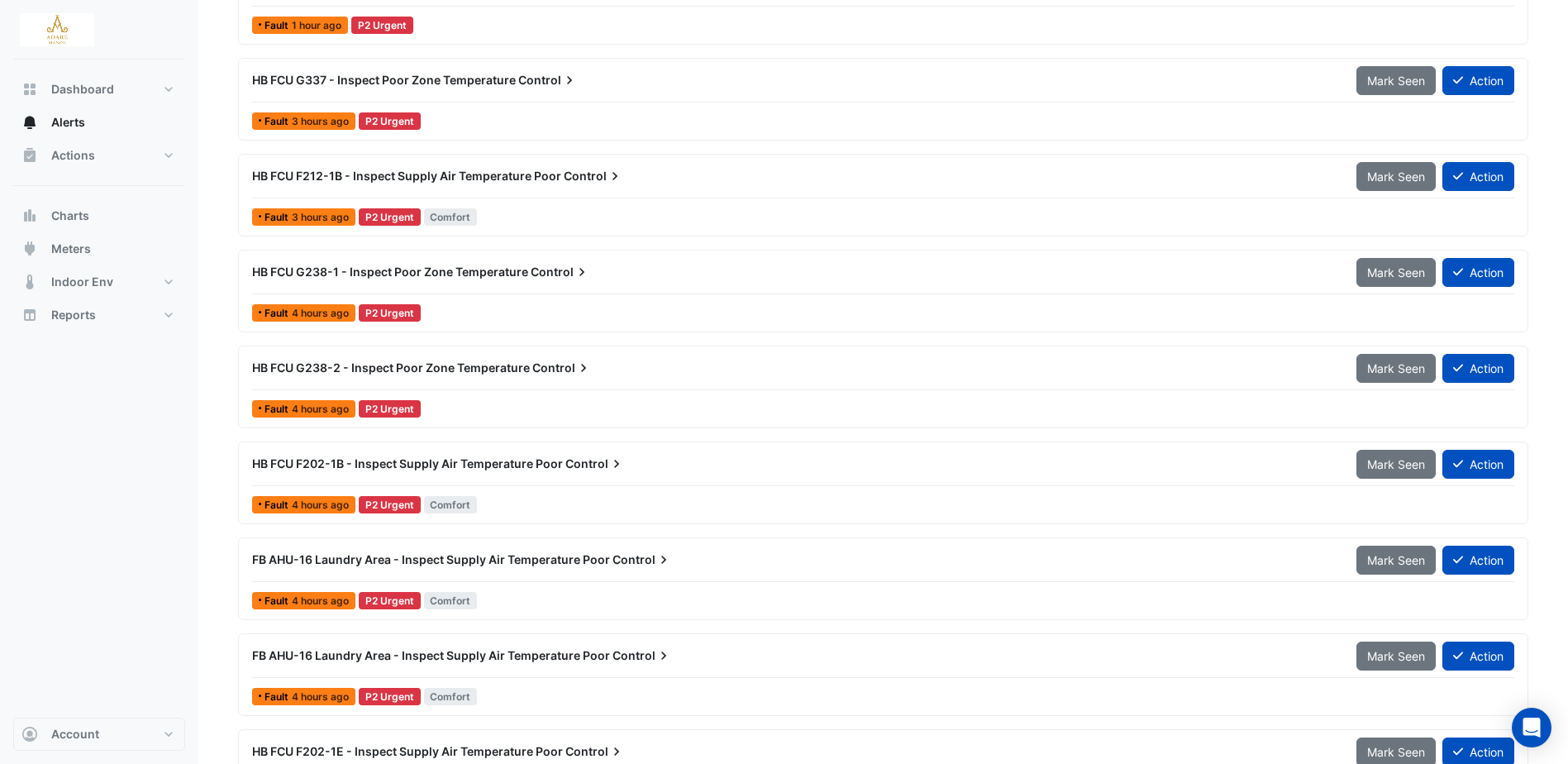
scroll to position [331, 0]
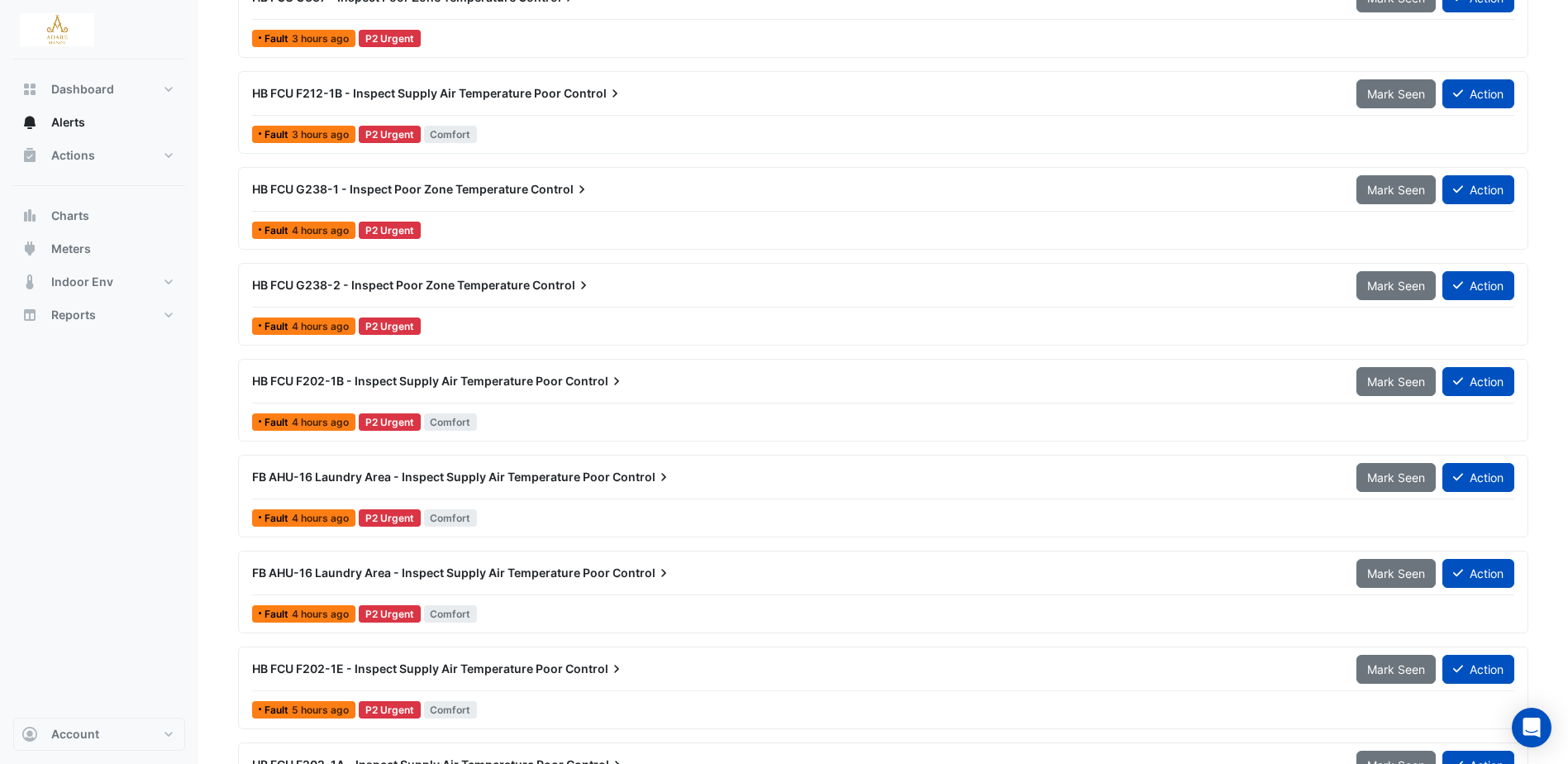
click at [597, 475] on span "FB AHU-16 Laundry Area - Inspect Supply Air Temperature Poor" at bounding box center [431, 476] width 358 height 14
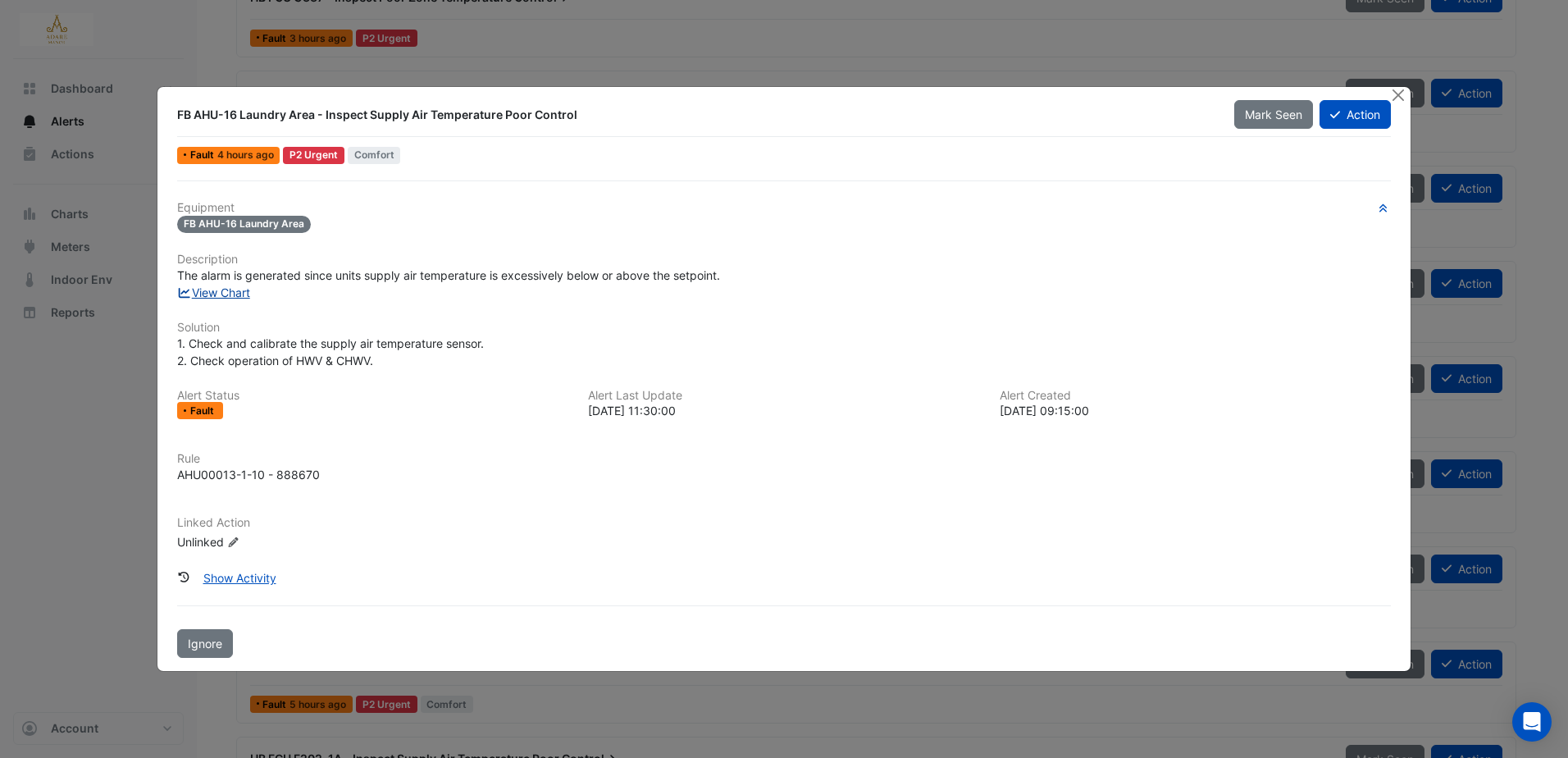
click at [239, 291] on link "View Chart" at bounding box center [213, 292] width 73 height 14
click at [870, 312] on div "Equipment FB AHU-16 Laundry Area Description The alarm is generated since units…" at bounding box center [784, 382] width 1214 height 363
click at [1399, 99] on button "Close" at bounding box center [1399, 95] width 17 height 17
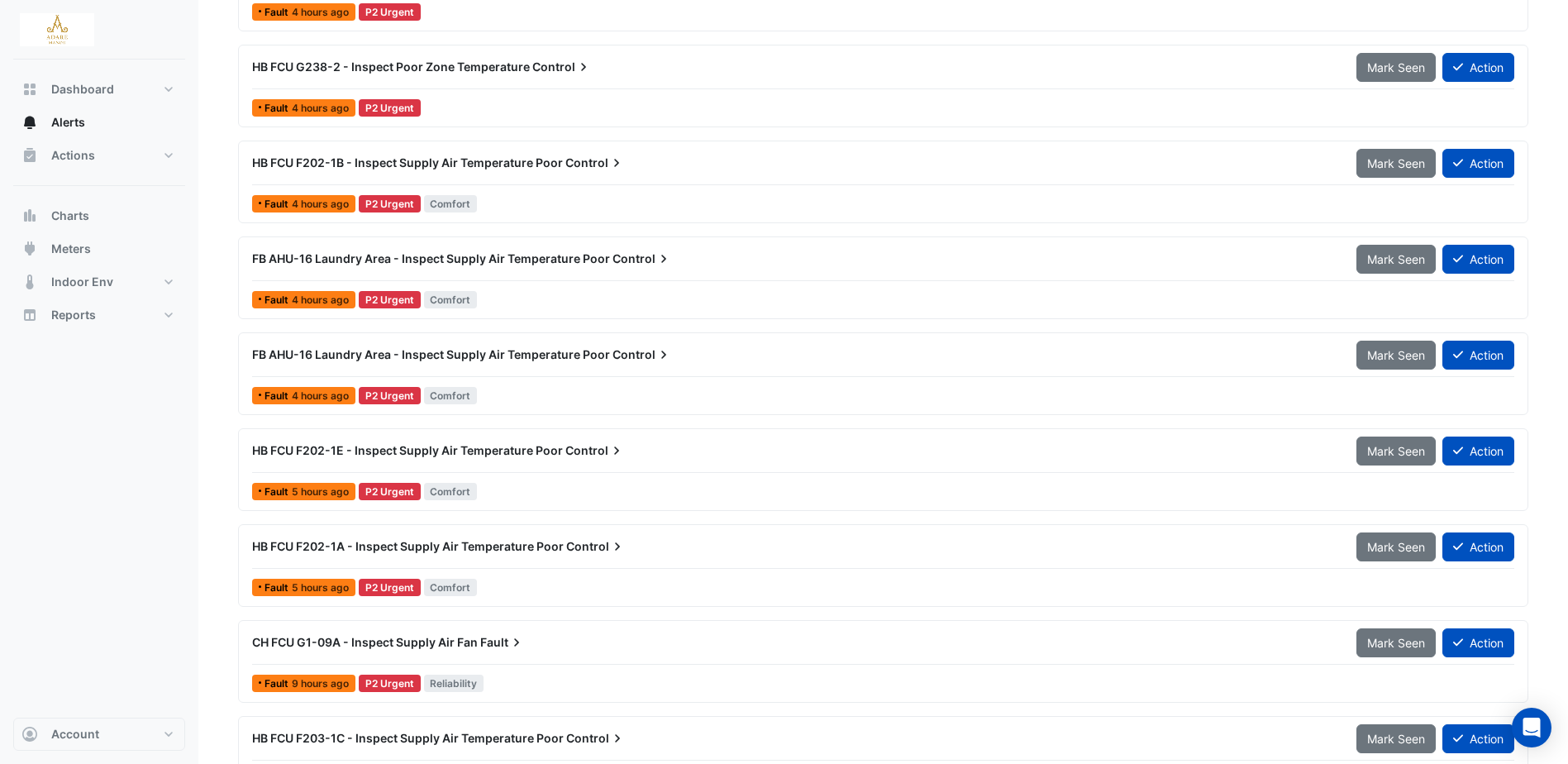
scroll to position [578, 0]
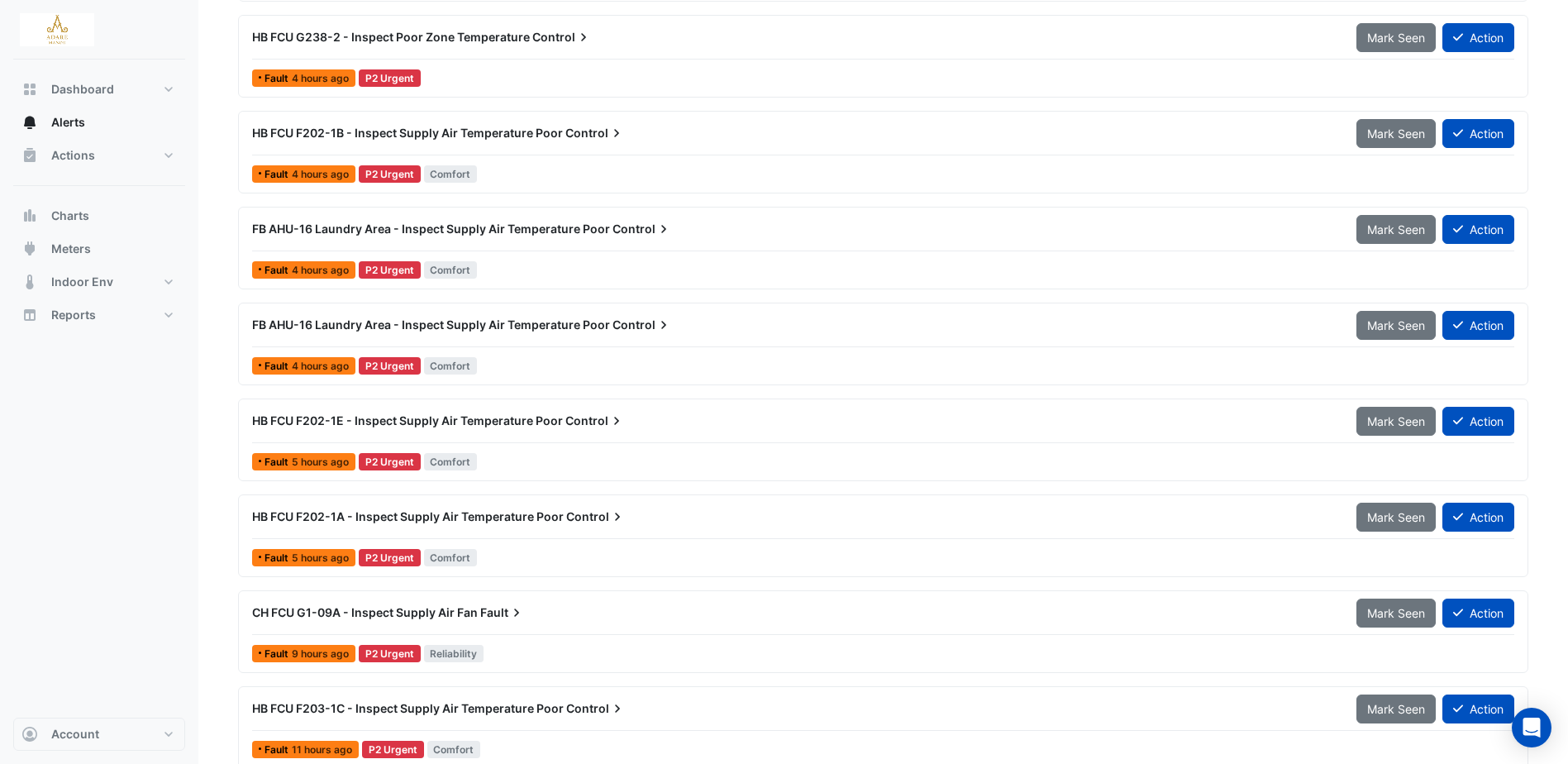
click at [602, 230] on span "FB AHU-16 Laundry Area - Inspect Supply Air Temperature Poor" at bounding box center [431, 229] width 358 height 14
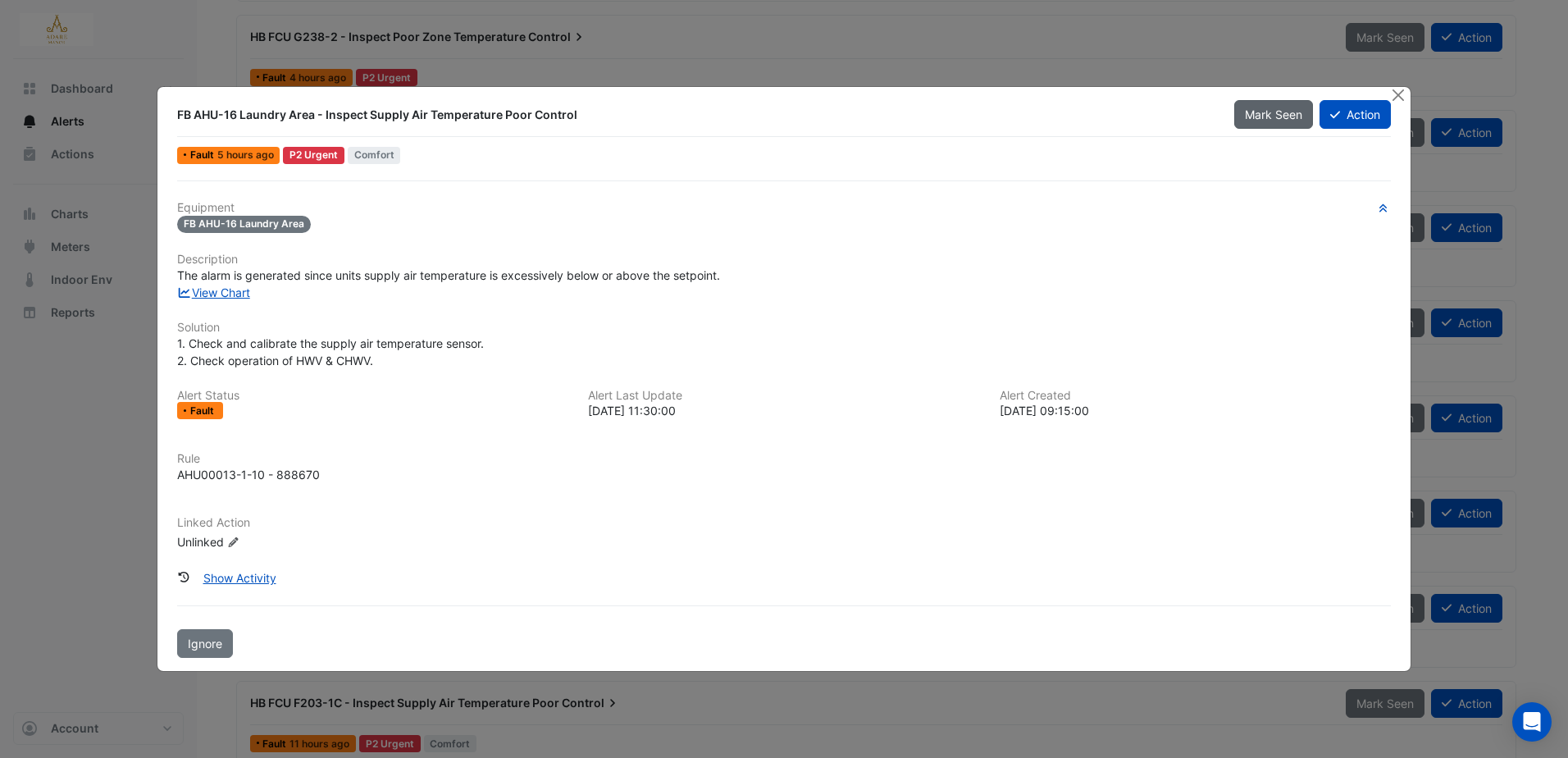
click at [1268, 118] on span "Mark Seen" at bounding box center [1274, 114] width 58 height 14
click at [1377, 116] on button "Action" at bounding box center [1356, 115] width 71 height 29
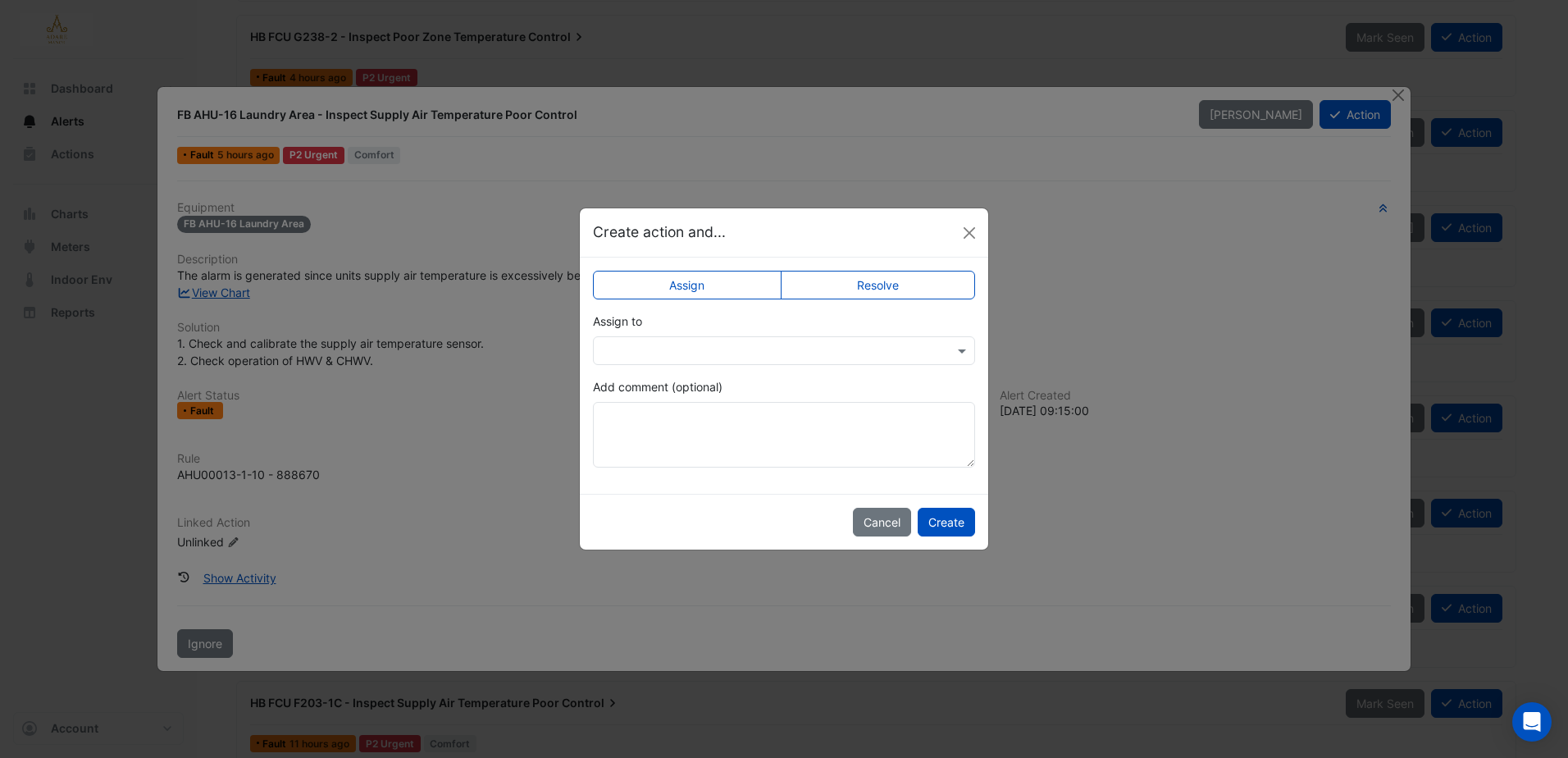
click at [976, 234] on button "Close" at bounding box center [969, 233] width 25 height 25
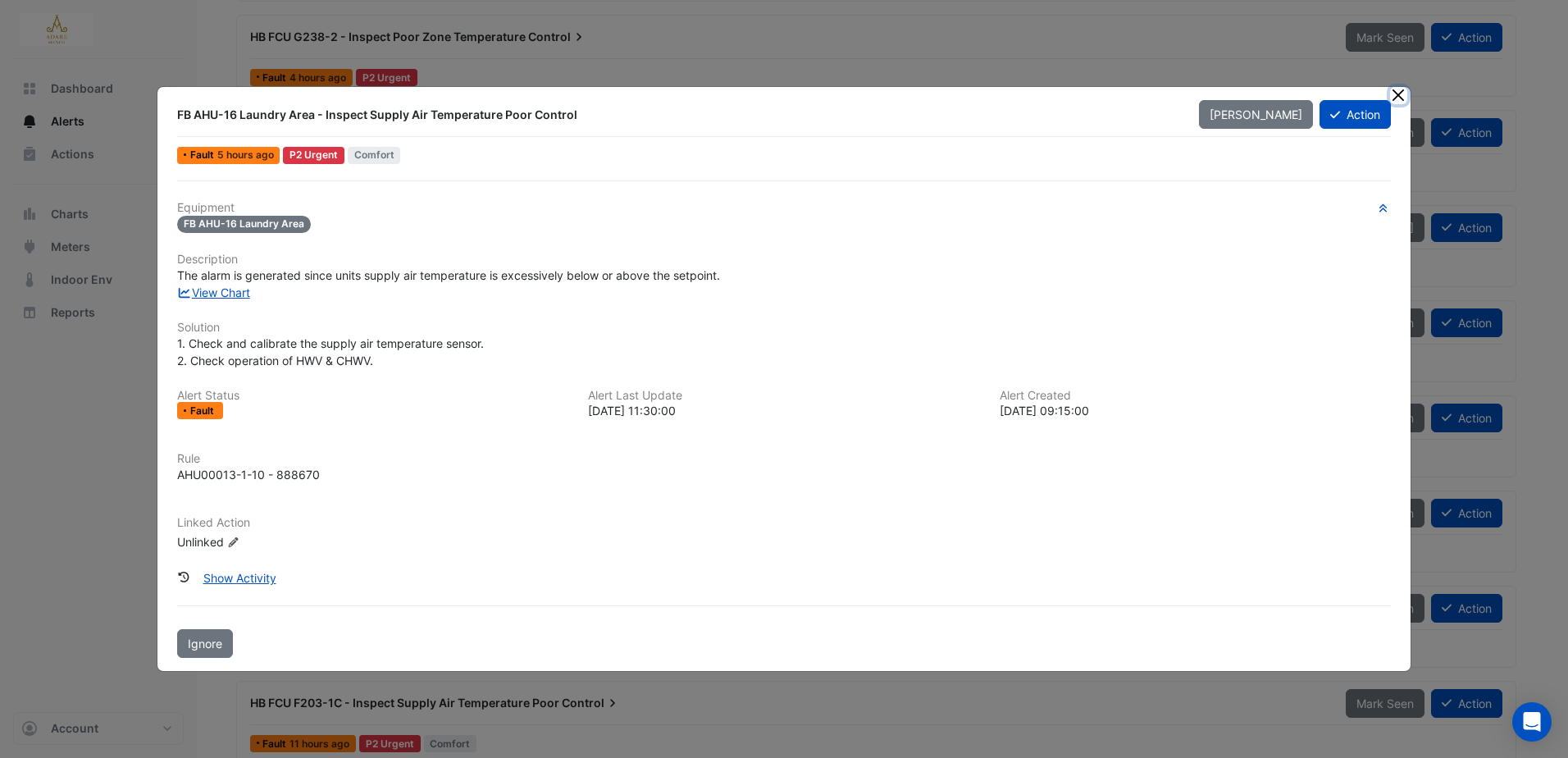
click at [1401, 91] on button "Close" at bounding box center [1399, 95] width 17 height 17
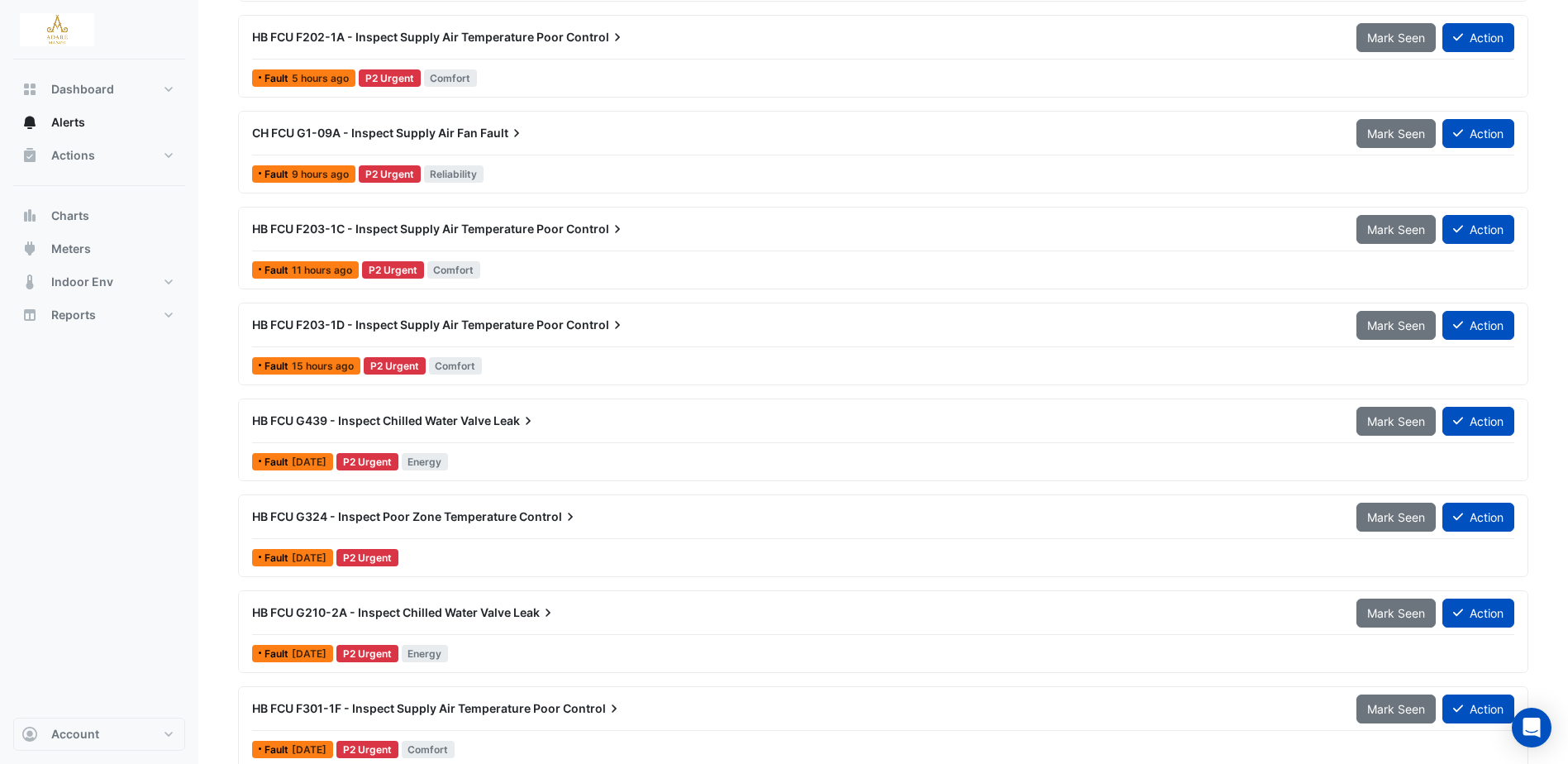
scroll to position [992, 0]
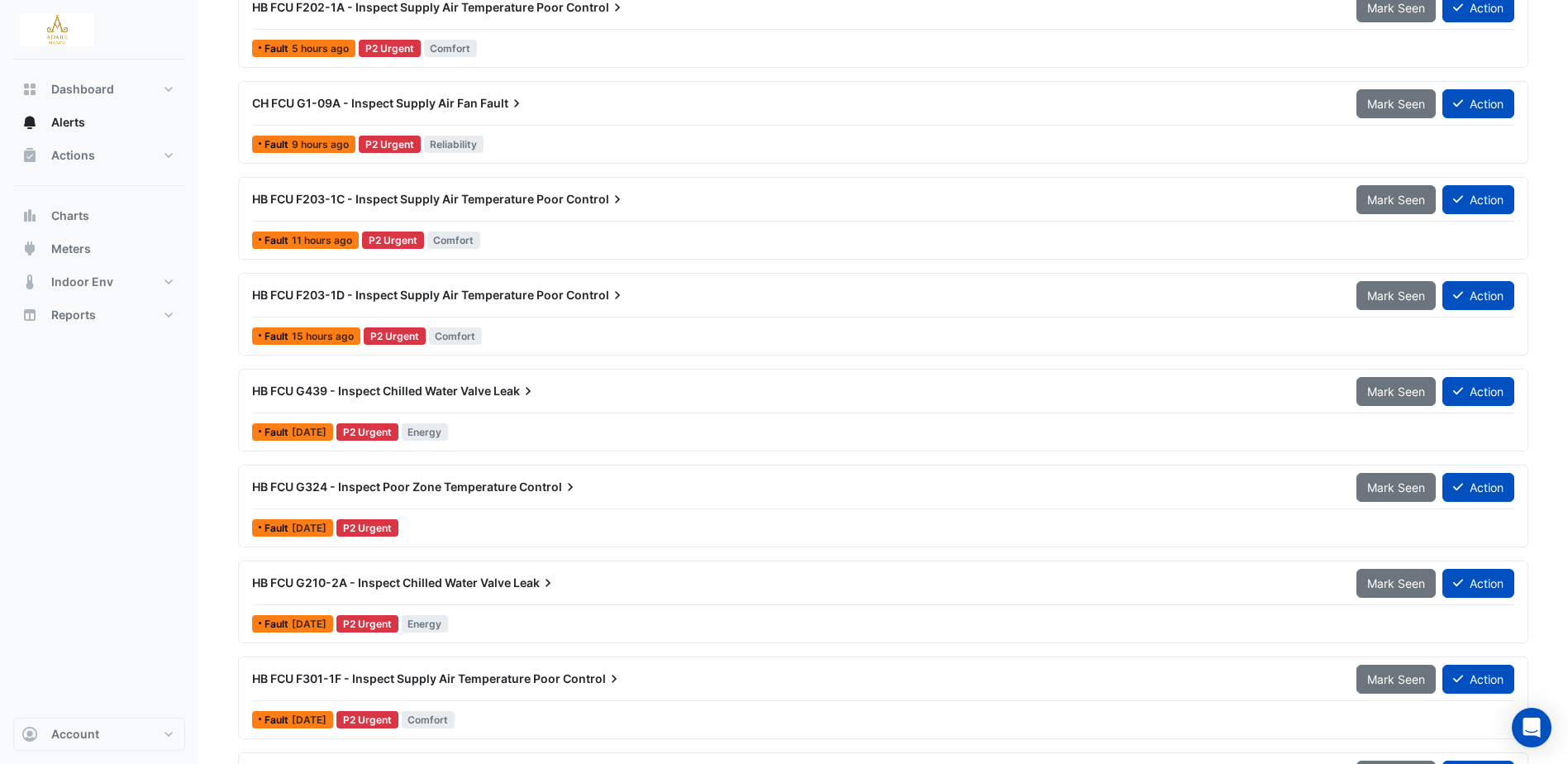
click at [456, 393] on span "HB FCU G439 - Inspect Chilled Water Valve" at bounding box center [371, 391] width 239 height 14
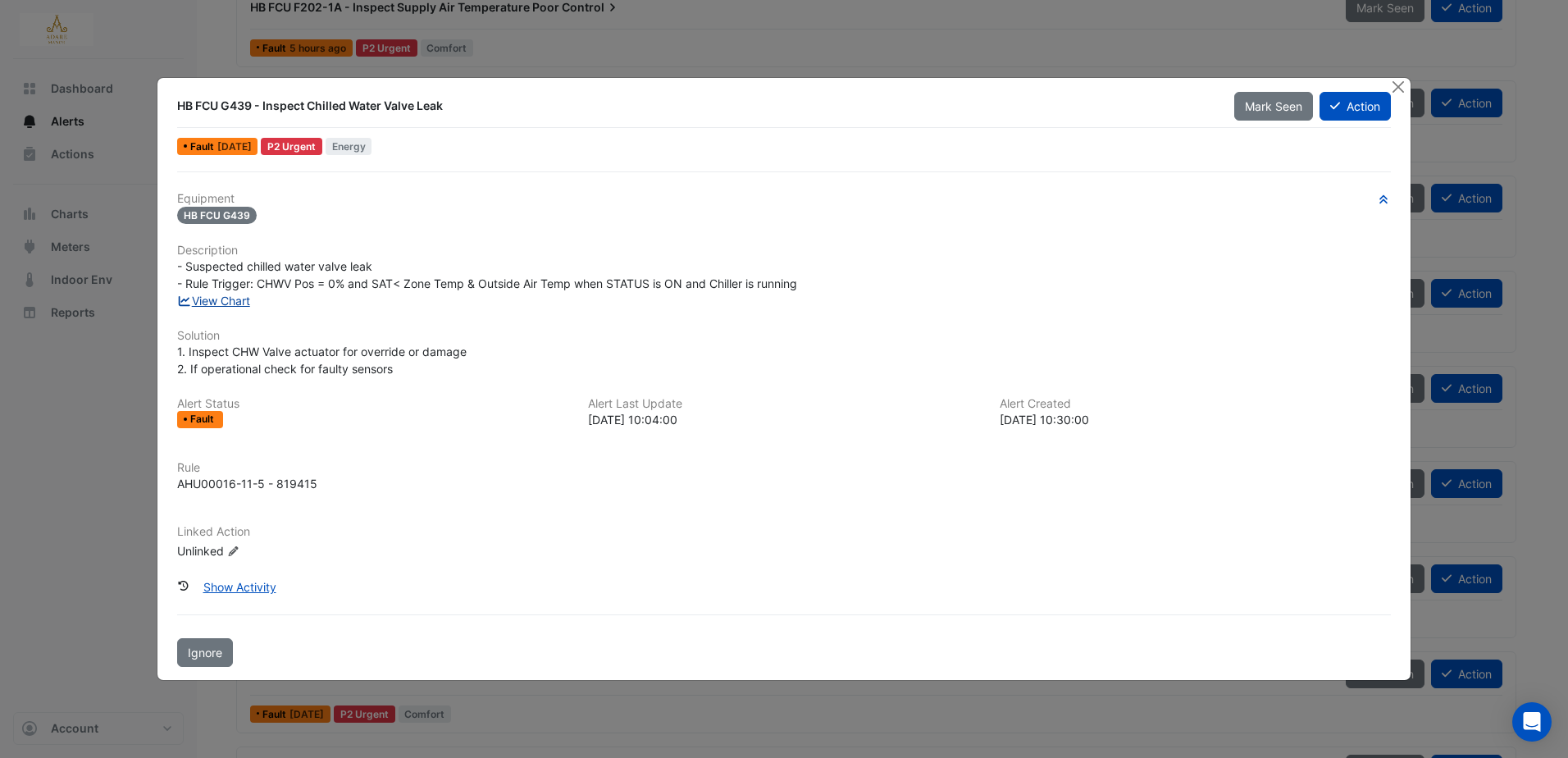
click at [240, 297] on link "View Chart" at bounding box center [213, 300] width 73 height 14
click at [1395, 87] on button "Close" at bounding box center [1399, 87] width 17 height 17
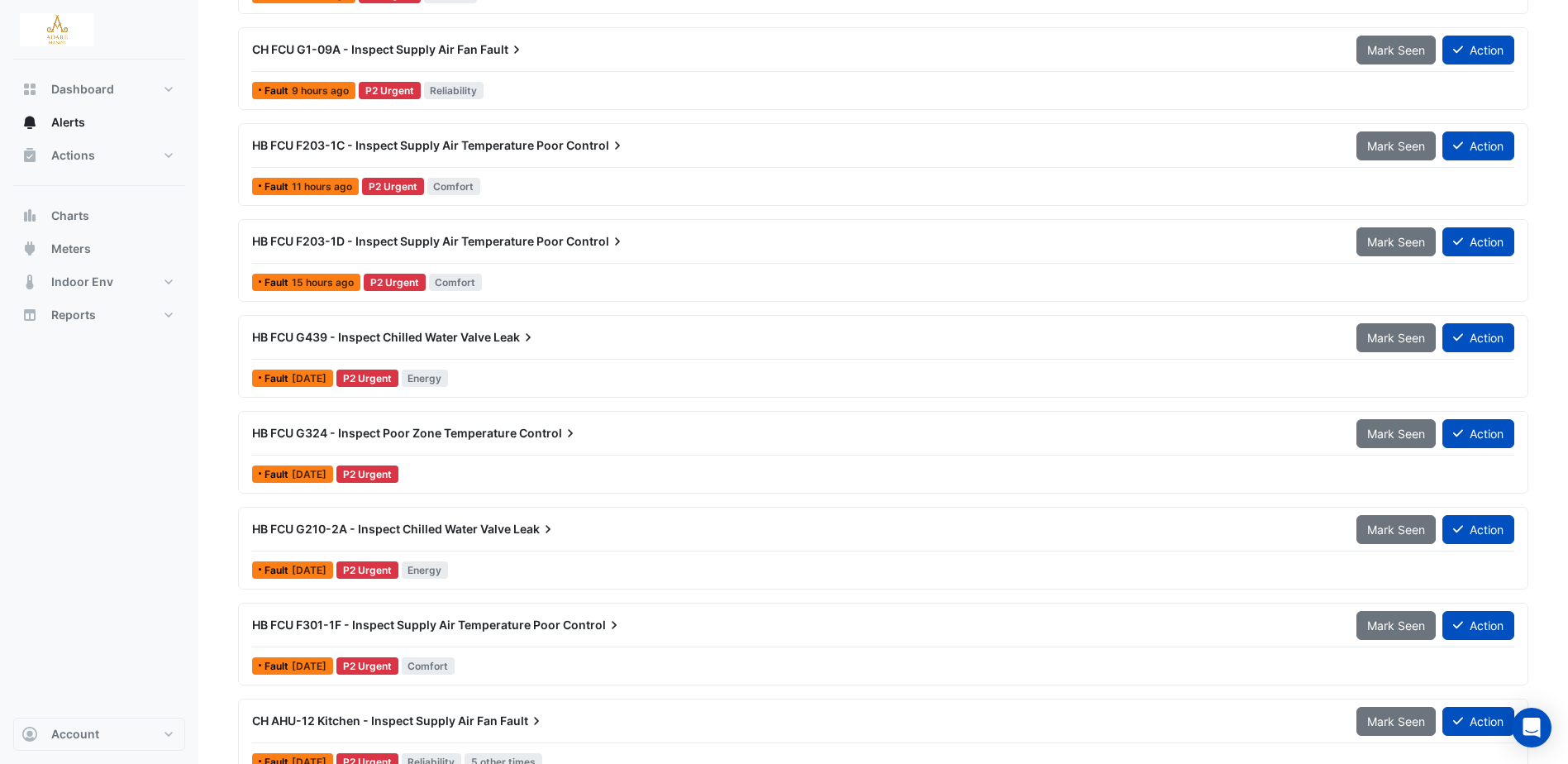
scroll to position [1074, 0]
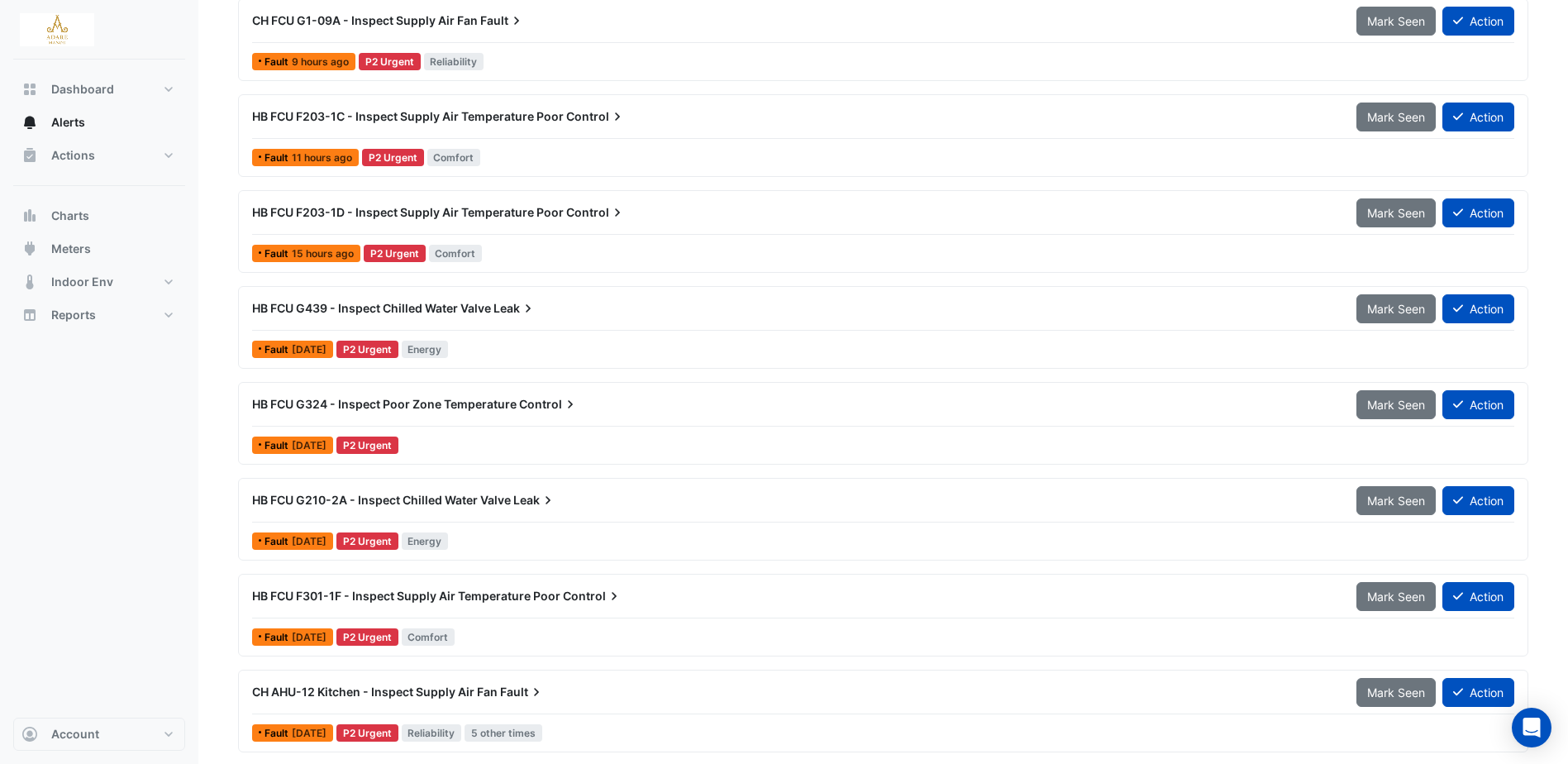
click at [510, 492] on span "HB FCU G210-2A - Inspect Chilled Water Valve" at bounding box center [381, 499] width 259 height 14
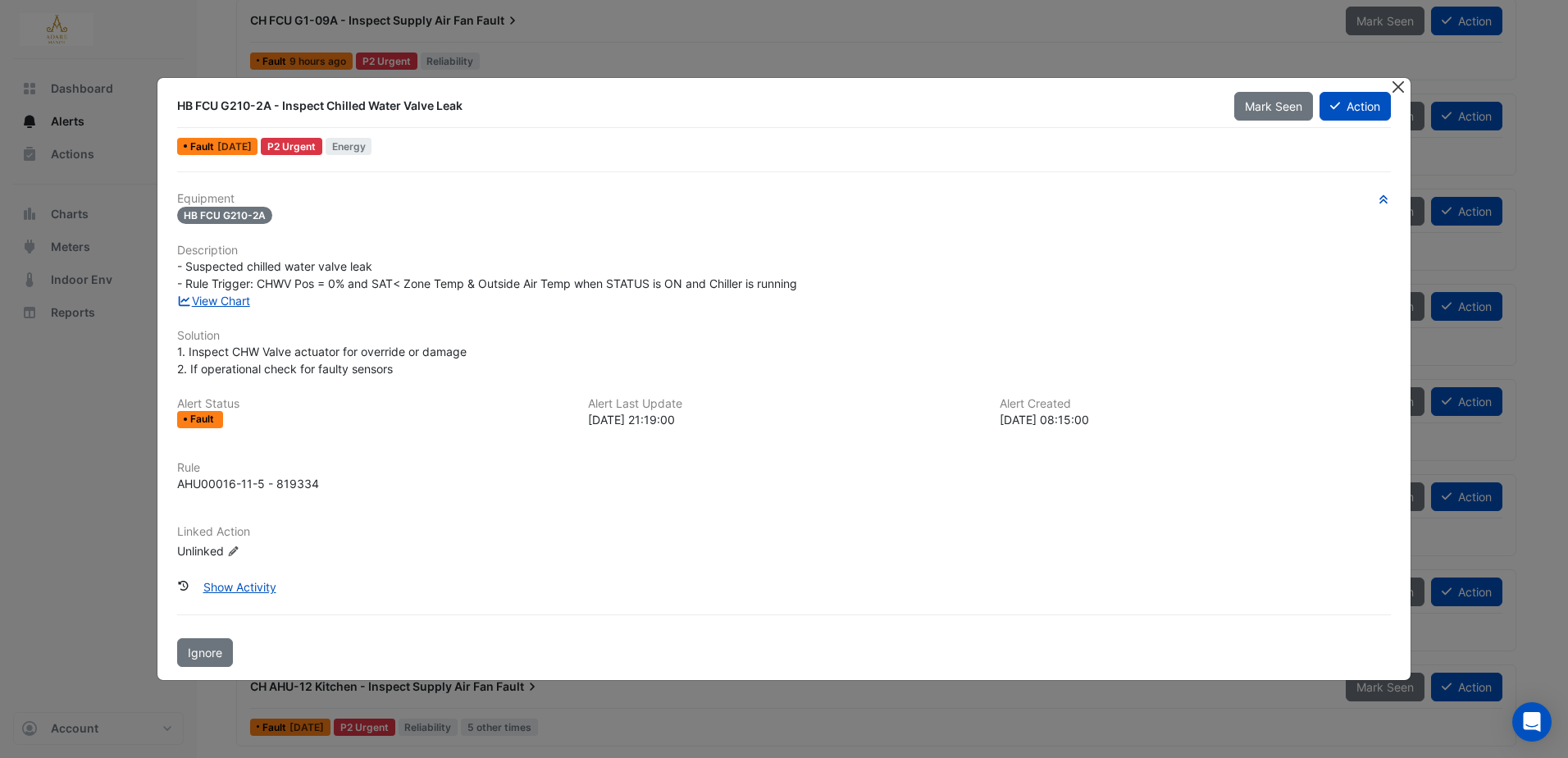
click at [1395, 82] on button "Close" at bounding box center [1399, 87] width 17 height 17
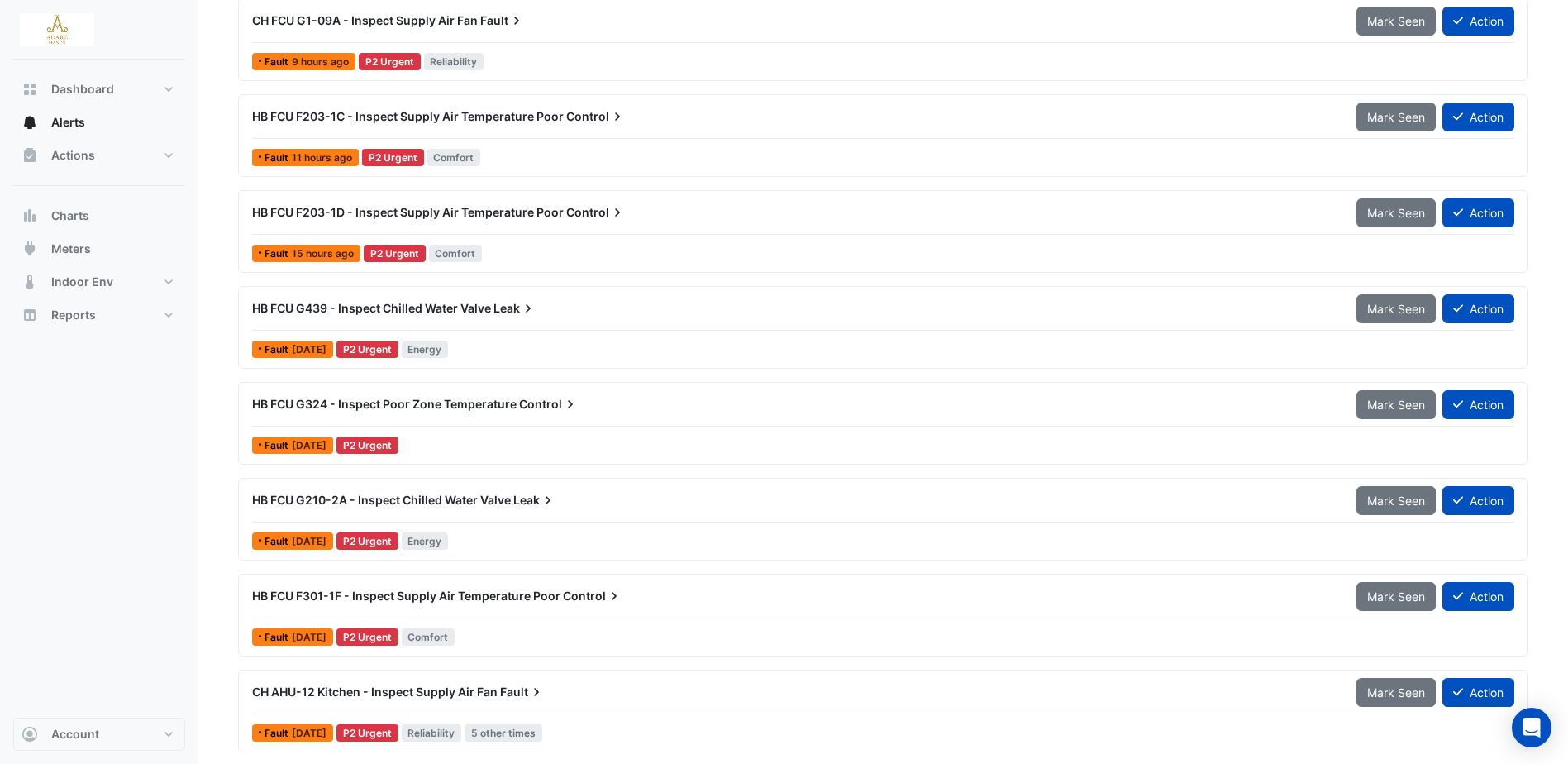
click at [477, 498] on span "HB FCU G210-2A - Inspect Chilled Water Valve" at bounding box center [381, 499] width 259 height 14
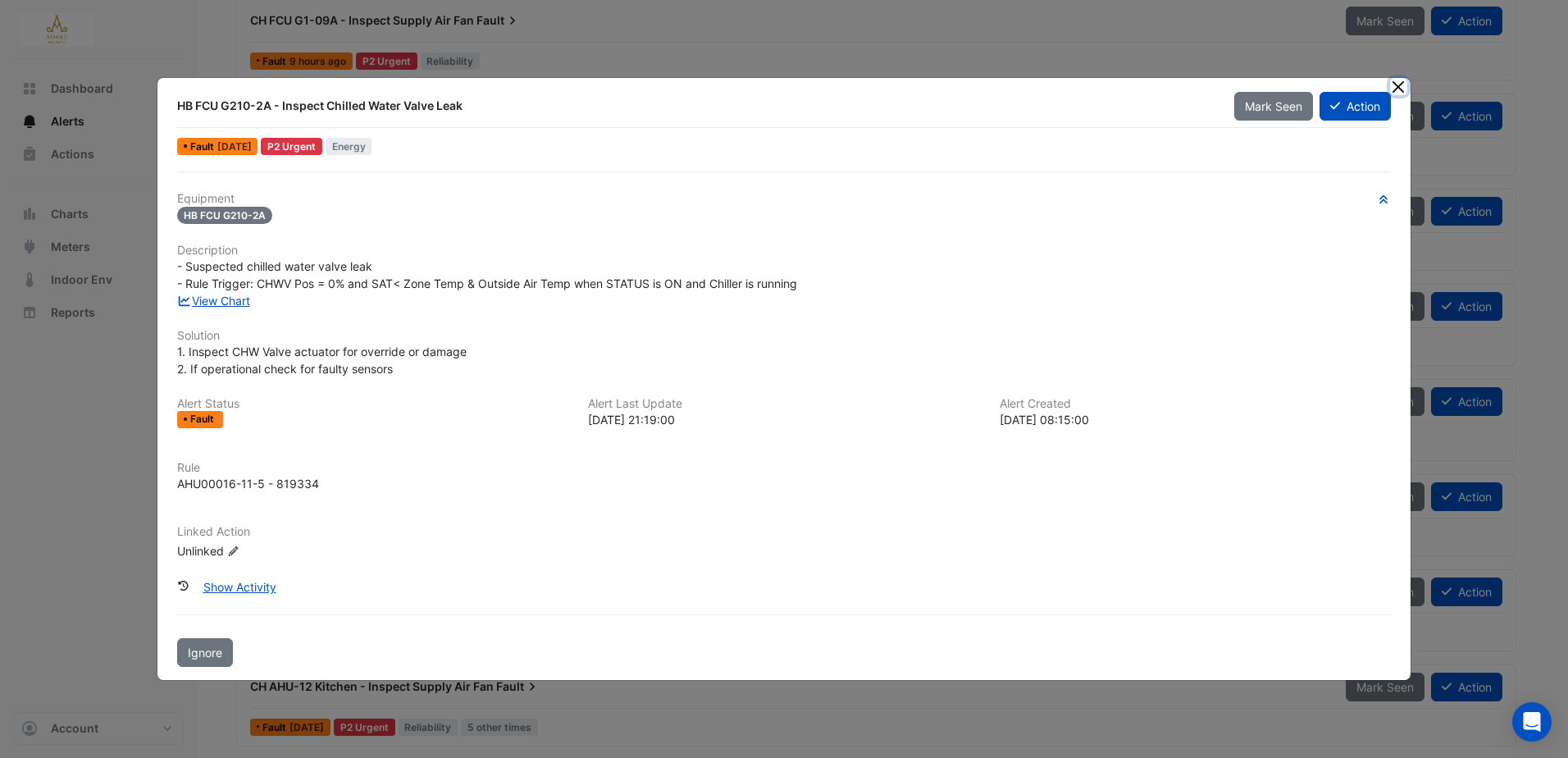
click at [1398, 87] on button "Close" at bounding box center [1399, 87] width 17 height 17
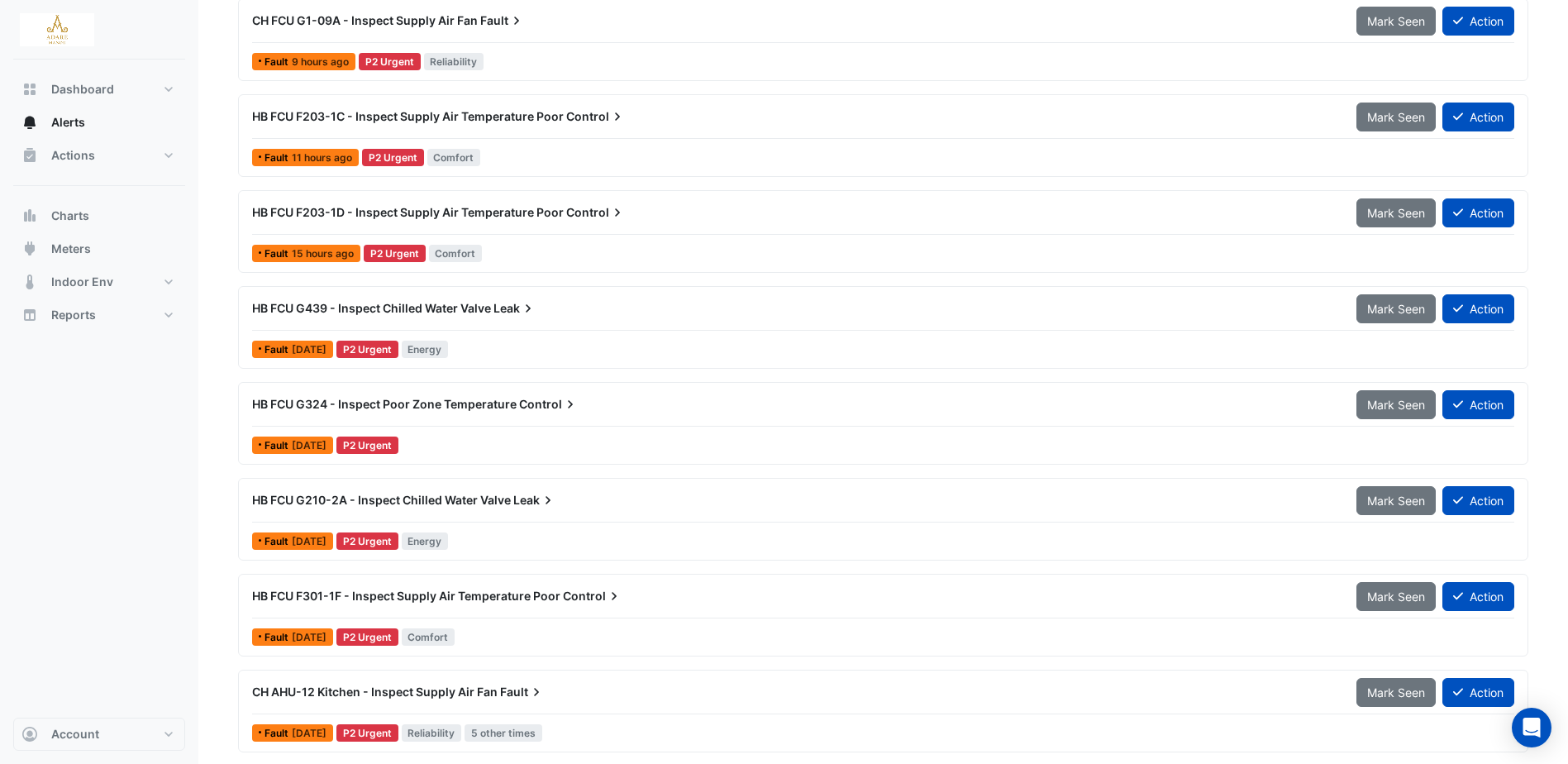
click at [502, 406] on span "HB FCU G324 - Inspect Poor Zone Temperature" at bounding box center [384, 403] width 265 height 14
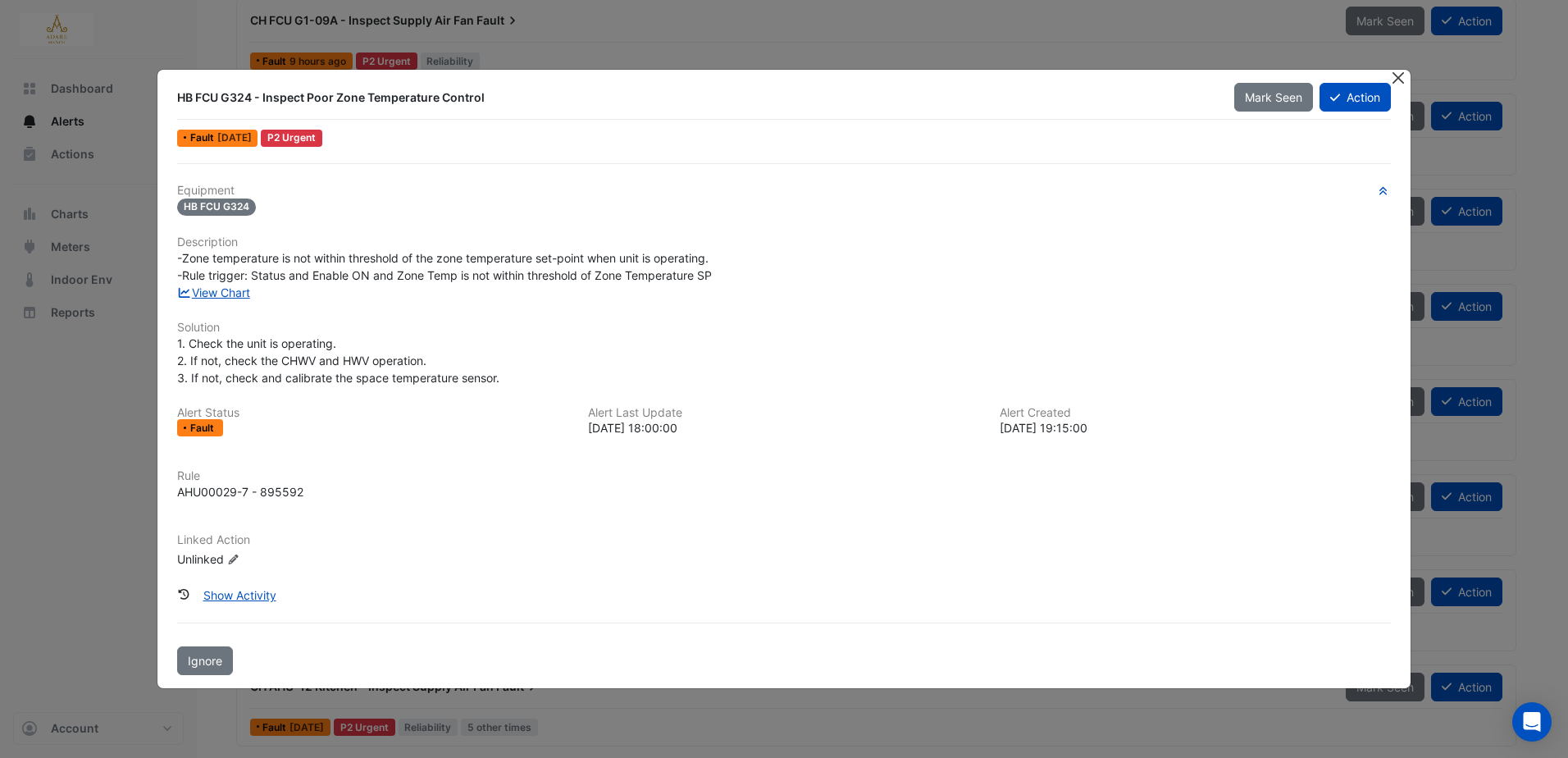
click at [1396, 75] on button "Close" at bounding box center [1399, 78] width 17 height 17
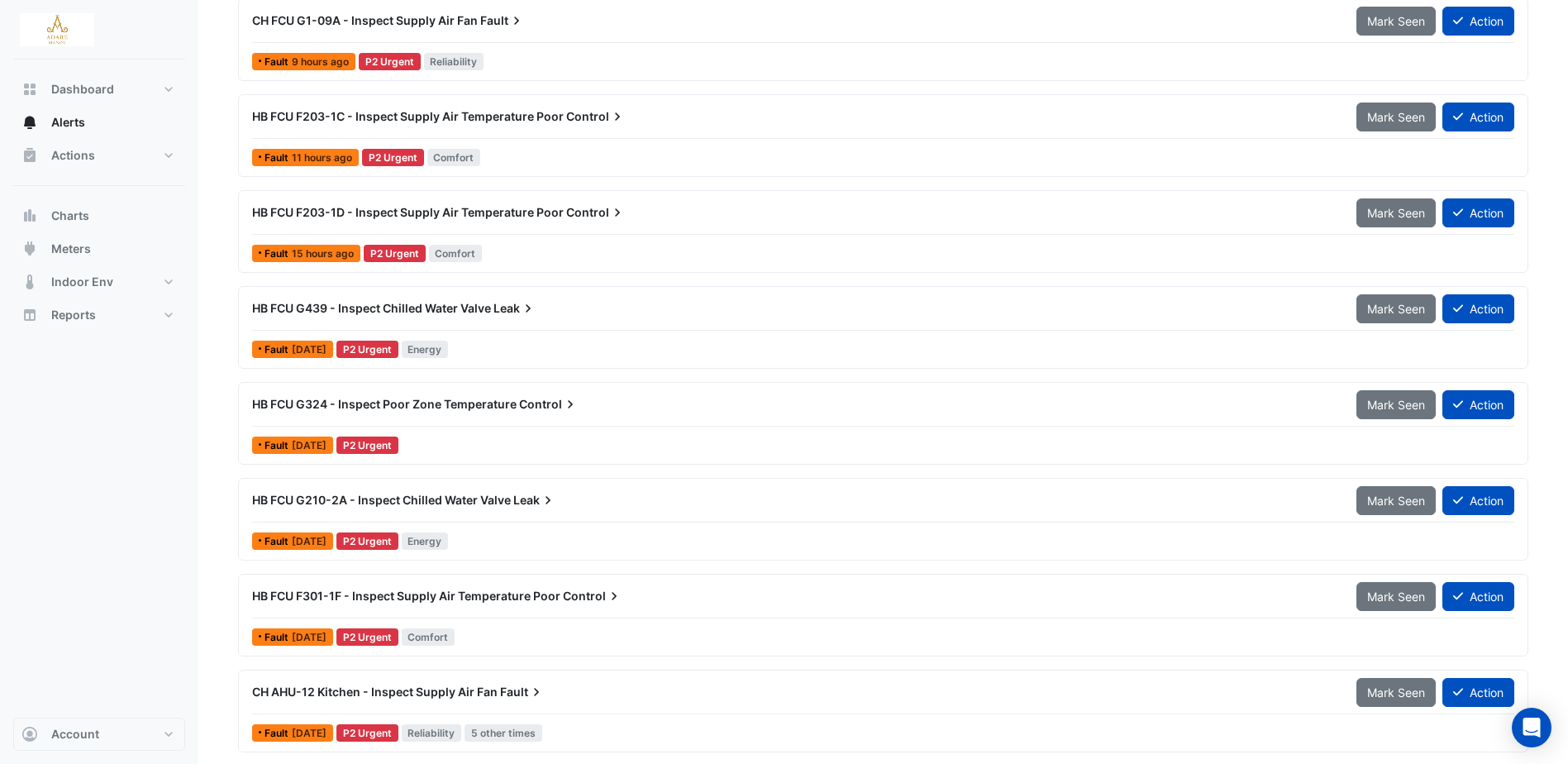
drag, startPoint x: 355, startPoint y: 111, endPoint x: 606, endPoint y: 112, distance: 251.0
click at [606, 112] on div "HB FCU F203-1C - Inspect Supply Air Temperature Poor Control" at bounding box center [794, 116] width 1084 height 16
copy div "Inspect Supply Air Temperature Poor Control"
drag, startPoint x: 339, startPoint y: 309, endPoint x: 525, endPoint y: 307, distance: 186.0
click at [525, 307] on div "HB FCU G439 - Inspect Chilled Water Valve Leak" at bounding box center [794, 307] width 1084 height 16
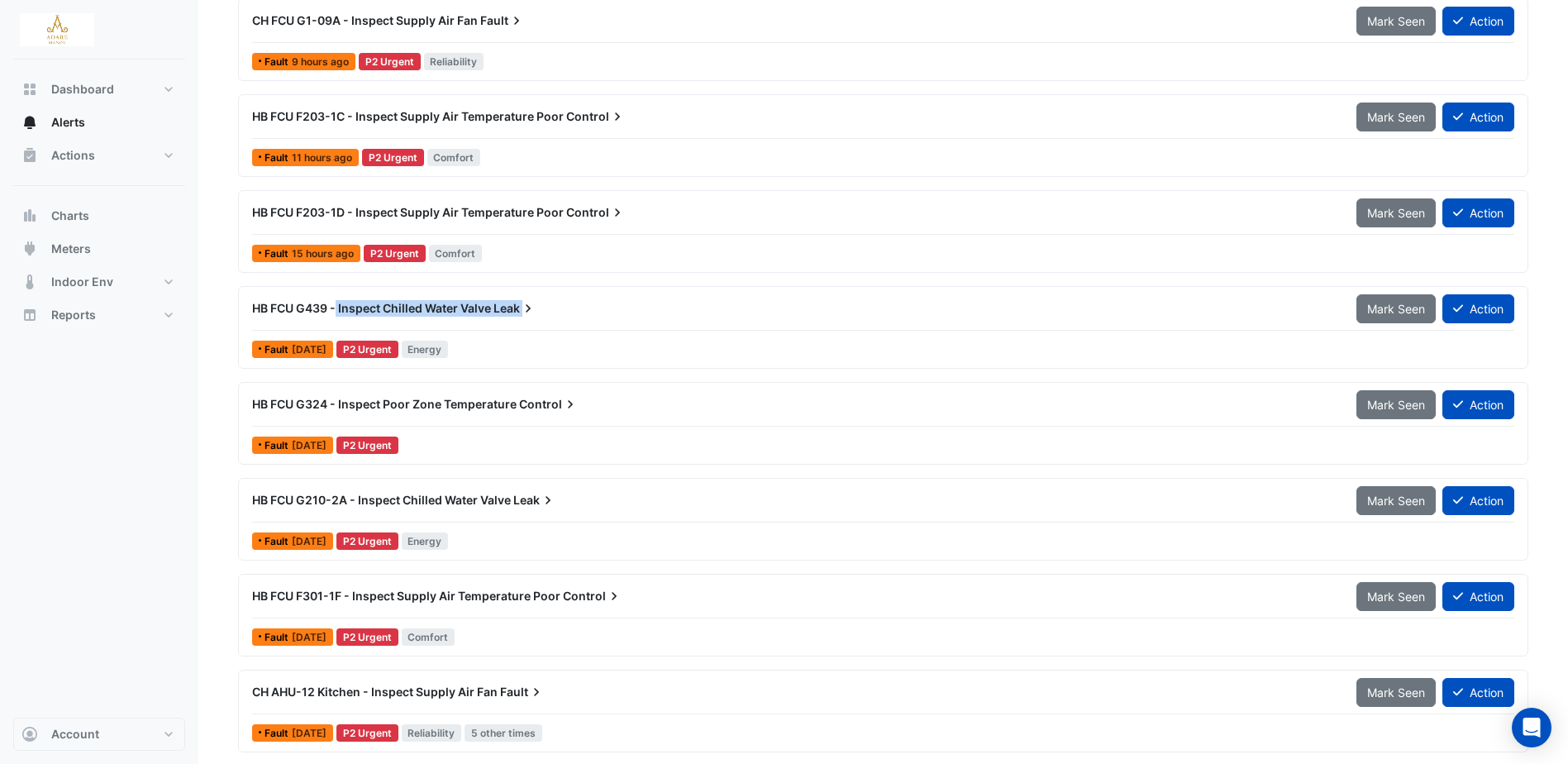
copy div "Inspect Chilled Water Valve Leak Mark Seen Action"
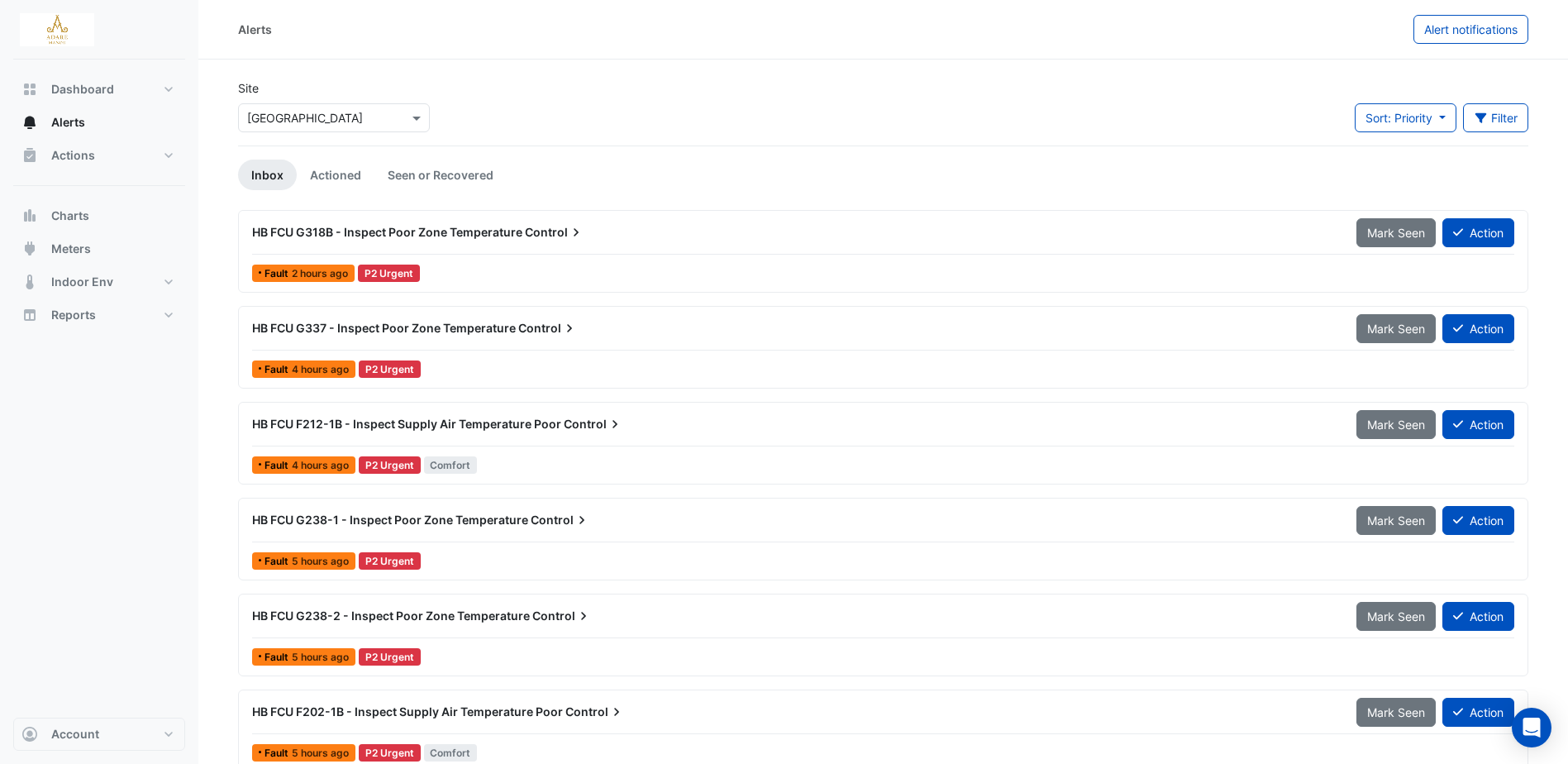
scroll to position [82, 0]
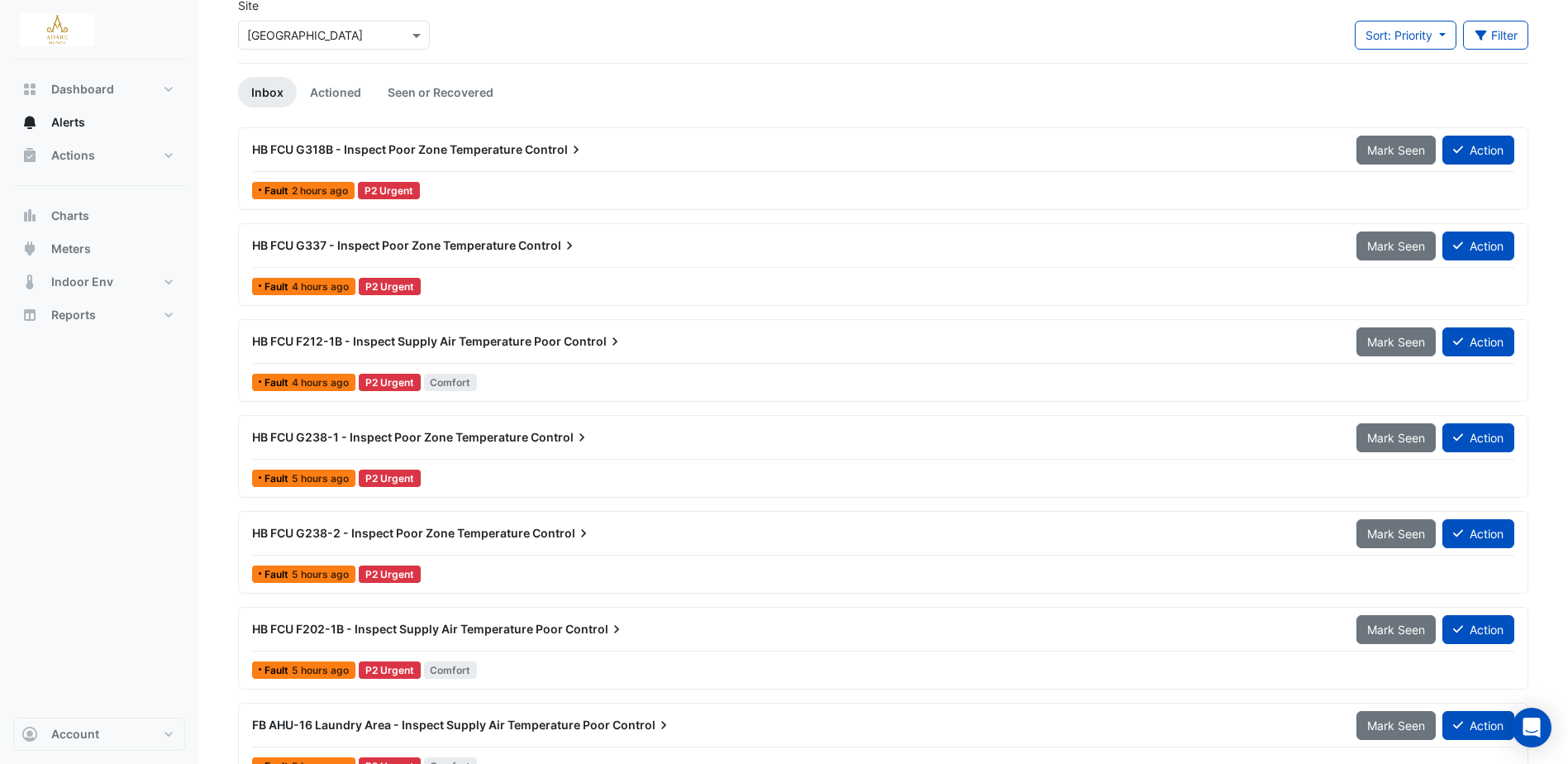
click at [308, 434] on span "HB FCU G238-1 - Inspect Poor Zone Temperature" at bounding box center [390, 437] width 276 height 14
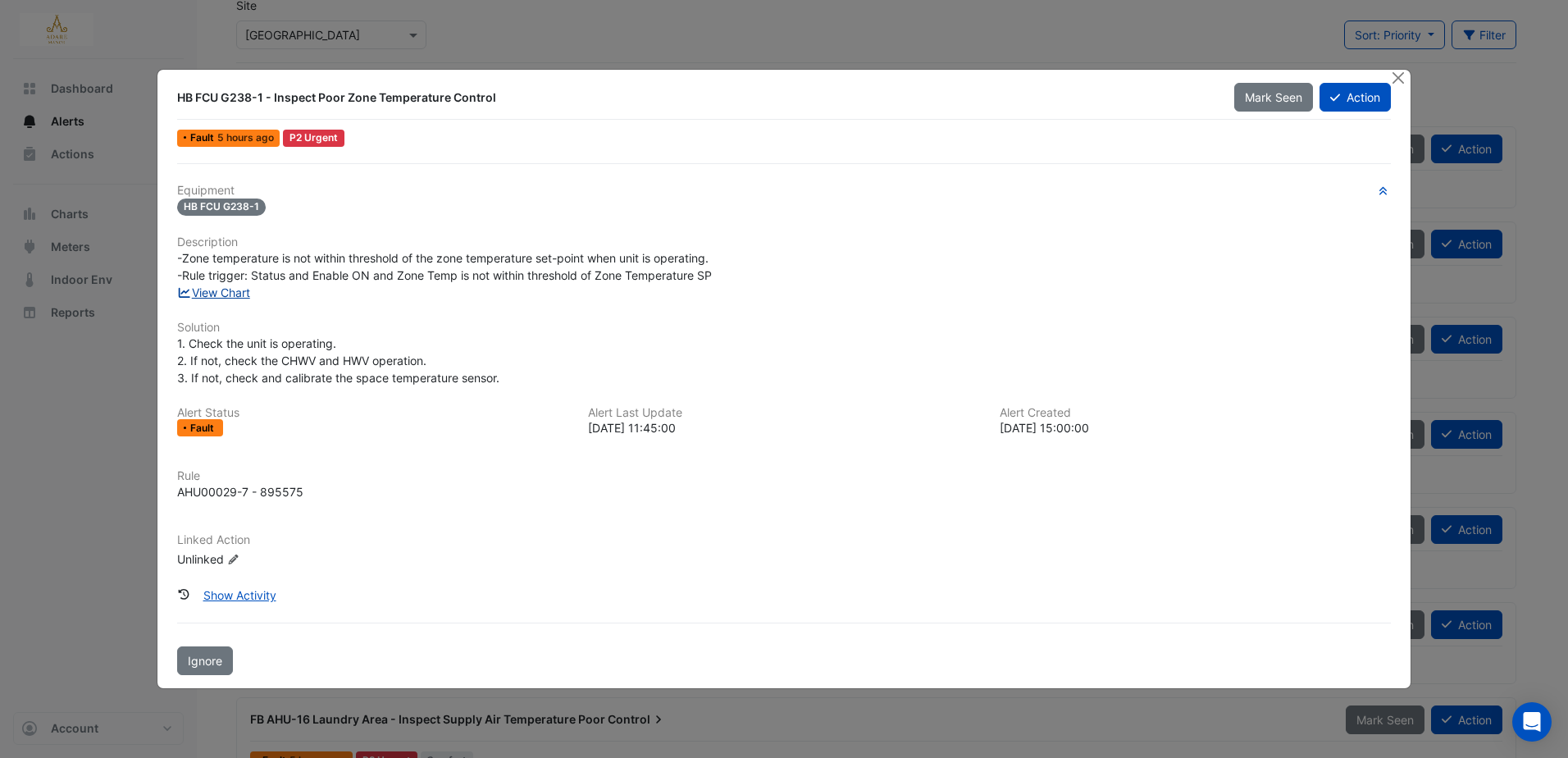
click at [226, 293] on link "View Chart" at bounding box center [213, 292] width 73 height 14
click at [1396, 76] on button "Close" at bounding box center [1399, 78] width 17 height 17
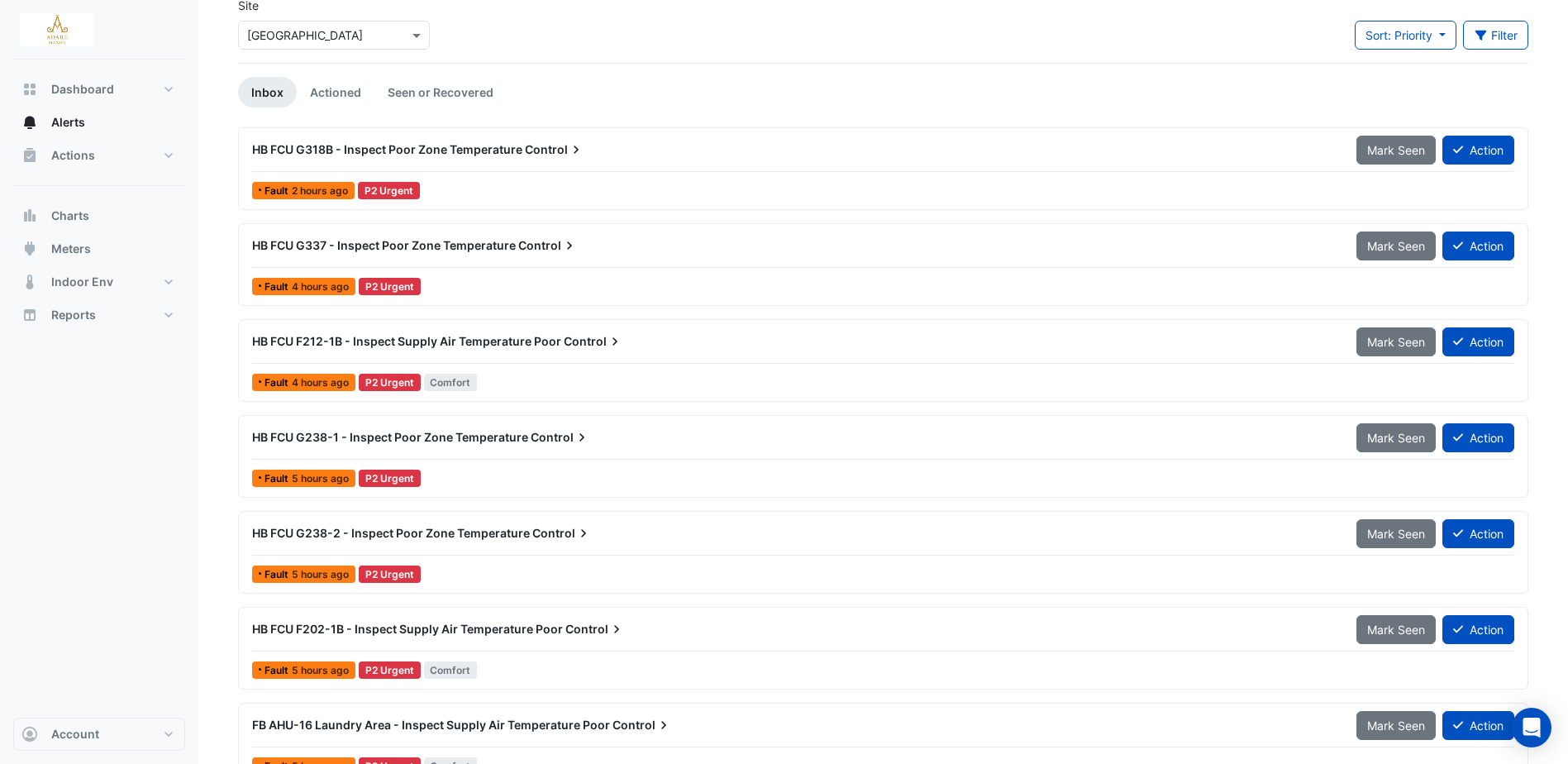
click at [368, 245] on span "HB FCU G337 - Inspect Poor Zone Temperature" at bounding box center [384, 245] width 264 height 14
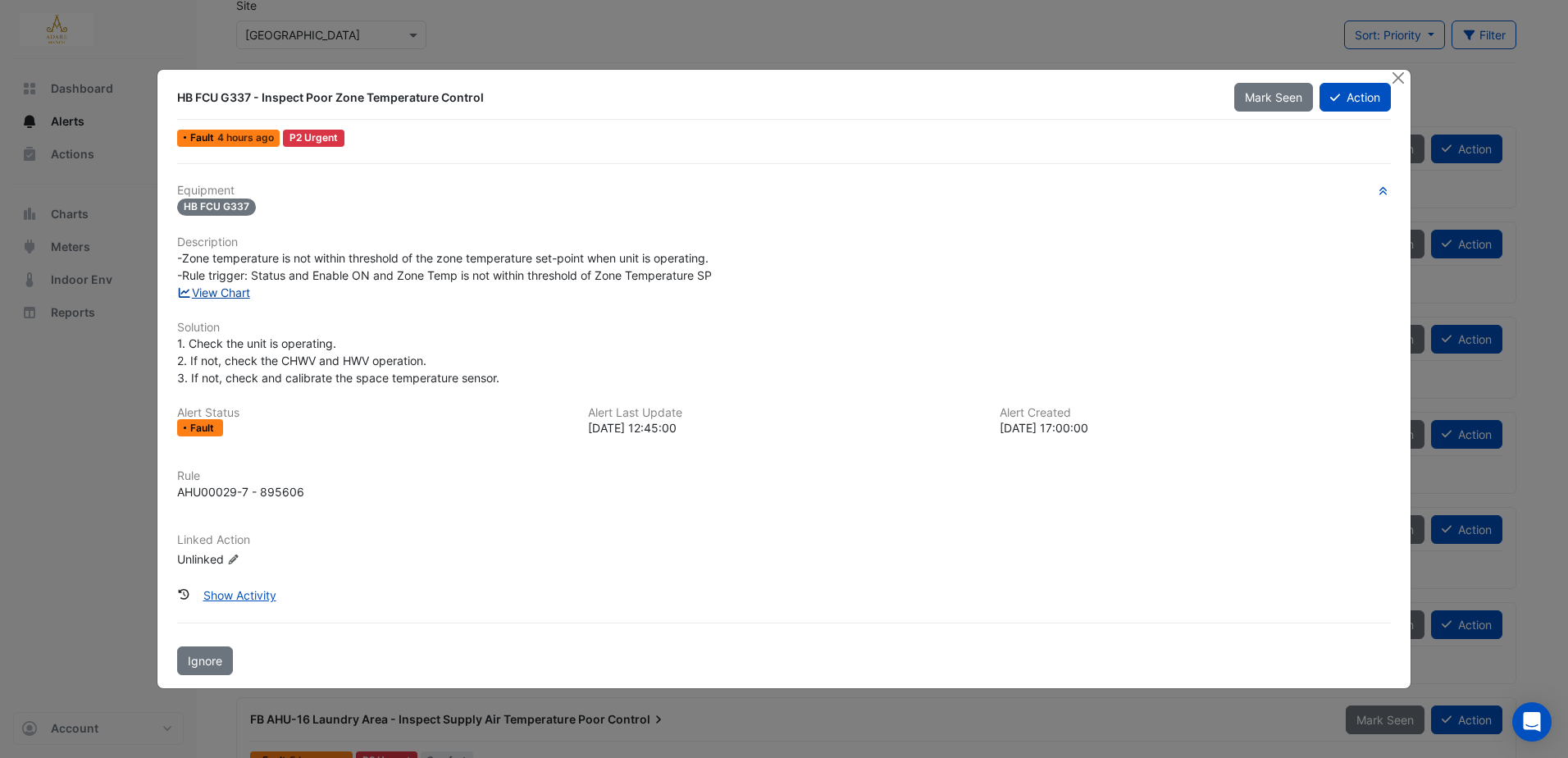
click at [233, 295] on link "View Chart" at bounding box center [213, 292] width 73 height 14
click at [1396, 79] on button "Close" at bounding box center [1399, 78] width 17 height 17
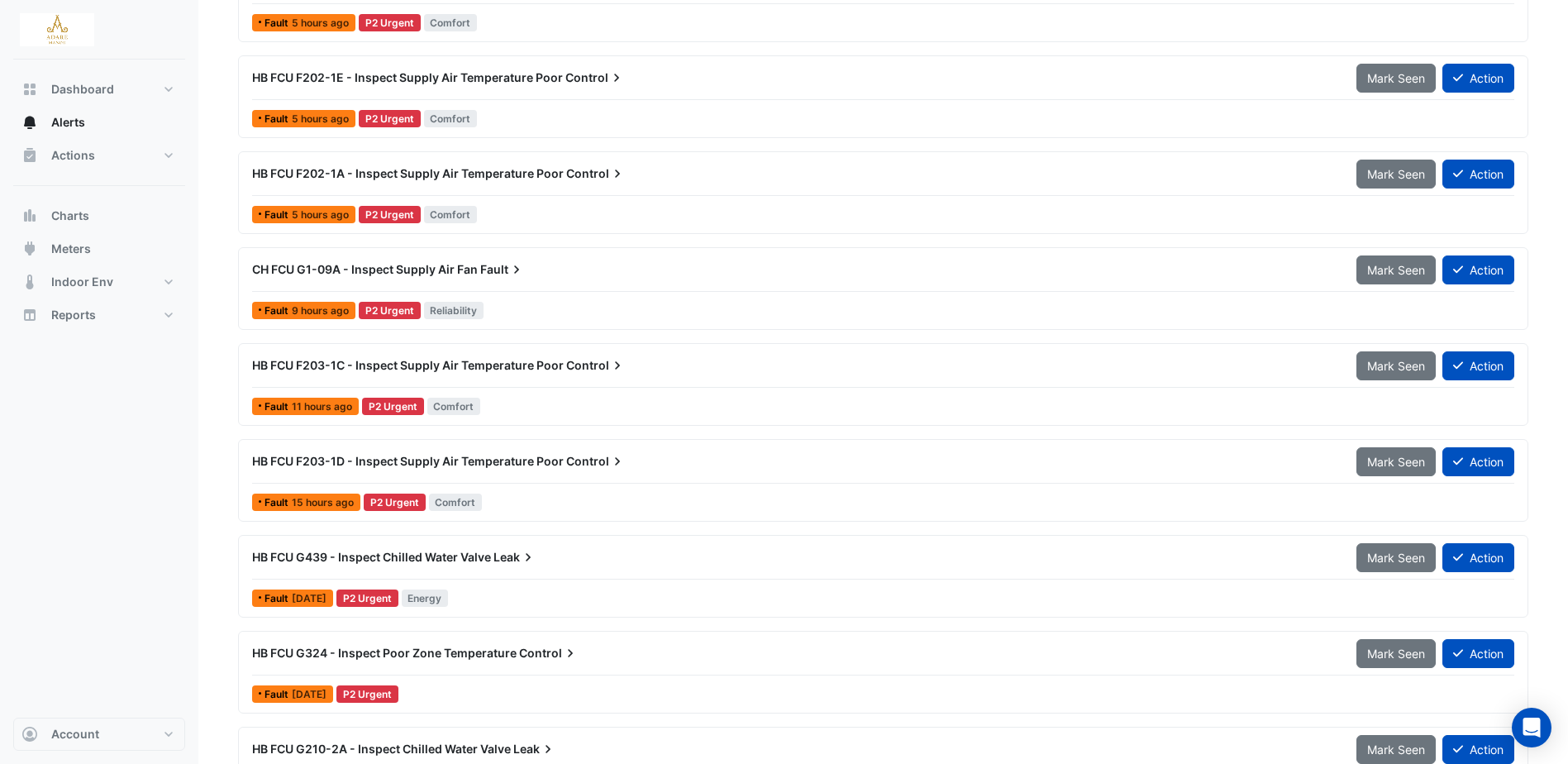
scroll to position [827, 0]
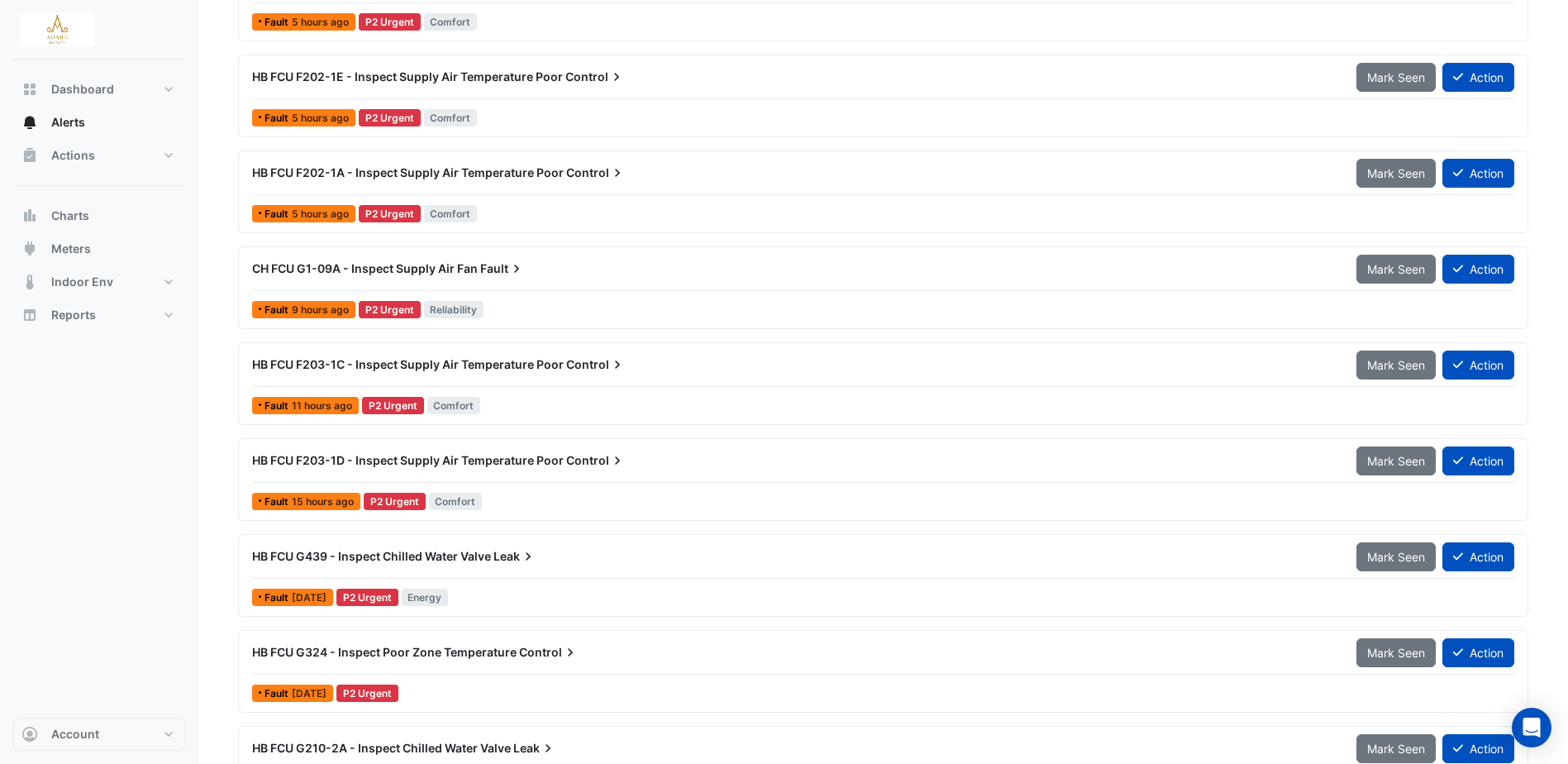
click at [468, 363] on span "HB FCU F203-1C - Inspect Supply Air Temperature Poor" at bounding box center [408, 364] width 312 height 14
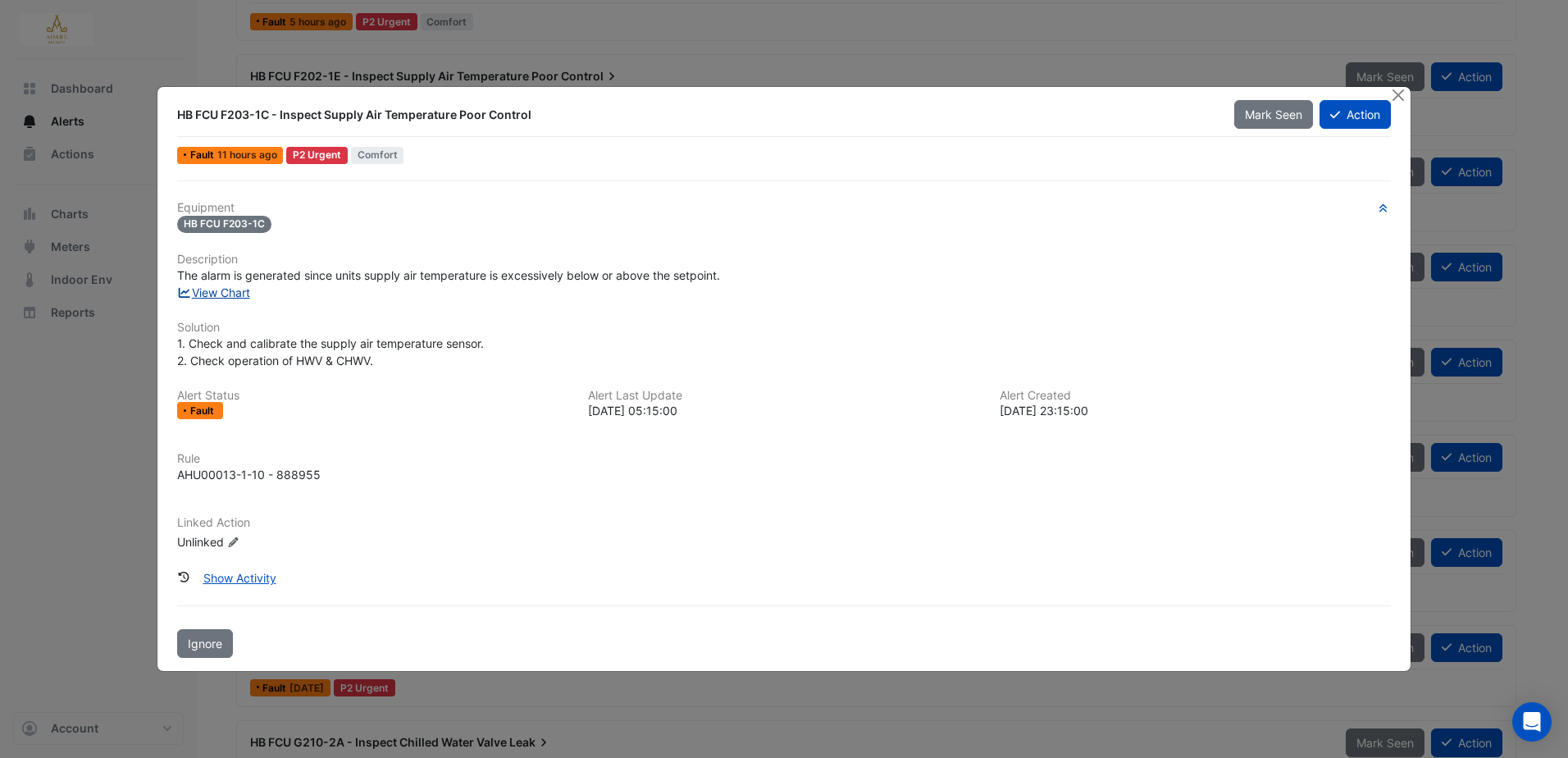
click at [236, 294] on link "View Chart" at bounding box center [213, 292] width 73 height 14
click at [1399, 96] on button "Close" at bounding box center [1399, 95] width 17 height 17
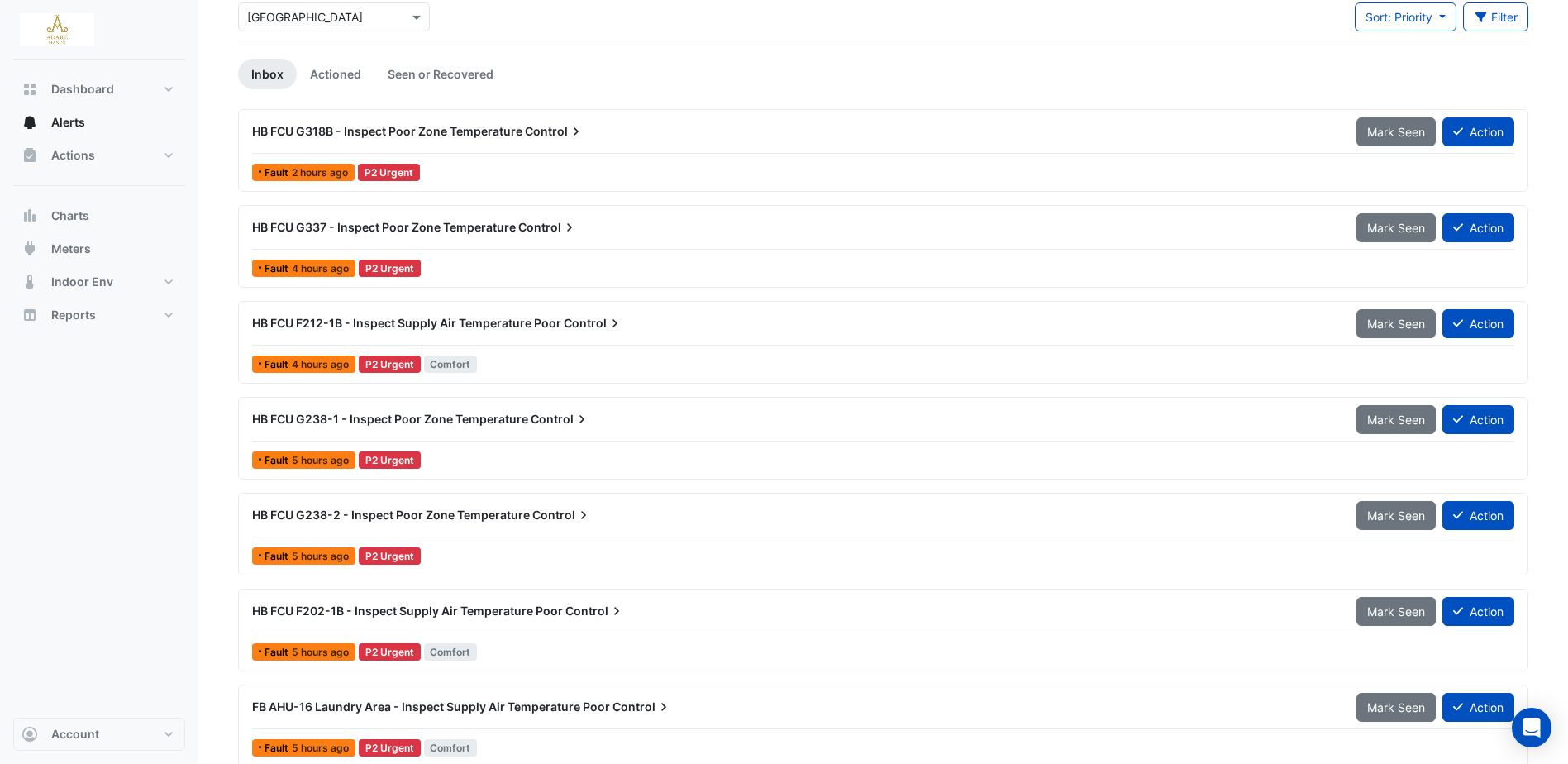
scroll to position [82, 0]
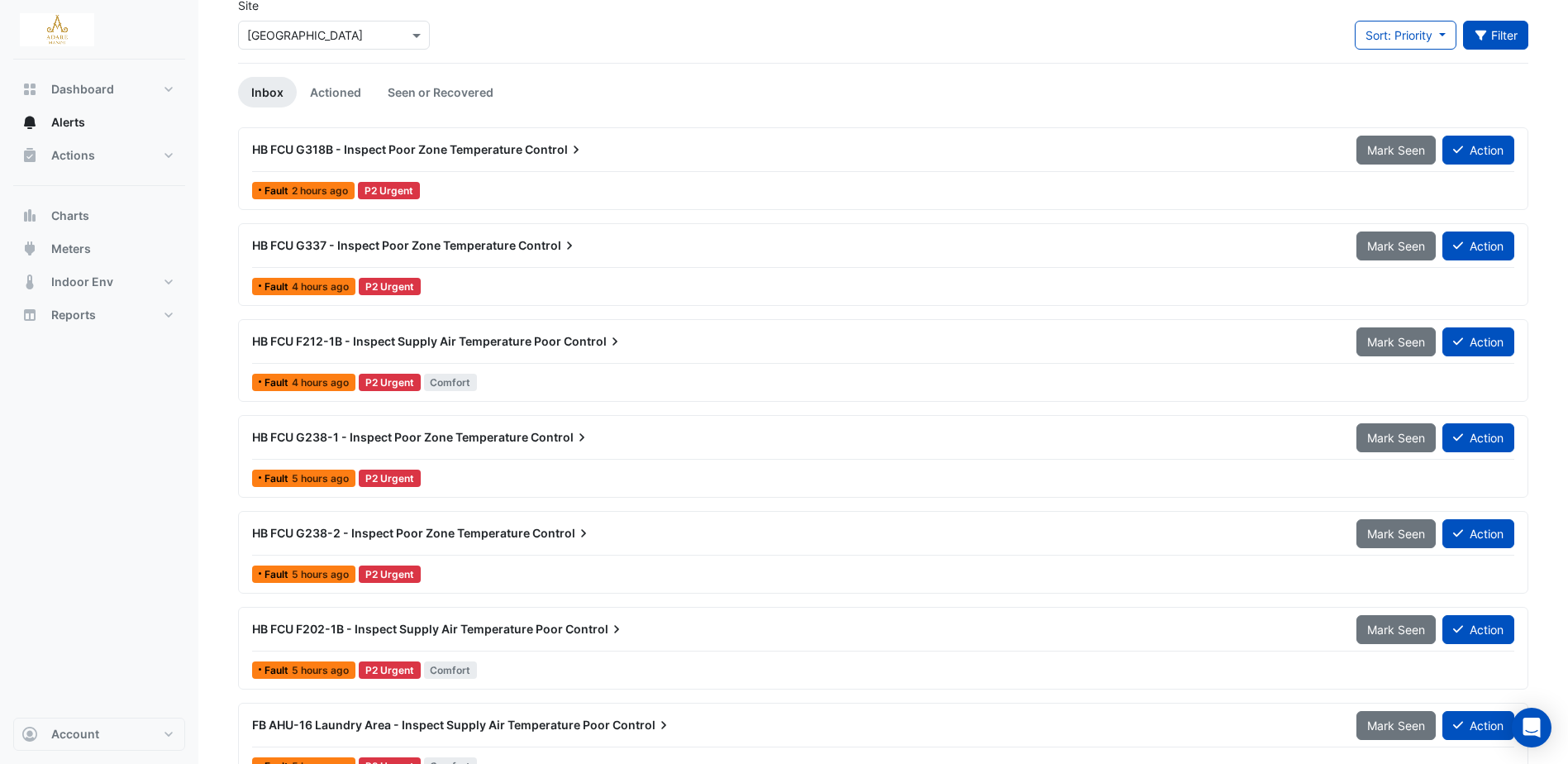
click at [1507, 41] on button "Filter" at bounding box center [1495, 35] width 66 height 29
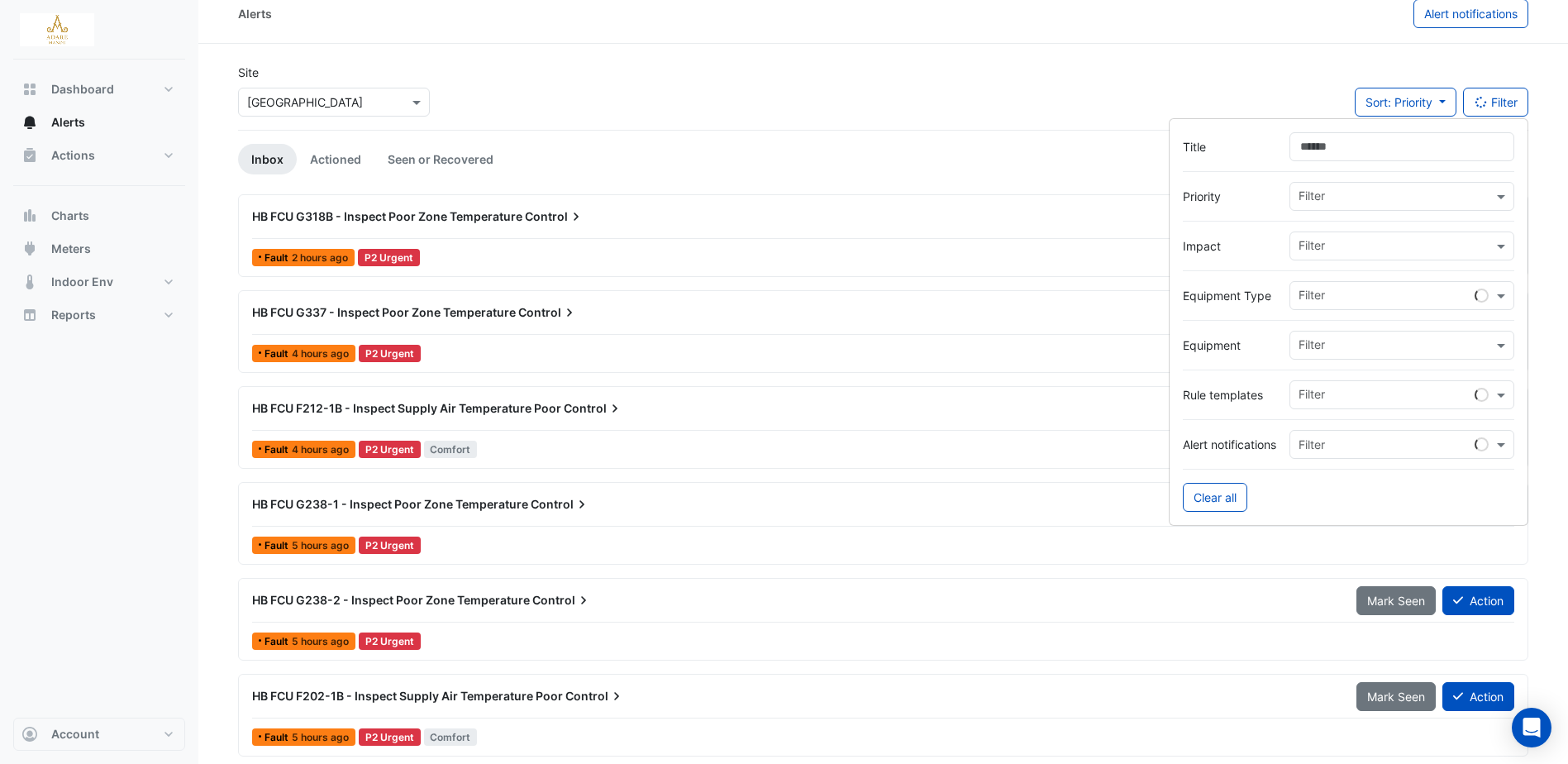
scroll to position [0, 0]
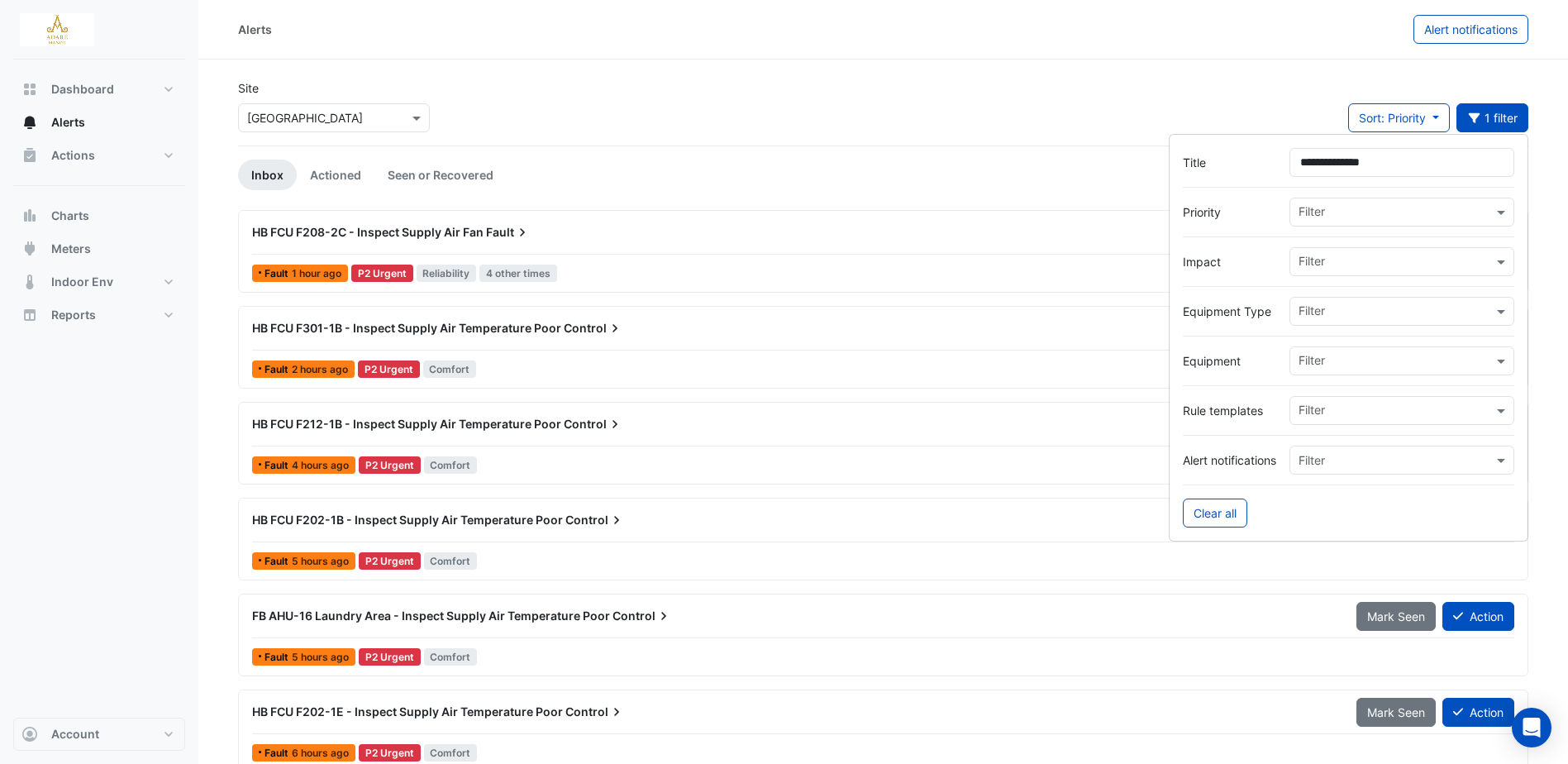
type input "**********"
click at [1073, 106] on div "Site Select a Site × Adare Manor Sort: Priority Priority Updated 1 filter" at bounding box center [883, 112] width 1310 height 66
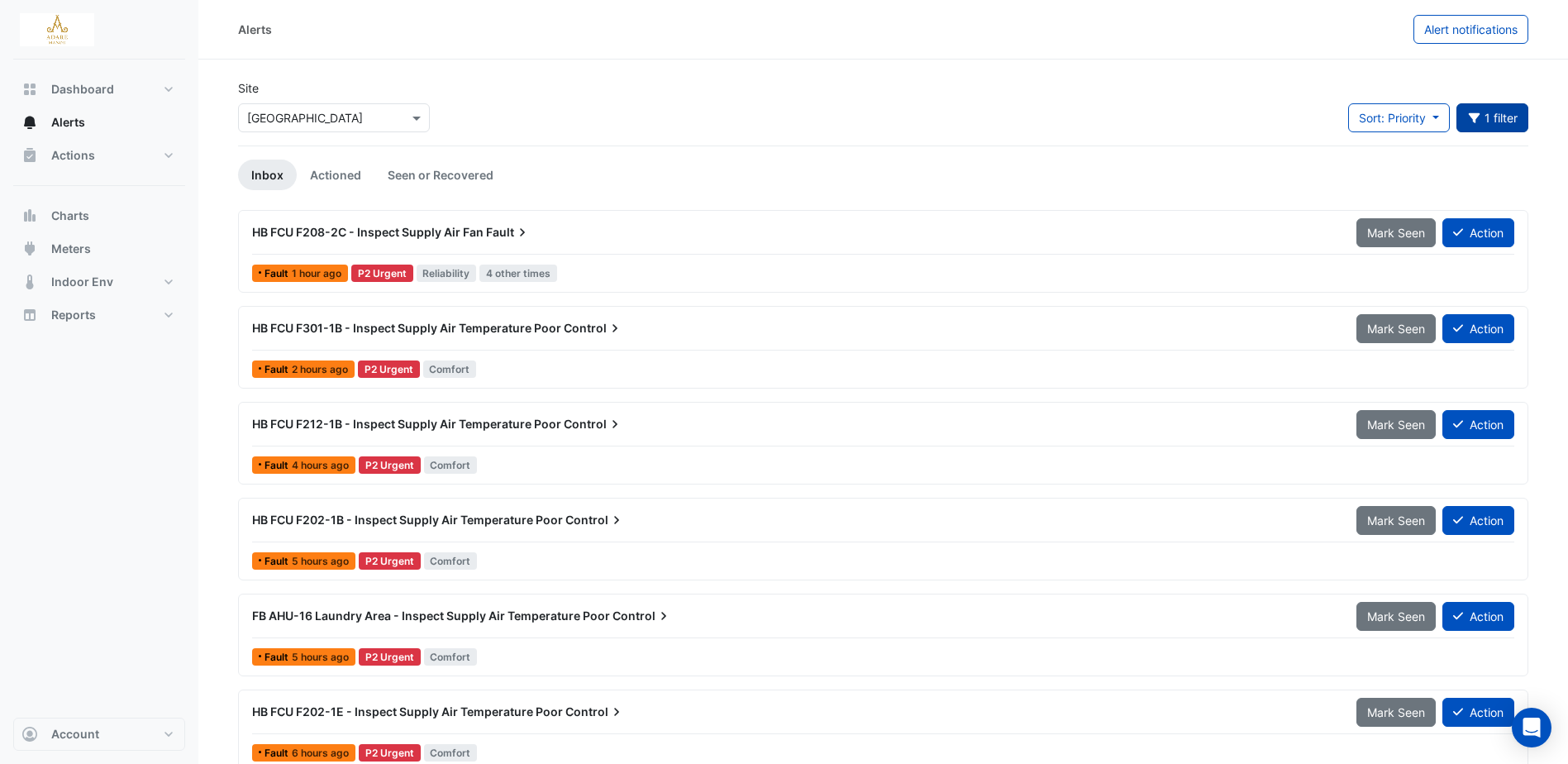
click at [1511, 116] on button "1 filter" at bounding box center [1492, 118] width 73 height 29
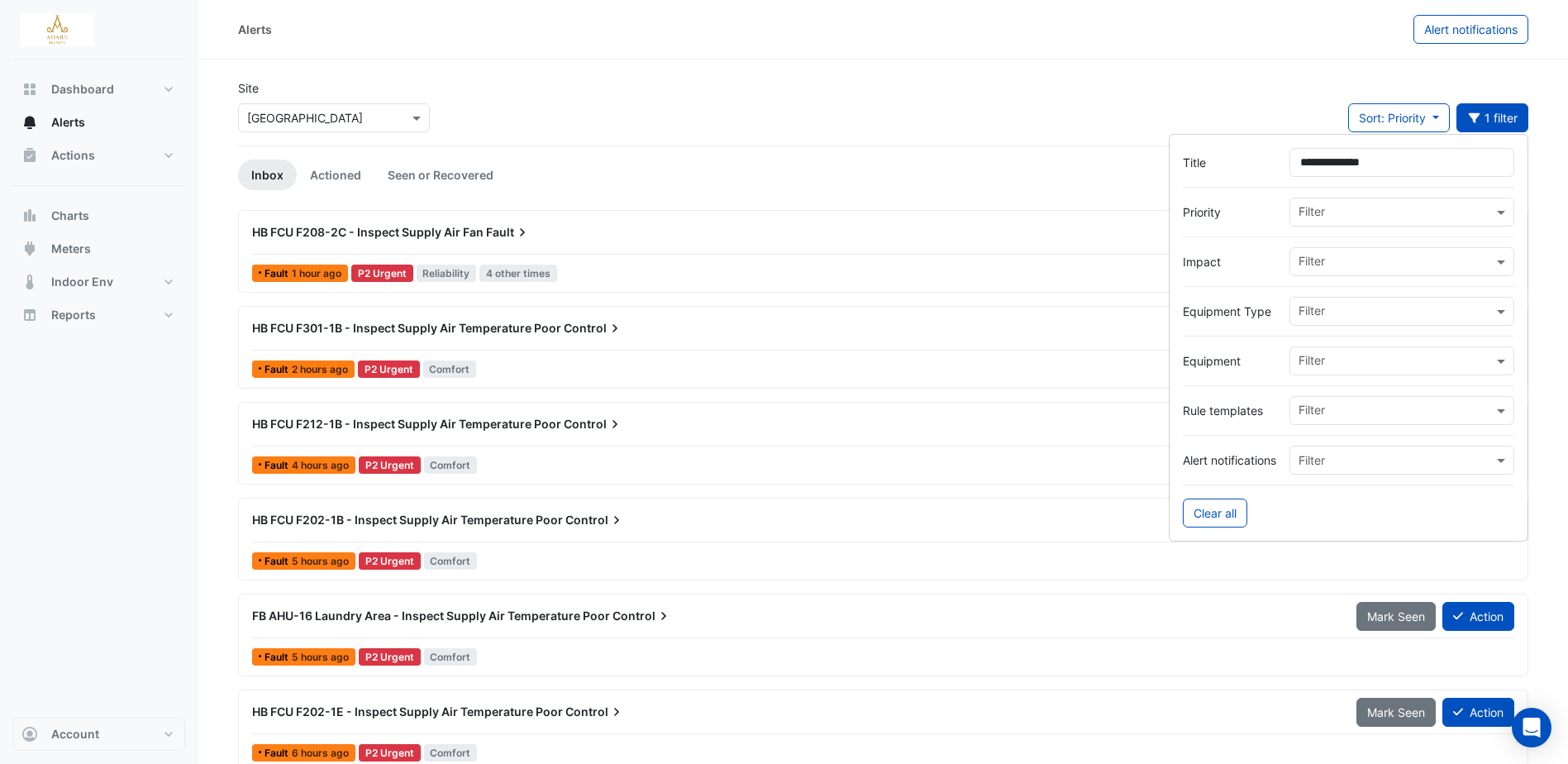
click at [1428, 158] on input "**********" at bounding box center [1401, 163] width 224 height 29
click at [1402, 153] on input "*******" at bounding box center [1401, 163] width 224 height 29
click at [1398, 162] on input "*******" at bounding box center [1401, 163] width 224 height 29
click at [1433, 159] on input "*******" at bounding box center [1401, 163] width 224 height 29
click at [1404, 169] on input "*******" at bounding box center [1401, 163] width 224 height 29
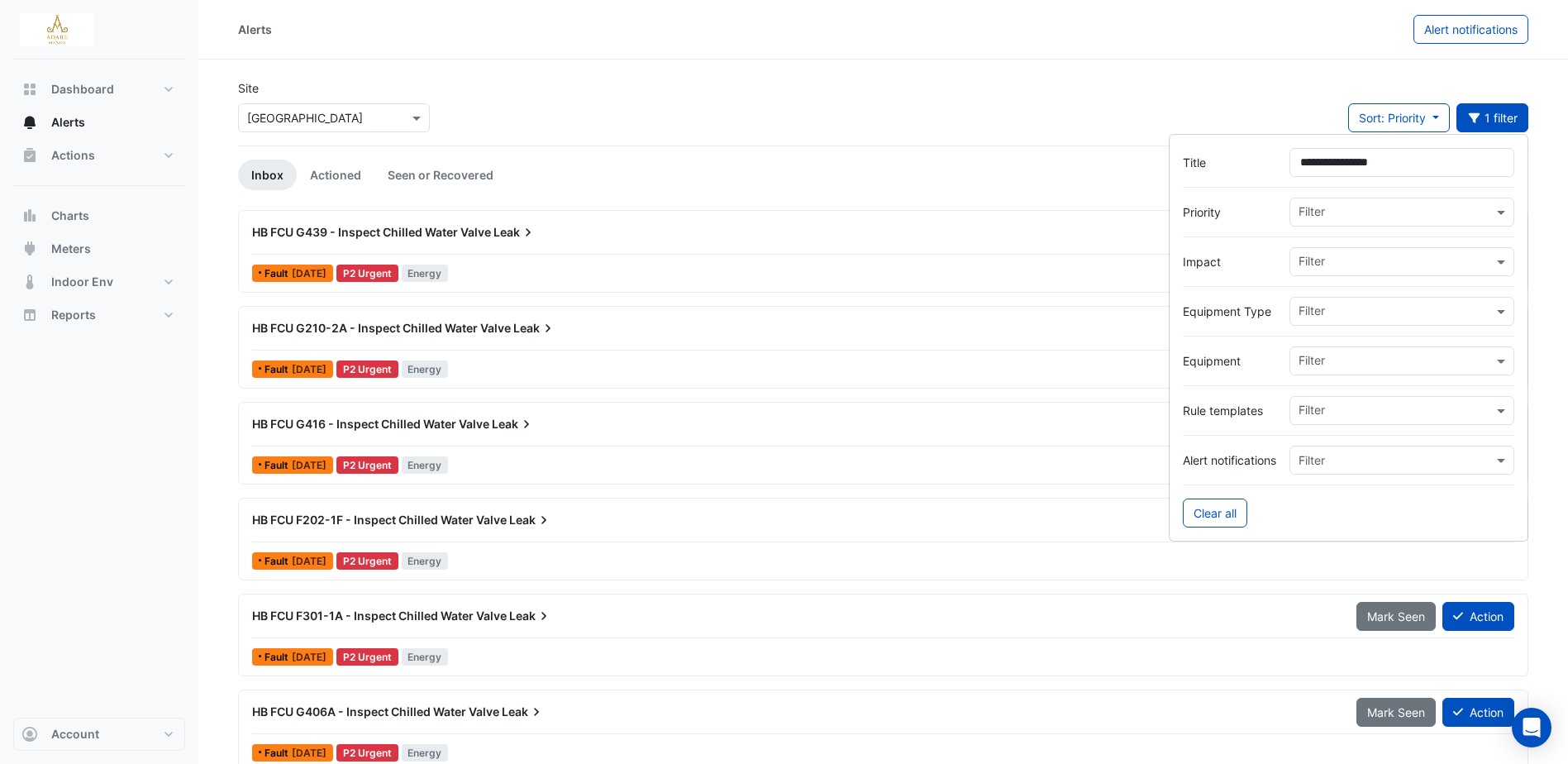
type input "**********"
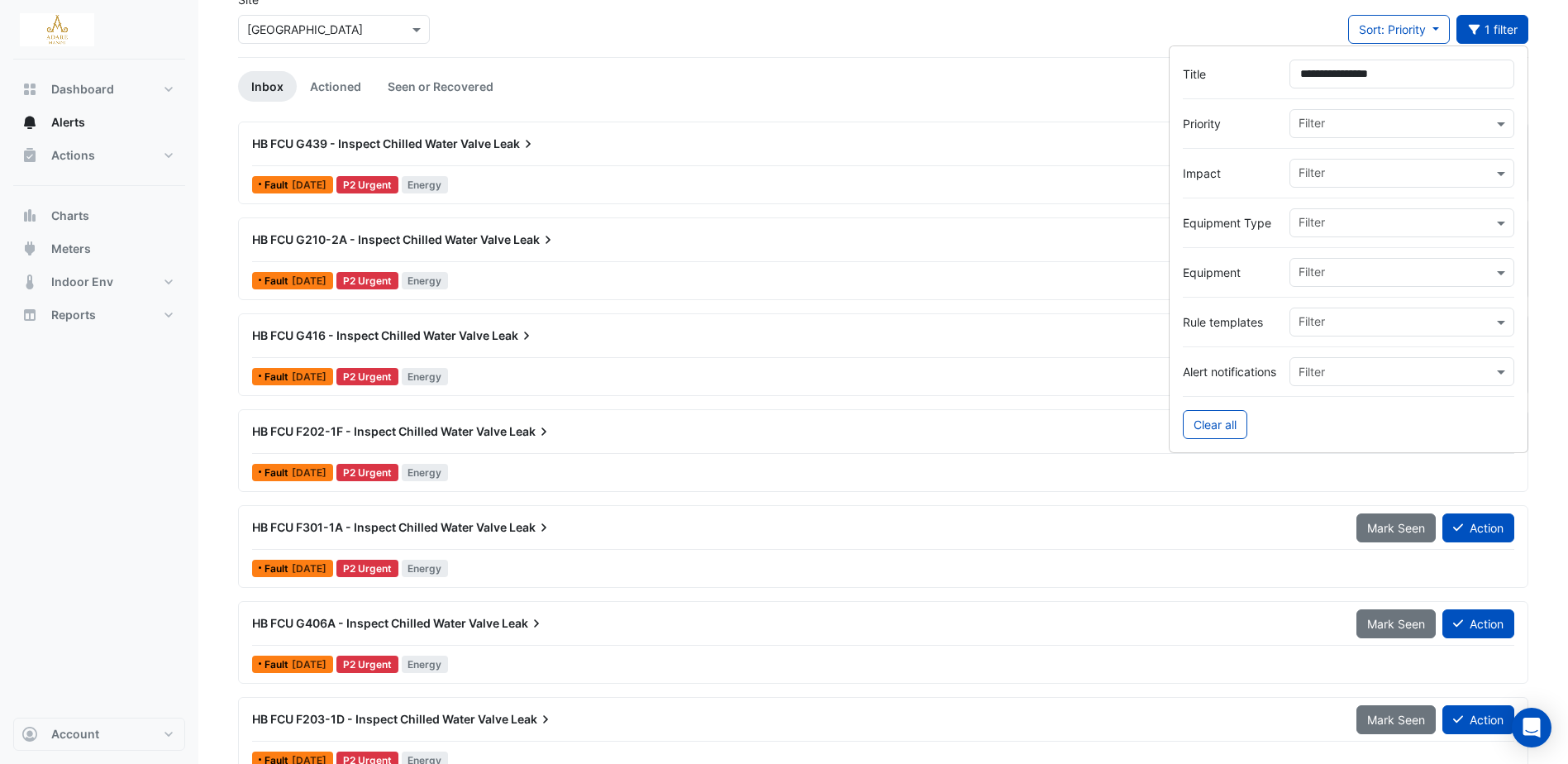
scroll to position [117, 0]
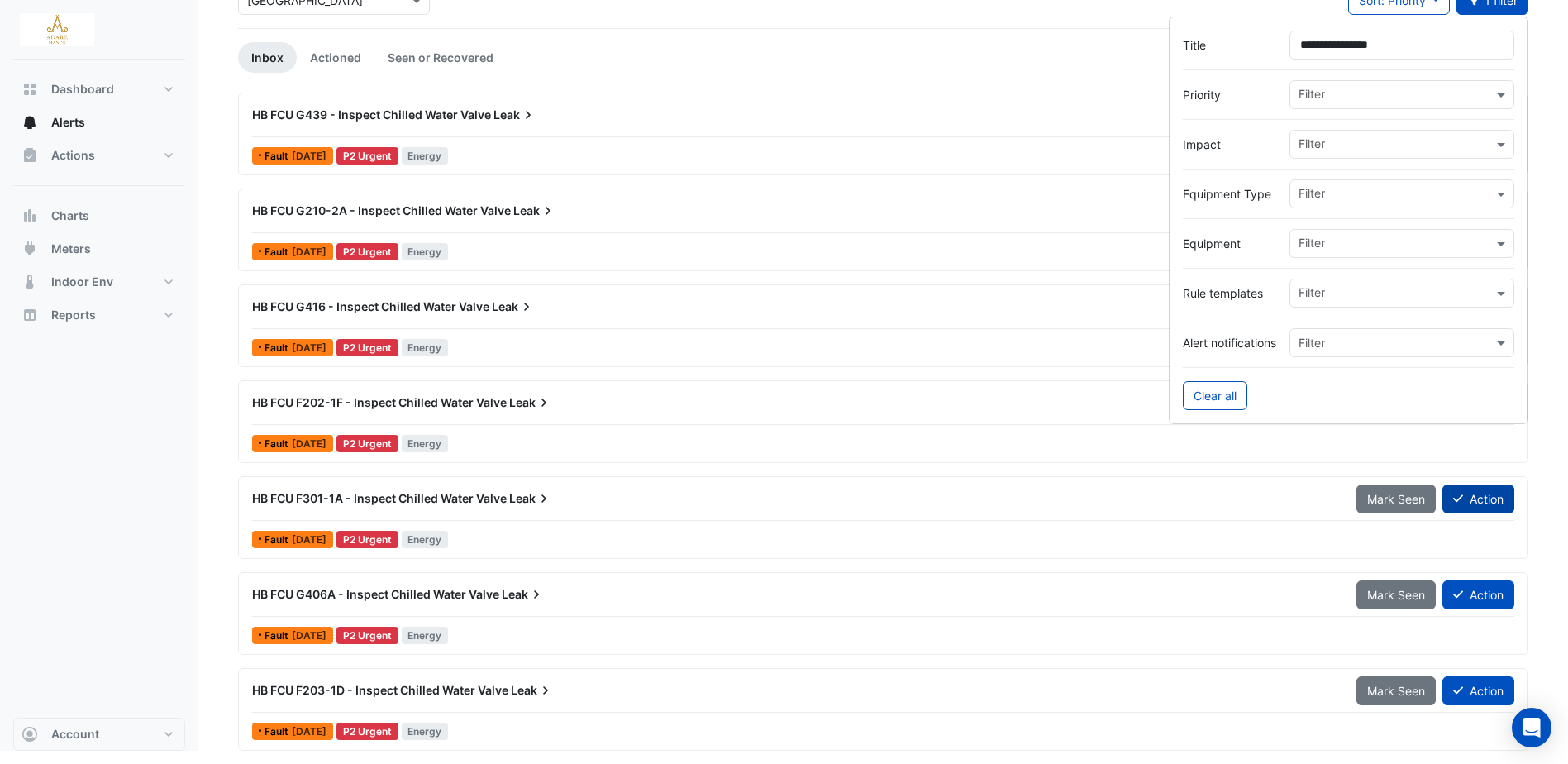
click at [1475, 501] on button "Action" at bounding box center [1478, 498] width 72 height 29
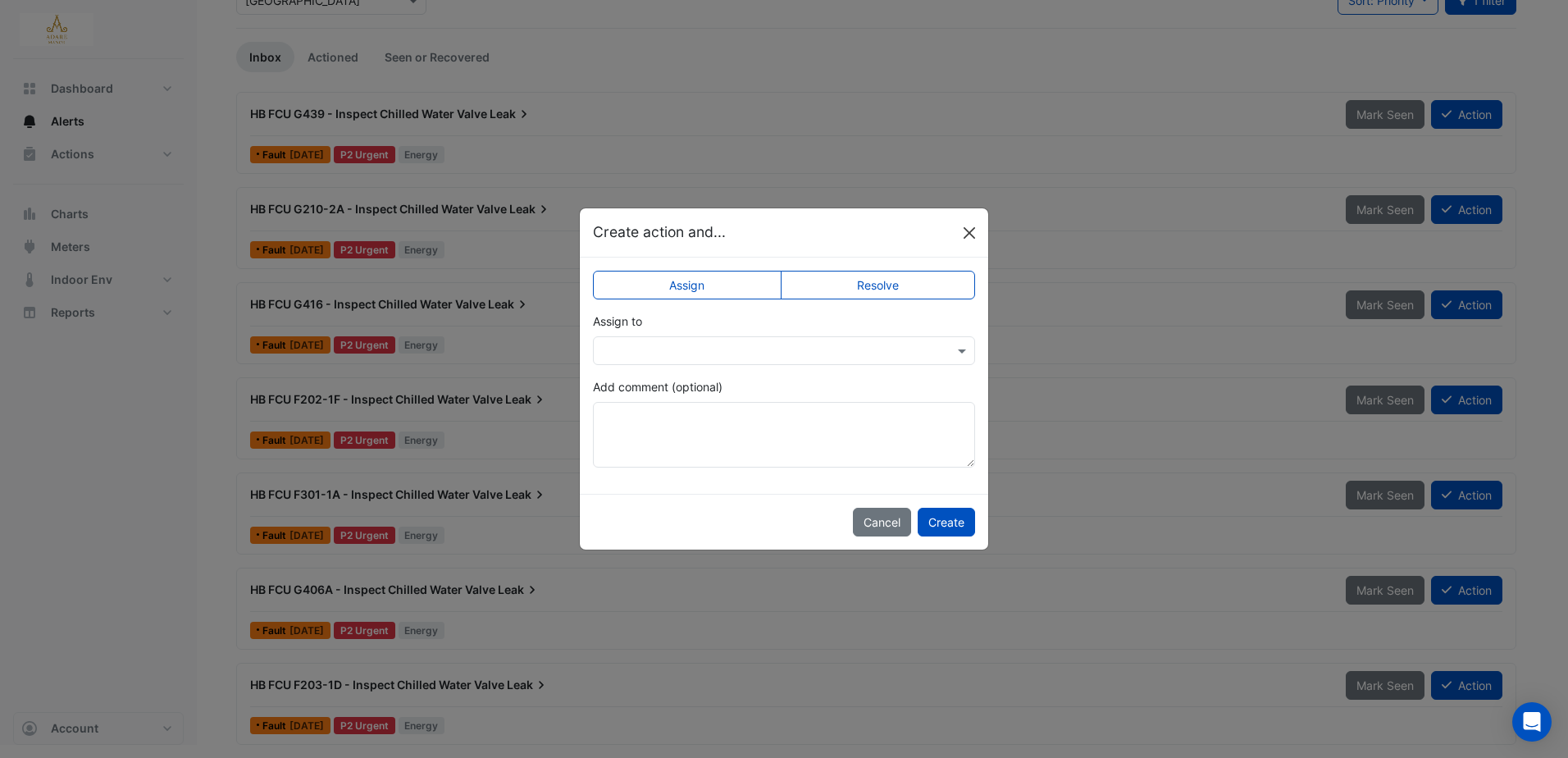
click at [967, 232] on button "Close" at bounding box center [969, 233] width 25 height 25
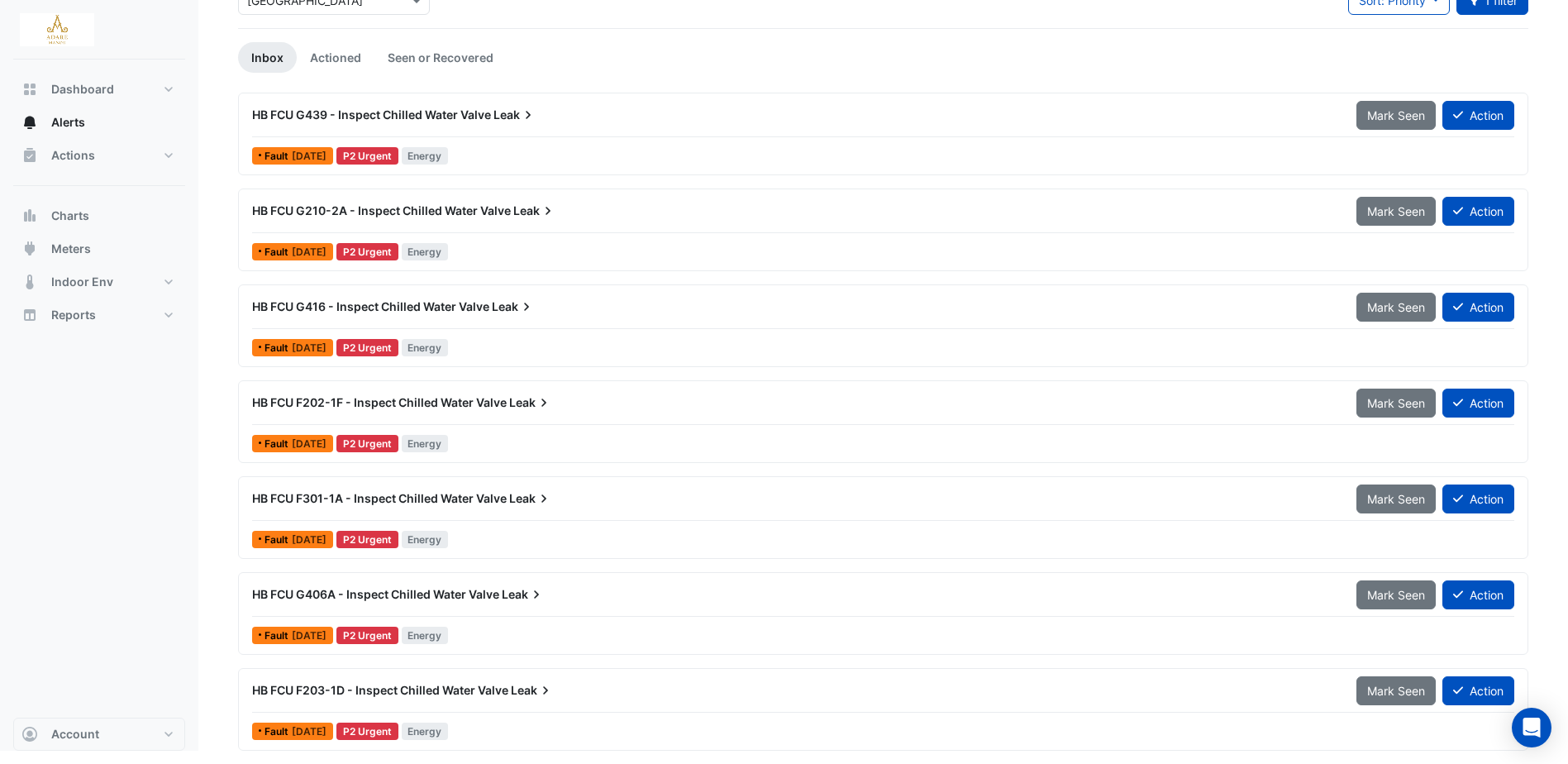
click at [463, 496] on span "HB FCU F301-1A - Inspect Chilled Water Valve" at bounding box center [379, 498] width 254 height 14
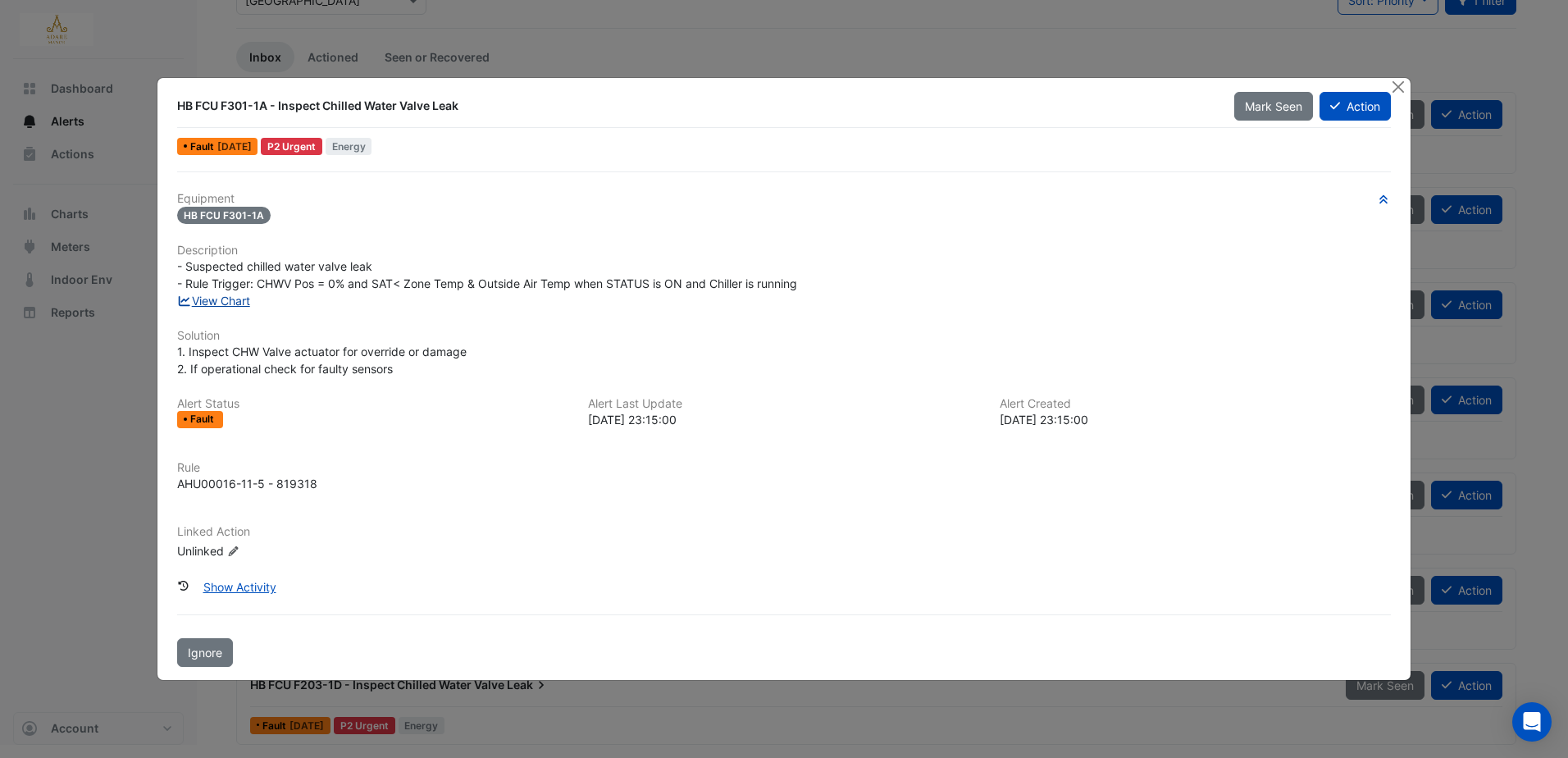
click at [232, 300] on link "View Chart" at bounding box center [213, 300] width 73 height 14
click at [229, 585] on button "Show Activity" at bounding box center [240, 587] width 94 height 29
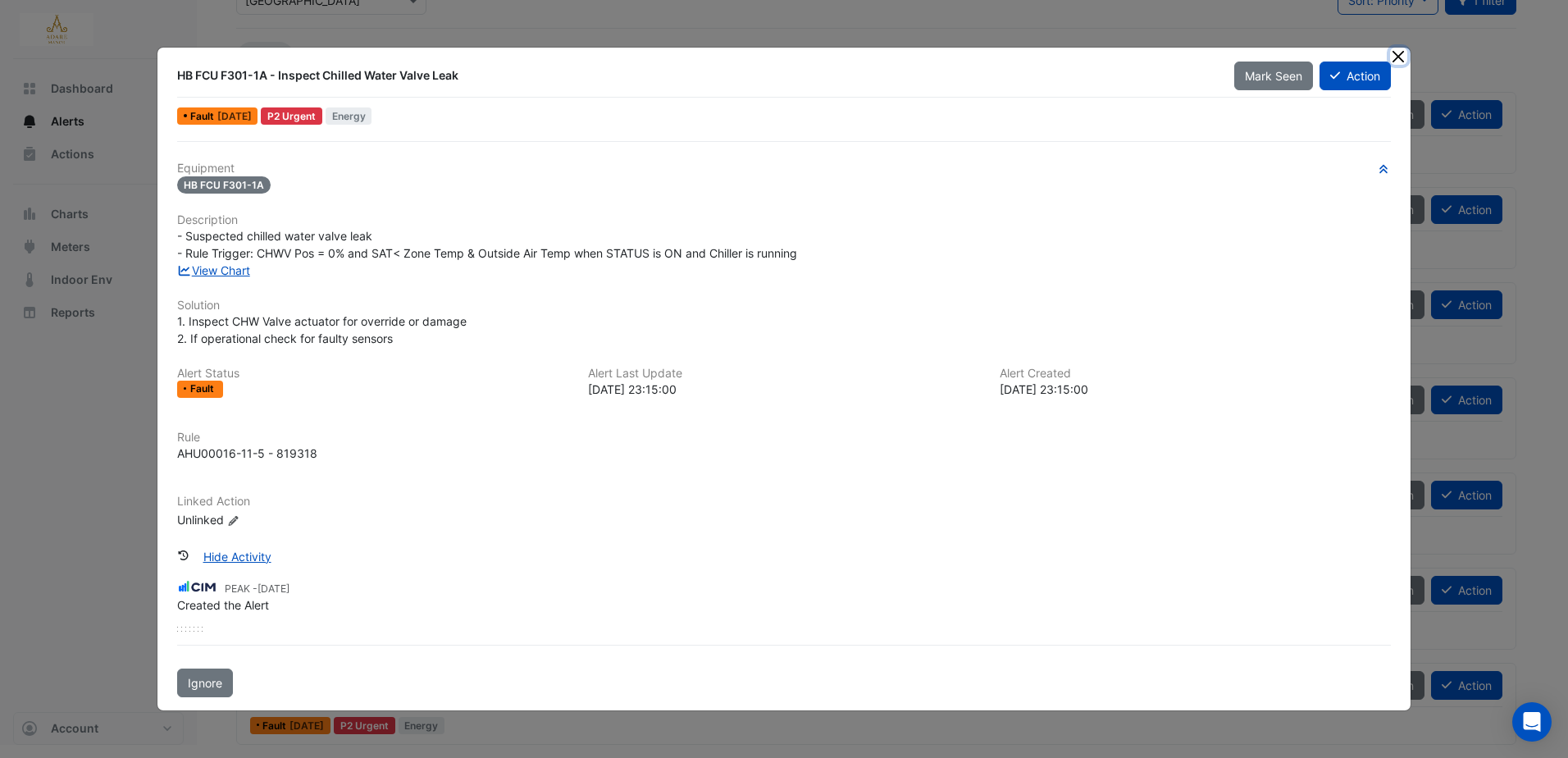
click at [1398, 59] on button "Close" at bounding box center [1399, 56] width 17 height 17
